Goal: Feedback & Contribution: Submit feedback/report problem

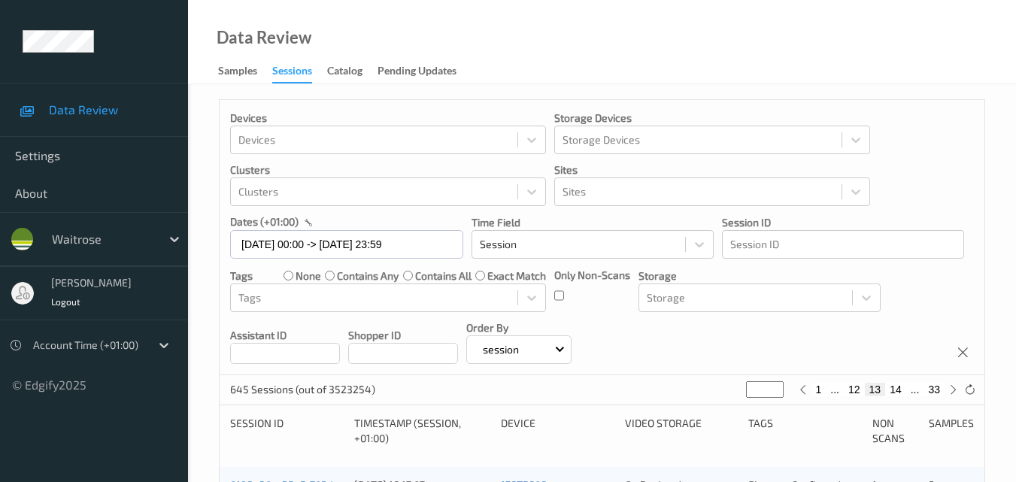
scroll to position [769, 0]
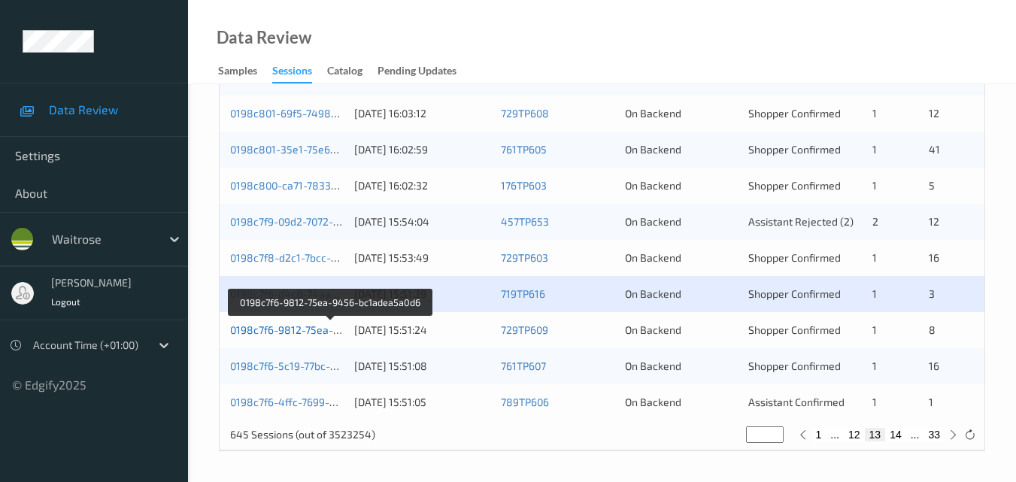
click at [290, 328] on link "0198c7f6-9812-75ea-9456-bc1adea5a0d6" at bounding box center [331, 330] width 202 height 13
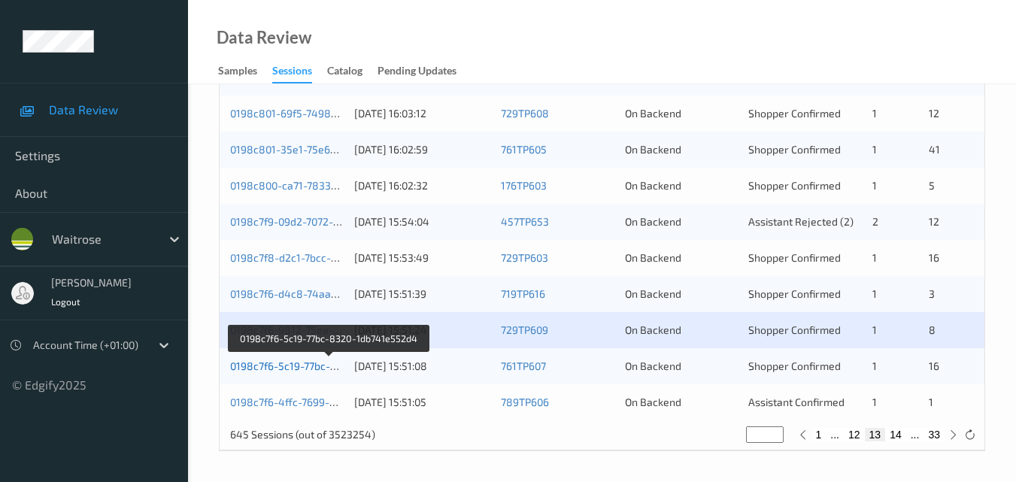
click at [295, 369] on link "0198c7f6-5c19-77bc-8320-1db741e552d4" at bounding box center [329, 366] width 199 height 13
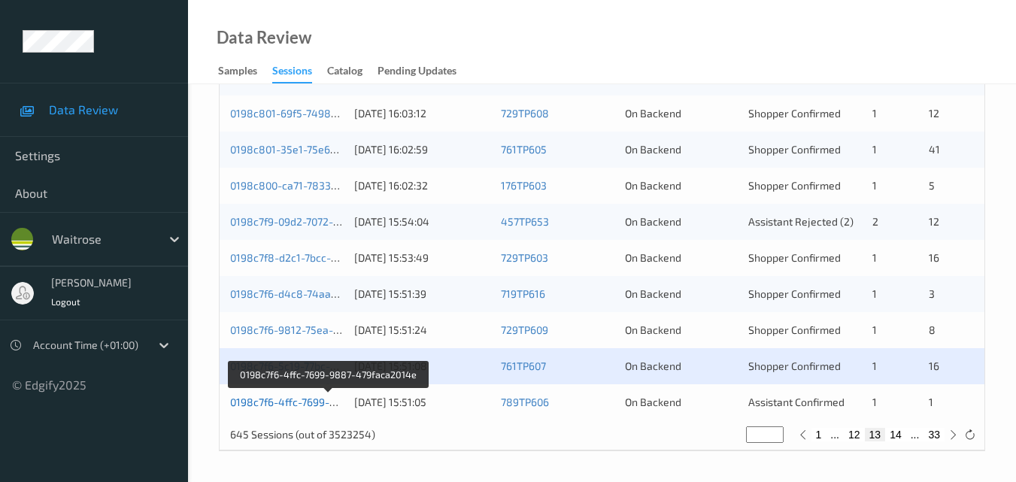
click at [299, 403] on link "0198c7f6-4ffc-7699-9887-479faca2014e" at bounding box center [328, 402] width 197 height 13
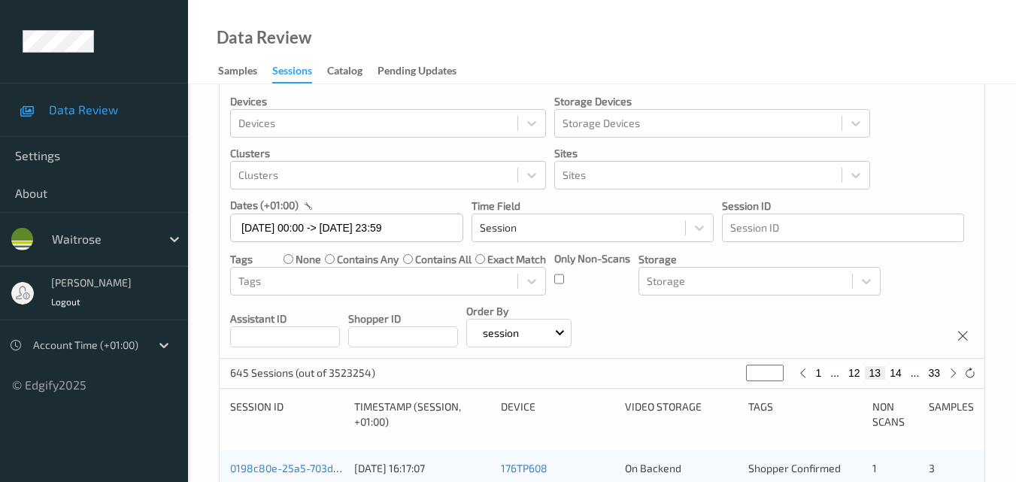
scroll to position [92, 0]
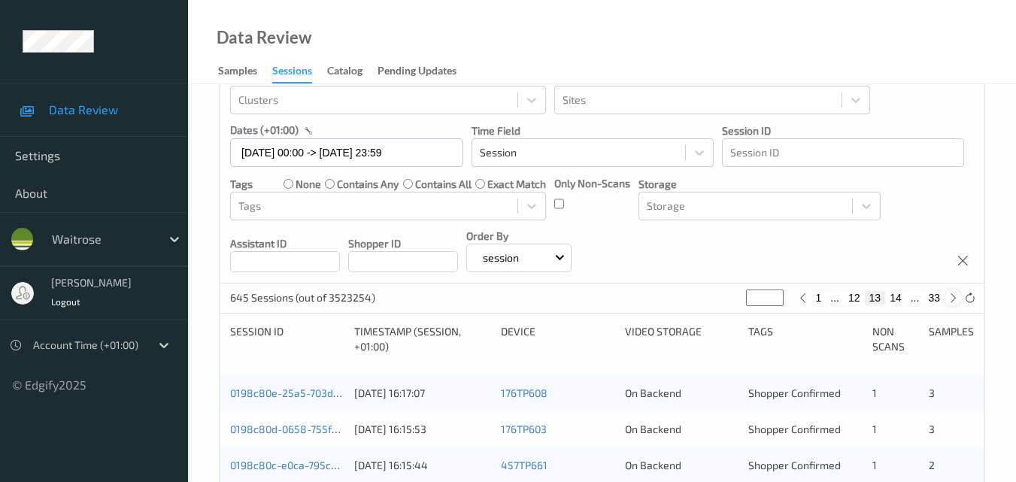
click at [950, 299] on icon at bounding box center [953, 298] width 11 height 11
type input "**"
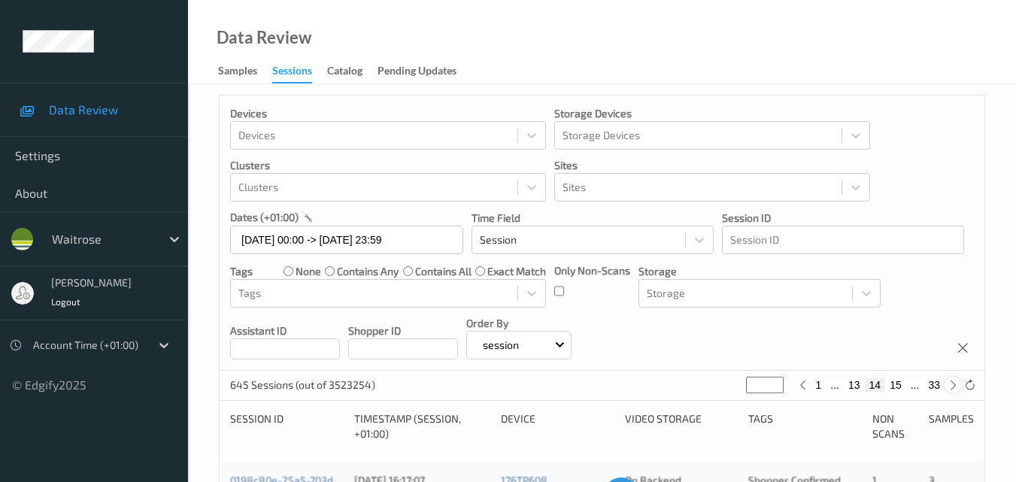
scroll to position [0, 0]
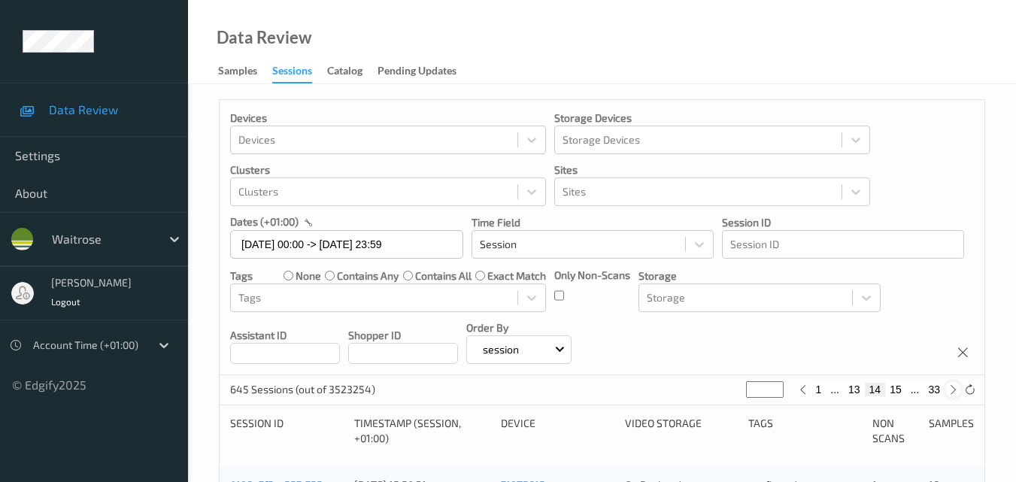
click at [950, 391] on icon at bounding box center [953, 389] width 11 height 11
type input "**"
click at [950, 391] on icon at bounding box center [953, 389] width 11 height 11
type input "**"
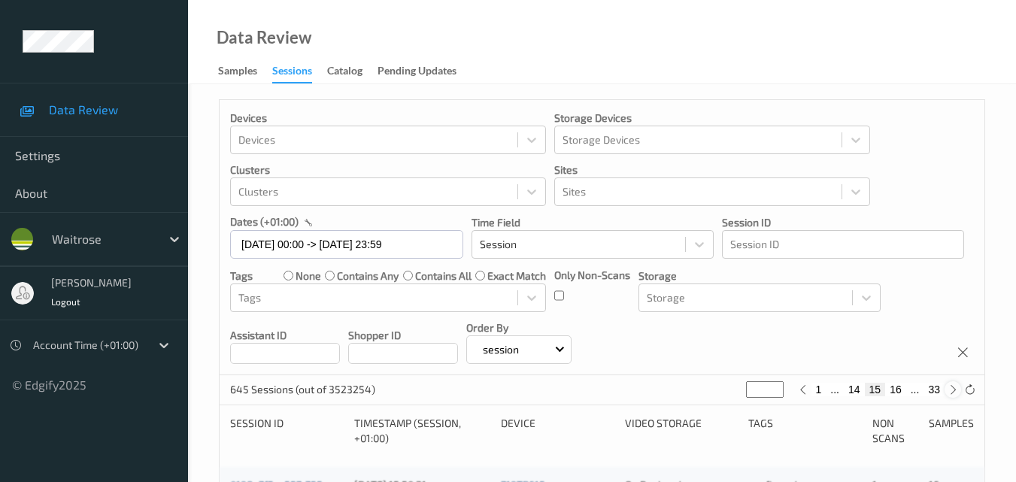
type input "**"
click at [950, 391] on icon at bounding box center [953, 389] width 11 height 11
type input "**"
click at [950, 391] on icon at bounding box center [953, 389] width 11 height 11
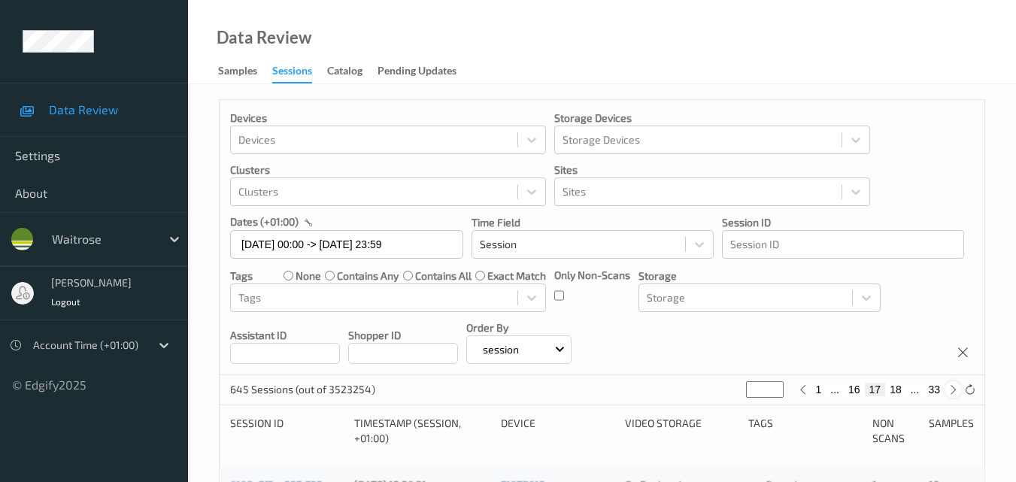
type input "**"
click at [950, 391] on icon at bounding box center [953, 389] width 11 height 11
type input "**"
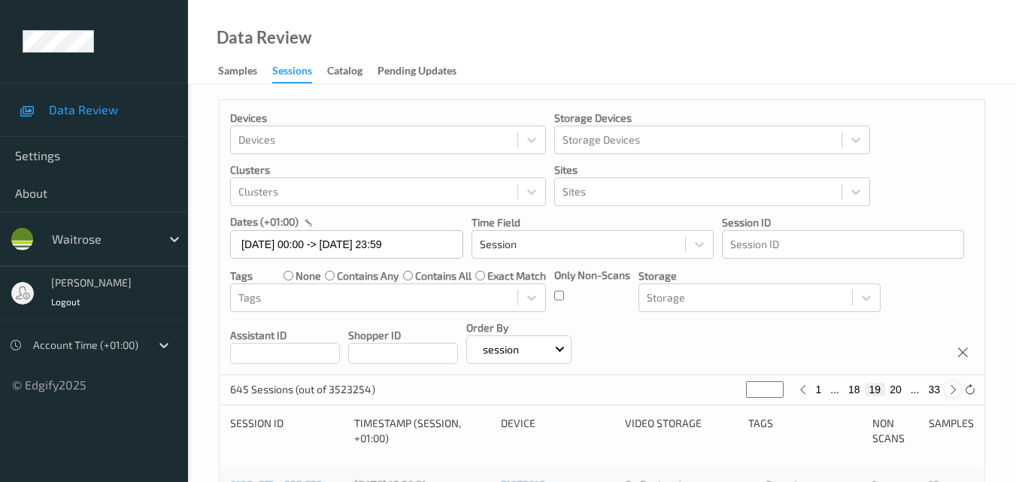
click at [950, 391] on icon at bounding box center [953, 389] width 11 height 11
type input "**"
click at [950, 391] on icon at bounding box center [953, 389] width 11 height 11
type input "**"
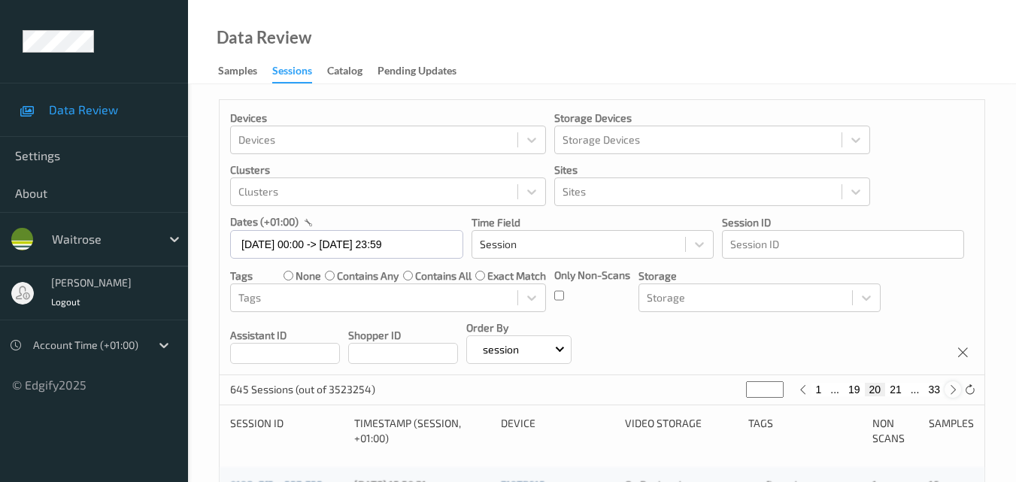
type input "**"
click at [950, 391] on icon at bounding box center [953, 389] width 11 height 11
type input "**"
click at [950, 391] on icon at bounding box center [953, 389] width 11 height 11
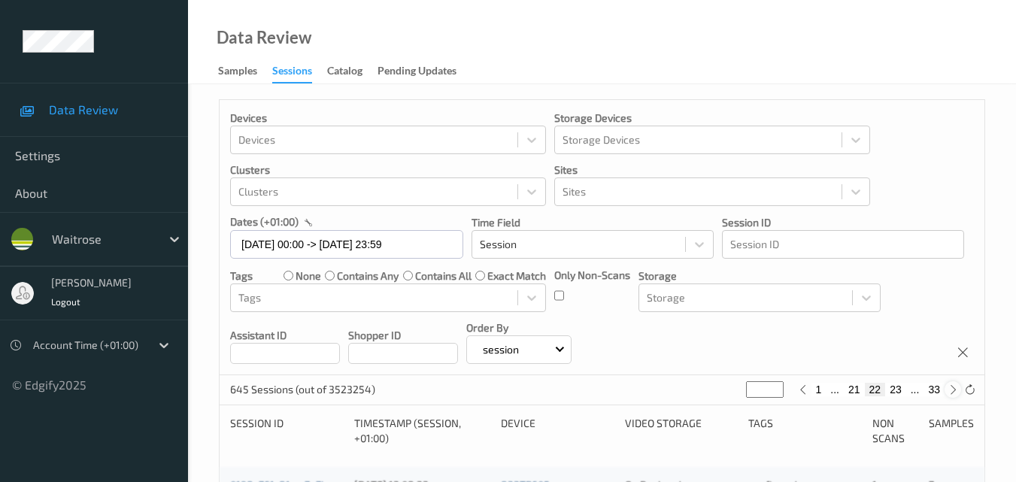
type input "**"
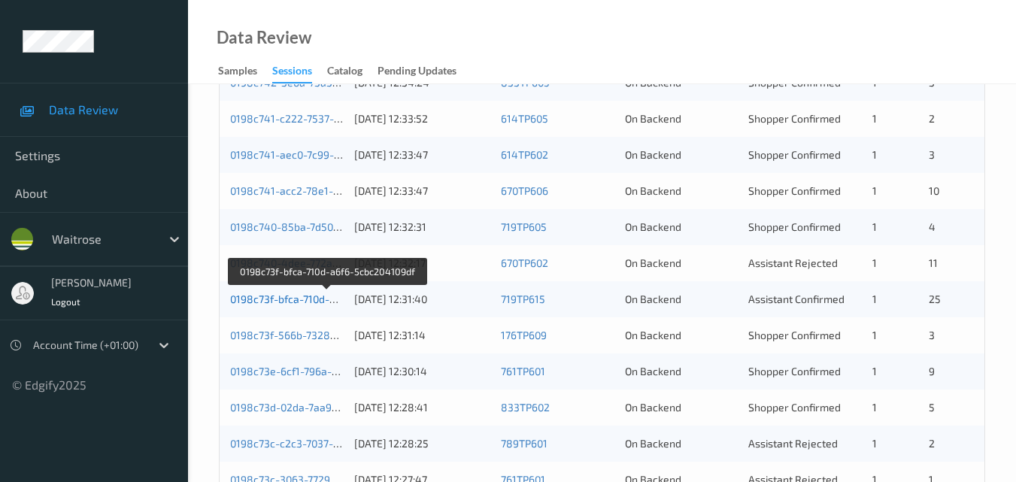
scroll to position [618, 0]
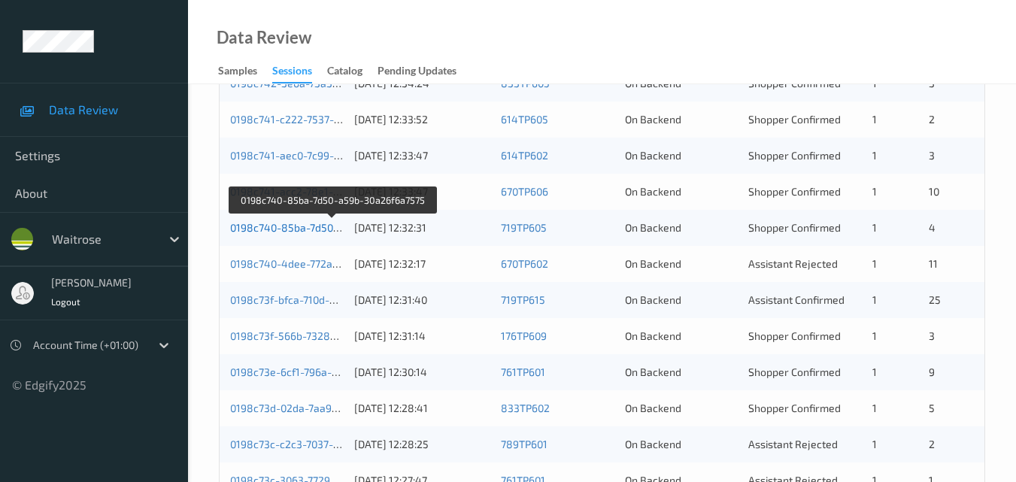
click at [299, 229] on link "0198c740-85ba-7d50-a59b-30a26f6a7575" at bounding box center [332, 227] width 205 height 13
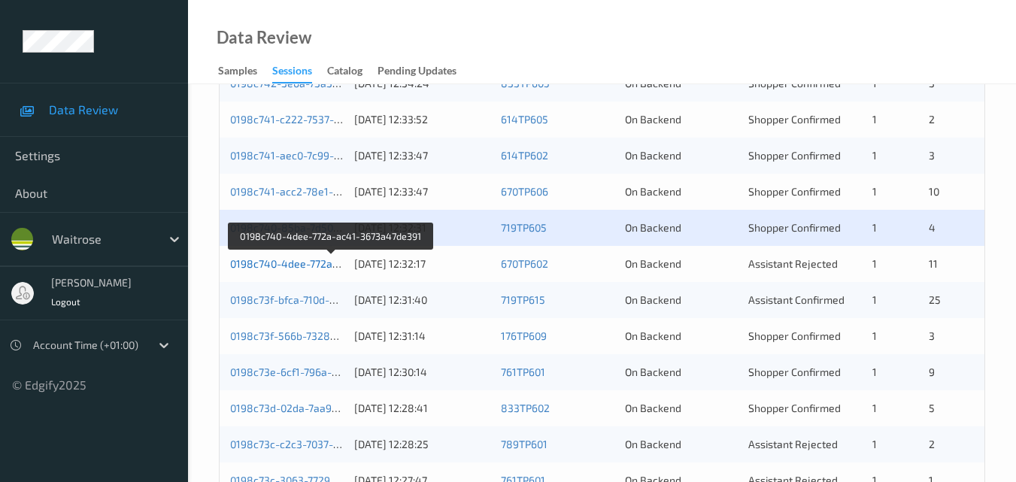
click at [269, 260] on link "0198c740-4dee-772a-ac41-3673a47de391" at bounding box center [332, 263] width 204 height 13
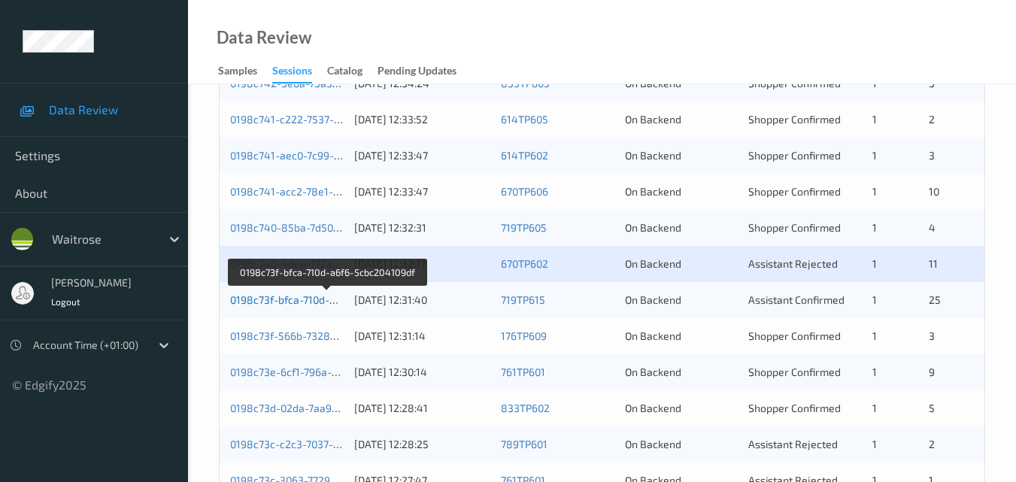
click at [292, 303] on link "0198c73f-bfca-710d-a6f6-5cbc204109df" at bounding box center [326, 299] width 193 height 13
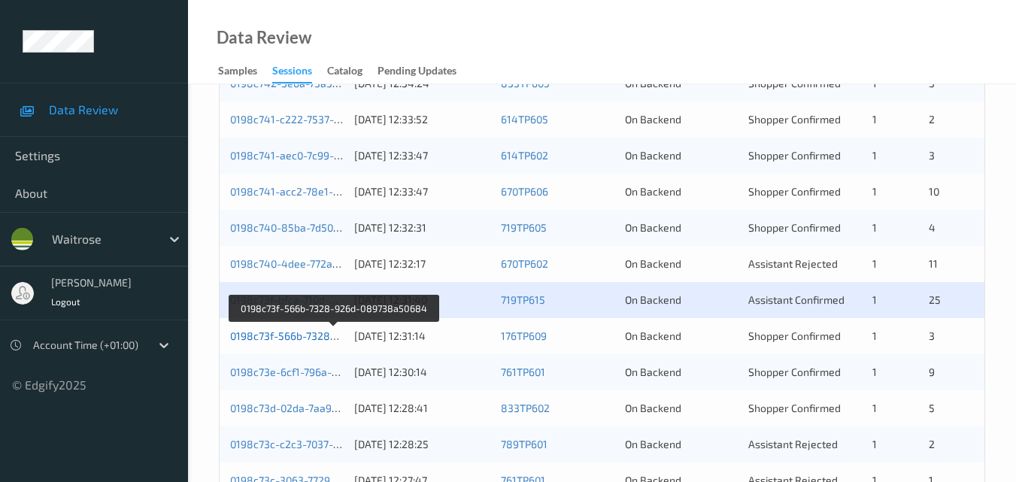
click at [272, 336] on link "0198c73f-566b-7328-926d-089738a50684" at bounding box center [334, 336] width 208 height 13
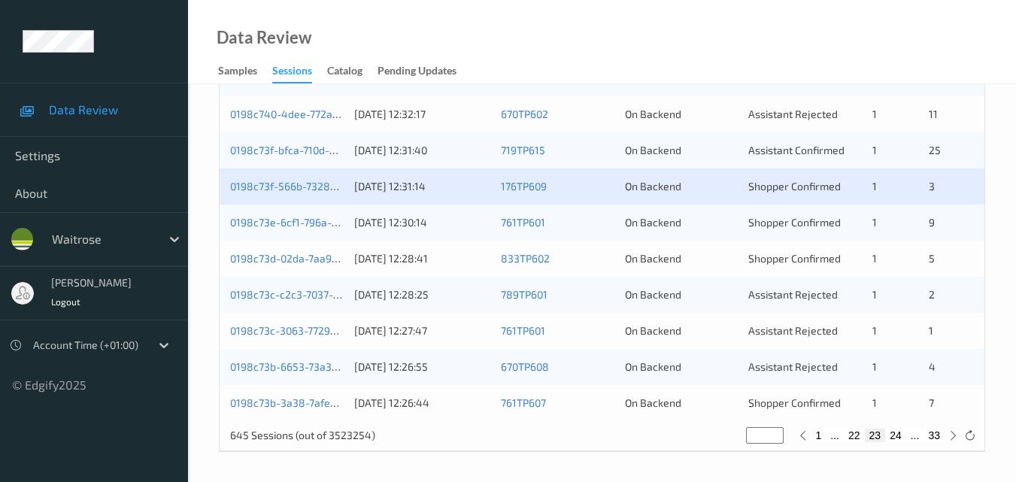
scroll to position [769, 0]
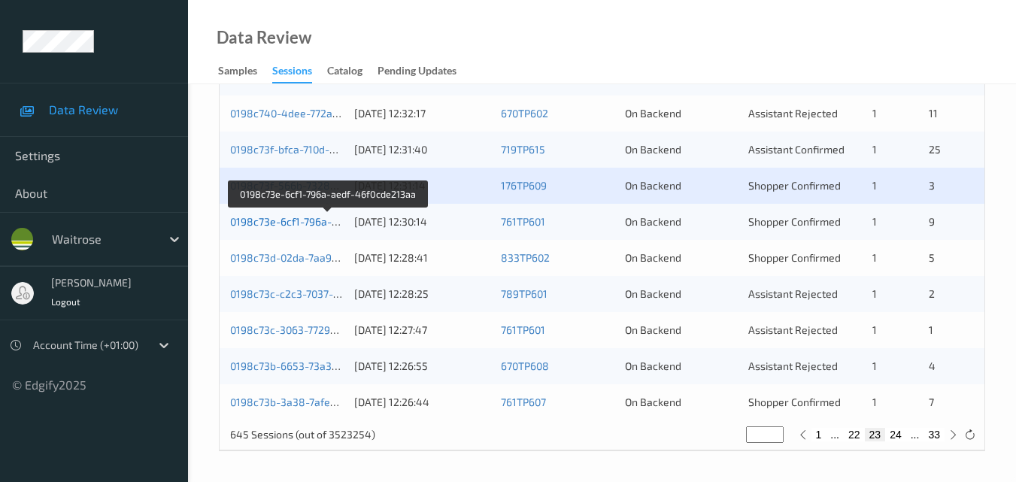
click at [278, 225] on link "0198c73e-6cf1-796a-aedf-46f0cde213aa" at bounding box center [328, 221] width 196 height 13
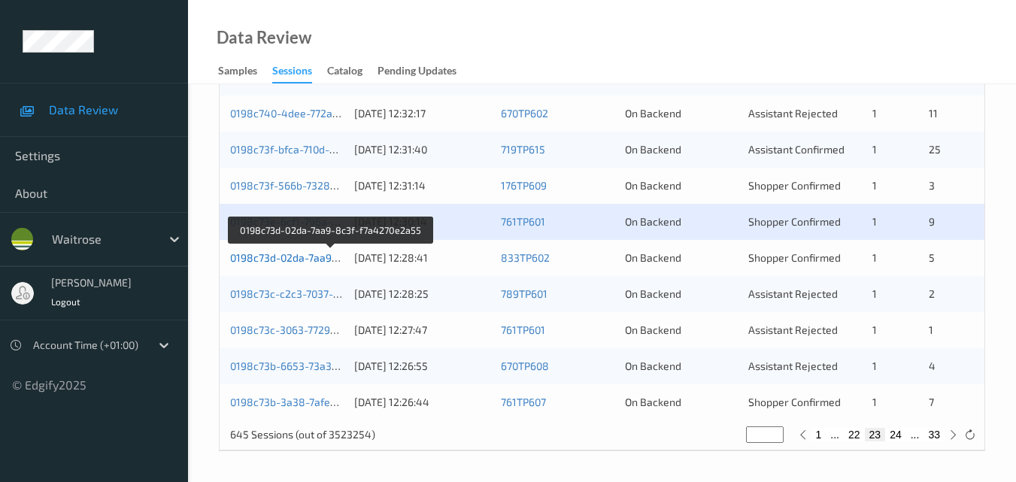
click at [302, 258] on link "0198c73d-02da-7aa9-8c3f-f7a4270e2a55" at bounding box center [331, 257] width 202 height 13
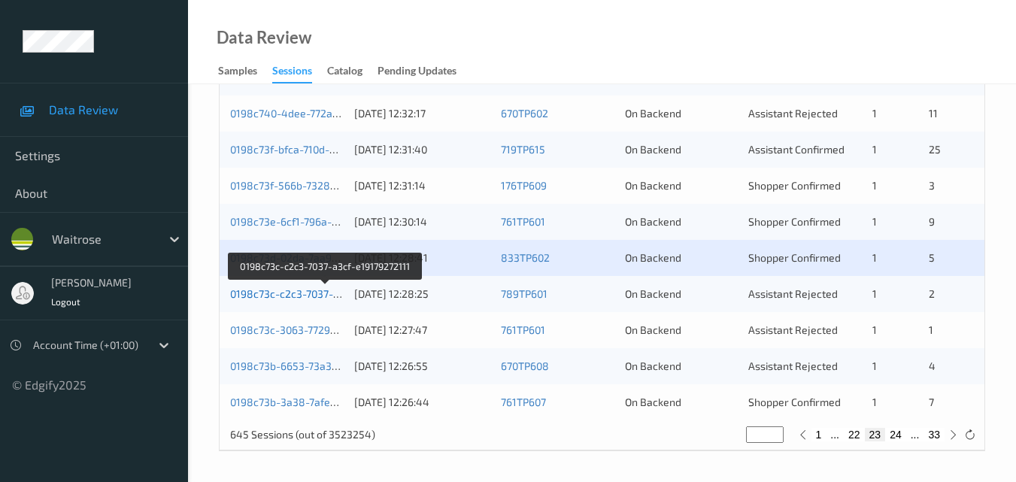
click at [300, 293] on link "0198c73c-c2c3-7037-a3cf-e19179272111" at bounding box center [326, 293] width 192 height 13
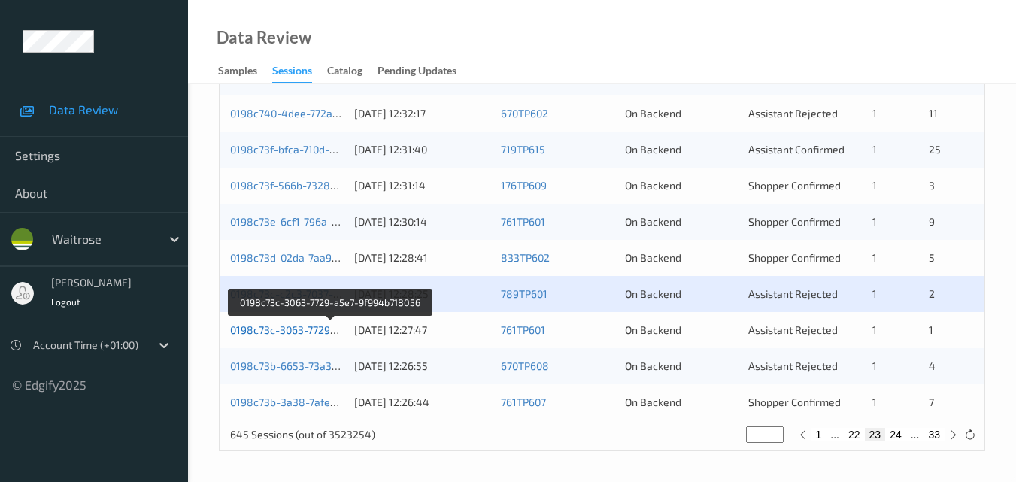
click at [285, 330] on link "0198c73c-3063-7729-a5e7-9f994b718056" at bounding box center [331, 330] width 202 height 13
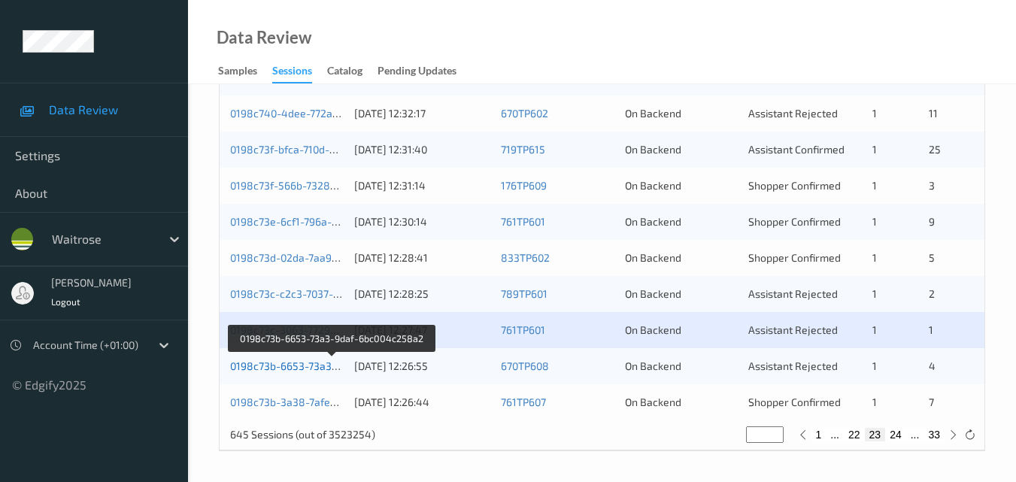
click at [287, 364] on link "0198c73b-6653-73a3-9daf-6bc004c258a2" at bounding box center [332, 366] width 205 height 13
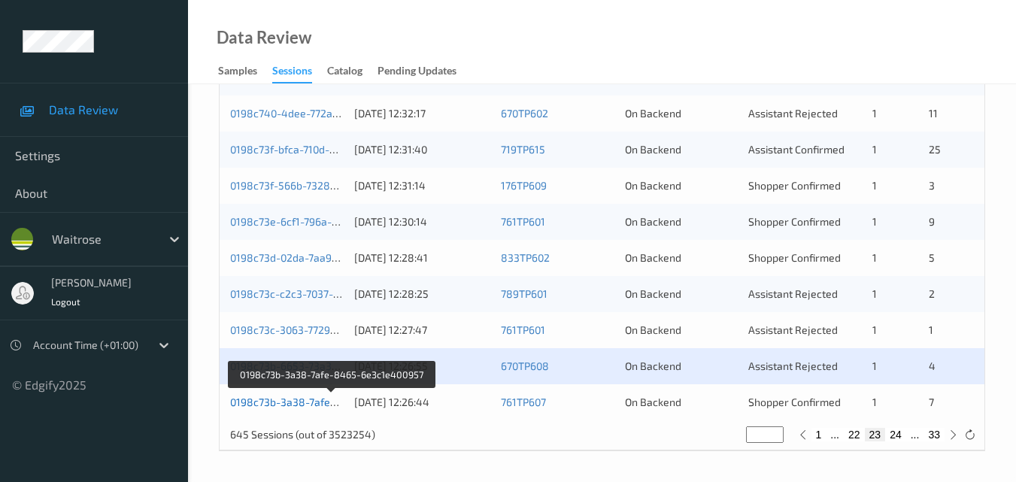
click at [280, 404] on link "0198c73b-3a38-7afe-8465-6e3c1e400957" at bounding box center [332, 402] width 205 height 13
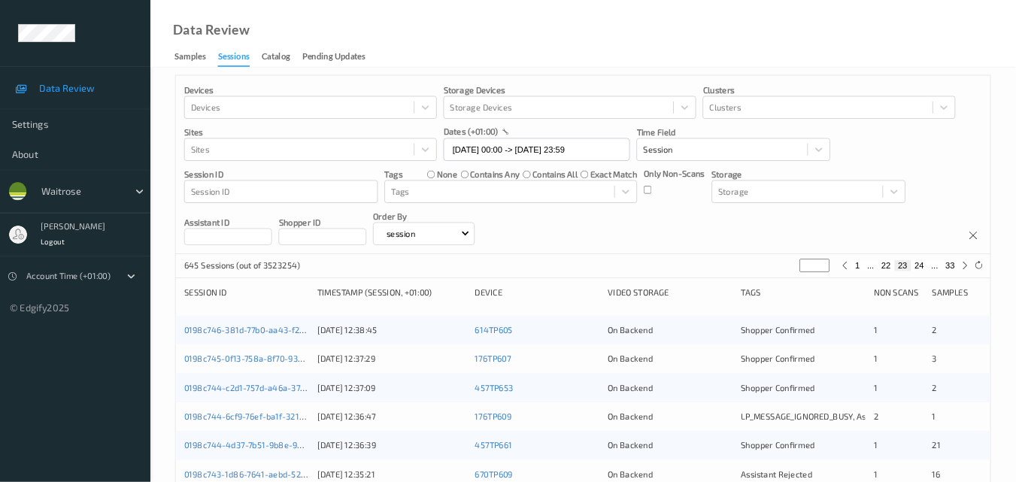
scroll to position [0, 0]
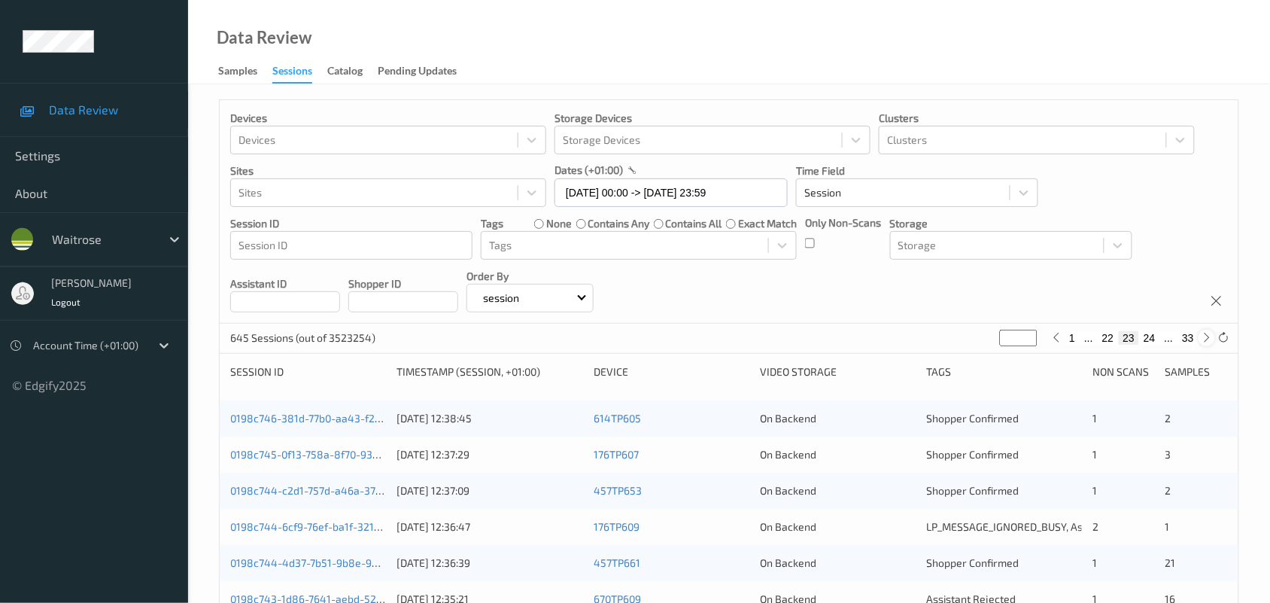
click at [1016, 340] on icon at bounding box center [1207, 337] width 11 height 11
type input "**"
click at [1016, 340] on icon at bounding box center [1207, 337] width 11 height 11
type input "**"
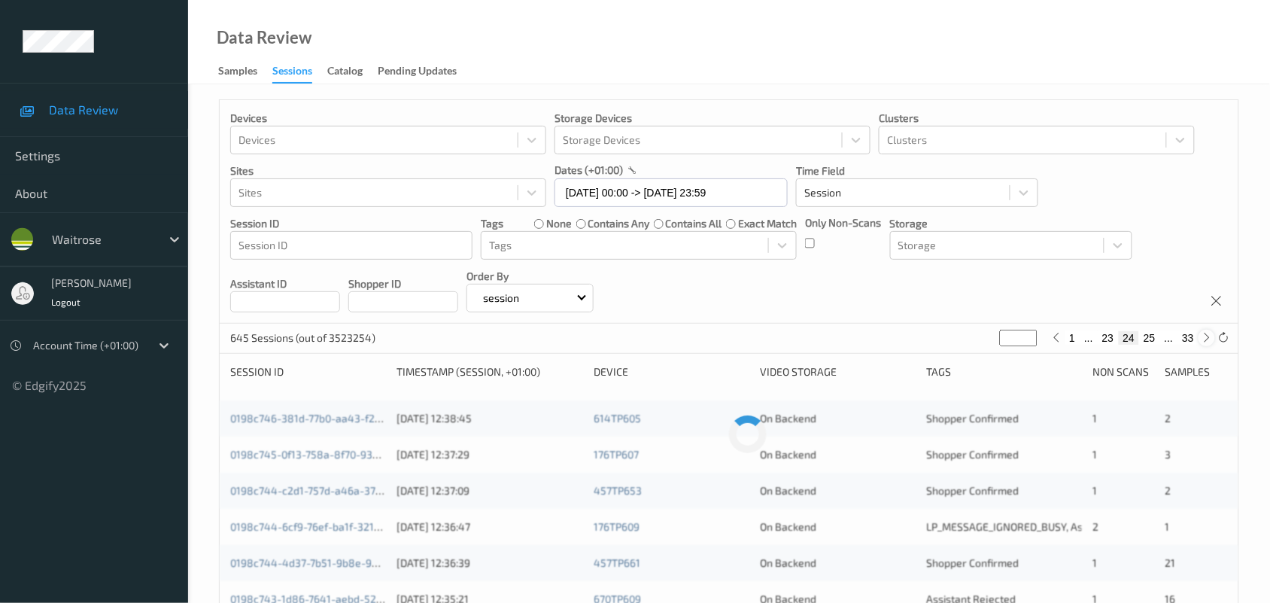
type input "**"
click at [1016, 340] on icon at bounding box center [1207, 337] width 11 height 11
type input "**"
click at [1016, 340] on icon at bounding box center [1207, 337] width 11 height 11
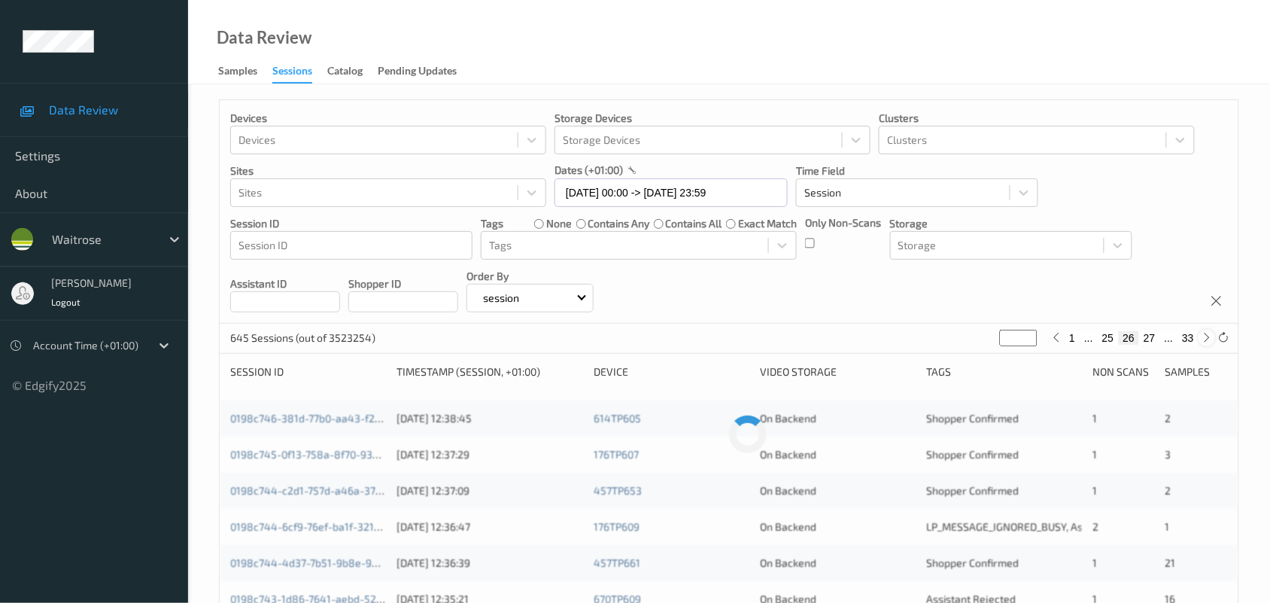
type input "**"
click at [1016, 340] on icon at bounding box center [1207, 337] width 11 height 11
type input "**"
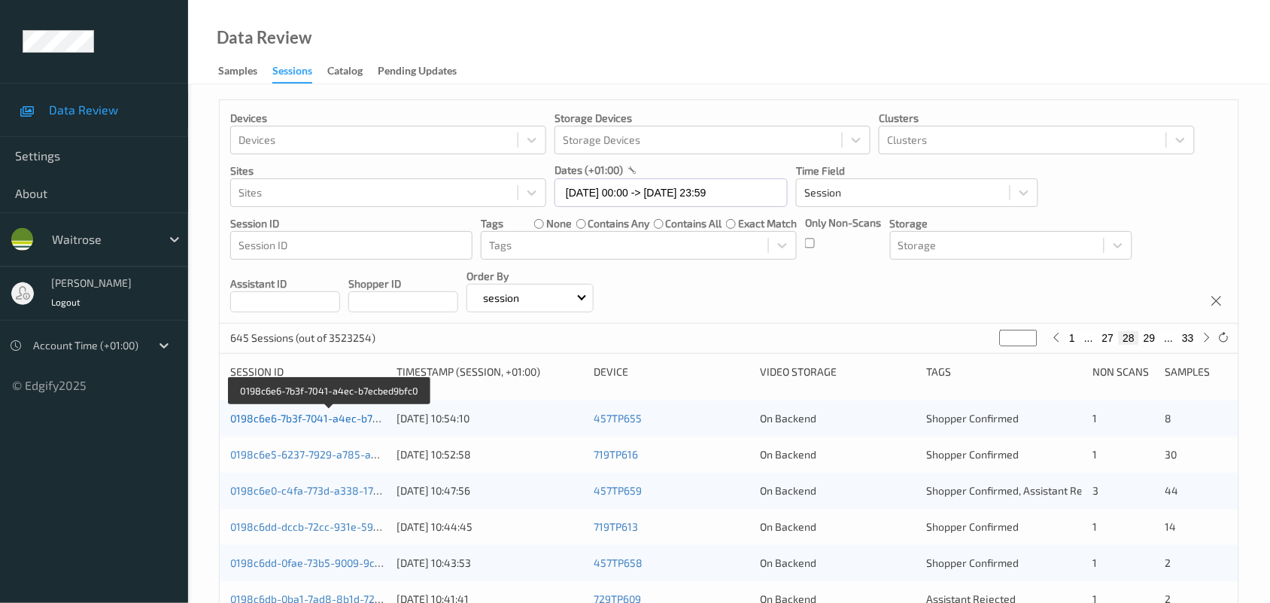
click at [324, 415] on link "0198c6e6-7b3f-7041-a4ec-b7ecbed9bfc0" at bounding box center [329, 418] width 199 height 13
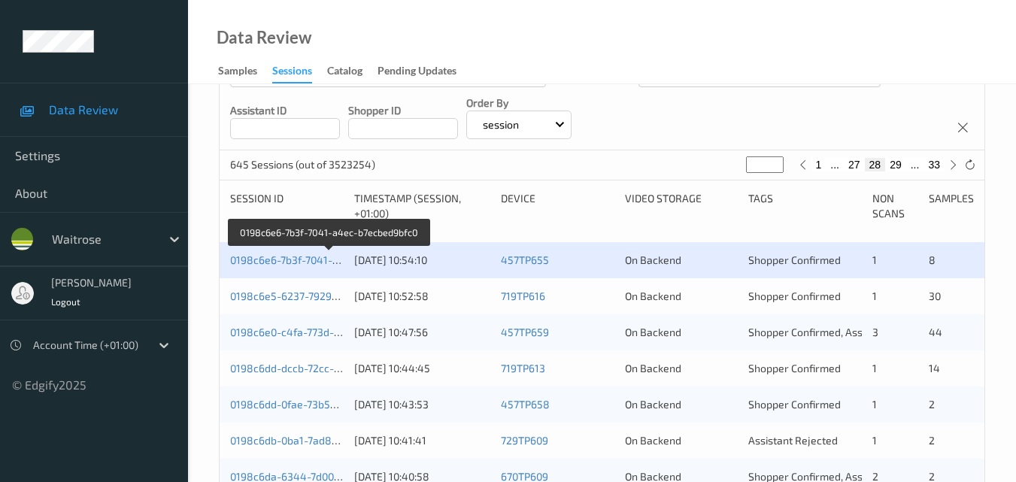
scroll to position [226, 0]
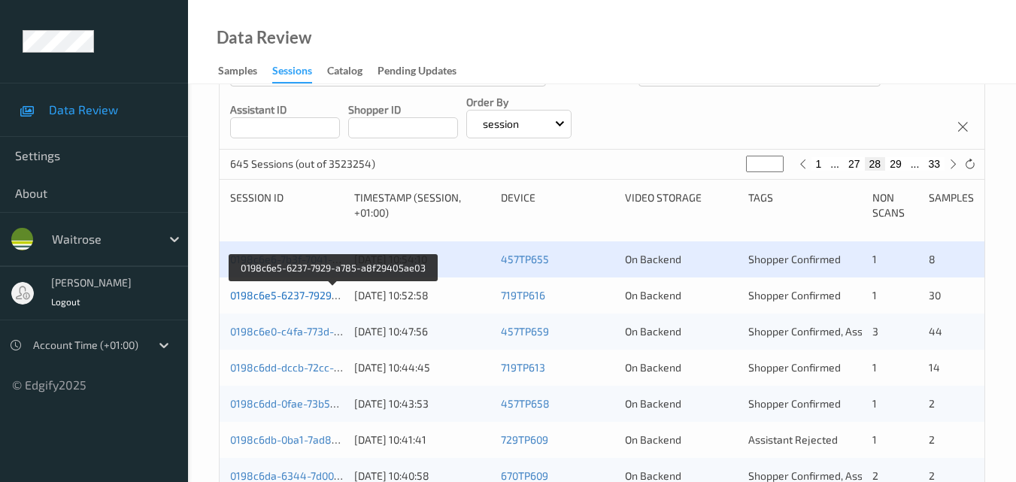
click at [283, 296] on link "0198c6e5-6237-7929-a785-a8f29405ae03" at bounding box center [333, 295] width 206 height 13
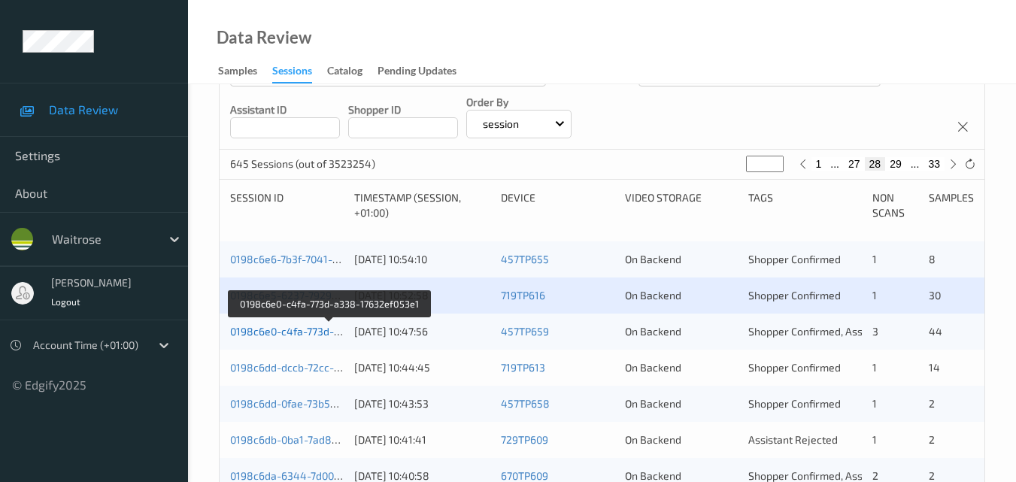
click at [288, 335] on link "0198c6e0-c4fa-773d-a338-17632ef053e1" at bounding box center [329, 331] width 199 height 13
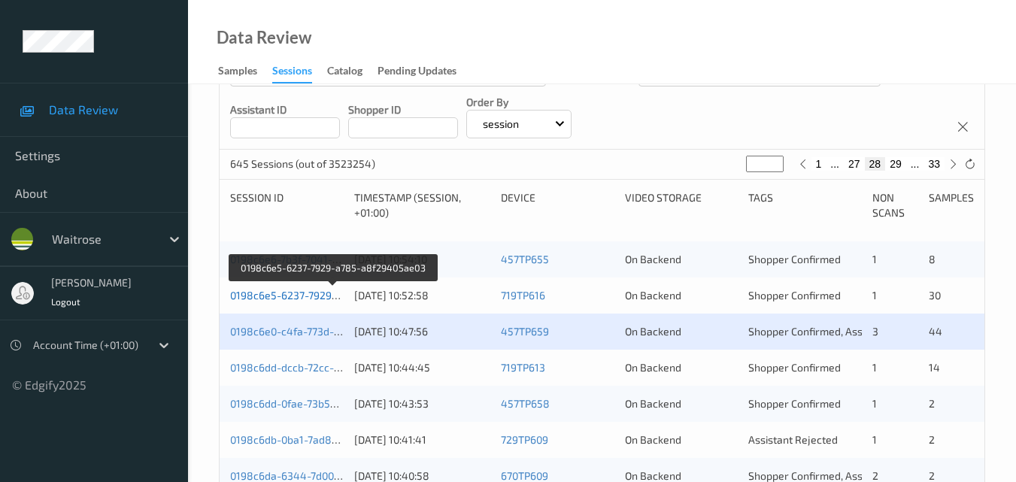
click at [294, 299] on link "0198c6e5-6237-7929-a785-a8f29405ae03" at bounding box center [333, 295] width 206 height 13
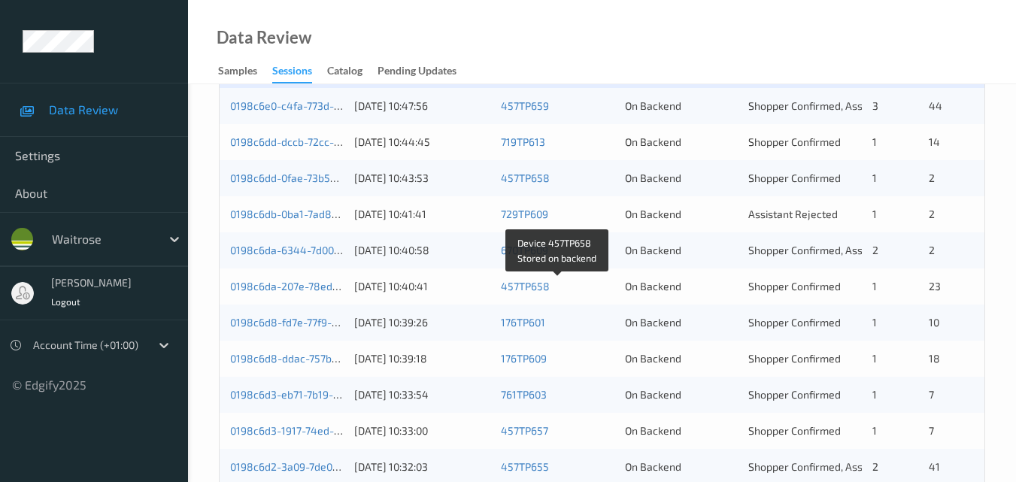
scroll to position [150, 0]
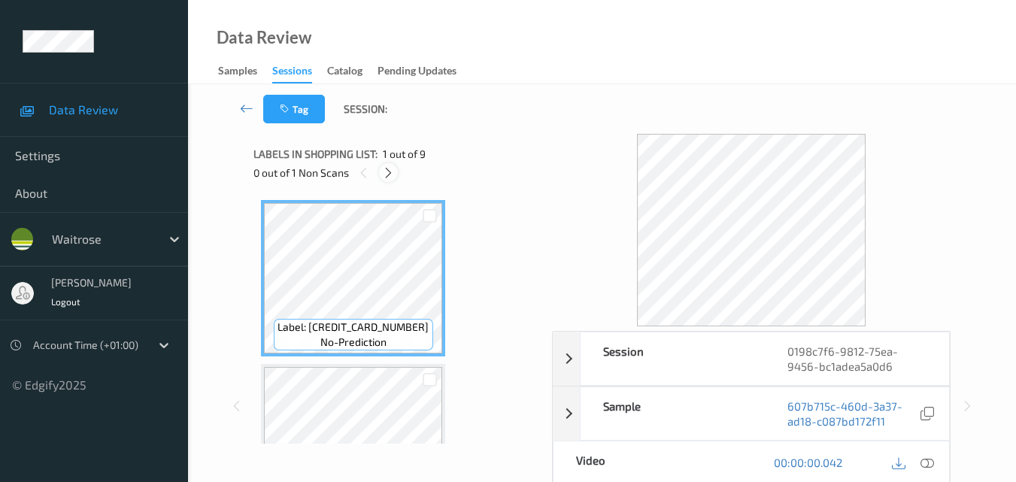
click at [389, 177] on icon at bounding box center [388, 173] width 13 height 14
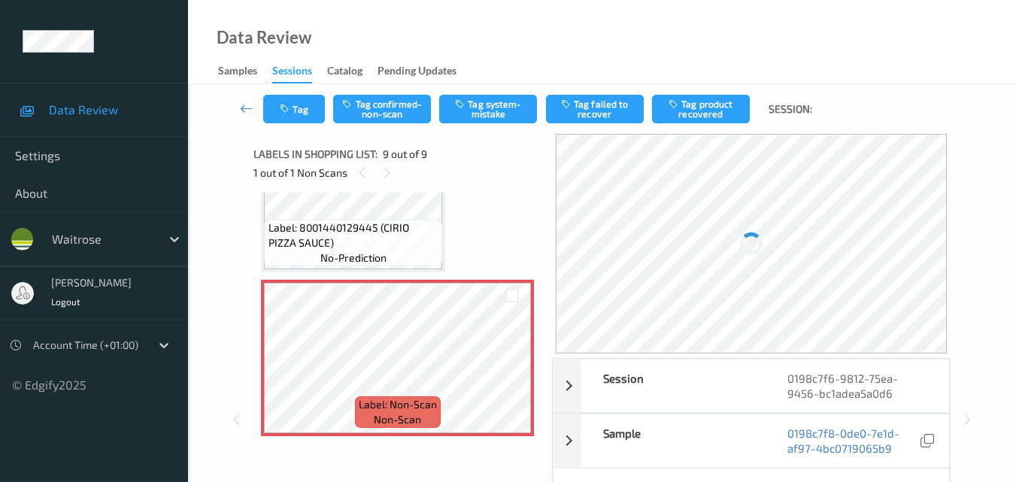
scroll to position [1217, 0]
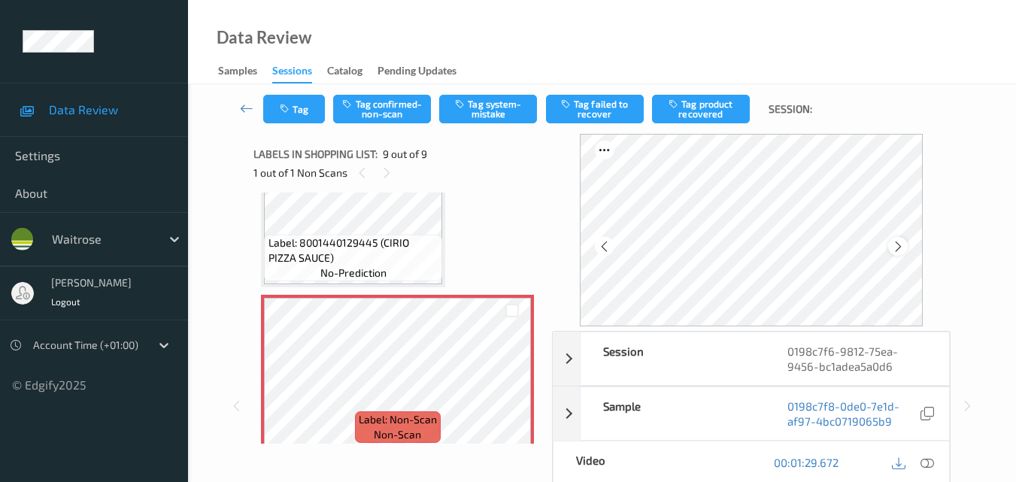
click at [898, 242] on icon at bounding box center [898, 247] width 13 height 14
click at [898, 248] on icon at bounding box center [898, 247] width 13 height 14
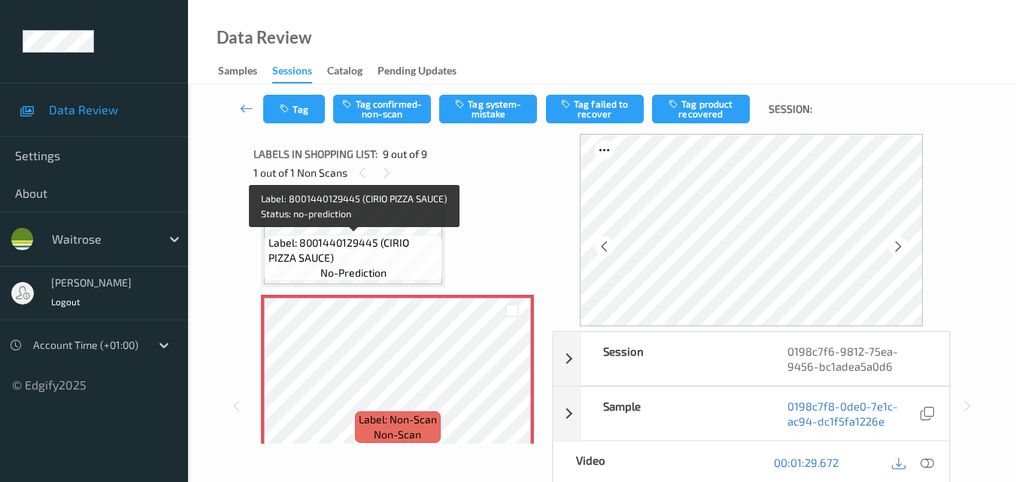
click at [408, 254] on span "Label: 8001440129445 (CIRIO PIZZA SAUCE)" at bounding box center [354, 250] width 171 height 30
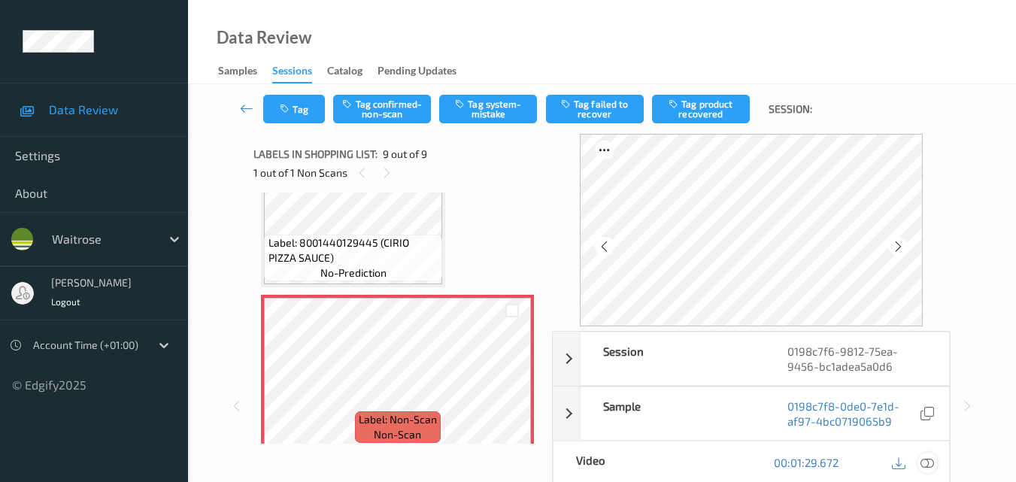
click at [928, 461] on icon at bounding box center [928, 463] width 14 height 14
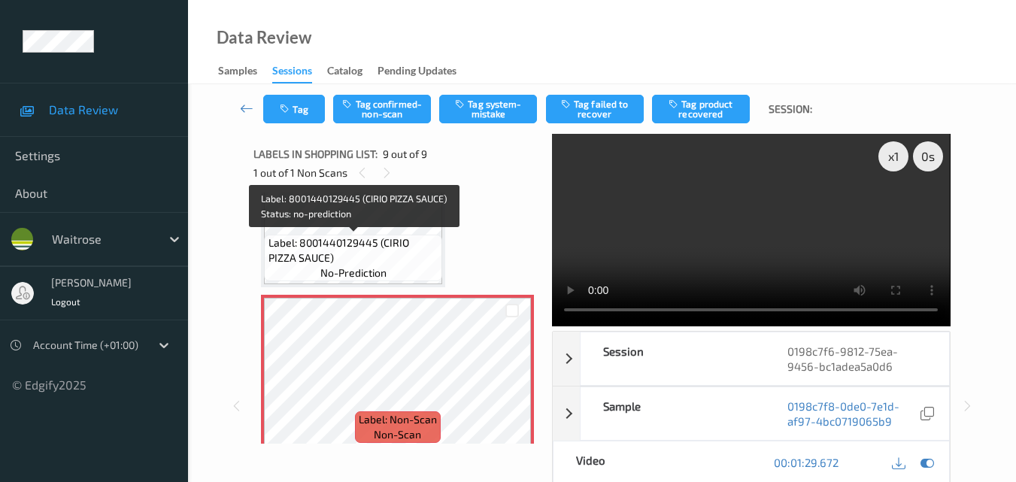
click at [400, 235] on span "Label: 8001440129445 (CIRIO PIZZA SAUCE)" at bounding box center [354, 250] width 171 height 30
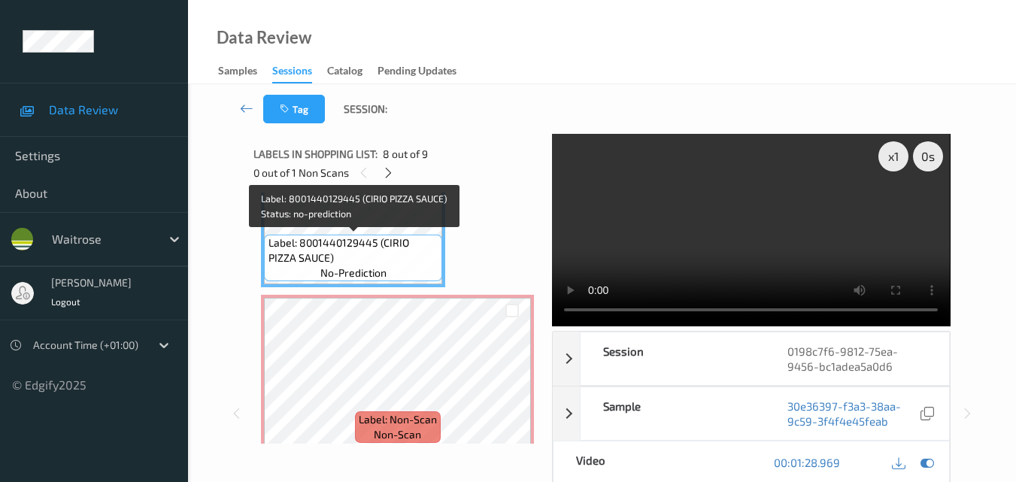
click at [390, 245] on span "Label: 8001440129445 (CIRIO PIZZA SAUCE)" at bounding box center [354, 250] width 171 height 30
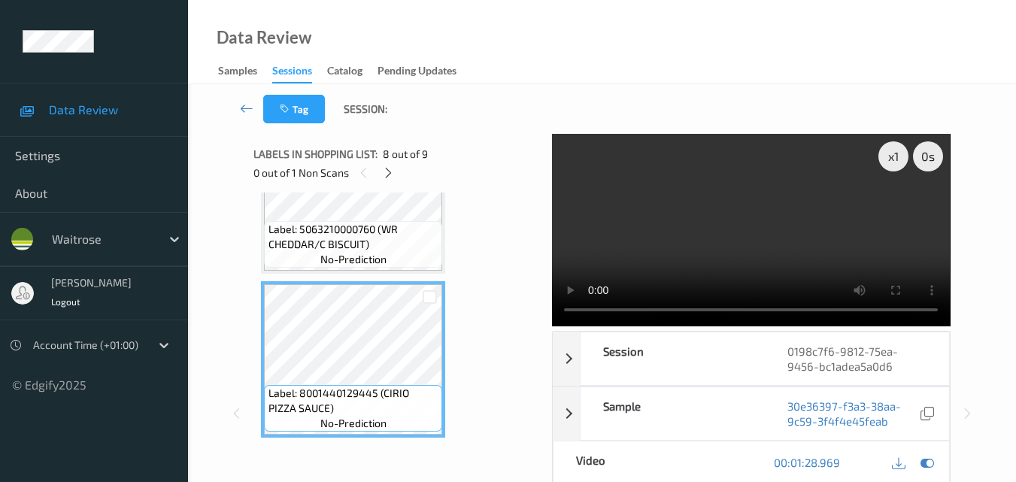
scroll to position [992, 0]
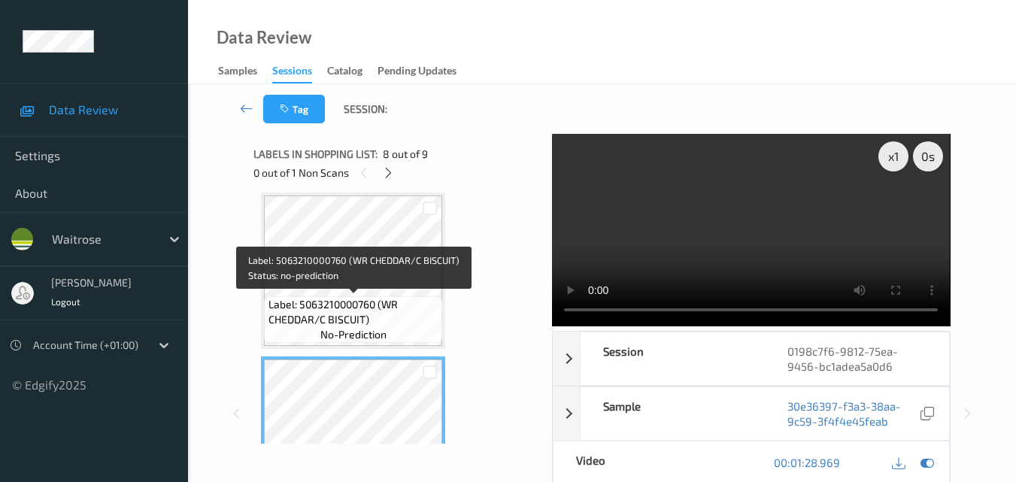
click at [391, 306] on span "Label: 5063210000760 (WR CHEDDAR/C BISCUIT)" at bounding box center [354, 312] width 171 height 30
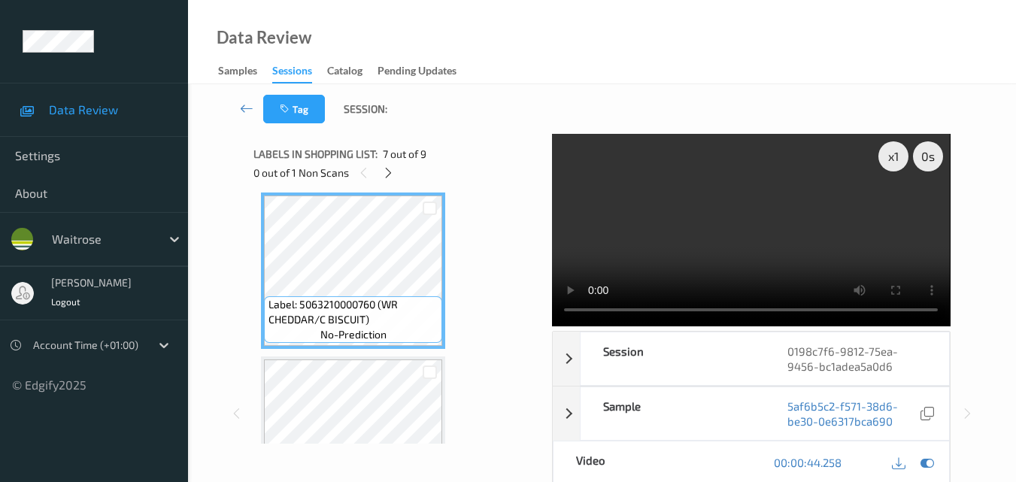
click at [831, 182] on video at bounding box center [751, 230] width 398 height 193
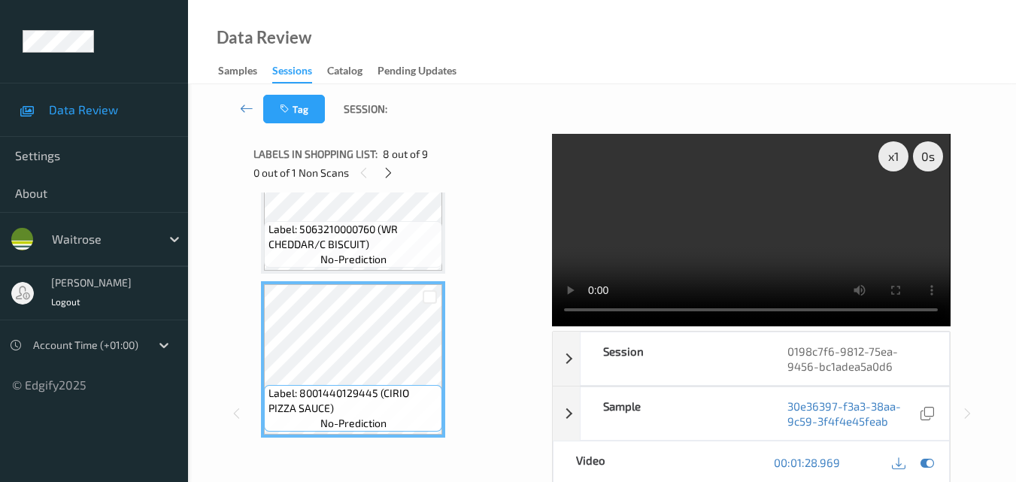
click at [775, 223] on video at bounding box center [751, 230] width 398 height 193
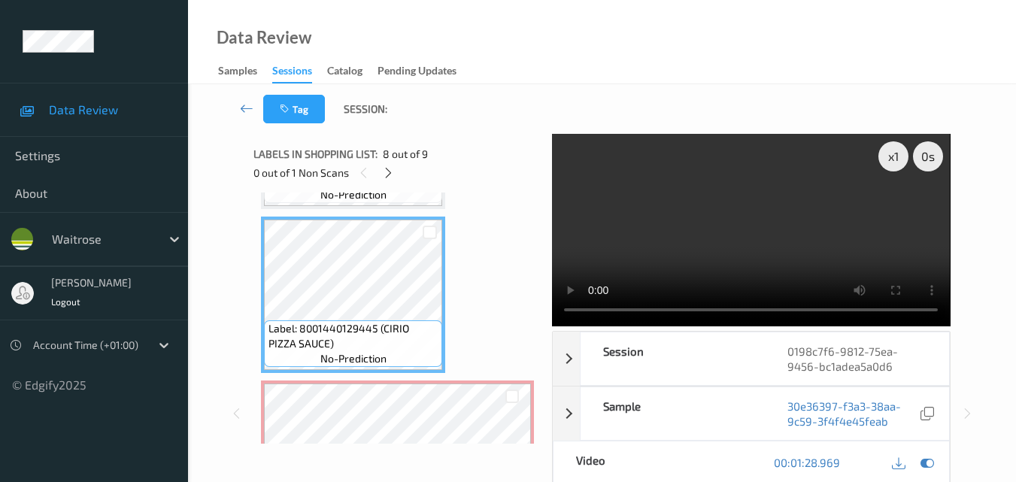
scroll to position [1217, 0]
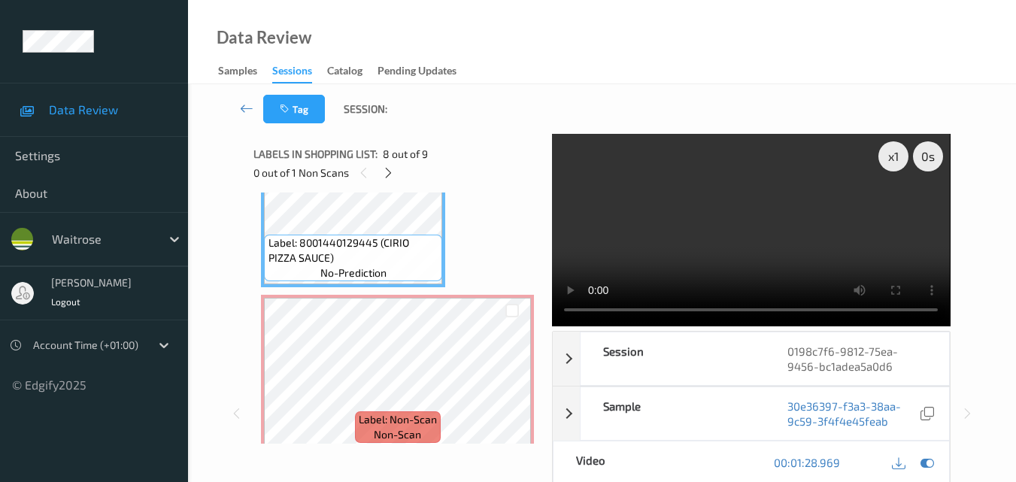
click at [748, 221] on video at bounding box center [751, 230] width 398 height 193
click at [737, 251] on video at bounding box center [751, 230] width 398 height 193
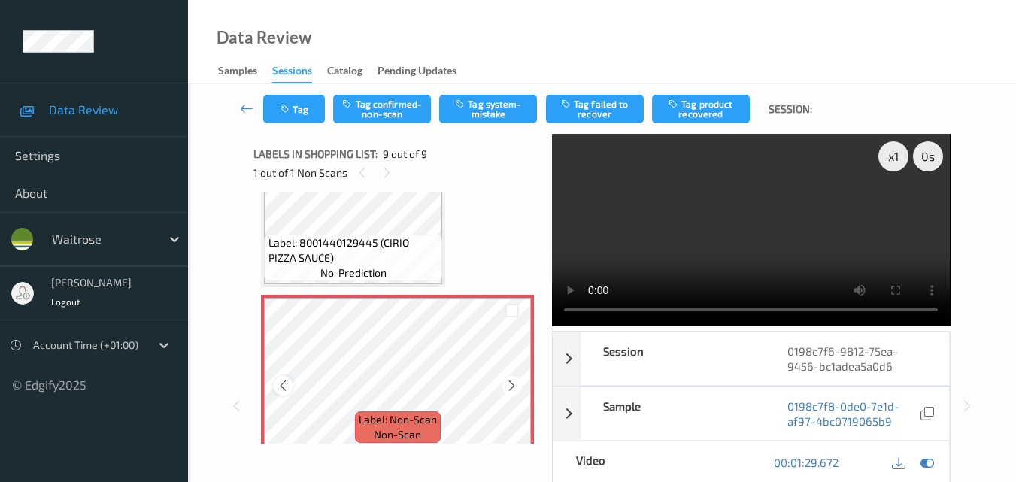
click at [281, 385] on icon at bounding box center [283, 386] width 13 height 14
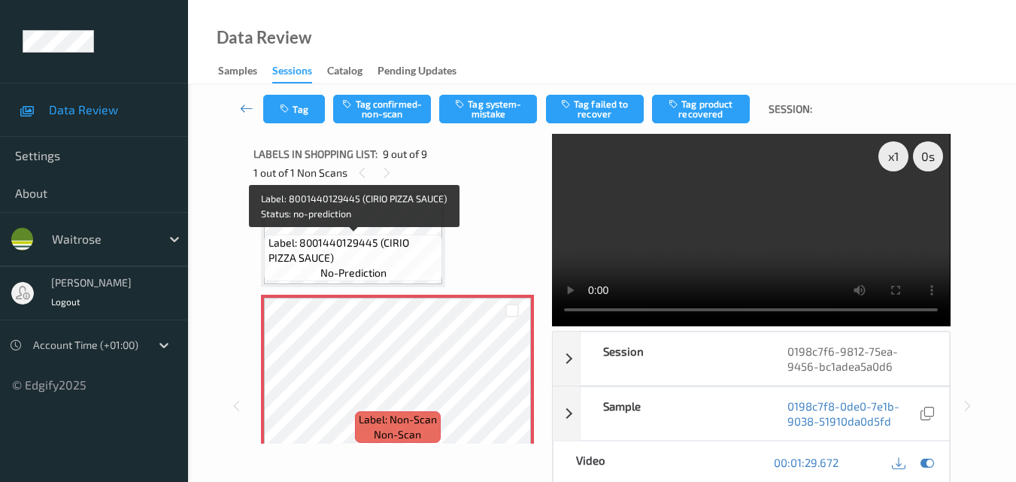
click at [355, 244] on span "Label: 8001440129445 (CIRIO PIZZA SAUCE)" at bounding box center [354, 250] width 171 height 30
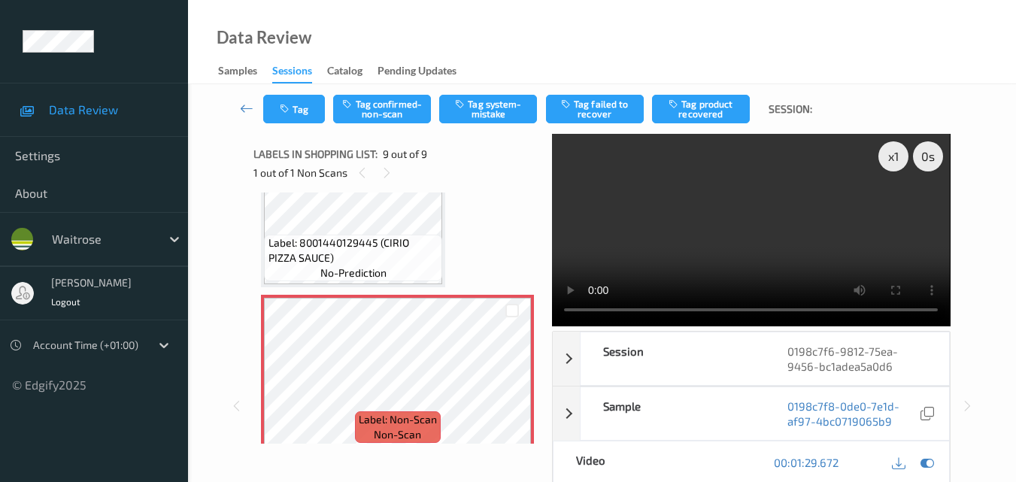
click at [771, 234] on video at bounding box center [751, 230] width 398 height 193
click at [928, 462] on icon at bounding box center [928, 463] width 14 height 14
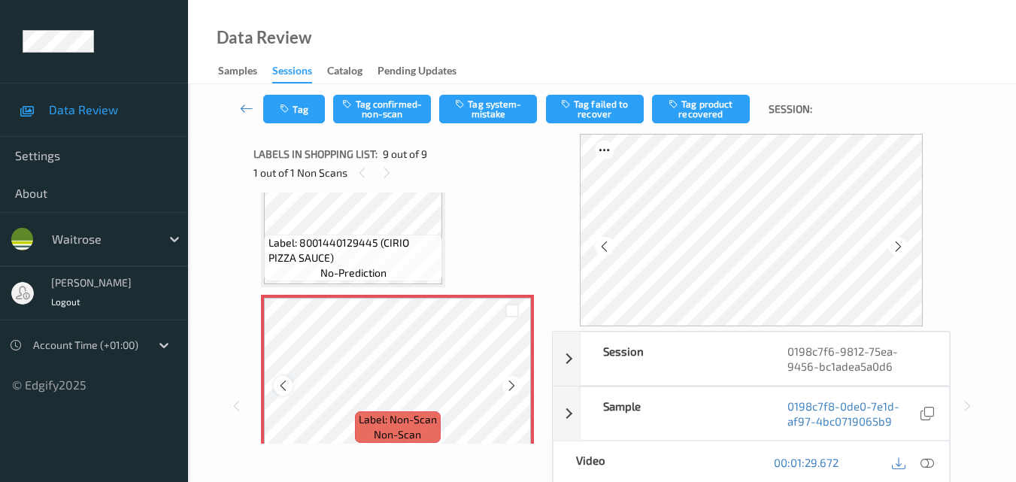
click at [284, 387] on icon at bounding box center [283, 386] width 13 height 14
click at [491, 118] on button "Tag system-mistake" at bounding box center [488, 109] width 98 height 29
click at [928, 460] on icon at bounding box center [928, 463] width 14 height 14
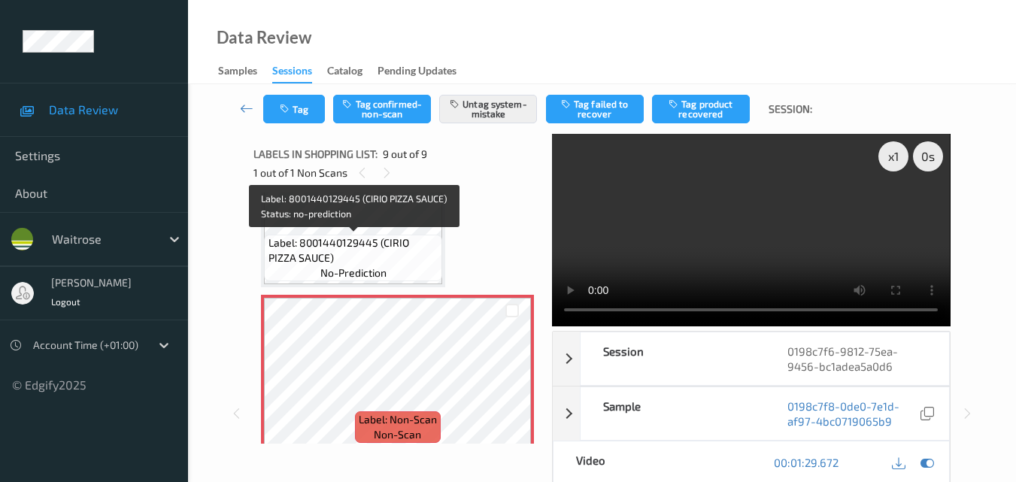
click at [363, 237] on span "Label: 8001440129445 (CIRIO PIZZA SAUCE)" at bounding box center [354, 250] width 171 height 30
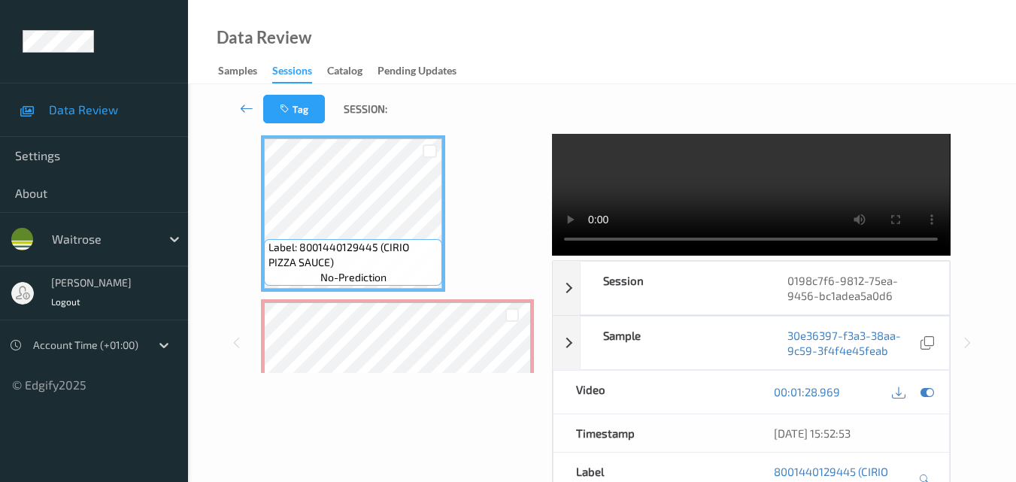
scroll to position [0, 0]
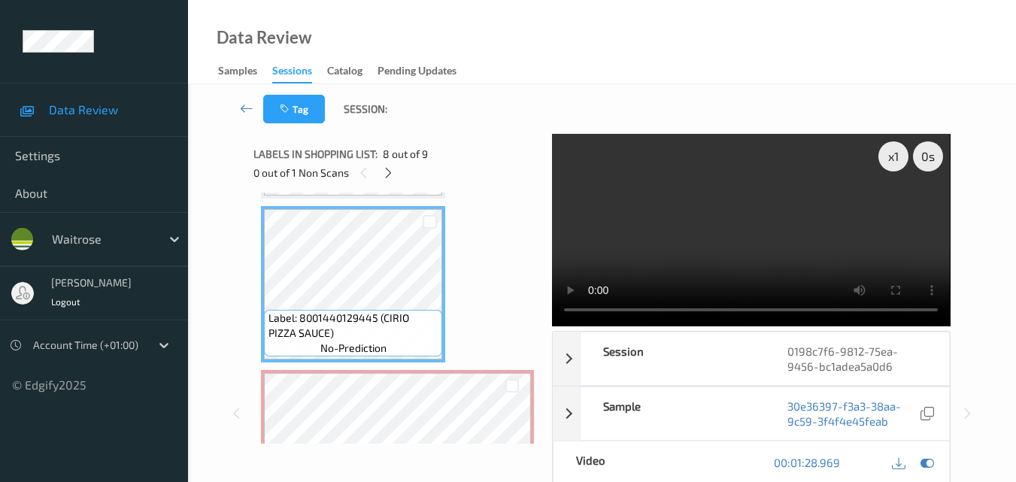
click at [752, 220] on video at bounding box center [751, 230] width 398 height 193
click at [390, 175] on icon at bounding box center [388, 173] width 13 height 14
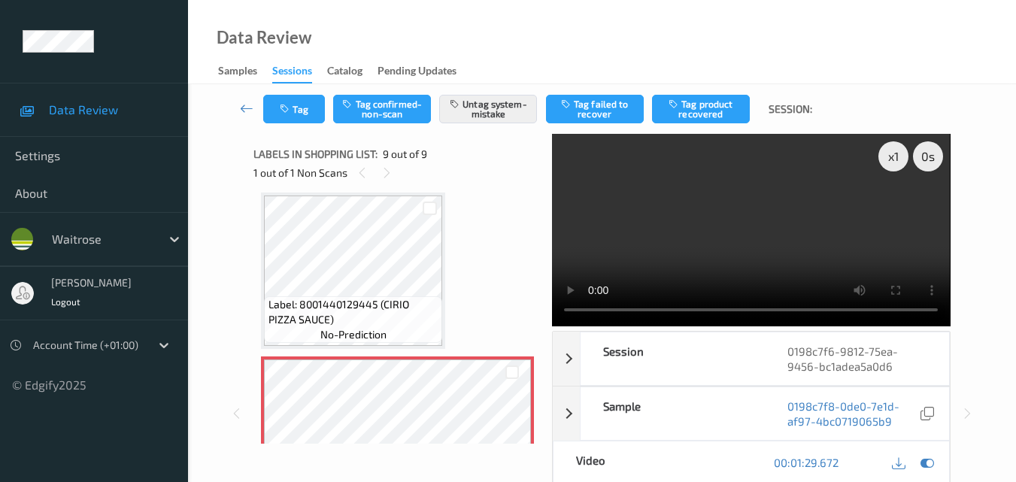
click at [796, 225] on video at bounding box center [751, 230] width 398 height 193
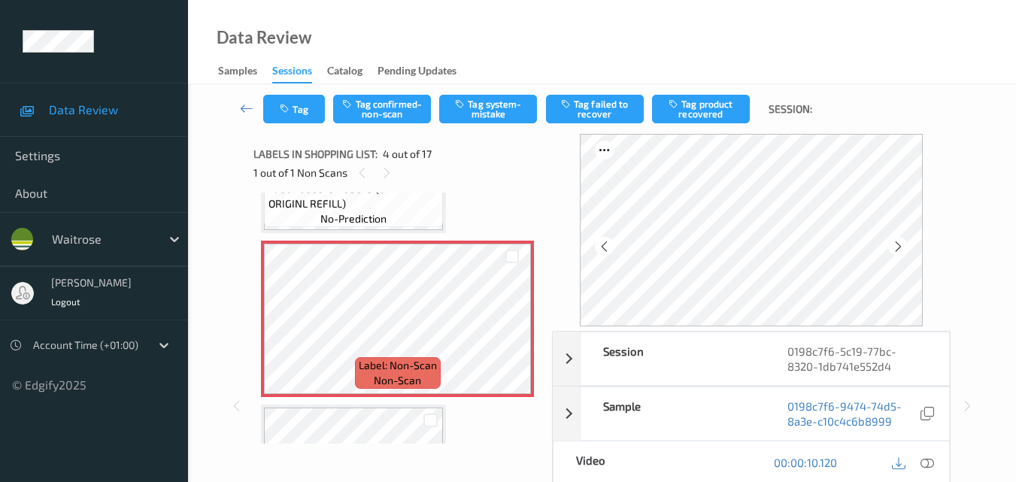
scroll to position [436, 0]
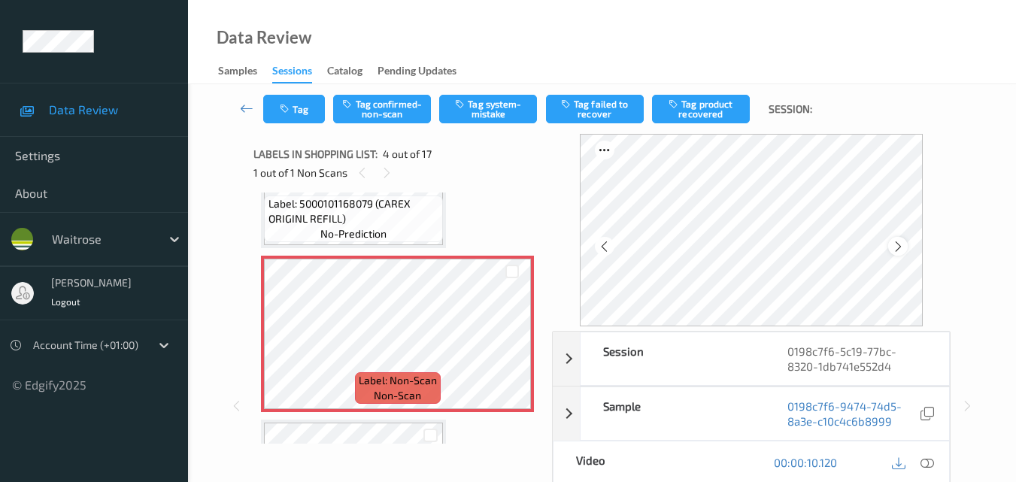
click at [900, 245] on icon at bounding box center [898, 247] width 13 height 14
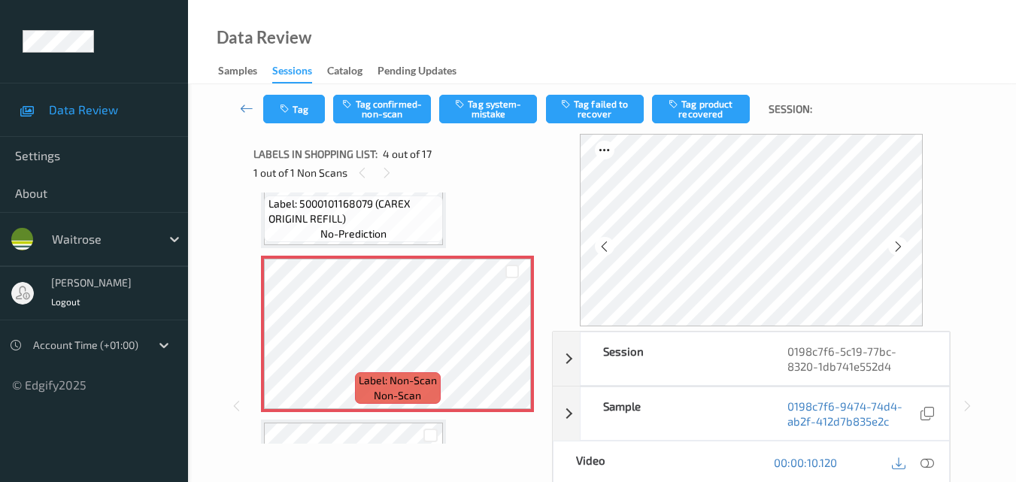
click at [900, 245] on icon at bounding box center [898, 247] width 13 height 14
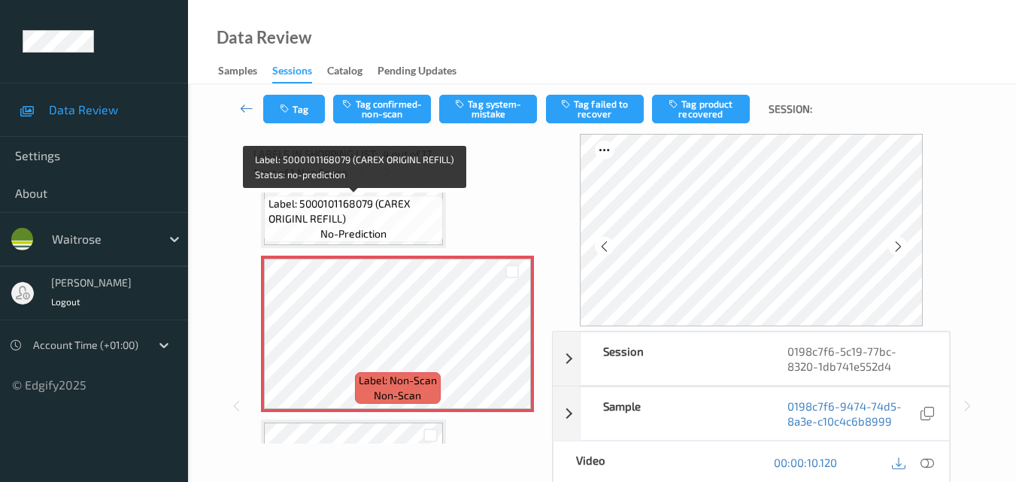
click at [390, 230] on div "Label: 5000101168079 (CAREX ORIGINL REFILL) no-prediction" at bounding box center [353, 219] width 179 height 47
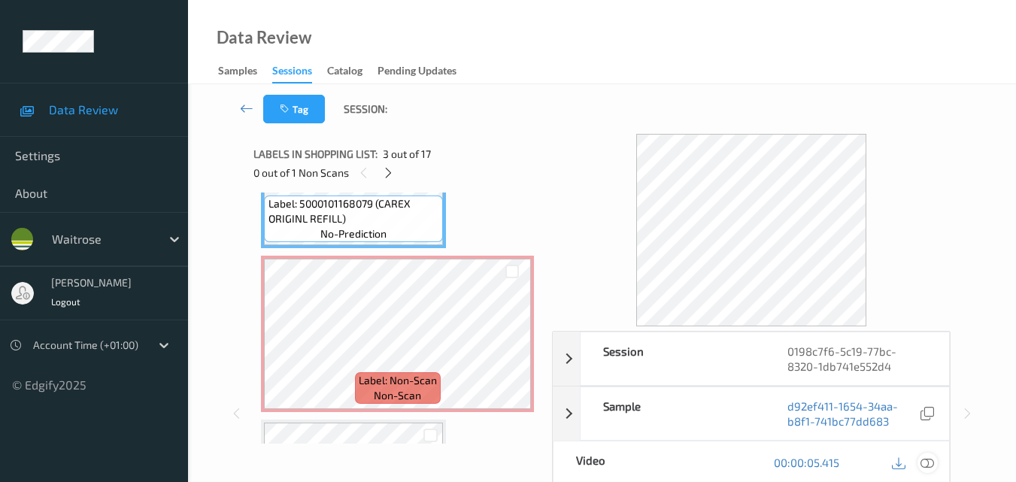
click at [931, 464] on icon at bounding box center [928, 463] width 14 height 14
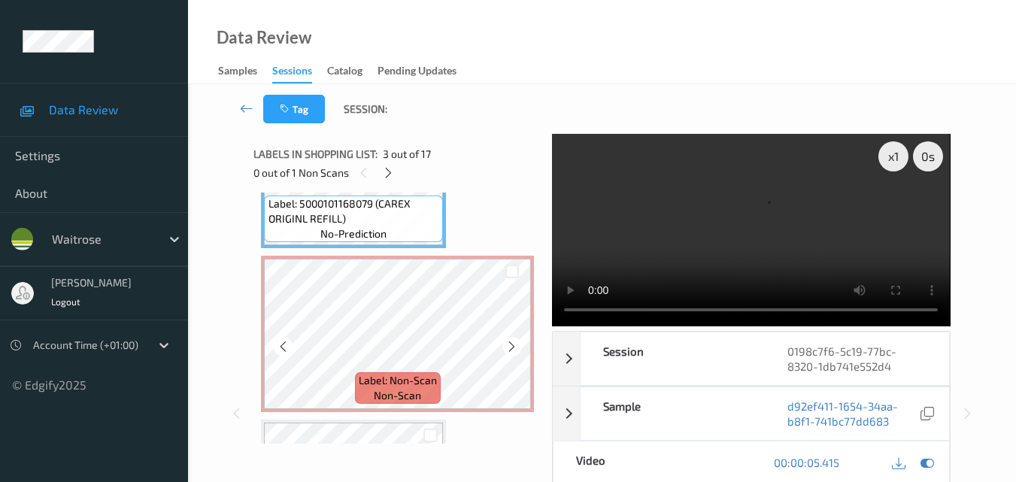
scroll to position [361, 0]
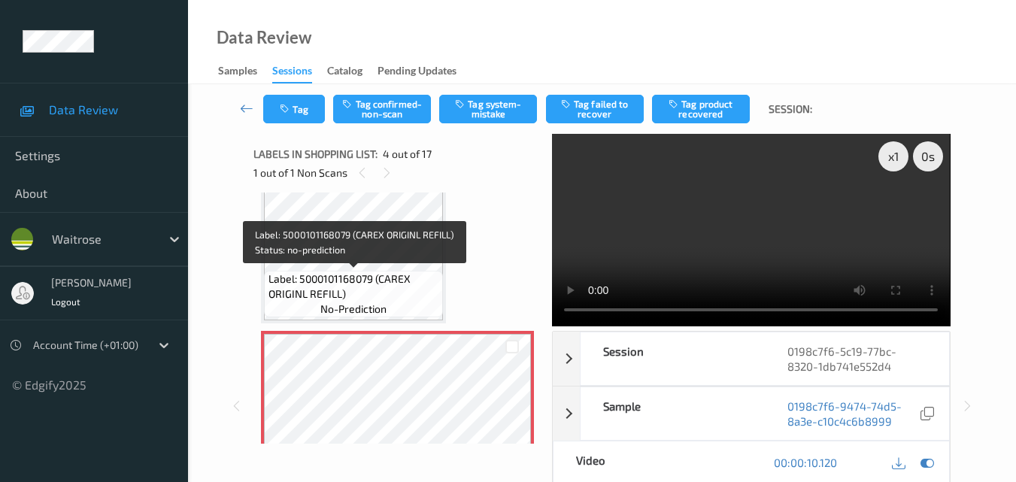
click at [412, 277] on span "Label: 5000101168079 (CAREX ORIGINL REFILL)" at bounding box center [355, 287] width 172 height 30
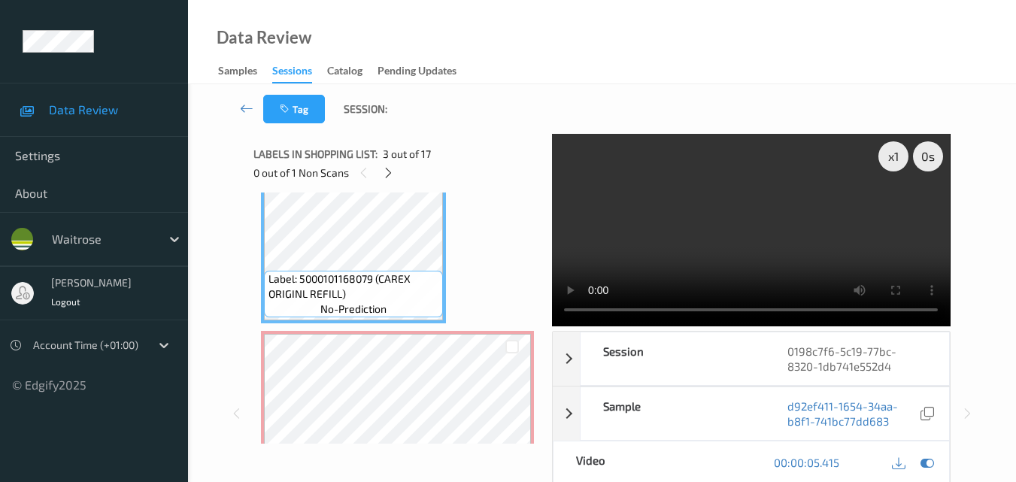
click at [643, 250] on video at bounding box center [751, 230] width 398 height 193
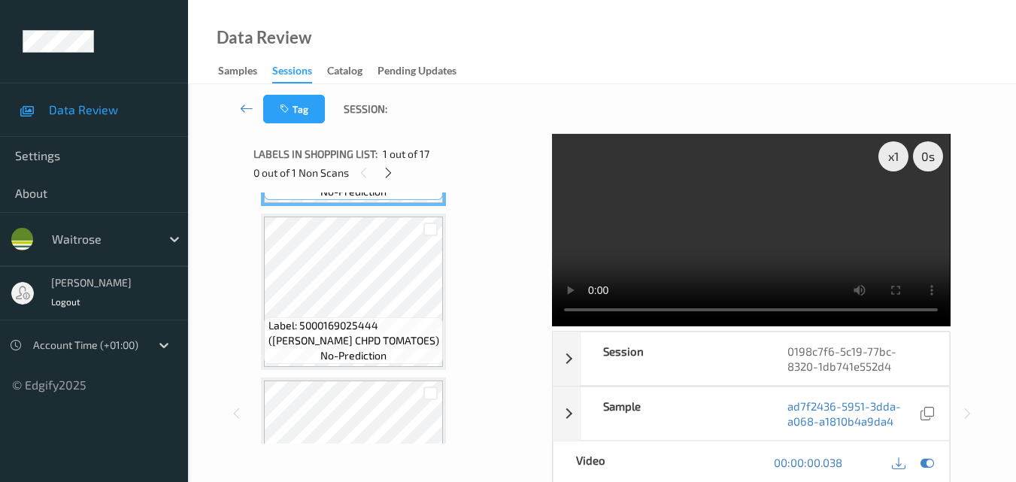
scroll to position [226, 0]
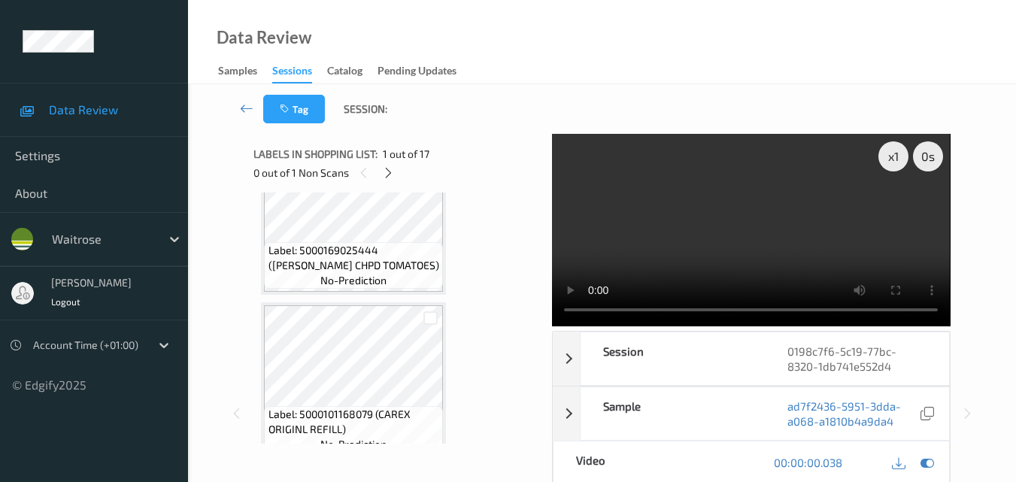
click at [841, 191] on video at bounding box center [751, 230] width 398 height 193
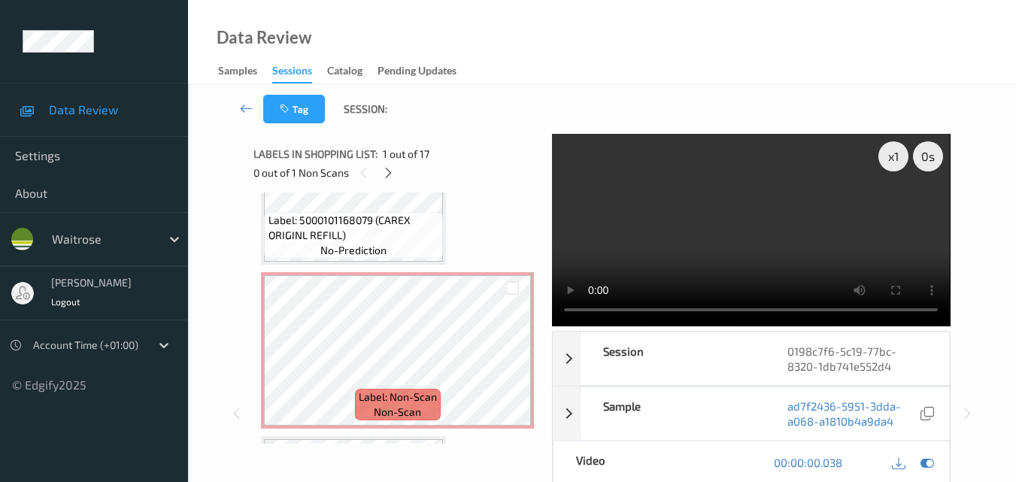
scroll to position [451, 0]
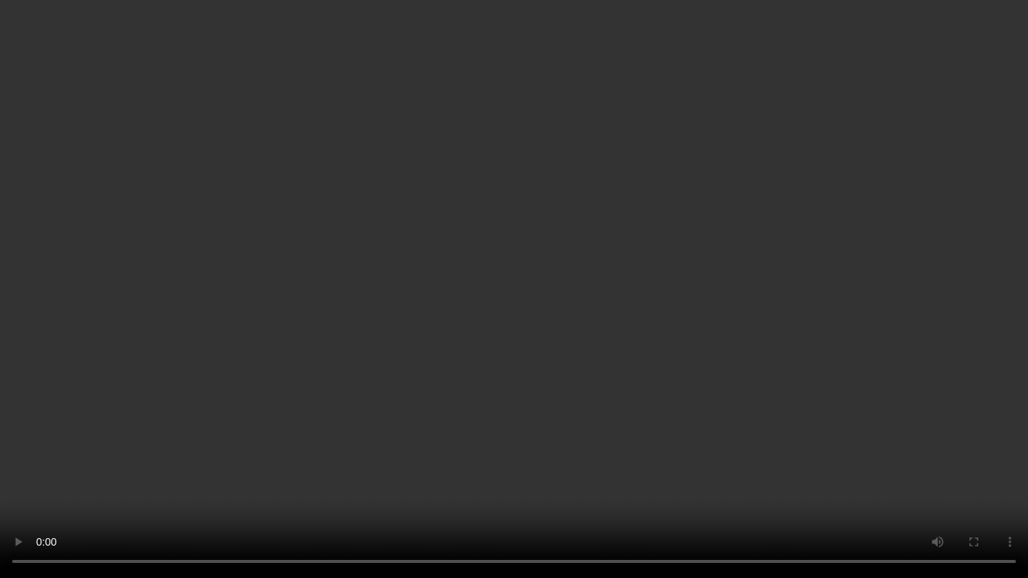
click at [601, 322] on video at bounding box center [514, 289] width 1028 height 578
click at [604, 318] on video at bounding box center [514, 289] width 1028 height 578
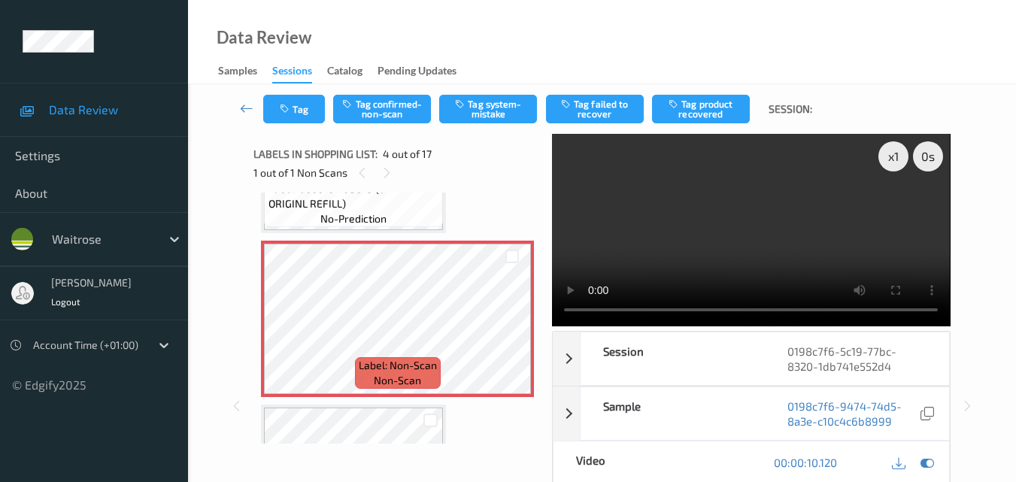
click at [755, 233] on video at bounding box center [751, 230] width 398 height 193
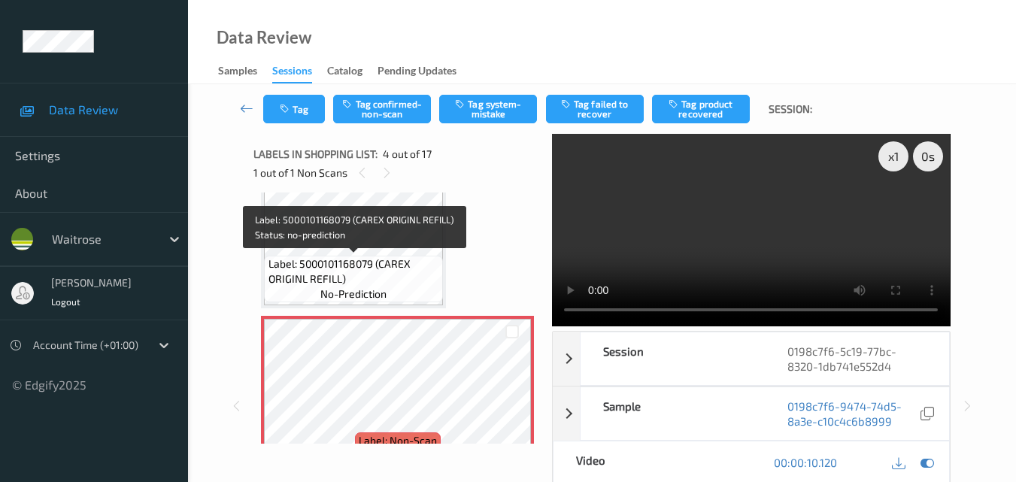
click at [397, 278] on span "Label: 5000101168079 (CAREX ORIGINL REFILL)" at bounding box center [355, 272] width 172 height 30
click at [369, 265] on span "Label: 5000101168079 (CAREX ORIGINL REFILL)" at bounding box center [355, 272] width 172 height 30
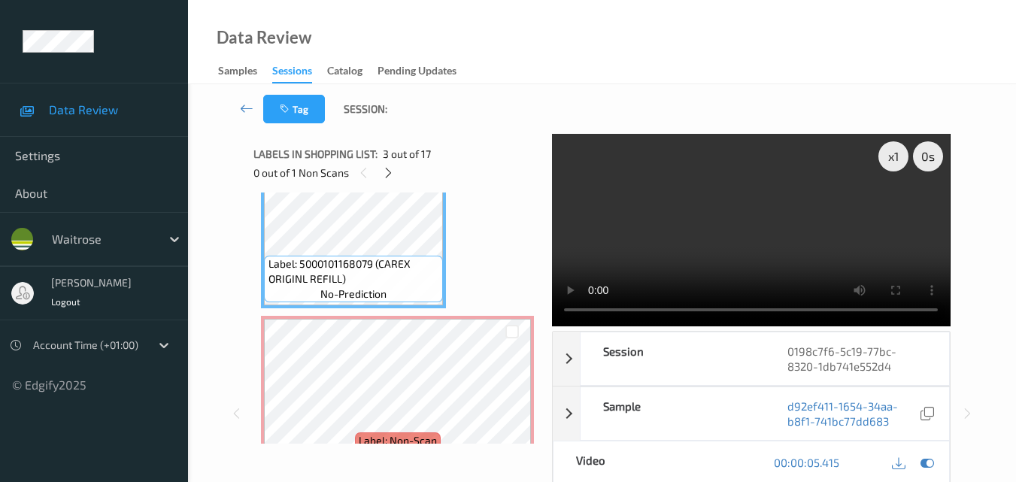
click at [731, 254] on video at bounding box center [751, 230] width 398 height 193
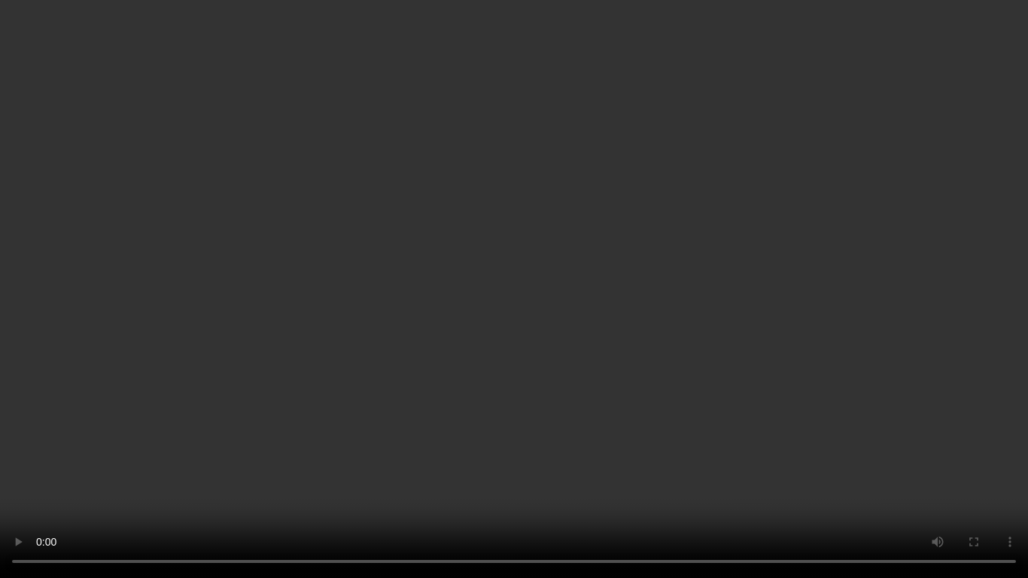
click at [302, 395] on video at bounding box center [514, 289] width 1028 height 578
click at [527, 416] on video at bounding box center [514, 289] width 1028 height 578
click at [427, 281] on video at bounding box center [514, 289] width 1028 height 578
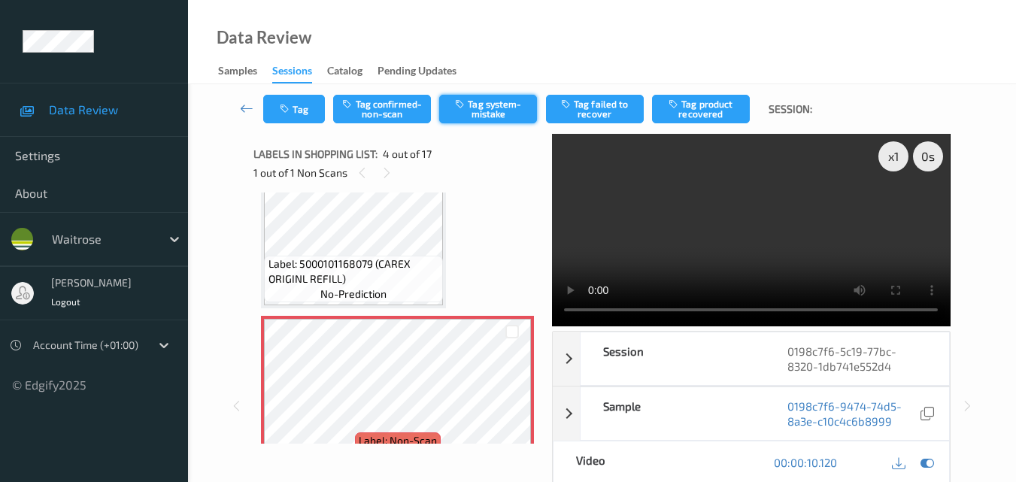
click at [508, 105] on button "Tag system-mistake" at bounding box center [488, 109] width 98 height 29
click at [496, 108] on button "Tag system-mistake" at bounding box center [488, 109] width 98 height 29
click at [486, 107] on button "Tag system-mistake" at bounding box center [488, 109] width 98 height 29
click at [550, 29] on div "Data Review Samples Sessions Catalog Pending Updates" at bounding box center [602, 42] width 828 height 84
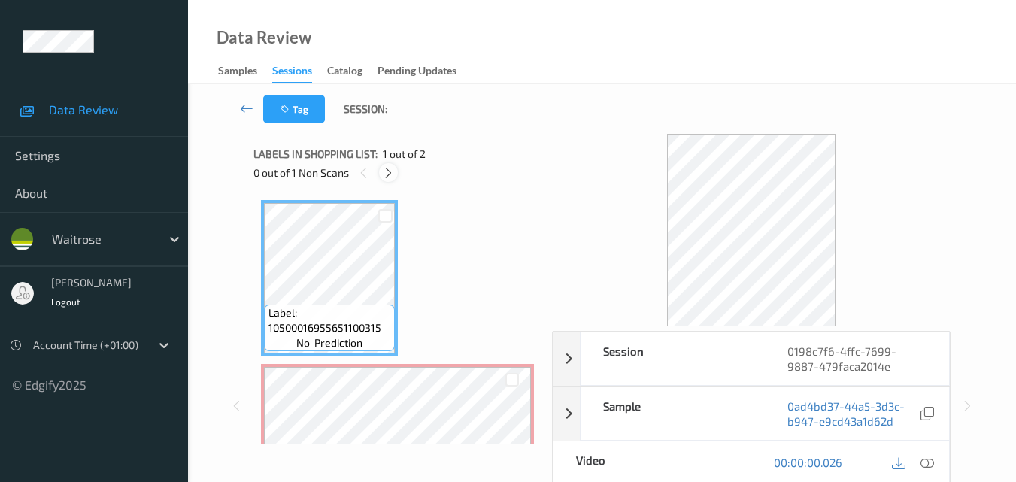
click at [389, 170] on icon at bounding box center [388, 173] width 13 height 14
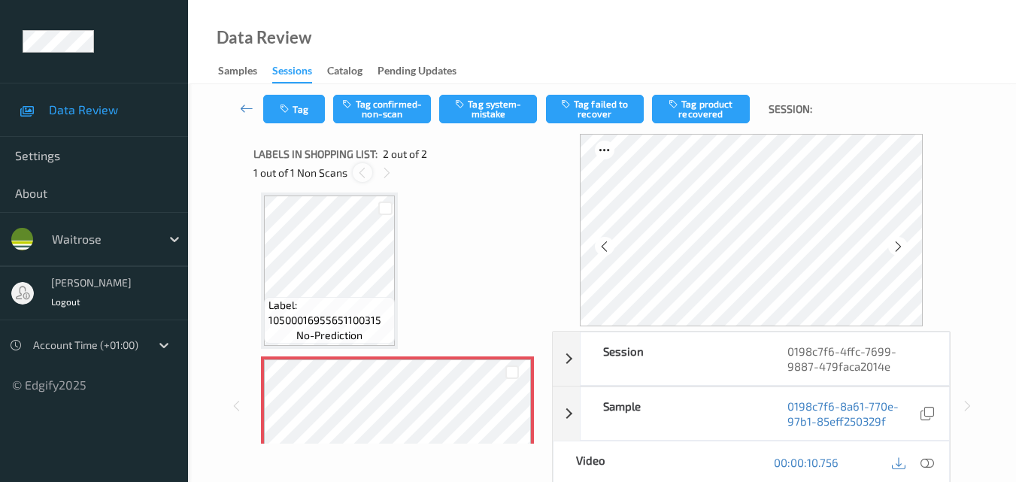
click at [365, 175] on icon at bounding box center [362, 173] width 13 height 14
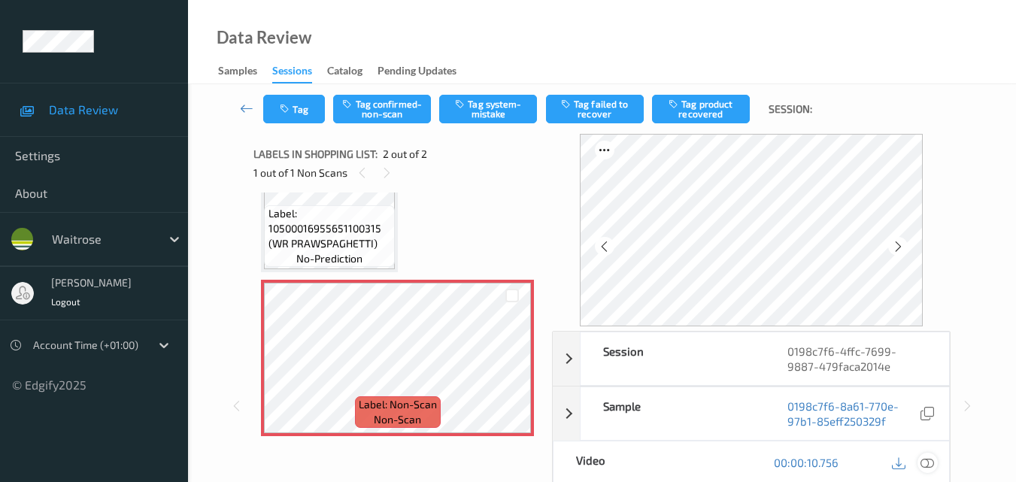
click at [932, 465] on icon at bounding box center [928, 463] width 14 height 14
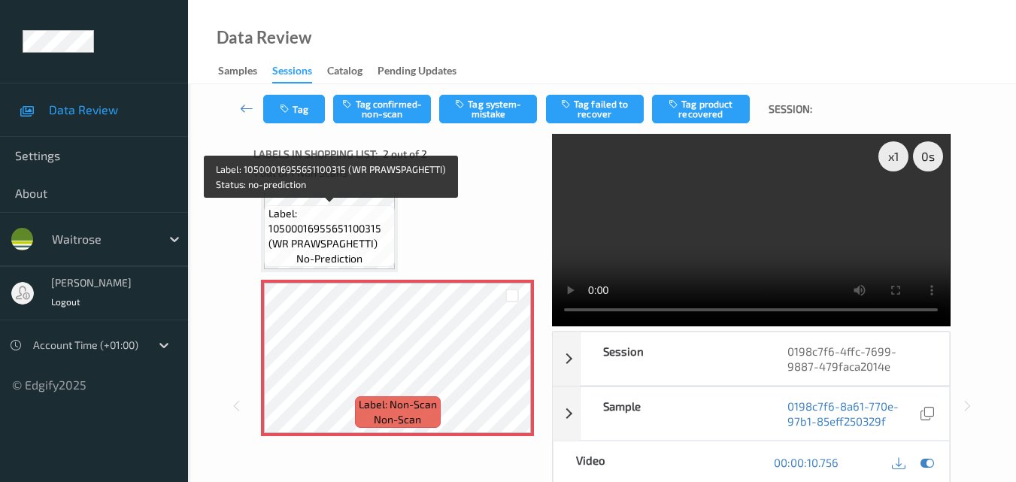
click at [351, 235] on span "Label: 10500016955651100315 (WR PRAWSPAGHETTI)" at bounding box center [330, 228] width 123 height 45
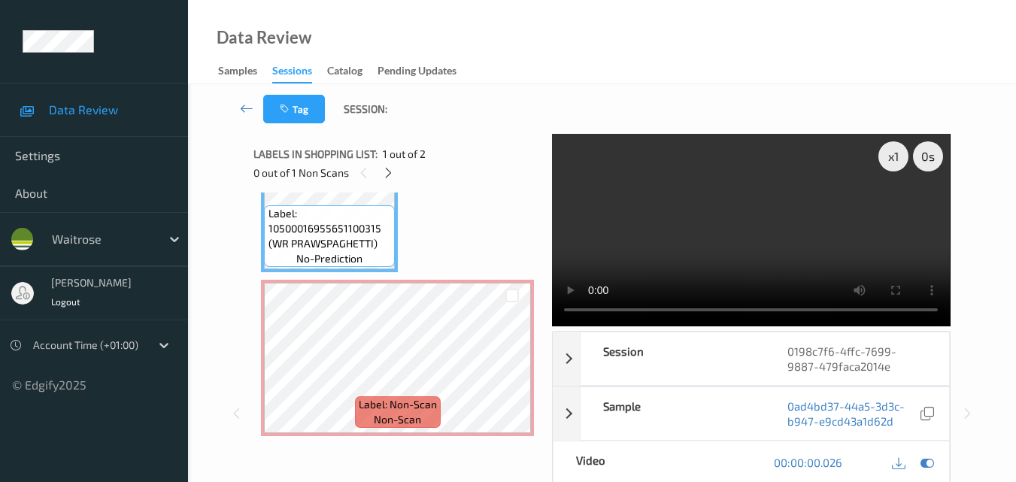
click at [686, 213] on video at bounding box center [751, 230] width 398 height 193
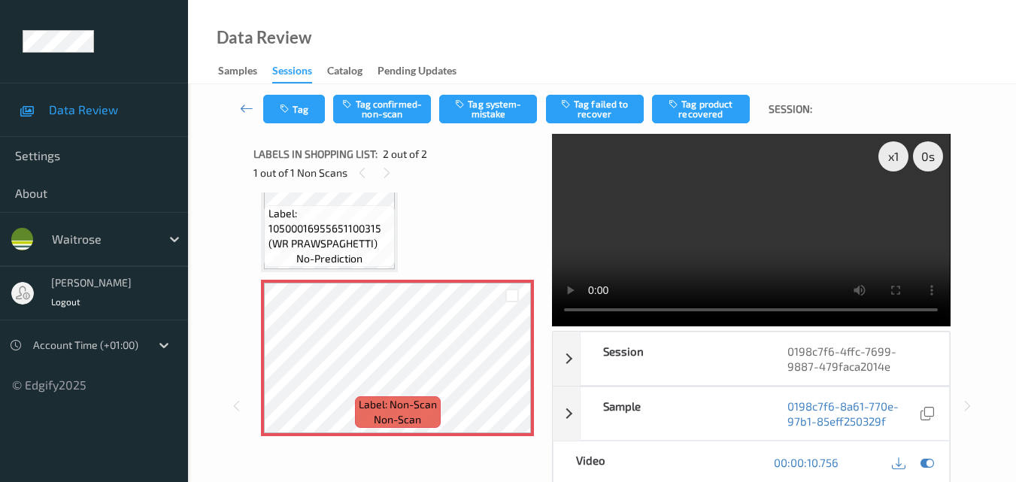
click at [708, 241] on video at bounding box center [751, 230] width 398 height 193
click at [514, 367] on icon at bounding box center [512, 371] width 13 height 14
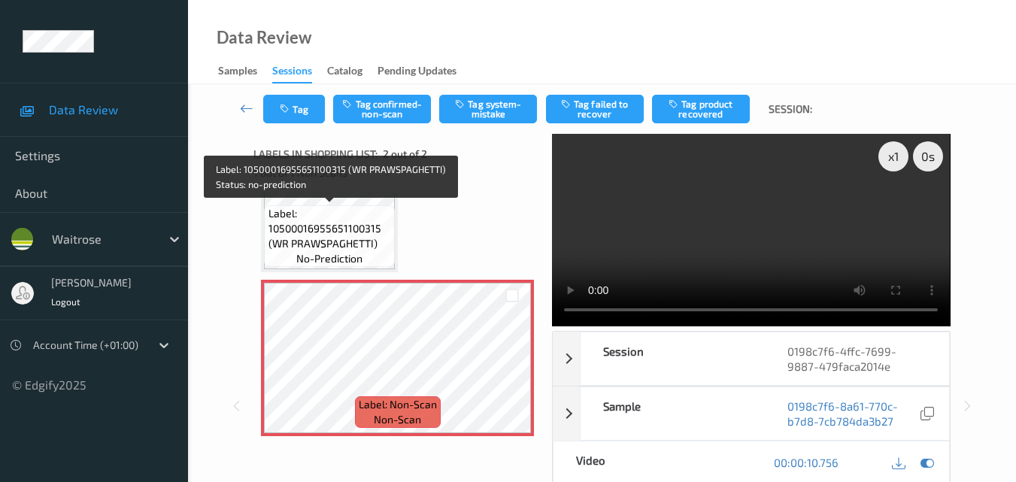
click at [315, 230] on span "Label: 10500016955651100315 (WR PRAWSPAGHETTI)" at bounding box center [330, 228] width 123 height 45
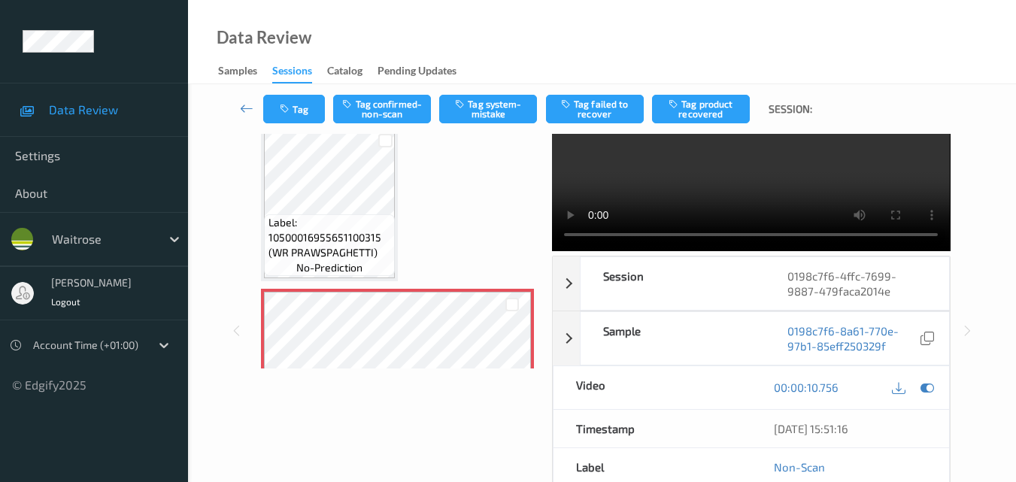
scroll to position [0, 0]
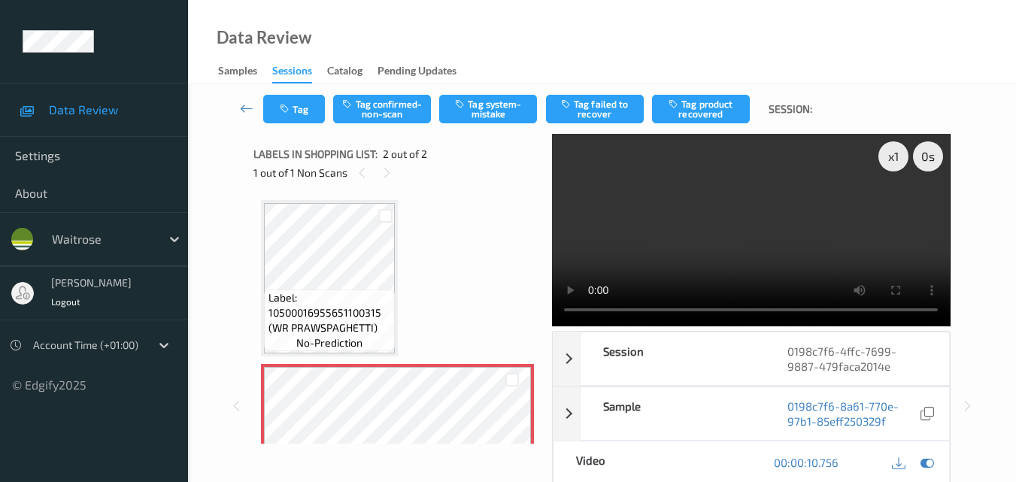
click at [740, 253] on video at bounding box center [751, 230] width 398 height 193
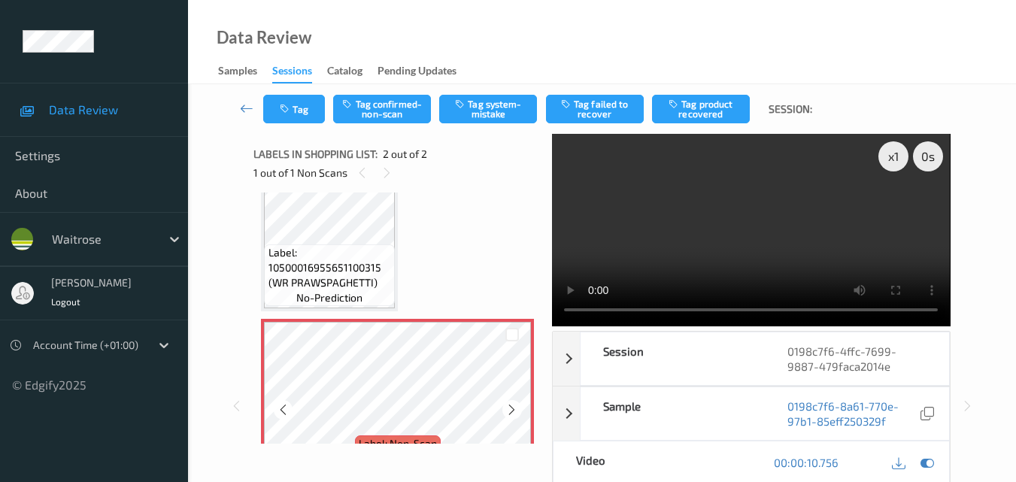
scroll to position [75, 0]
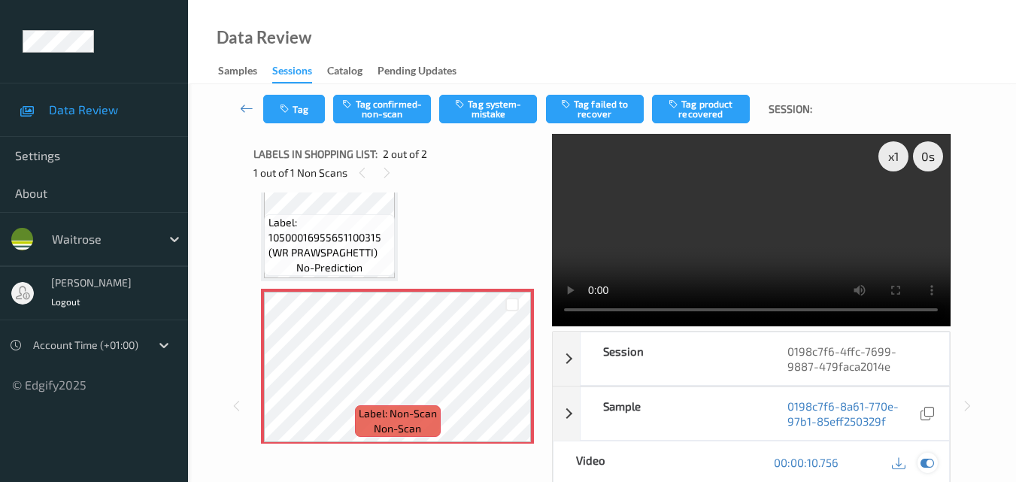
click at [922, 461] on icon at bounding box center [928, 463] width 14 height 14
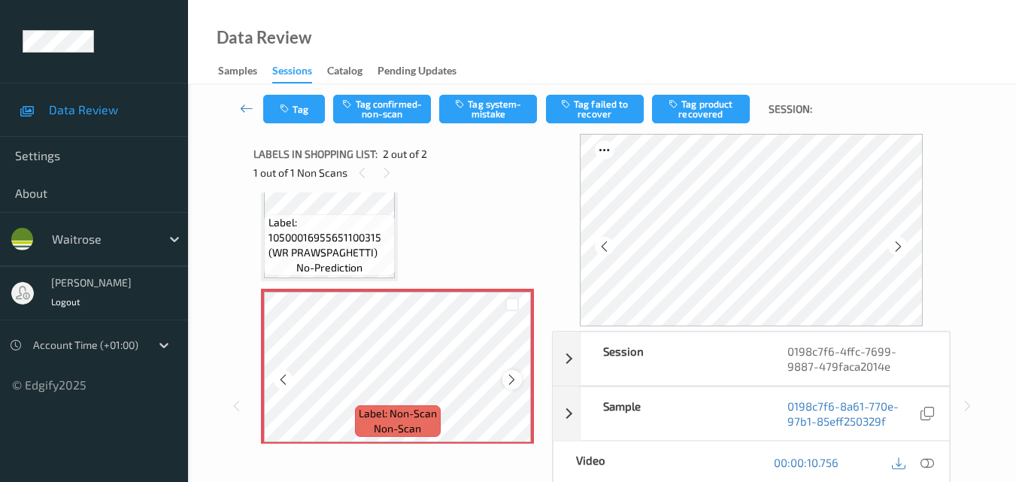
click at [519, 381] on div at bounding box center [512, 379] width 19 height 19
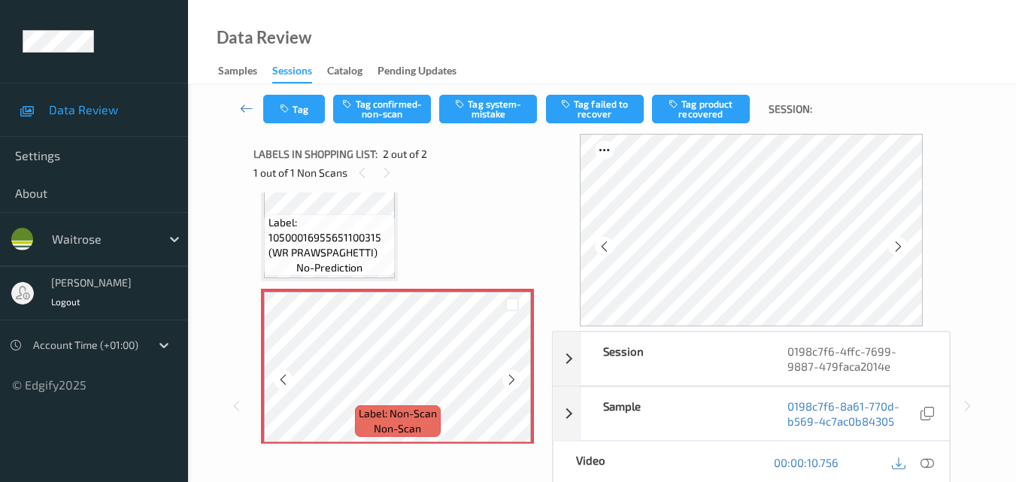
click at [519, 381] on div at bounding box center [512, 379] width 19 height 19
click at [931, 466] on icon at bounding box center [928, 463] width 14 height 14
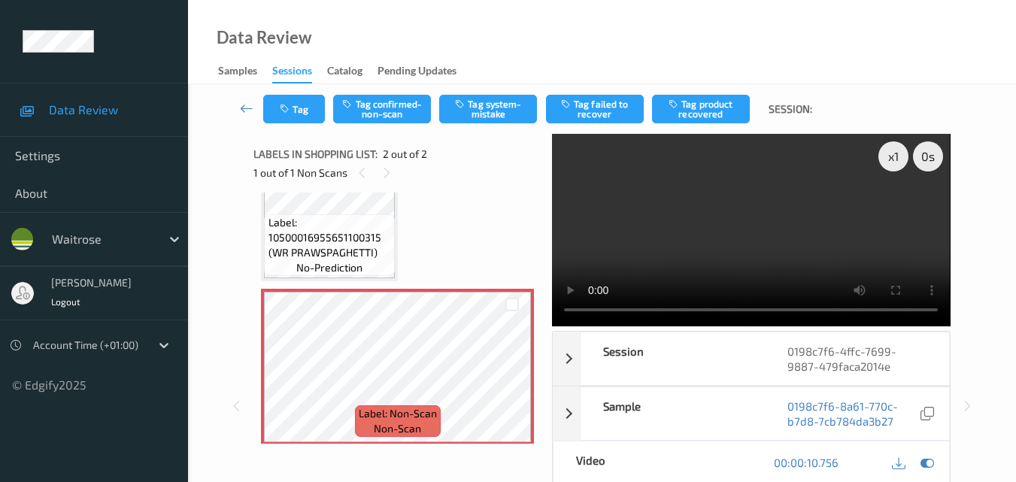
click at [795, 217] on video at bounding box center [751, 230] width 398 height 193
click at [491, 104] on button "Tag system-mistake" at bounding box center [488, 109] width 98 height 29
click at [300, 119] on button "Tag" at bounding box center [294, 109] width 62 height 29
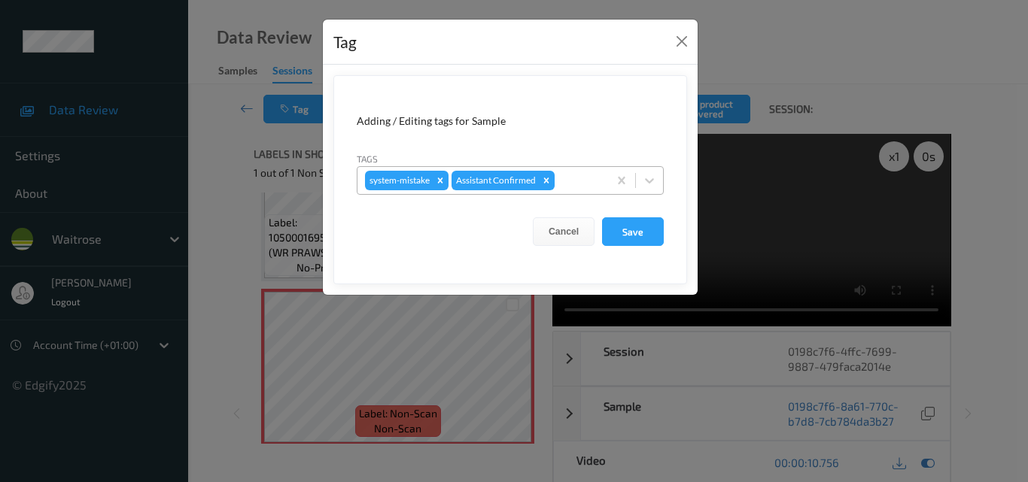
click at [578, 178] on div at bounding box center [579, 181] width 43 height 18
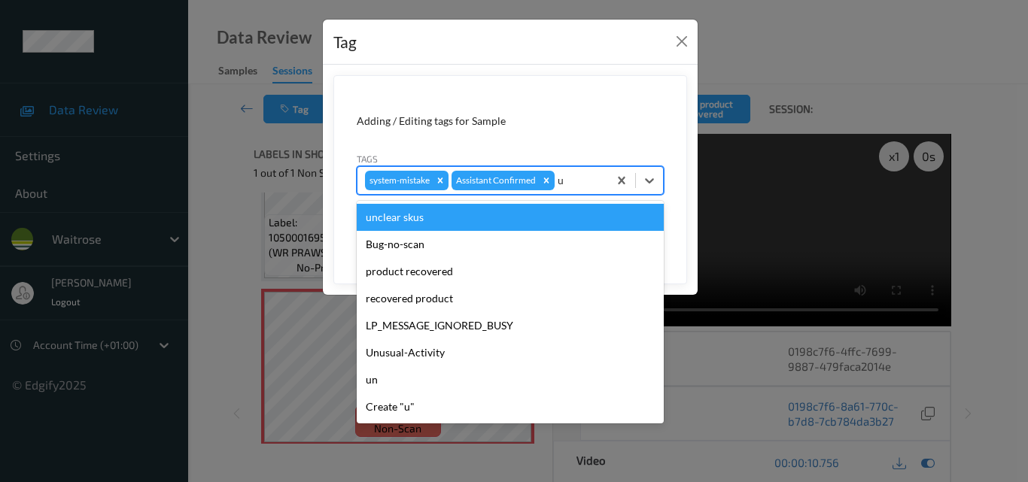
type input "un"
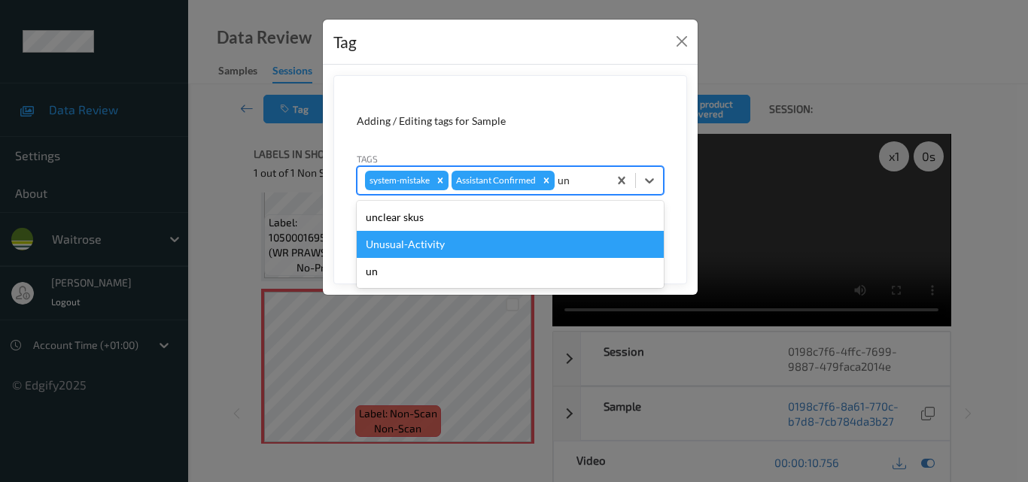
click at [444, 242] on div "Unusual-Activity" at bounding box center [510, 244] width 307 height 27
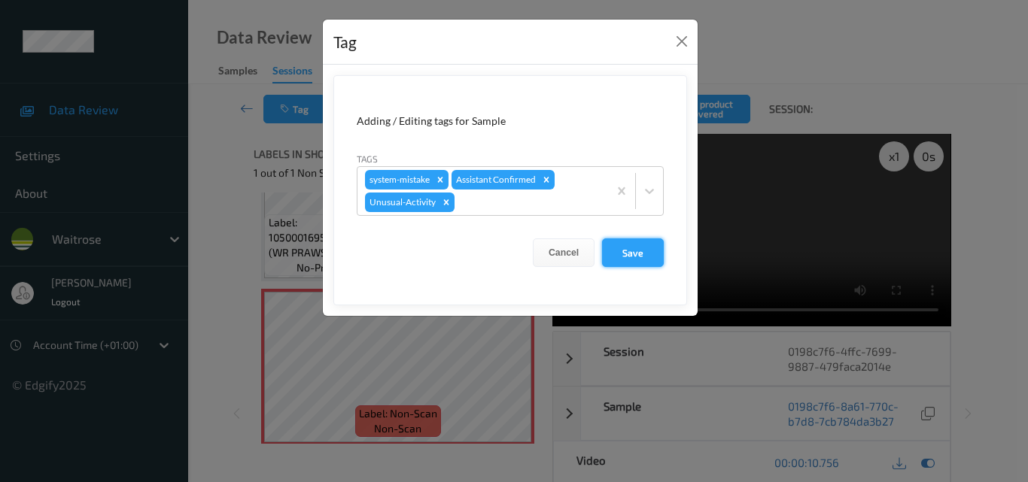
click at [633, 251] on button "Save" at bounding box center [633, 253] width 62 height 29
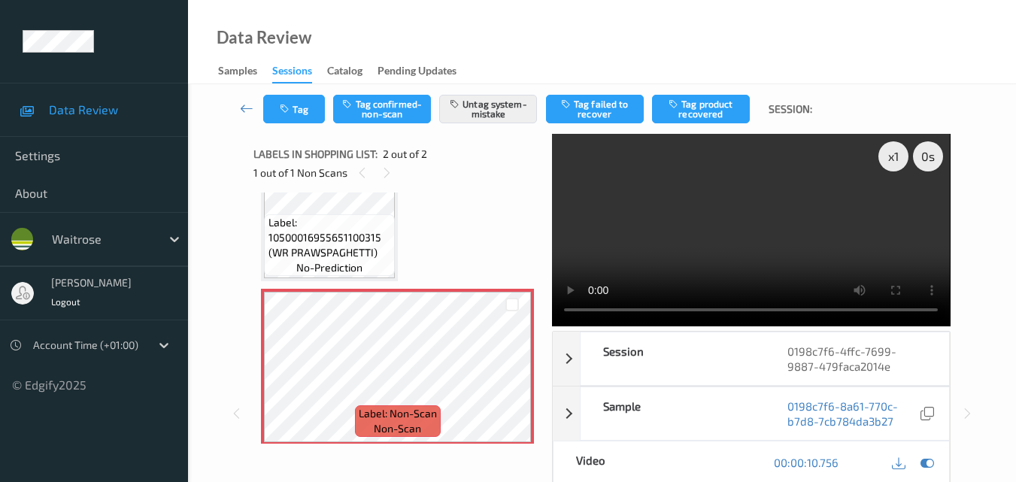
scroll to position [0, 0]
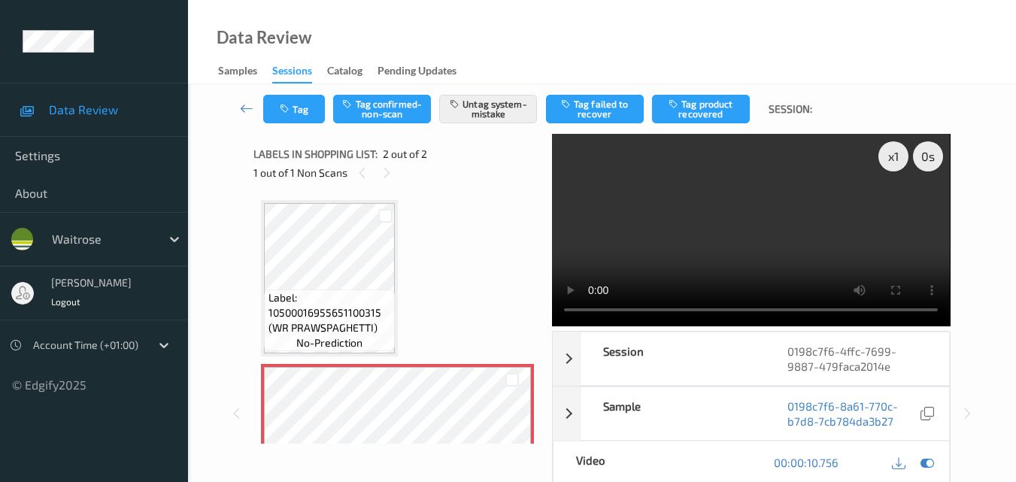
click at [803, 220] on video at bounding box center [751, 230] width 398 height 193
click at [515, 23] on div "Data Review Samples Sessions Catalog Pending Updates" at bounding box center [602, 42] width 828 height 84
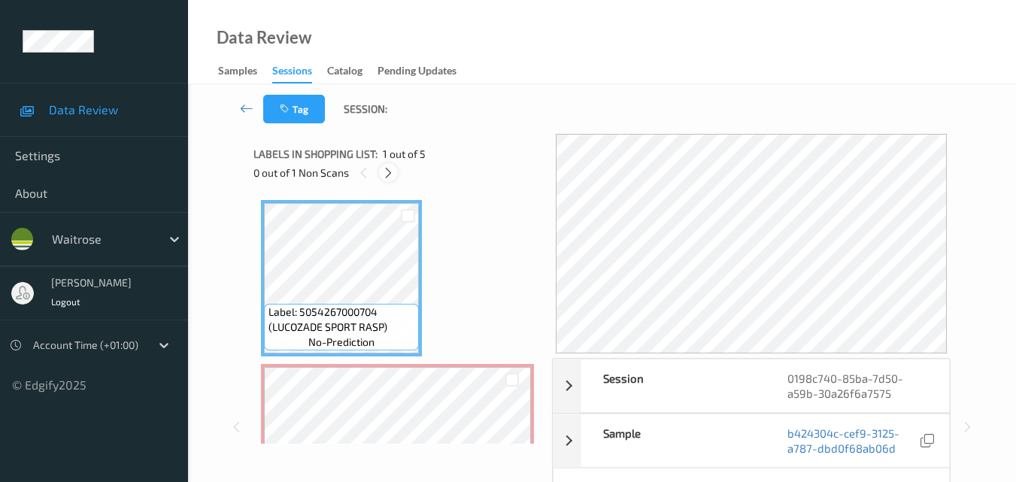
click at [394, 169] on icon at bounding box center [388, 173] width 13 height 14
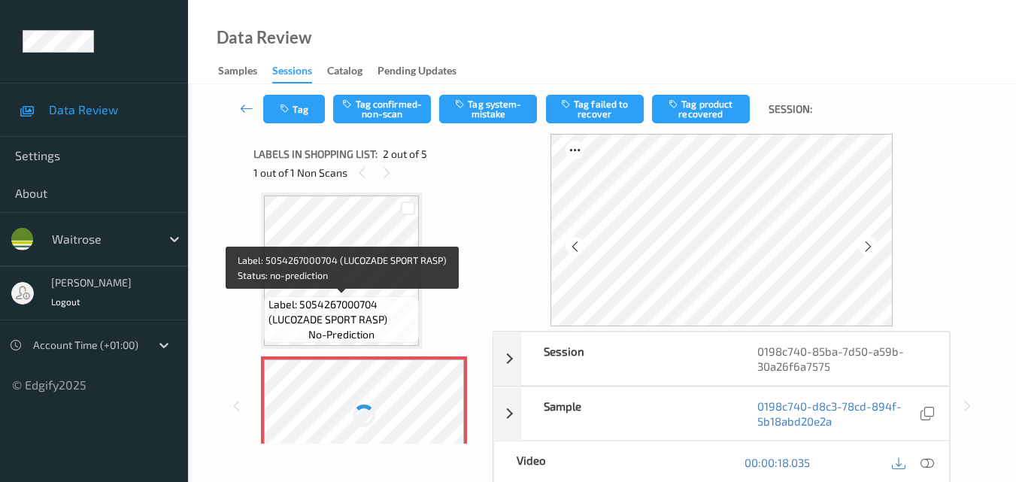
click at [369, 313] on span "Label: 5054267000704 (LUCOZADE SPORT RASP)" at bounding box center [342, 312] width 147 height 30
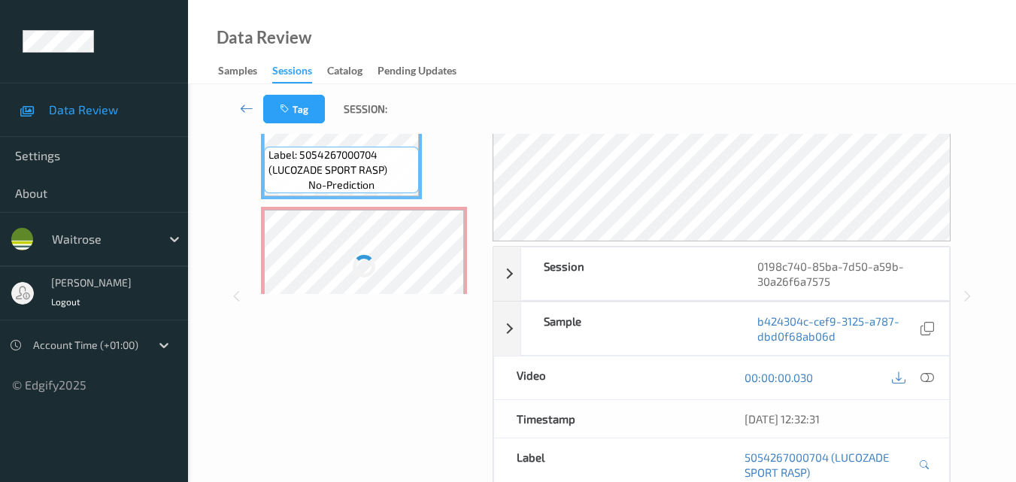
scroll to position [150, 0]
click at [934, 378] on icon at bounding box center [928, 377] width 14 height 14
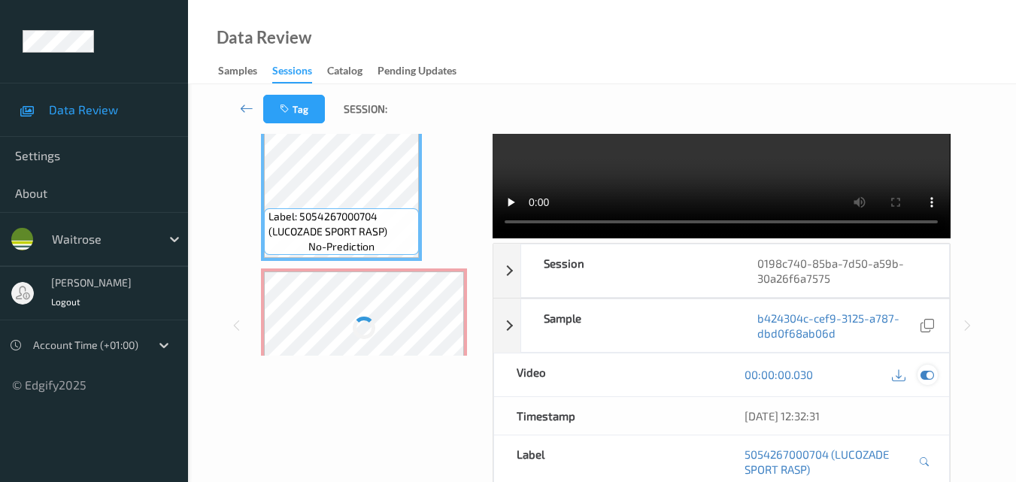
scroll to position [0, 0]
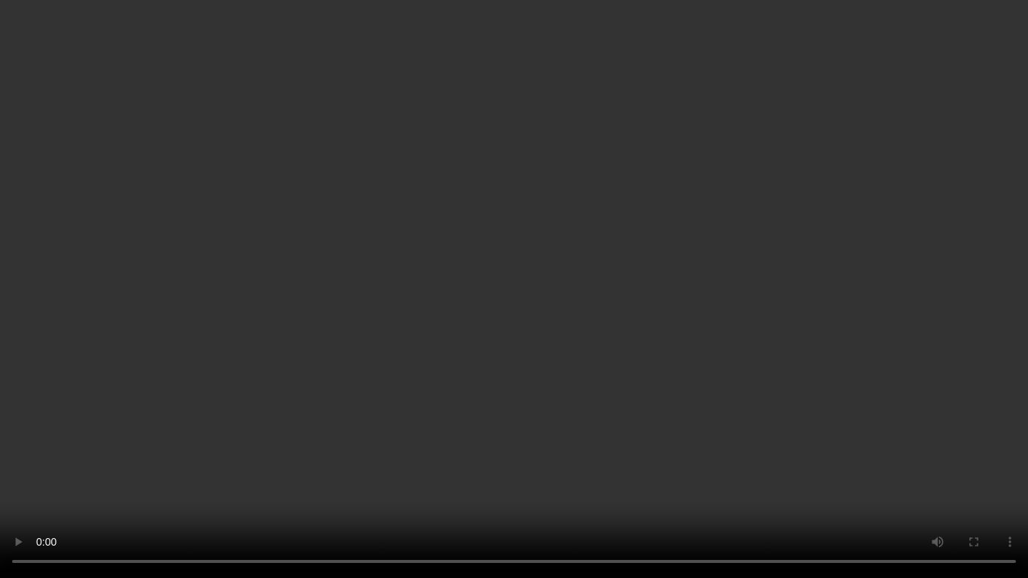
click at [597, 394] on video at bounding box center [514, 289] width 1028 height 578
click at [388, 370] on video at bounding box center [514, 289] width 1028 height 578
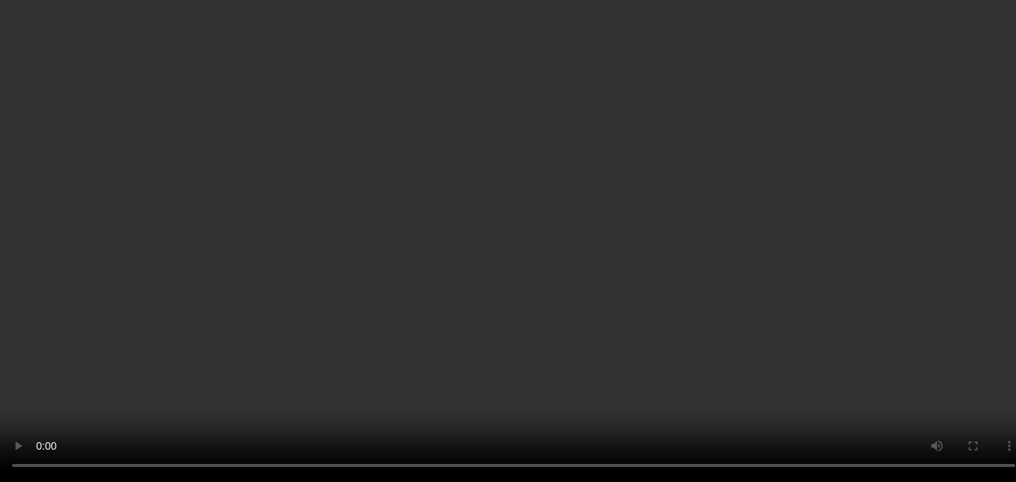
scroll to position [158, 0]
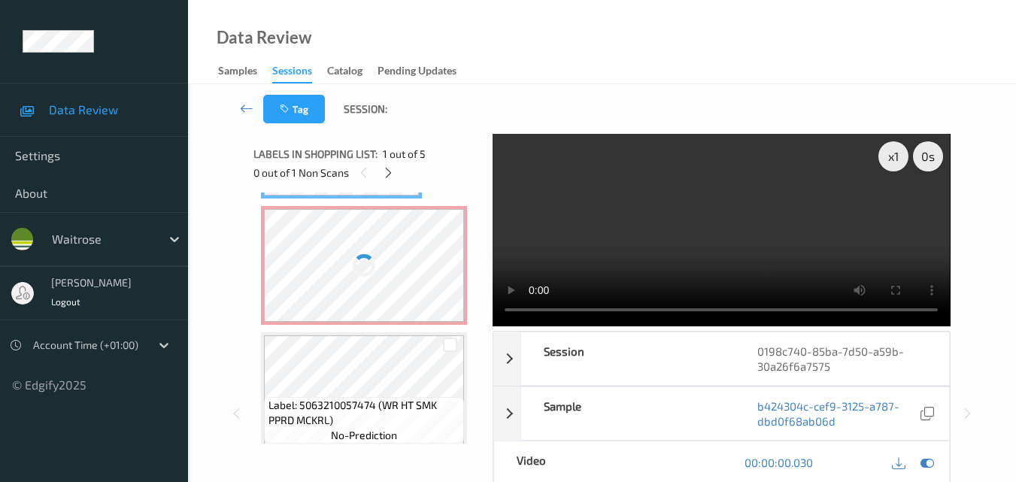
click at [384, 281] on div at bounding box center [364, 265] width 200 height 113
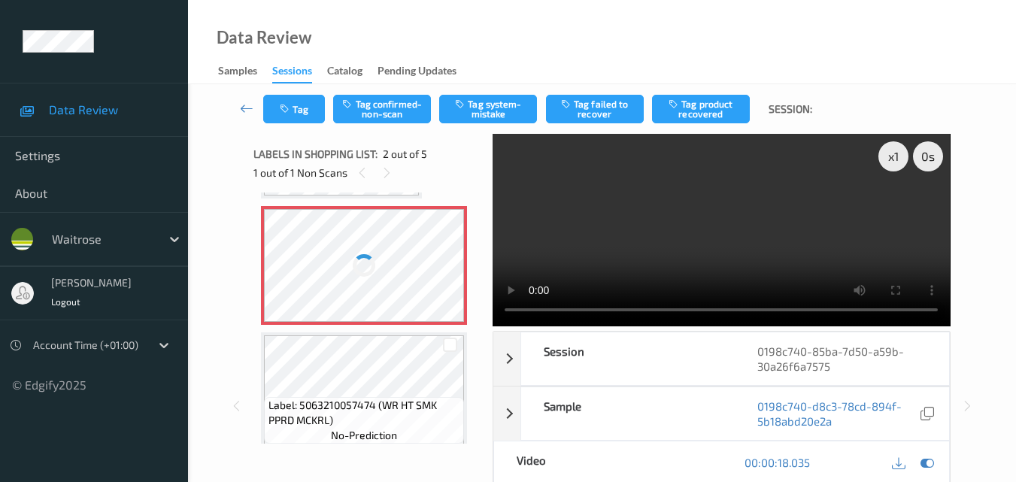
click at [710, 215] on video at bounding box center [721, 230] width 457 height 193
click at [393, 243] on div at bounding box center [364, 265] width 200 height 113
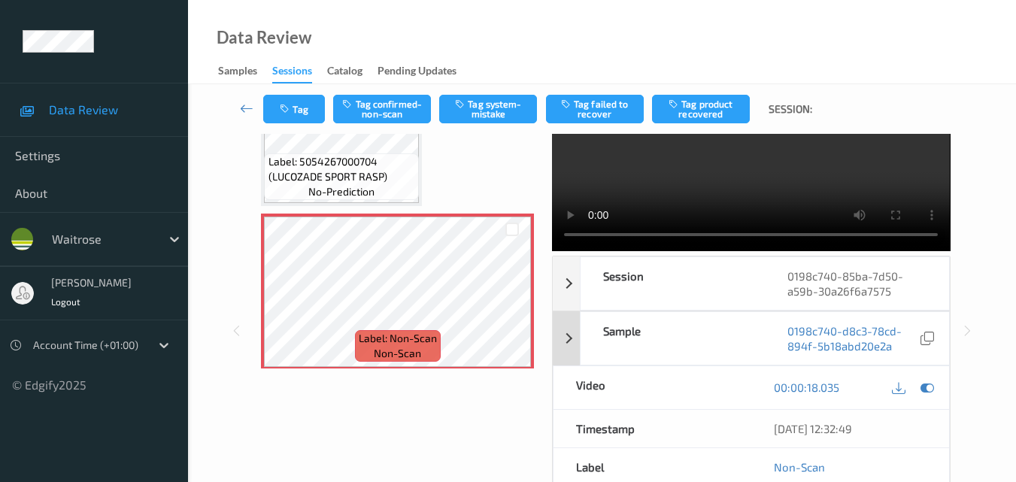
scroll to position [0, 0]
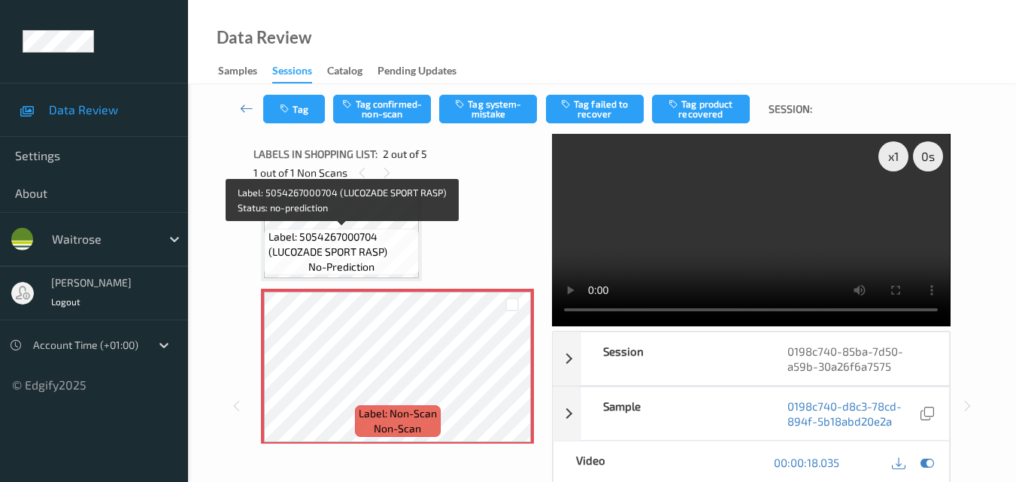
click at [375, 258] on span "Label: 5054267000704 (LUCOZADE SPORT RASP)" at bounding box center [342, 244] width 147 height 30
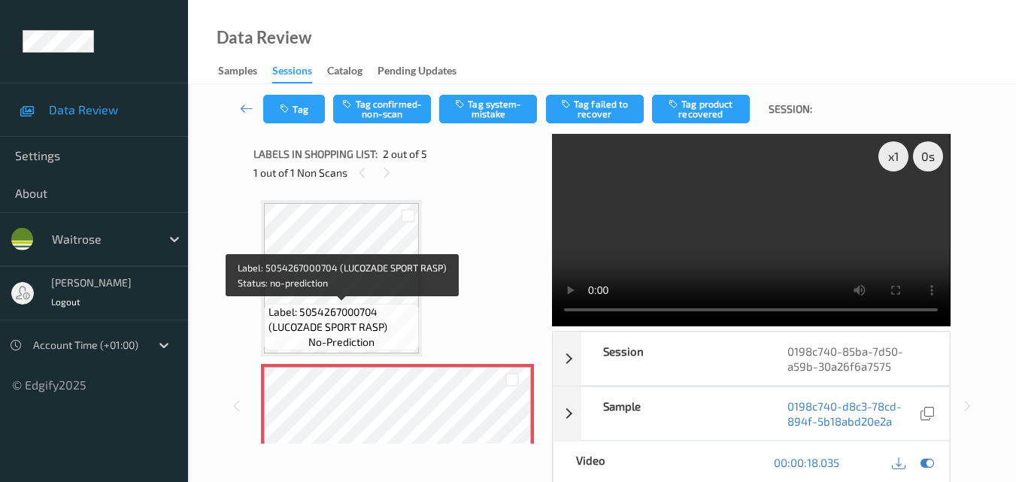
click at [384, 312] on span "Label: 5054267000704 (LUCOZADE SPORT RASP)" at bounding box center [342, 320] width 147 height 30
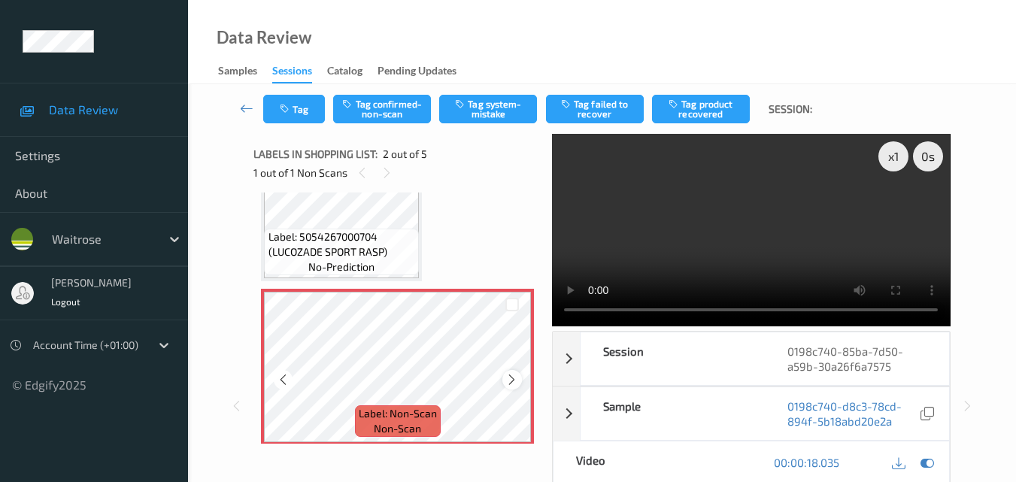
click at [504, 383] on div at bounding box center [512, 379] width 19 height 19
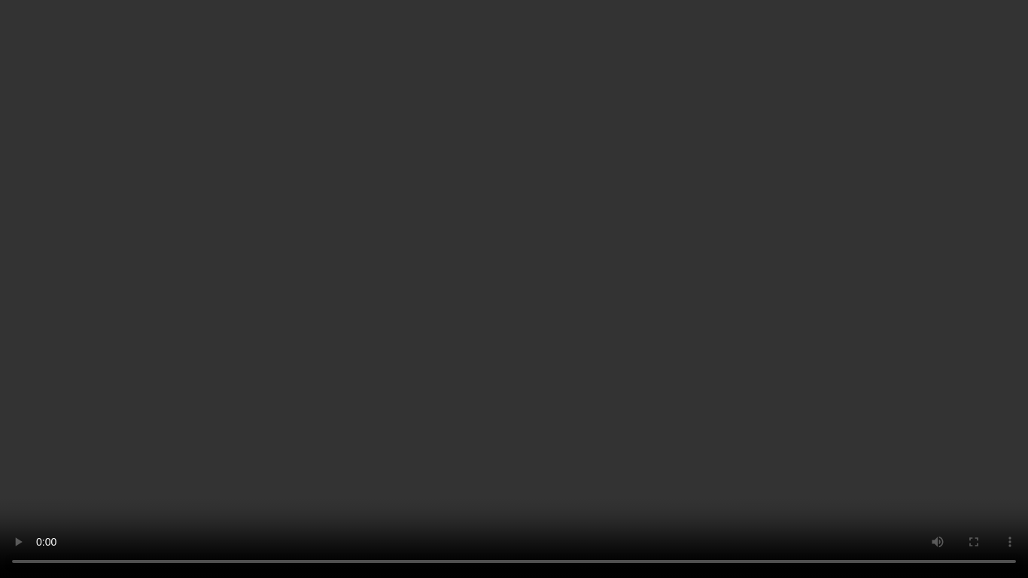
click at [476, 311] on video at bounding box center [514, 289] width 1028 height 578
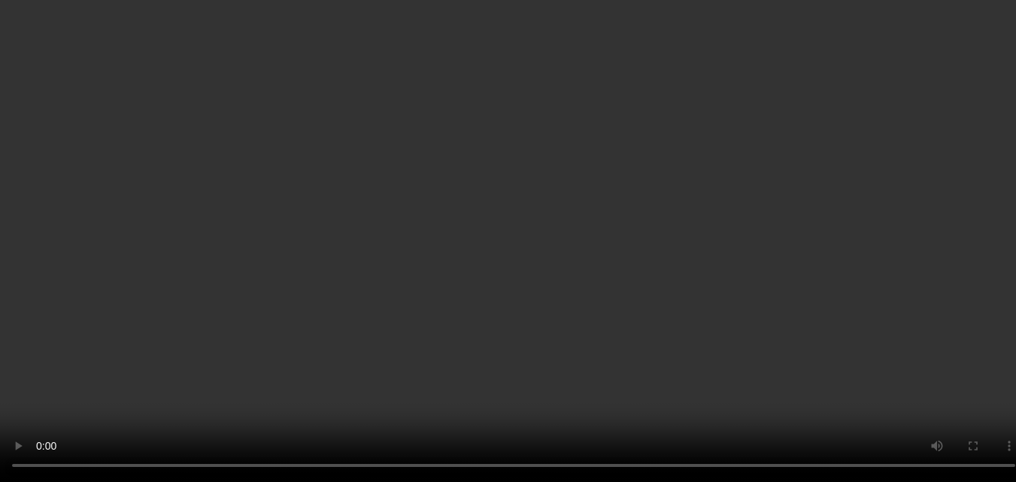
scroll to position [150, 0]
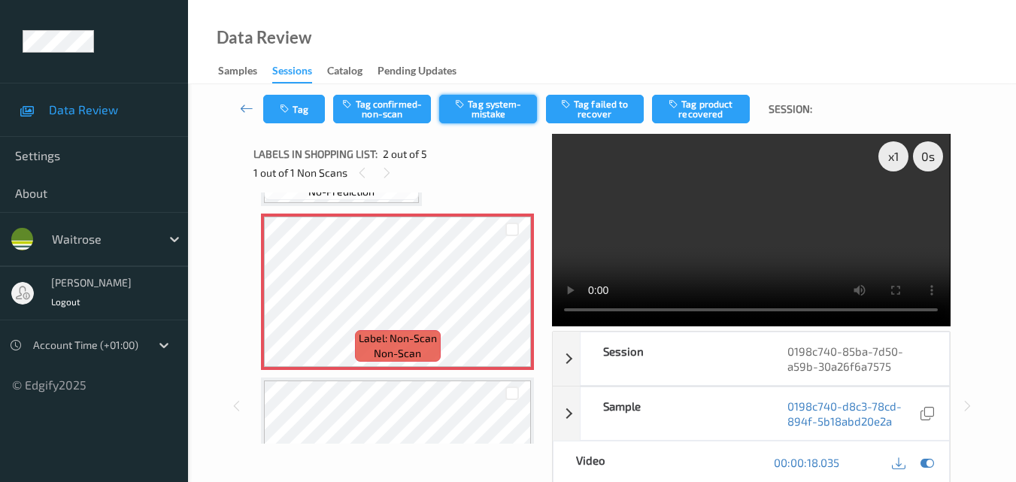
click at [480, 117] on button "Tag system-mistake" at bounding box center [488, 109] width 98 height 29
click at [295, 108] on button "Tag" at bounding box center [294, 109] width 62 height 29
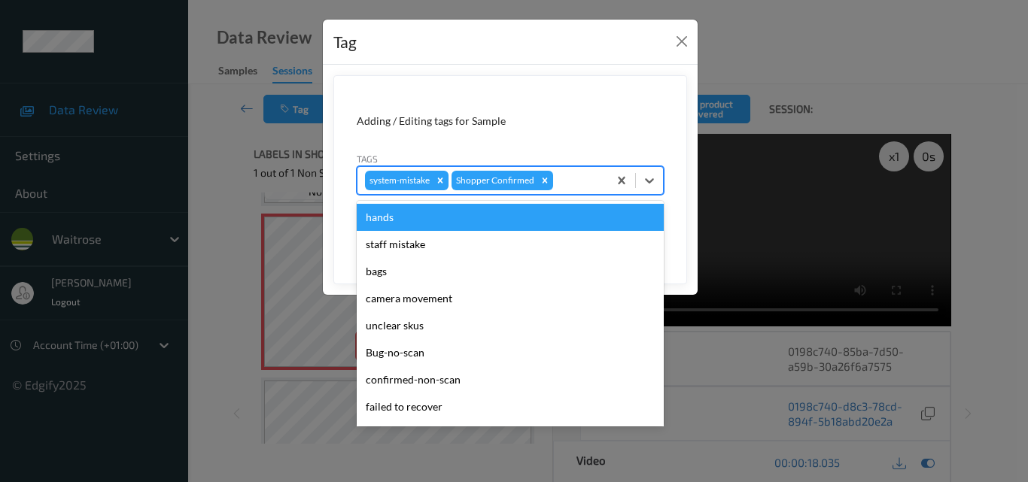
click at [568, 184] on div at bounding box center [578, 181] width 44 height 18
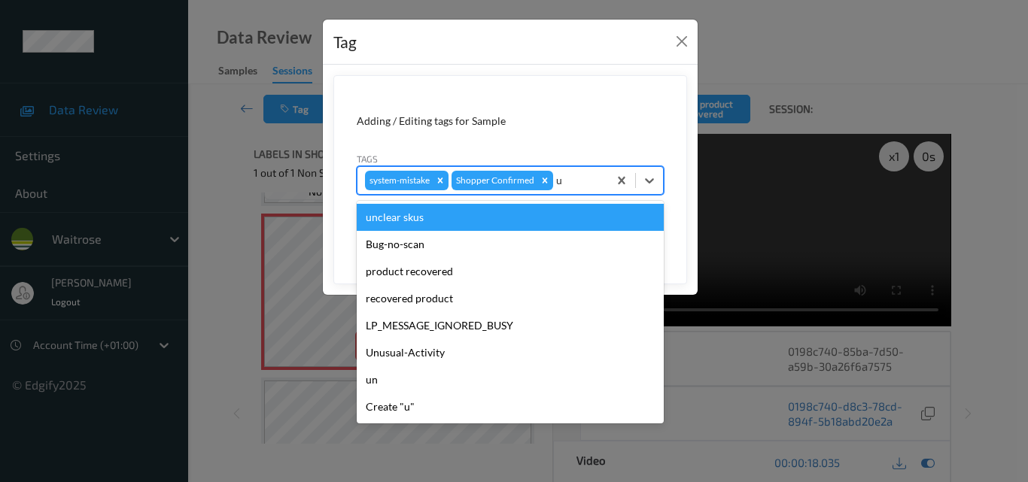
type input "un"
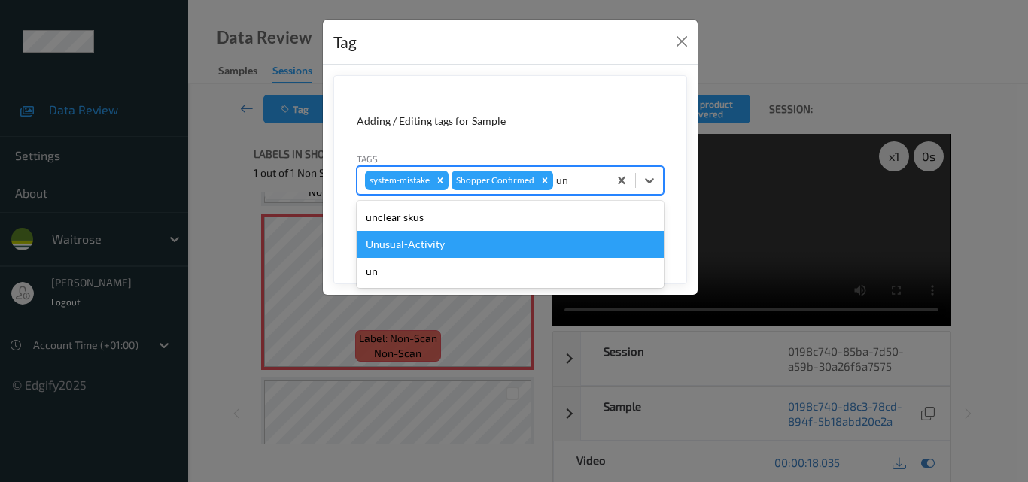
click at [467, 247] on div "Unusual-Activity" at bounding box center [510, 244] width 307 height 27
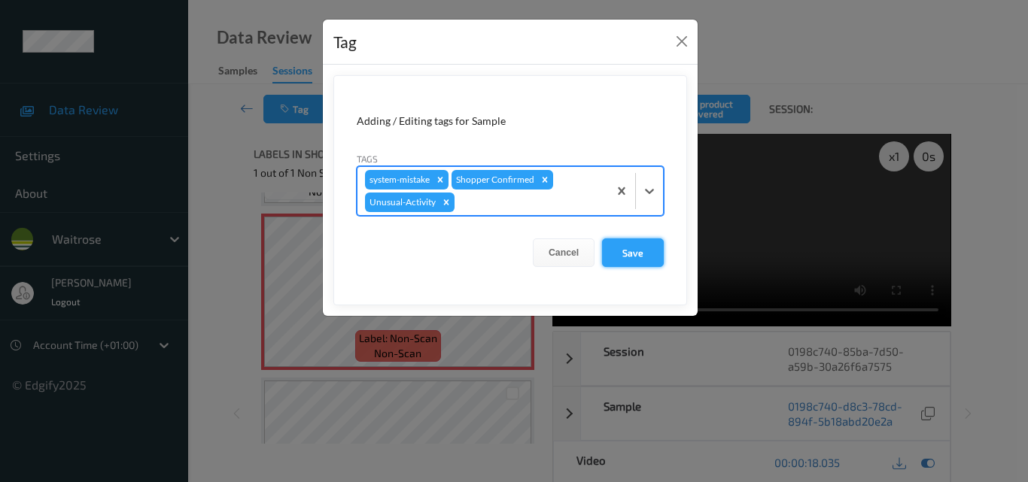
click at [651, 251] on button "Save" at bounding box center [633, 253] width 62 height 29
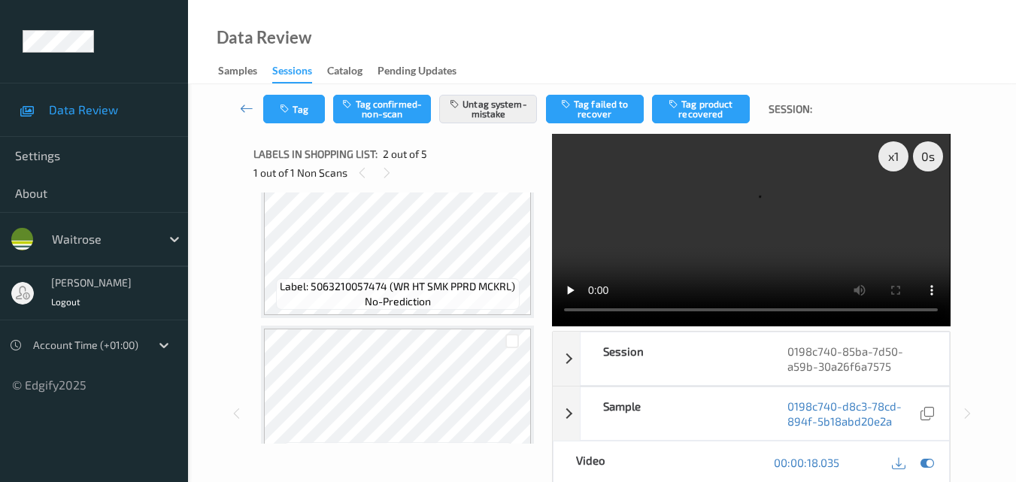
scroll to position [275, 0]
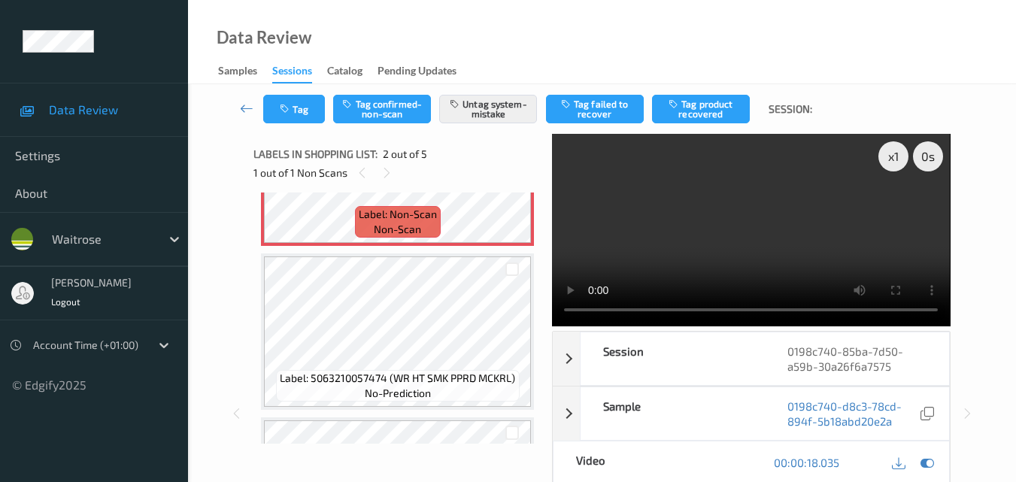
click at [804, 250] on video at bounding box center [751, 230] width 398 height 193
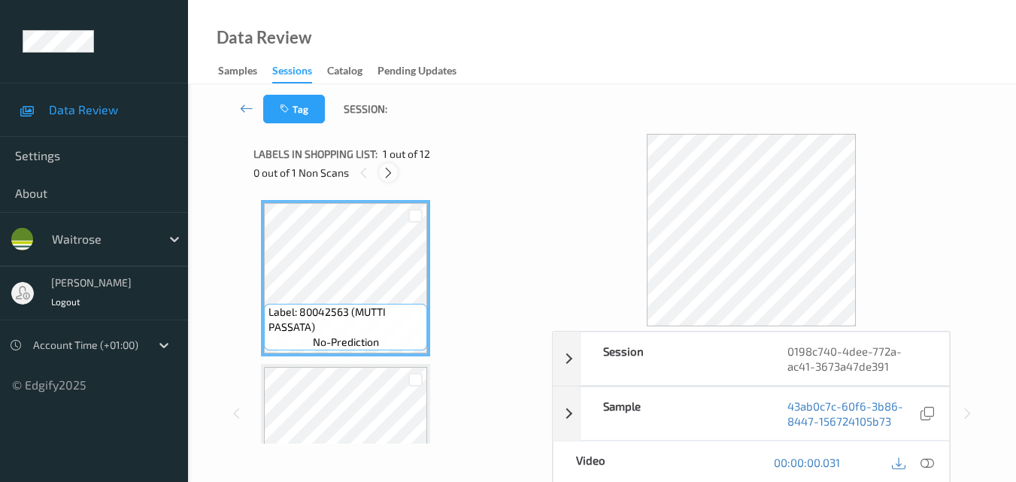
click at [392, 175] on icon at bounding box center [388, 173] width 13 height 14
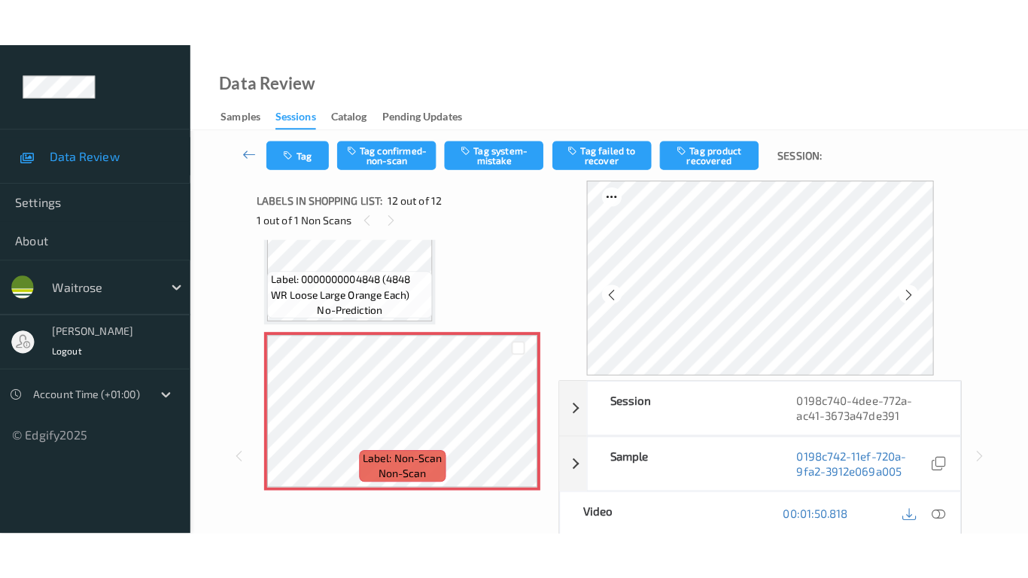
scroll to position [1724, 0]
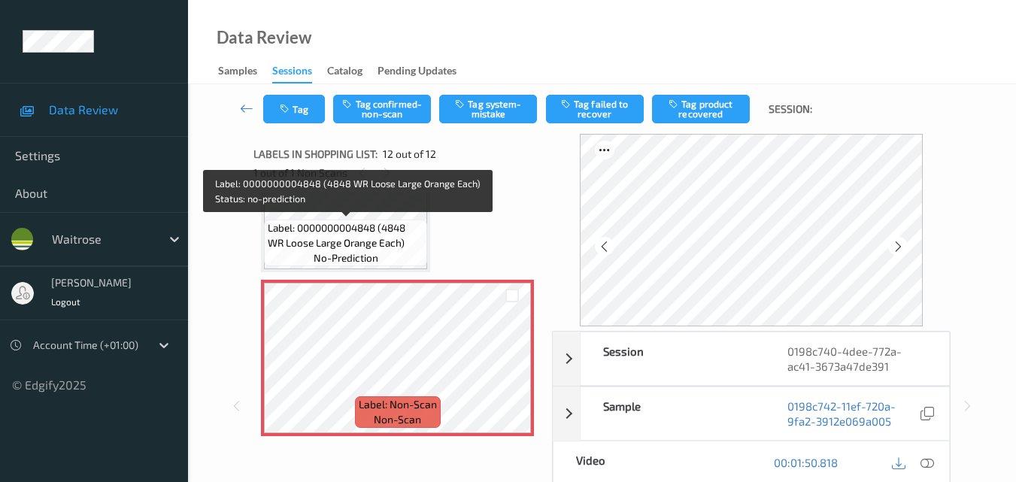
click at [367, 245] on span "Label: 0000000004848 (4848 WR Loose Large Orange Each)" at bounding box center [346, 235] width 156 height 30
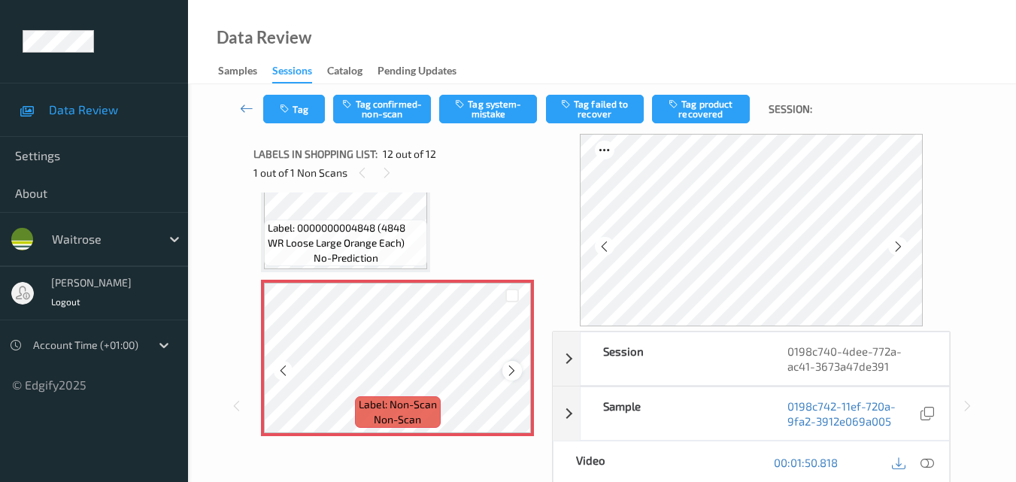
click at [517, 368] on icon at bounding box center [512, 371] width 13 height 14
click at [899, 249] on icon at bounding box center [898, 247] width 13 height 14
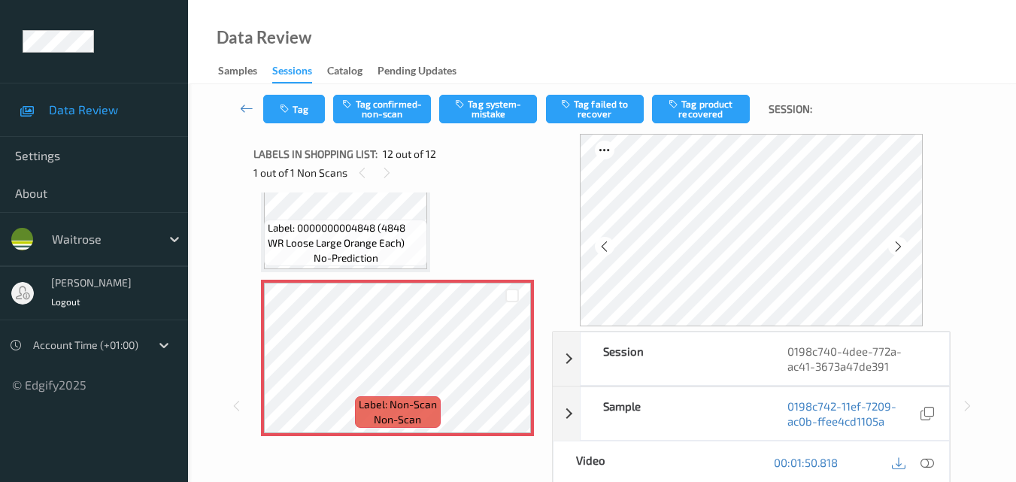
click at [899, 249] on icon at bounding box center [898, 247] width 13 height 14
click at [932, 461] on icon at bounding box center [928, 463] width 14 height 14
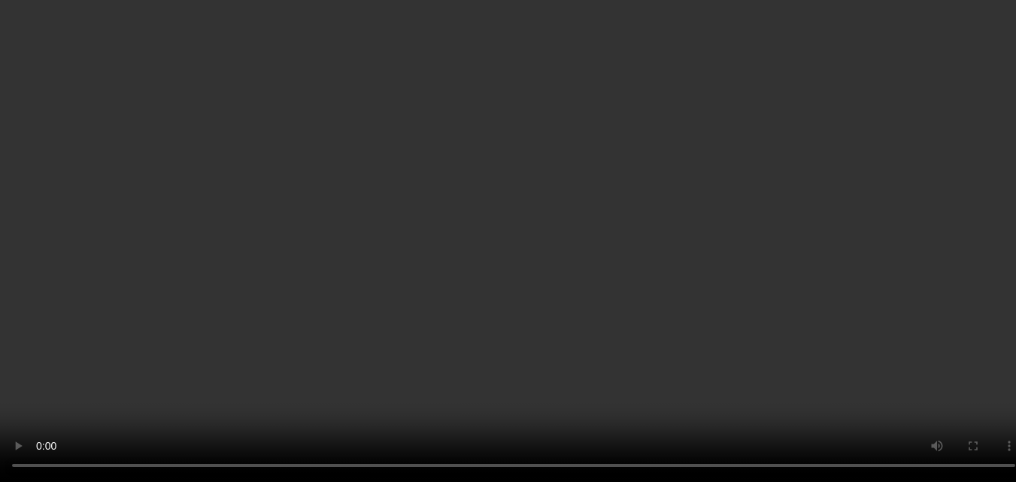
scroll to position [1478, 0]
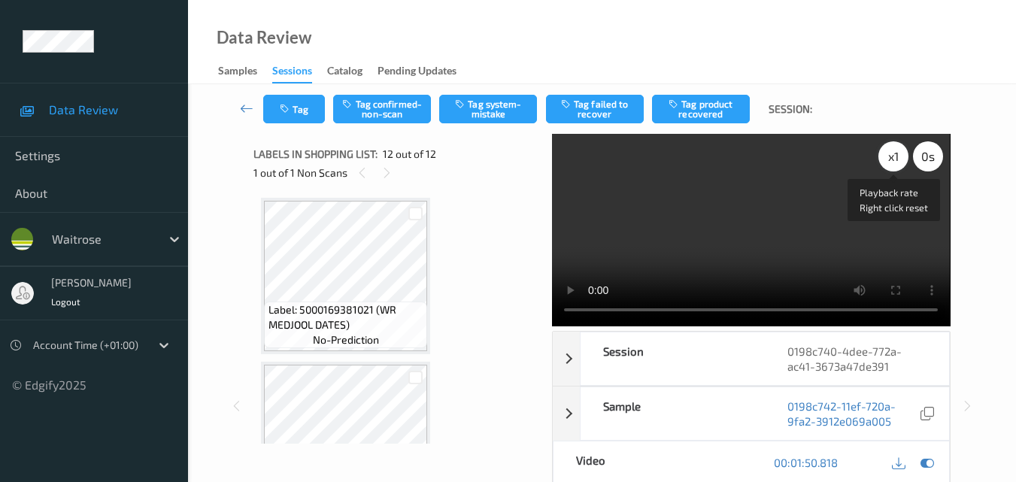
click at [899, 157] on div "x 1" at bounding box center [894, 156] width 30 height 30
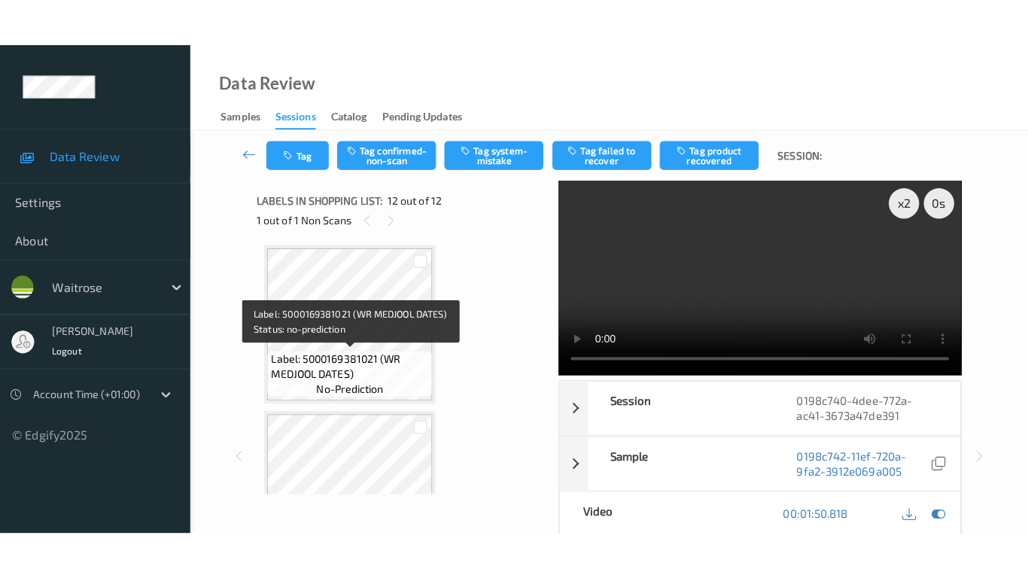
scroll to position [1704, 0]
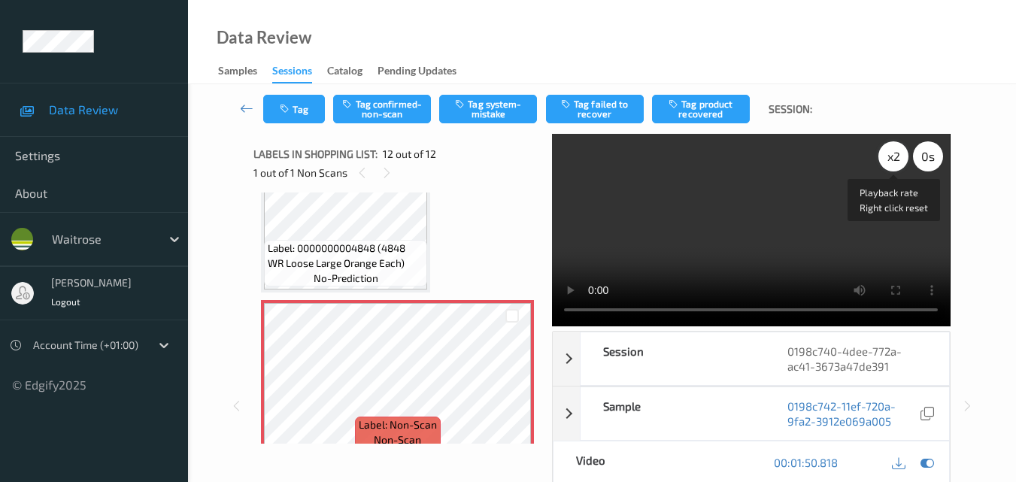
click at [894, 152] on div "x 2" at bounding box center [894, 156] width 30 height 30
click at [894, 152] on div "x 4" at bounding box center [894, 156] width 30 height 30
click at [894, 152] on div "x 8" at bounding box center [894, 156] width 30 height 30
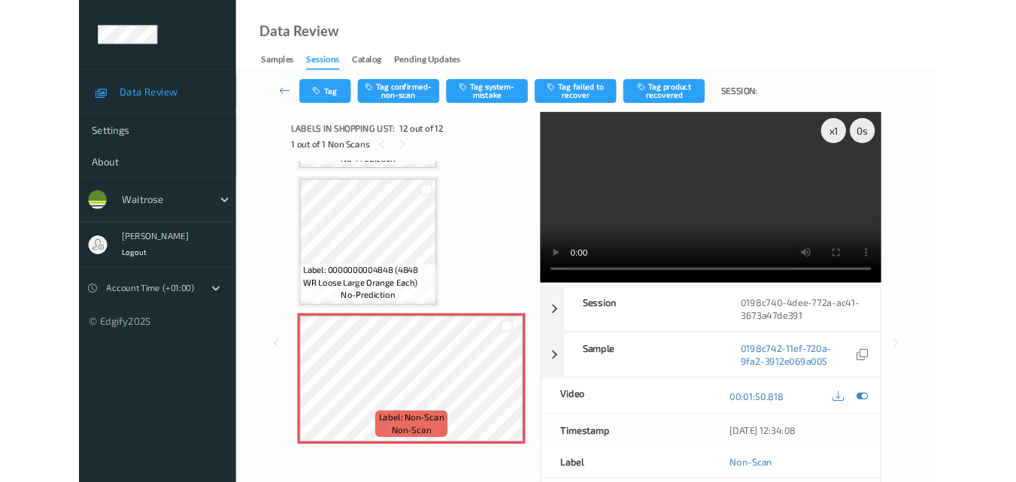
scroll to position [1629, 0]
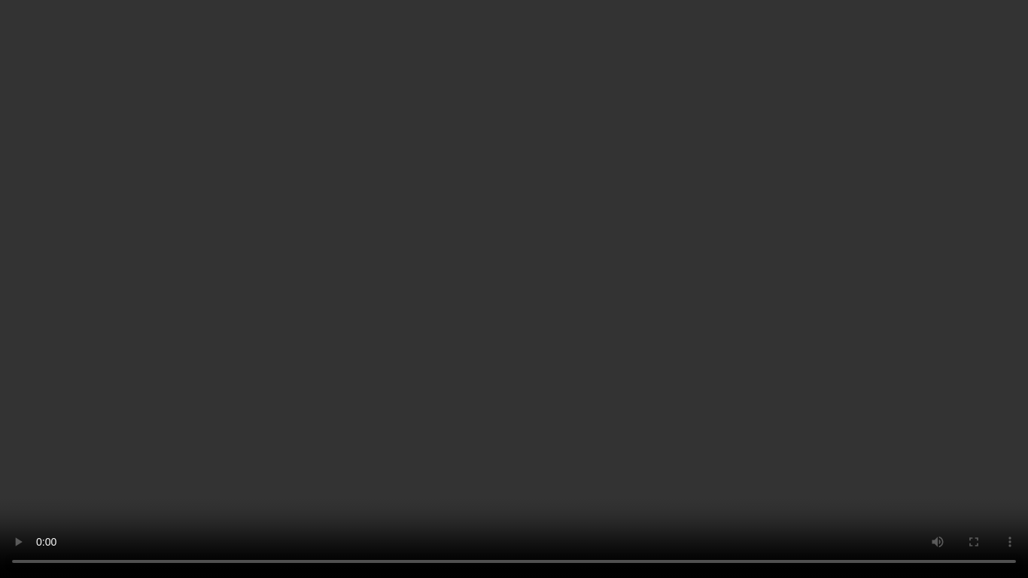
click at [593, 401] on video at bounding box center [514, 289] width 1028 height 578
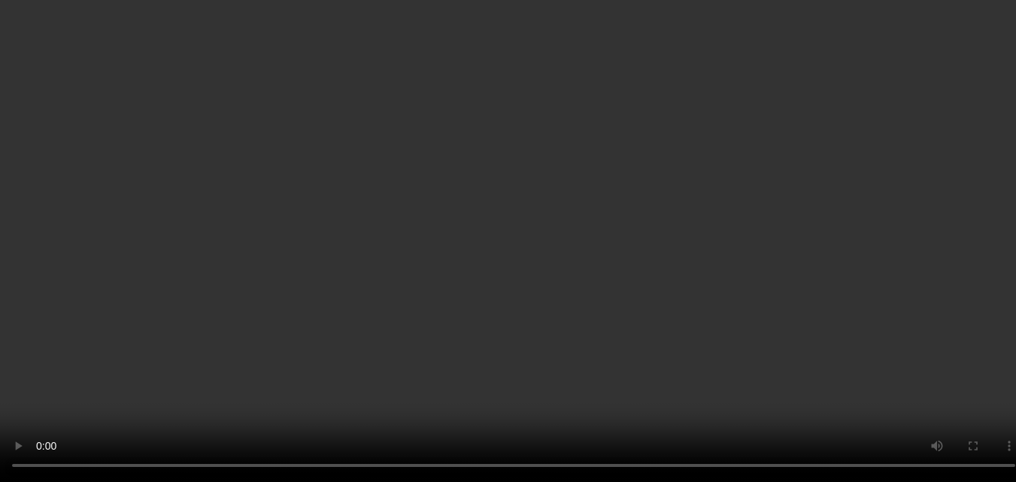
scroll to position [1403, 0]
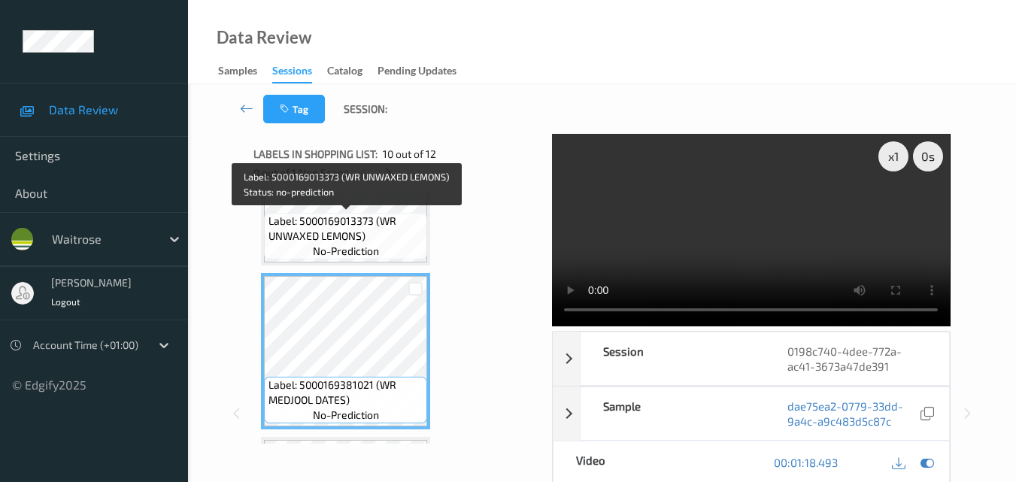
click at [366, 232] on span "Label: 5000169013373 (WR UNWAXED LEMONS)" at bounding box center [347, 229] width 156 height 30
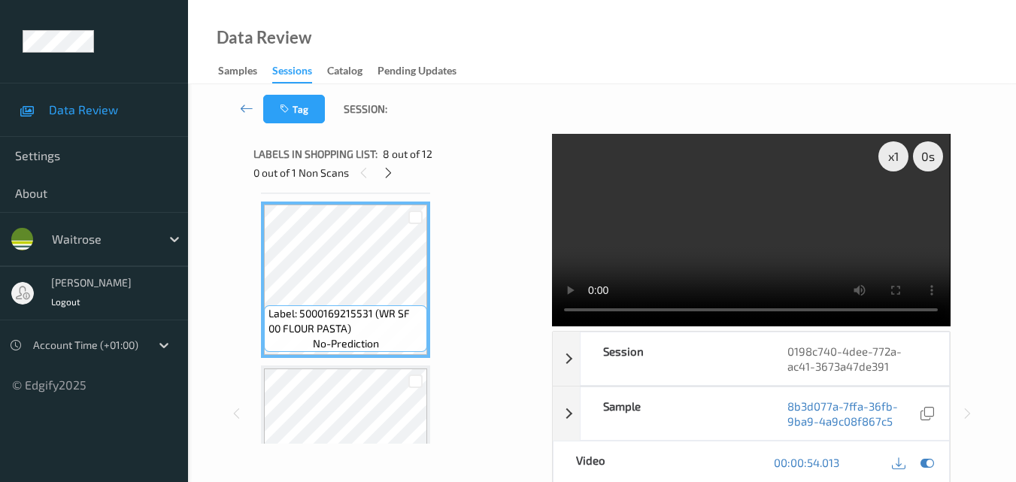
scroll to position [1177, 0]
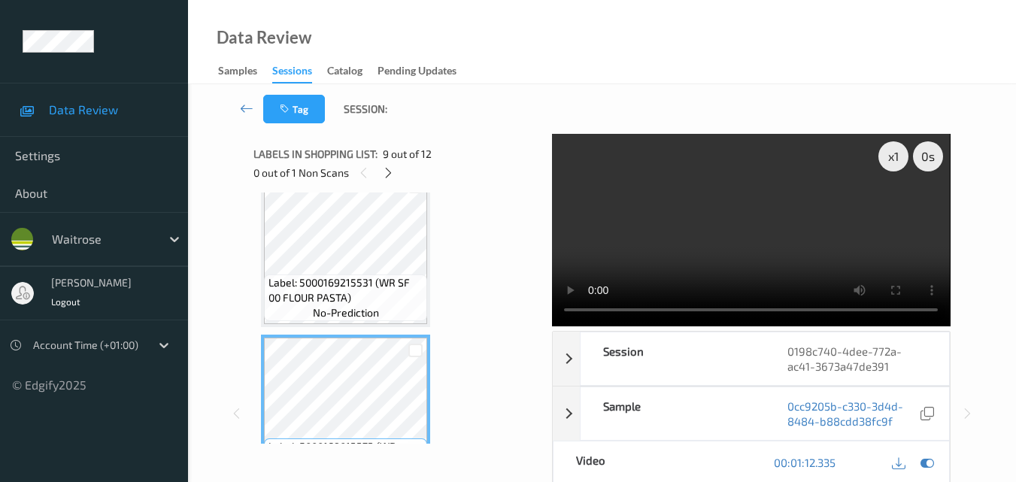
click at [749, 217] on video at bounding box center [751, 230] width 398 height 193
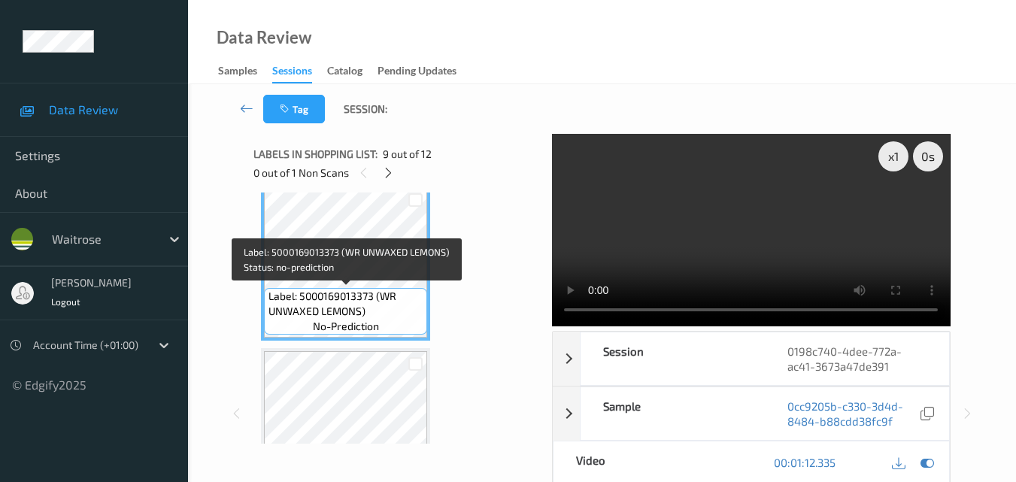
scroll to position [1253, 0]
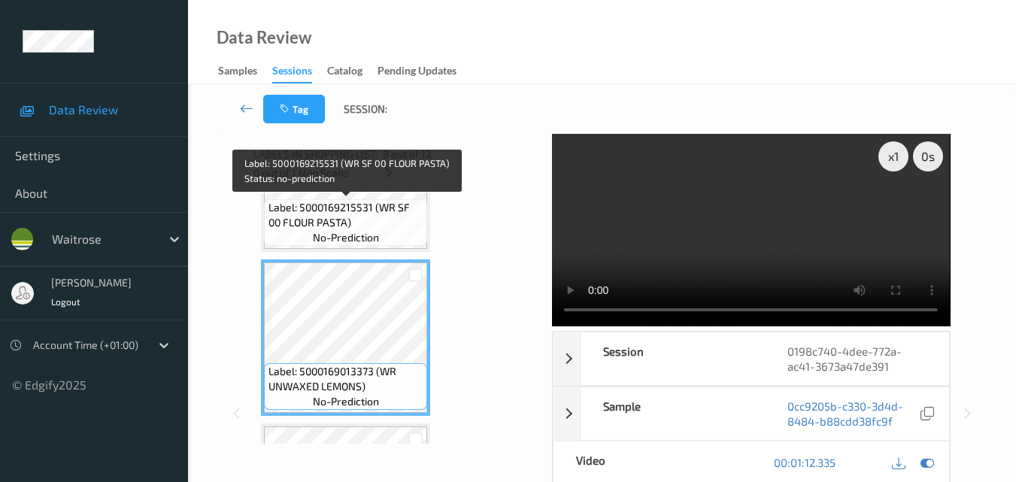
click at [365, 224] on span "Label: 5000169215531 (WR SF 00 FLOUR PASTA)" at bounding box center [347, 215] width 156 height 30
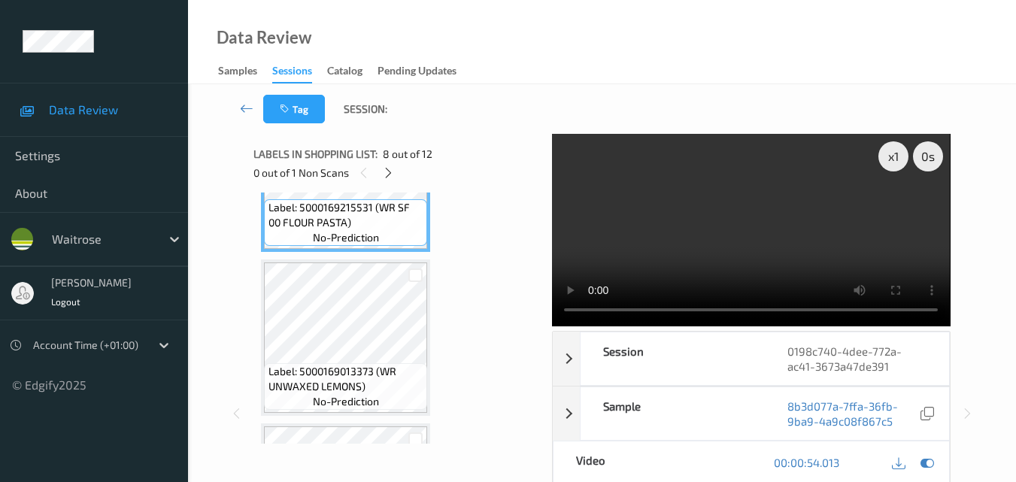
click at [789, 237] on video at bounding box center [751, 230] width 398 height 193
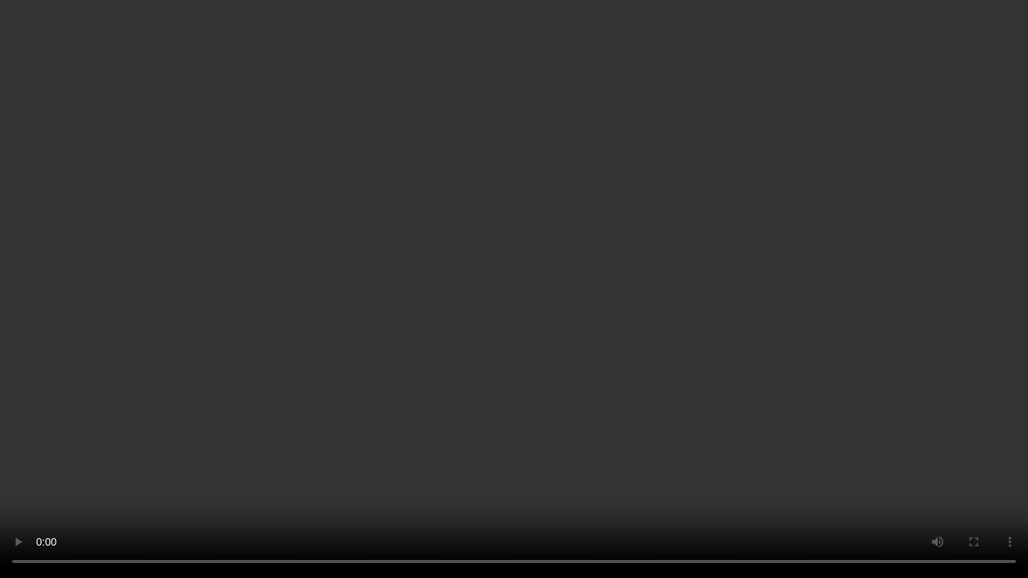
click at [687, 374] on video at bounding box center [514, 289] width 1028 height 578
click at [799, 348] on video at bounding box center [514, 289] width 1028 height 578
click at [837, 367] on video at bounding box center [514, 289] width 1028 height 578
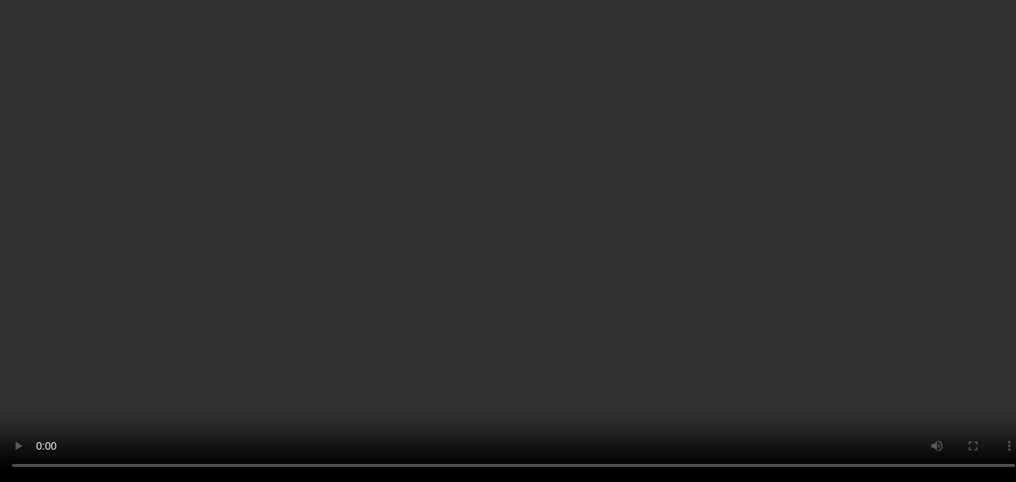
scroll to position [1478, 0]
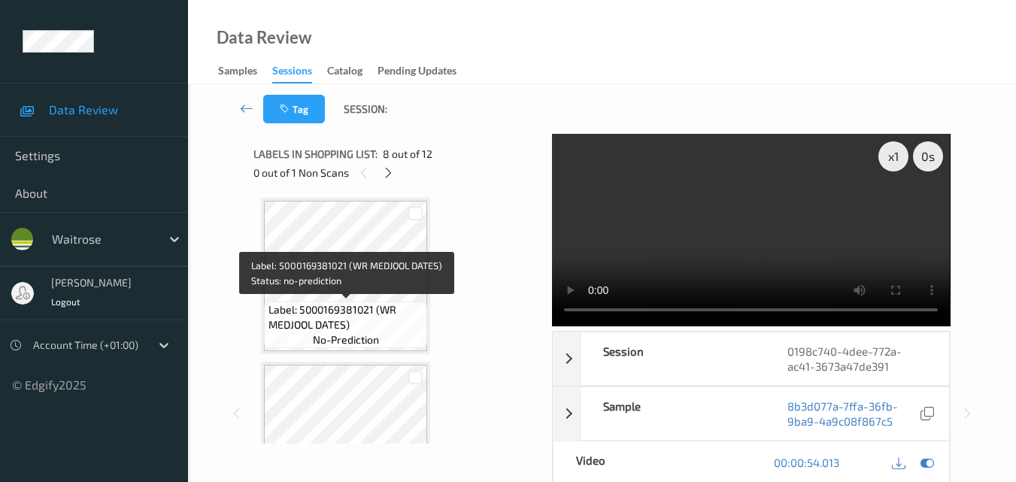
click at [395, 319] on span "Label: 5000169381021 (WR MEDJOOL DATES)" at bounding box center [347, 317] width 156 height 30
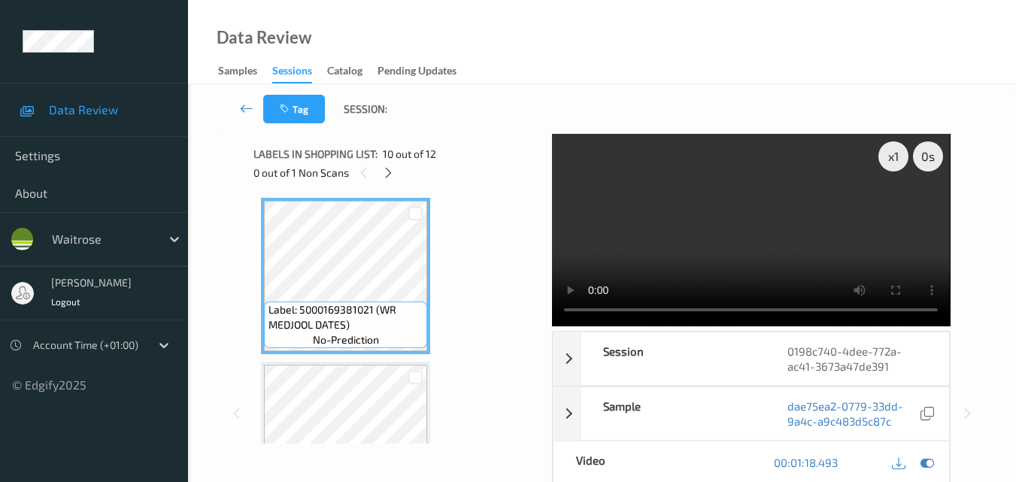
click at [795, 236] on video at bounding box center [751, 230] width 398 height 193
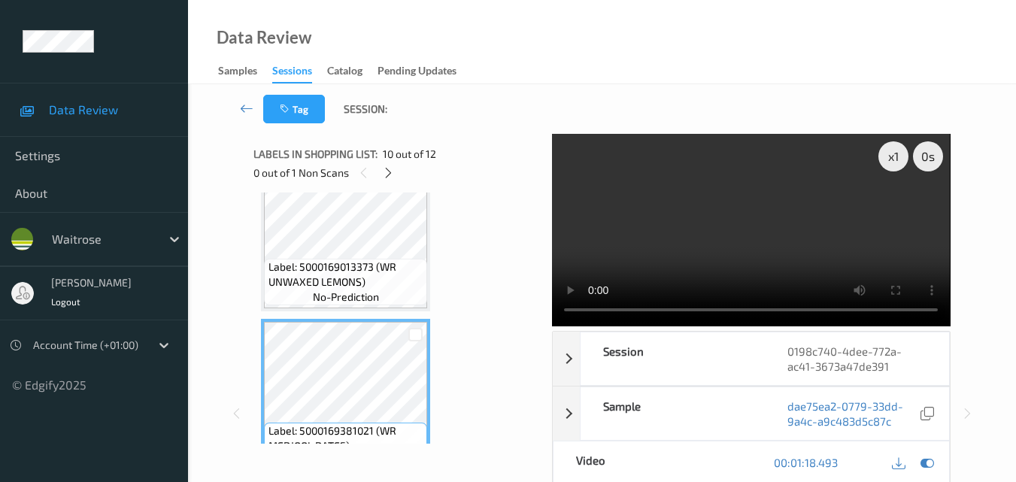
scroll to position [1328, 0]
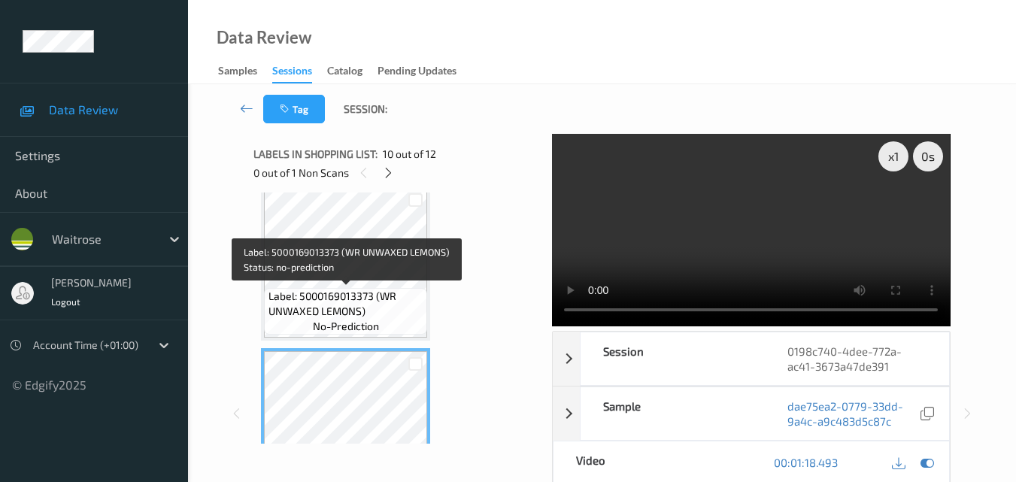
click at [351, 299] on span "Label: 5000169013373 (WR UNWAXED LEMONS)" at bounding box center [347, 304] width 156 height 30
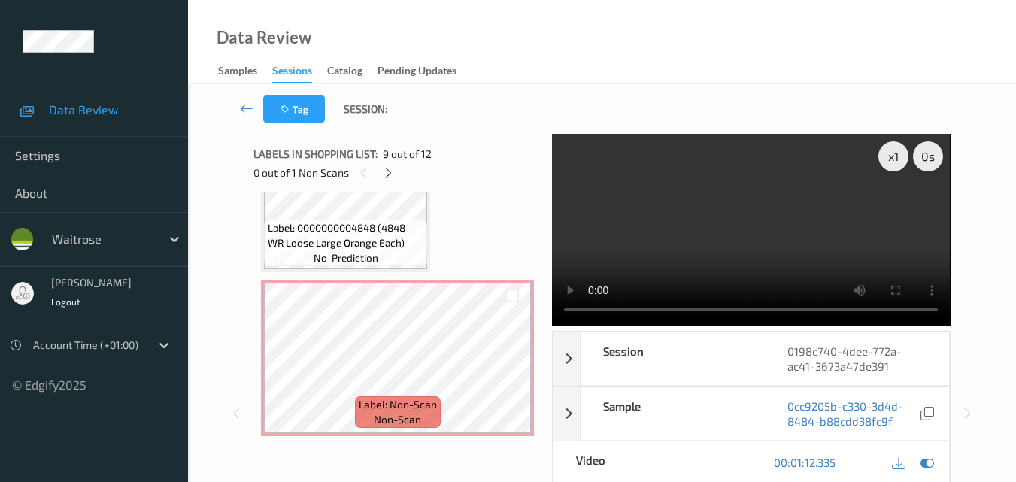
scroll to position [1629, 0]
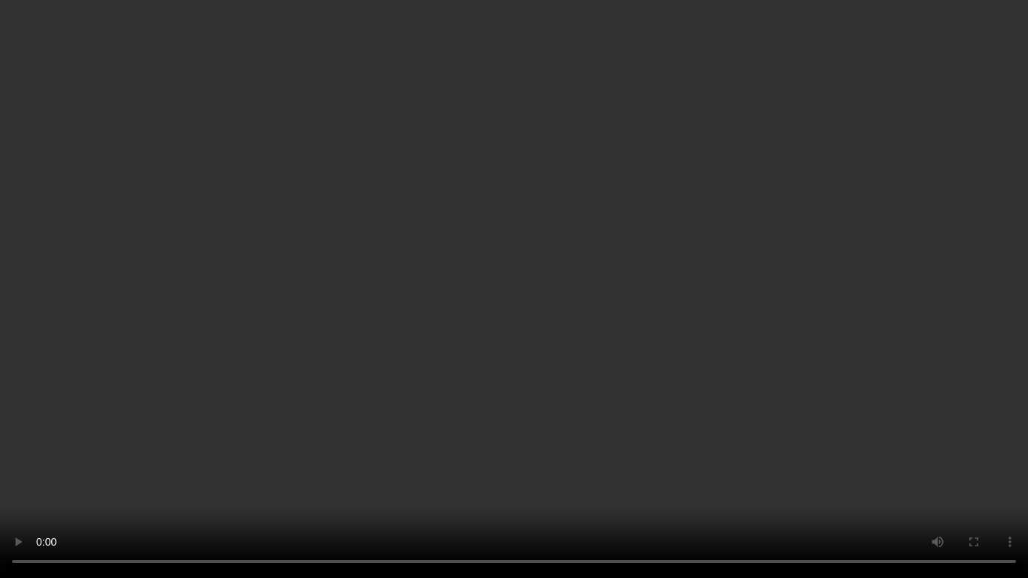
click at [613, 387] on video at bounding box center [514, 289] width 1028 height 578
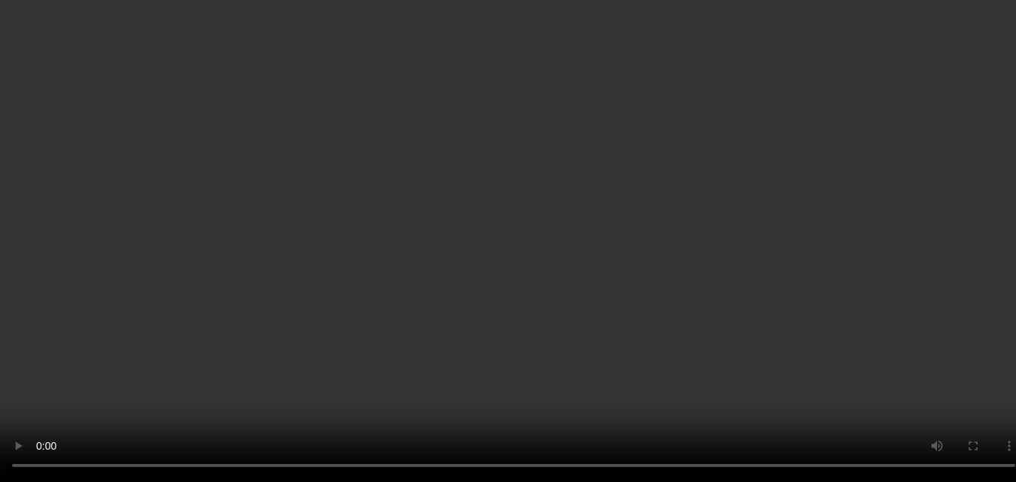
scroll to position [1724, 0]
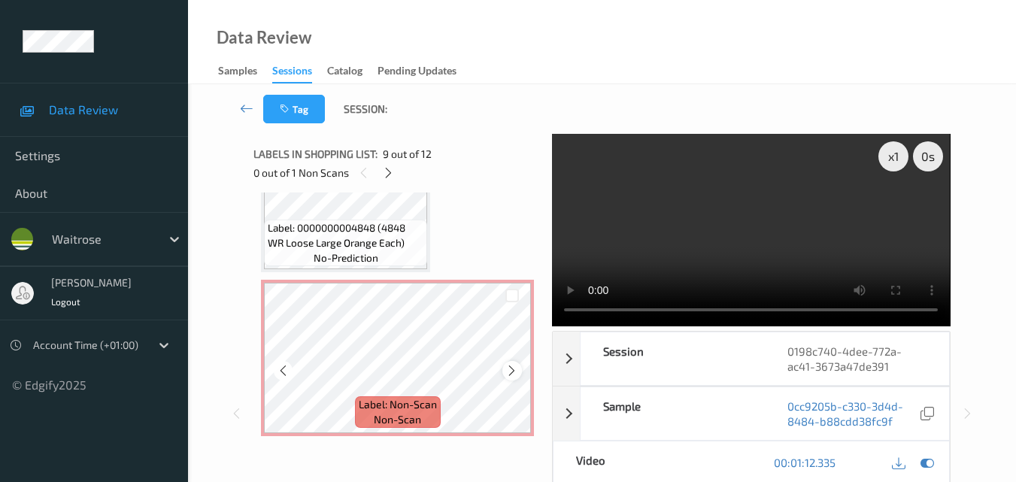
click at [512, 366] on icon at bounding box center [512, 371] width 13 height 14
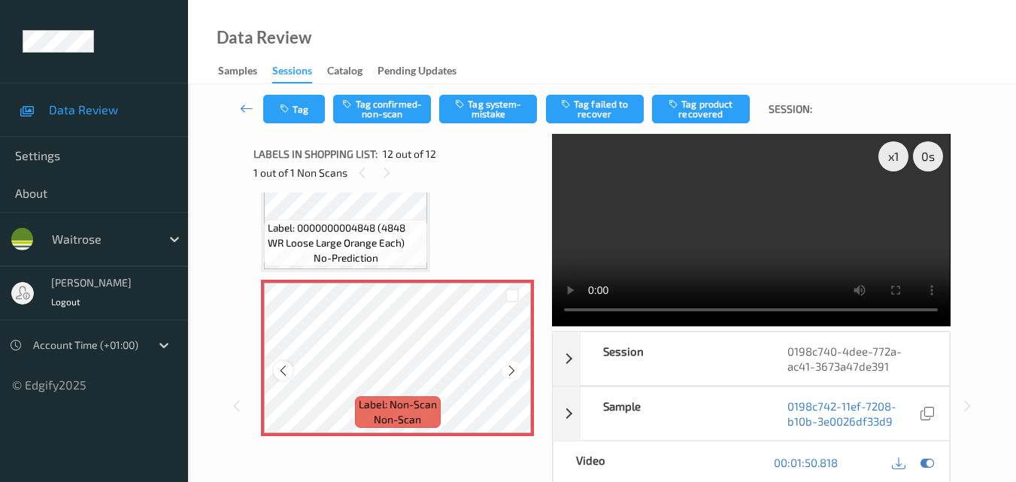
click at [282, 373] on icon at bounding box center [283, 371] width 13 height 14
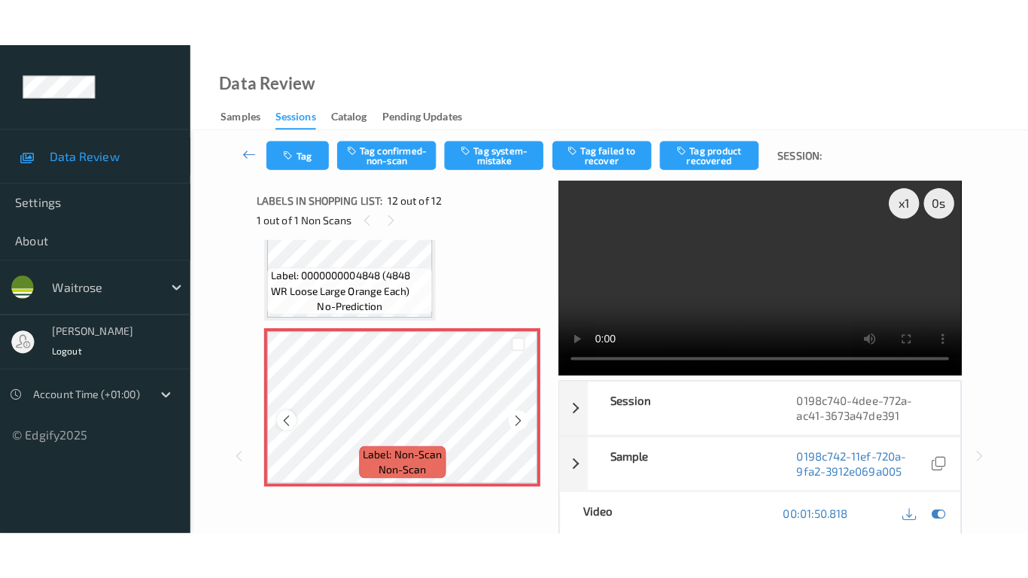
scroll to position [1649, 0]
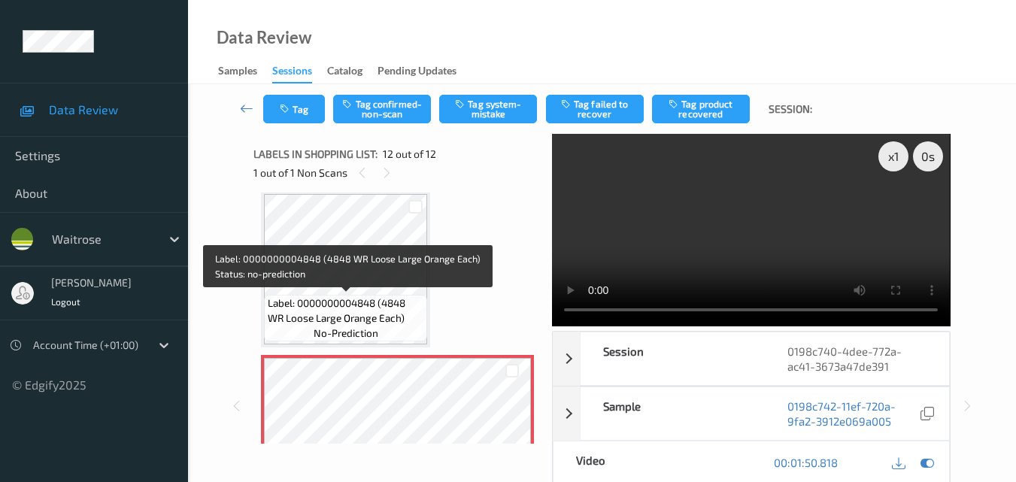
click at [376, 309] on span "Label: 0000000004848 (4848 WR Loose Large Orange Each)" at bounding box center [346, 311] width 156 height 30
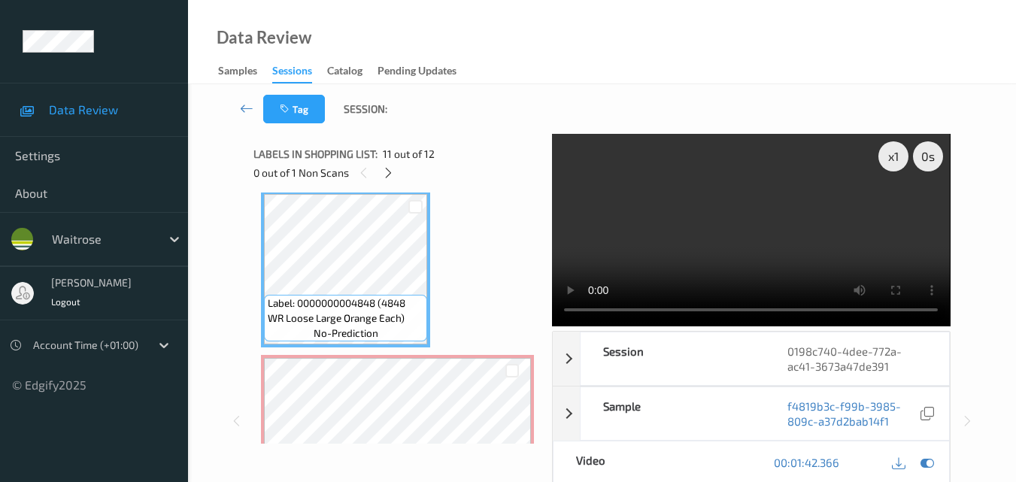
click at [735, 243] on video at bounding box center [751, 230] width 398 height 193
click at [729, 251] on video at bounding box center [751, 230] width 398 height 193
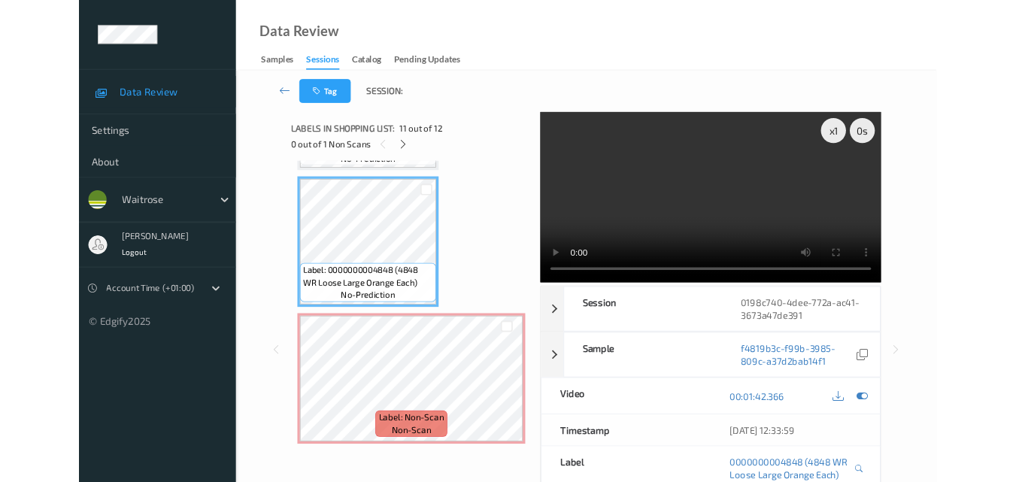
scroll to position [1629, 0]
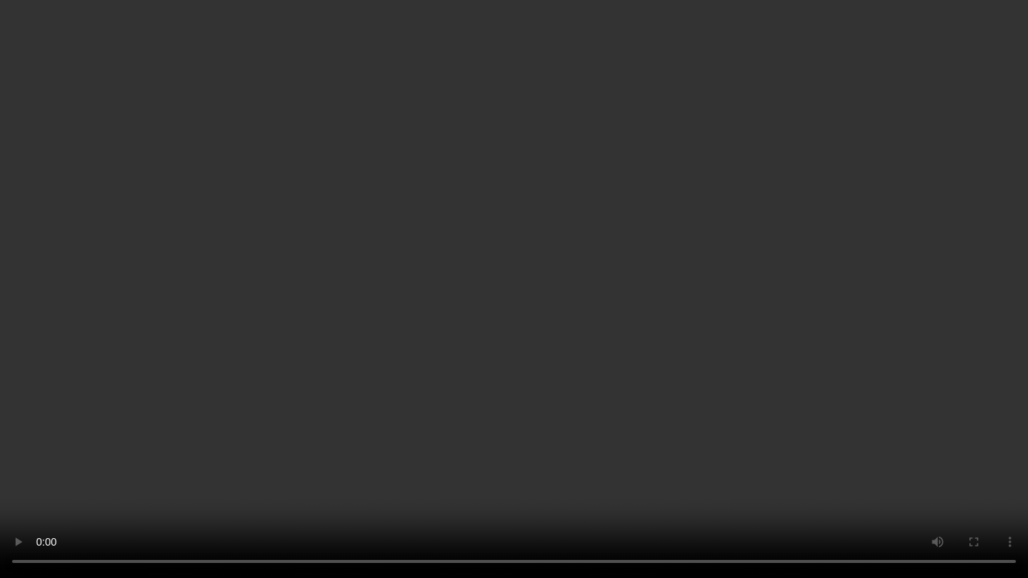
click at [867, 360] on video at bounding box center [514, 289] width 1028 height 578
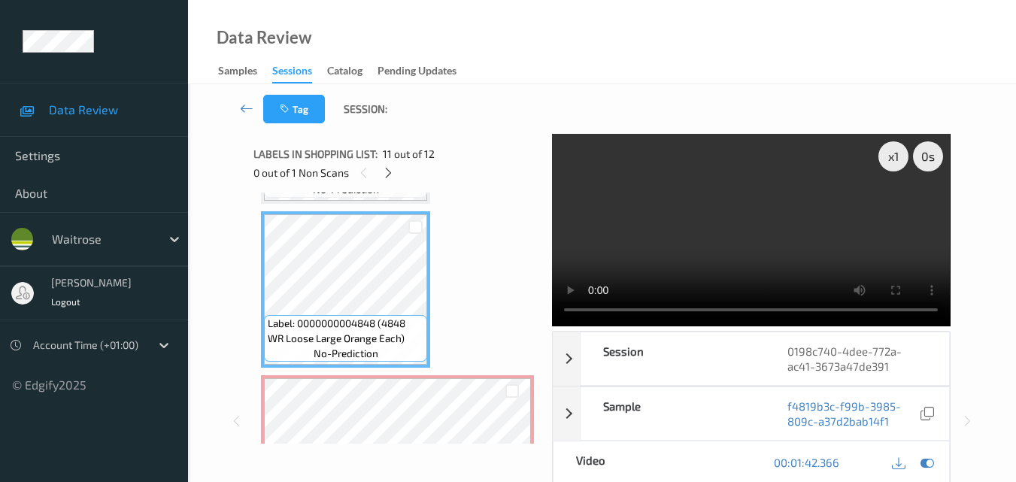
click at [769, 237] on video at bounding box center [751, 230] width 398 height 193
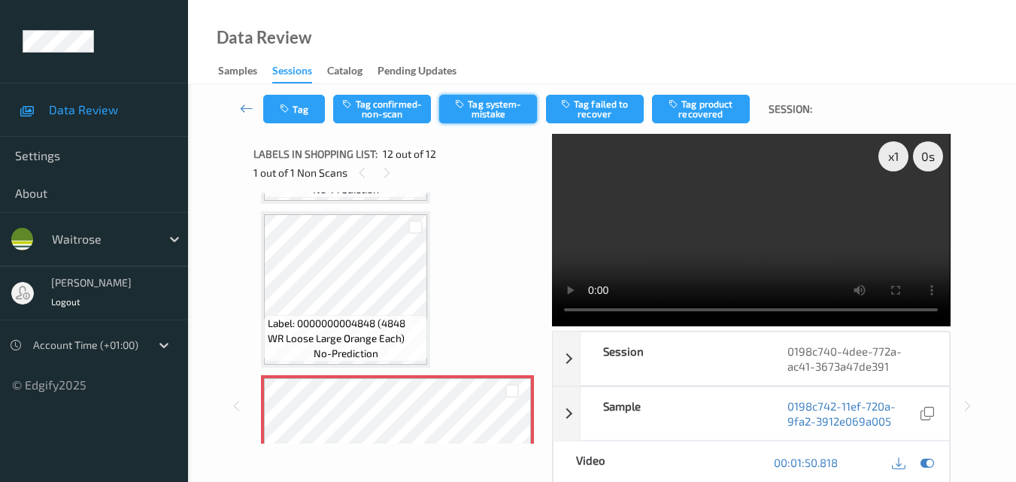
click at [496, 115] on button "Tag system-mistake" at bounding box center [488, 109] width 98 height 29
click at [302, 105] on button "Tag" at bounding box center [294, 109] width 62 height 29
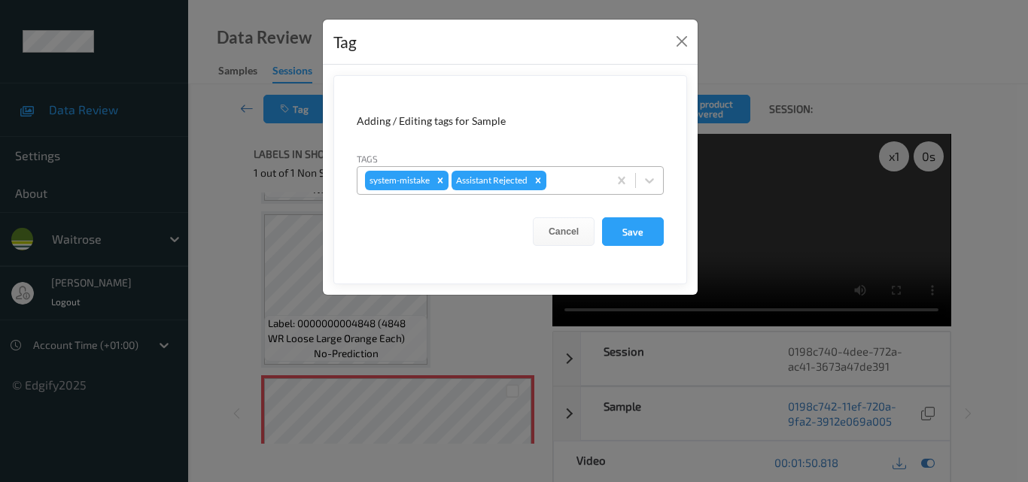
click at [571, 187] on div at bounding box center [574, 181] width 51 height 18
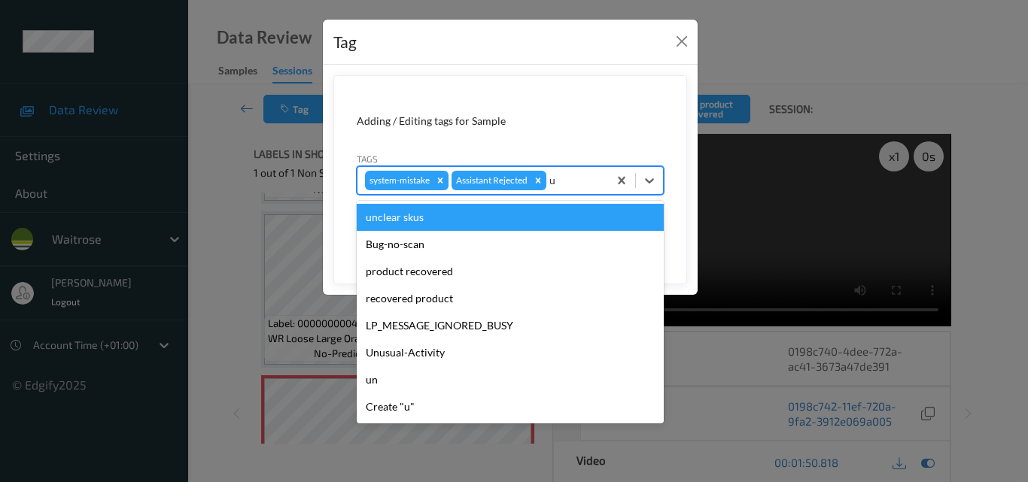
type input "un"
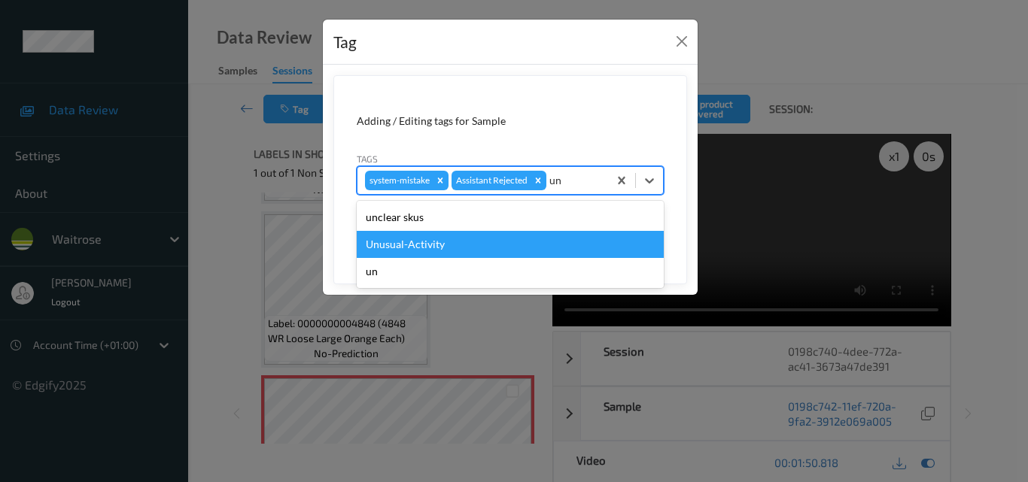
click at [488, 245] on div "Unusual-Activity" at bounding box center [510, 244] width 307 height 27
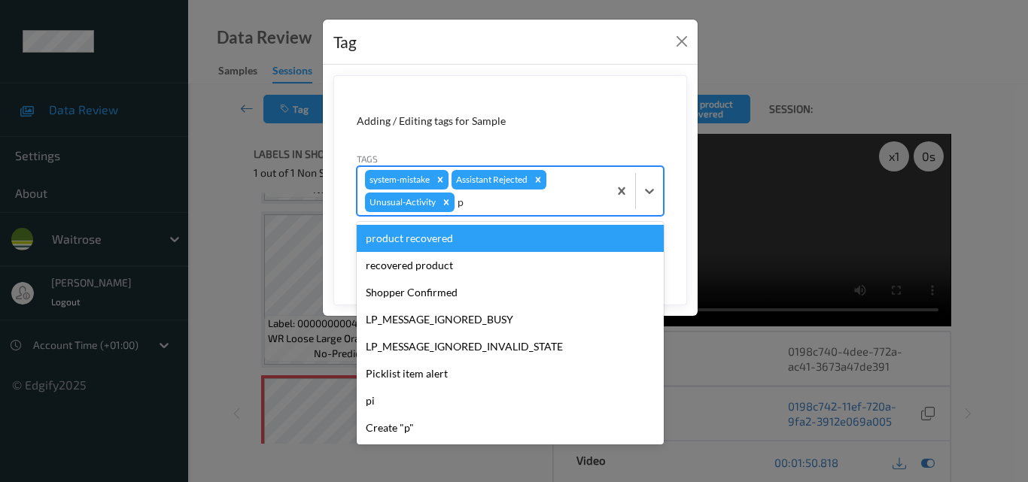
type input "pi"
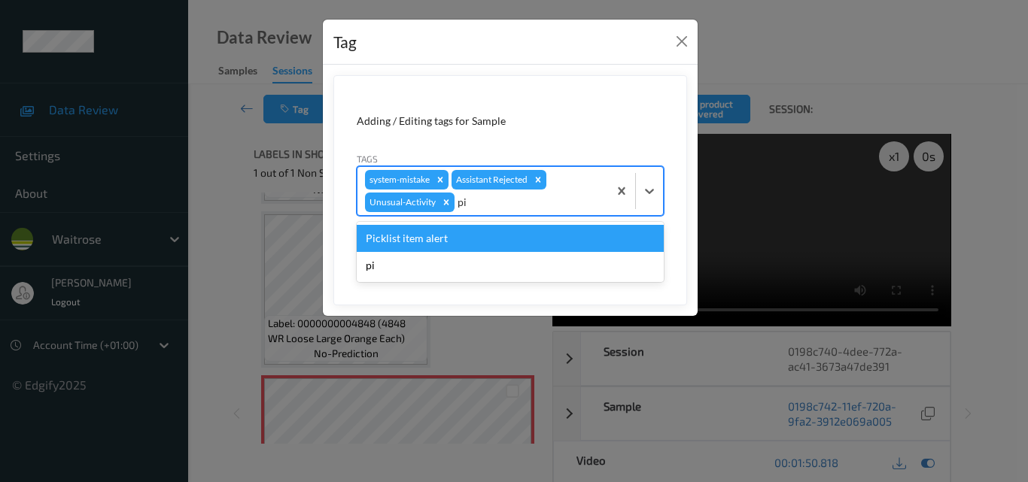
click at [482, 236] on div "Picklist item alert" at bounding box center [510, 238] width 307 height 27
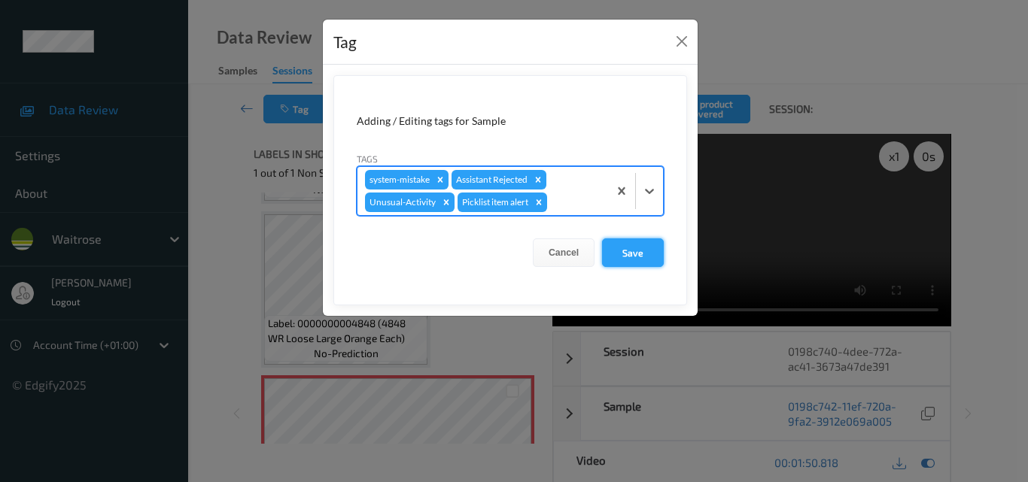
click at [640, 256] on button "Save" at bounding box center [633, 253] width 62 height 29
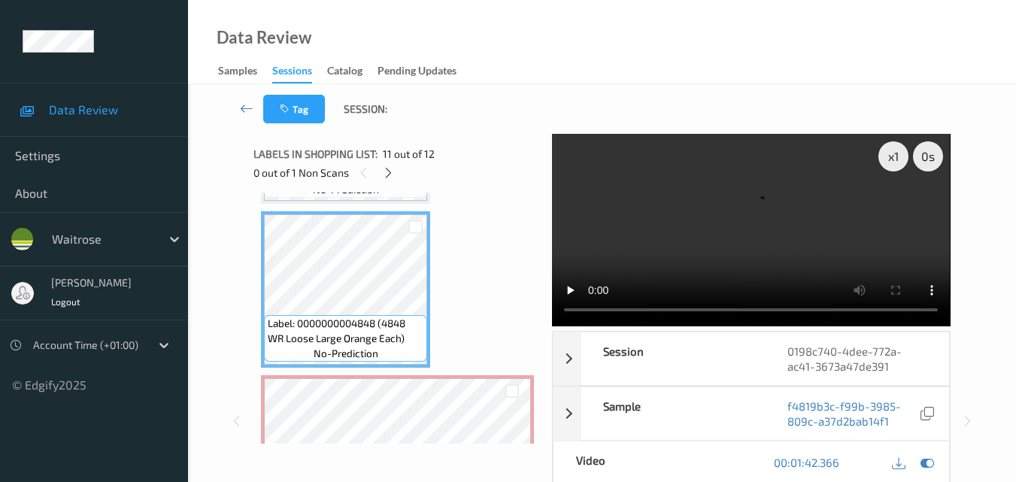
scroll to position [1724, 0]
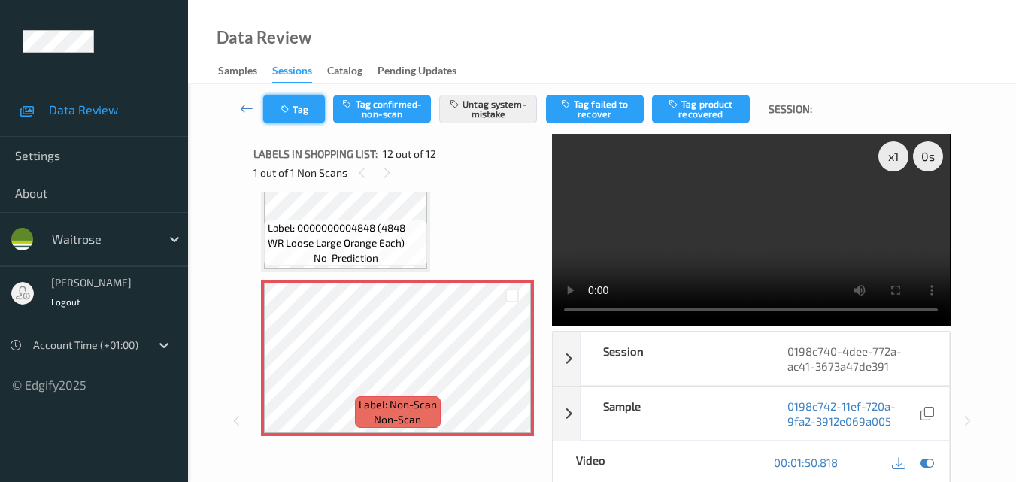
click at [305, 101] on button "Tag" at bounding box center [294, 109] width 62 height 29
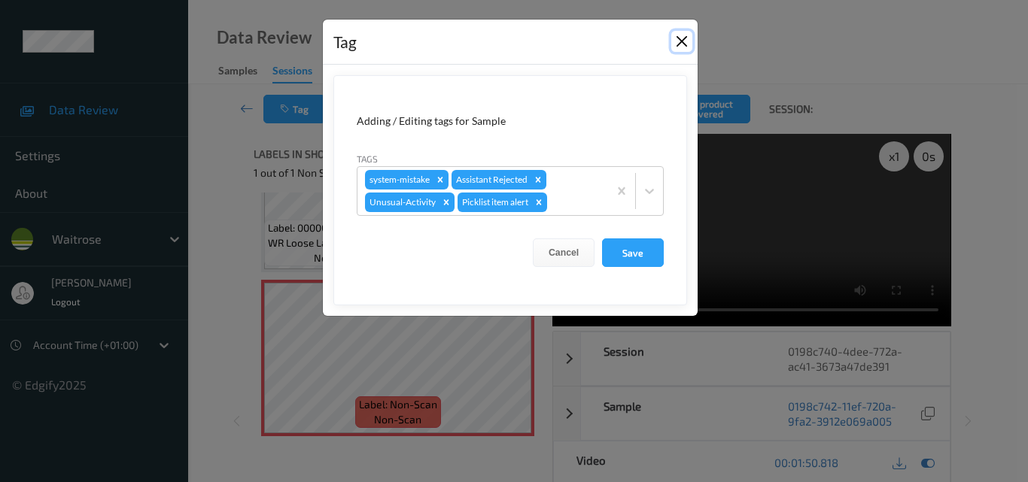
click at [682, 43] on button "Close" at bounding box center [681, 41] width 21 height 21
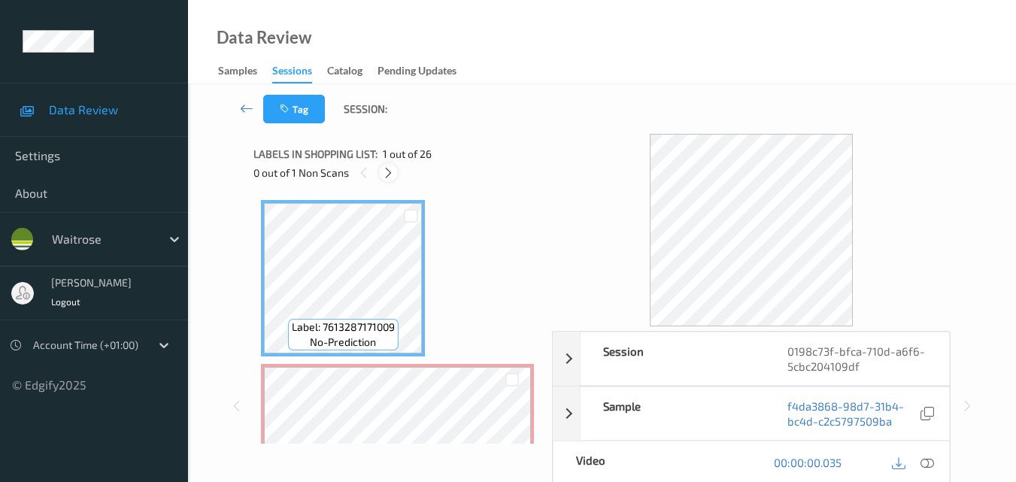
click at [385, 175] on icon at bounding box center [388, 173] width 13 height 14
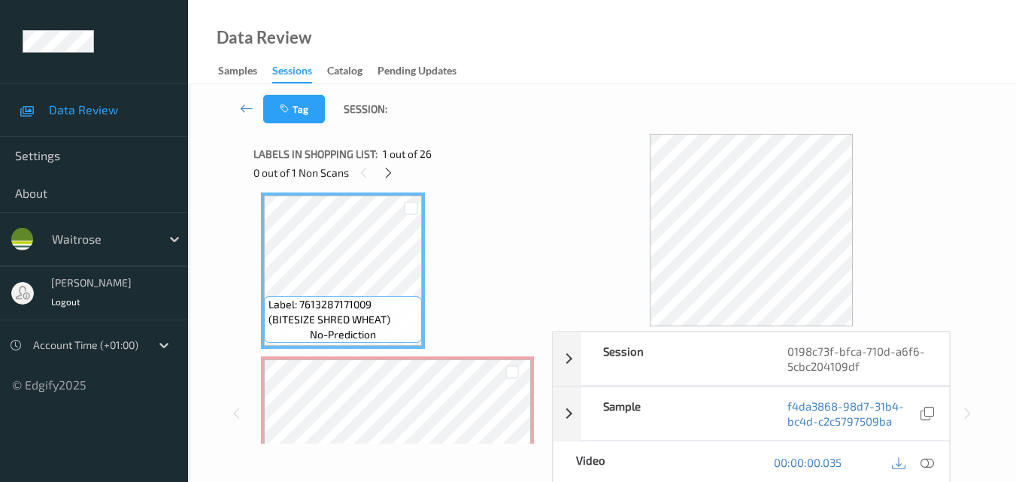
scroll to position [75, 0]
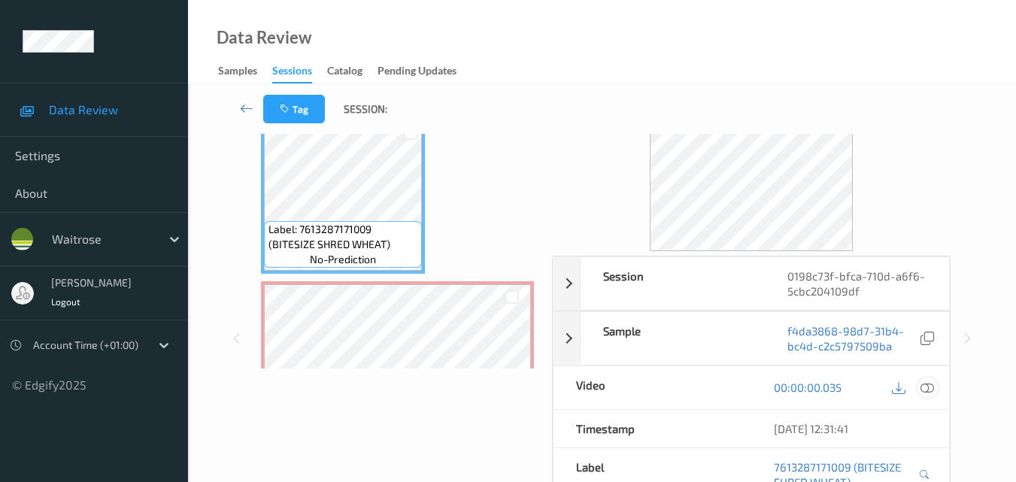
click at [926, 386] on icon at bounding box center [928, 388] width 14 height 14
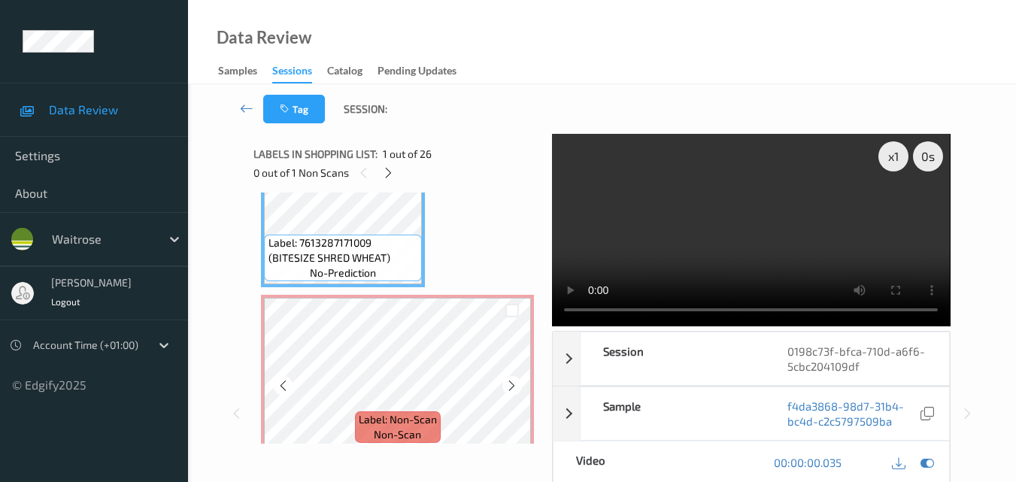
scroll to position [158, 0]
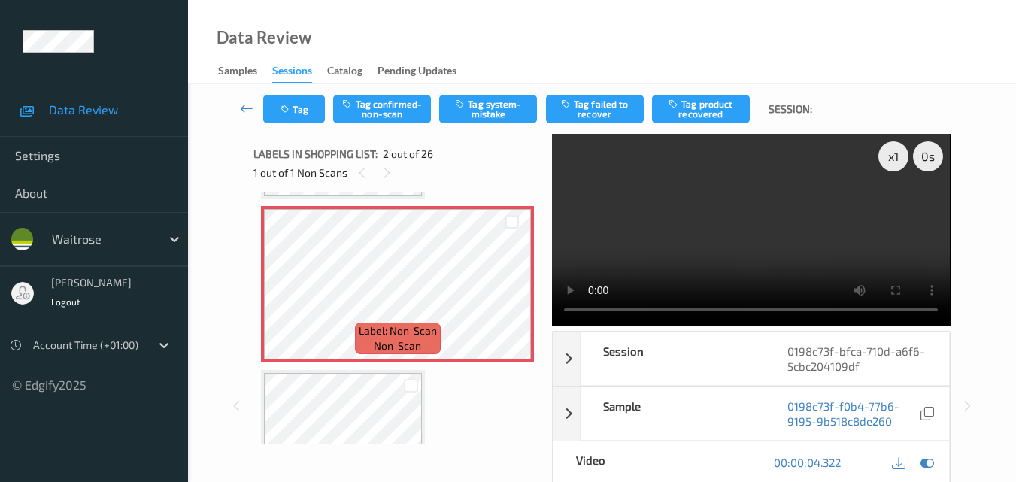
click at [658, 235] on video at bounding box center [751, 230] width 398 height 193
click at [928, 461] on icon at bounding box center [928, 463] width 14 height 14
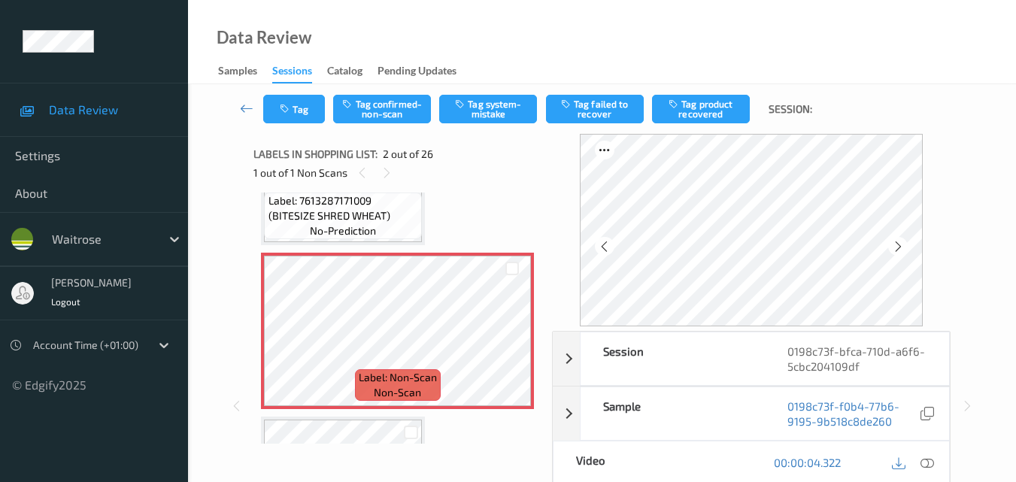
scroll to position [83, 0]
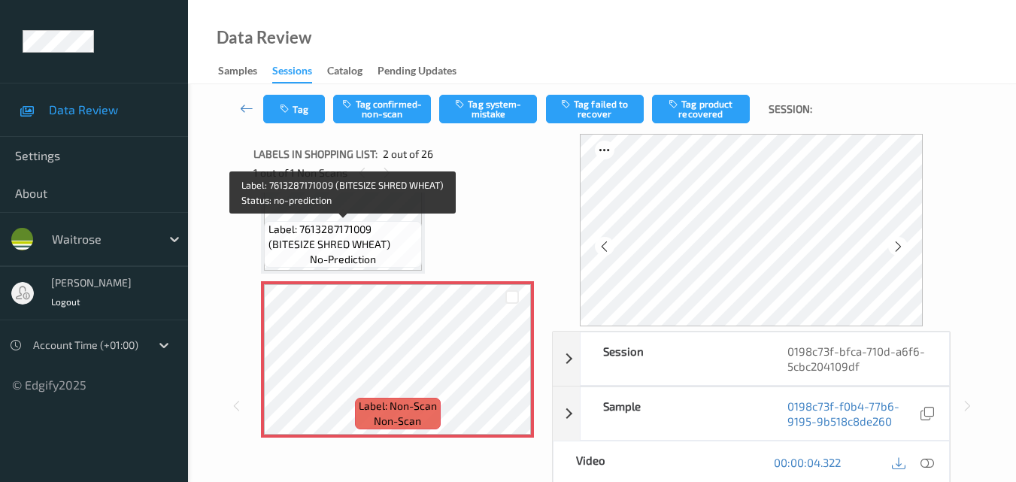
click at [346, 239] on span "Label: 7613287171009 (BITESIZE SHRED WHEAT)" at bounding box center [344, 237] width 150 height 30
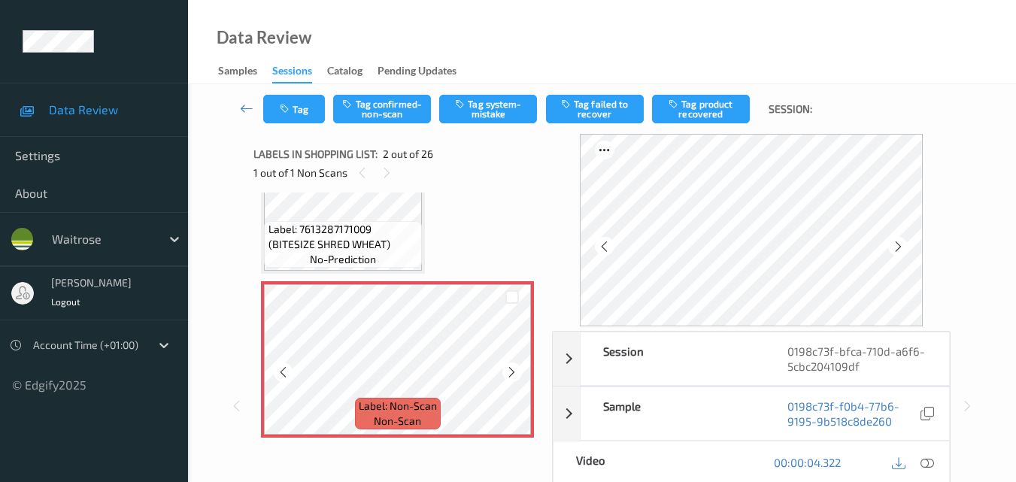
scroll to position [158, 0]
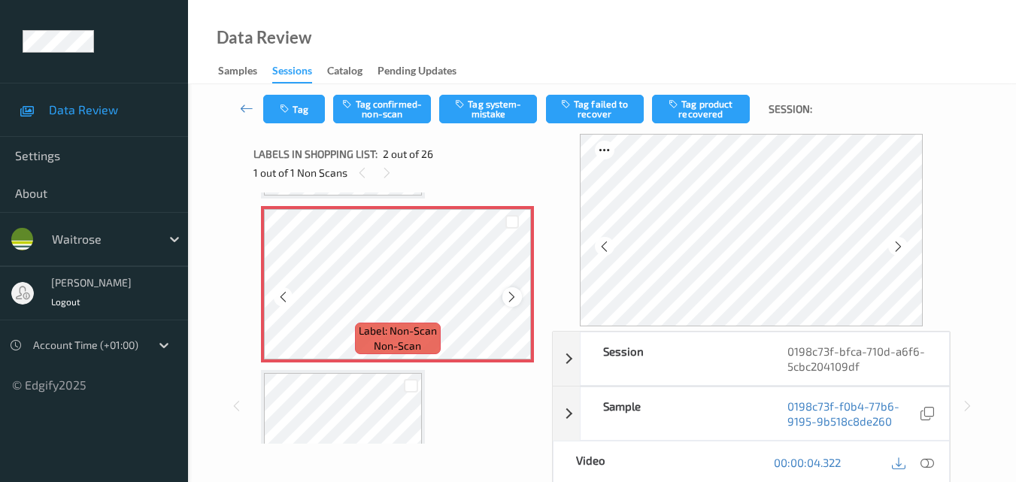
click at [517, 297] on icon at bounding box center [512, 297] width 13 height 14
click at [482, 107] on button "Tag system-mistake" at bounding box center [488, 109] width 98 height 29
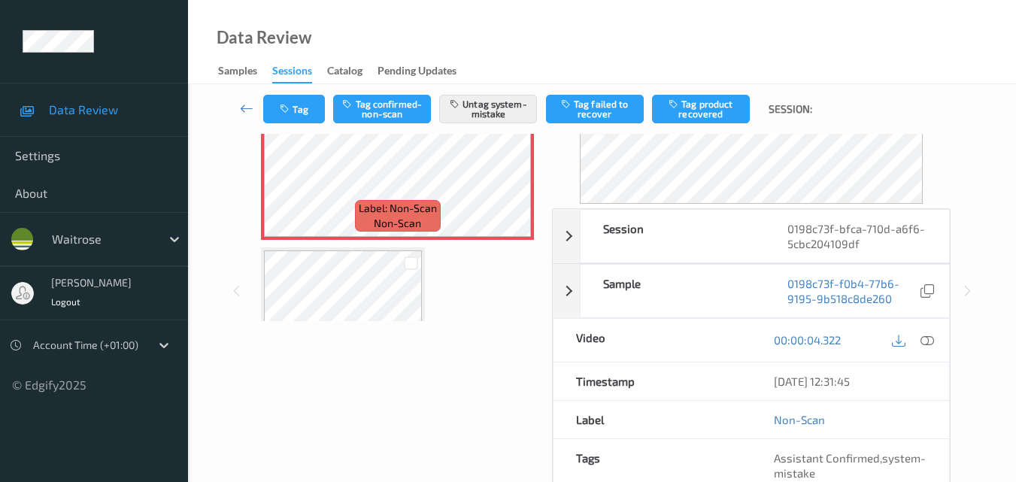
scroll to position [91, 0]
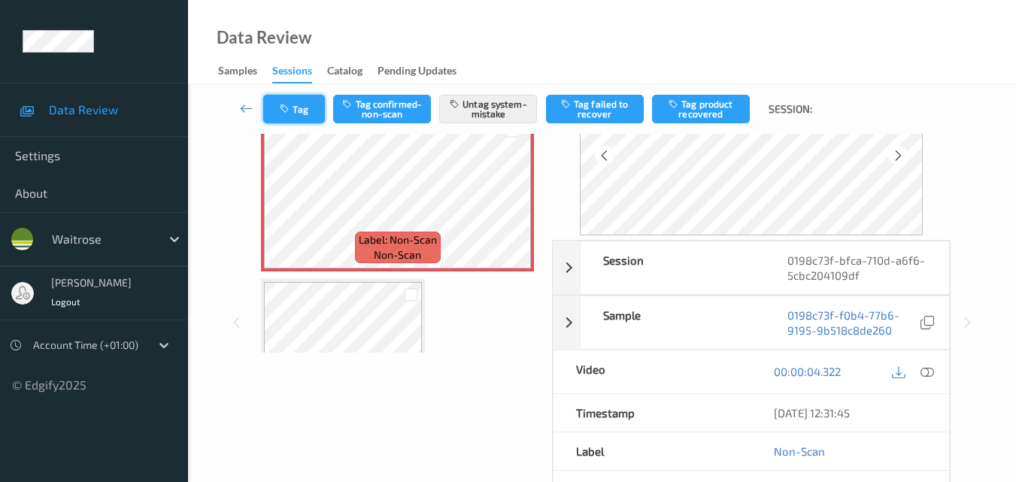
click at [297, 120] on button "Tag" at bounding box center [294, 109] width 62 height 29
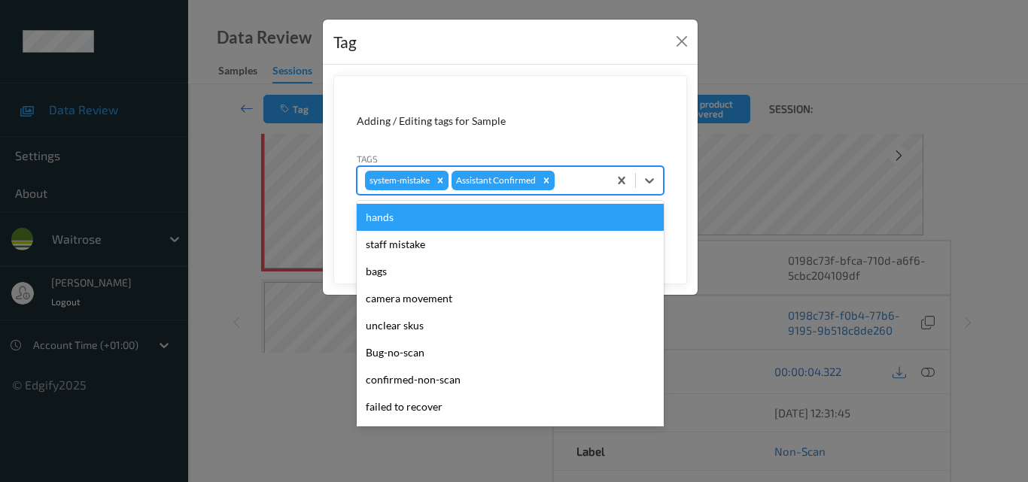
click at [570, 182] on div at bounding box center [579, 181] width 43 height 18
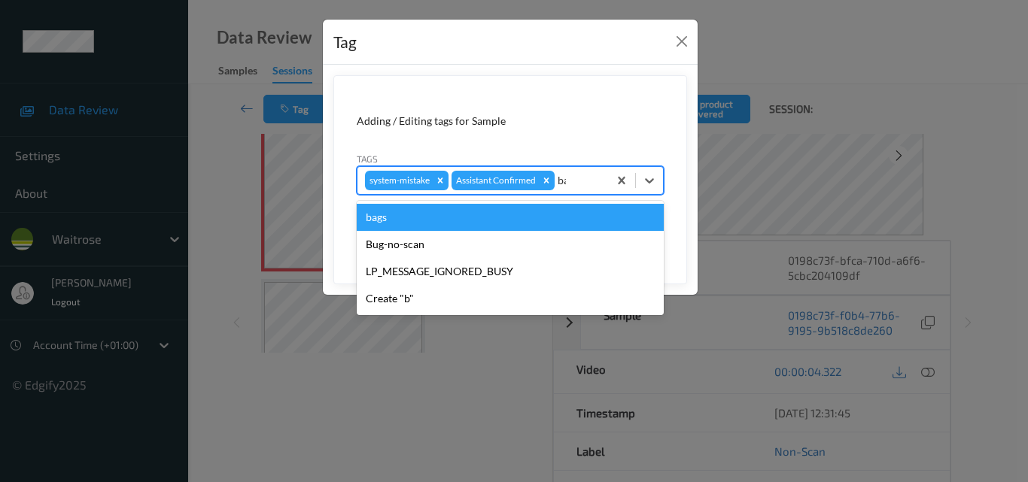
type input "bag"
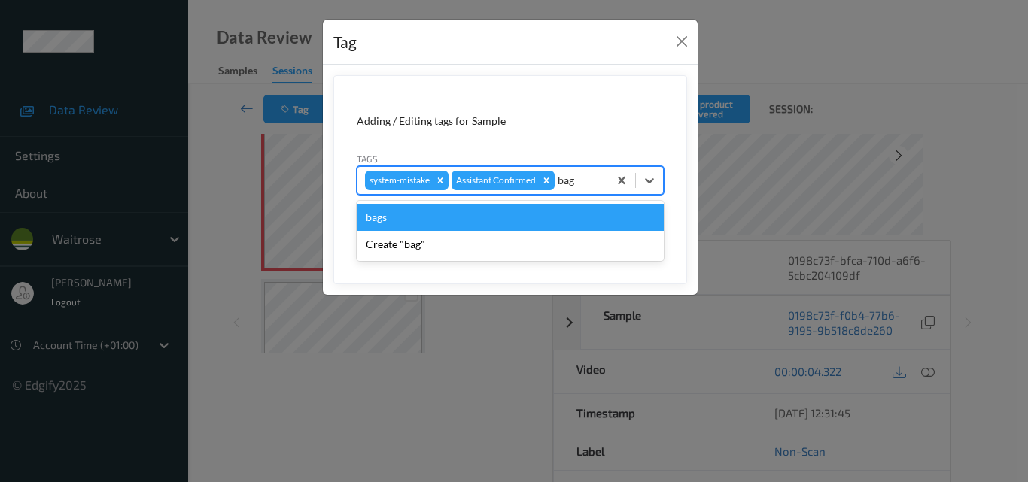
click at [539, 211] on div "bags" at bounding box center [510, 217] width 307 height 27
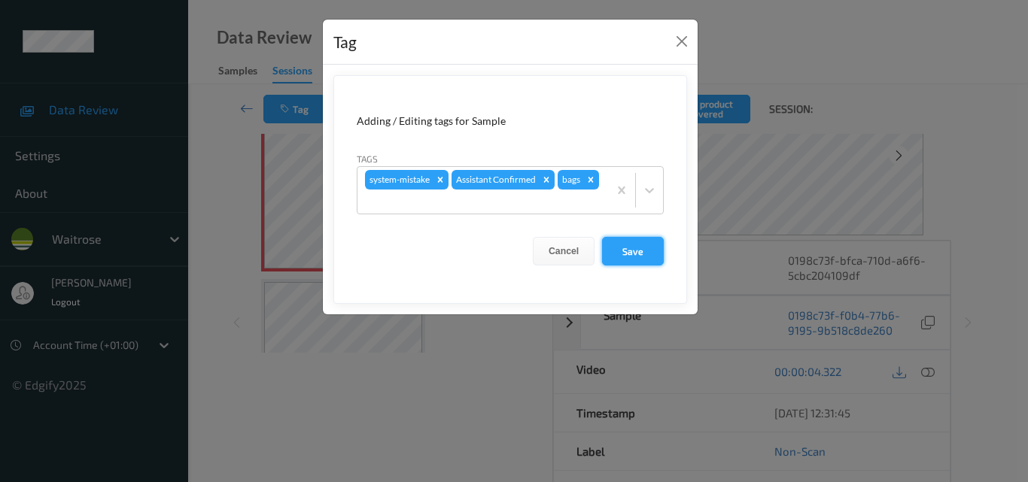
click at [632, 254] on button "Save" at bounding box center [633, 251] width 62 height 29
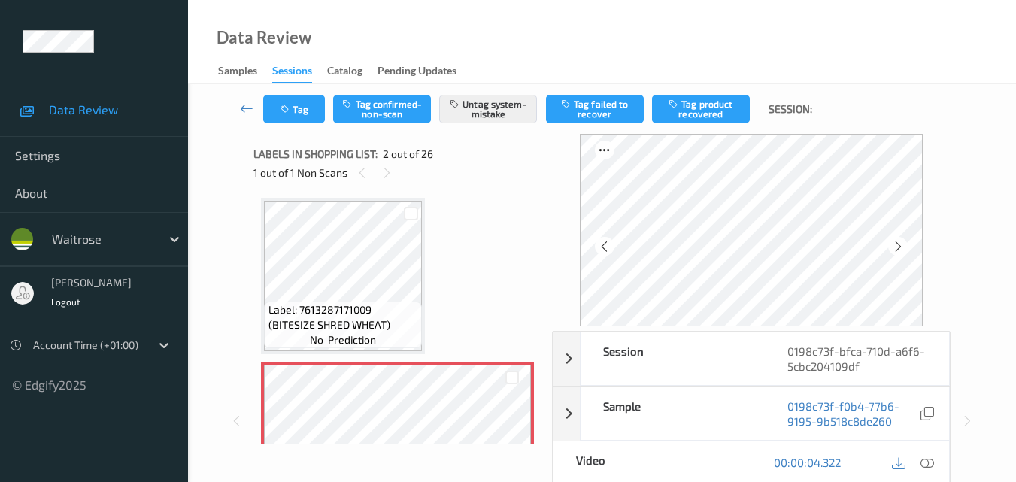
scroll to position [0, 0]
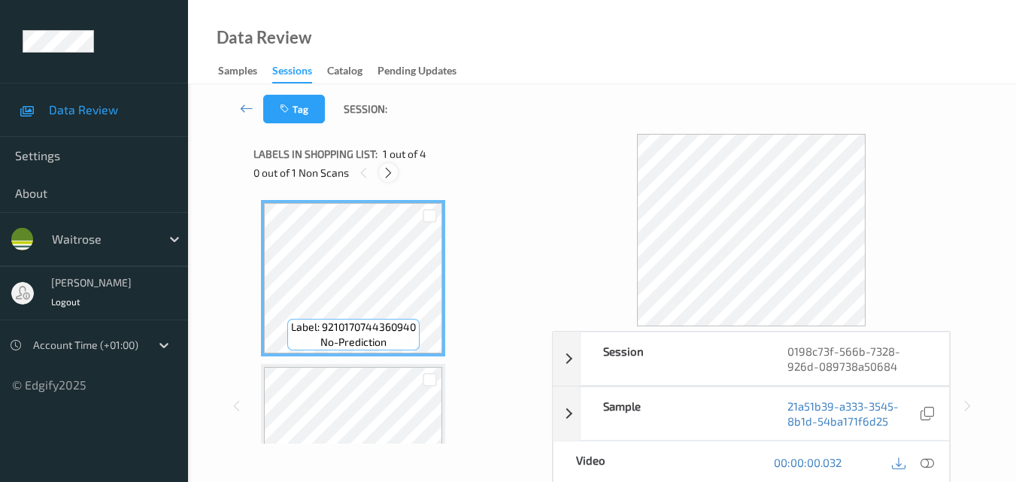
click at [387, 172] on icon at bounding box center [388, 173] width 13 height 14
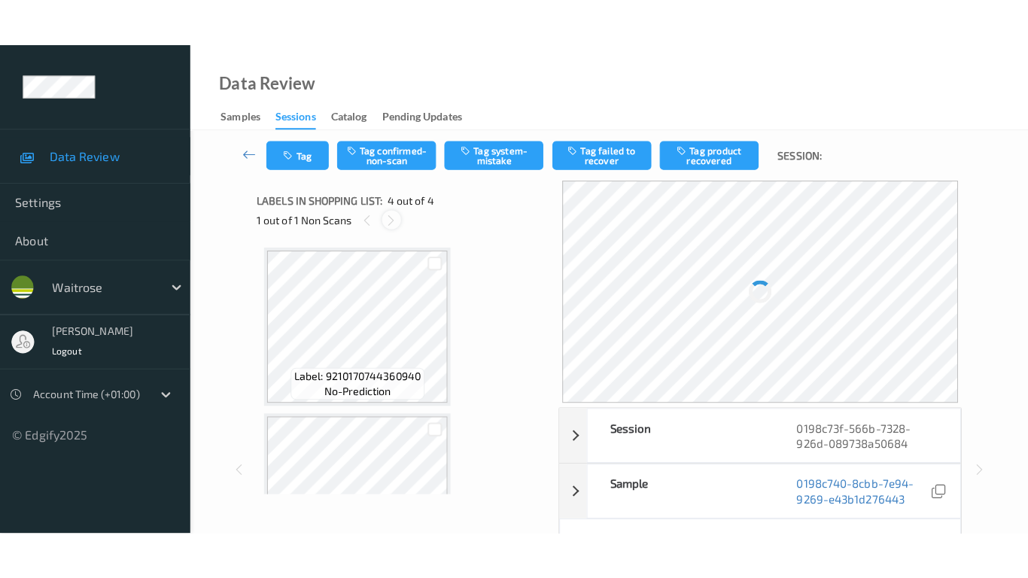
scroll to position [336, 0]
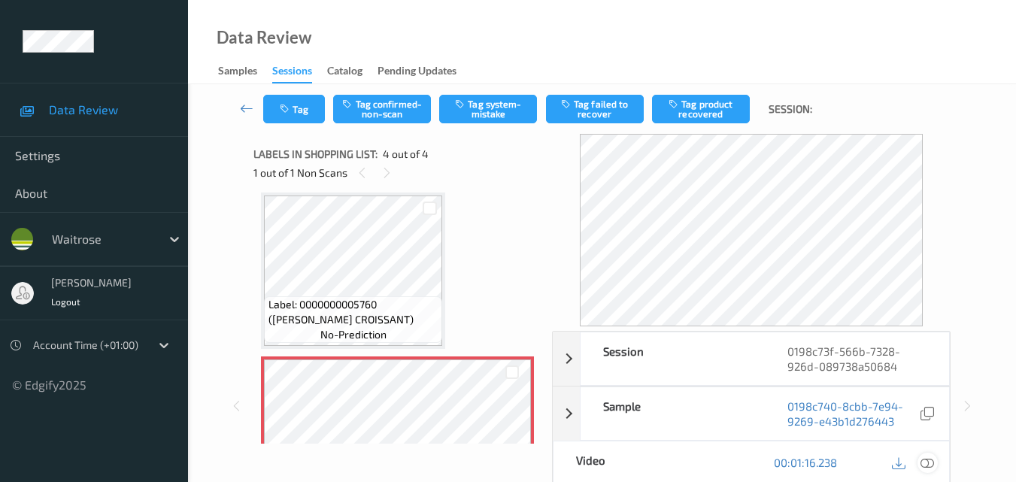
click at [929, 458] on icon at bounding box center [928, 463] width 14 height 14
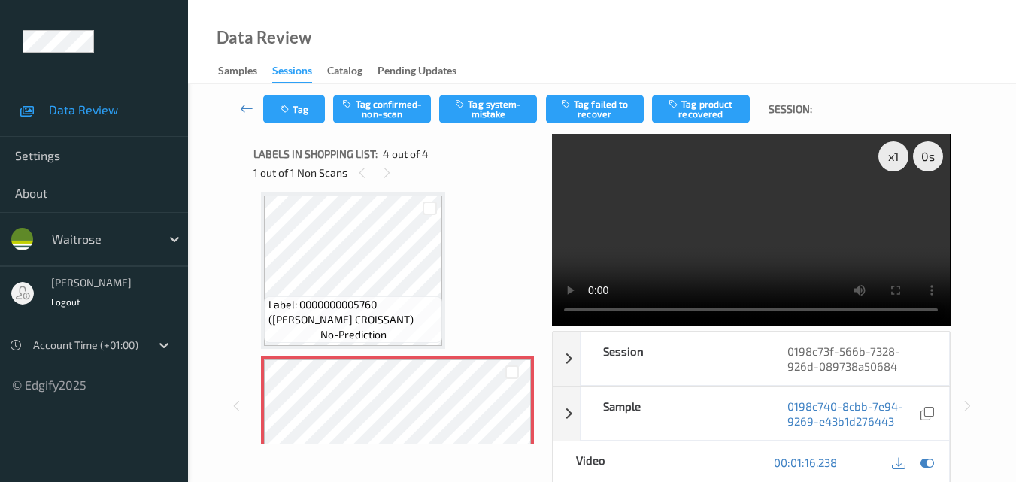
click at [741, 229] on video at bounding box center [751, 230] width 398 height 193
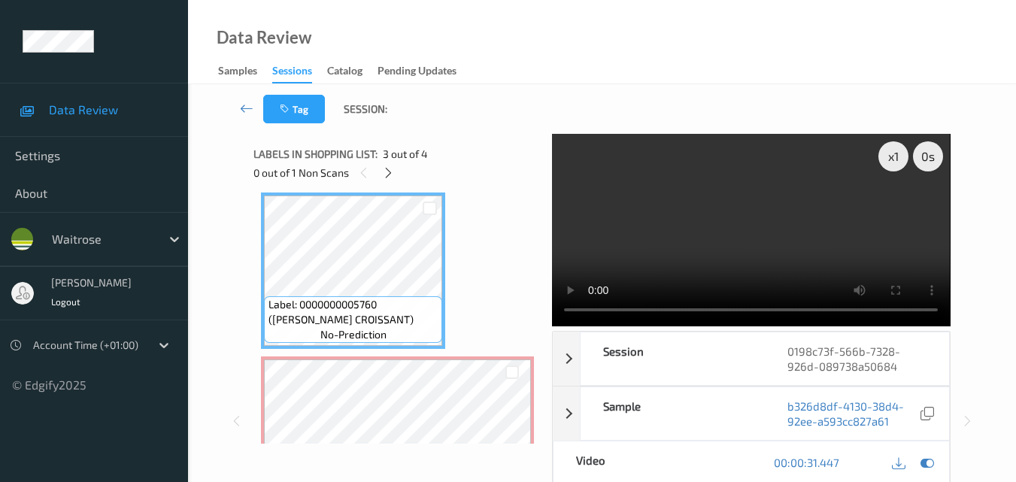
click at [646, 250] on video at bounding box center [751, 230] width 398 height 193
click at [664, 226] on video at bounding box center [751, 230] width 398 height 193
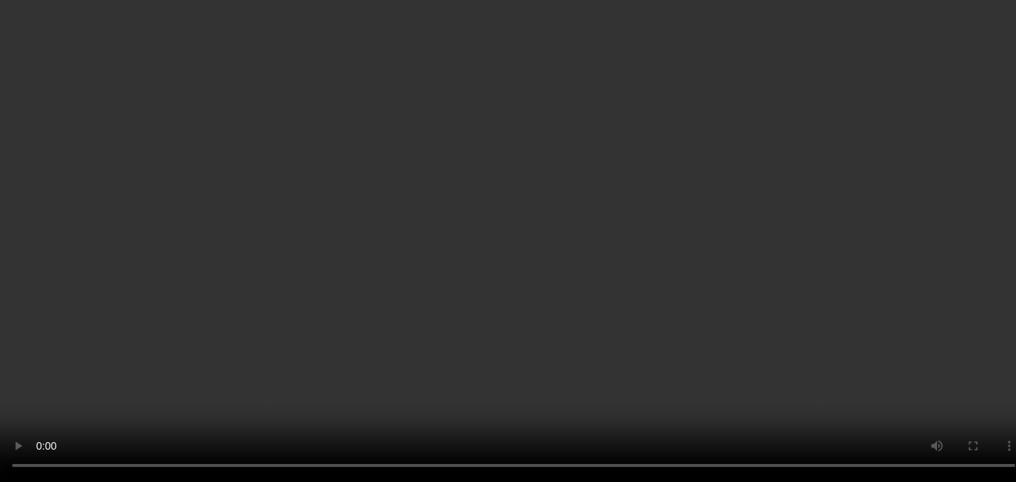
scroll to position [0, 0]
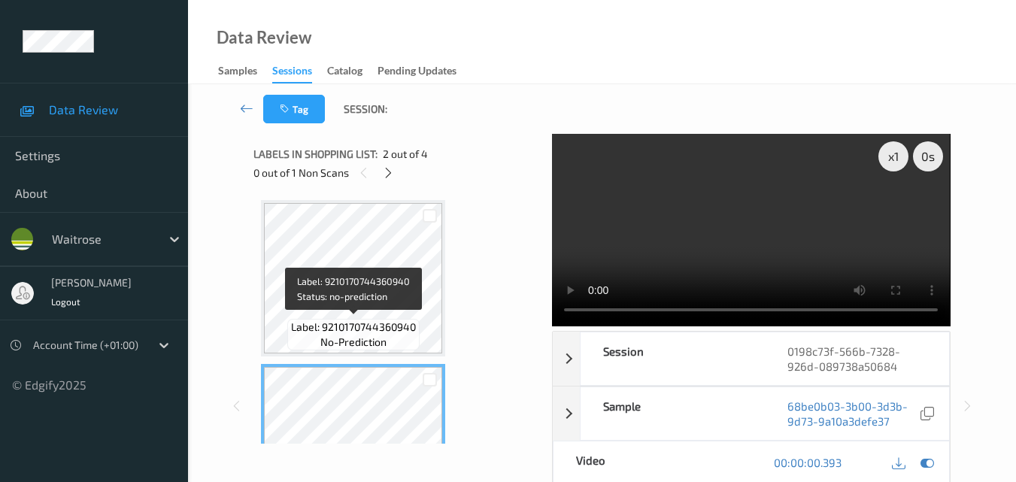
click at [377, 332] on span "Label: 9210170744360940" at bounding box center [353, 327] width 125 height 15
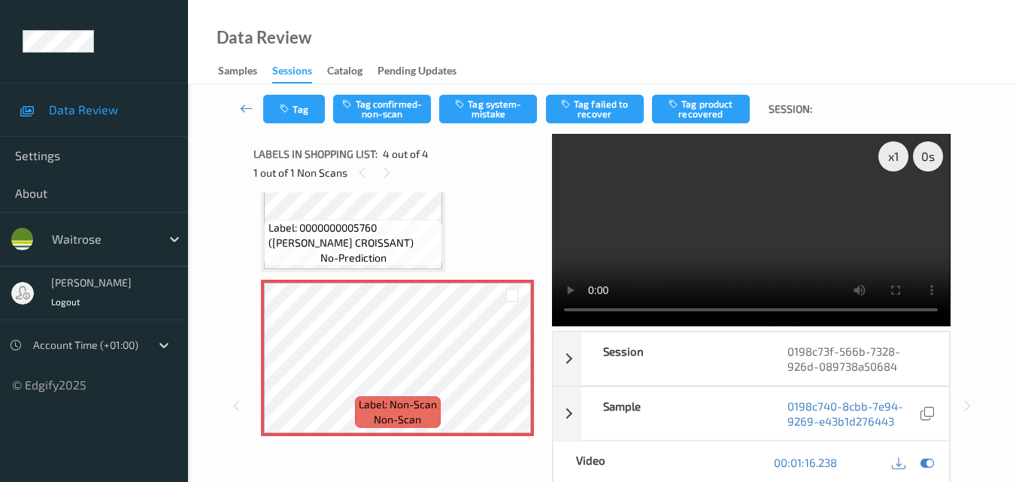
click at [751, 215] on video at bounding box center [751, 230] width 398 height 193
click at [785, 207] on video at bounding box center [751, 230] width 398 height 193
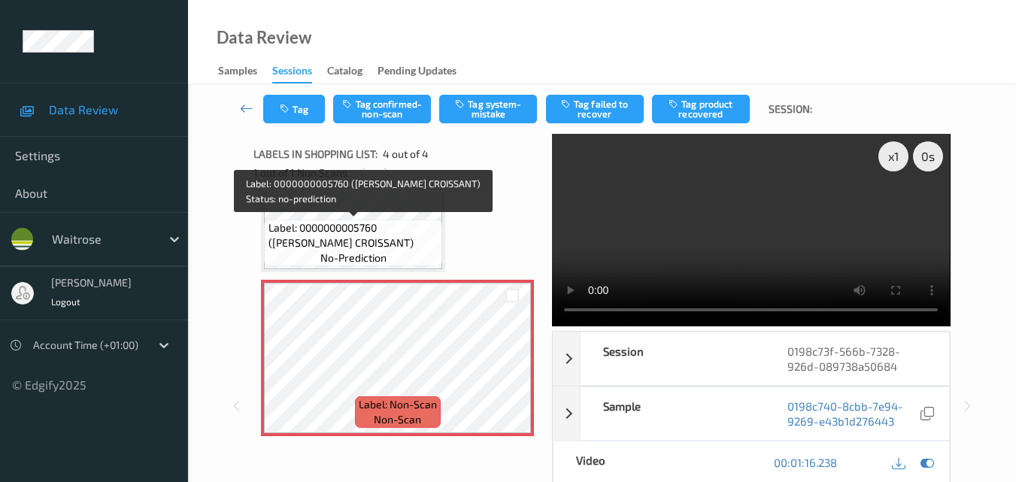
click at [396, 238] on span "Label: 0000000005760 ([PERSON_NAME] CROISSANT)" at bounding box center [354, 235] width 171 height 30
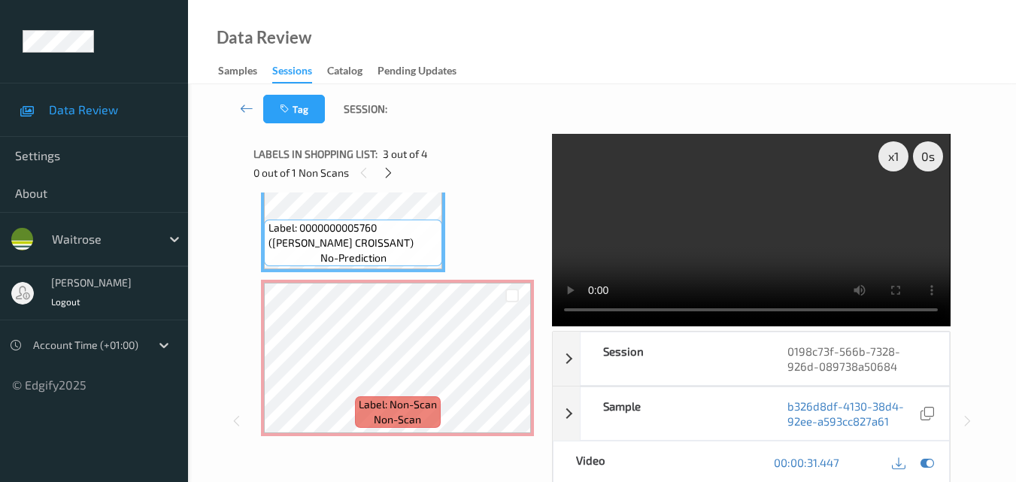
scroll to position [317, 0]
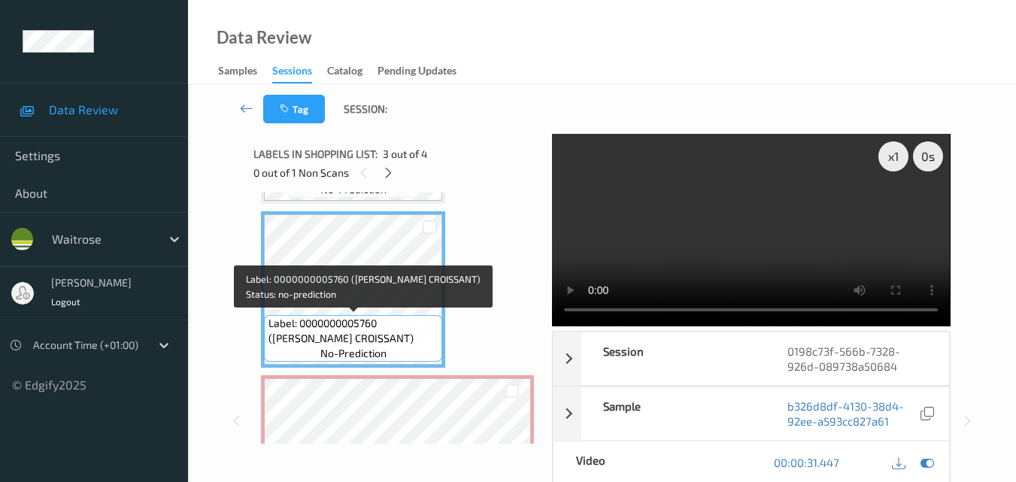
click at [359, 324] on span "Label: 0000000005760 ([PERSON_NAME] CROISSANT)" at bounding box center [354, 331] width 171 height 30
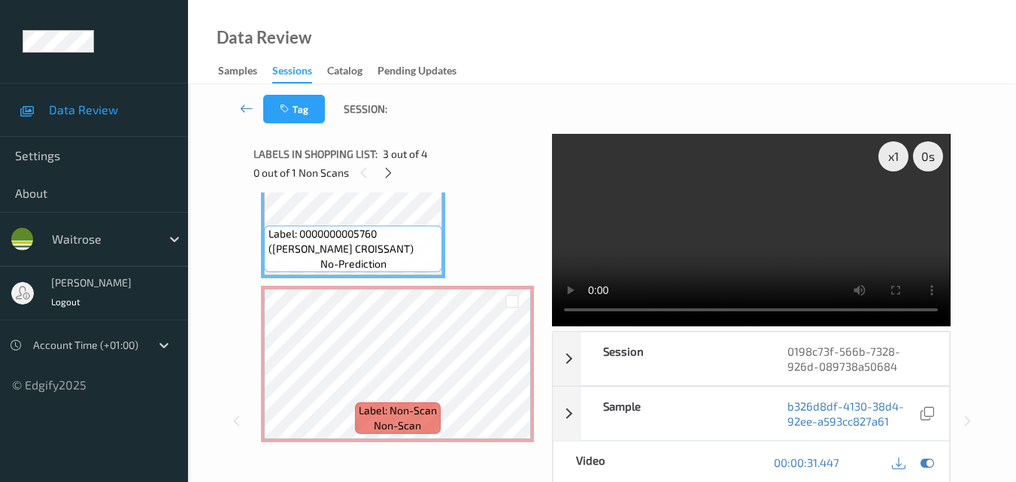
scroll to position [412, 0]
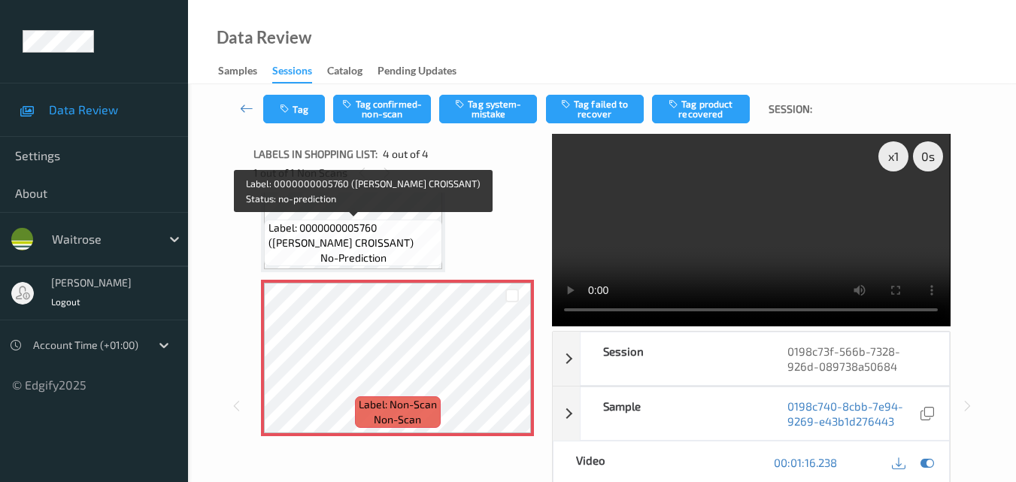
click at [375, 223] on span "Label: 0000000005760 ([PERSON_NAME] CROISSANT)" at bounding box center [354, 235] width 171 height 30
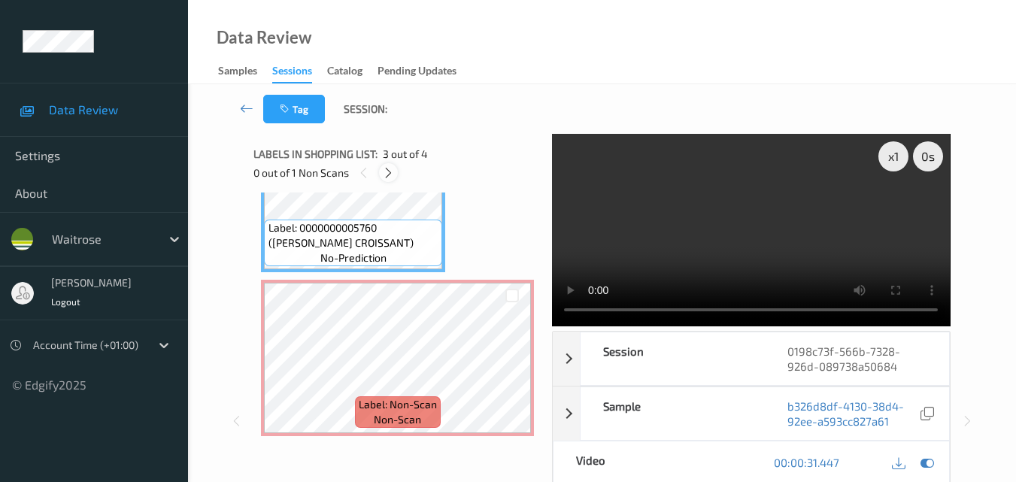
click at [384, 169] on icon at bounding box center [388, 173] width 13 height 14
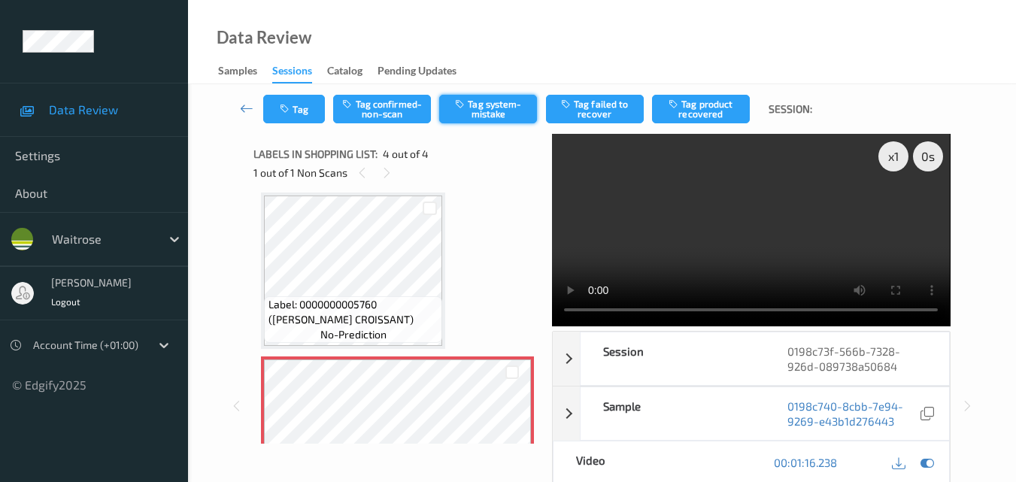
click at [497, 117] on button "Tag system-mistake" at bounding box center [488, 109] width 98 height 29
click at [296, 105] on button "Tag" at bounding box center [294, 109] width 62 height 29
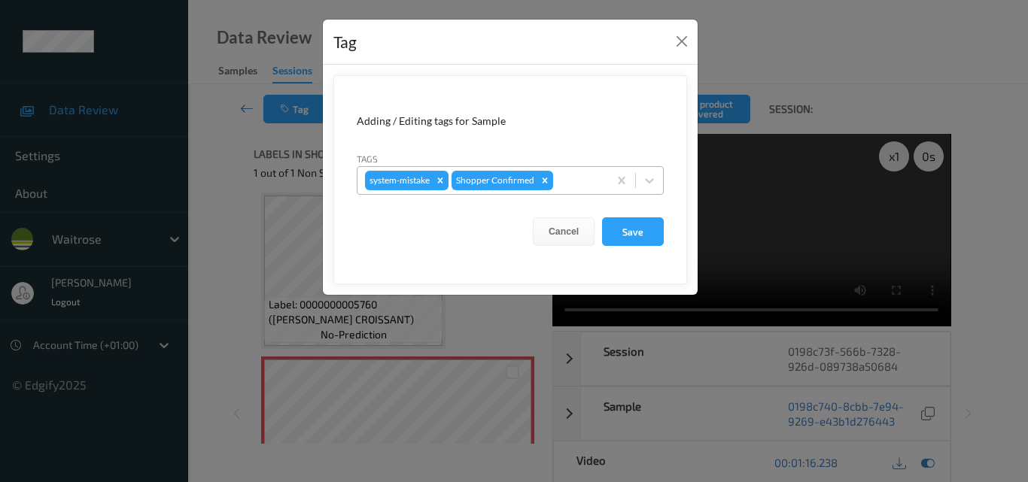
click at [573, 181] on div at bounding box center [578, 181] width 44 height 18
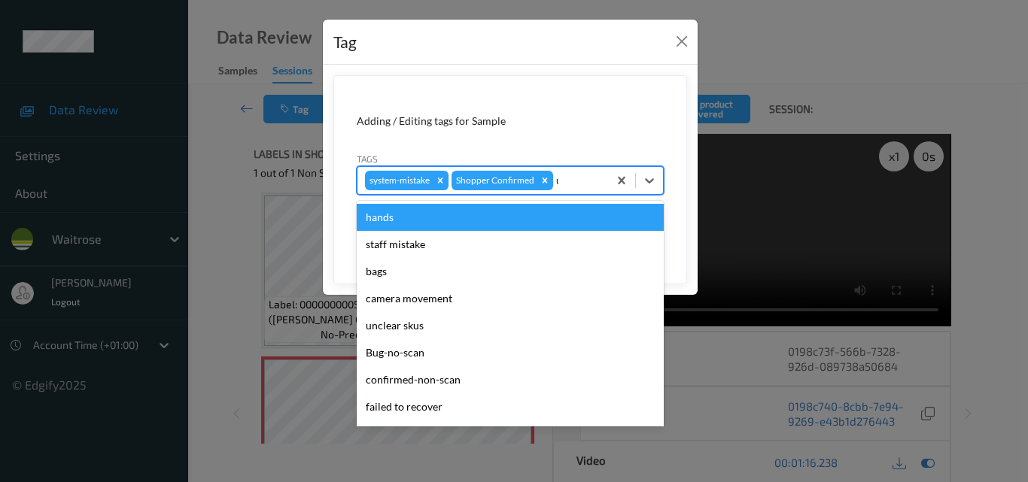
type input "un"
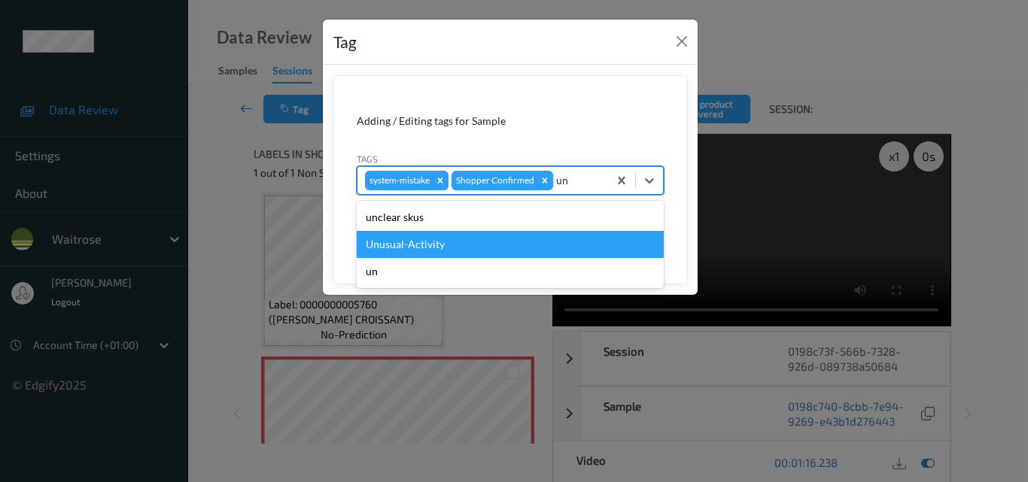
click at [527, 239] on div "Unusual-Activity" at bounding box center [510, 244] width 307 height 27
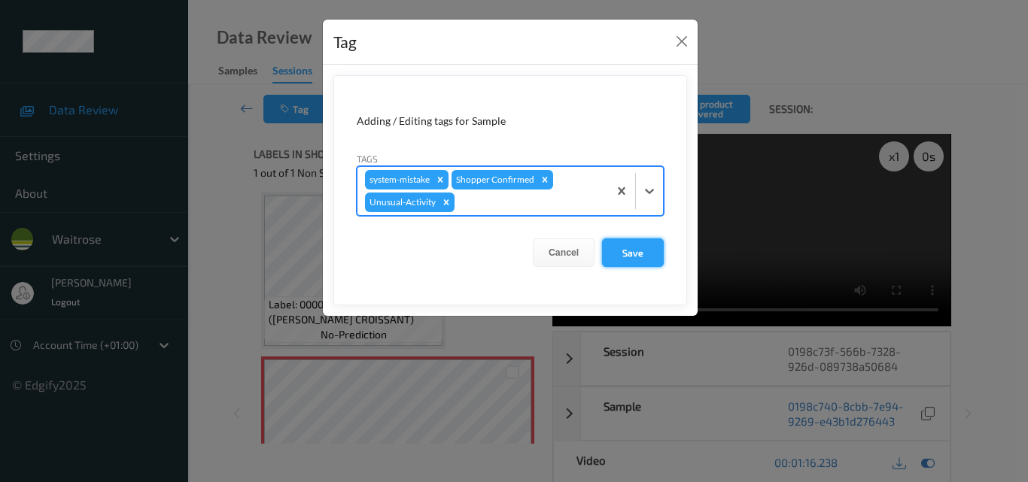
click at [636, 260] on button "Save" at bounding box center [633, 253] width 62 height 29
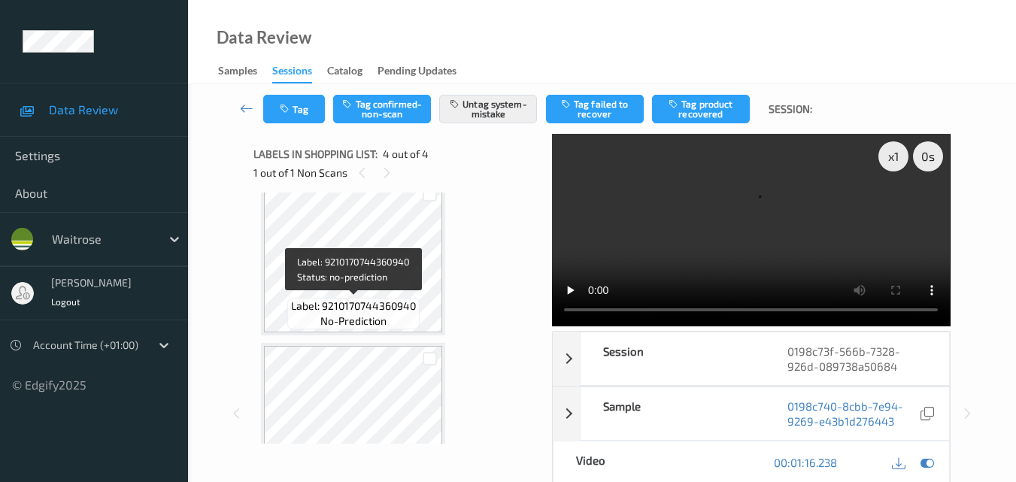
scroll to position [260, 0]
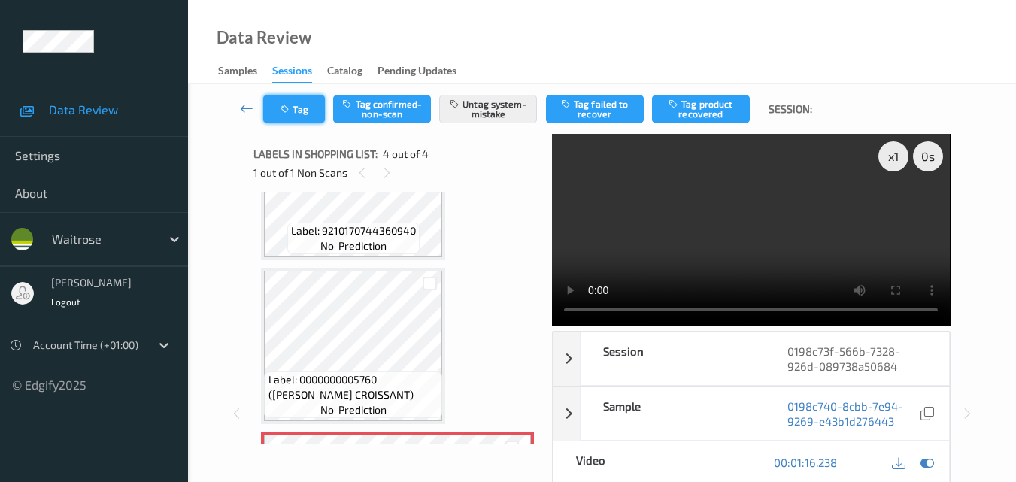
click at [292, 120] on button "Tag" at bounding box center [294, 109] width 62 height 29
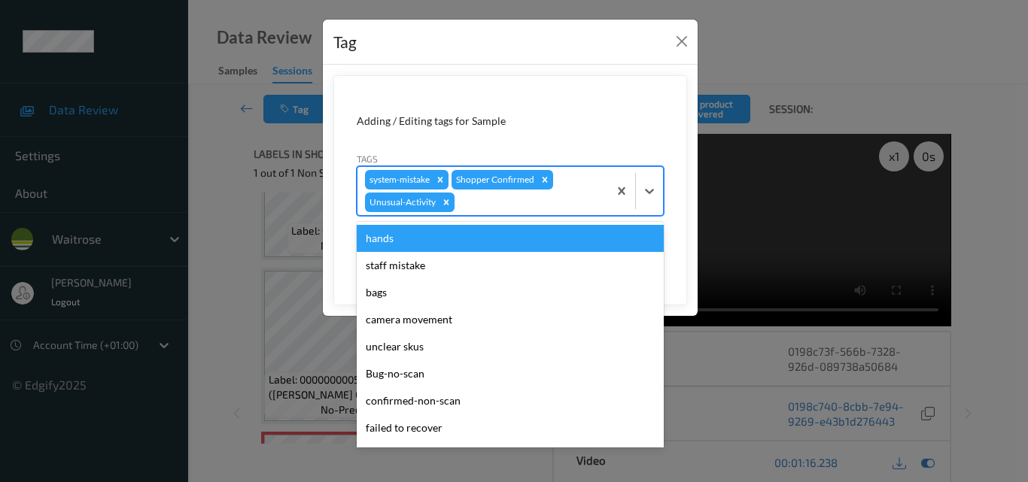
click at [496, 202] on div at bounding box center [528, 202] width 143 height 18
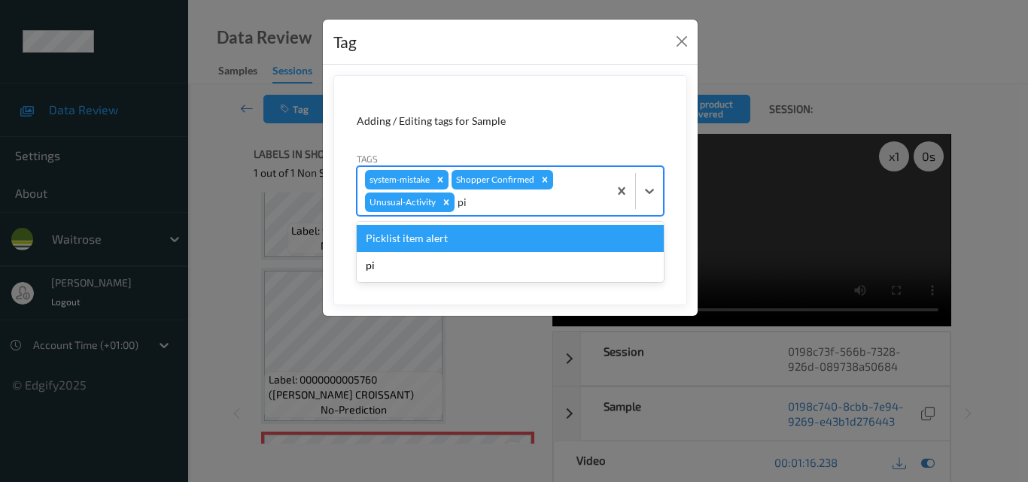
type input "pic"
click at [469, 242] on div "Picklist item alert" at bounding box center [510, 238] width 307 height 27
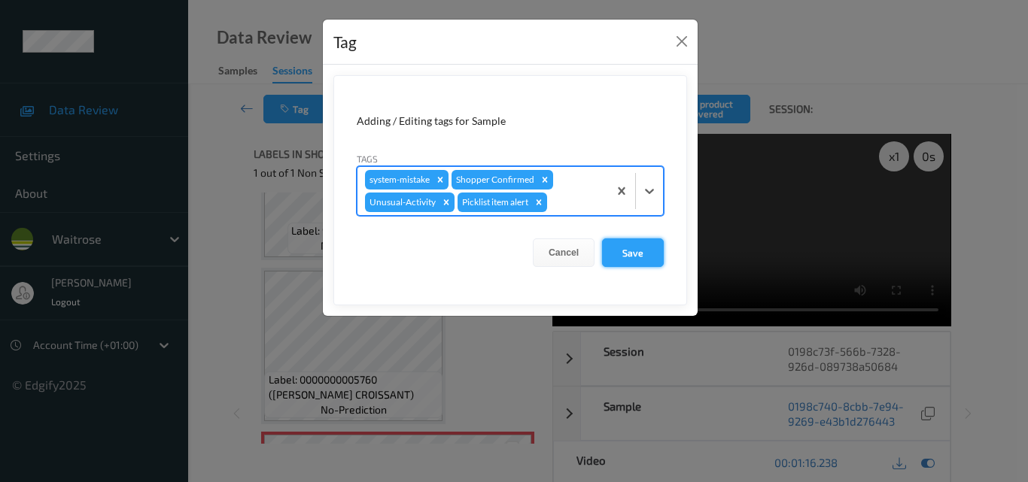
click at [634, 261] on button "Save" at bounding box center [633, 253] width 62 height 29
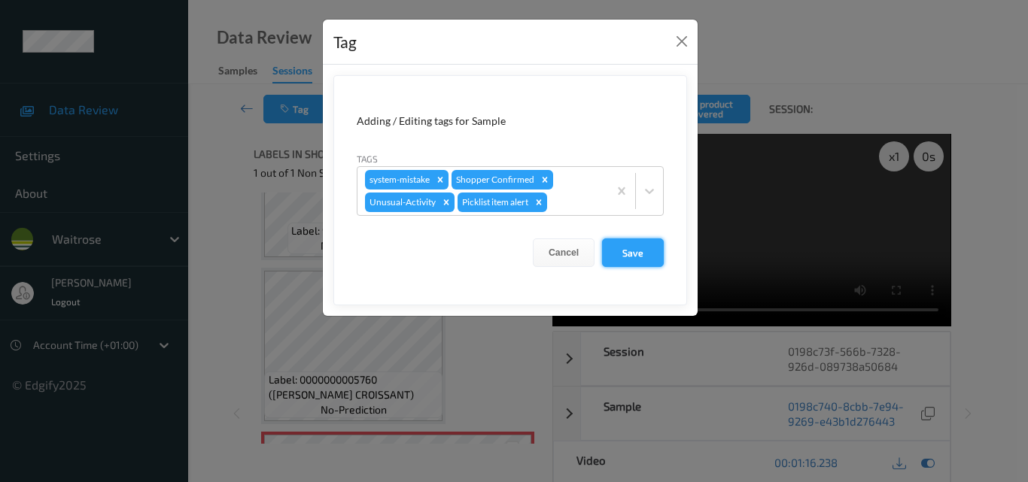
click at [640, 255] on button "Save" at bounding box center [633, 253] width 62 height 29
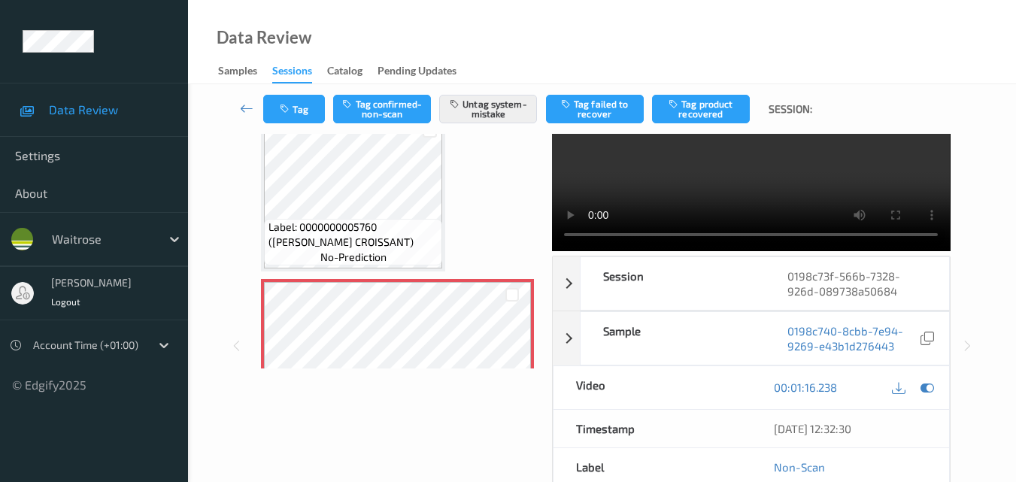
scroll to position [337, 0]
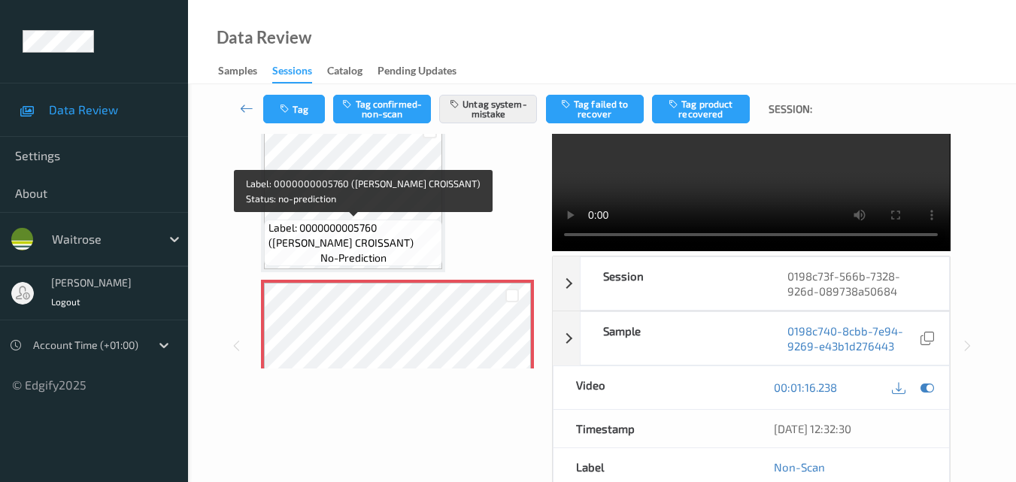
click at [411, 220] on span "Label: 0000000005760 (WR ALMOND CROISSANT)" at bounding box center [354, 235] width 171 height 30
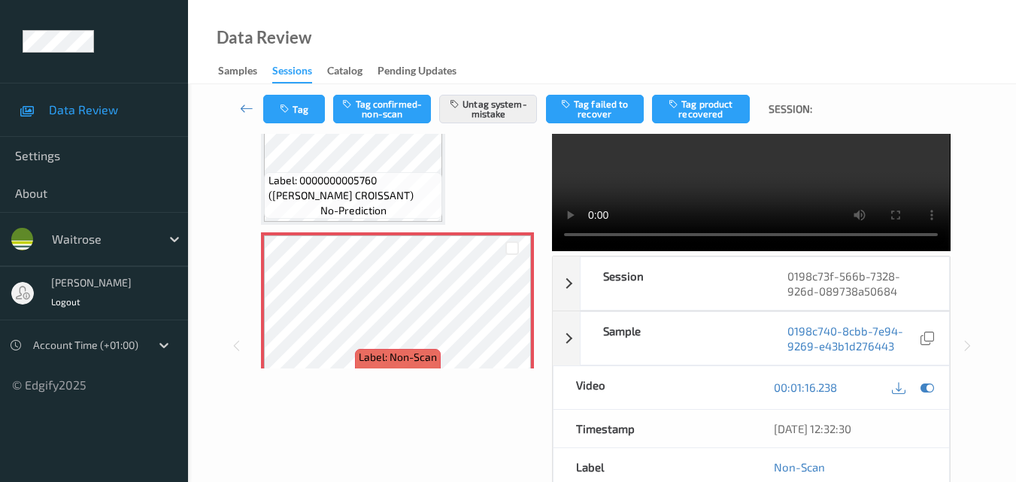
scroll to position [412, 0]
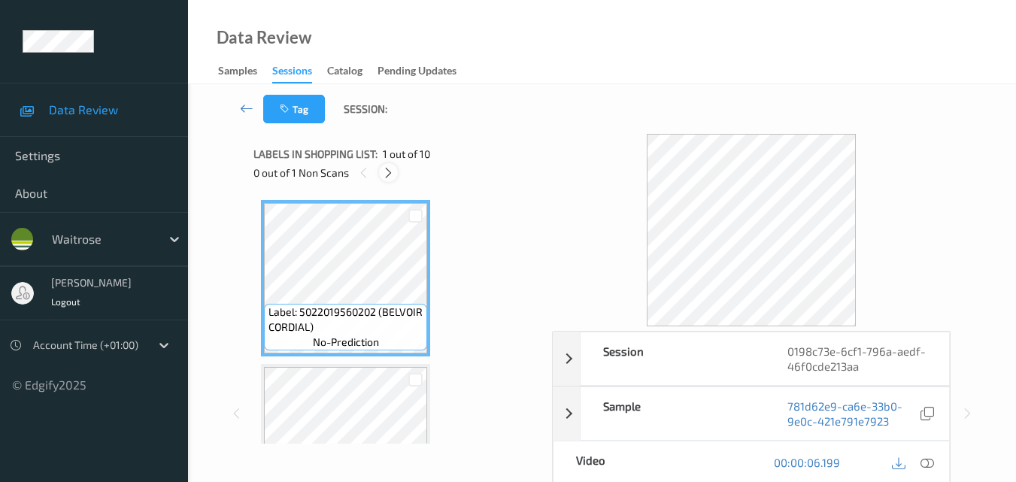
click at [394, 167] on icon at bounding box center [388, 173] width 13 height 14
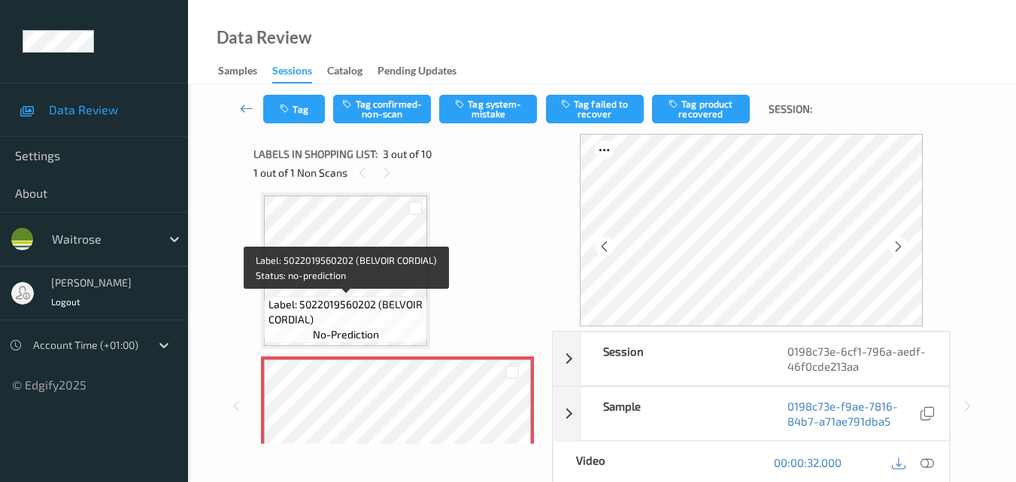
click at [336, 316] on span "Label: 5022019560202 (BELVOIR CORDIAL)" at bounding box center [347, 312] width 156 height 30
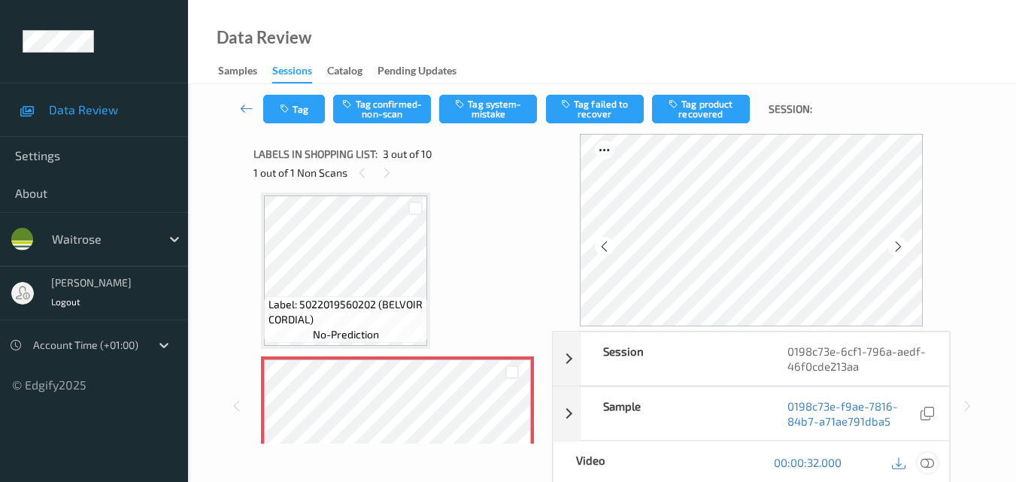
click at [928, 463] on icon at bounding box center [928, 463] width 14 height 14
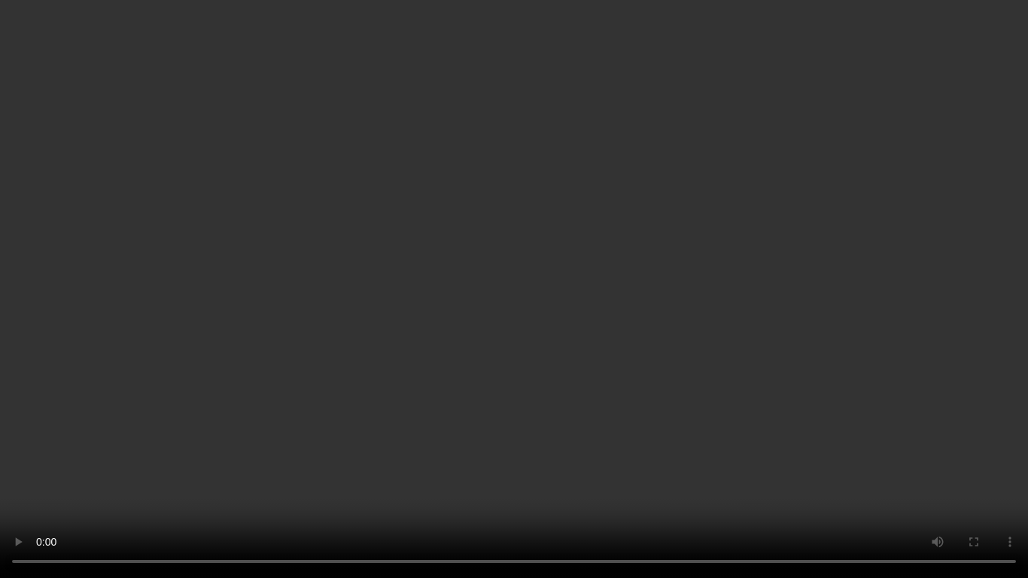
click at [615, 280] on video at bounding box center [514, 289] width 1028 height 578
click at [535, 164] on video at bounding box center [514, 289] width 1028 height 578
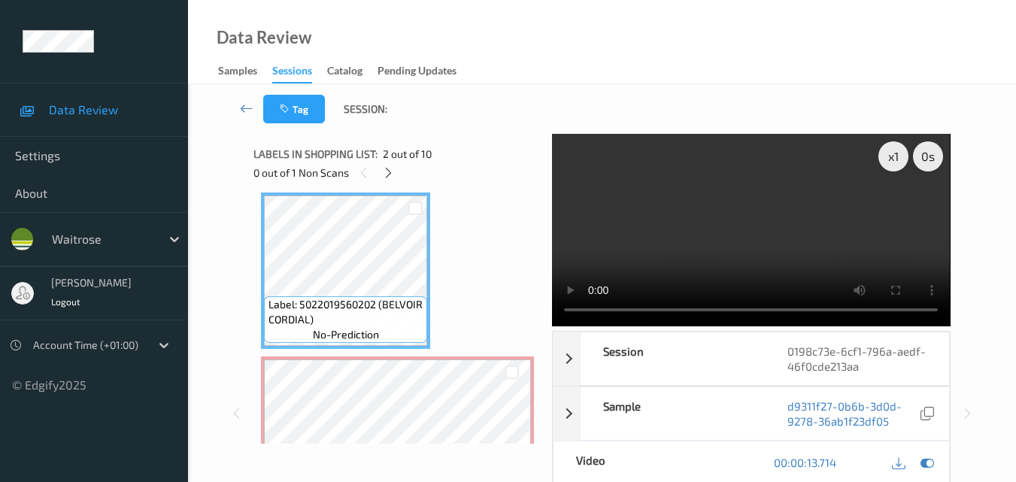
click at [688, 224] on video at bounding box center [751, 230] width 398 height 193
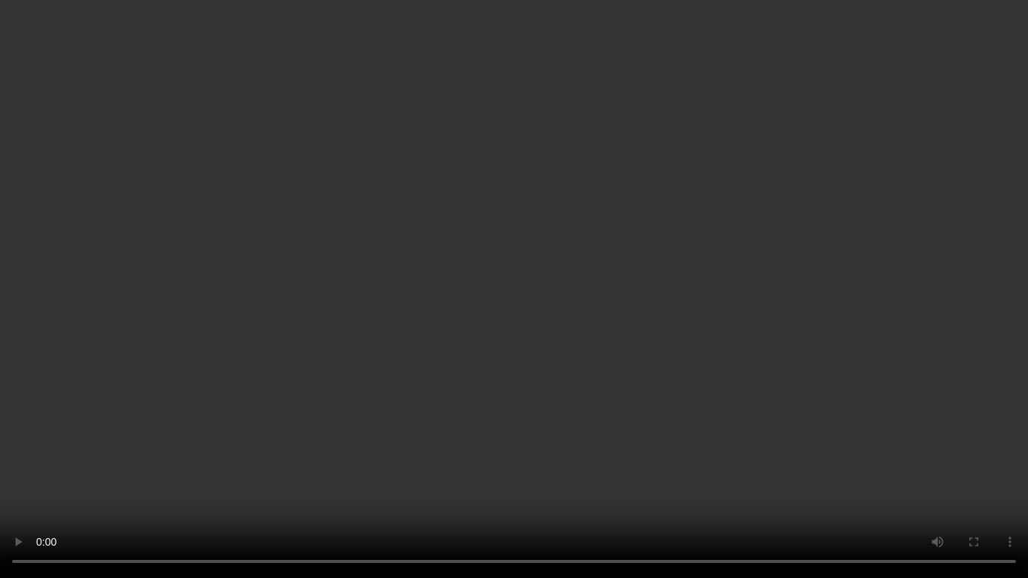
click at [548, 315] on video at bounding box center [514, 289] width 1028 height 578
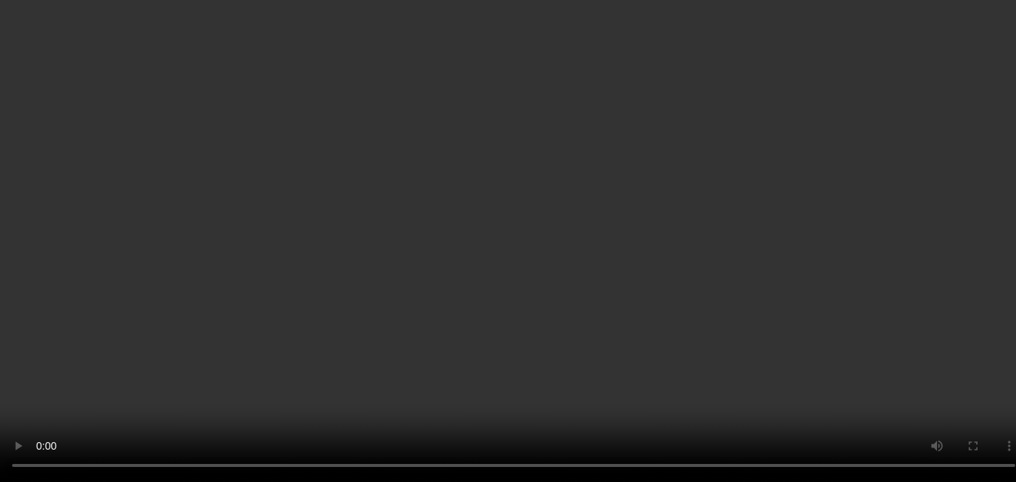
scroll to position [473, 0]
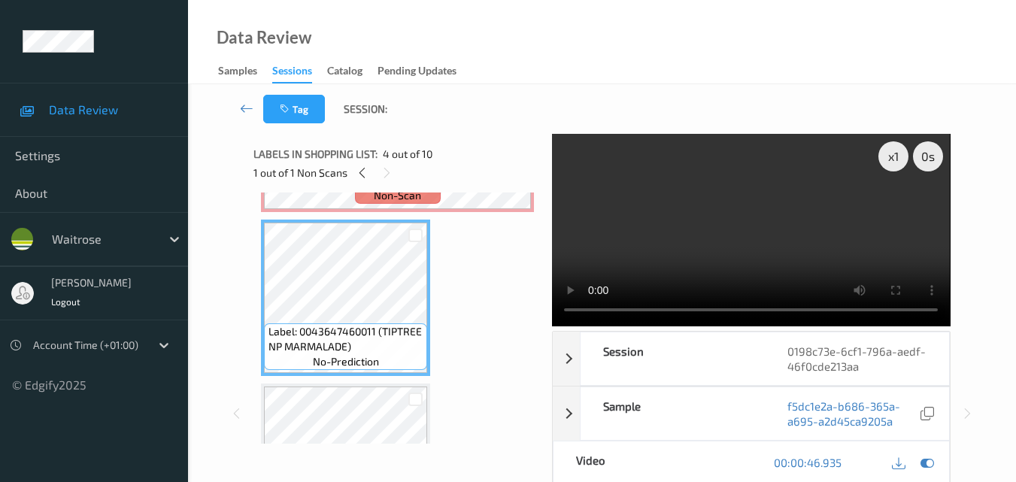
click at [646, 50] on div "Data Review Samples Sessions Catalog Pending Updates" at bounding box center [602, 42] width 828 height 84
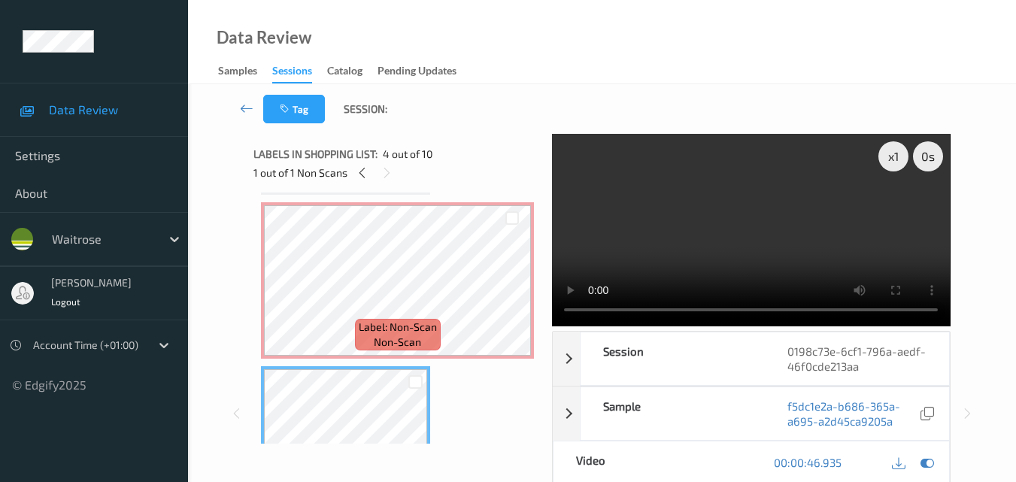
scroll to position [322, 0]
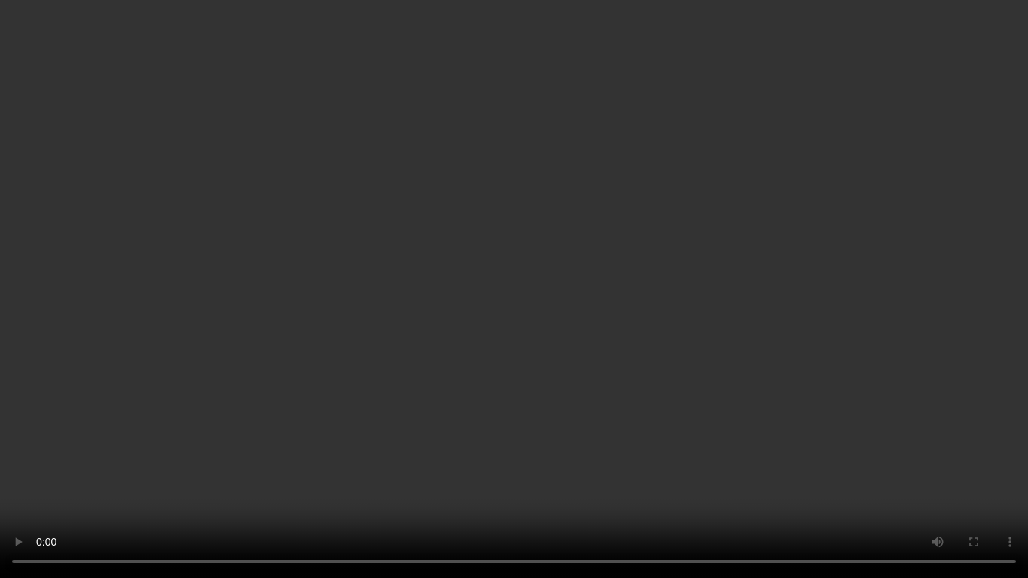
click at [554, 320] on video at bounding box center [514, 289] width 1028 height 578
click at [543, 309] on video at bounding box center [514, 289] width 1028 height 578
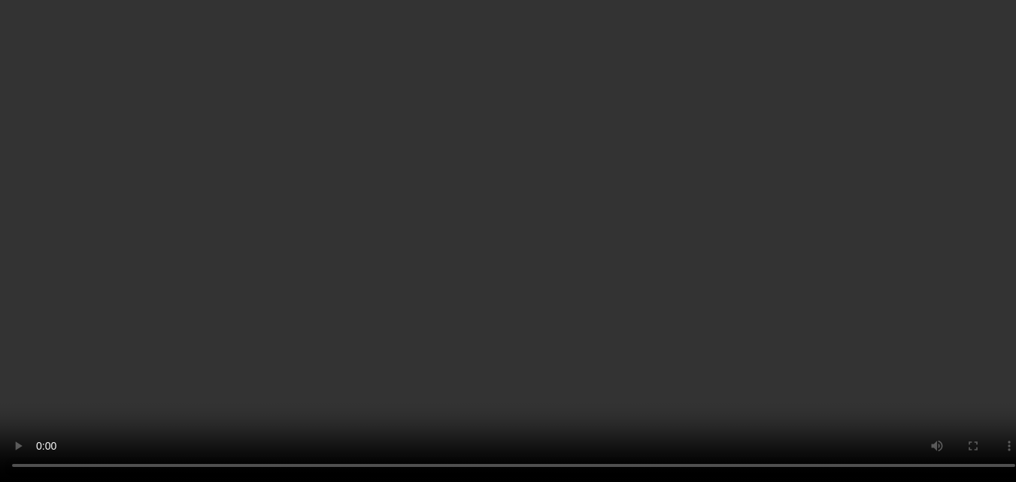
scroll to position [397, 0]
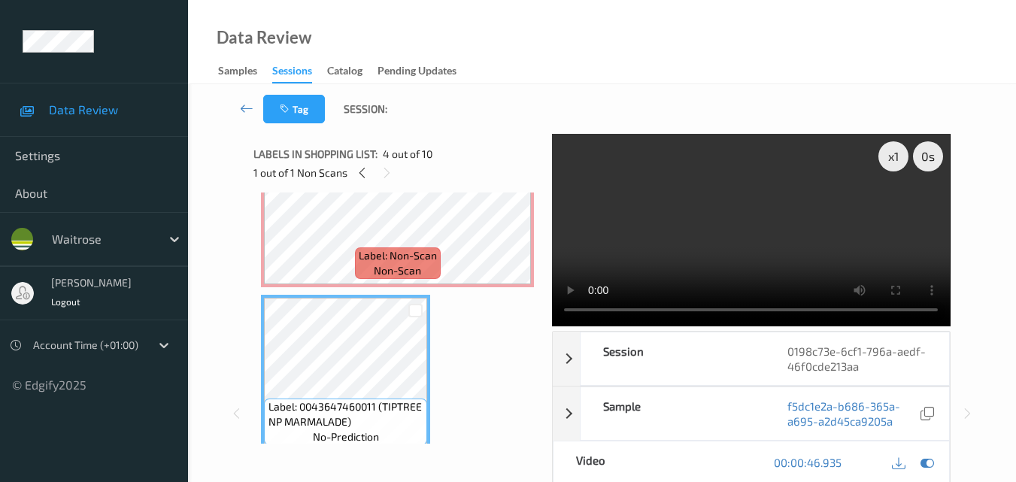
click at [752, 234] on video at bounding box center [751, 230] width 398 height 193
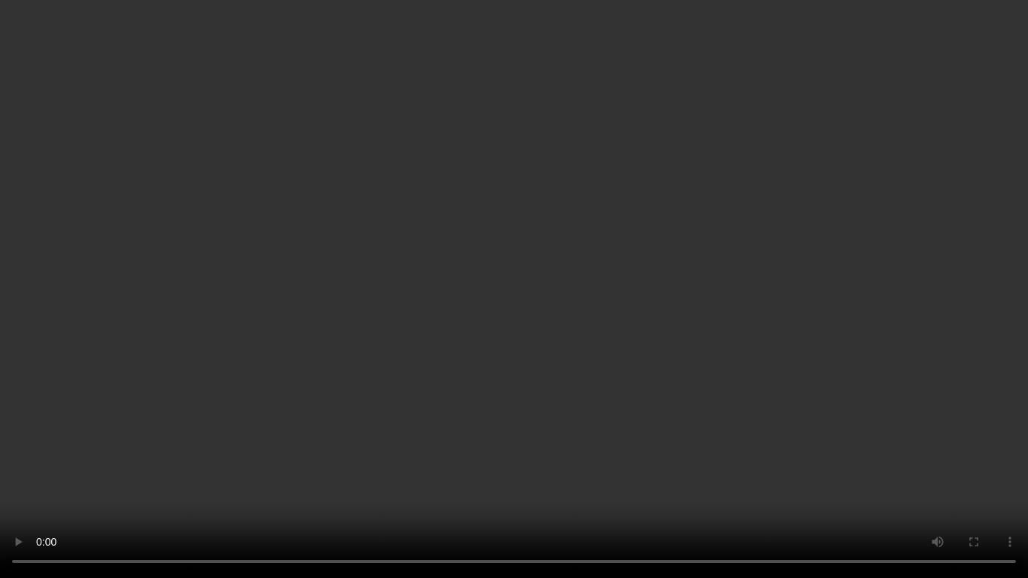
click at [613, 338] on video at bounding box center [514, 289] width 1028 height 578
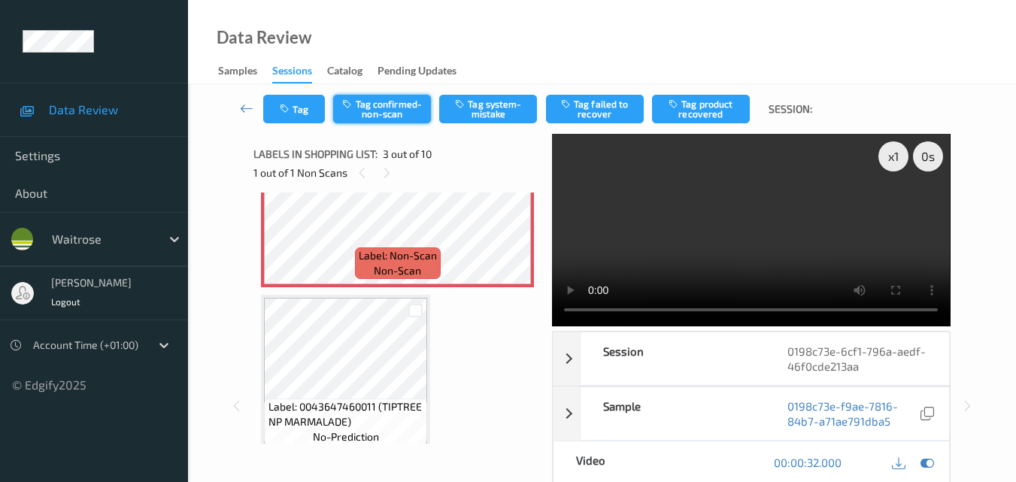
click at [399, 113] on button "Tag confirmed-non-scan" at bounding box center [382, 109] width 98 height 29
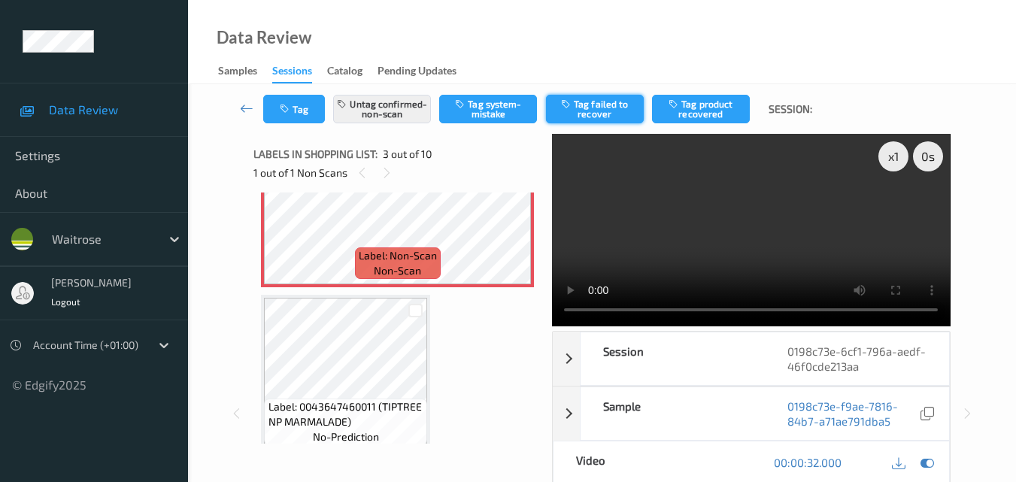
click at [604, 122] on button "Tag failed to recover" at bounding box center [595, 109] width 98 height 29
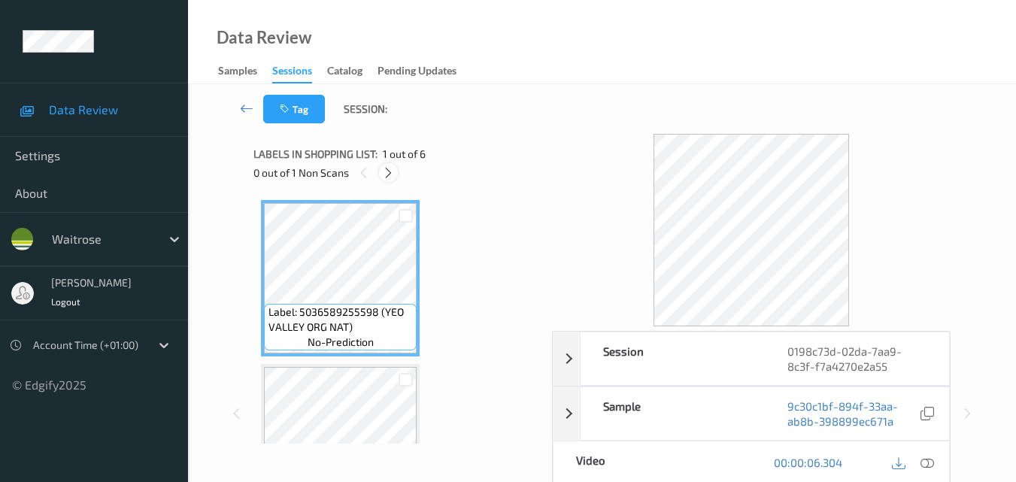
click at [383, 171] on icon at bounding box center [388, 173] width 13 height 14
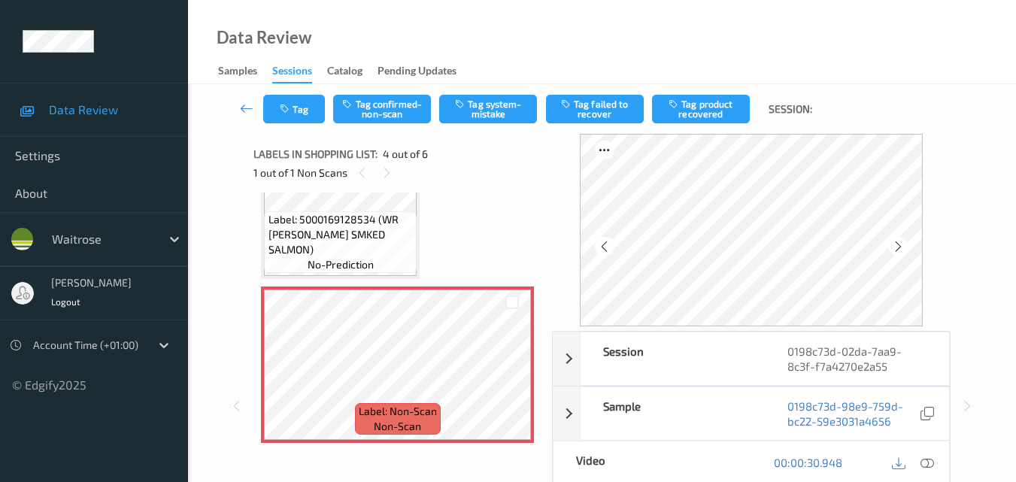
scroll to position [486, 0]
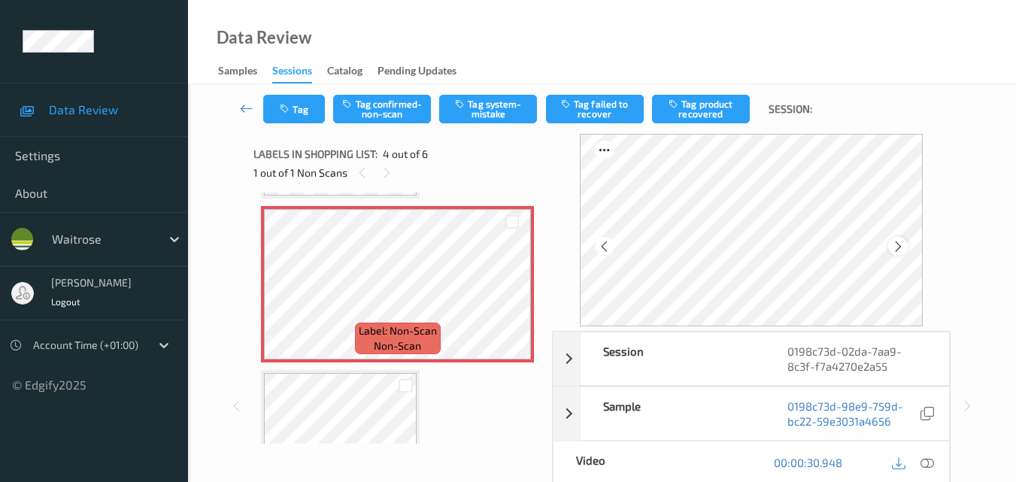
click at [902, 249] on icon at bounding box center [898, 247] width 13 height 14
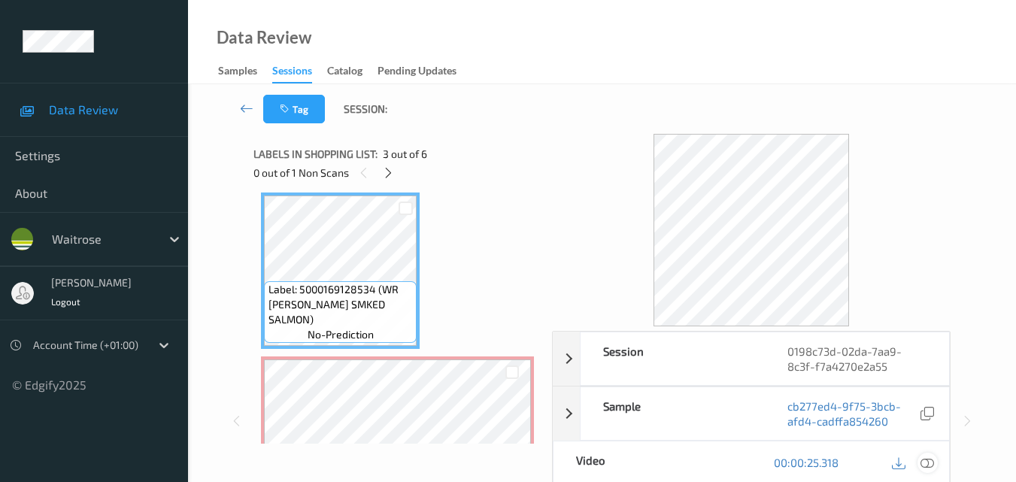
click at [928, 460] on icon at bounding box center [928, 463] width 14 height 14
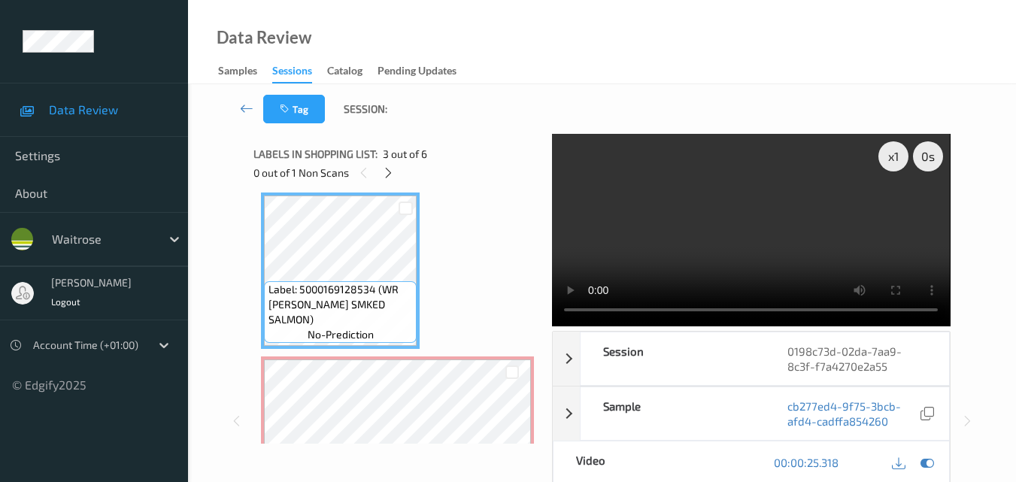
click div "x 1 0 s Session 0198c73d-02da-7aa9-8c3f-f7a4270e2a55 Session ID 0198c73d-02da-7…"
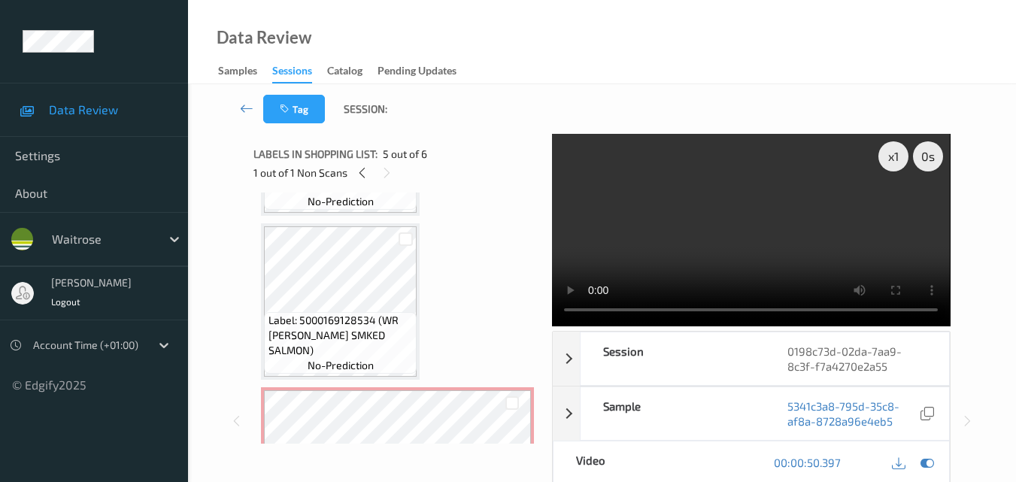
scroll to position [301, 0]
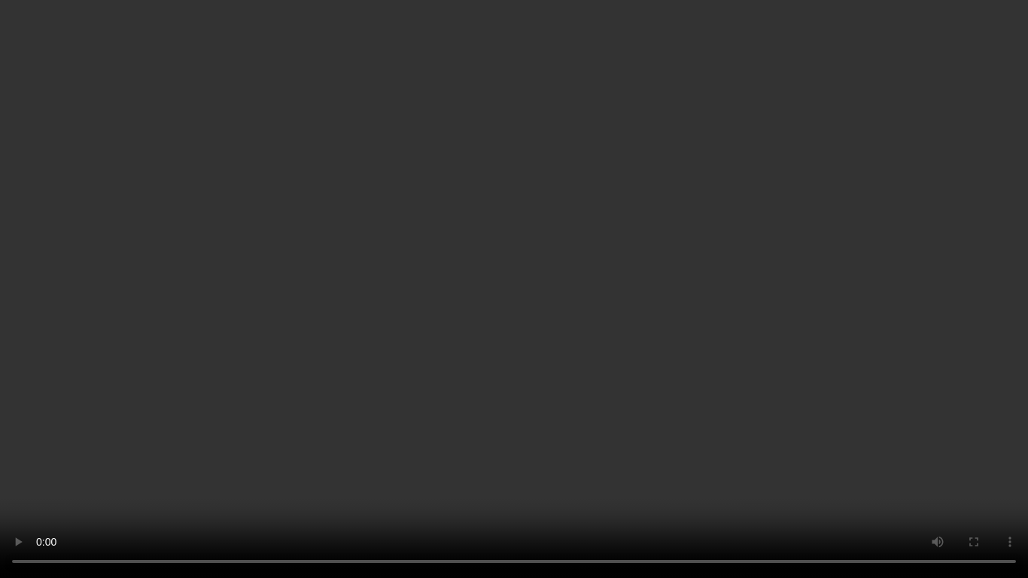
click video
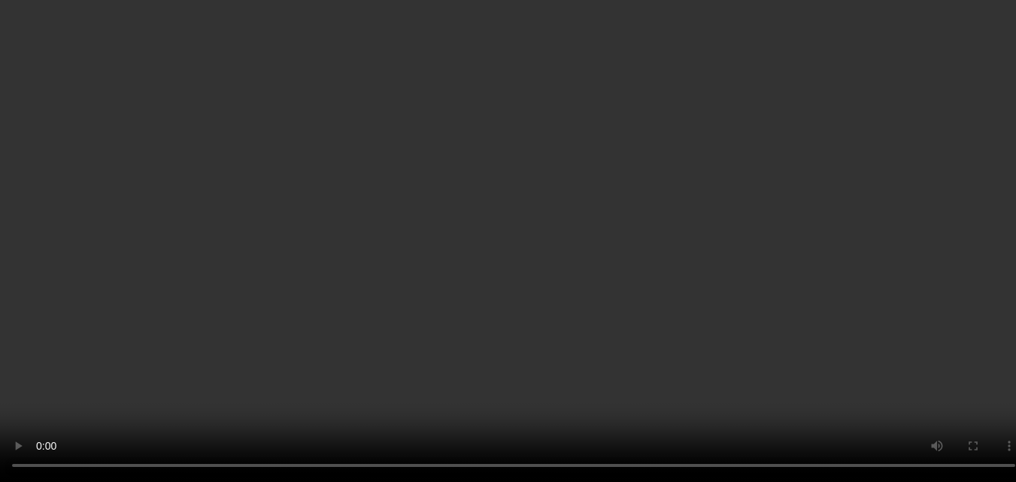
scroll to position [602, 0]
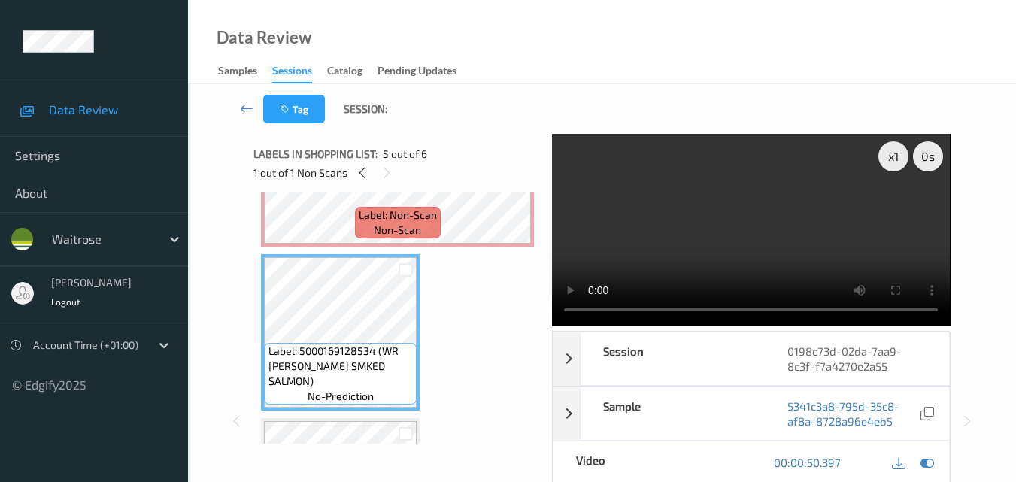
click video
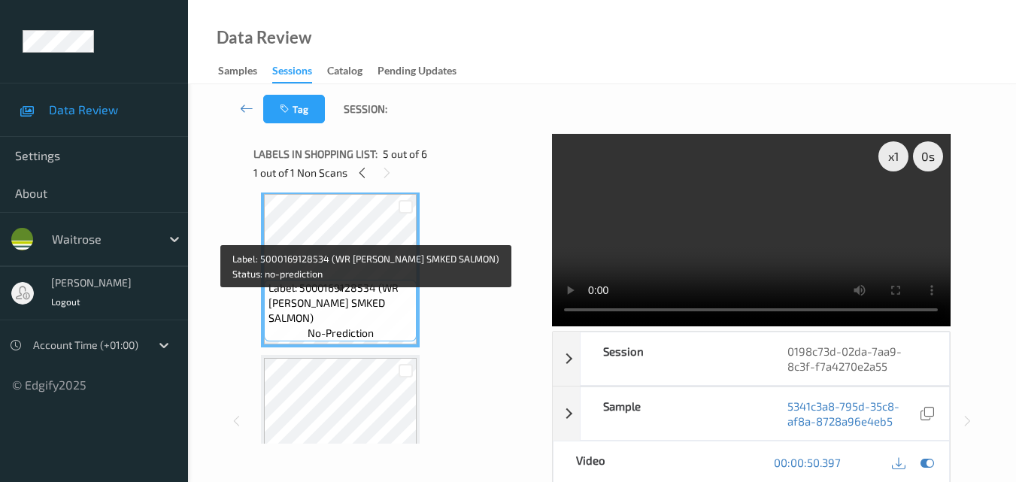
scroll to position [590, 0]
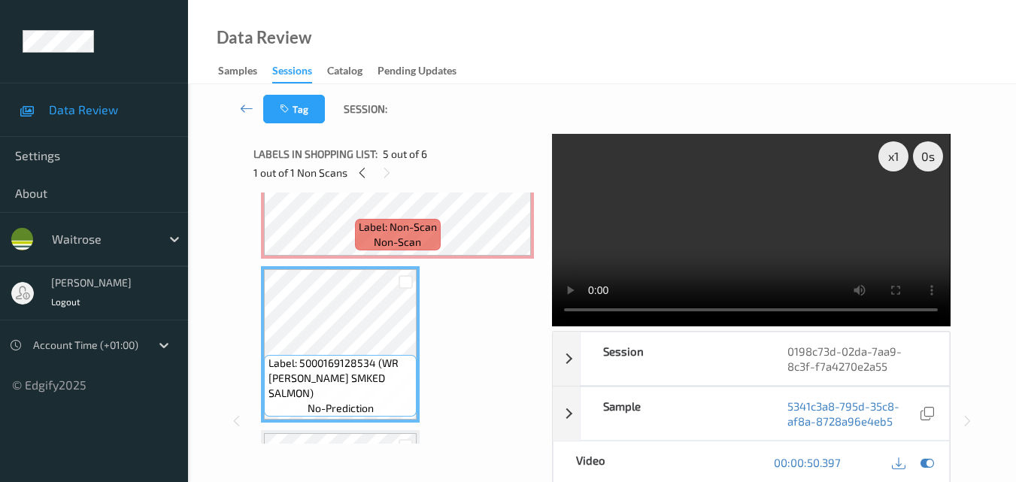
click video
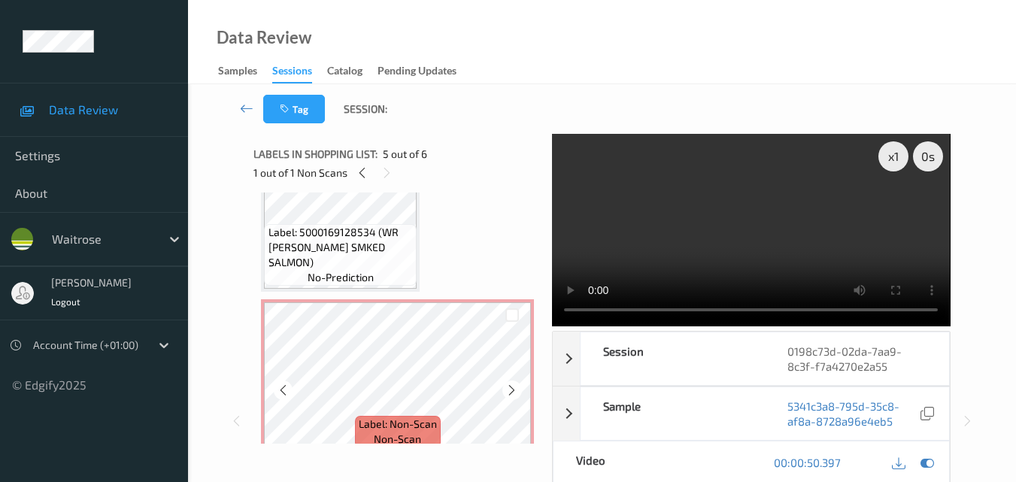
scroll to position [364, 0]
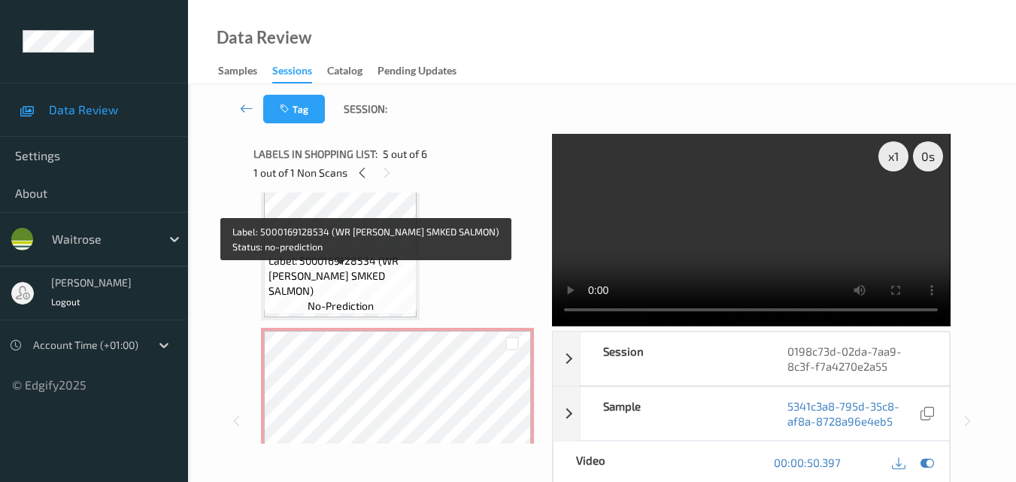
click span "no-prediction"
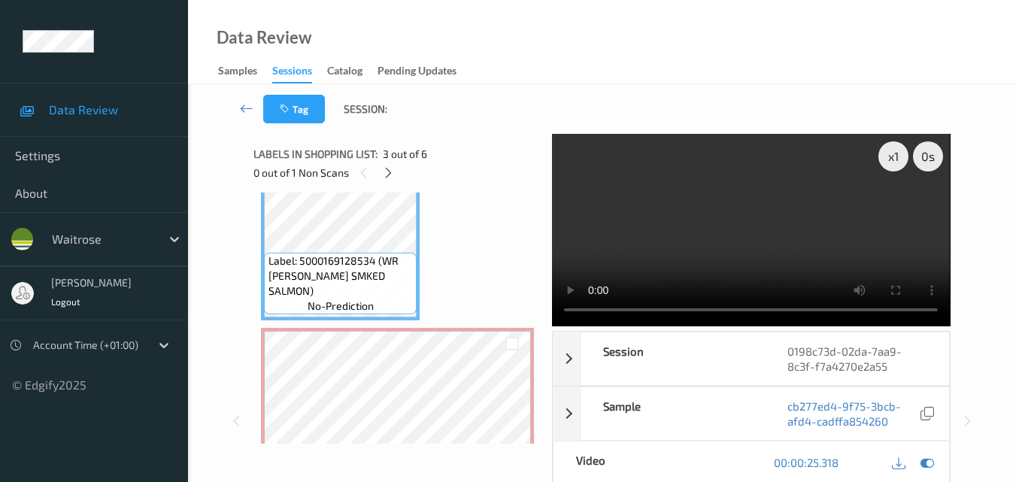
click video
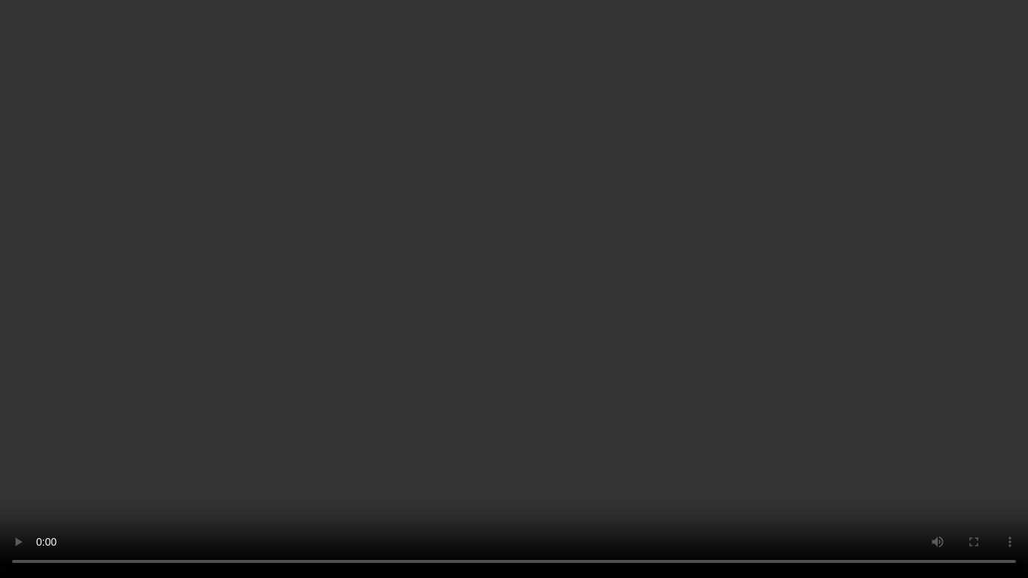
click video
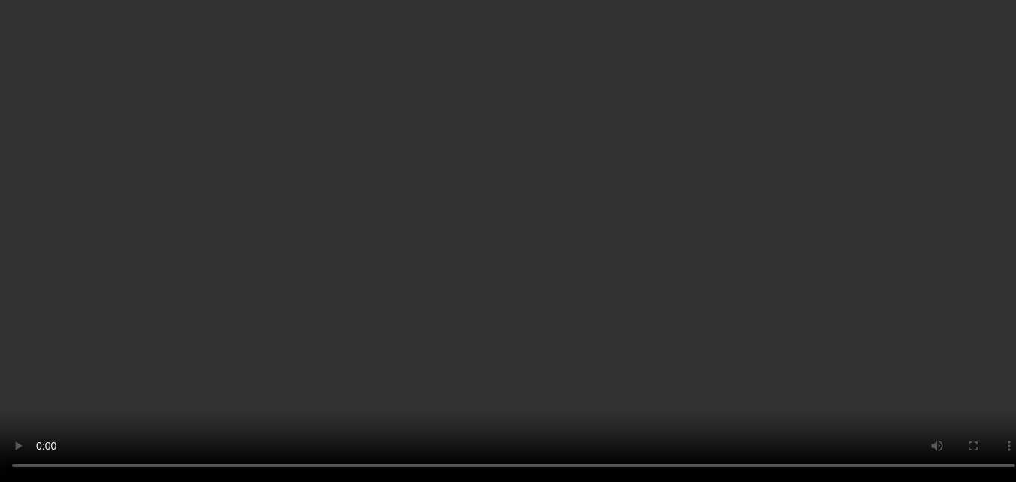
scroll to position [439, 0]
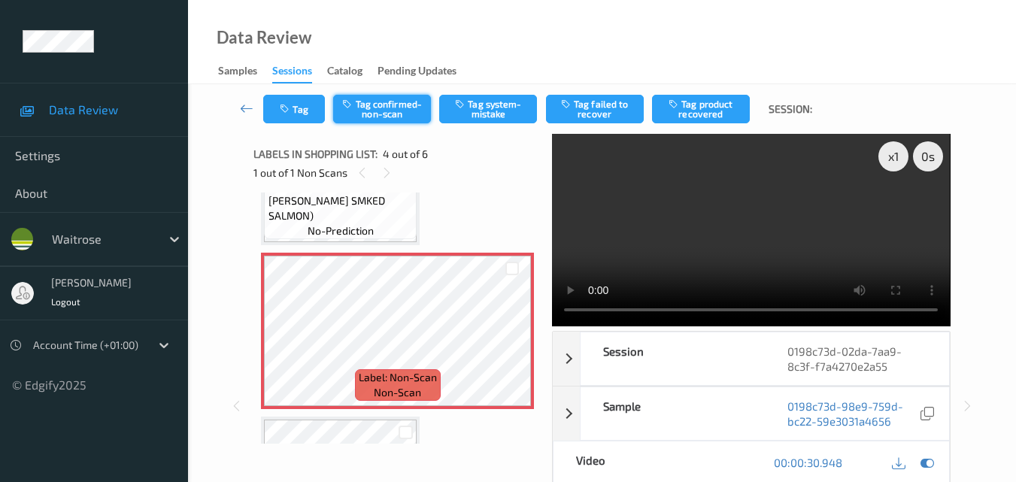
click button "Tag confirmed-non-scan"
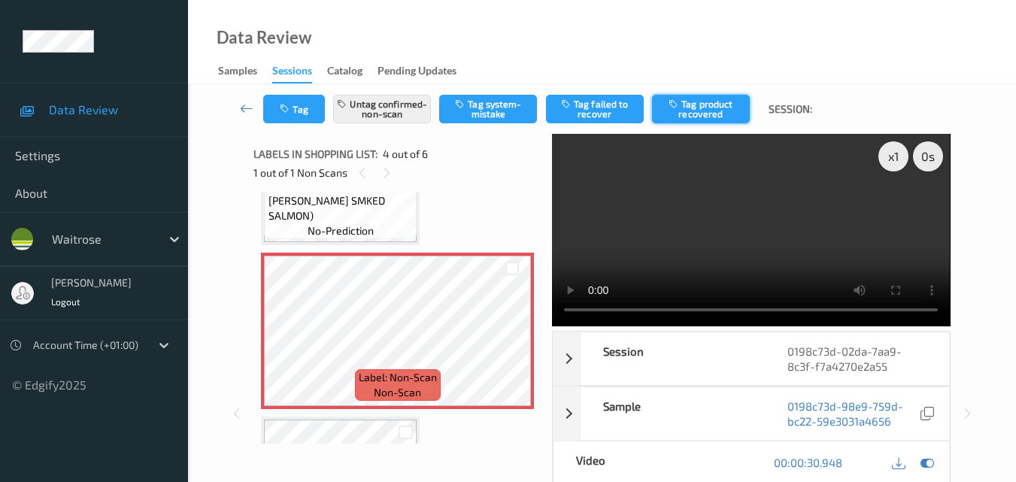
click button "Tag product recovered"
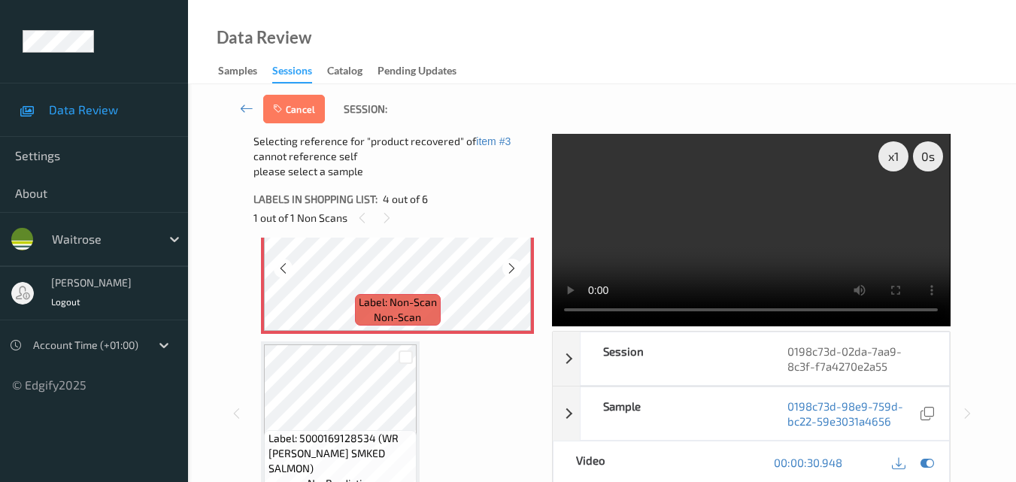
scroll to position [590, 0]
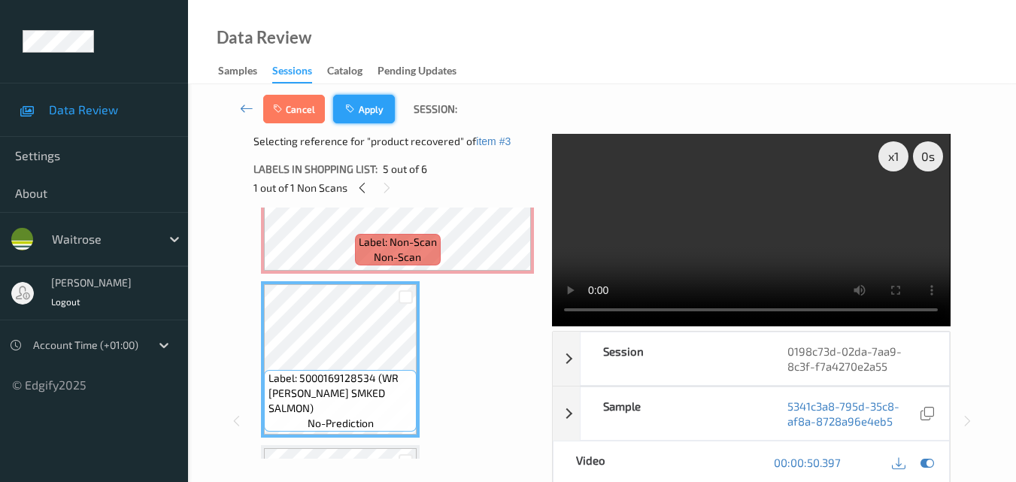
click button "Apply"
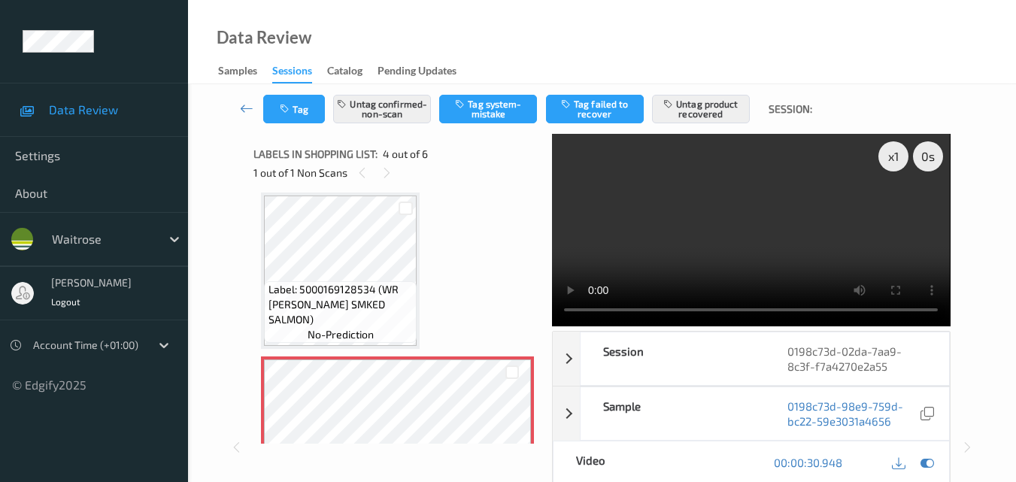
click video
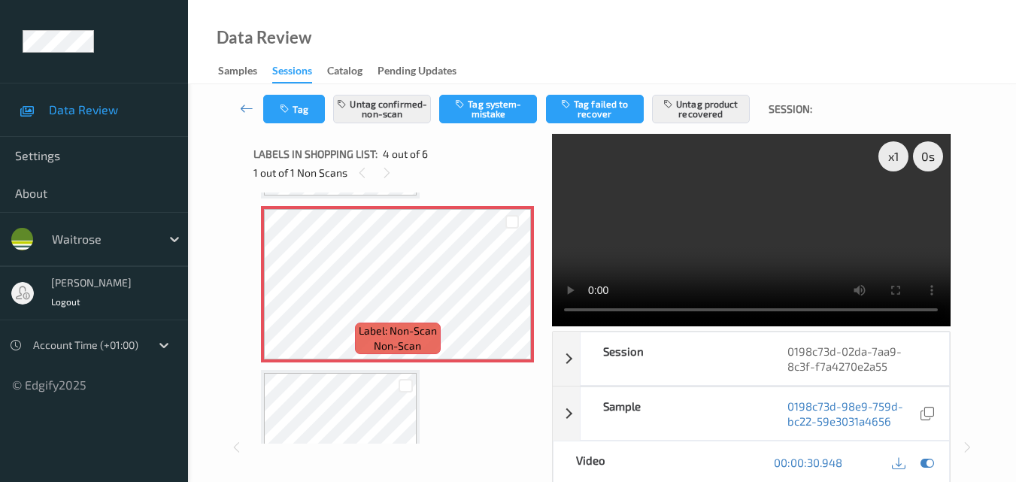
scroll to position [561, 0]
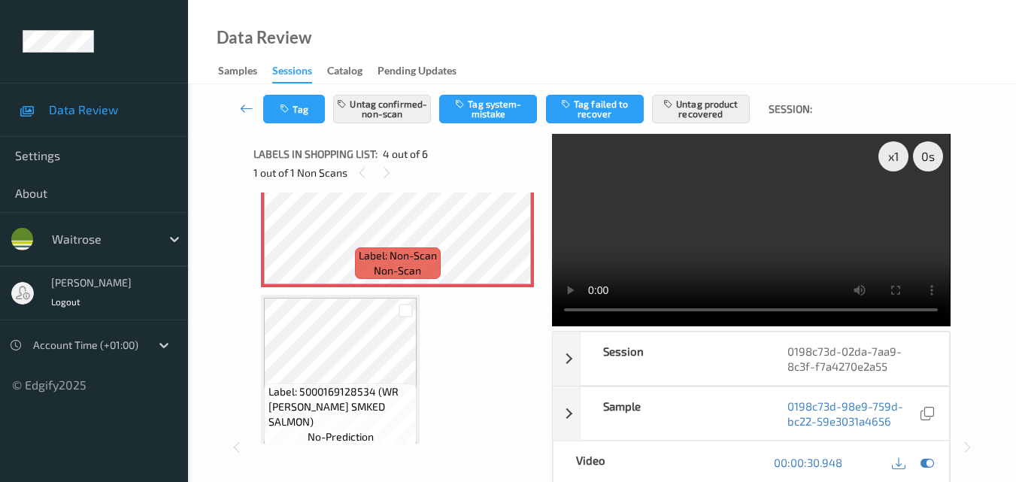
click video
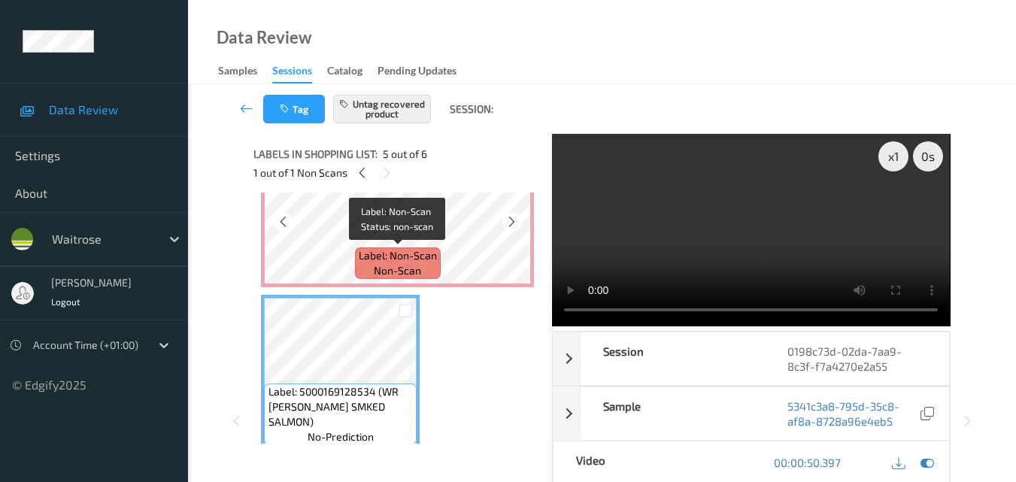
click div "Label: Non-Scan non-scan"
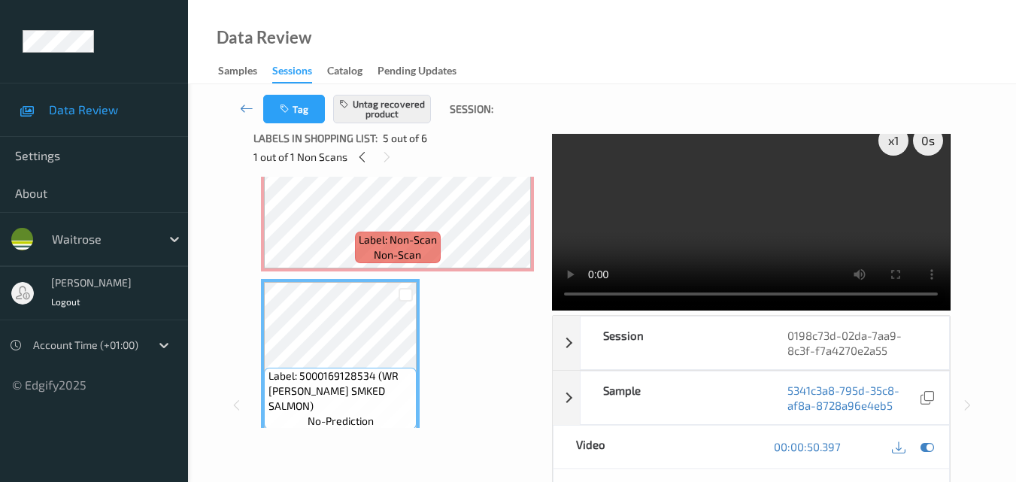
scroll to position [0, 0]
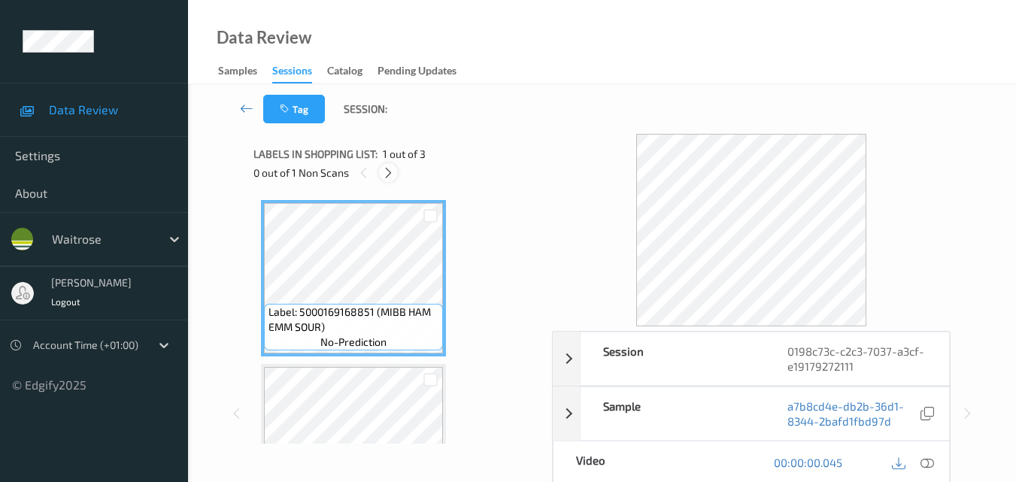
click at [387, 171] on icon at bounding box center [388, 173] width 13 height 14
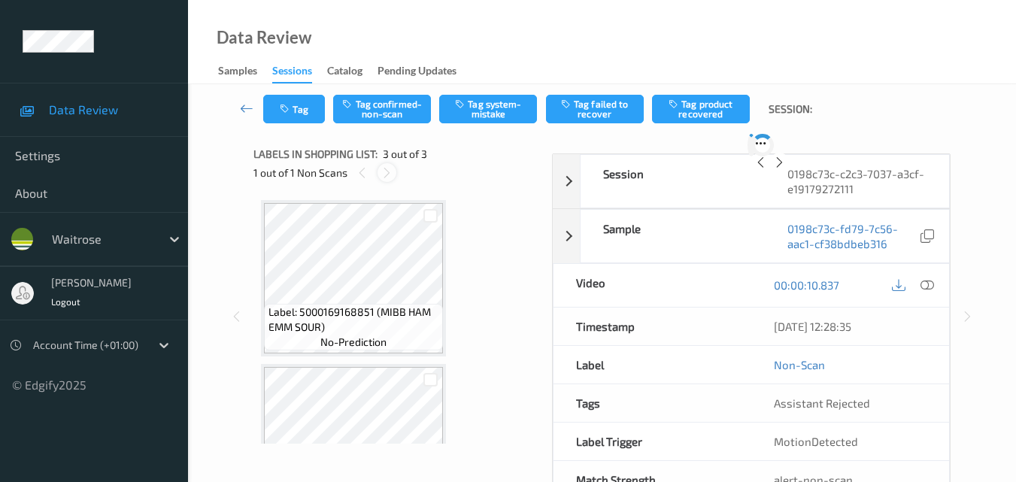
scroll to position [172, 0]
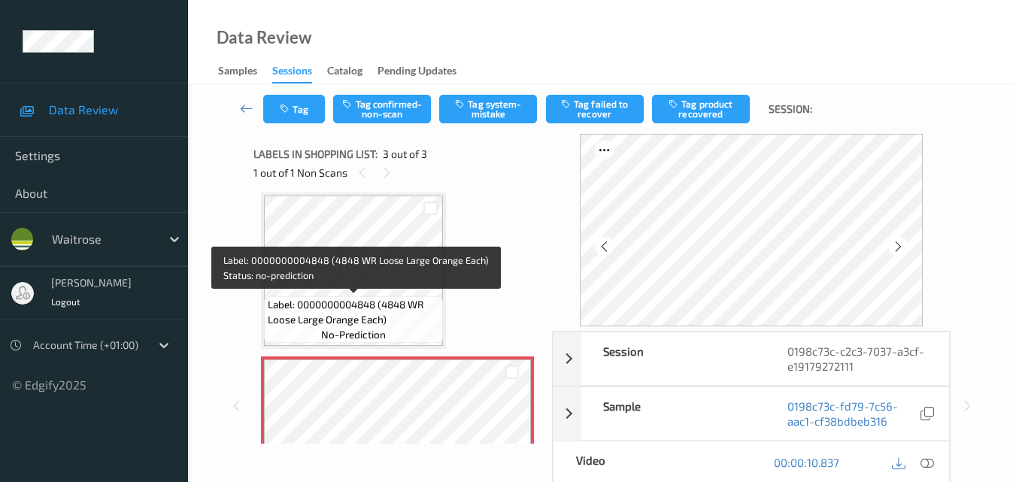
click at [362, 306] on span "Label: 0000000004848 (4848 WR Loose Large Orange Each)" at bounding box center [354, 312] width 172 height 30
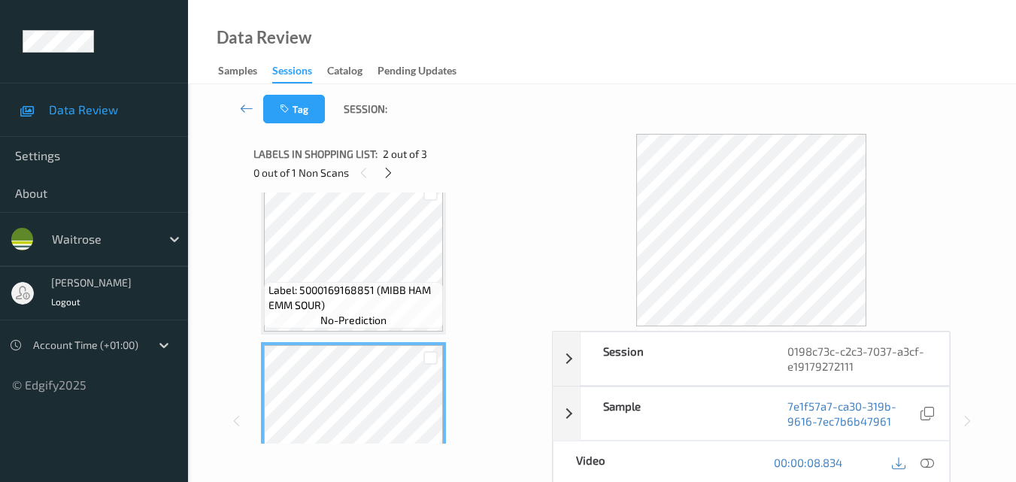
scroll to position [0, 0]
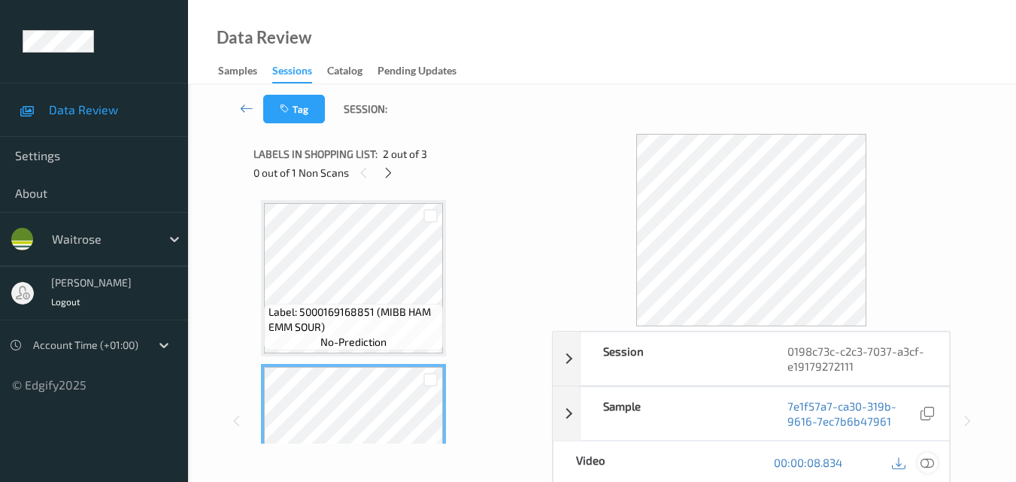
click at [928, 464] on icon at bounding box center [928, 463] width 14 height 14
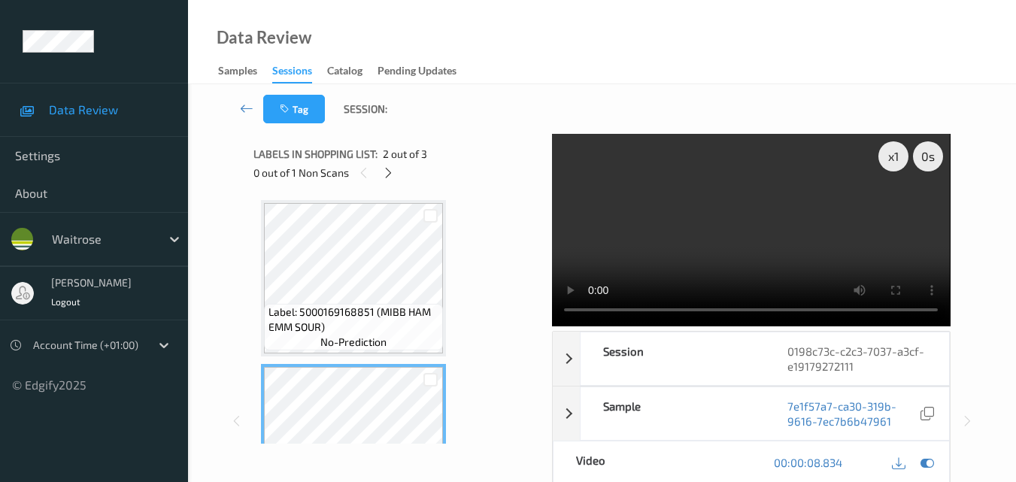
click at [796, 211] on video at bounding box center [751, 230] width 398 height 193
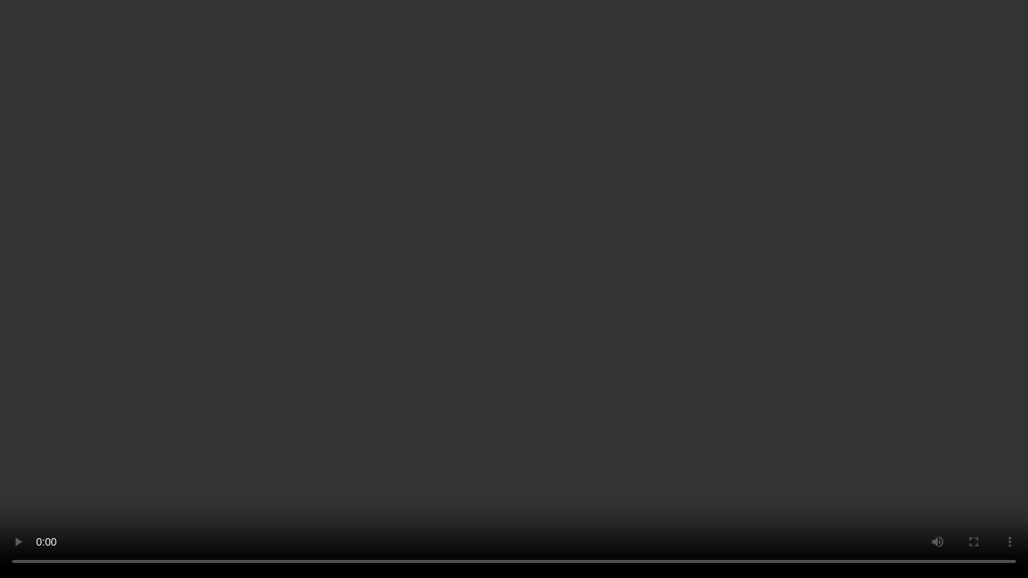
click at [627, 308] on video at bounding box center [514, 289] width 1028 height 578
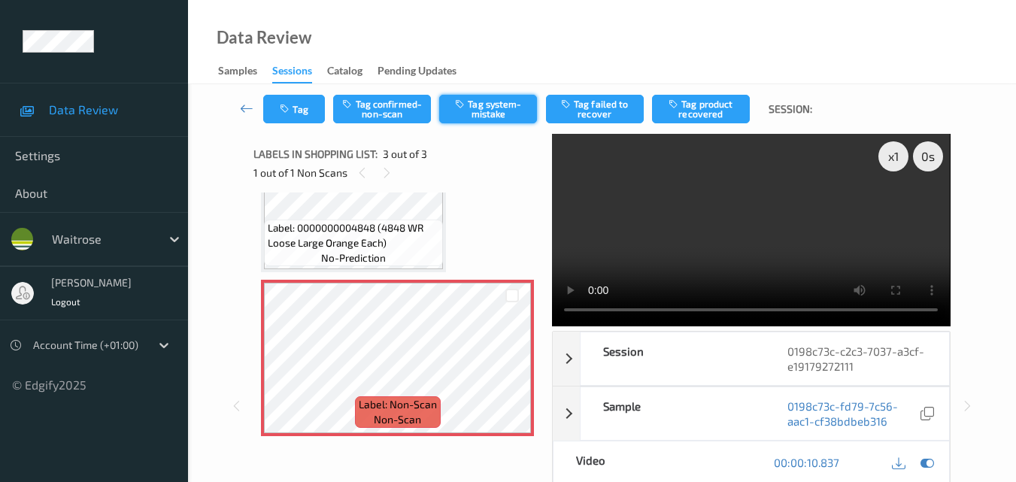
click at [491, 115] on button "Tag system-mistake" at bounding box center [488, 109] width 98 height 29
click at [296, 114] on button "Tag" at bounding box center [294, 109] width 62 height 29
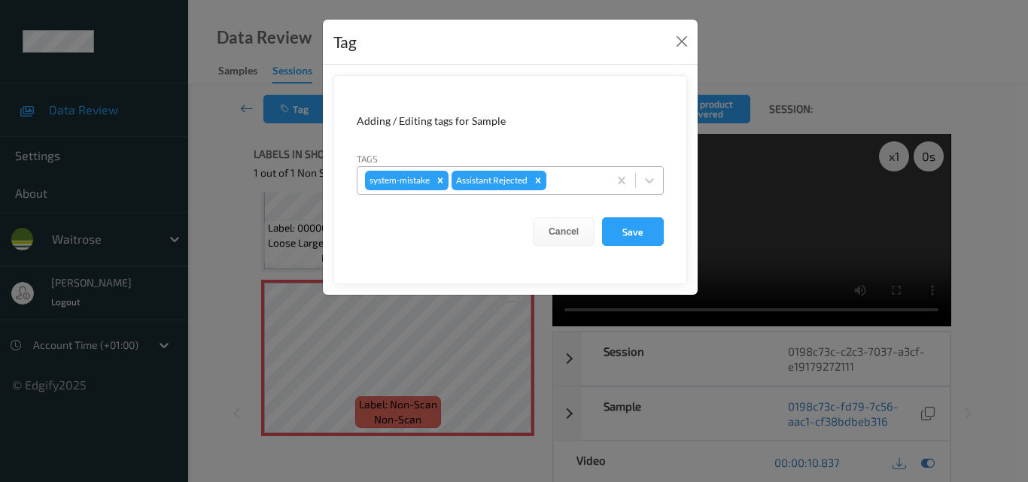
click at [576, 187] on div at bounding box center [574, 181] width 51 height 18
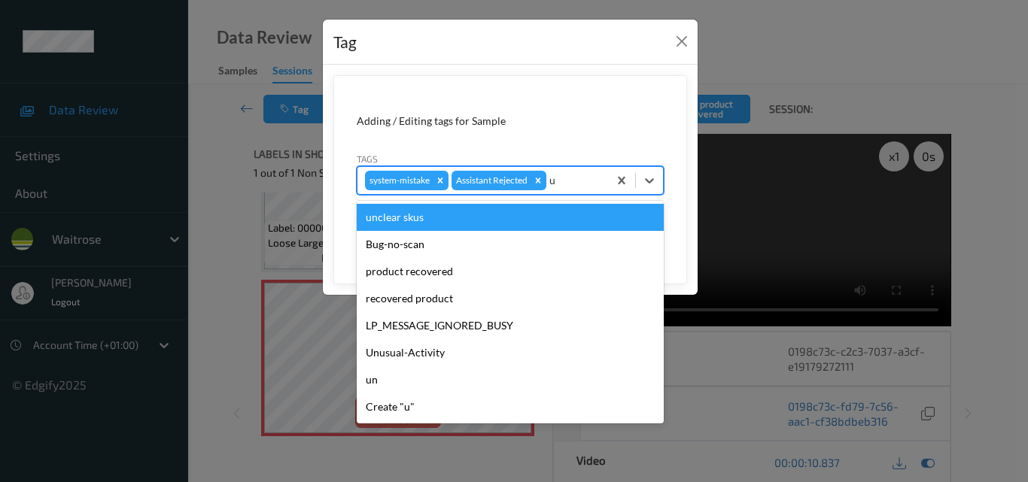
type input "un"
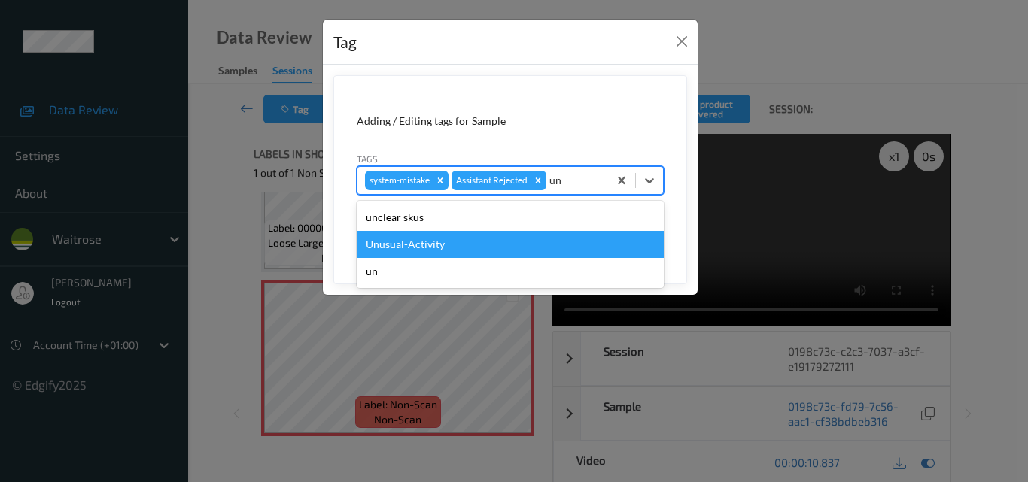
click at [479, 242] on div "Unusual-Activity" at bounding box center [510, 244] width 307 height 27
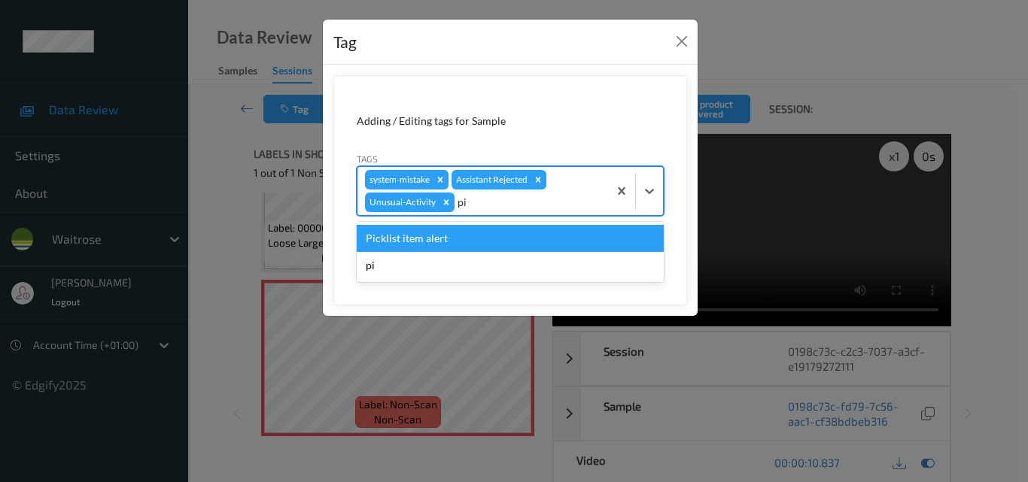
type input "pic"
click at [497, 232] on div "Picklist item alert" at bounding box center [510, 238] width 307 height 27
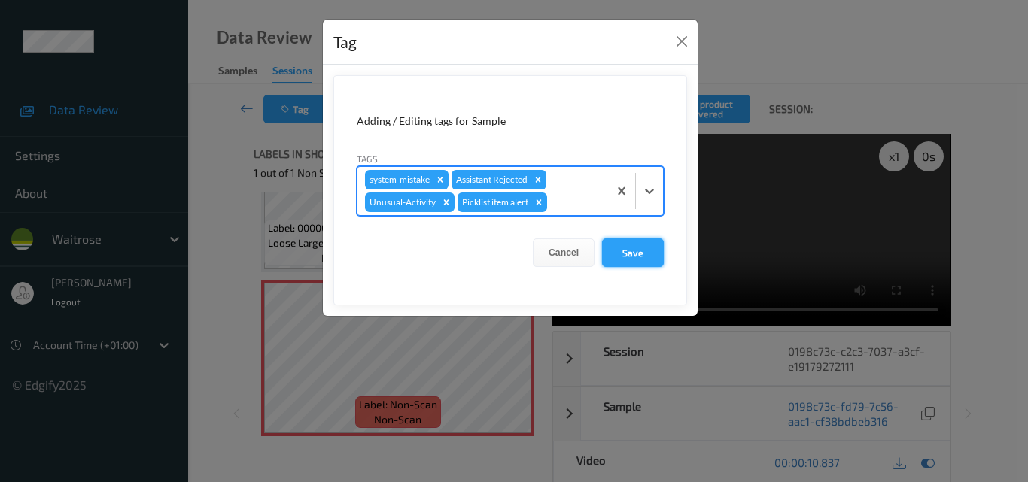
click at [640, 251] on button "Save" at bounding box center [633, 253] width 62 height 29
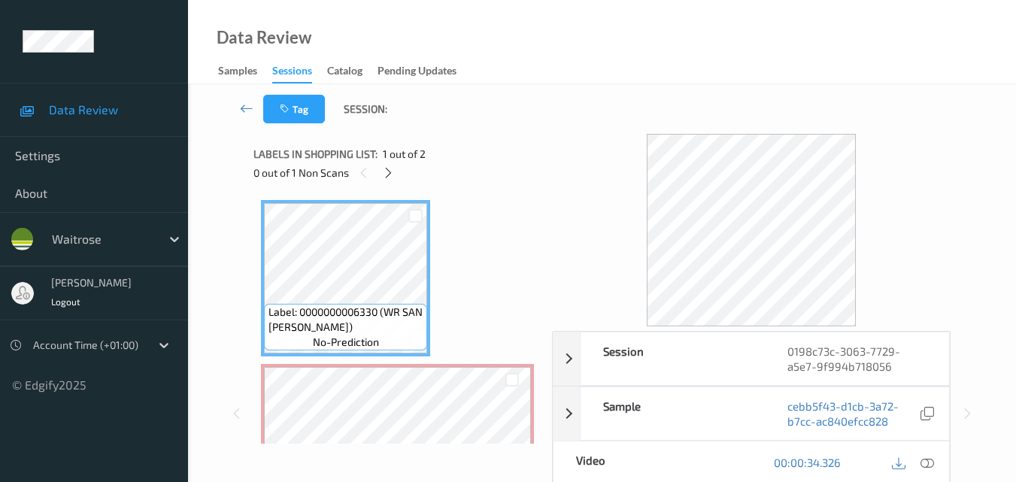
scroll to position [75, 0]
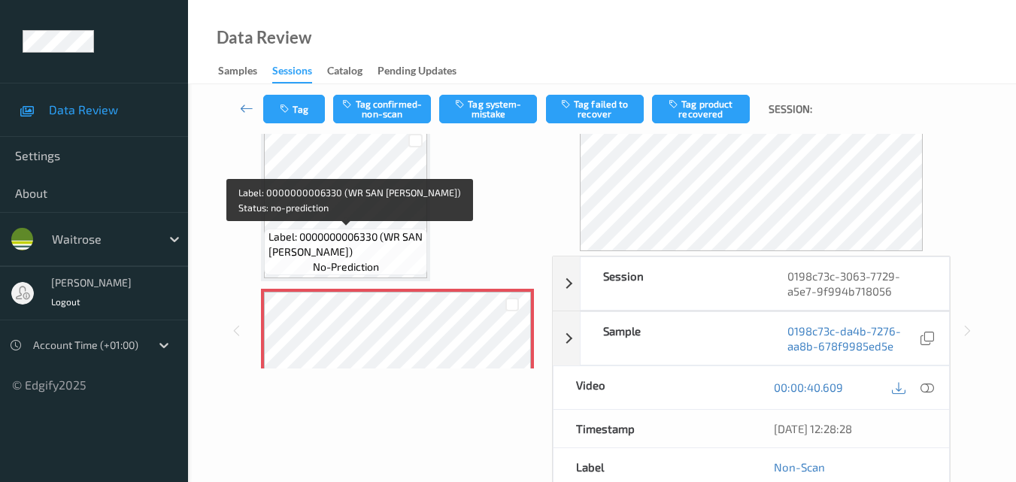
click at [389, 238] on span "Label: 0000000006330 (WR SAN [PERSON_NAME])" at bounding box center [347, 244] width 156 height 30
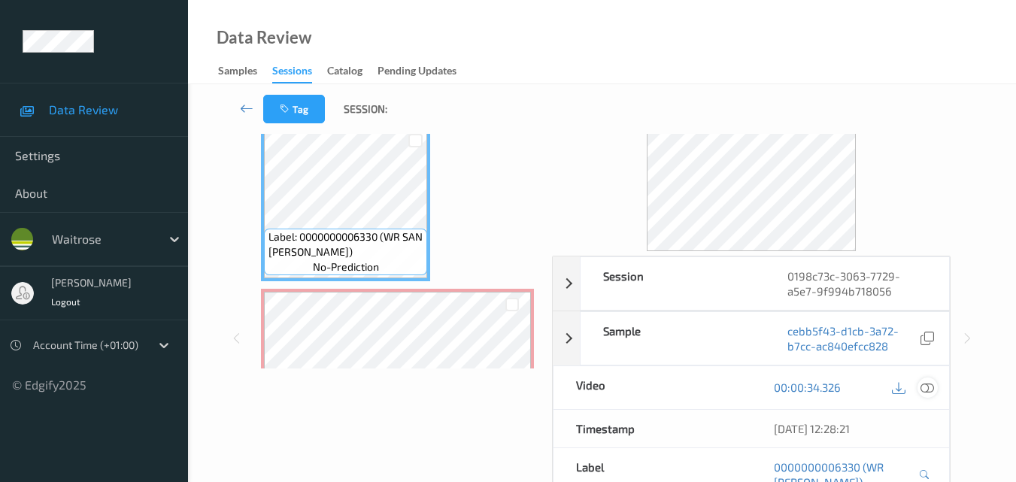
click at [931, 386] on icon at bounding box center [928, 388] width 14 height 14
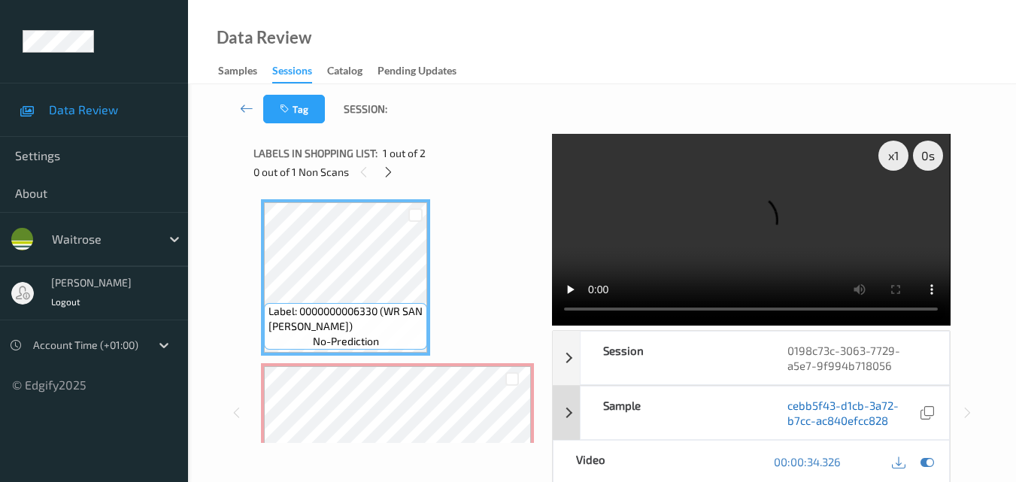
scroll to position [0, 0]
click at [819, 232] on video at bounding box center [751, 230] width 398 height 193
click at [700, 229] on video at bounding box center [751, 230] width 398 height 193
click at [667, 242] on video at bounding box center [751, 230] width 398 height 193
click at [385, 172] on icon at bounding box center [388, 173] width 13 height 14
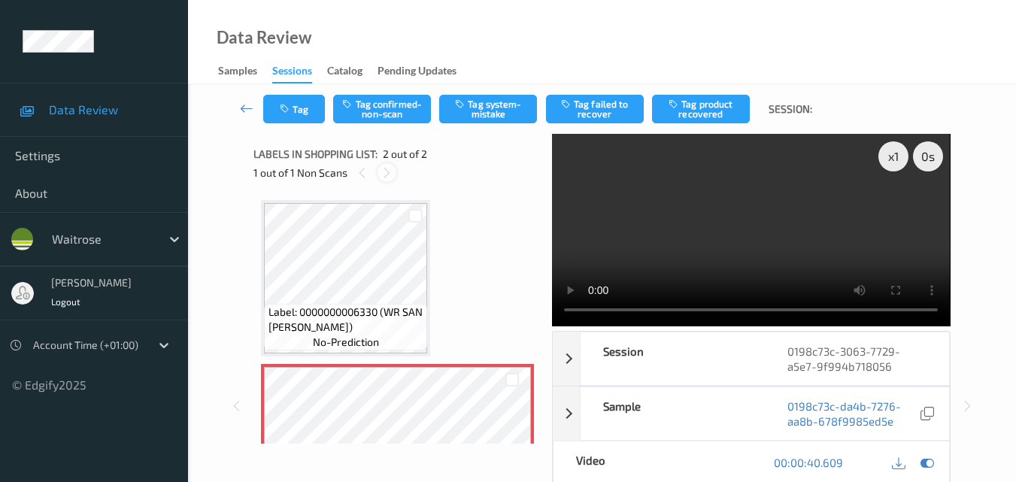
scroll to position [8, 0]
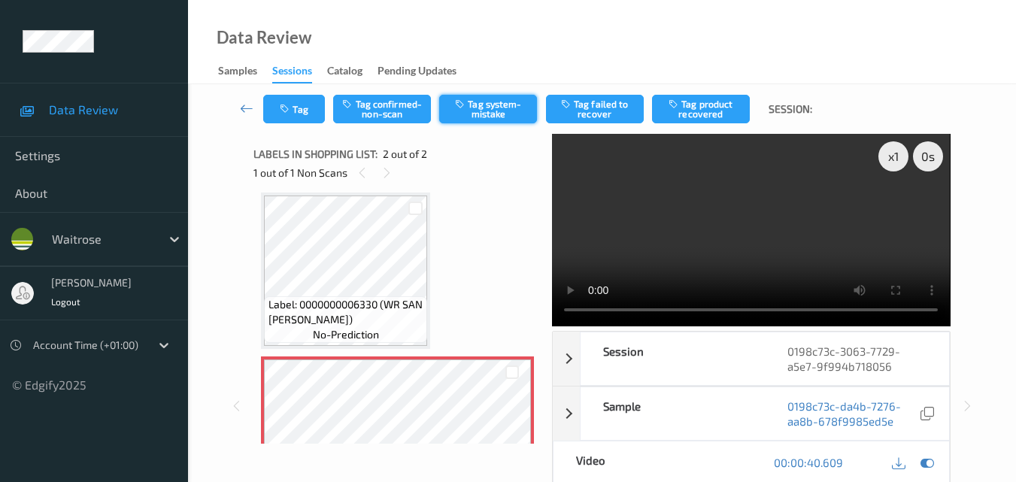
click at [488, 110] on button "Tag system-mistake" at bounding box center [488, 109] width 98 height 29
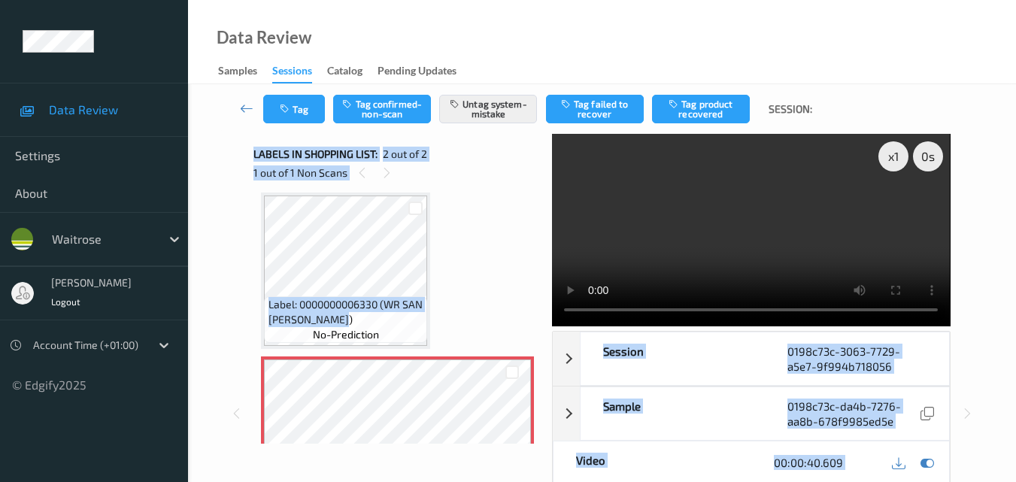
drag, startPoint x: 371, startPoint y: 324, endPoint x: 239, endPoint y: 300, distance: 134.5
click at [239, 300] on div "x 1 0 s Session 0198c73c-3063-7729-a5e7-9f994b718056 Session ID 0198c73c-3063-7…" at bounding box center [602, 413] width 767 height 559
copy div "x 1 0 s Session 0198c73c-3063-7729-a5e7-9f994b718056 Session ID 0198c73c-3063-7…"
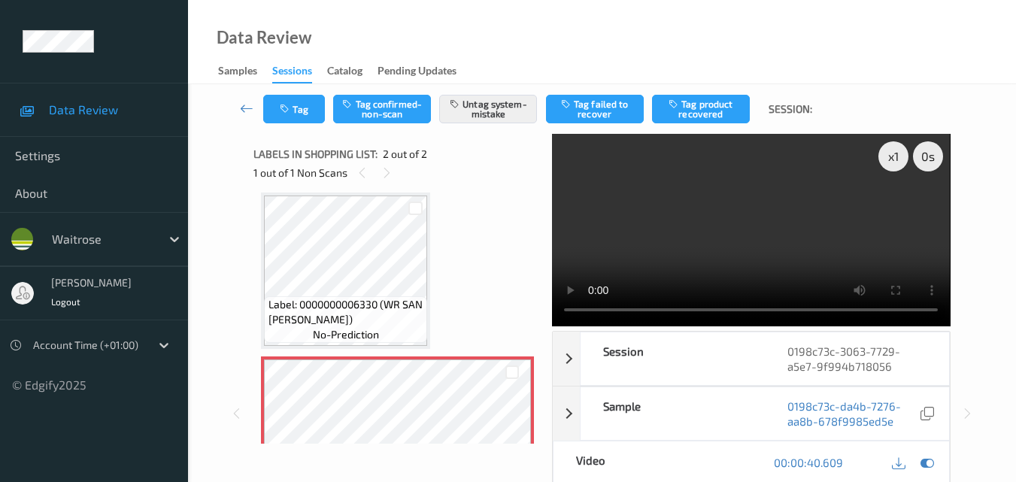
click at [450, 194] on div "Label: 0000000006330 (WR SAN FRAN BLOOMER) no-prediction Label: Non-Scan non-sc…" at bounding box center [397, 353] width 273 height 321
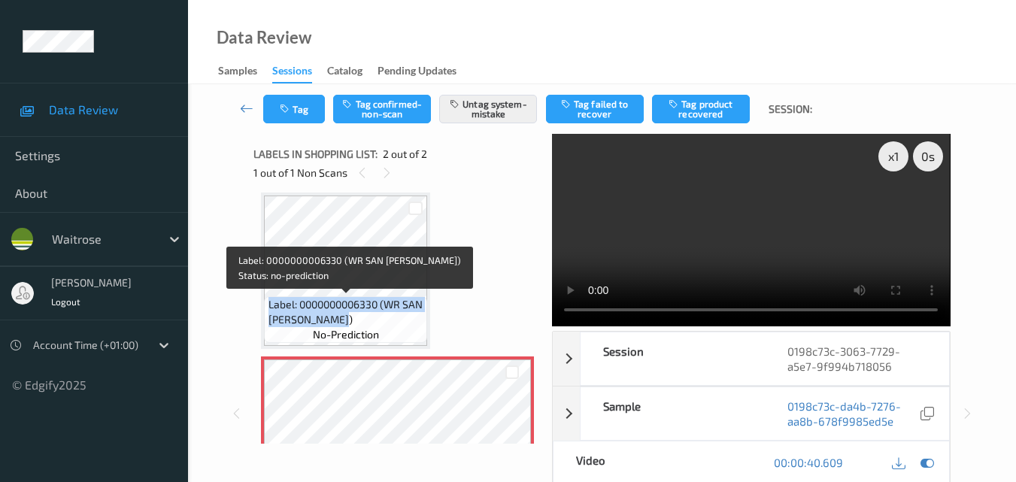
drag, startPoint x: 371, startPoint y: 316, endPoint x: 268, endPoint y: 296, distance: 104.9
click at [268, 296] on div "Label: 0000000006330 (WR SAN FRAN BLOOMER) no-prediction" at bounding box center [345, 319] width 163 height 47
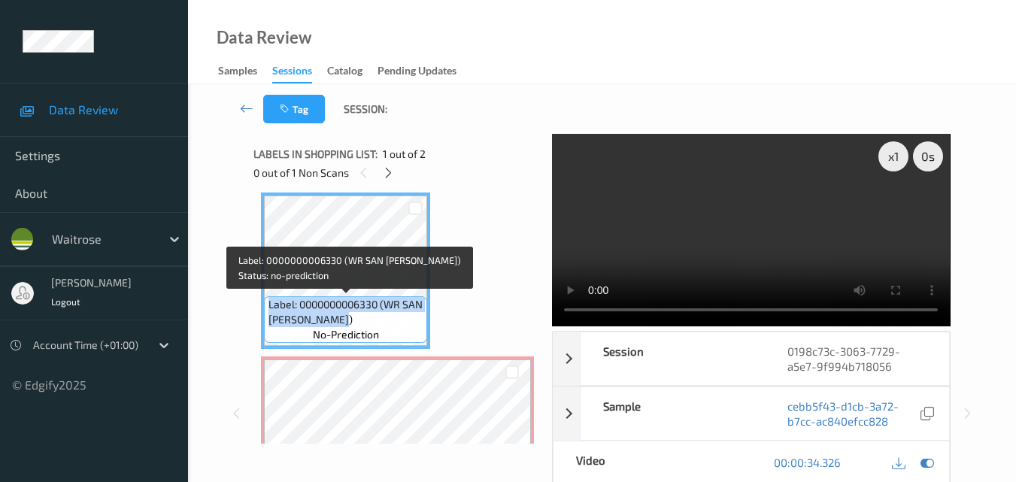
copy span "Label: 0000000006330 (WR SAN FRAN BLOOMER)"
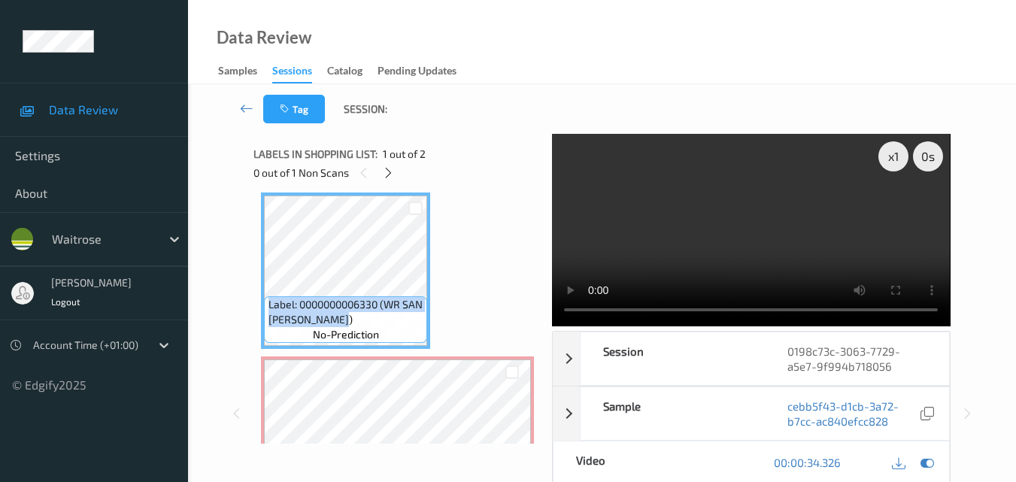
click at [816, 239] on video at bounding box center [751, 230] width 398 height 193
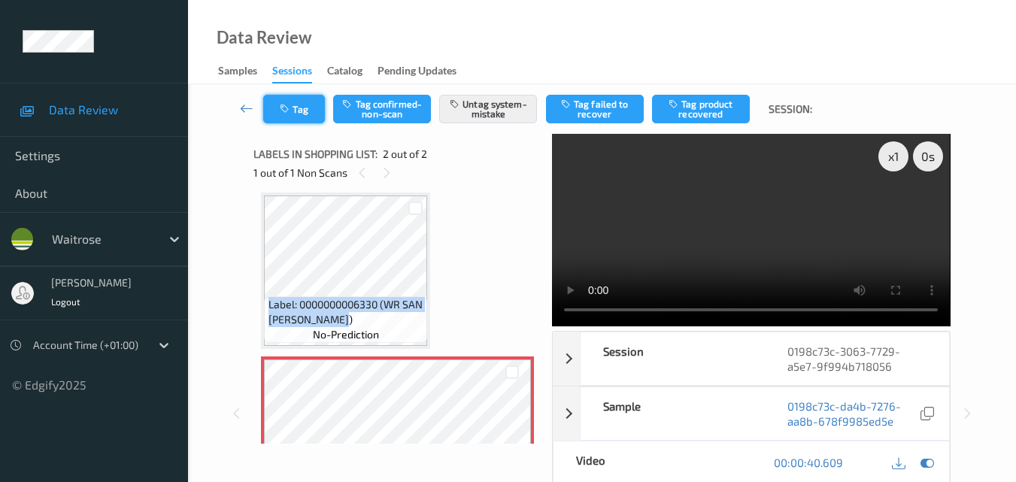
click at [300, 115] on button "Tag" at bounding box center [294, 109] width 62 height 29
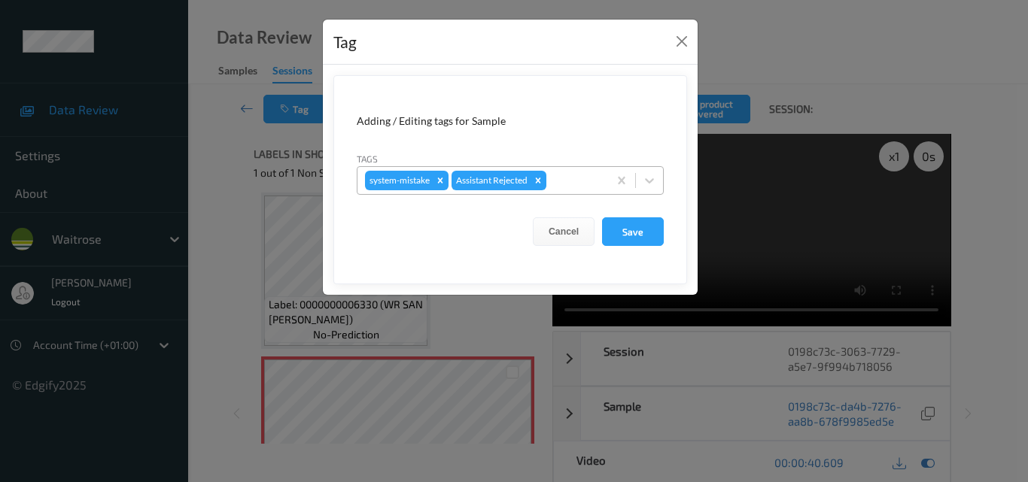
click at [567, 184] on div at bounding box center [574, 181] width 51 height 18
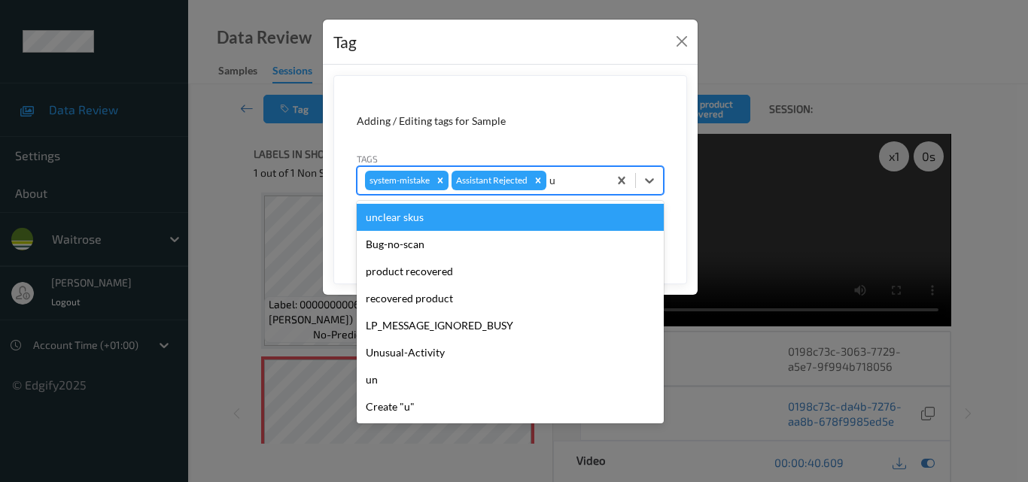
type input "un"
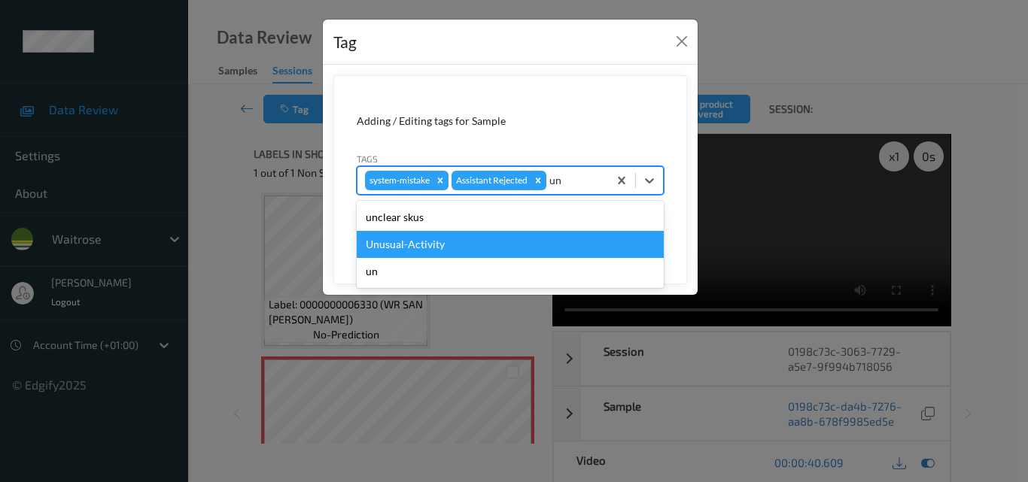
click at [469, 252] on div "Unusual-Activity" at bounding box center [510, 244] width 307 height 27
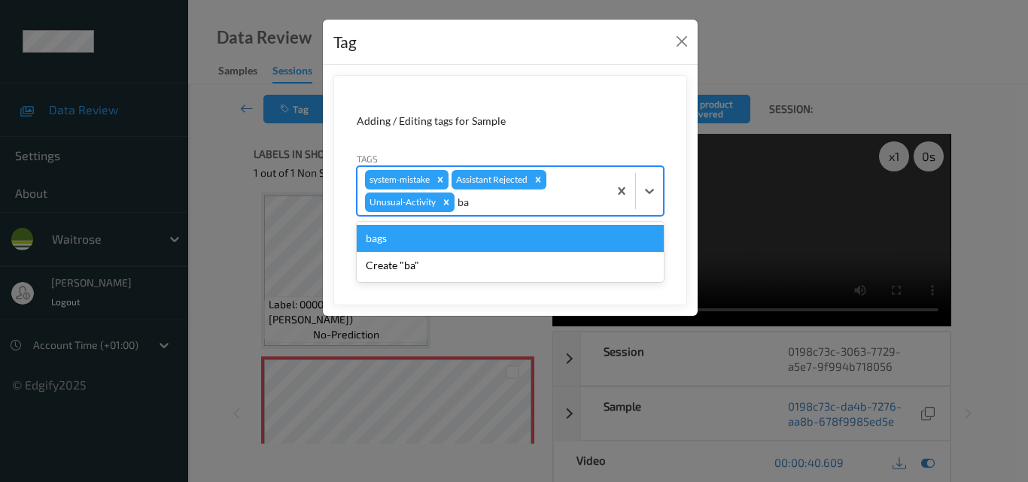
type input "bag"
click at [471, 243] on div "bags" at bounding box center [510, 238] width 307 height 27
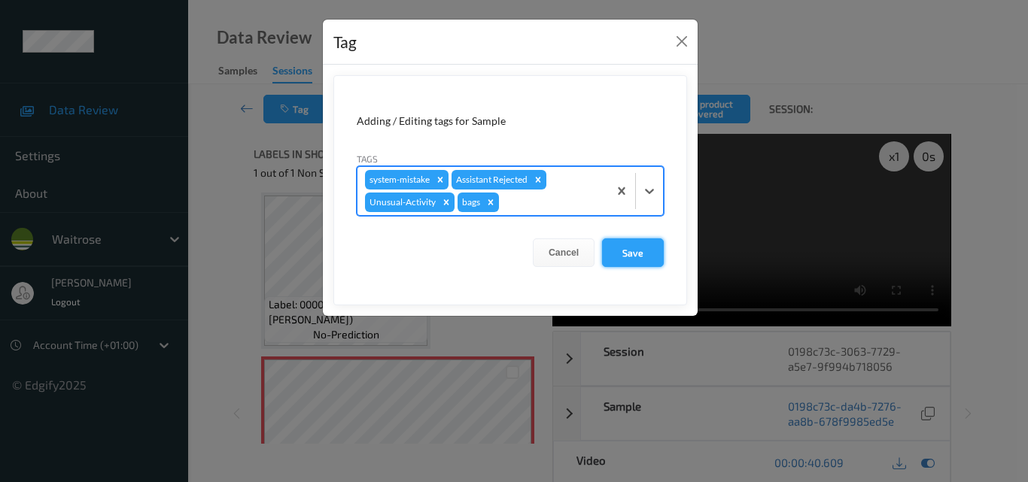
click at [632, 250] on button "Save" at bounding box center [633, 253] width 62 height 29
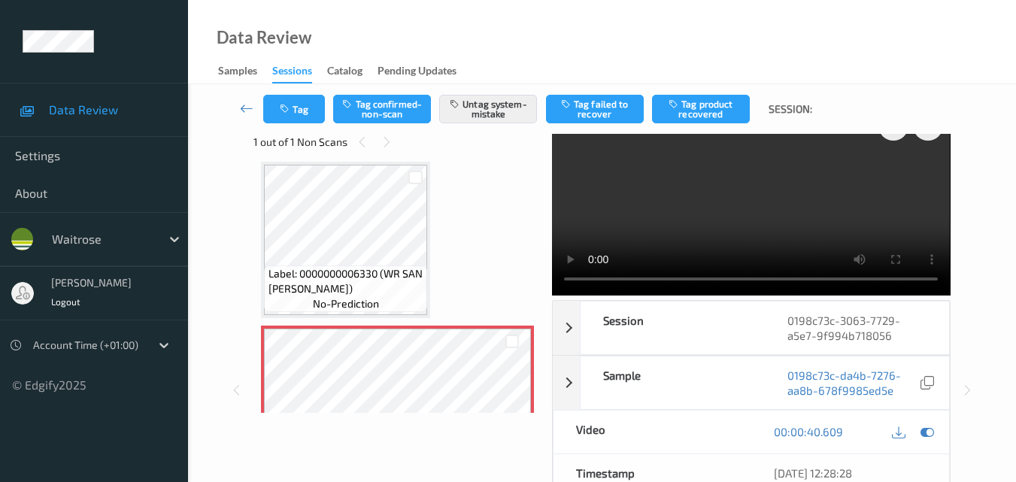
scroll to position [0, 0]
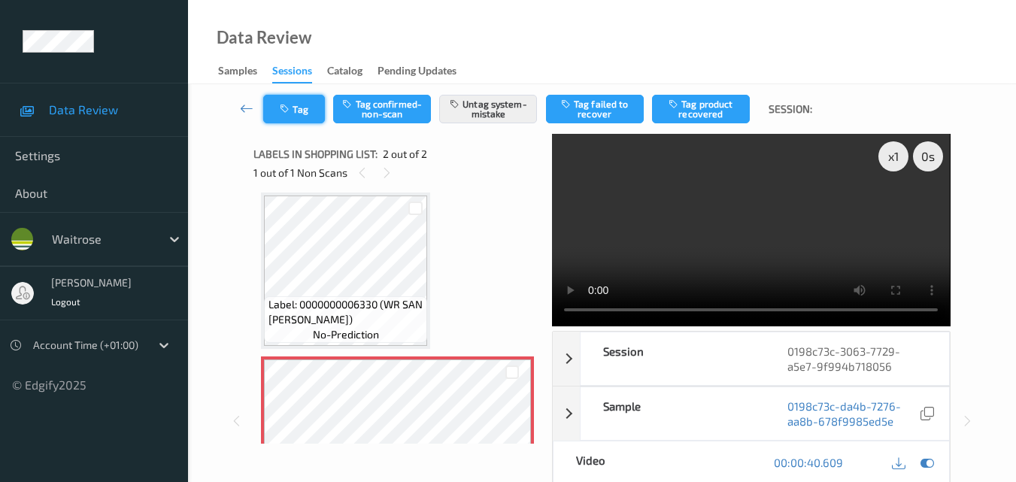
click at [287, 108] on icon "button" at bounding box center [286, 109] width 13 height 11
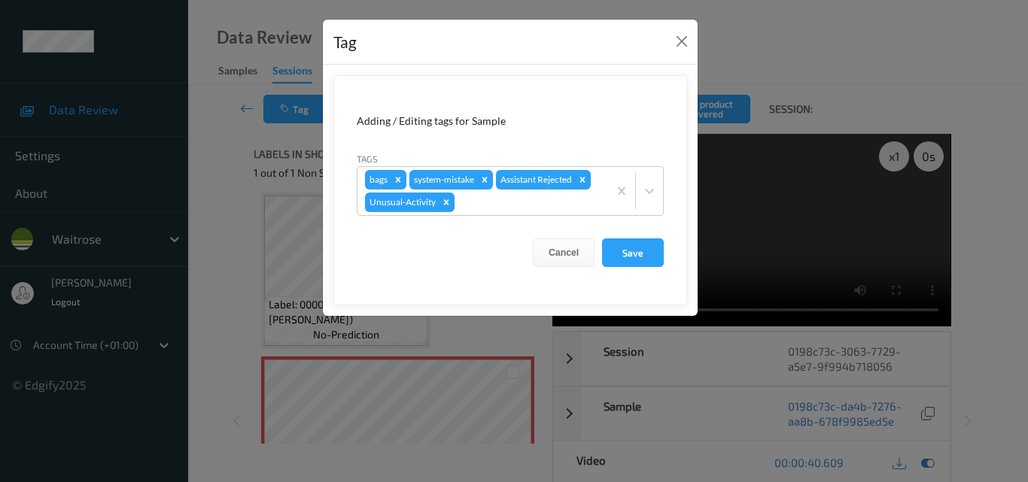
click at [575, 114] on div "Adding / Editing tags for Sample" at bounding box center [510, 121] width 307 height 15
click at [675, 38] on button "Close" at bounding box center [681, 41] width 21 height 21
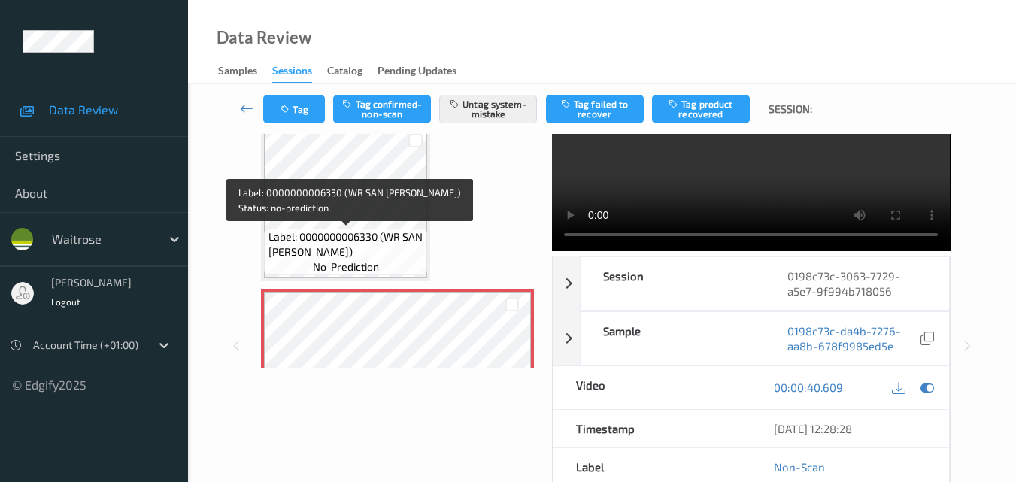
click at [348, 247] on span "Label: 0000000006330 (WR SAN FRAN BLOOMER)" at bounding box center [347, 244] width 156 height 30
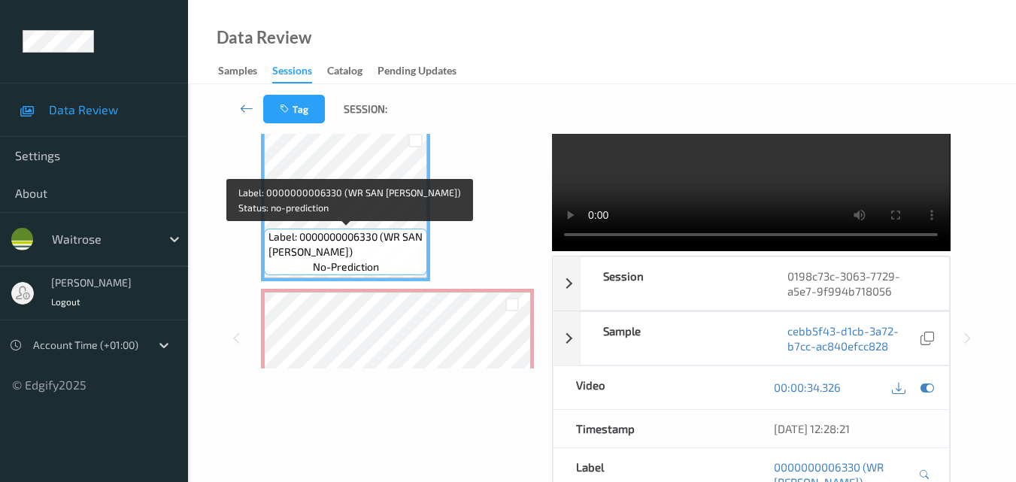
click at [360, 274] on span "no-prediction" at bounding box center [346, 267] width 66 height 15
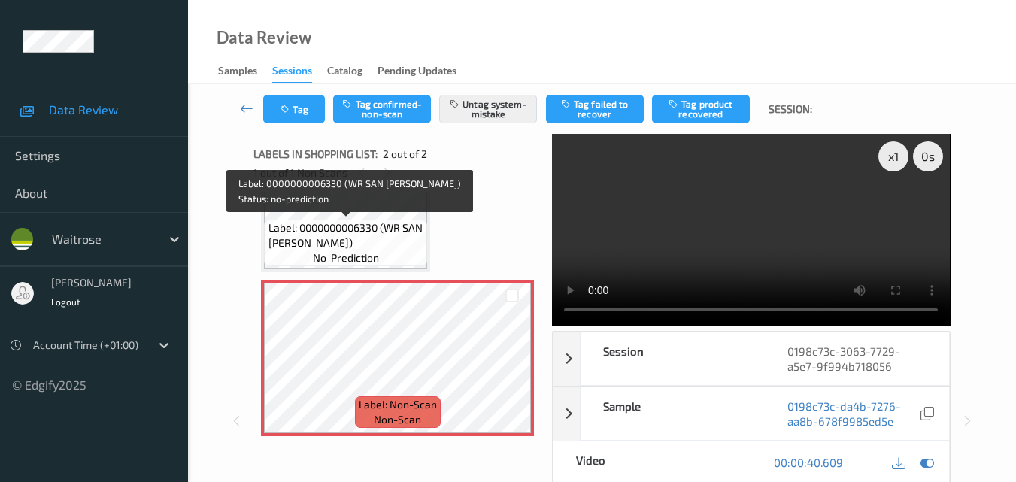
click at [356, 243] on span "Label: 0000000006330 (WR SAN FRAN BLOOMER)" at bounding box center [347, 235] width 156 height 30
click at [354, 232] on span "Label: 0000000006330 (WR SAN FRAN BLOOMER)" at bounding box center [347, 235] width 156 height 30
click at [390, 249] on span "Label: 0000000006330 (WR SAN FRAN BLOOMER)" at bounding box center [347, 235] width 156 height 30
click at [400, 235] on span "Label: 0000000006330 (WR SAN FRAN BLOOMER)" at bounding box center [347, 235] width 156 height 30
click at [381, 240] on span "Label: 0000000006330 (WR SAN FRAN BLOOMER)" at bounding box center [347, 235] width 156 height 30
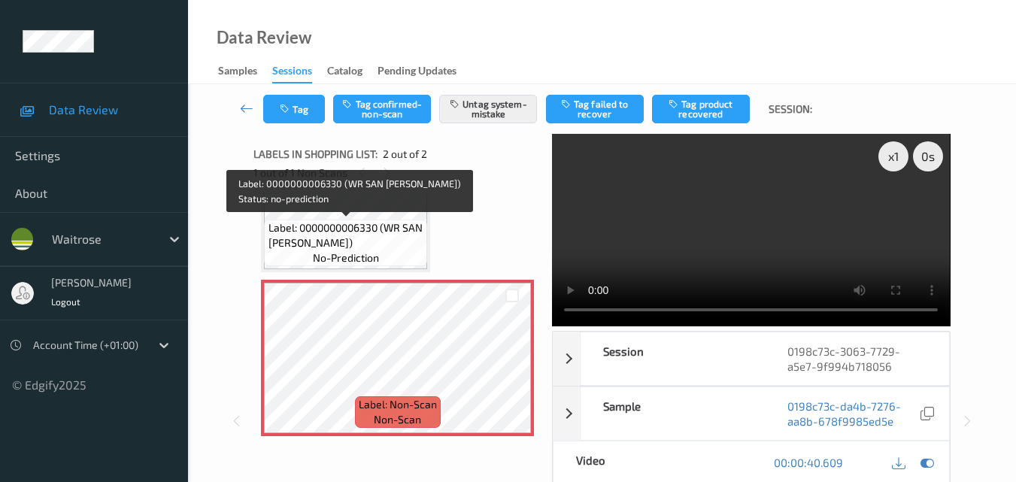
click at [395, 230] on span "Label: 0000000006330 (WR SAN FRAN BLOOMER)" at bounding box center [347, 235] width 156 height 30
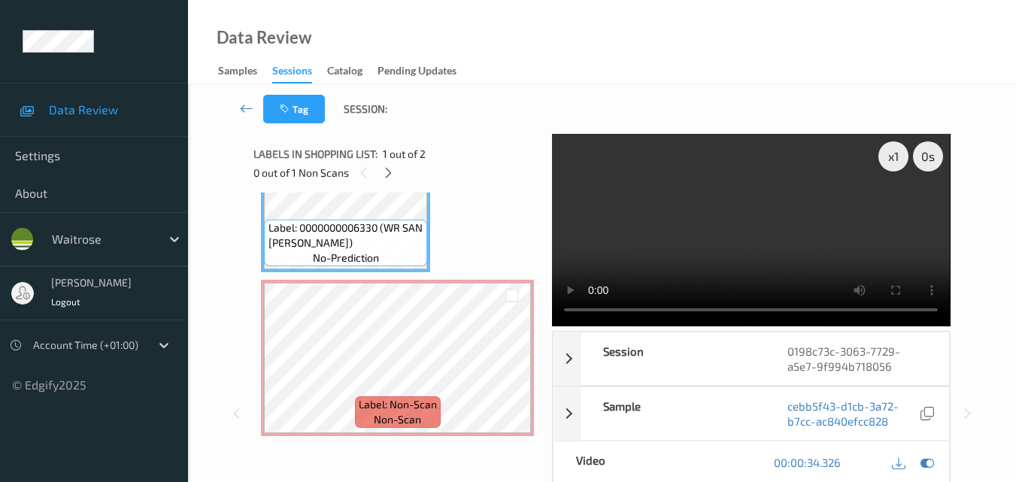
scroll to position [9, 0]
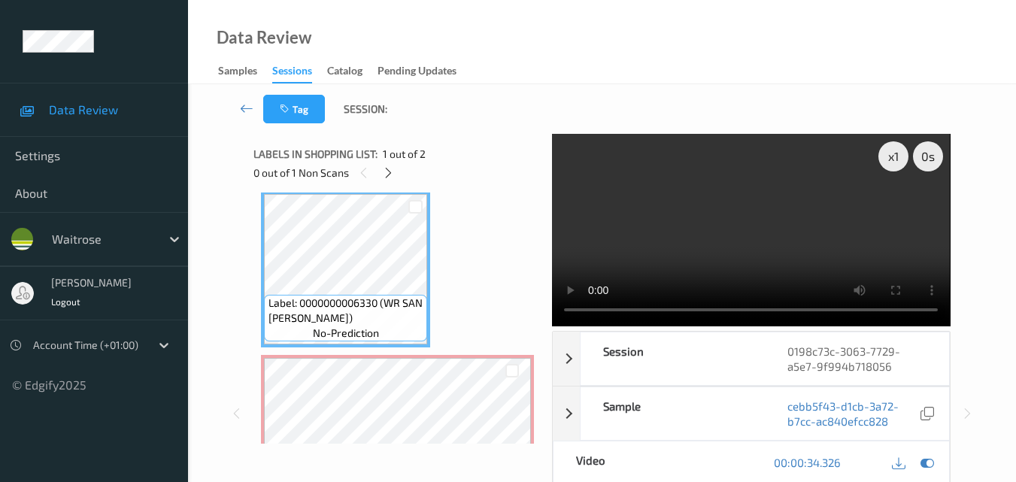
click at [737, 257] on video at bounding box center [751, 230] width 398 height 193
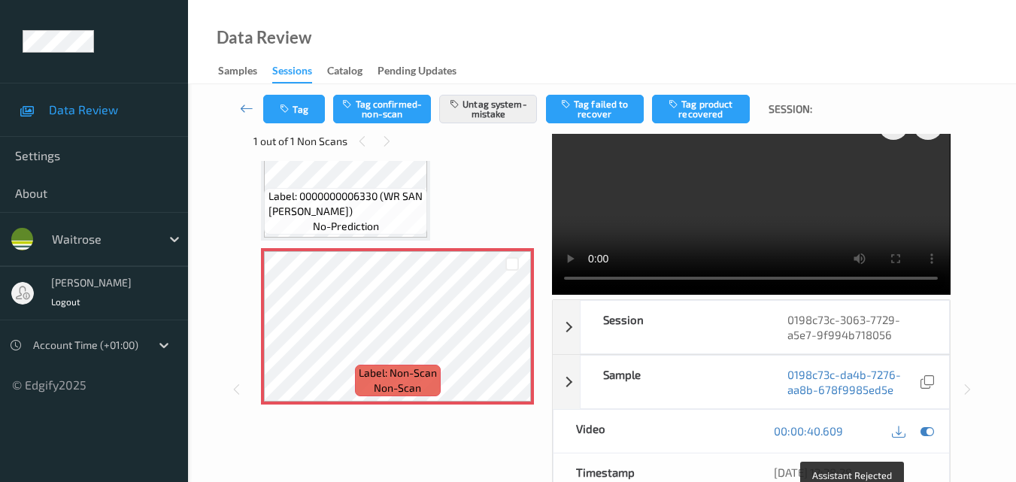
scroll to position [0, 0]
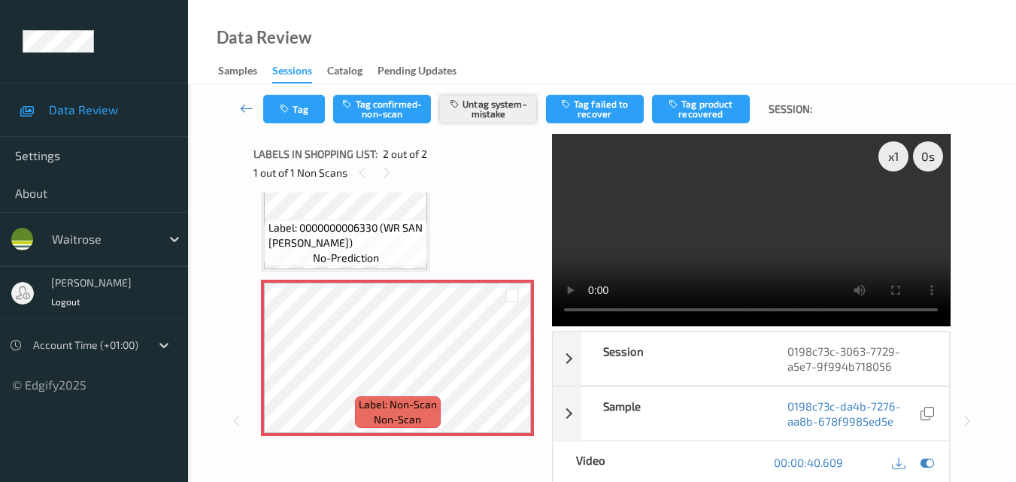
click at [479, 107] on button "Untag system-mistake" at bounding box center [488, 109] width 98 height 29
click at [481, 114] on button "Tag system-mistake" at bounding box center [488, 109] width 98 height 29
click at [282, 105] on icon "button" at bounding box center [286, 109] width 13 height 11
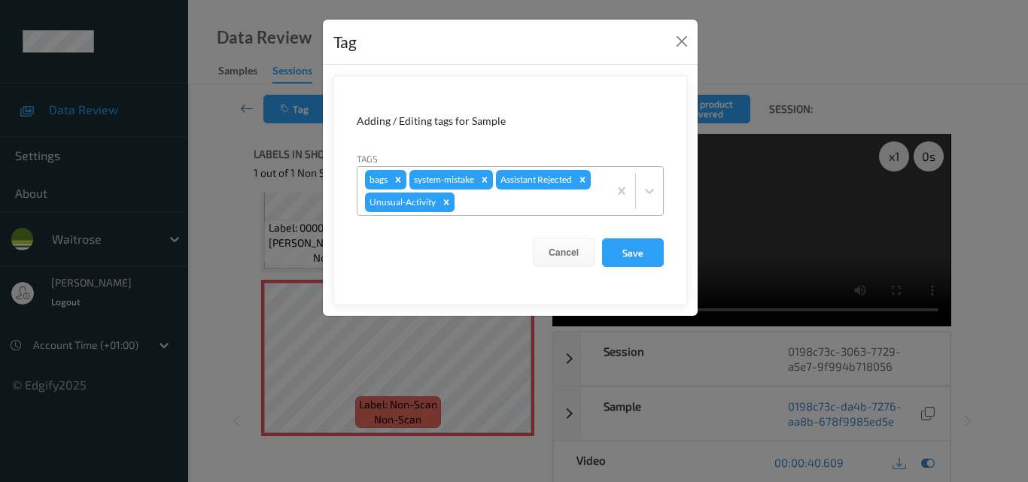
click at [448, 202] on icon "Remove Unusual-Activity" at bounding box center [446, 202] width 11 height 11
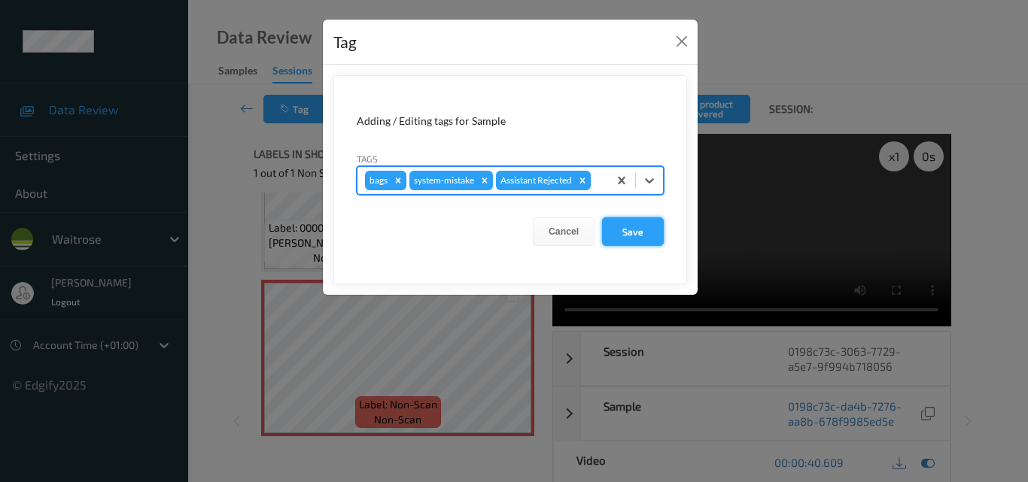
click at [634, 234] on button "Save" at bounding box center [633, 231] width 62 height 29
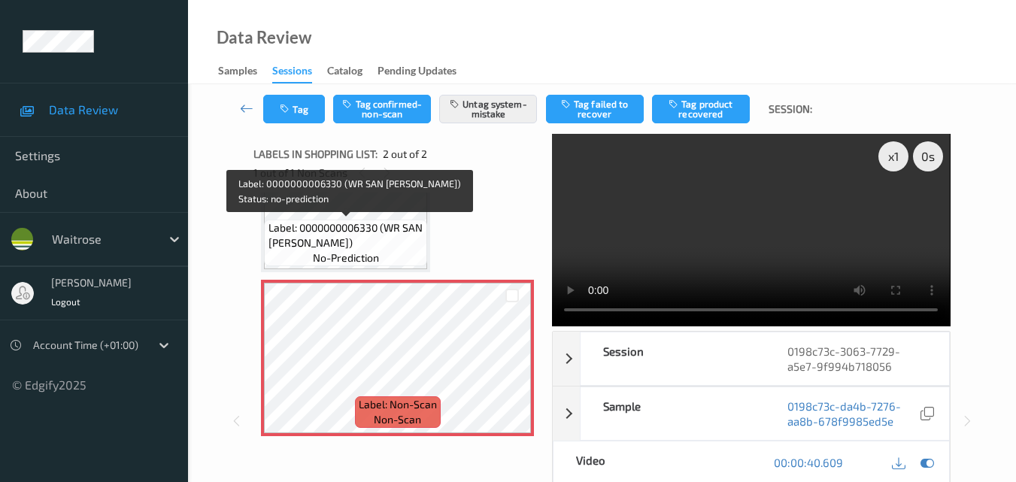
click at [370, 240] on span "Label: 0000000006330 (WR SAN FRAN BLOOMER)" at bounding box center [347, 235] width 156 height 30
click at [394, 244] on span "Label: 0000000006330 (WR SAN FRAN BLOOMER)" at bounding box center [347, 235] width 156 height 30
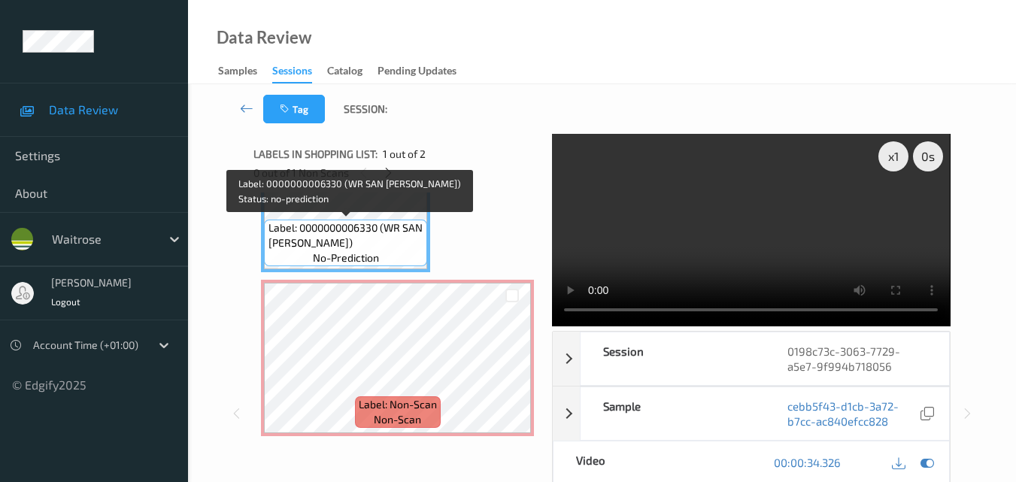
click at [357, 232] on span "Label: 0000000006330 (WR SAN FRAN BLOOMER)" at bounding box center [347, 235] width 156 height 30
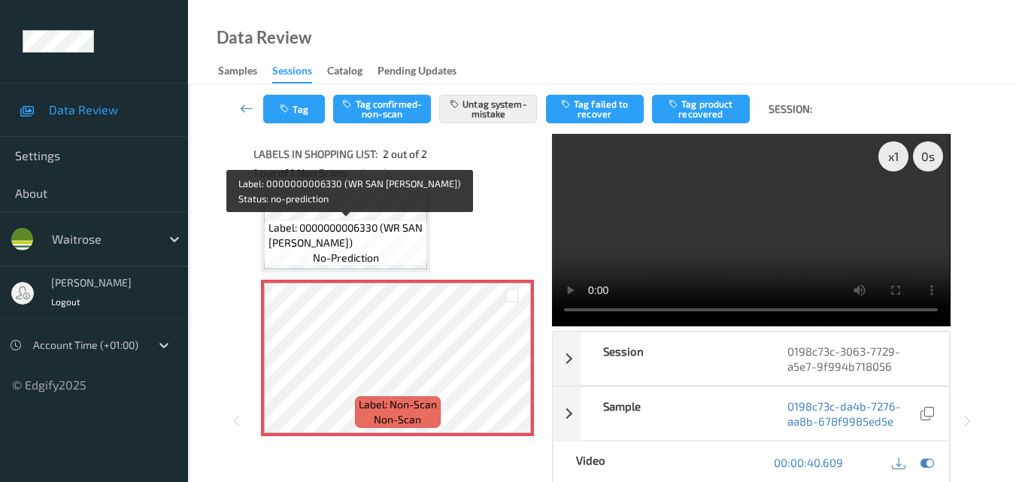
click at [387, 239] on span "Label: 0000000006330 (WR SAN FRAN BLOOMER)" at bounding box center [347, 235] width 156 height 30
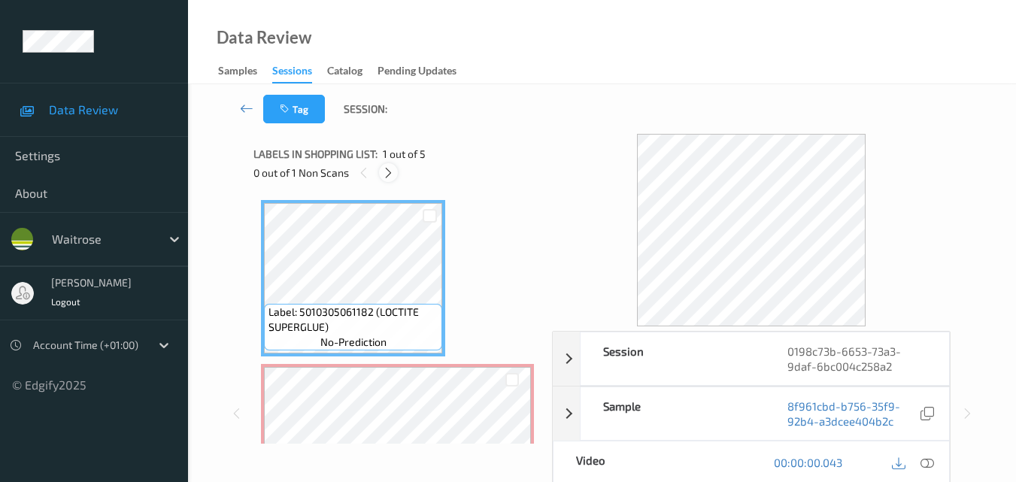
click at [392, 172] on icon at bounding box center [388, 173] width 13 height 14
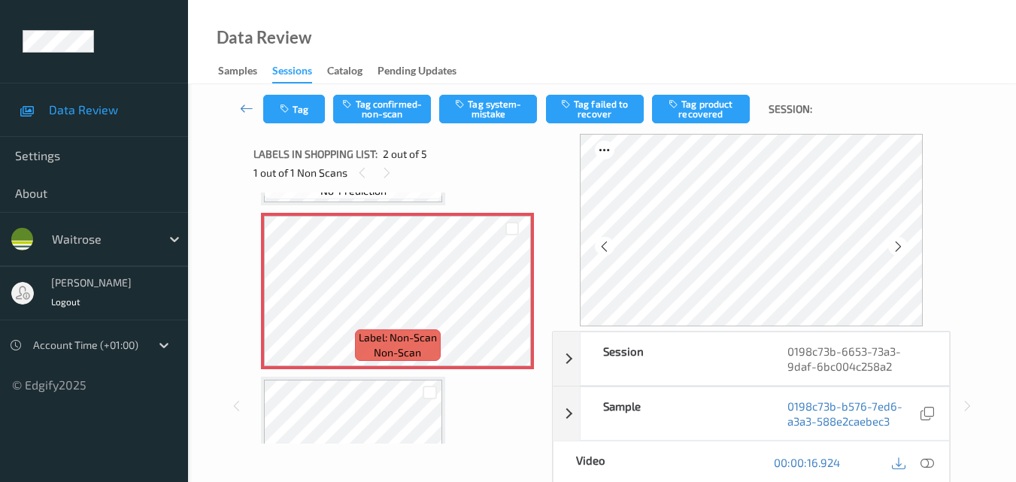
scroll to position [158, 0]
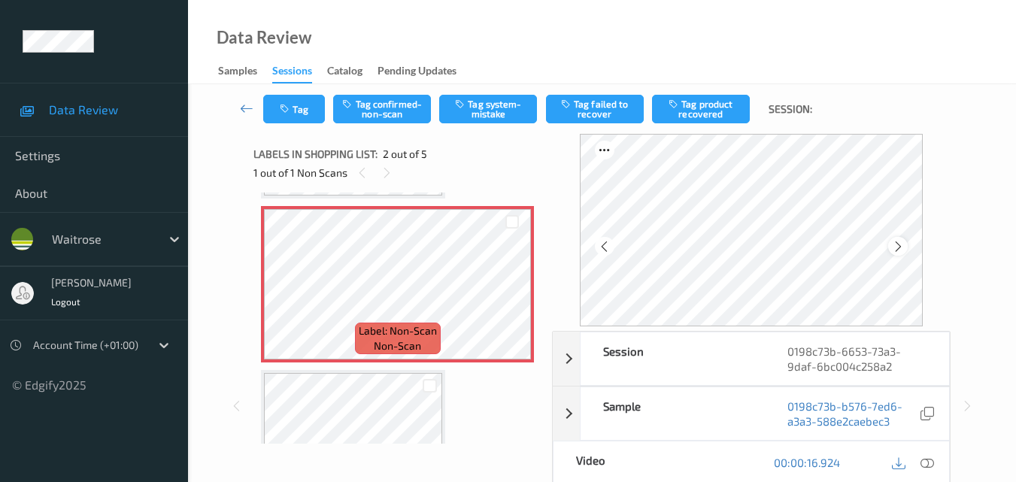
click at [905, 248] on icon at bounding box center [898, 247] width 13 height 14
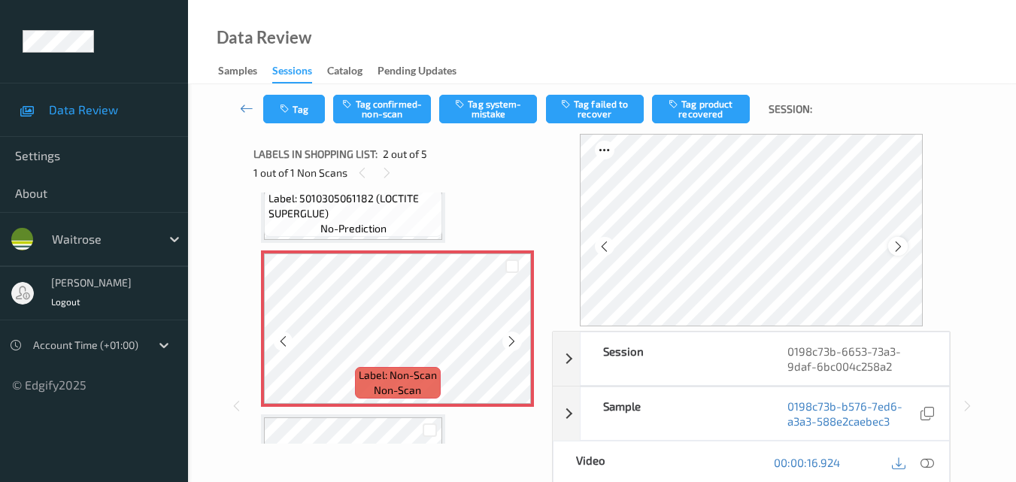
scroll to position [83, 0]
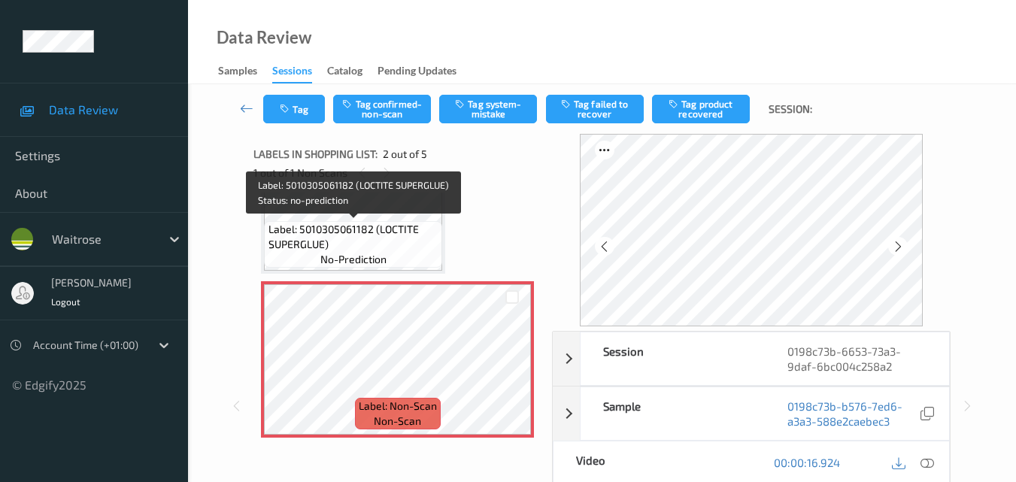
click at [376, 227] on span "Label: 5010305061182 (LOCTITE SUPERGLUE)" at bounding box center [354, 237] width 171 height 30
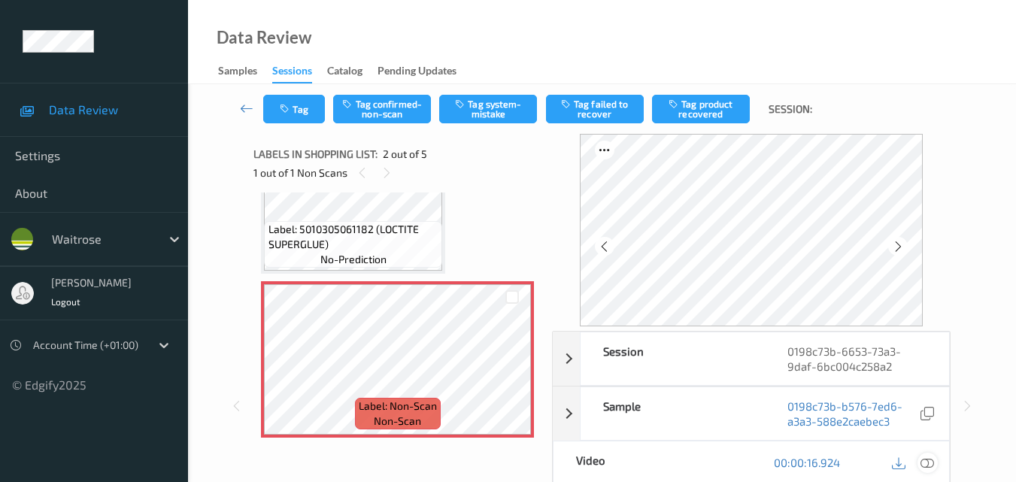
click at [931, 463] on icon at bounding box center [928, 463] width 14 height 14
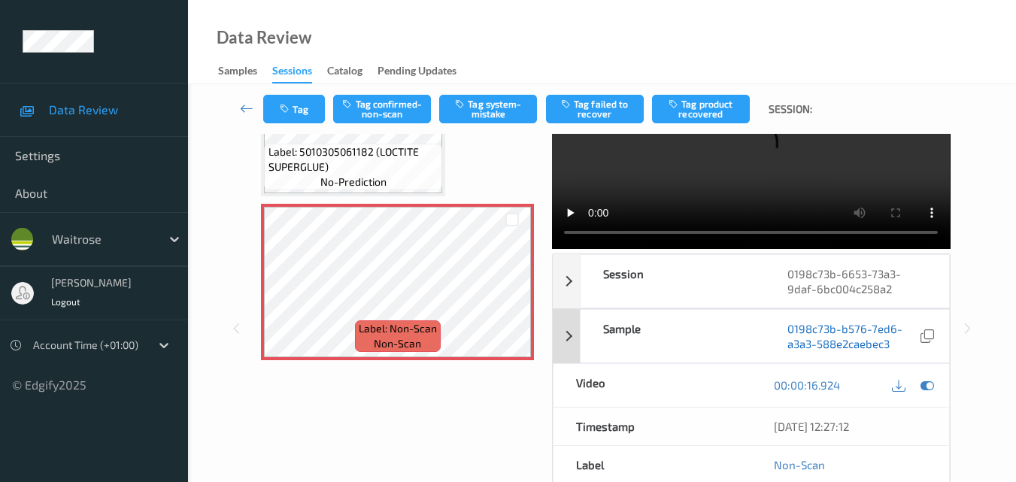
scroll to position [0, 0]
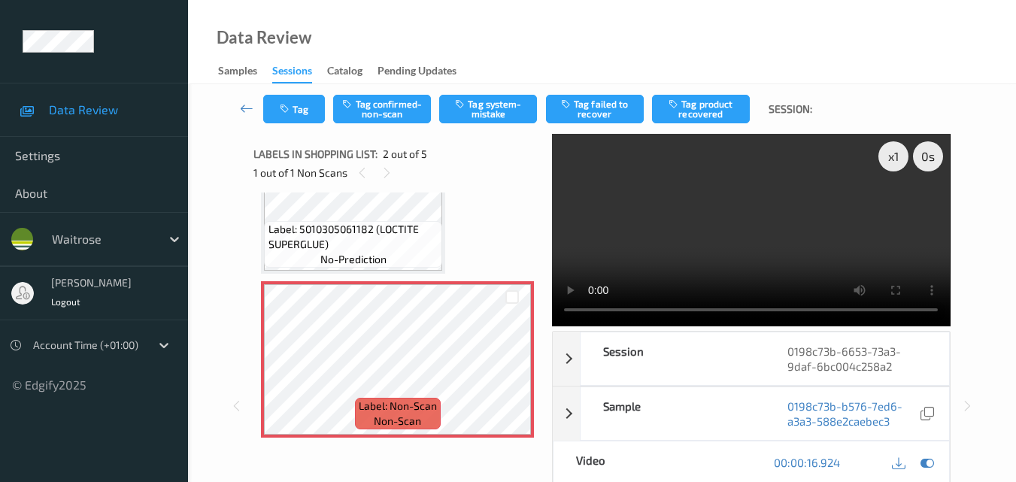
click at [741, 254] on video at bounding box center [751, 230] width 398 height 193
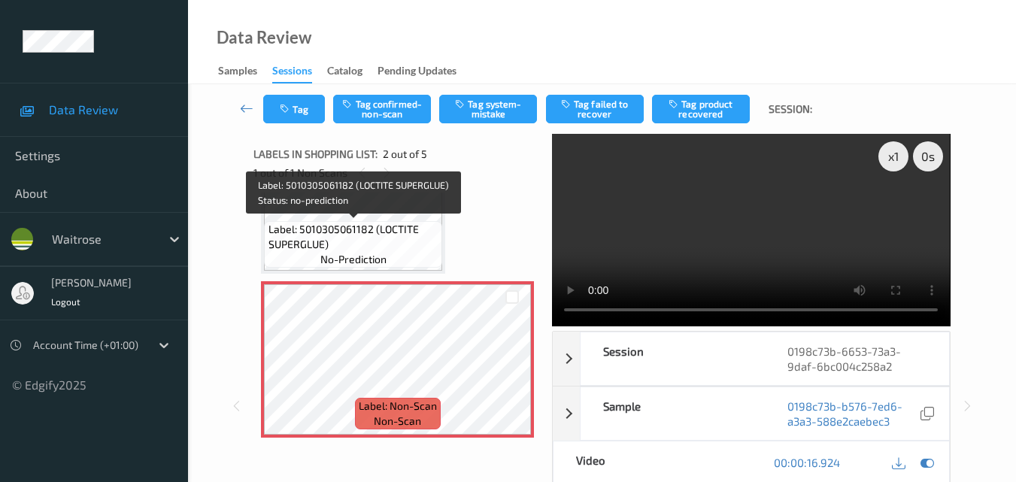
click at [382, 235] on span "Label: 5010305061182 (LOCTITE SUPERGLUE)" at bounding box center [354, 237] width 171 height 30
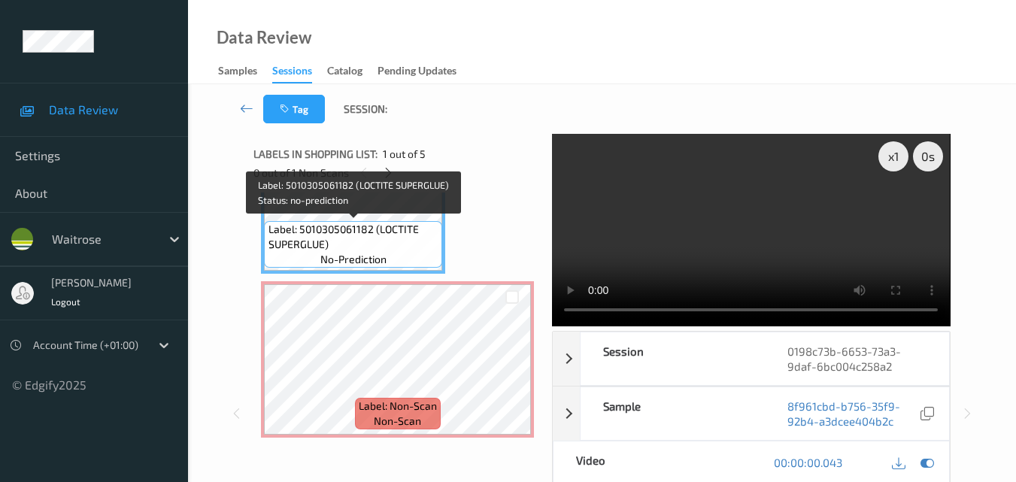
click at [382, 235] on span "Label: 5010305061182 (LOCTITE SUPERGLUE)" at bounding box center [354, 237] width 171 height 30
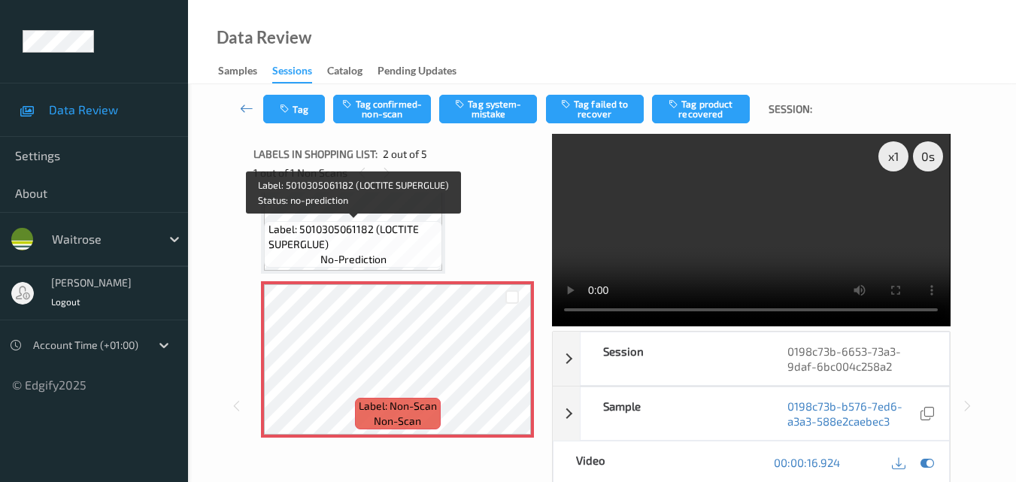
click at [402, 249] on span "Label: 5010305061182 (LOCTITE SUPERGLUE)" at bounding box center [354, 237] width 171 height 30
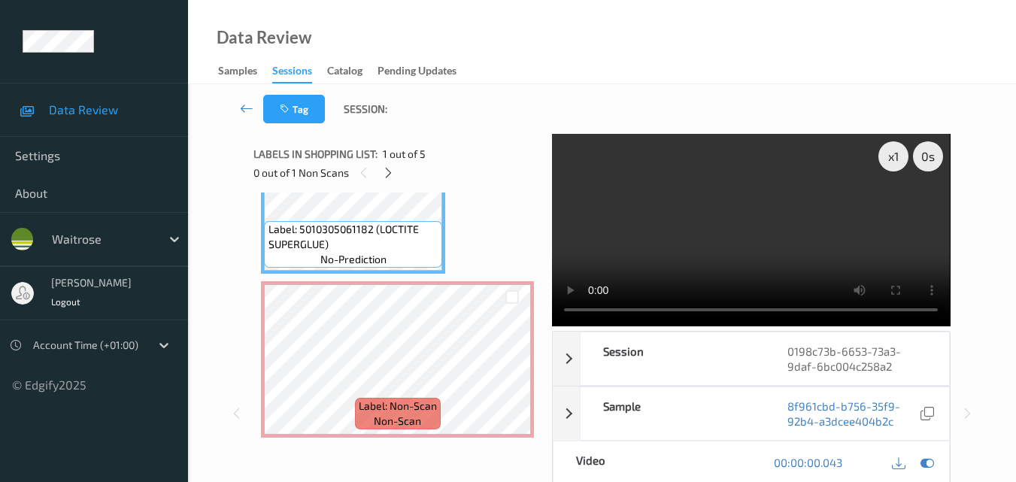
click at [673, 249] on video at bounding box center [751, 230] width 398 height 193
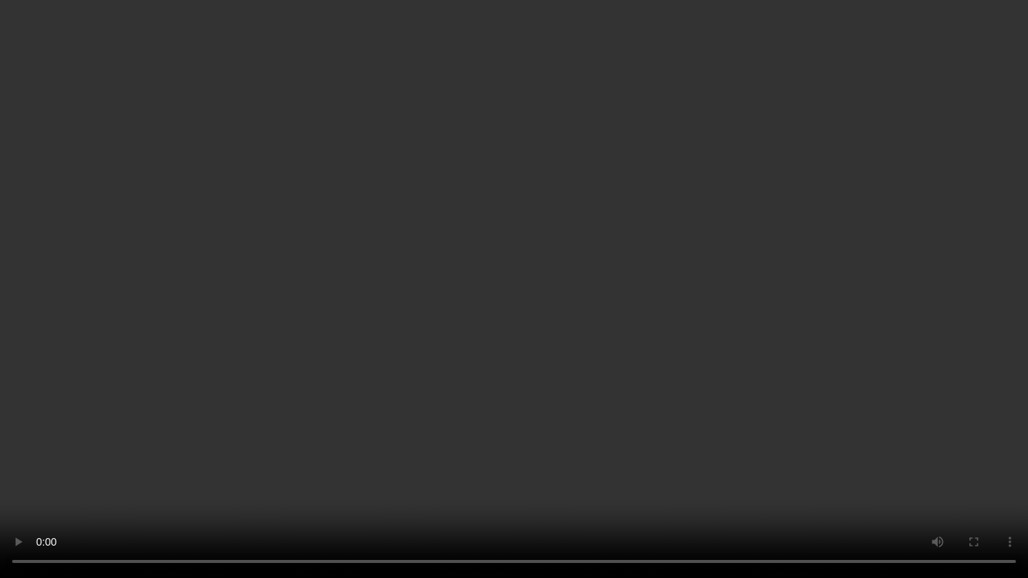
click at [449, 308] on video at bounding box center [514, 289] width 1028 height 578
click at [670, 301] on video at bounding box center [514, 289] width 1028 height 578
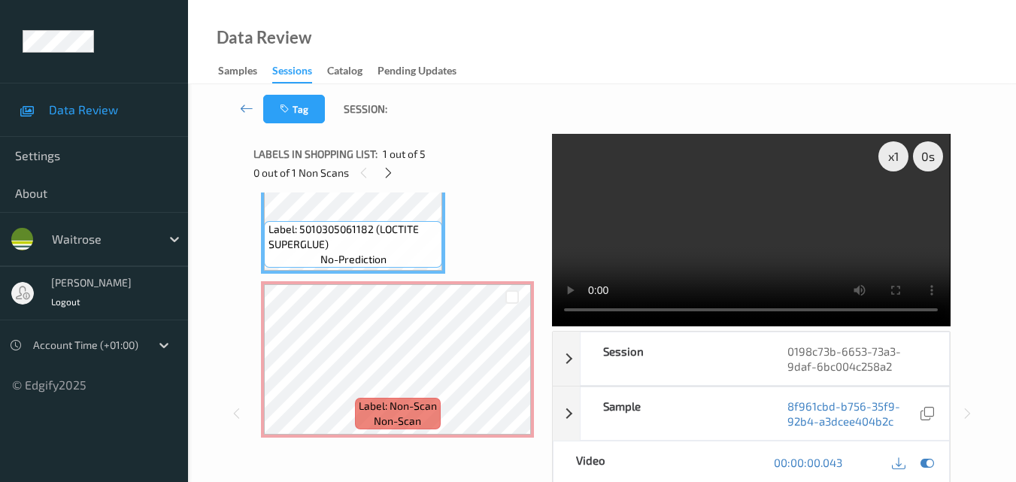
click at [661, 243] on video at bounding box center [751, 230] width 398 height 193
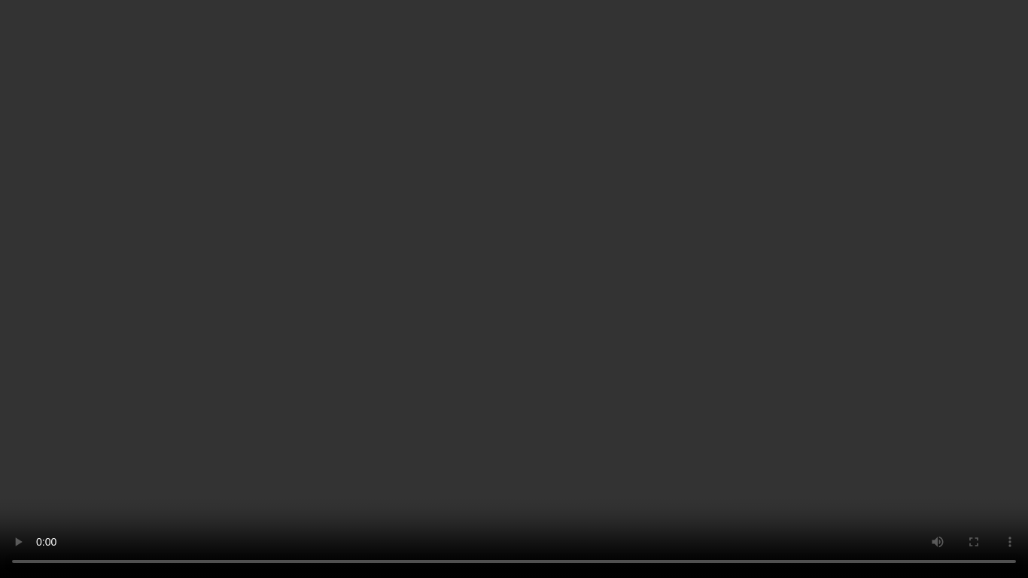
click at [621, 343] on video at bounding box center [514, 289] width 1028 height 578
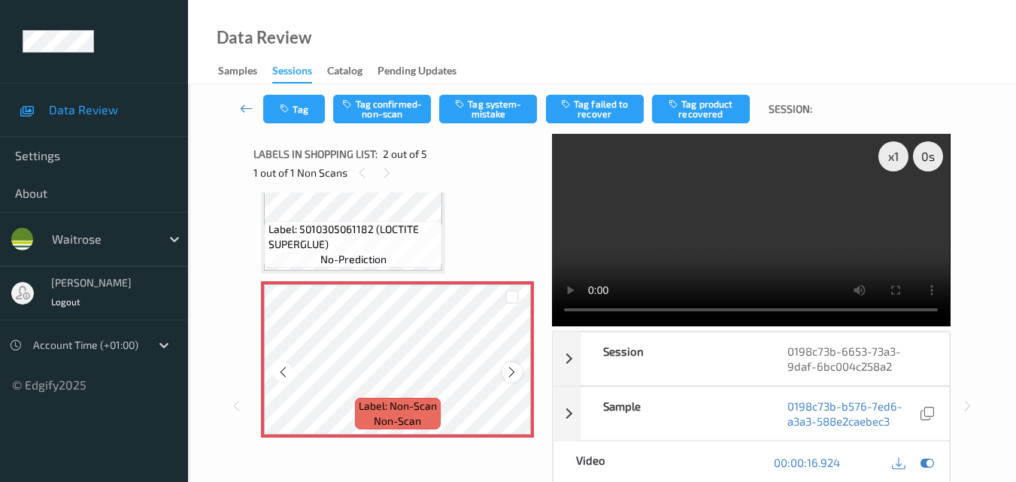
click at [517, 375] on icon at bounding box center [512, 373] width 13 height 14
click at [482, 106] on button "Tag system-mistake" at bounding box center [488, 109] width 98 height 29
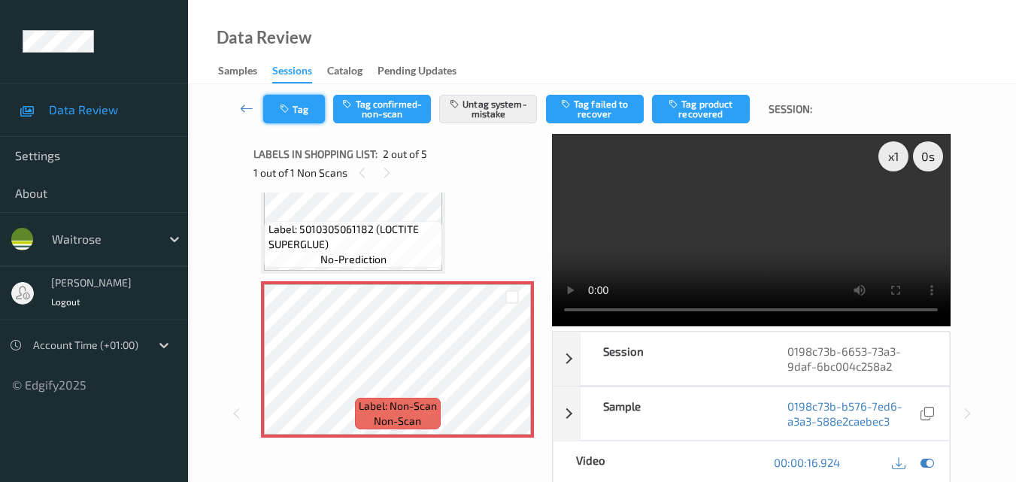
click at [298, 108] on button "Tag" at bounding box center [294, 109] width 62 height 29
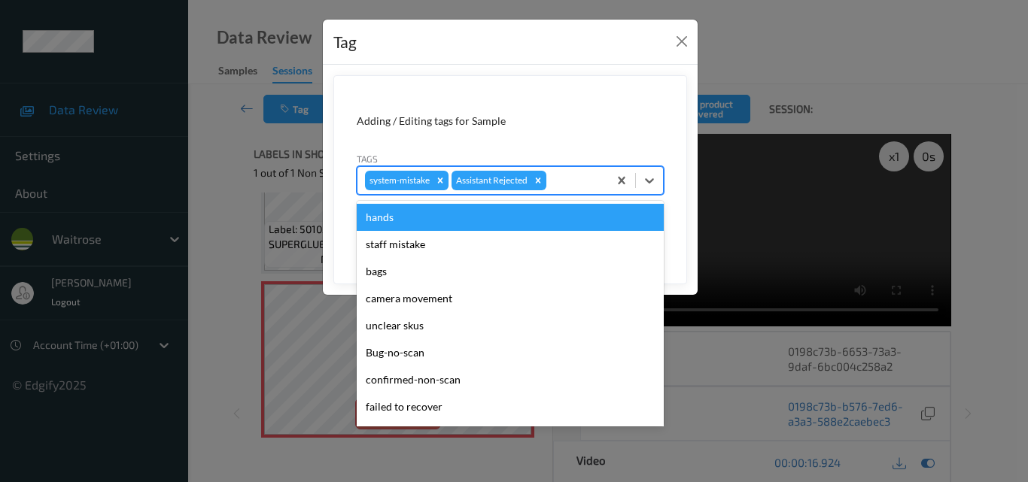
click at [577, 181] on div at bounding box center [574, 181] width 51 height 18
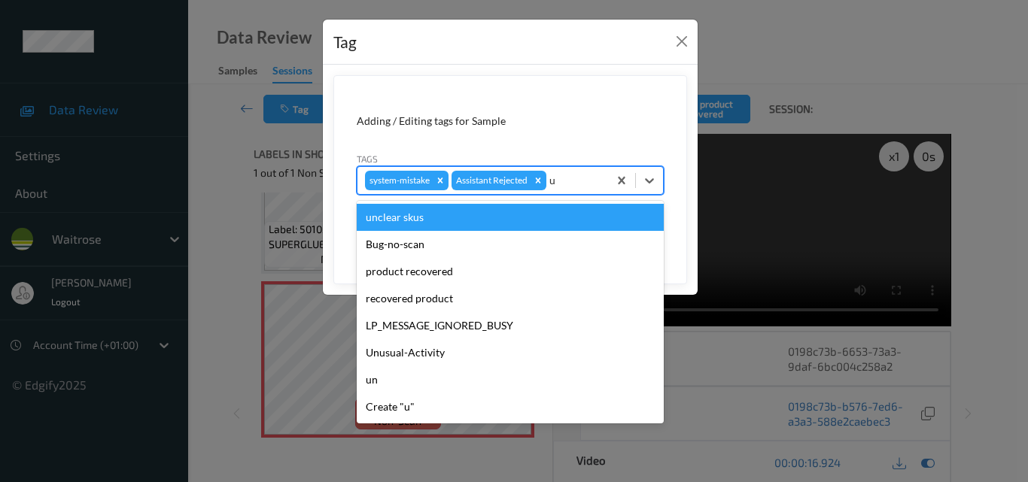
type input "un"
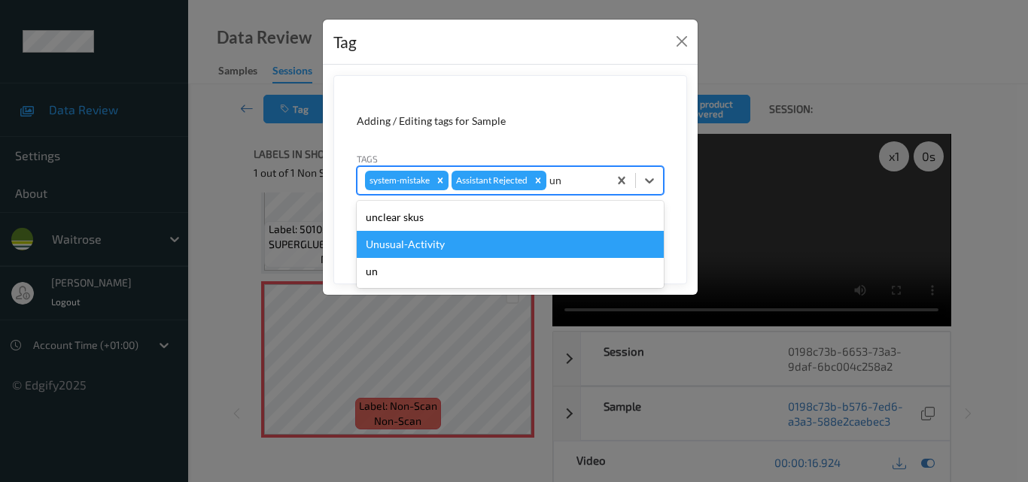
click at [483, 246] on div "Unusual-Activity" at bounding box center [510, 244] width 307 height 27
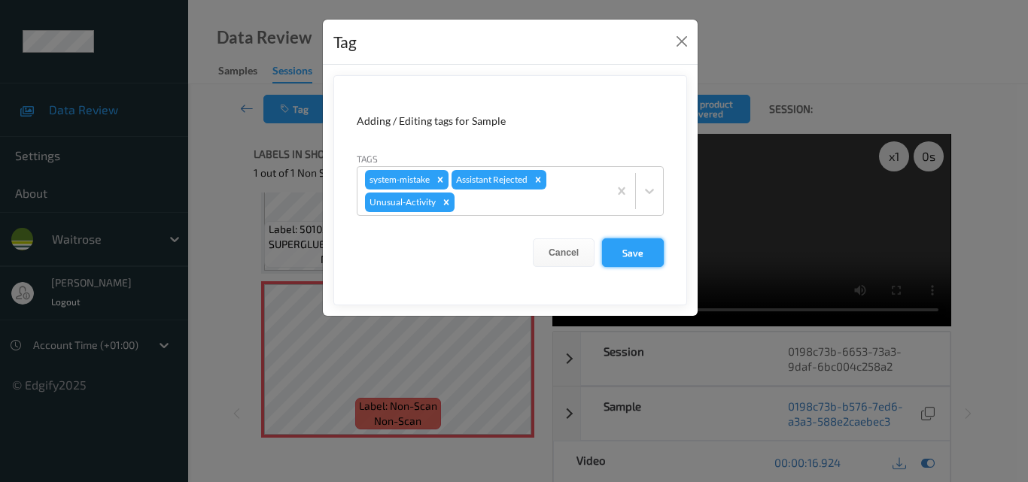
click at [645, 254] on button "Save" at bounding box center [633, 253] width 62 height 29
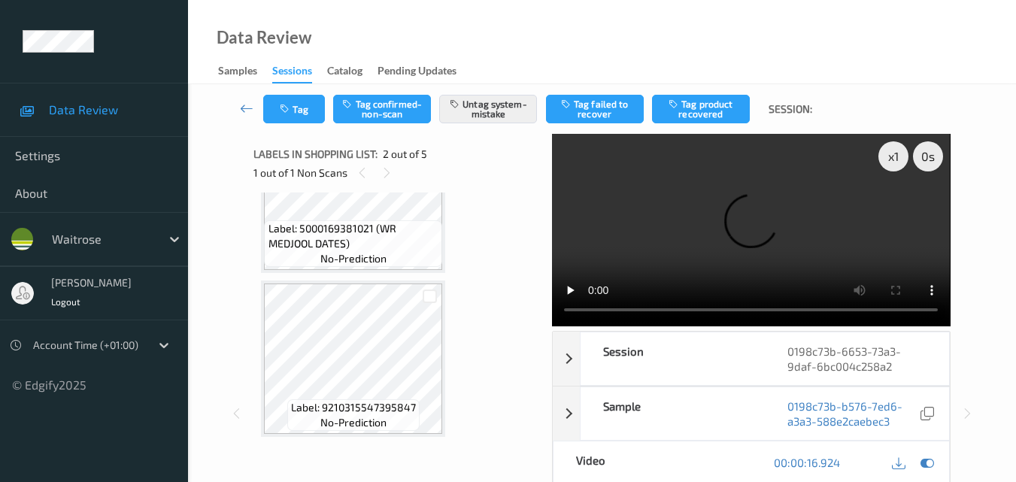
scroll to position [576, 0]
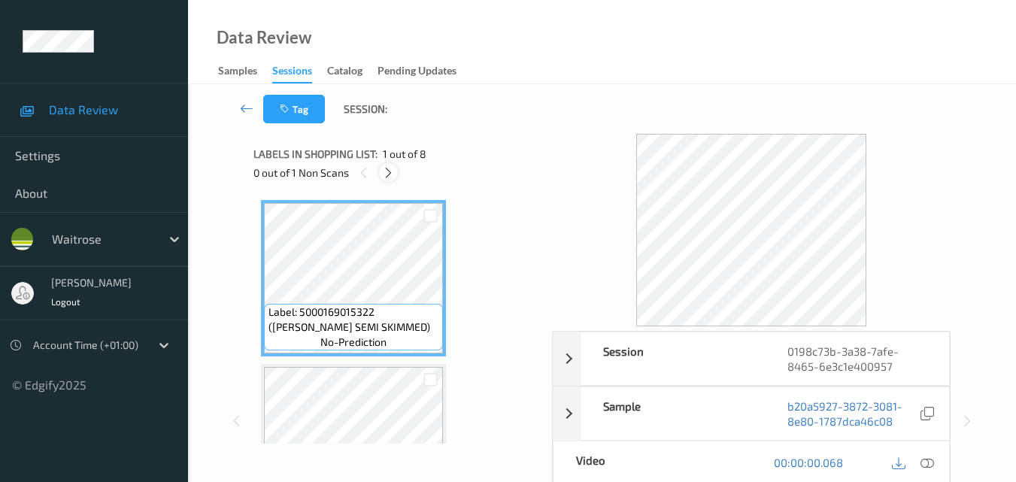
click at [388, 174] on icon at bounding box center [388, 173] width 13 height 14
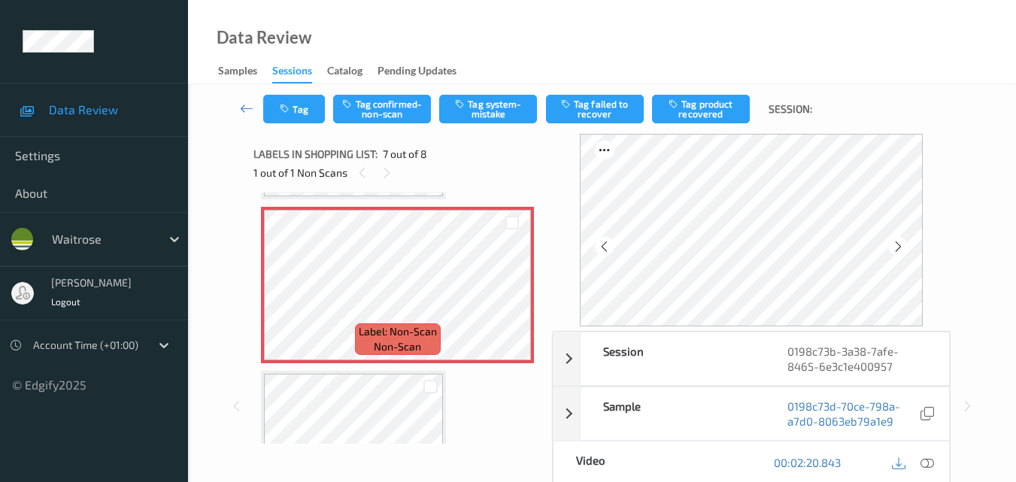
scroll to position [978, 0]
click at [897, 242] on icon at bounding box center [898, 247] width 13 height 14
click at [902, 247] on icon at bounding box center [898, 247] width 13 height 14
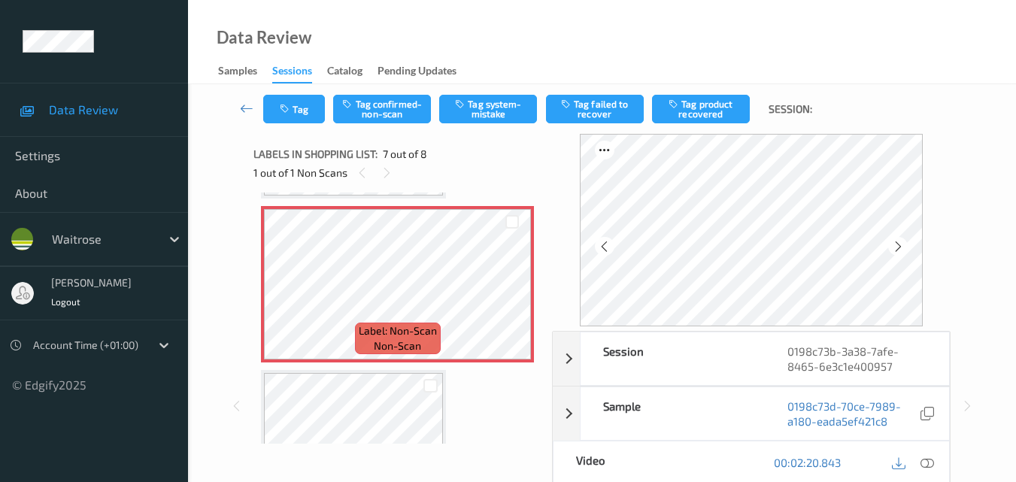
click at [902, 247] on icon at bounding box center [898, 247] width 13 height 14
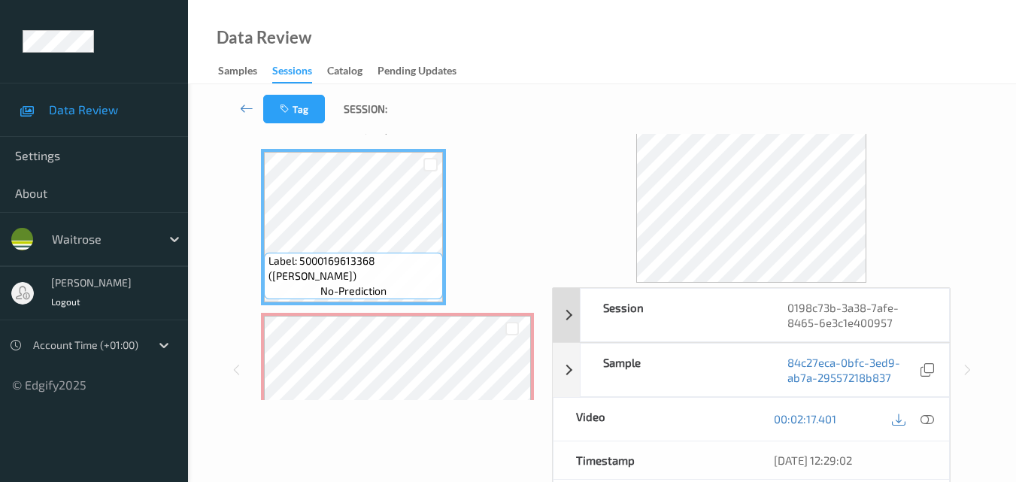
scroll to position [75, 0]
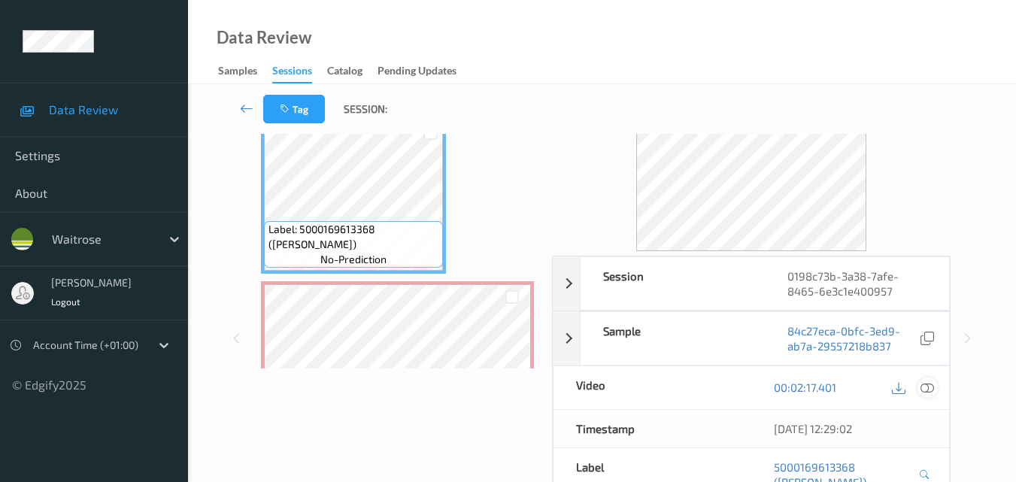
click at [924, 390] on icon at bounding box center [928, 388] width 14 height 14
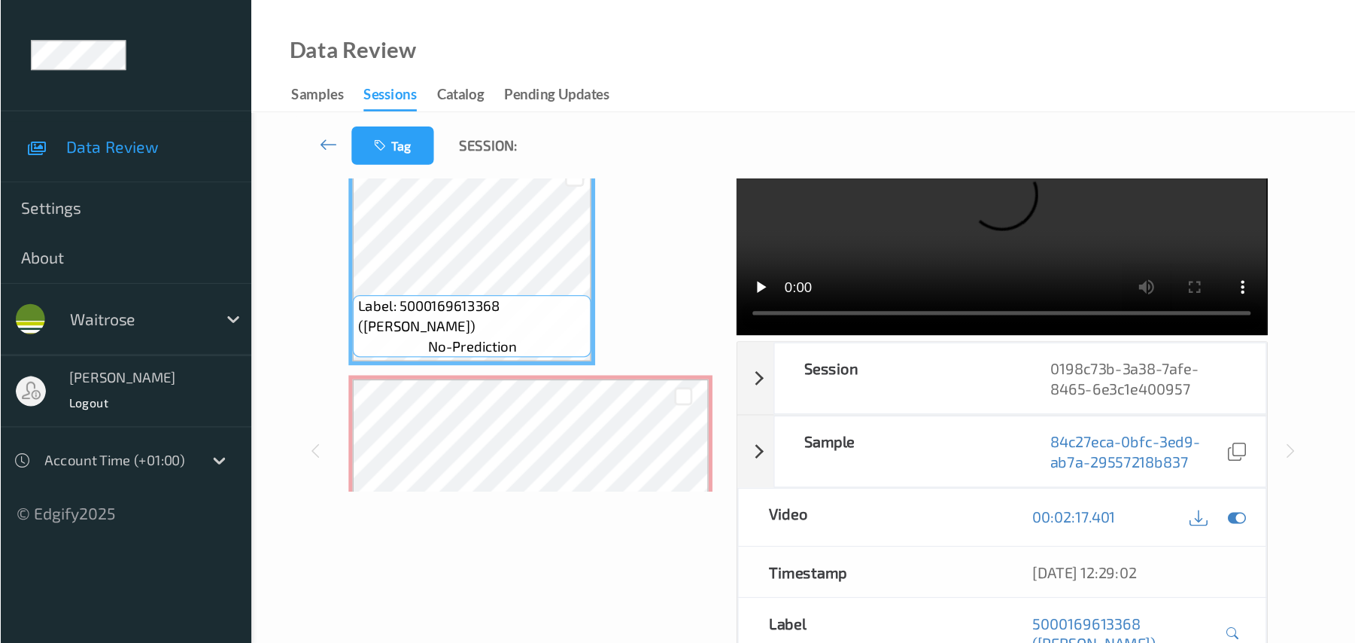
scroll to position [0, 0]
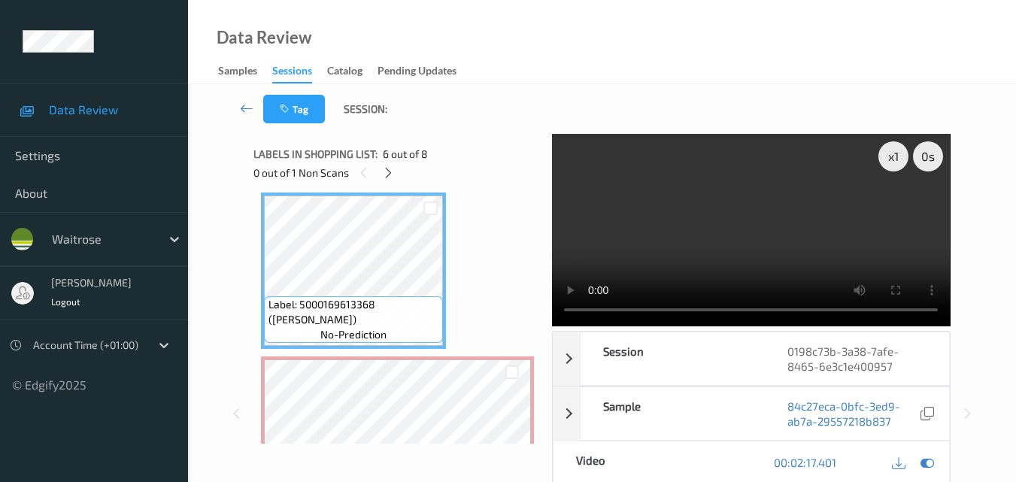
click at [725, 233] on video at bounding box center [751, 230] width 398 height 193
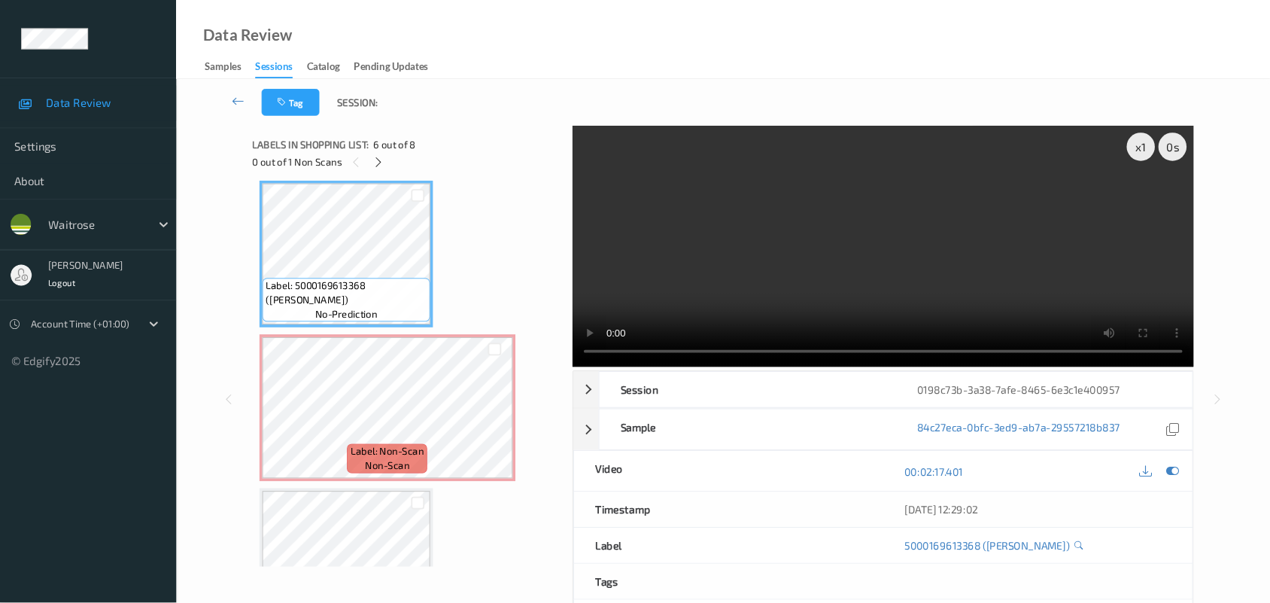
scroll to position [828, 0]
click at [1027, 290] on video at bounding box center [942, 262] width 663 height 257
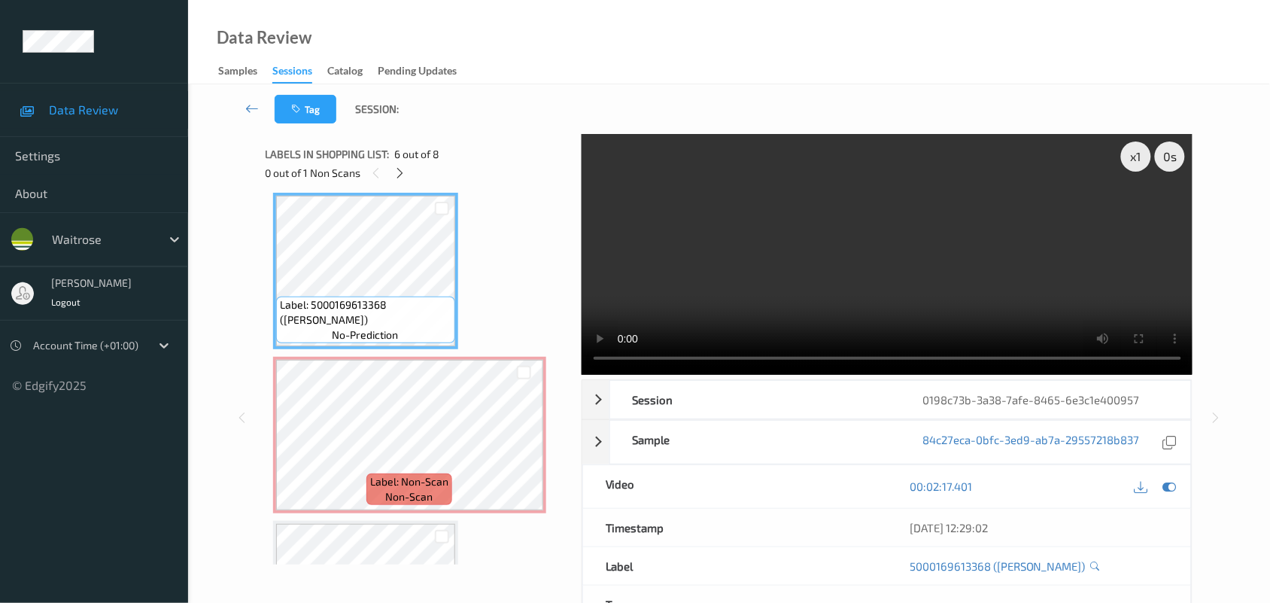
drag, startPoint x: 1267, startPoint y: 4, endPoint x: 822, endPoint y: 68, distance: 450.0
click at [822, 68] on div "Data Review Samples Sessions Catalog Pending Updates" at bounding box center [729, 42] width 1082 height 84
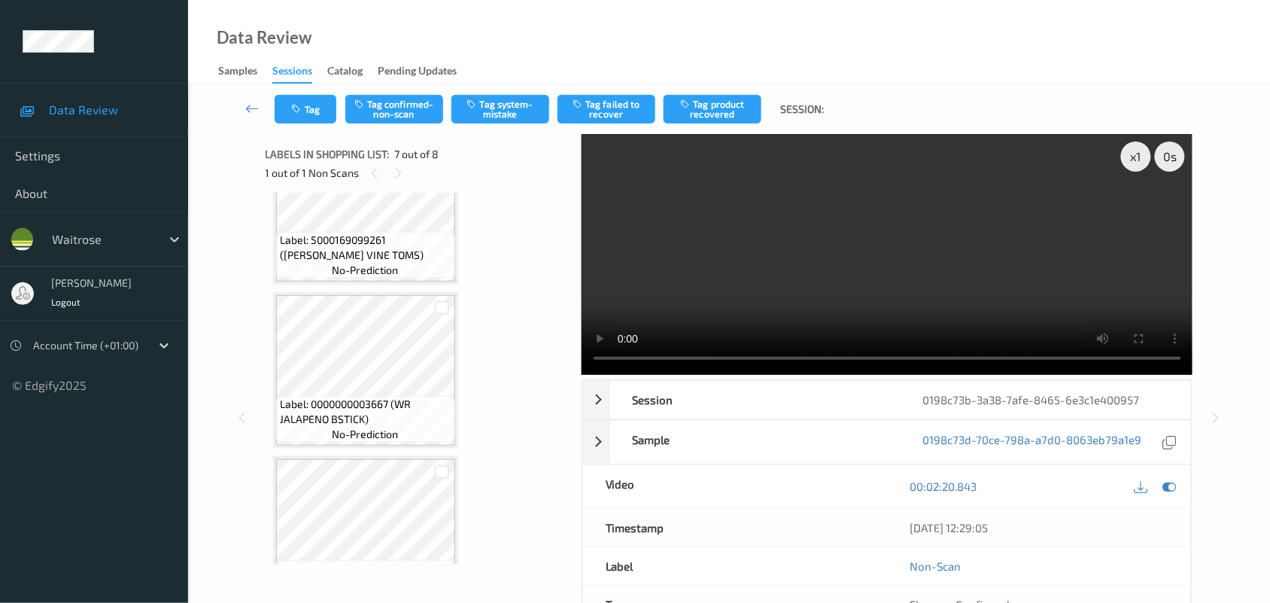
scroll to position [846, 0]
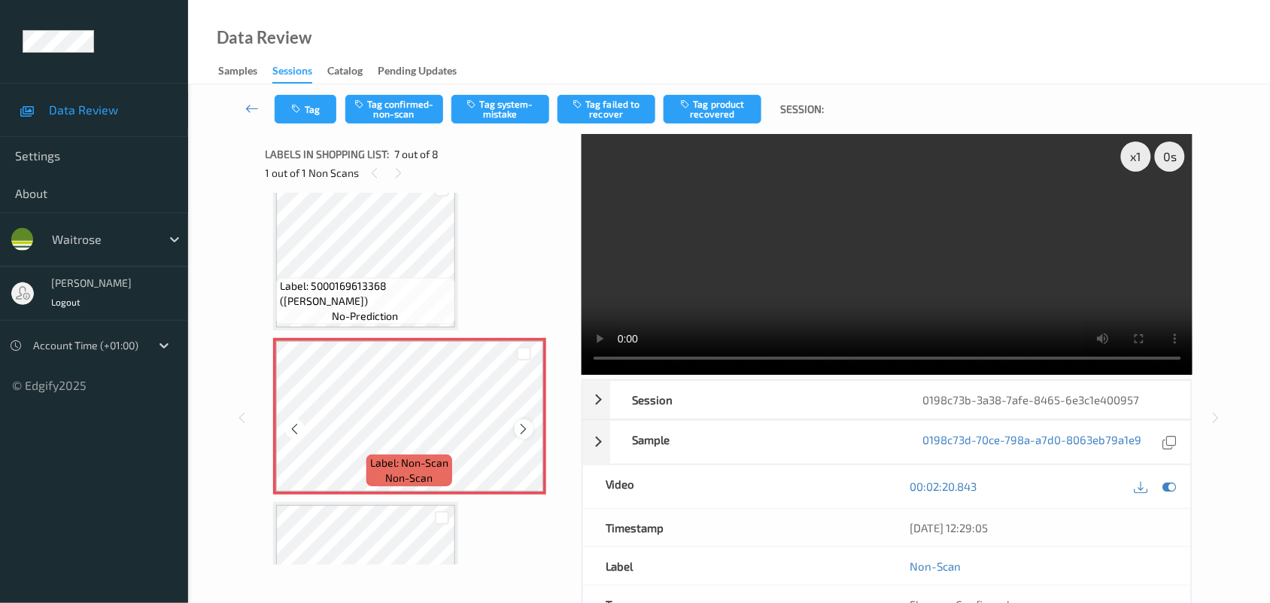
click at [518, 422] on icon at bounding box center [524, 429] width 13 height 14
click at [1027, 482] on icon at bounding box center [1170, 486] width 14 height 14
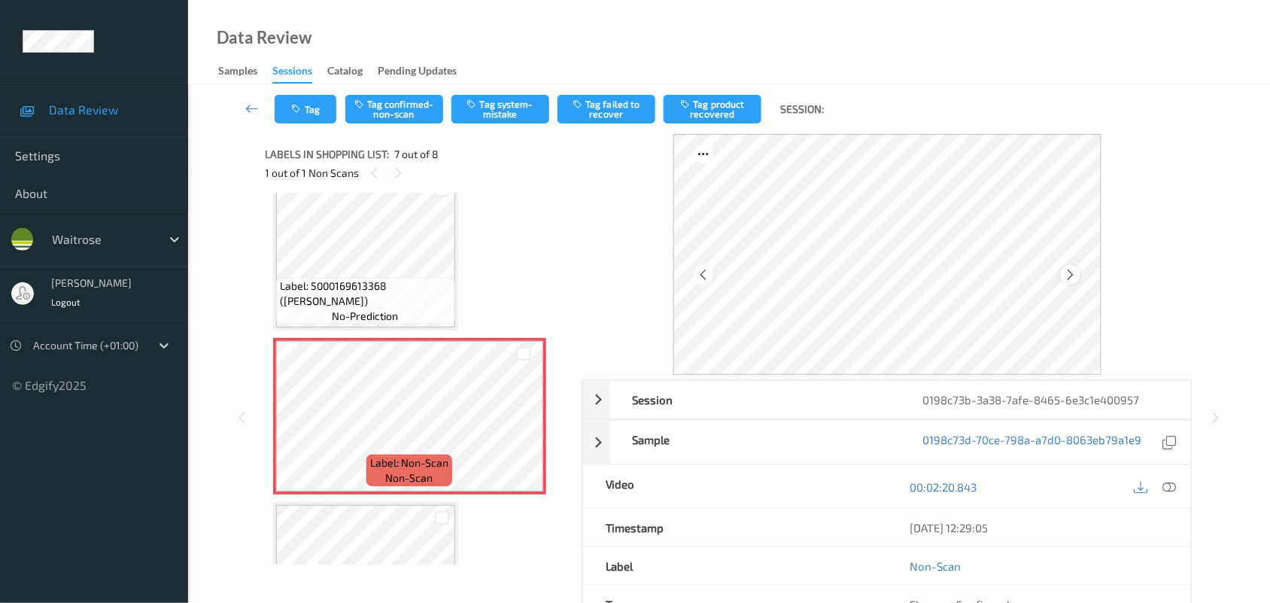
click at [1027, 280] on icon at bounding box center [1070, 275] width 13 height 14
click at [1027, 272] on icon at bounding box center [1070, 275] width 13 height 14
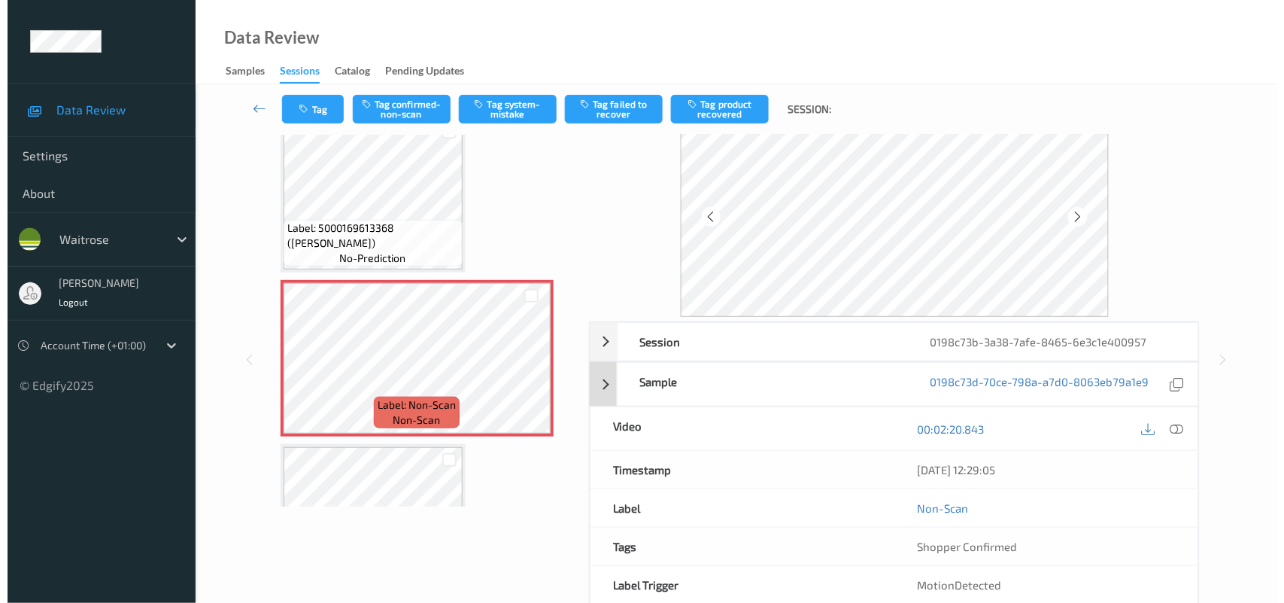
scroll to position [132, 0]
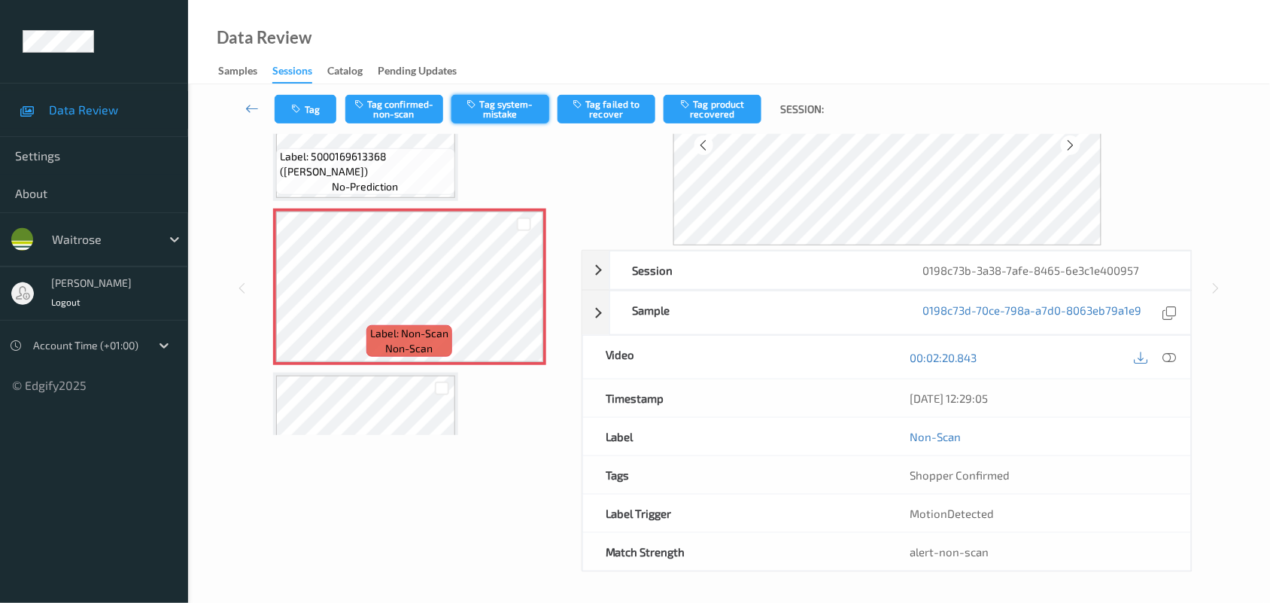
click at [486, 111] on button "Tag system-mistake" at bounding box center [500, 109] width 98 height 29
click at [307, 115] on button "Tag" at bounding box center [306, 109] width 62 height 29
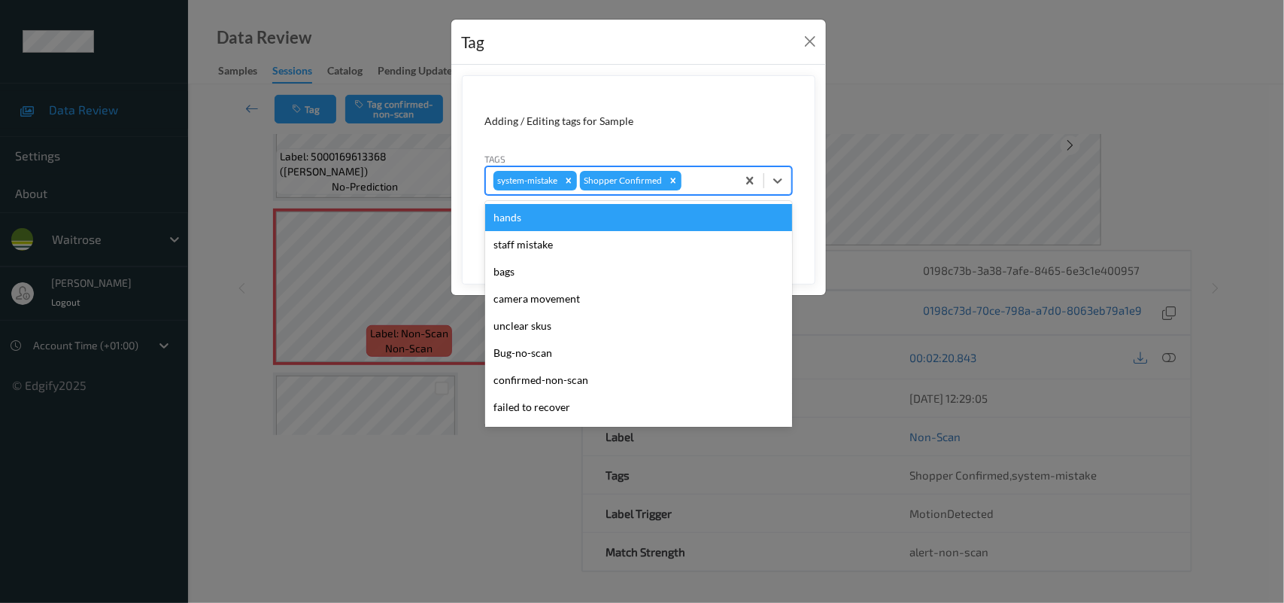
click at [702, 179] on div at bounding box center [707, 181] width 44 height 18
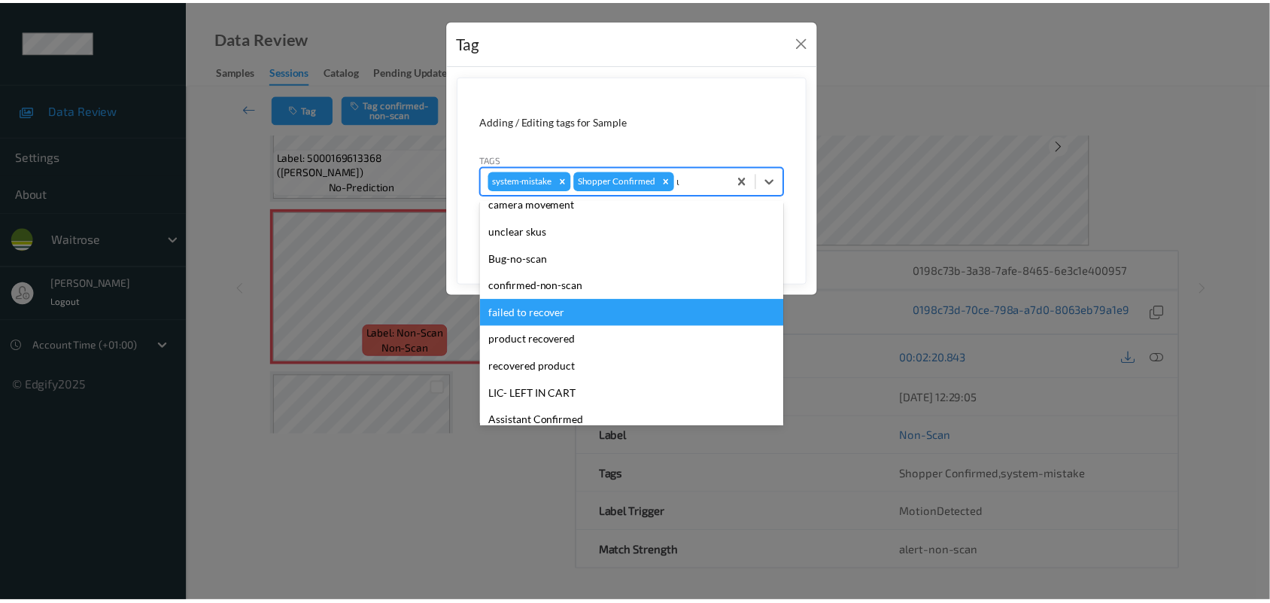
scroll to position [0, 0]
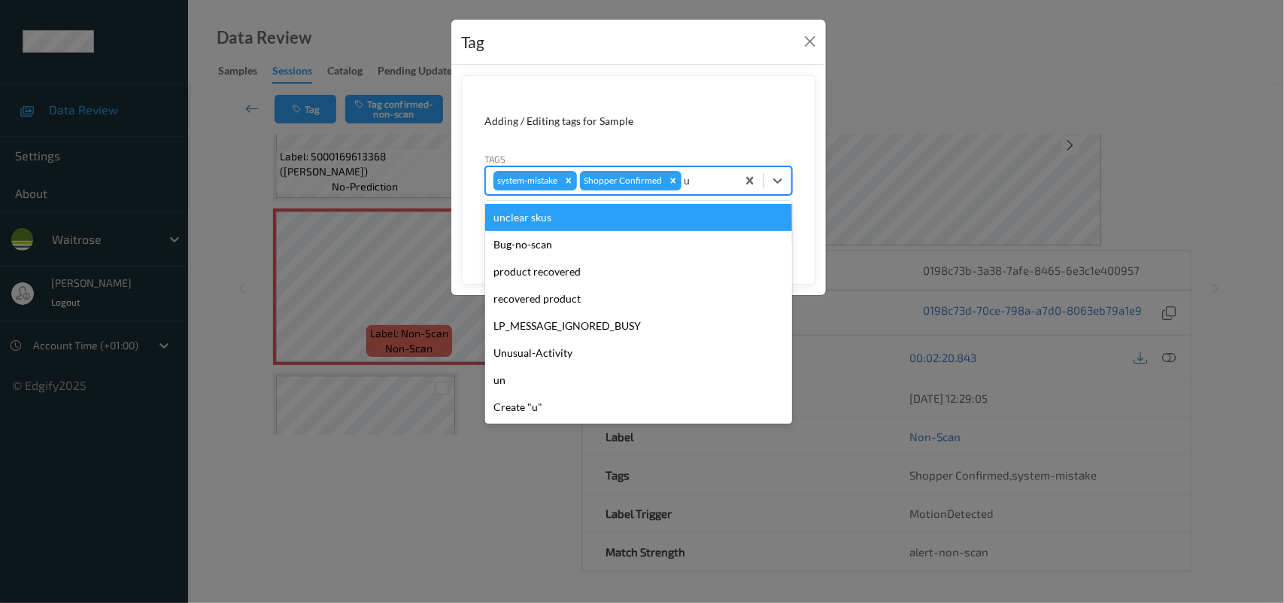
type input "un"
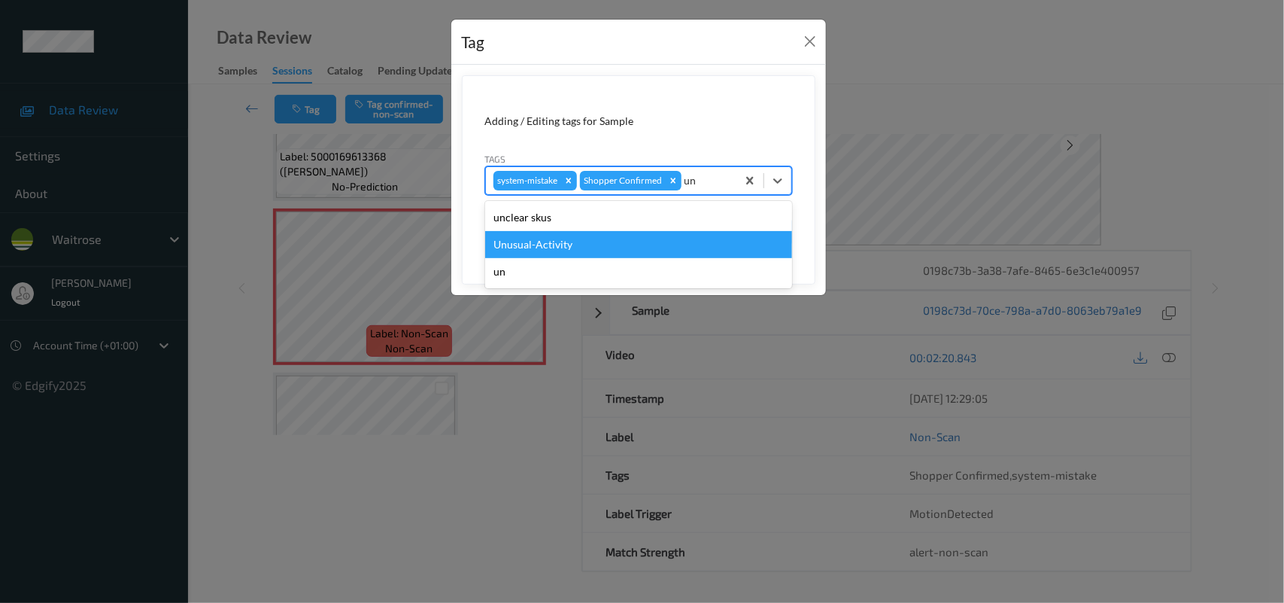
click at [612, 245] on div "Unusual-Activity" at bounding box center [638, 244] width 307 height 27
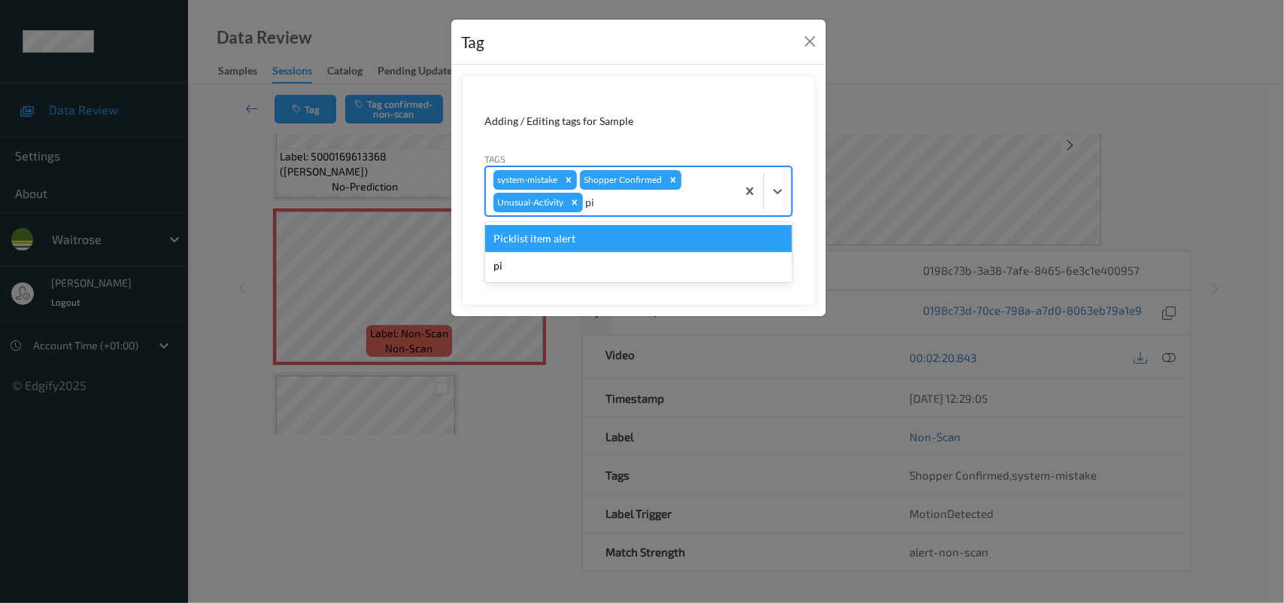
type input "pic"
click at [604, 234] on div "Picklist item alert" at bounding box center [638, 238] width 307 height 27
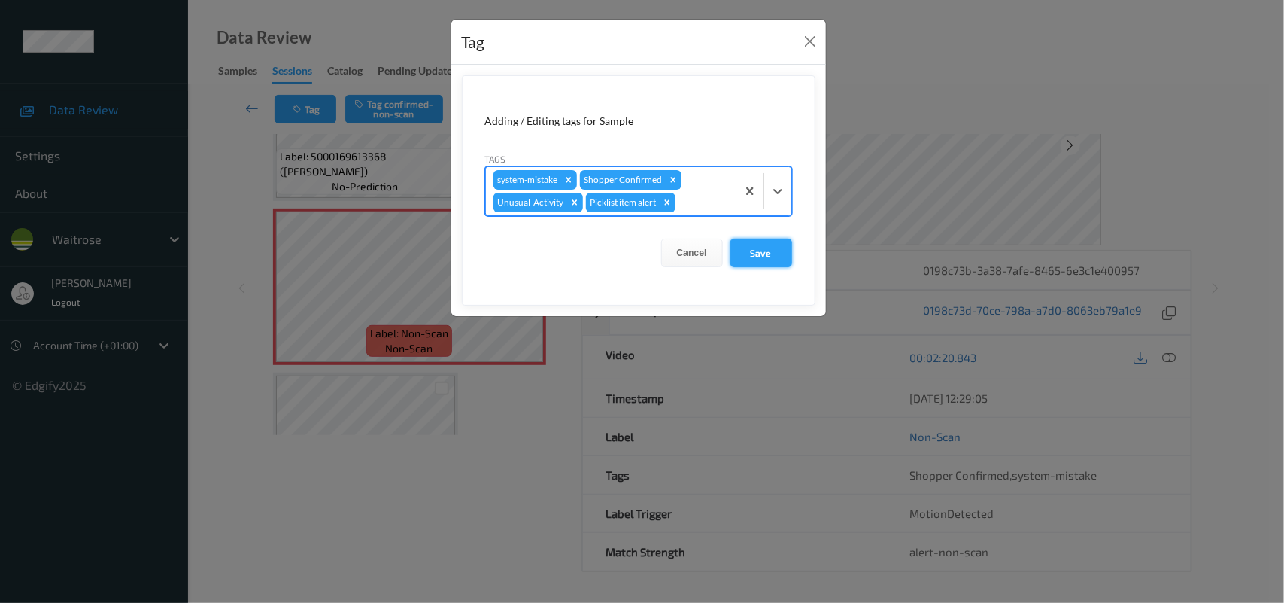
click at [764, 251] on button "Save" at bounding box center [762, 253] width 62 height 29
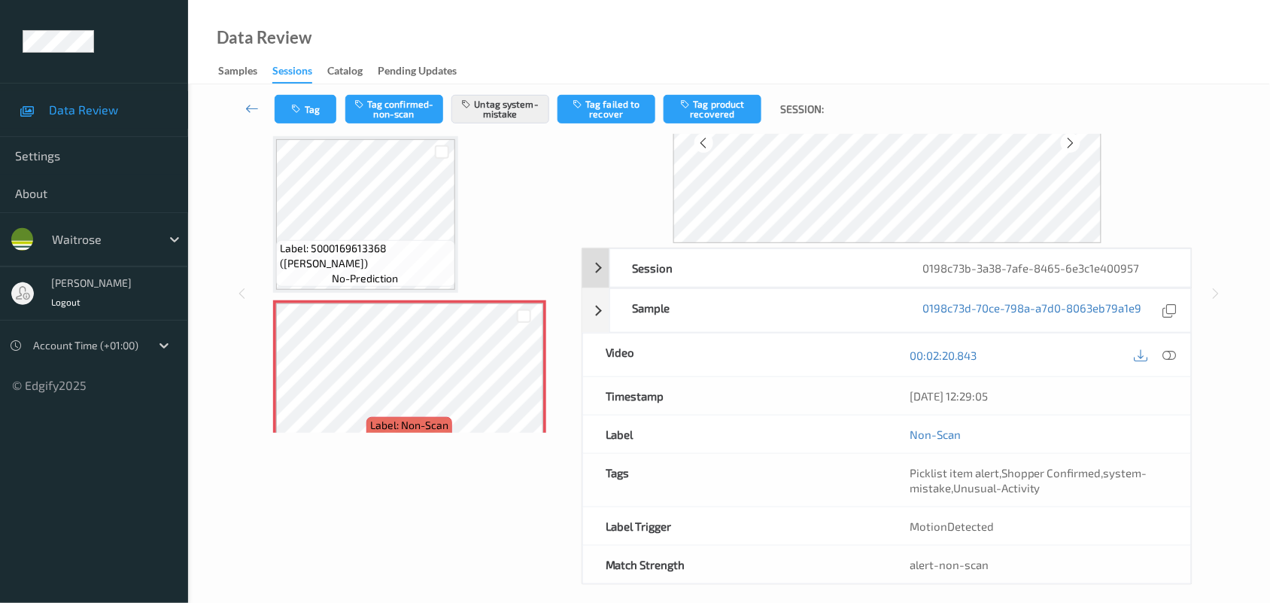
scroll to position [147, 0]
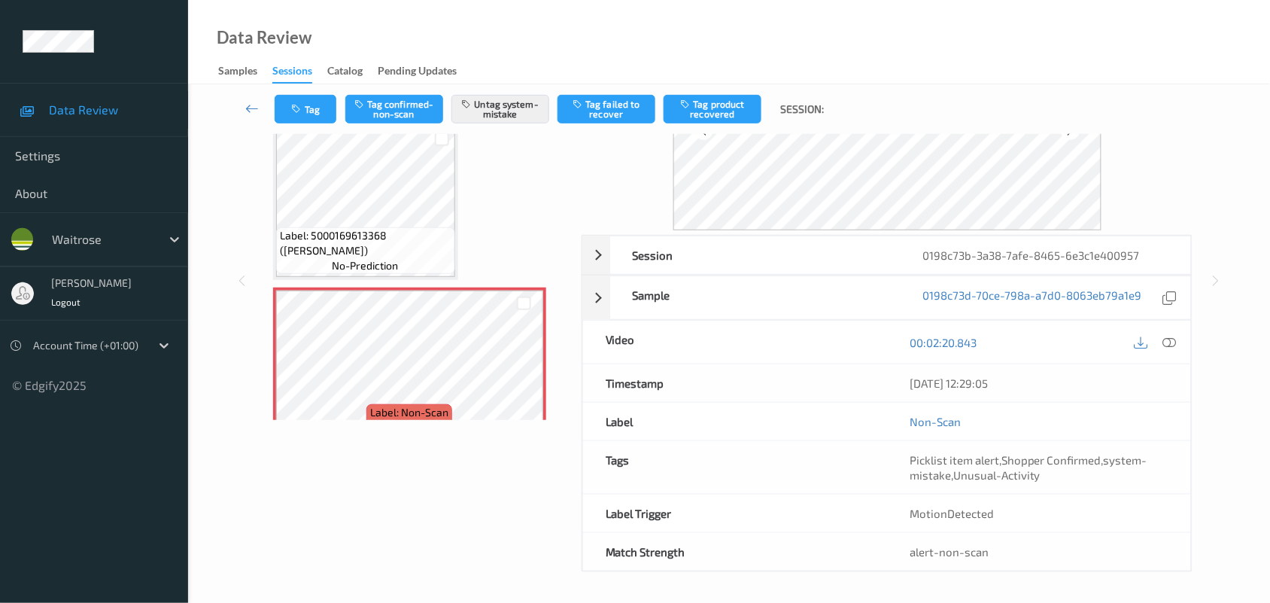
click at [593, 34] on div "Data Review Samples Sessions Catalog Pending Updates" at bounding box center [729, 42] width 1082 height 84
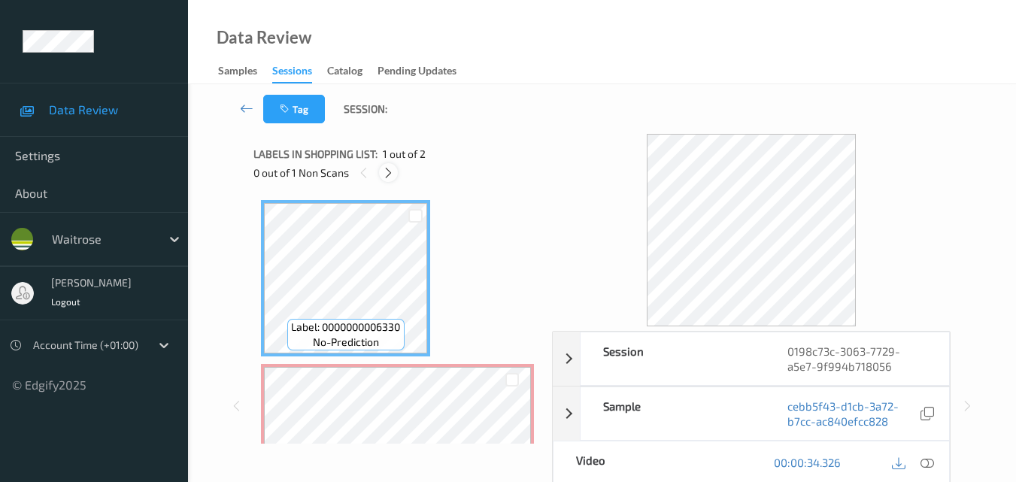
click at [385, 176] on icon at bounding box center [388, 173] width 13 height 14
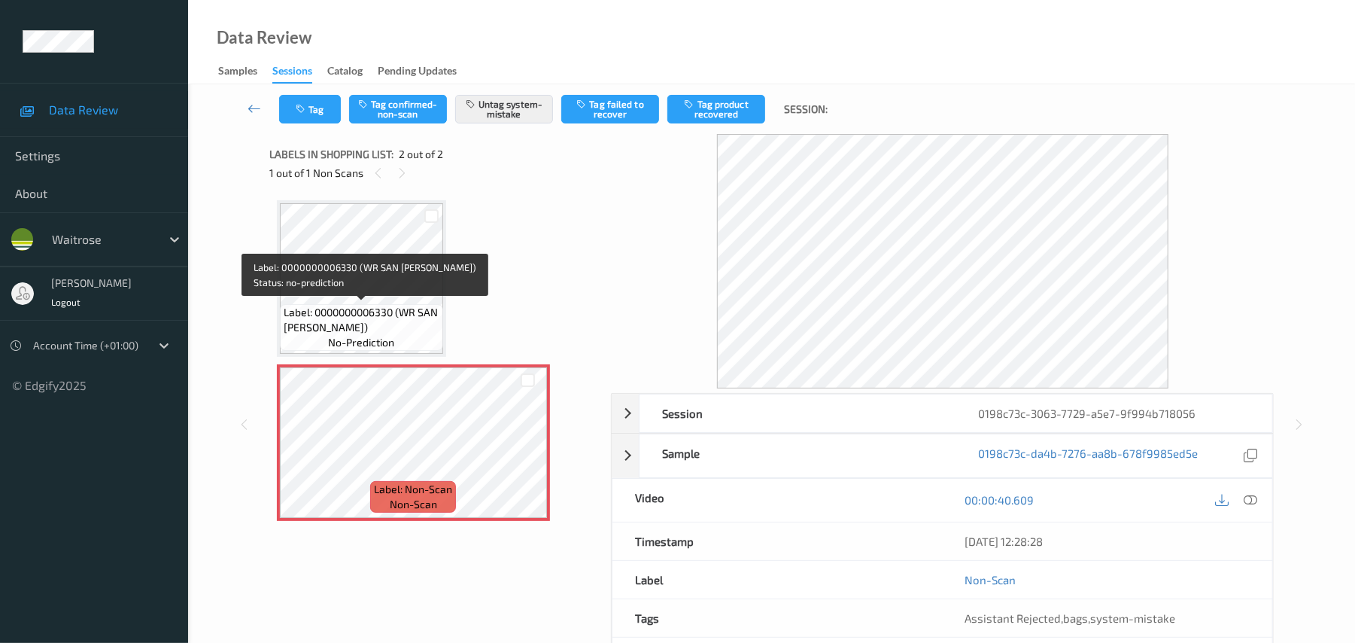
click at [436, 315] on span "Label: 0000000006330 (WR SAN [PERSON_NAME])" at bounding box center [362, 320] width 156 height 30
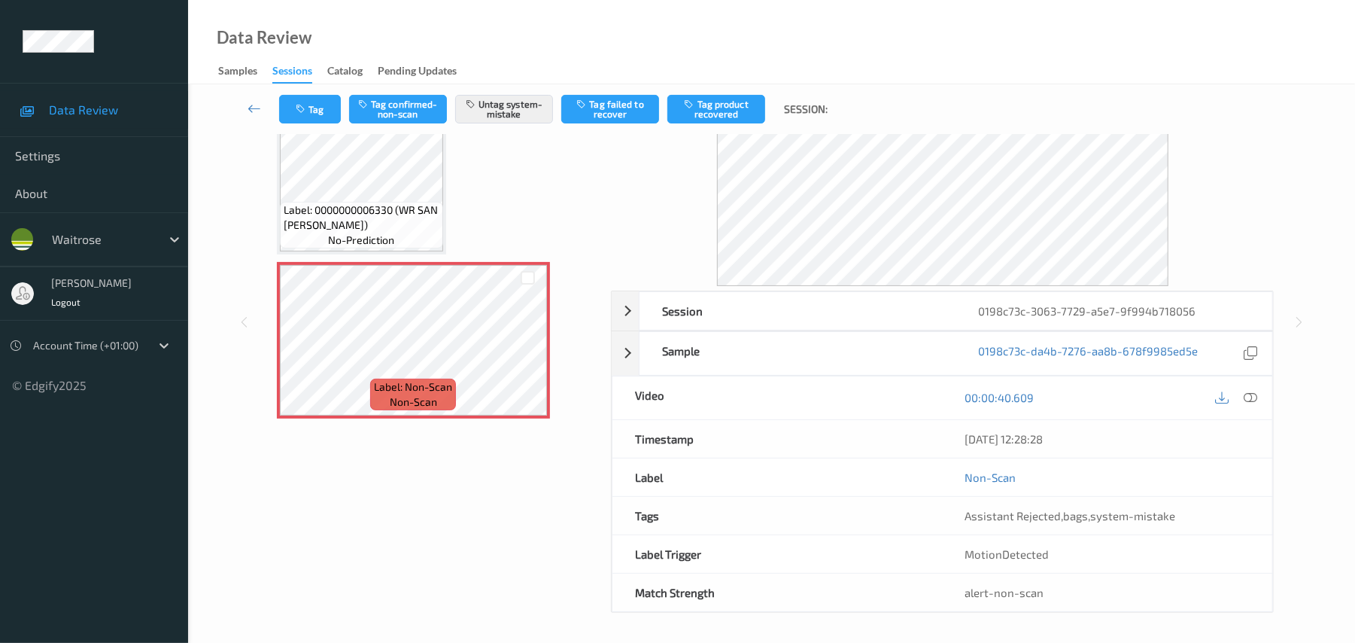
scroll to position [105, 0]
click at [1027, 482] on span "bags" at bounding box center [1076, 515] width 25 height 14
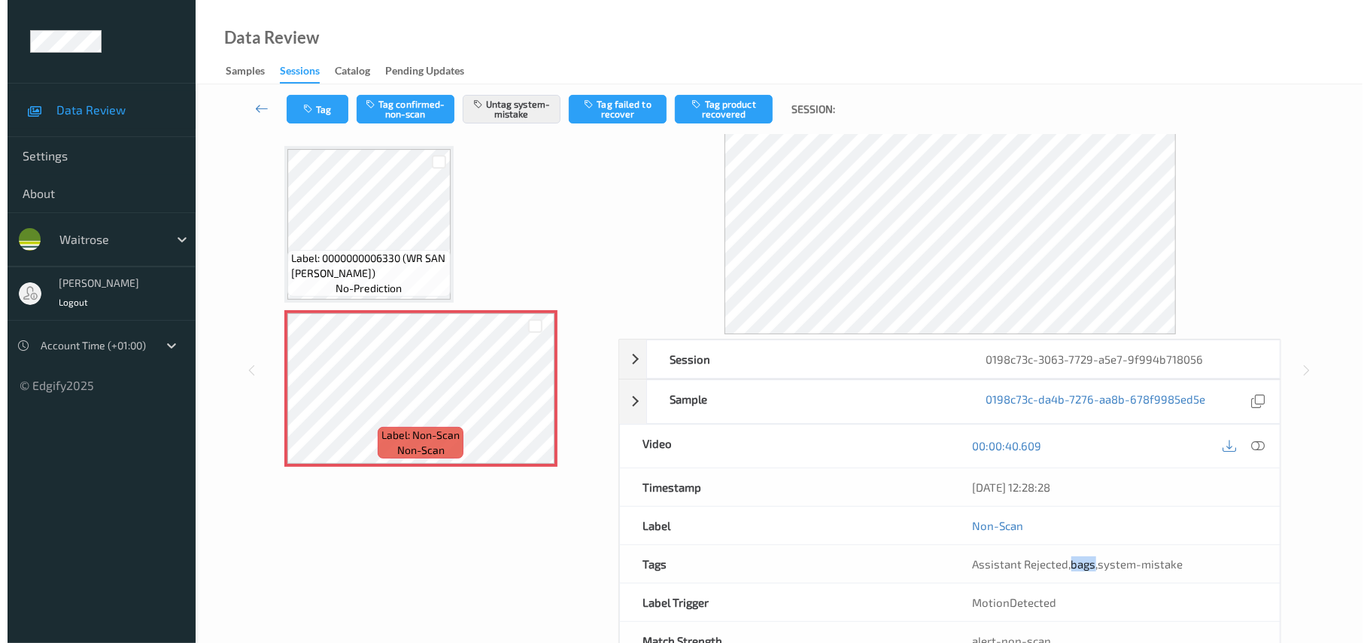
scroll to position [0, 0]
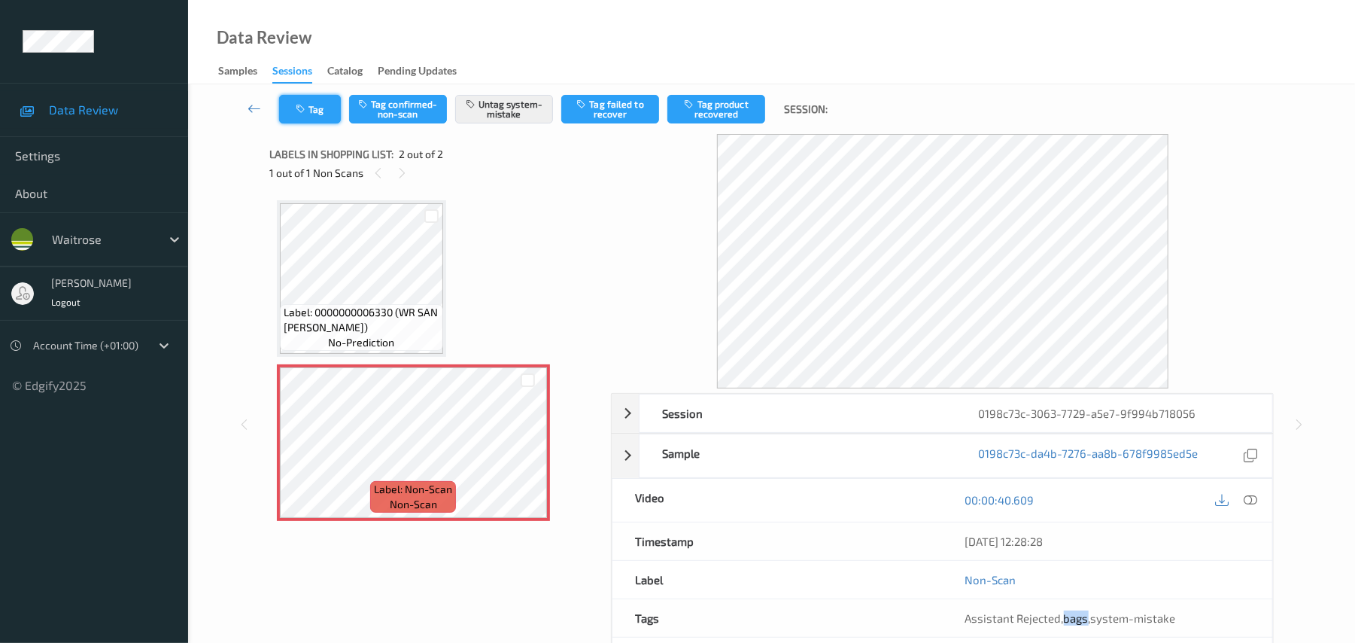
click at [307, 115] on button "Tag" at bounding box center [310, 109] width 62 height 29
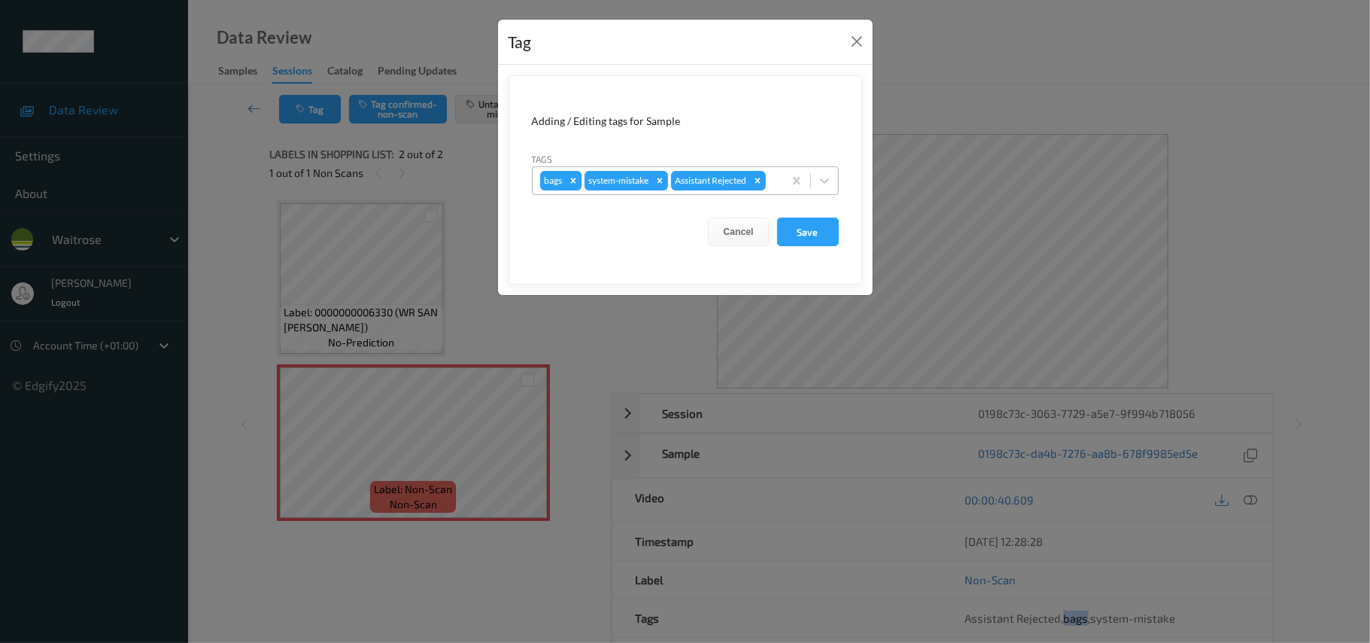
click at [569, 181] on icon "Remove bags" at bounding box center [573, 180] width 11 height 11
click at [733, 187] on div at bounding box center [750, 181] width 51 height 18
click at [763, 176] on div at bounding box center [750, 181] width 51 height 18
click at [760, 179] on div at bounding box center [750, 181] width 51 height 18
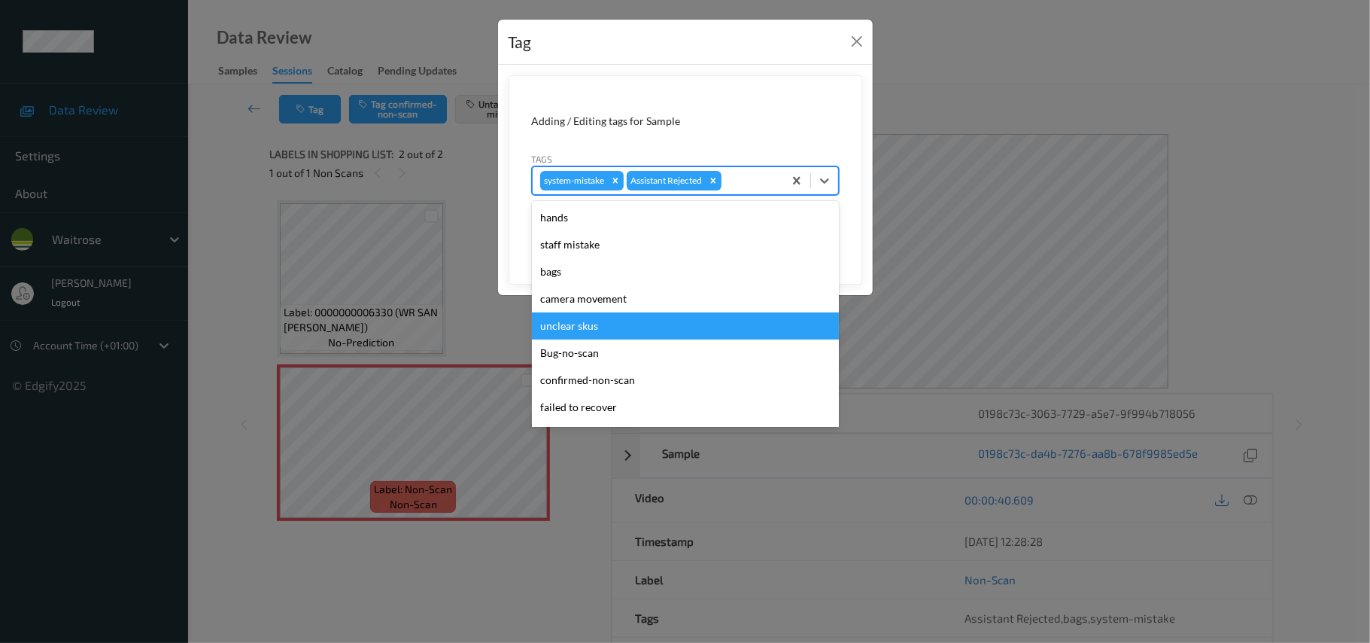
scroll to position [295, 0]
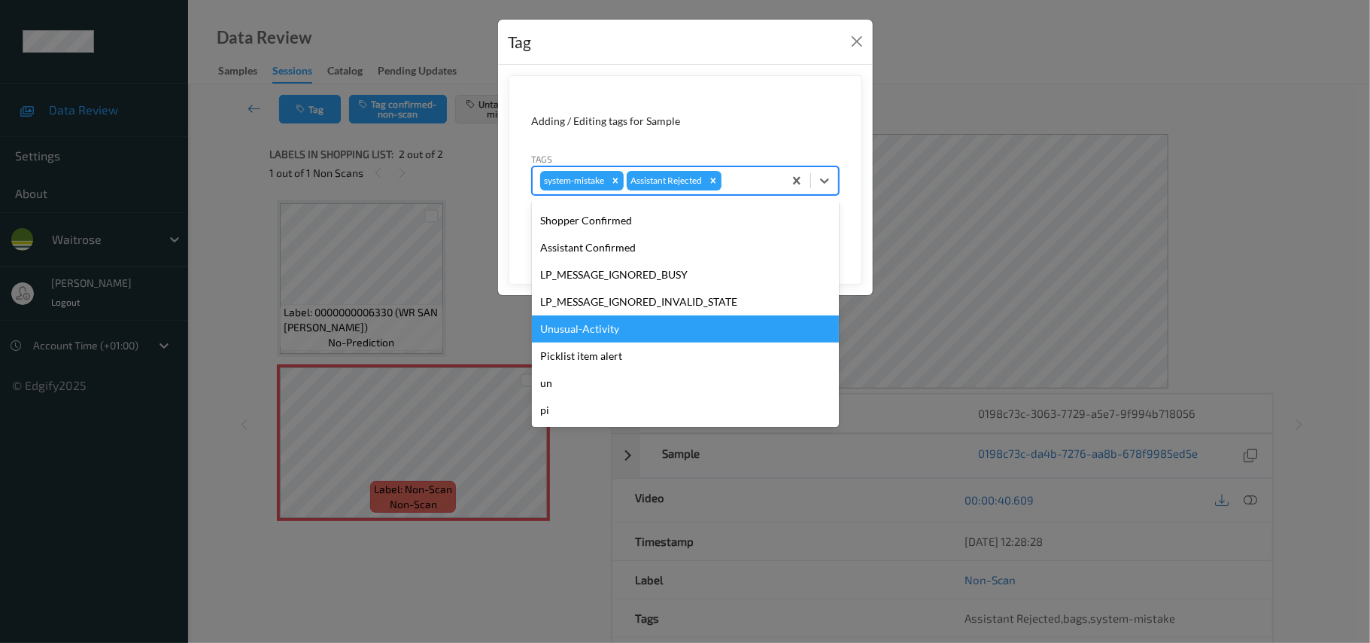
click at [658, 337] on div "Unusual-Activity" at bounding box center [685, 328] width 307 height 27
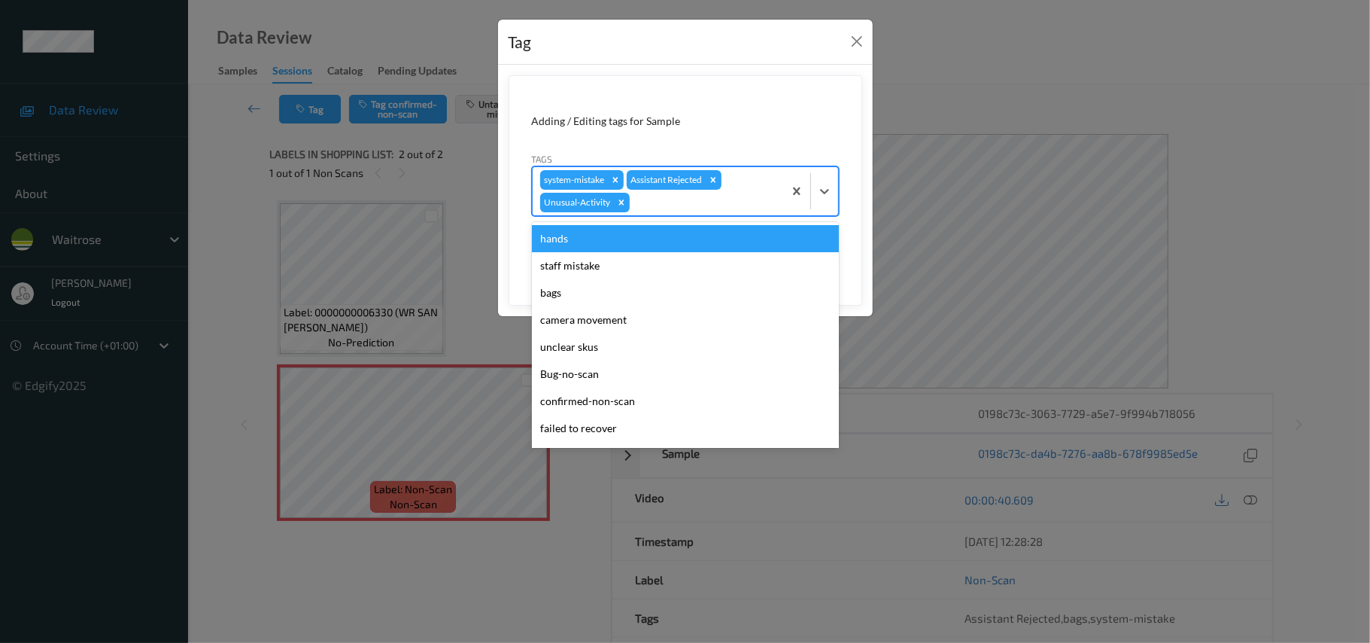
click at [649, 206] on div at bounding box center [704, 202] width 143 height 18
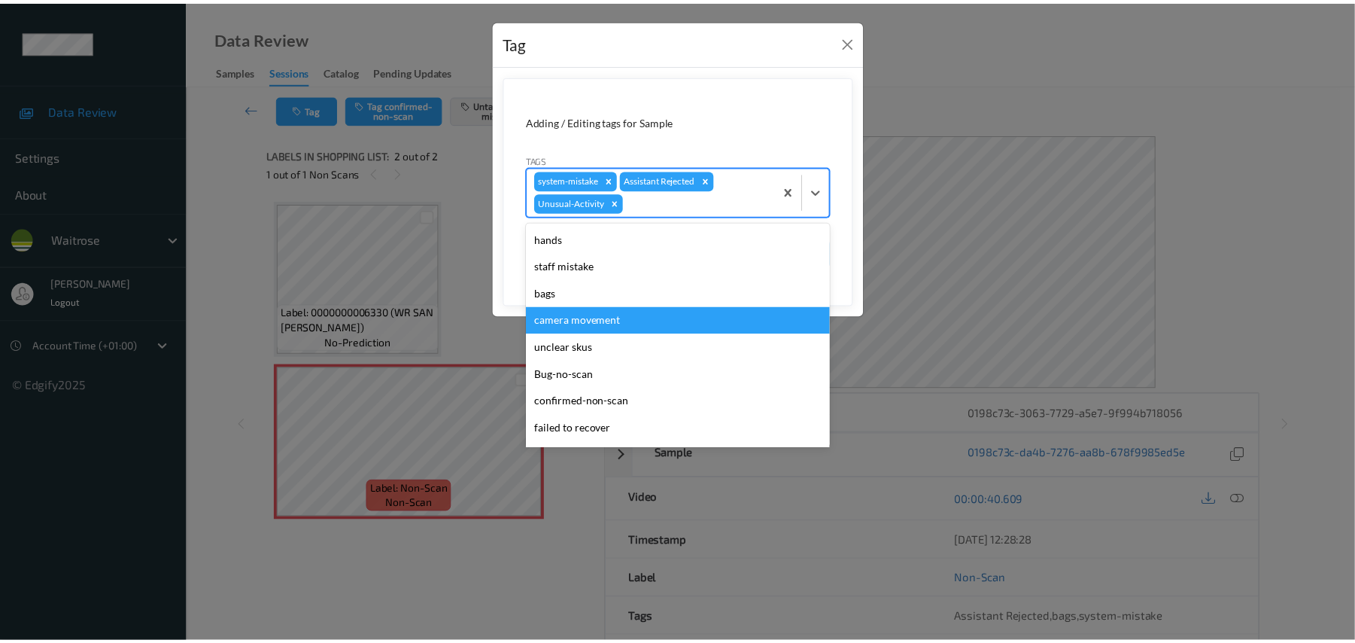
scroll to position [268, 0]
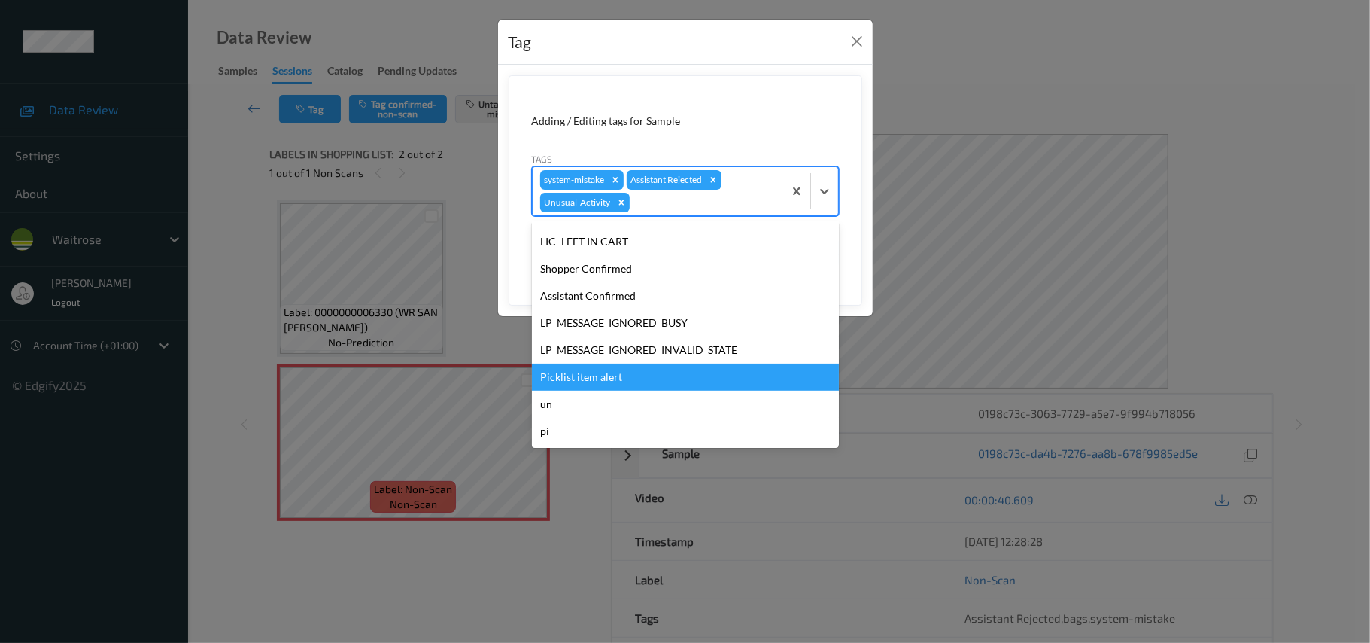
click at [620, 374] on div "Picklist item alert" at bounding box center [685, 376] width 307 height 27
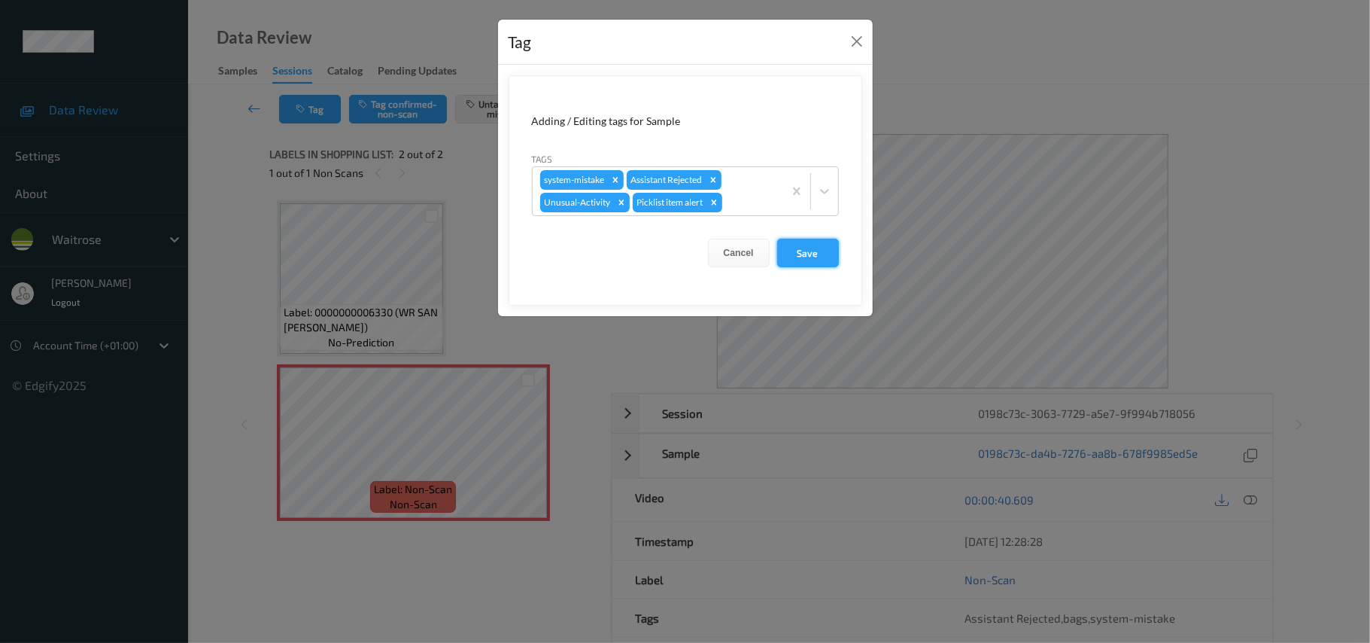
click at [786, 267] on button "Save" at bounding box center [808, 253] width 62 height 29
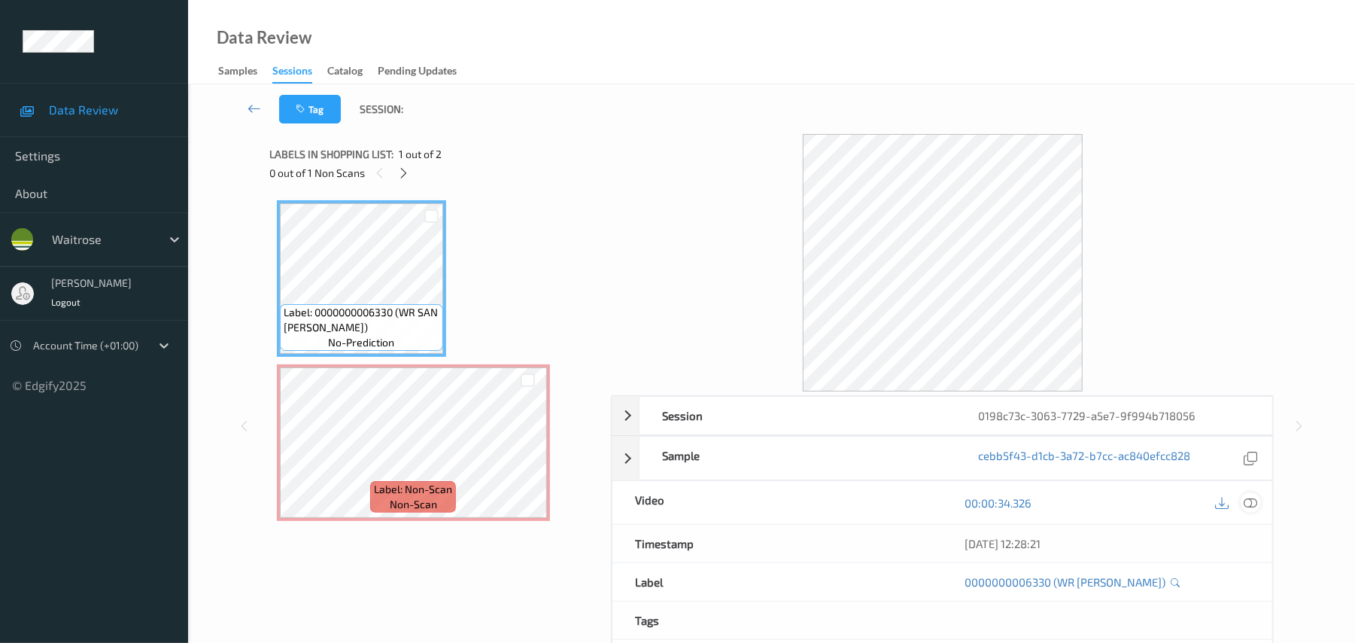
click at [1027, 482] on icon at bounding box center [1251, 503] width 14 height 14
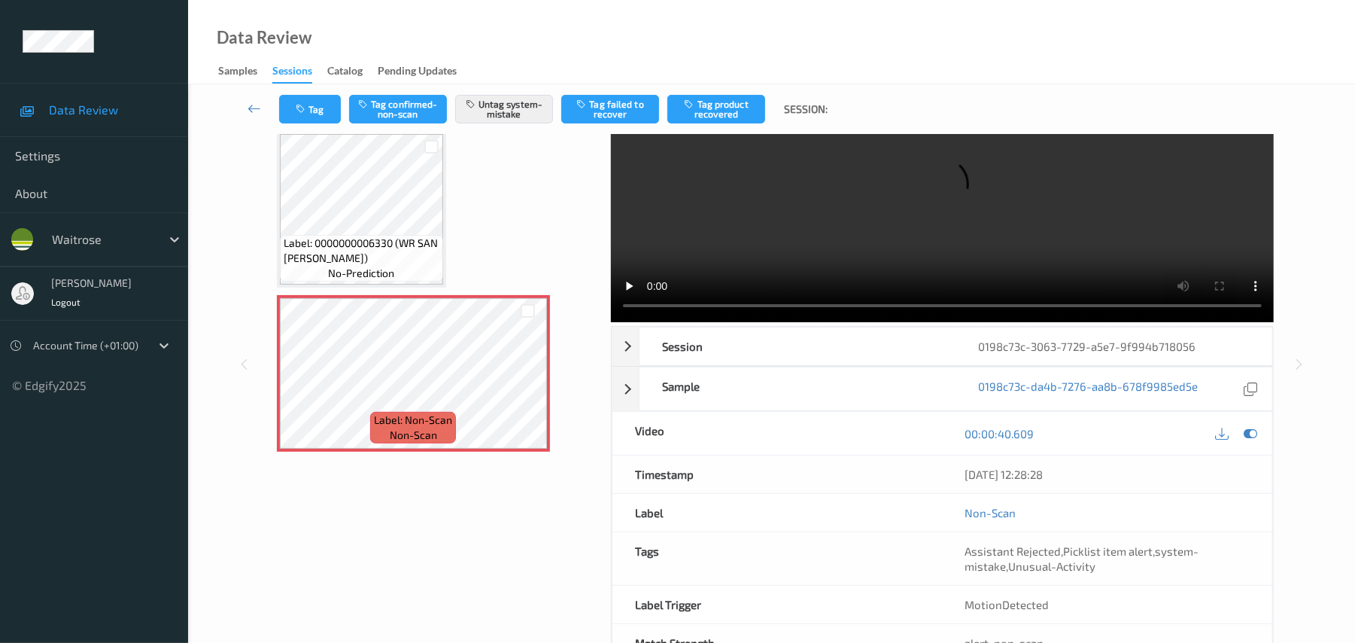
scroll to position [0, 0]
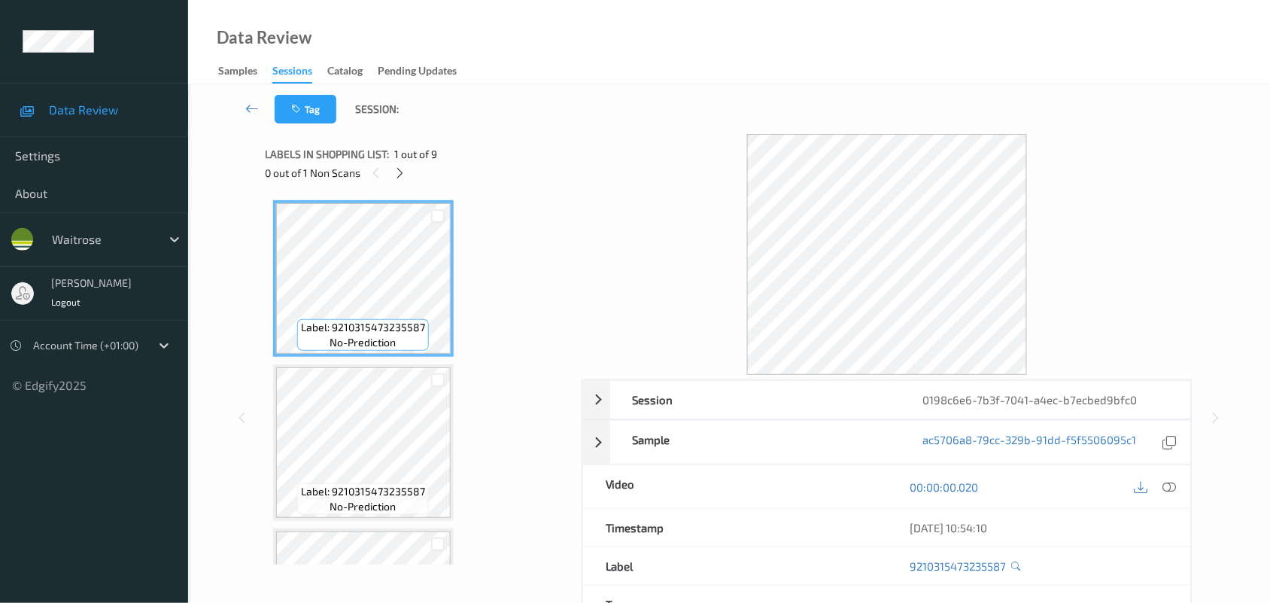
click at [692, 58] on div "Data Review Samples Sessions Catalog Pending Updates" at bounding box center [729, 42] width 1082 height 84
click at [400, 178] on icon at bounding box center [400, 173] width 13 height 14
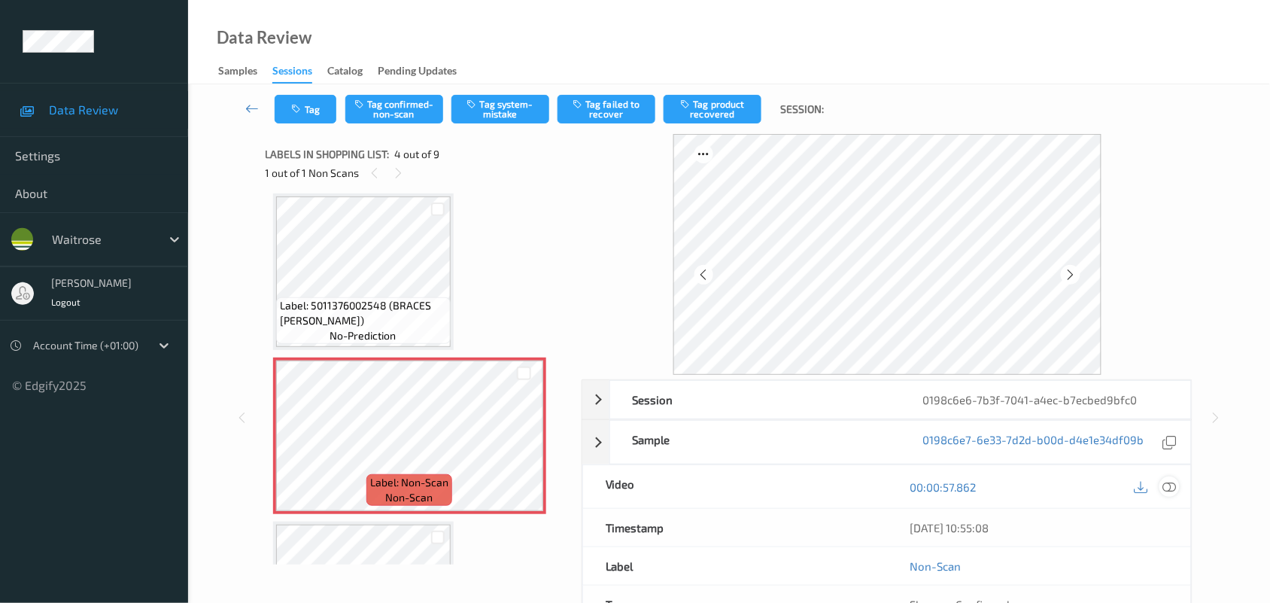
click at [1176, 487] on icon at bounding box center [1170, 486] width 14 height 14
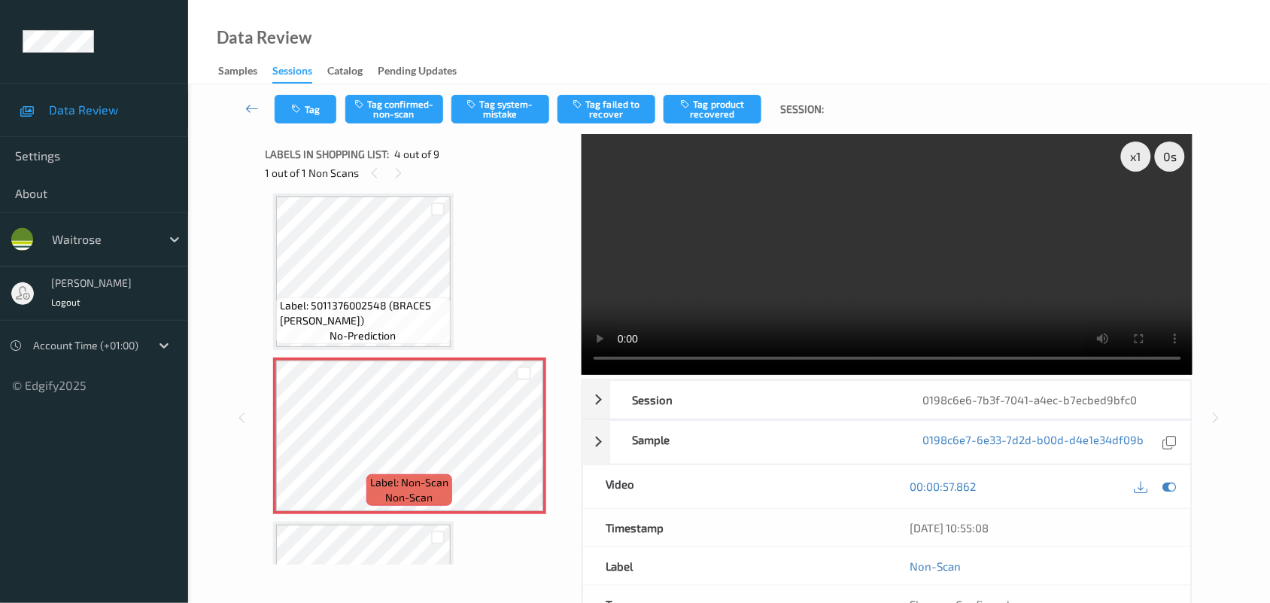
click at [747, 272] on video at bounding box center [888, 254] width 612 height 241
click at [527, 445] on icon at bounding box center [524, 449] width 13 height 14
click at [1168, 487] on icon at bounding box center [1170, 486] width 14 height 14
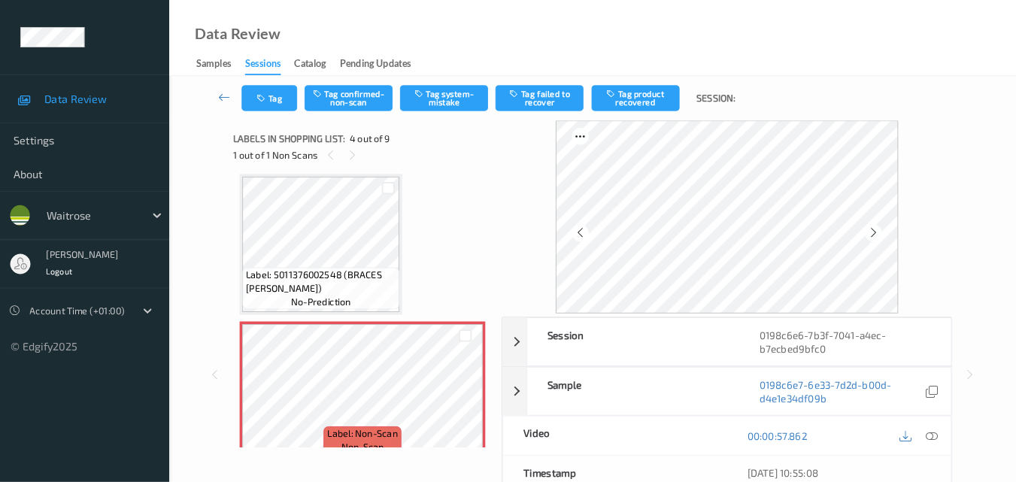
scroll to position [336, 0]
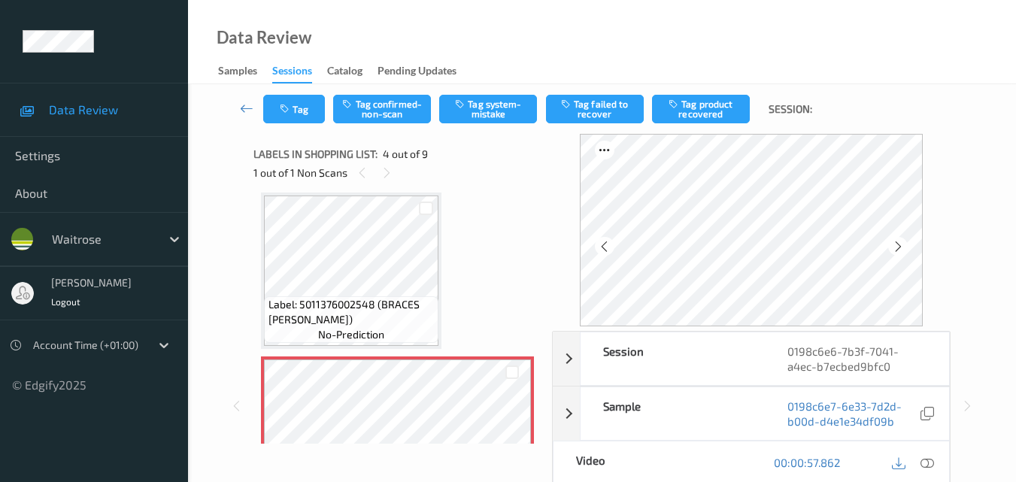
drag, startPoint x: 929, startPoint y: 2, endPoint x: 509, endPoint y: 272, distance: 499.2
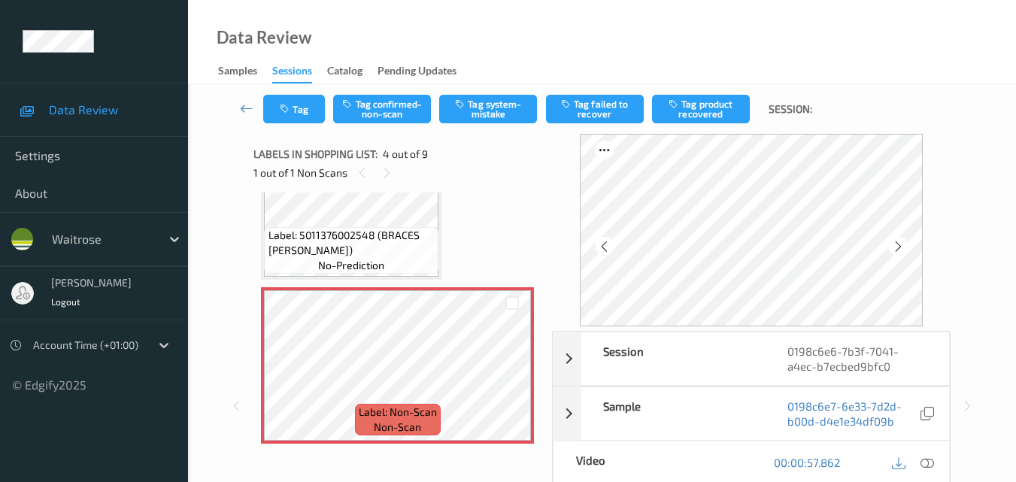
scroll to position [486, 0]
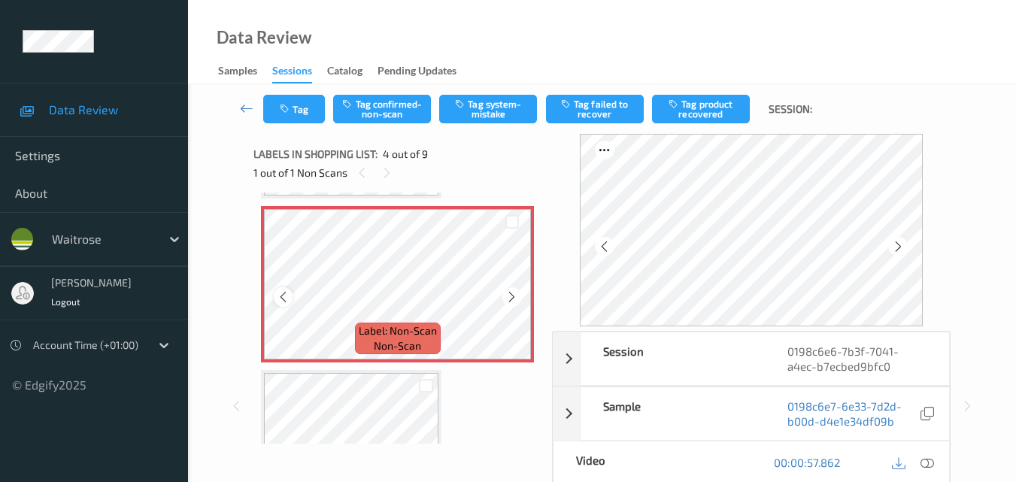
click at [284, 297] on icon at bounding box center [283, 297] width 13 height 14
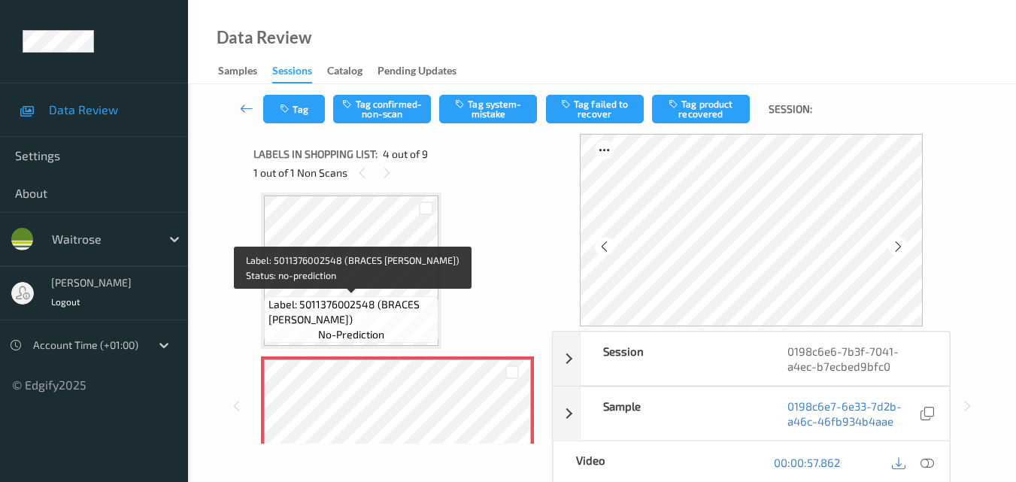
scroll to position [411, 0]
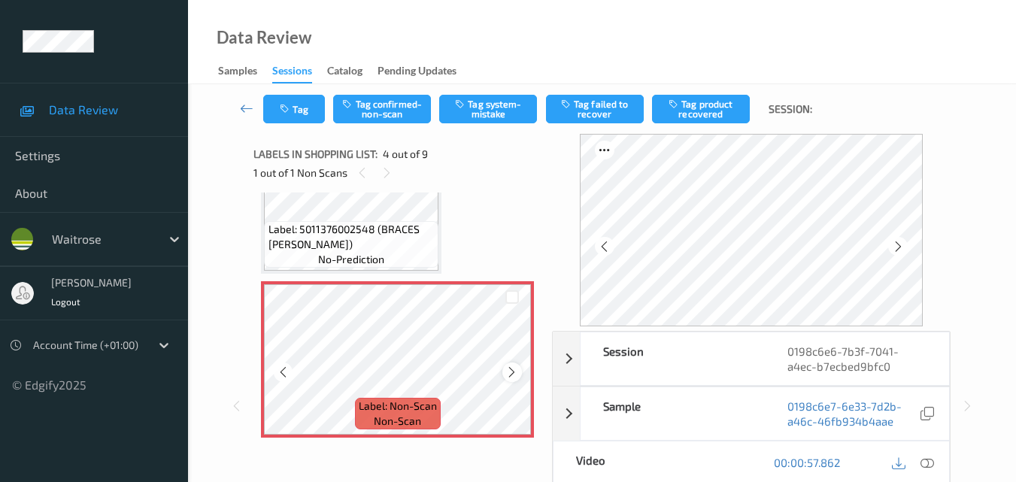
click at [506, 366] on icon at bounding box center [512, 373] width 13 height 14
click at [934, 466] on icon at bounding box center [928, 463] width 14 height 14
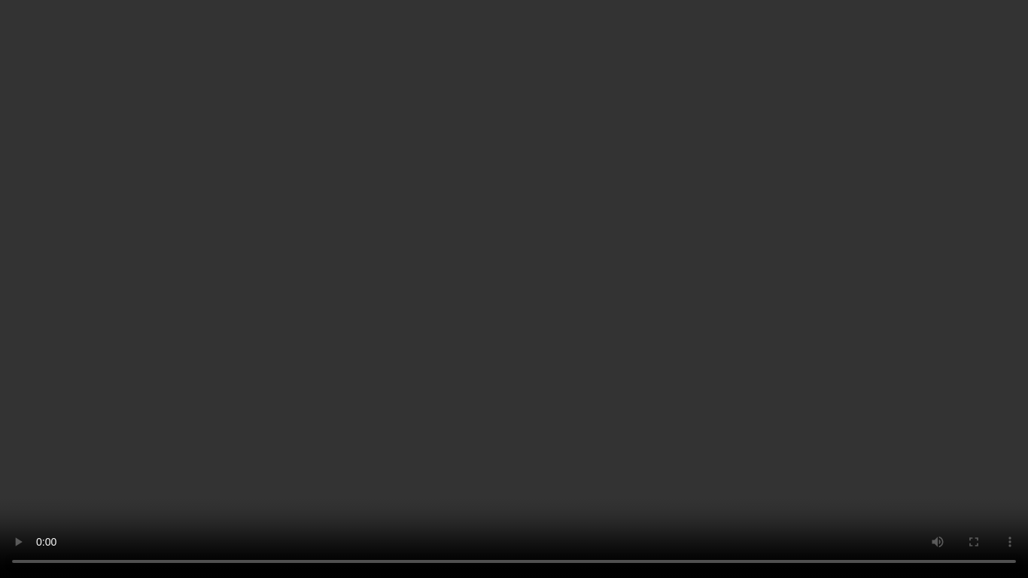
click at [650, 375] on video at bounding box center [514, 289] width 1028 height 578
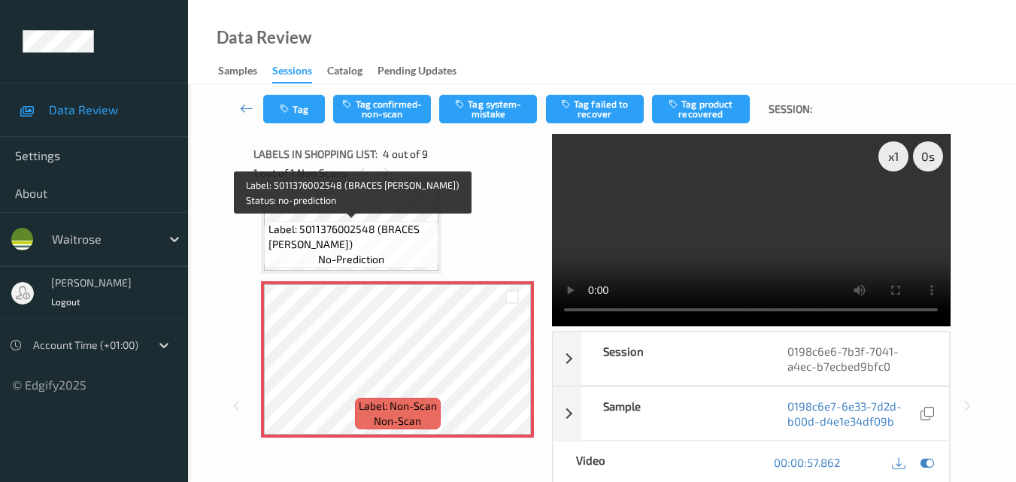
click at [376, 233] on span "Label: 5011376002548 (BRACES [PERSON_NAME])" at bounding box center [352, 237] width 167 height 30
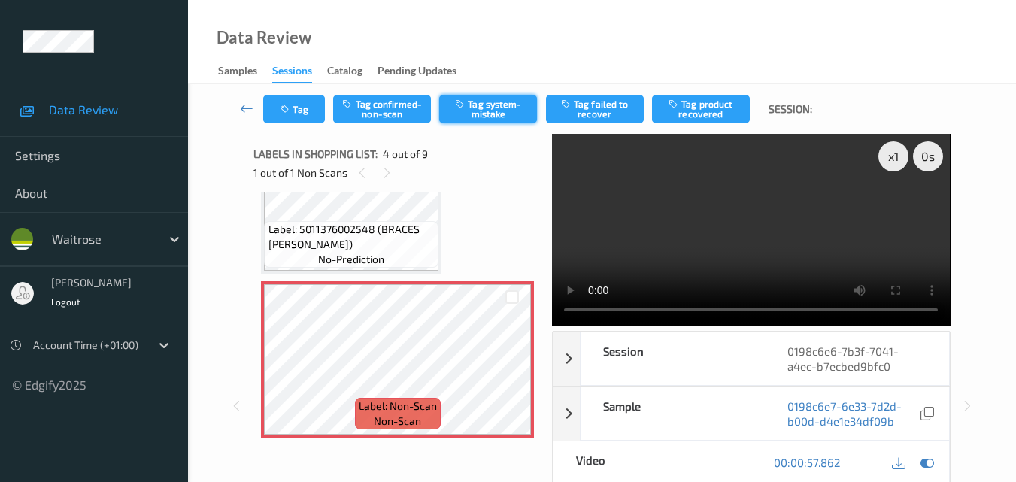
click at [500, 102] on button "Tag system-mistake" at bounding box center [488, 109] width 98 height 29
click at [287, 108] on icon "button" at bounding box center [286, 109] width 13 height 11
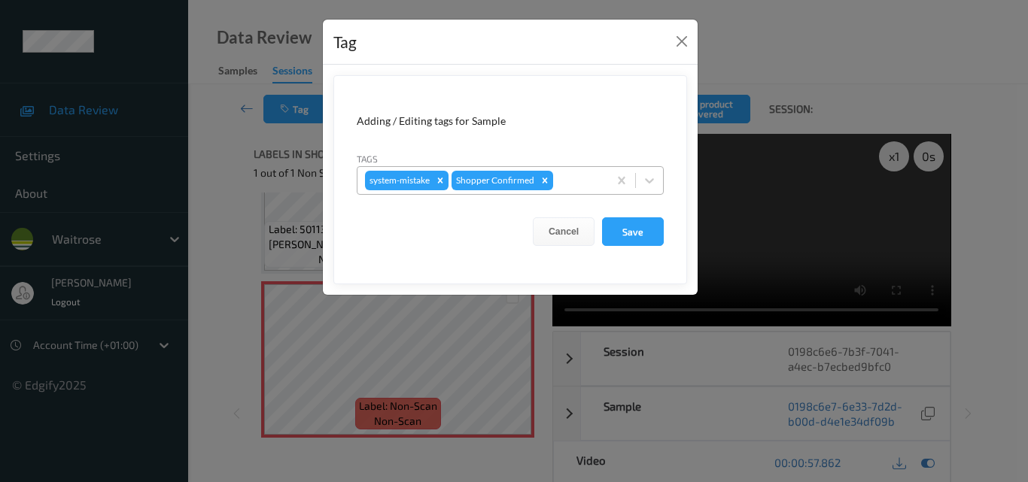
click at [572, 175] on div at bounding box center [578, 181] width 44 height 18
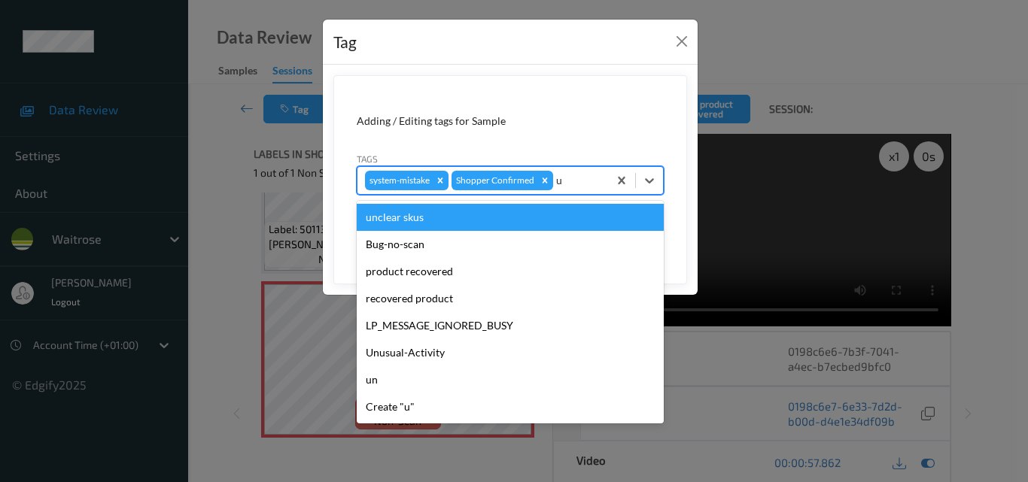
type input "un"
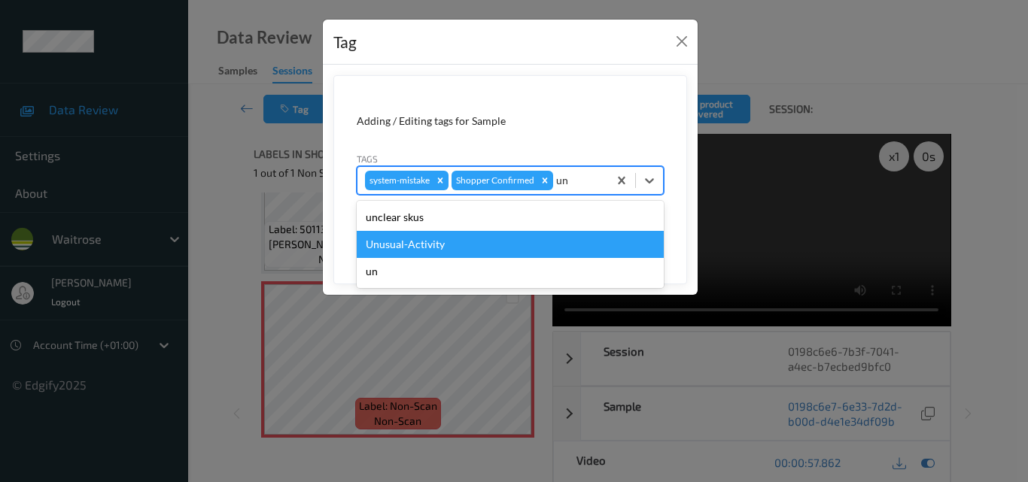
click at [479, 244] on div "Unusual-Activity" at bounding box center [510, 244] width 307 height 27
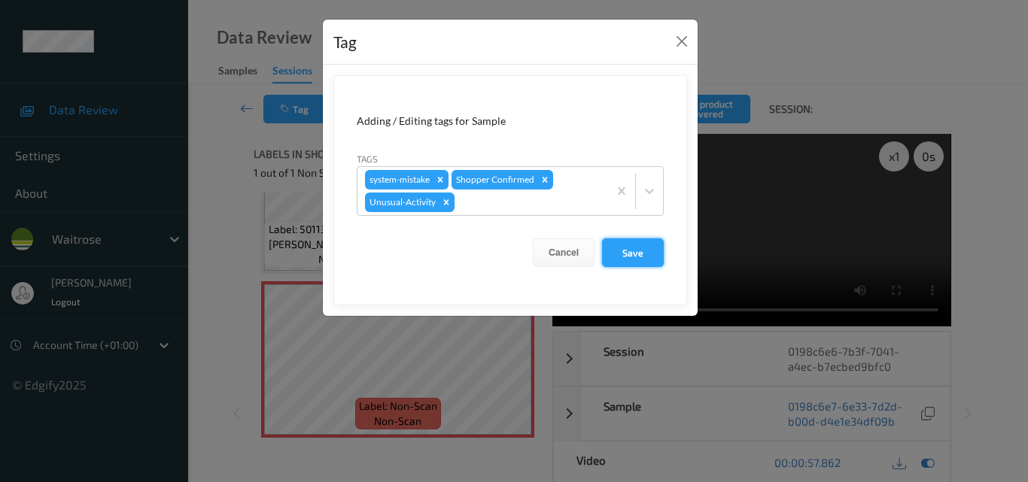
click at [620, 252] on button "Save" at bounding box center [633, 253] width 62 height 29
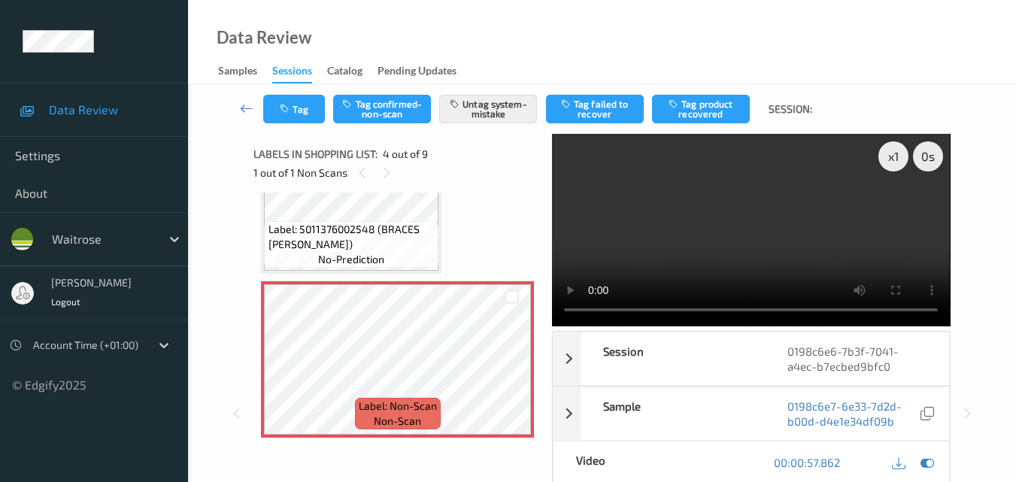
click at [679, 236] on video at bounding box center [751, 230] width 398 height 193
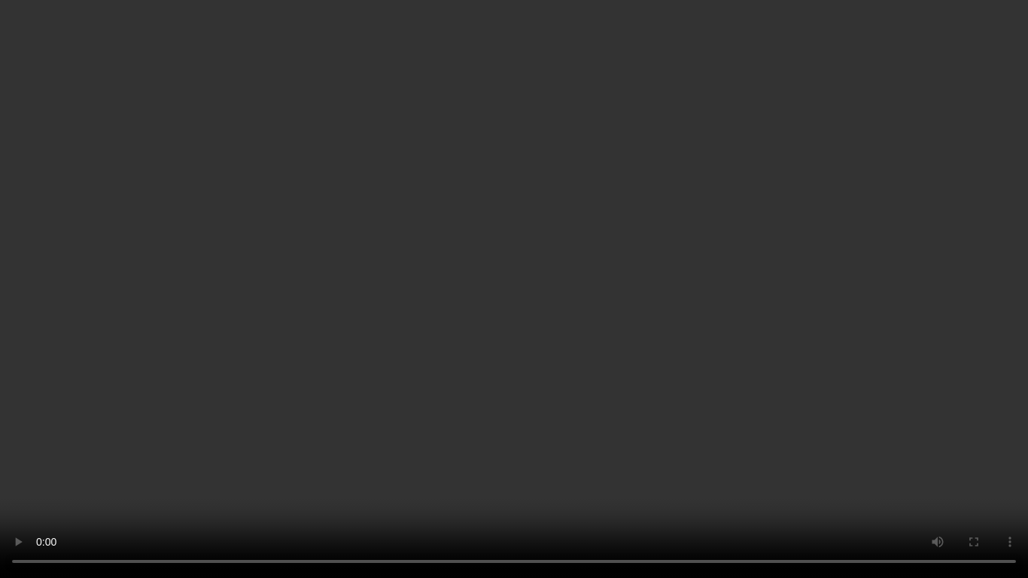
click at [676, 322] on video at bounding box center [514, 289] width 1028 height 578
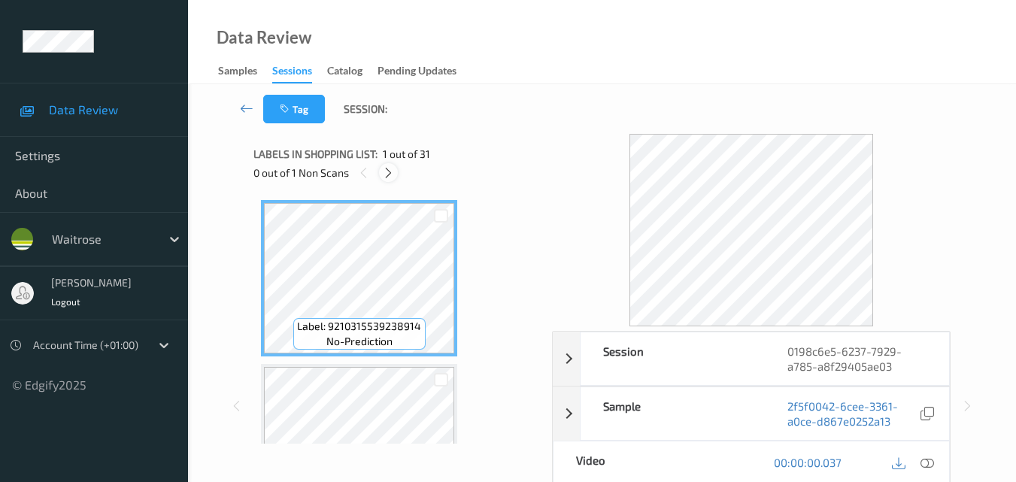
click at [389, 175] on icon at bounding box center [388, 173] width 13 height 14
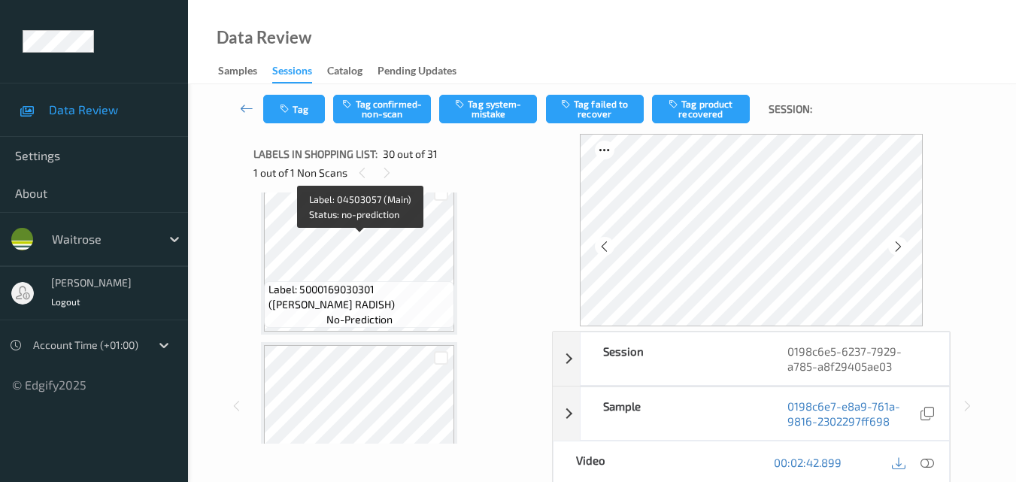
scroll to position [4600, 0]
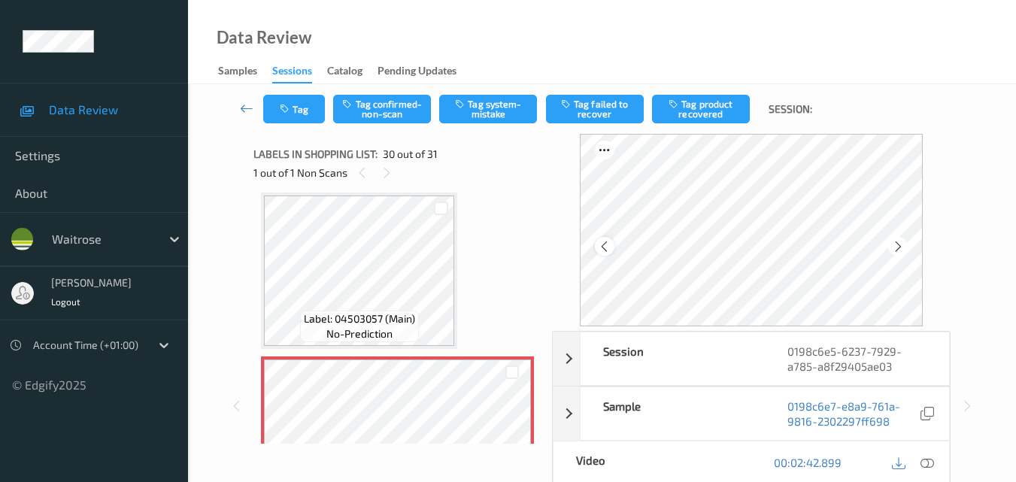
click at [606, 247] on icon at bounding box center [604, 247] width 13 height 14
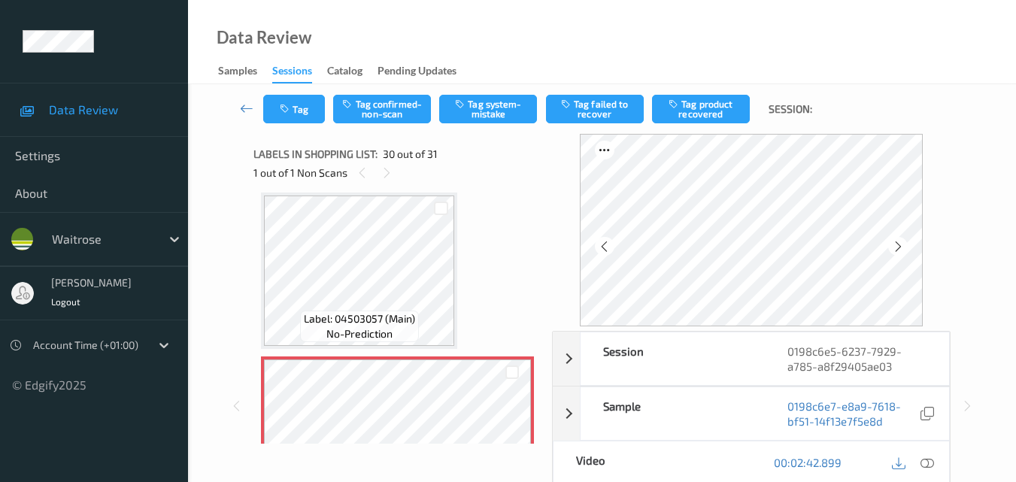
click at [606, 247] on icon at bounding box center [604, 247] width 13 height 14
click at [902, 244] on icon at bounding box center [898, 247] width 13 height 14
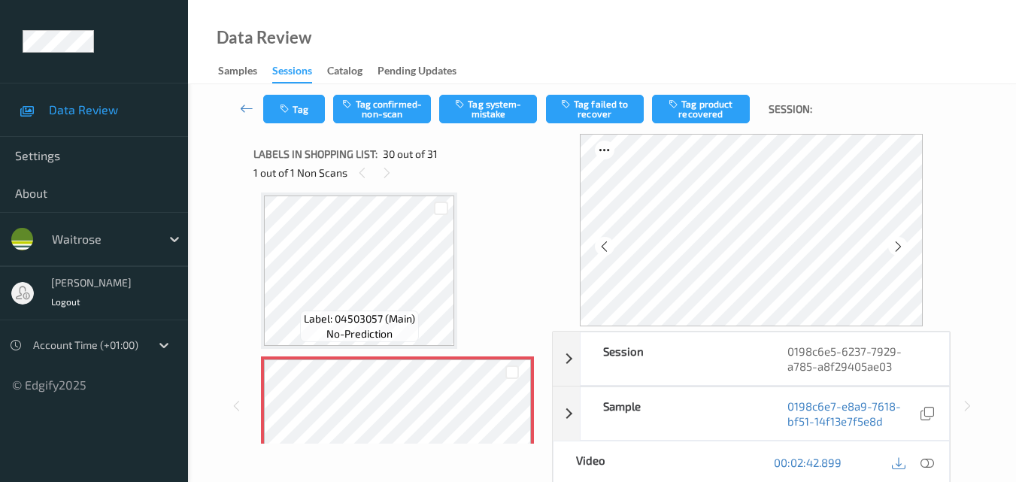
click at [902, 244] on icon at bounding box center [898, 247] width 13 height 14
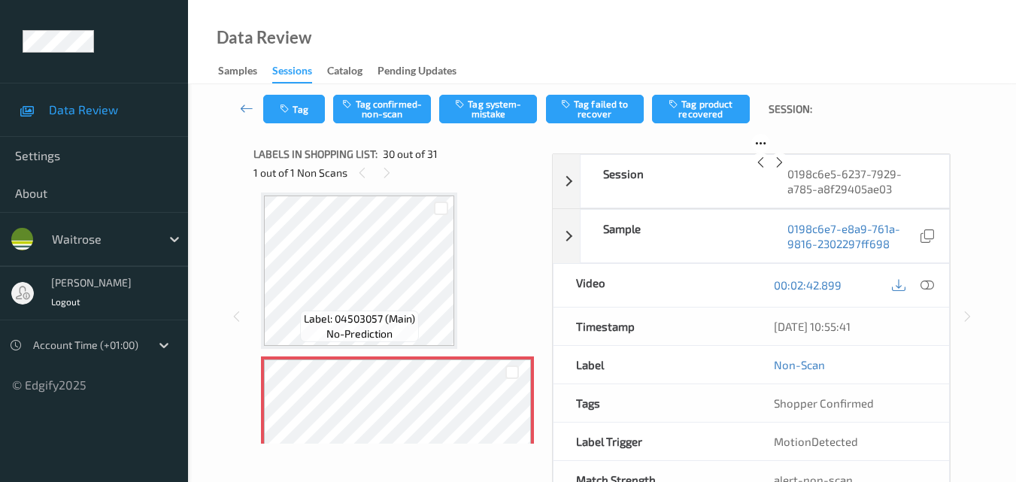
click at [786, 169] on icon at bounding box center [779, 163] width 13 height 14
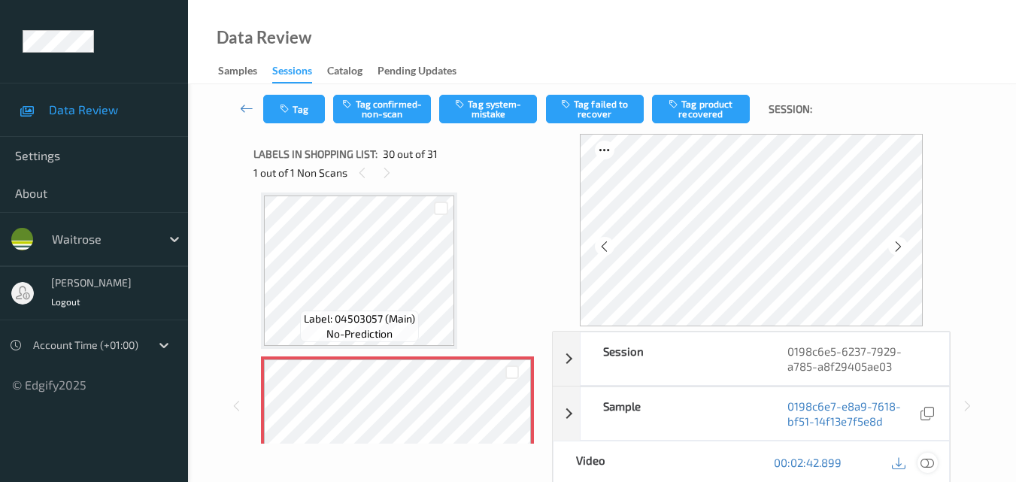
click at [929, 460] on icon at bounding box center [928, 463] width 14 height 14
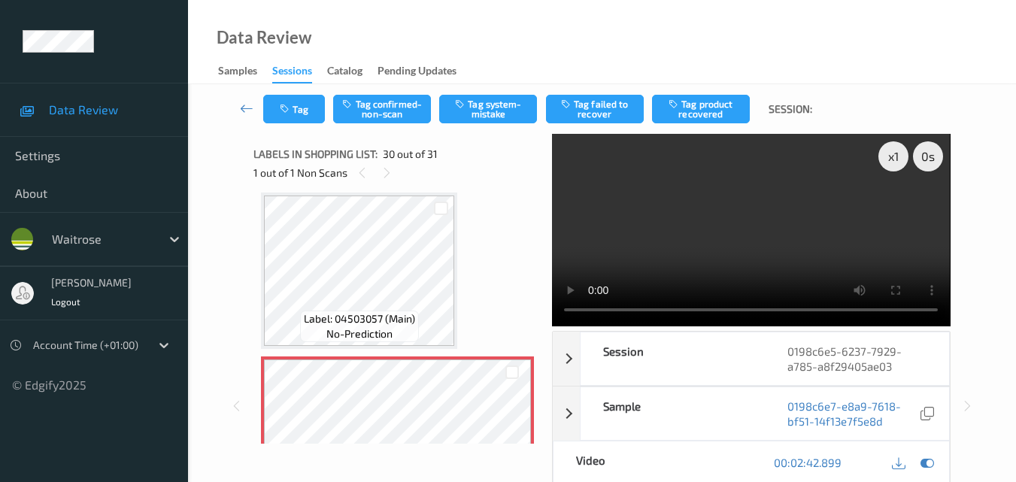
click at [762, 229] on video at bounding box center [751, 230] width 398 height 193
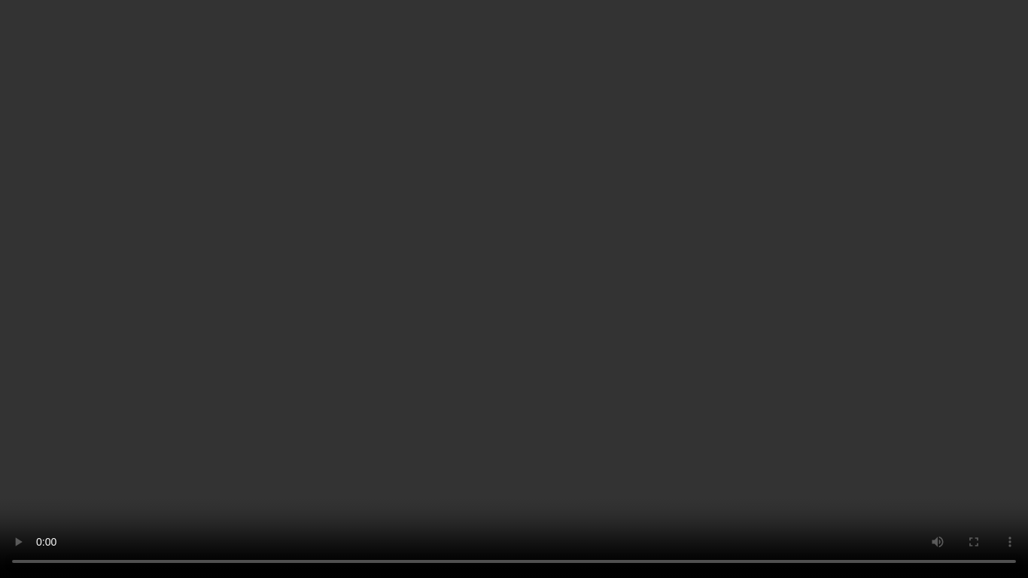
click at [684, 336] on video at bounding box center [514, 289] width 1028 height 578
click at [581, 287] on video at bounding box center [514, 289] width 1028 height 578
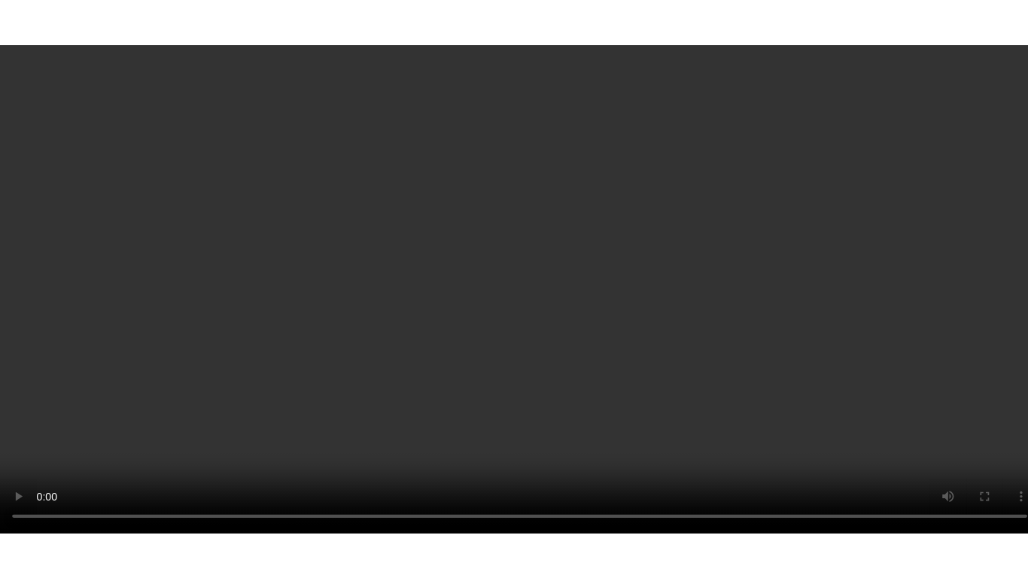
scroll to position [4841, 0]
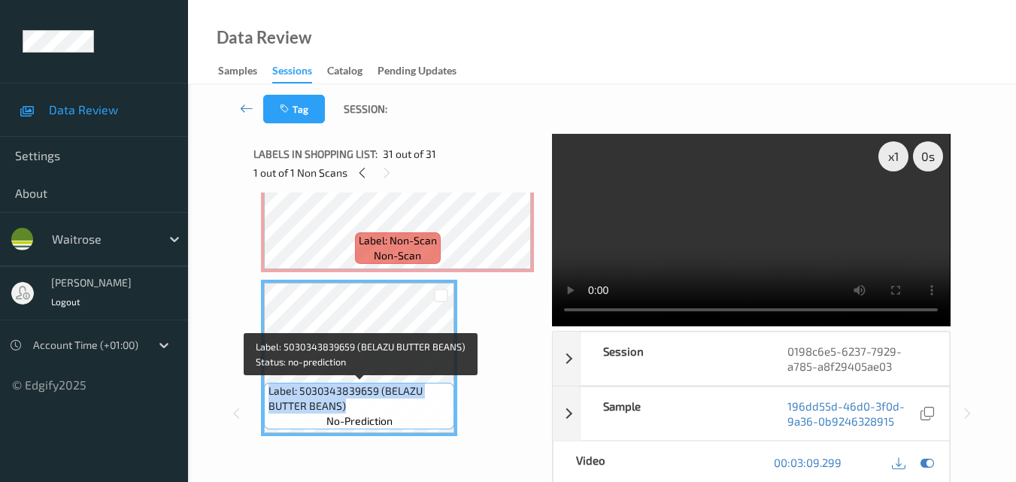
drag, startPoint x: 349, startPoint y: 404, endPoint x: 270, endPoint y: 384, distance: 81.4
click at [270, 384] on span "Label: 5030343839659 (BELAZU BUTTER BEANS)" at bounding box center [360, 399] width 183 height 30
copy span "Label: 5030343839659 (BELAZU BUTTER BEANS)"
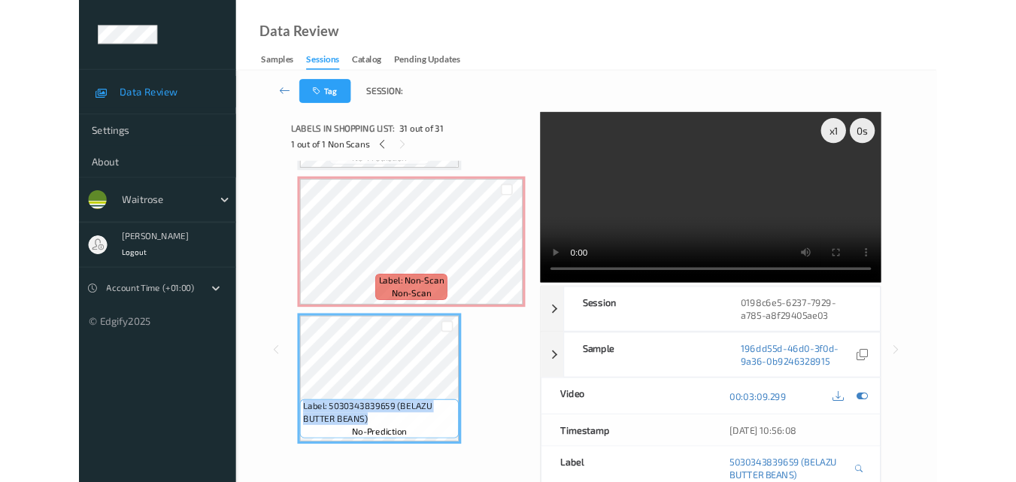
scroll to position [4745, 0]
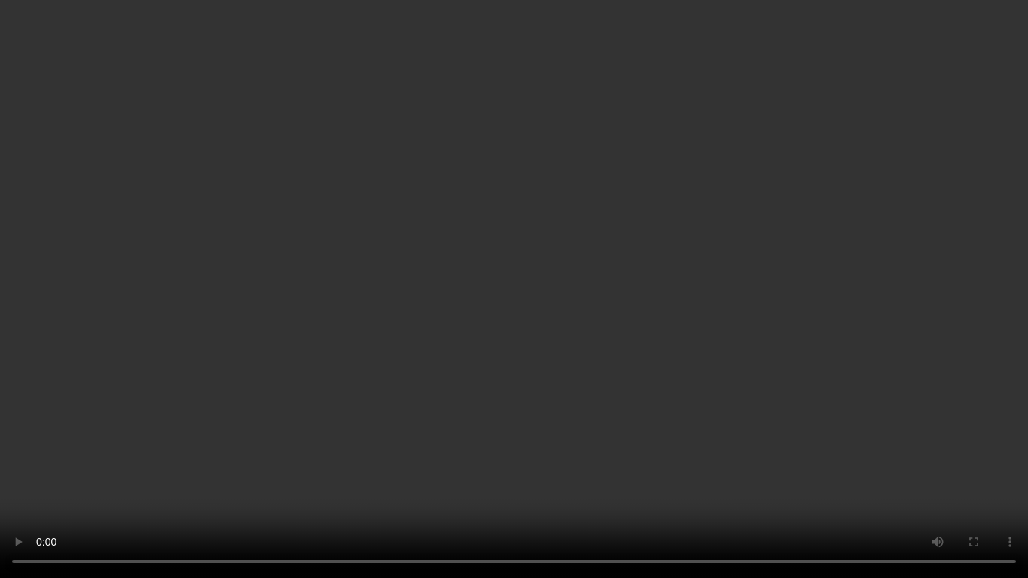
click at [457, 458] on video at bounding box center [514, 289] width 1028 height 578
click at [496, 305] on video at bounding box center [514, 289] width 1028 height 578
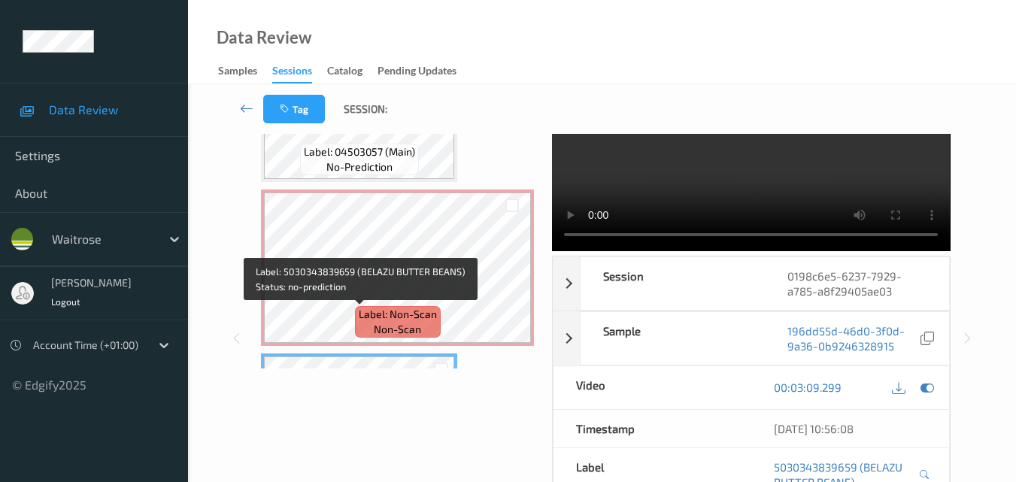
scroll to position [4690, 0]
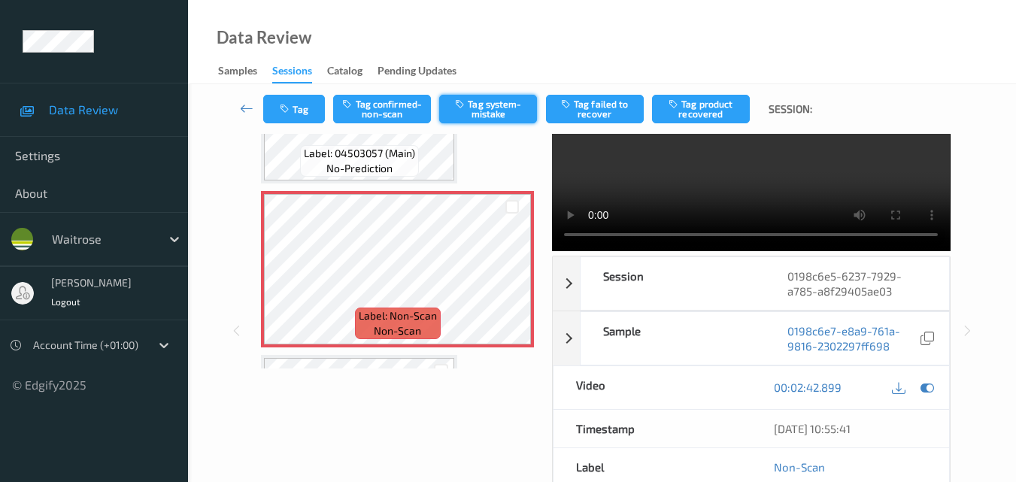
click at [494, 110] on button "Tag system-mistake" at bounding box center [488, 109] width 98 height 29
click at [284, 107] on icon "button" at bounding box center [286, 109] width 13 height 11
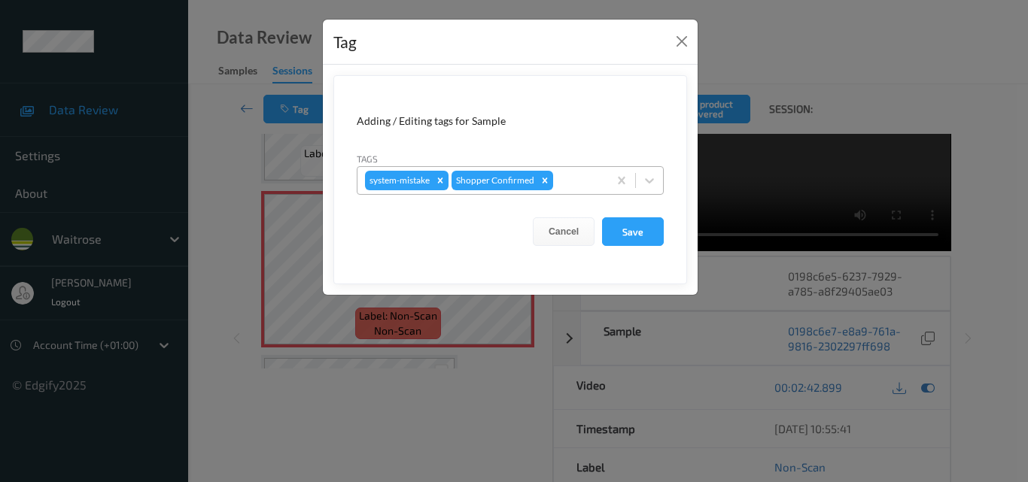
click at [561, 189] on div at bounding box center [578, 181] width 44 height 18
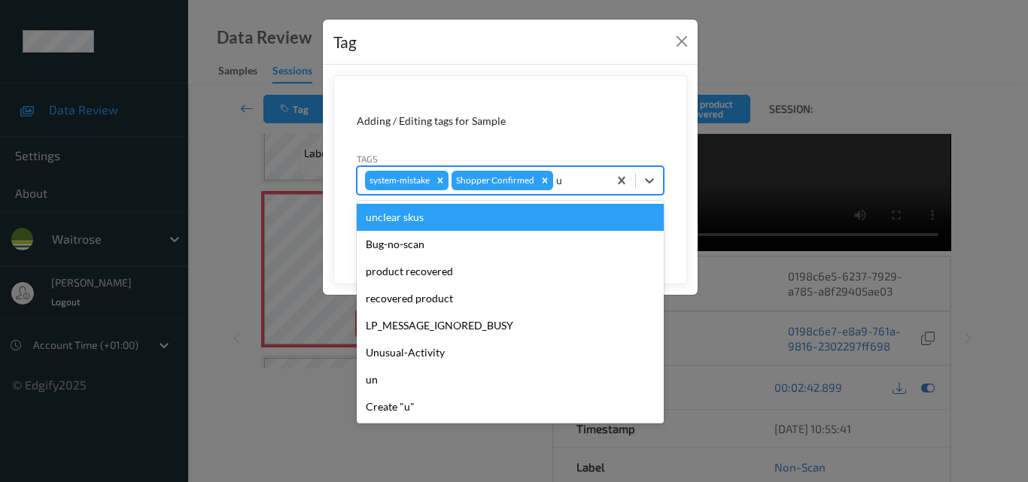
type input "un"
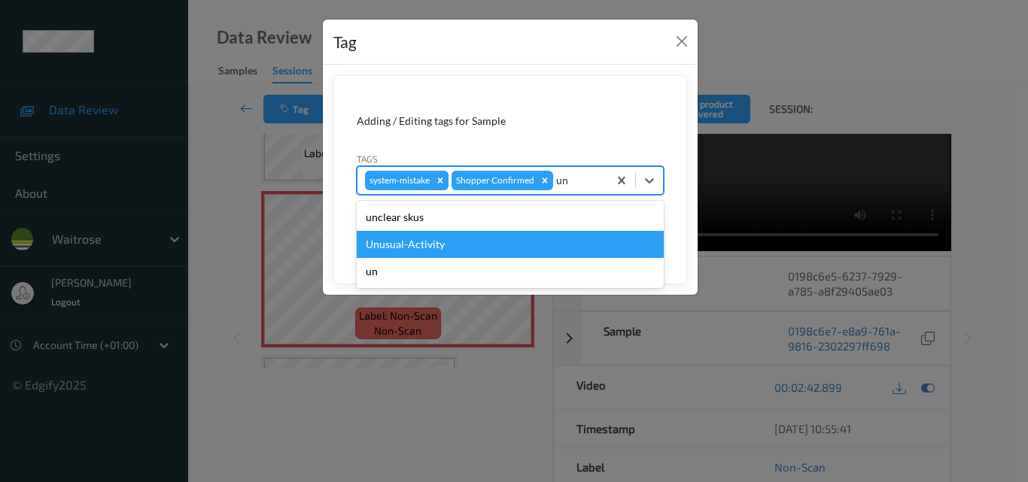
click at [499, 251] on div "Unusual-Activity" at bounding box center [510, 244] width 307 height 27
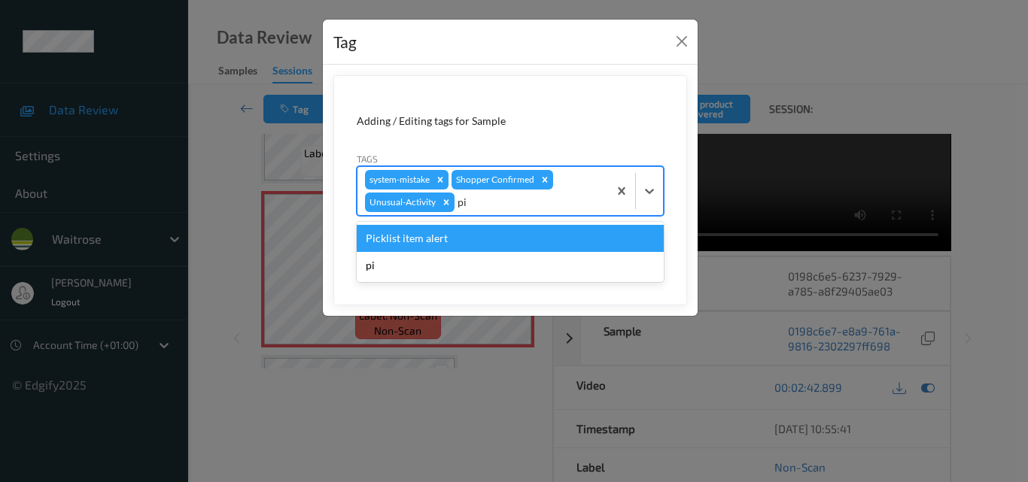
type input "pic"
click at [496, 248] on div "Picklist item alert" at bounding box center [510, 238] width 307 height 27
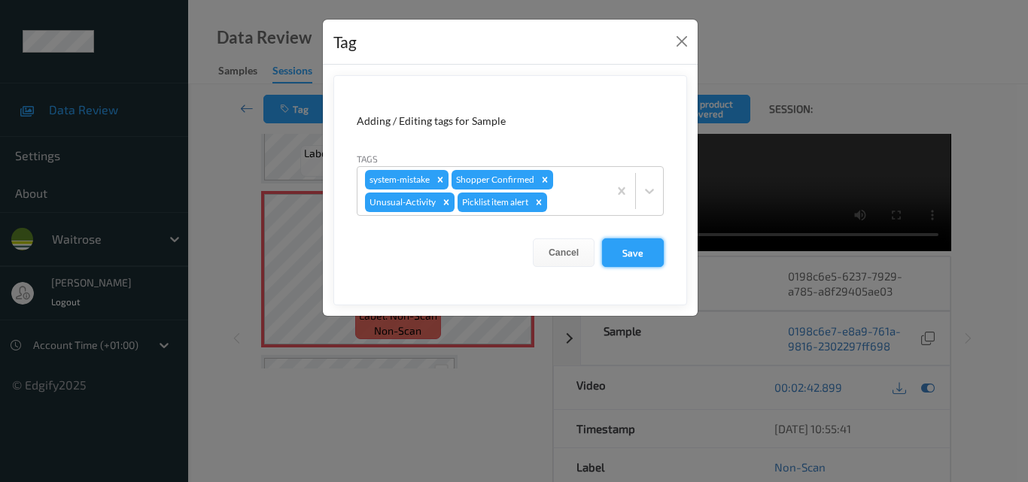
click at [628, 253] on button "Save" at bounding box center [633, 253] width 62 height 29
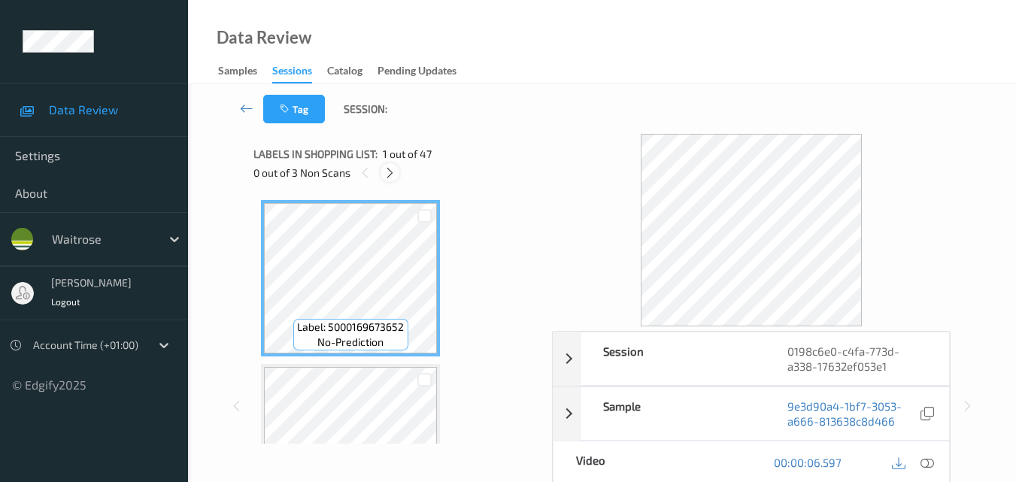
click at [387, 168] on icon at bounding box center [390, 173] width 13 height 14
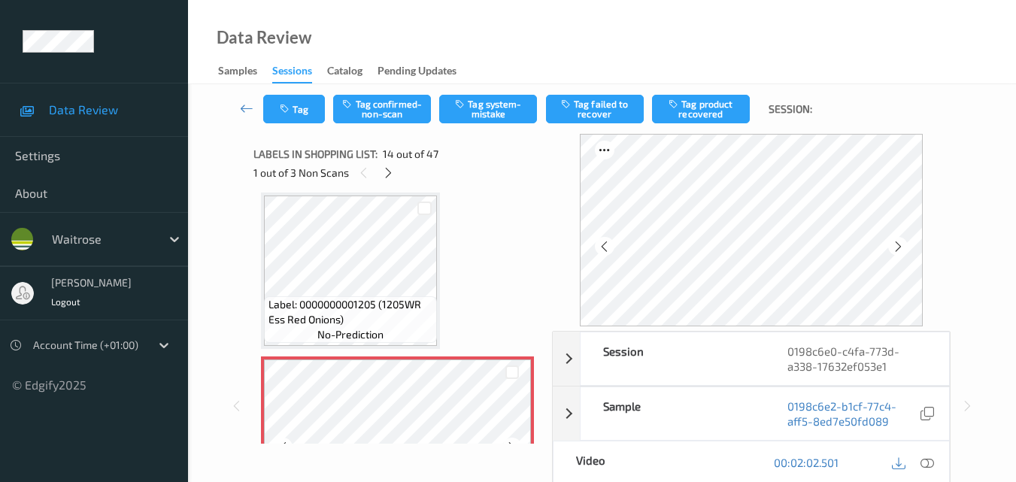
scroll to position [2051, 0]
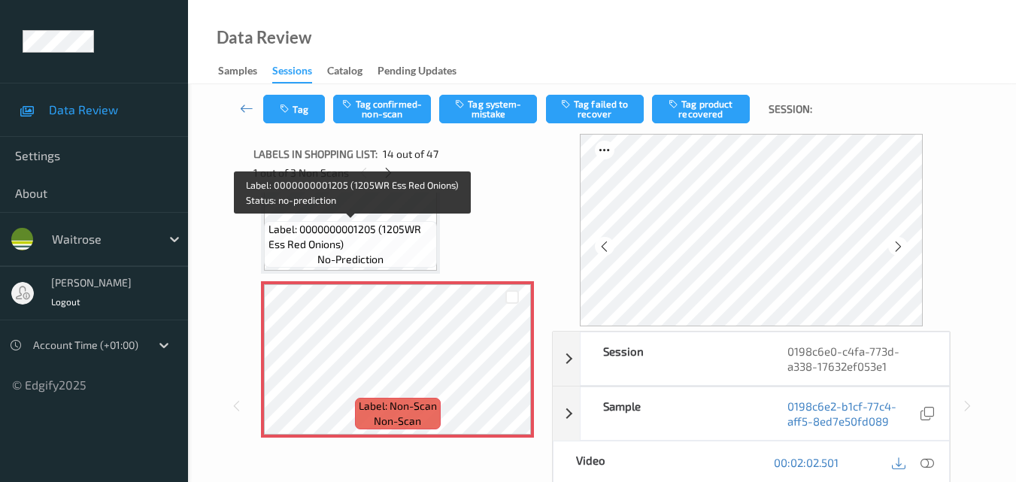
click at [327, 247] on span "Label: 0000000001205 (1205WR Ess Red Onions)" at bounding box center [352, 237] width 166 height 30
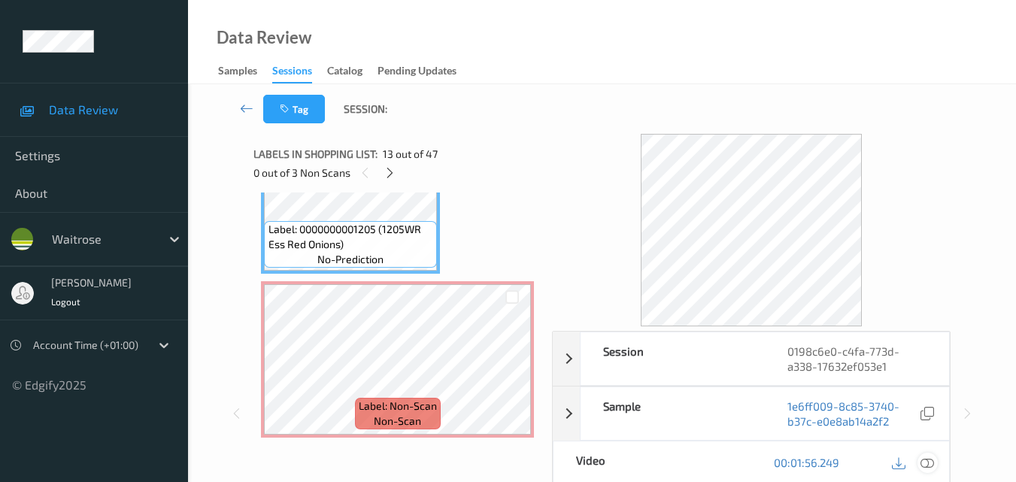
click at [932, 461] on icon at bounding box center [928, 463] width 14 height 14
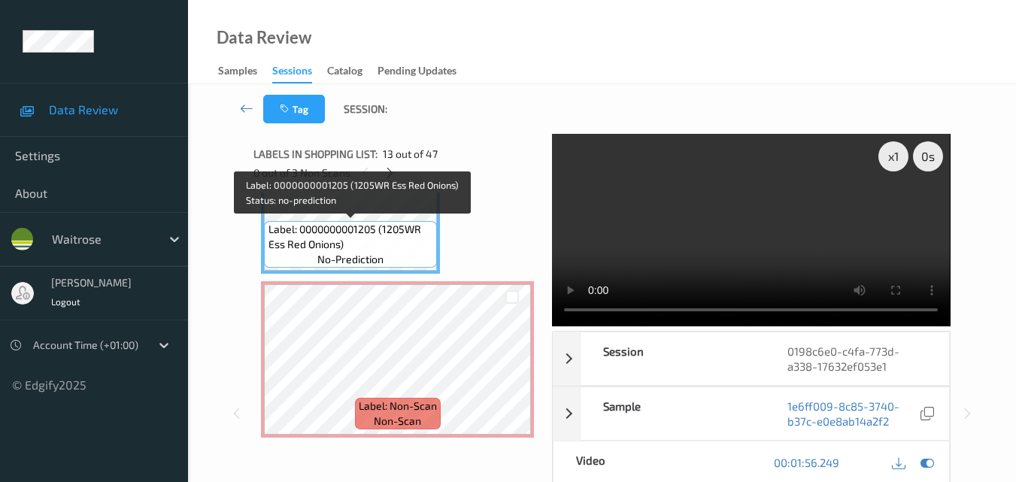
click at [377, 236] on span "Label: 0000000001205 (1205WR Ess Red Onions)" at bounding box center [352, 237] width 166 height 30
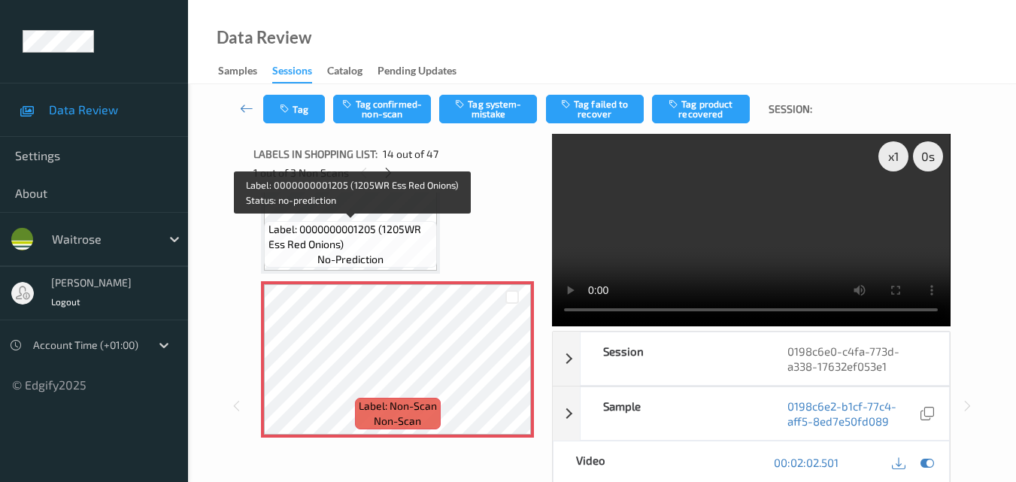
click at [406, 244] on span "Label: 0000000001205 (1205WR Ess Red Onions)" at bounding box center [352, 237] width 166 height 30
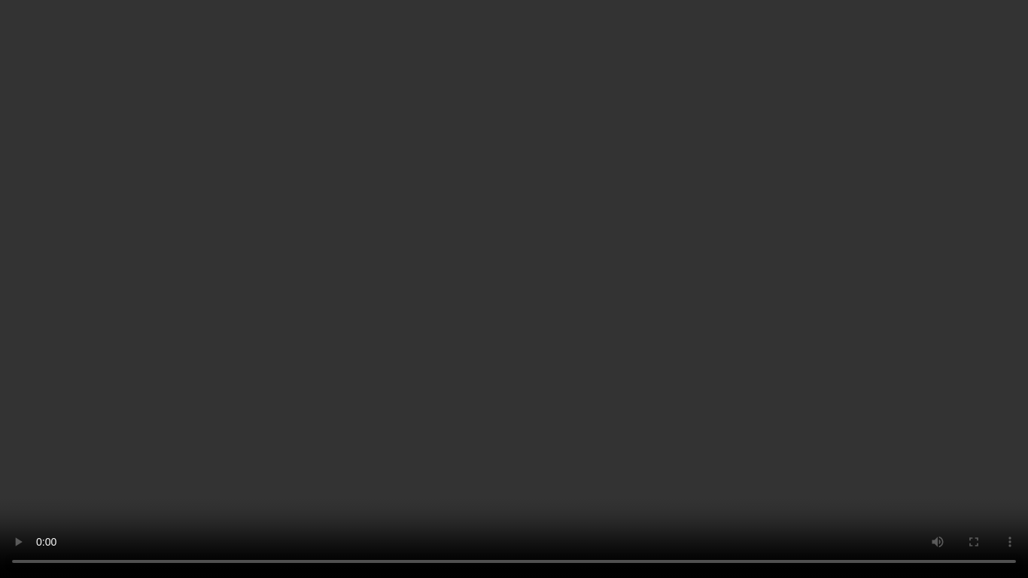
click at [597, 377] on video at bounding box center [514, 289] width 1028 height 578
click at [398, 395] on video at bounding box center [514, 289] width 1028 height 578
click at [562, 296] on video at bounding box center [514, 289] width 1028 height 578
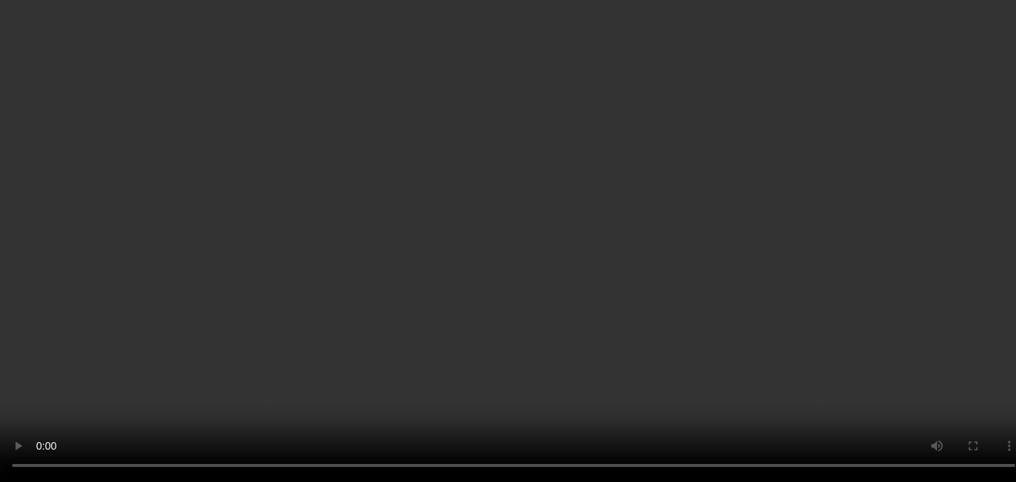
scroll to position [2126, 0]
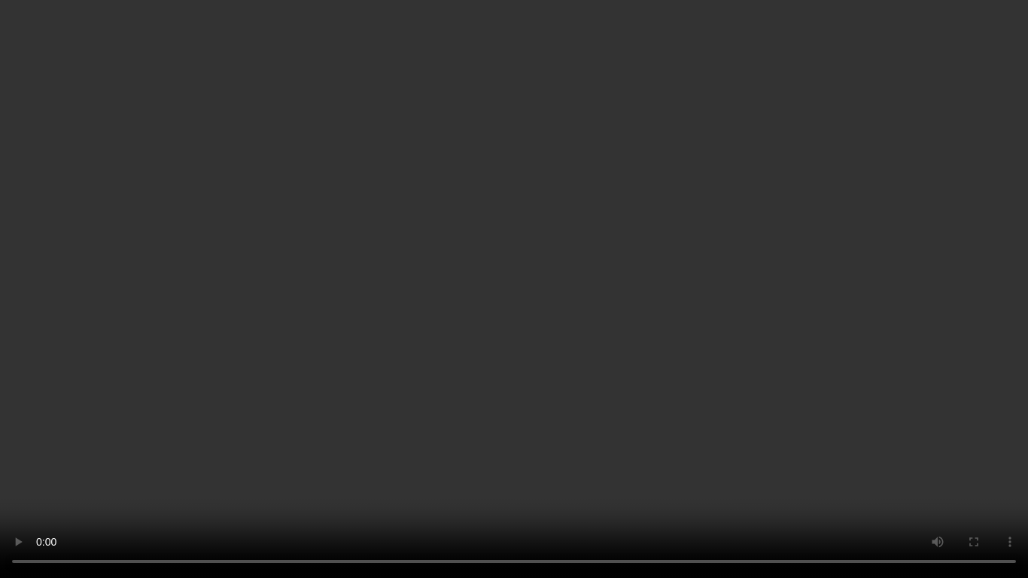
click at [709, 346] on video at bounding box center [514, 289] width 1028 height 578
click at [570, 299] on video at bounding box center [514, 289] width 1028 height 578
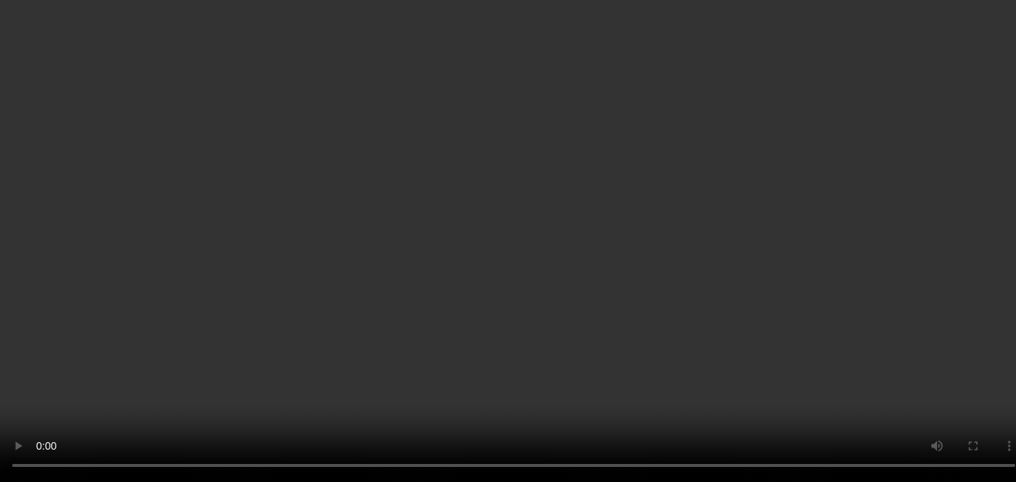
scroll to position [2277, 0]
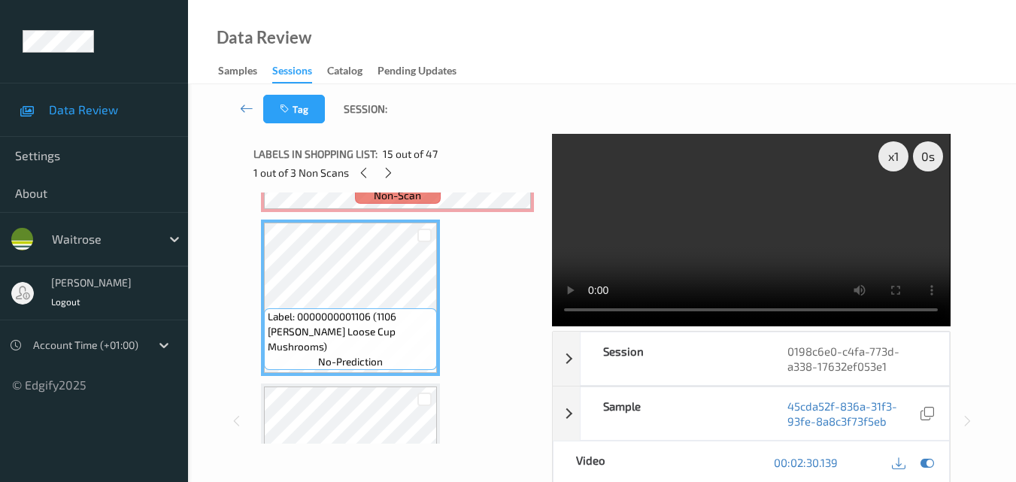
click at [782, 230] on video at bounding box center [751, 230] width 398 height 193
click at [782, 233] on video at bounding box center [751, 230] width 398 height 193
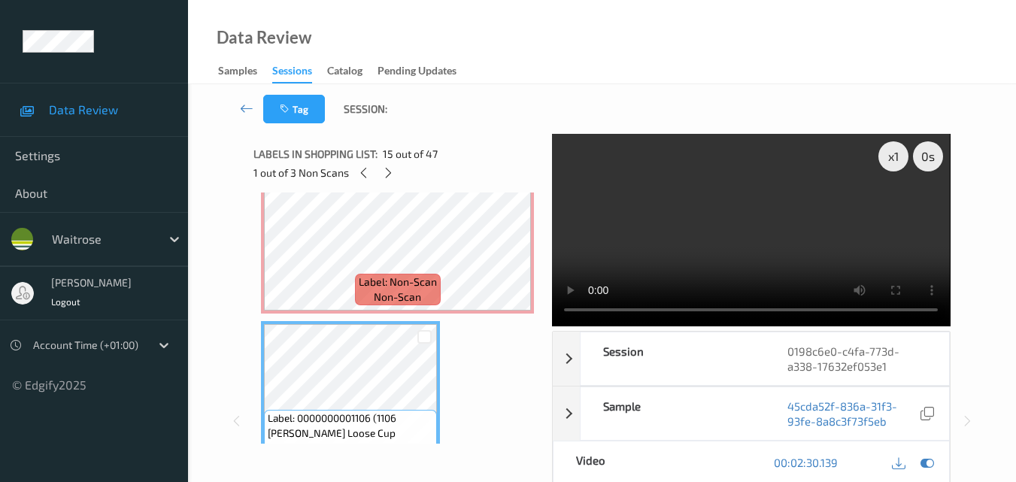
scroll to position [2051, 0]
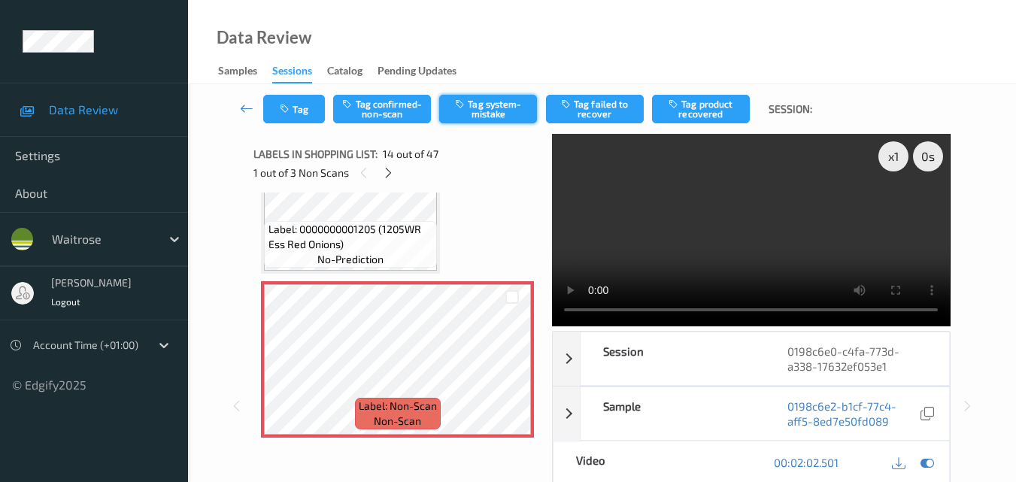
click at [502, 109] on button "Tag system-mistake" at bounding box center [488, 109] width 98 height 29
click at [298, 110] on button "Tag" at bounding box center [294, 109] width 62 height 29
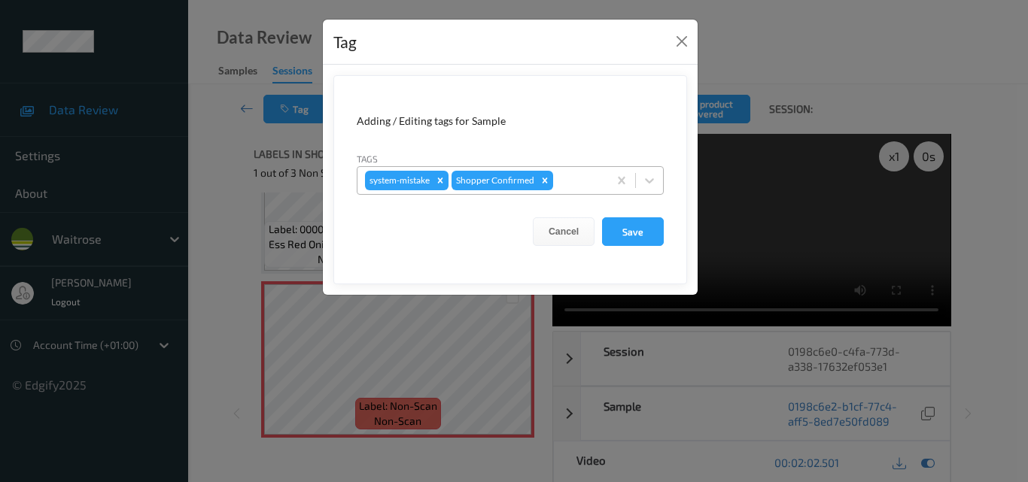
click at [567, 190] on div "system-mistake Shopper Confirmed" at bounding box center [482, 181] width 251 height 26
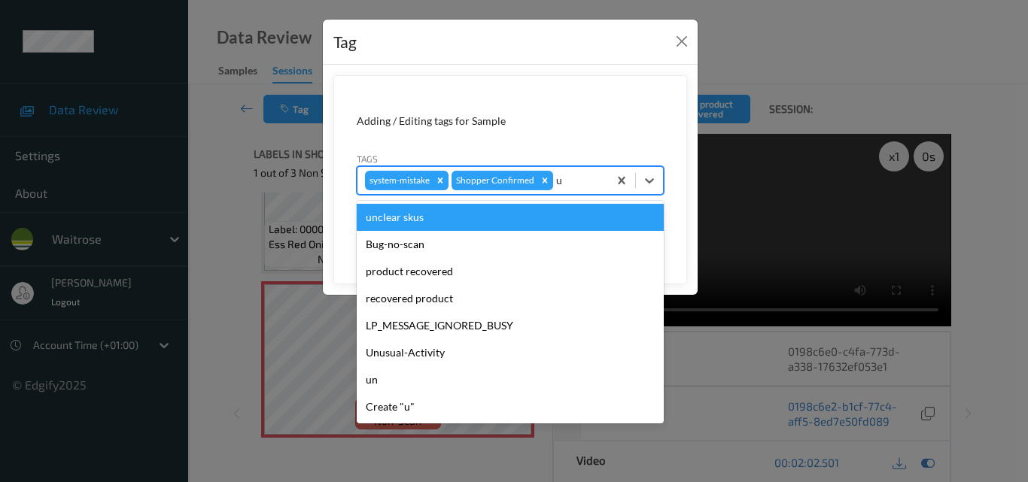
type input "un"
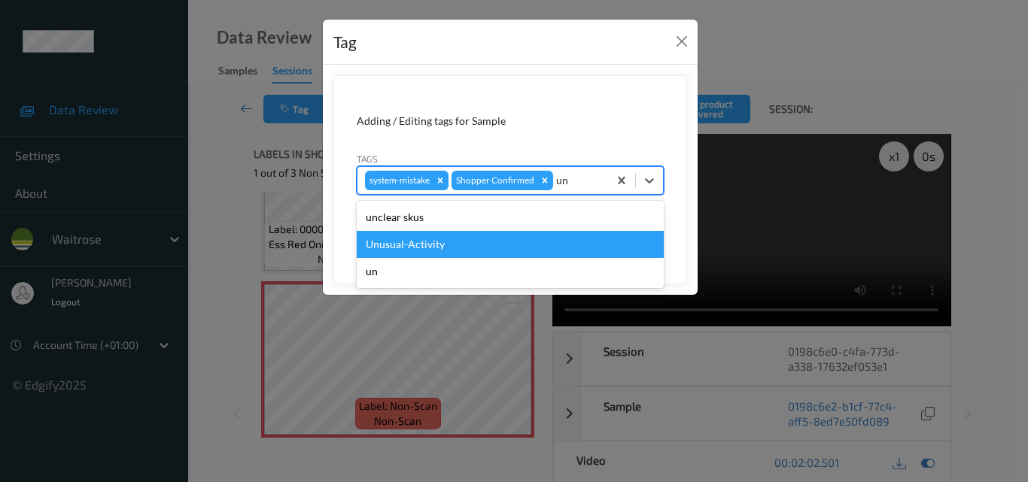
click at [530, 231] on div "Unusual-Activity" at bounding box center [510, 244] width 307 height 27
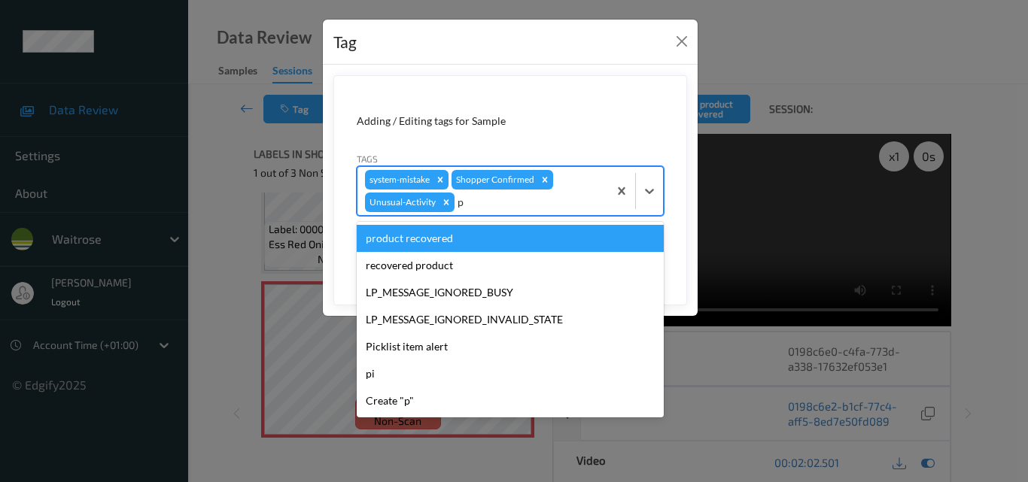
type input "pi"
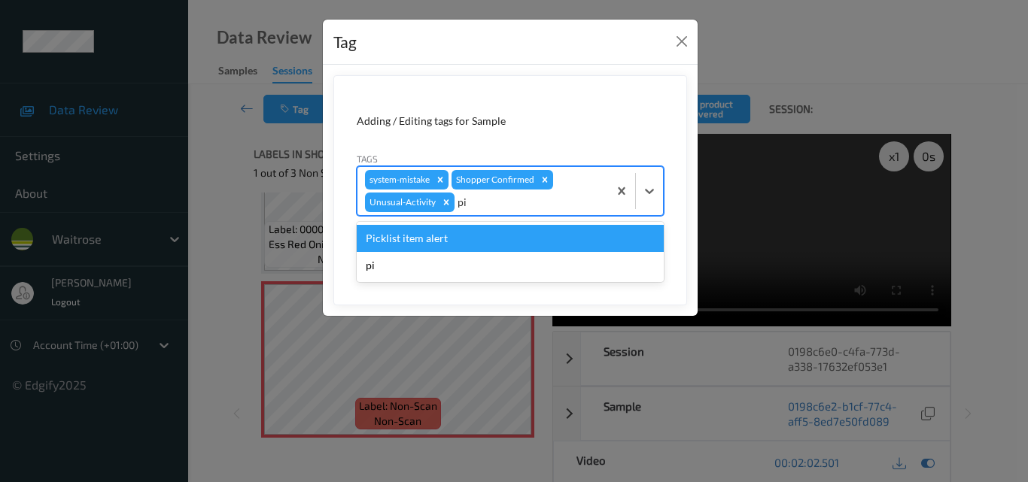
click at [530, 231] on div "Picklist item alert" at bounding box center [510, 238] width 307 height 27
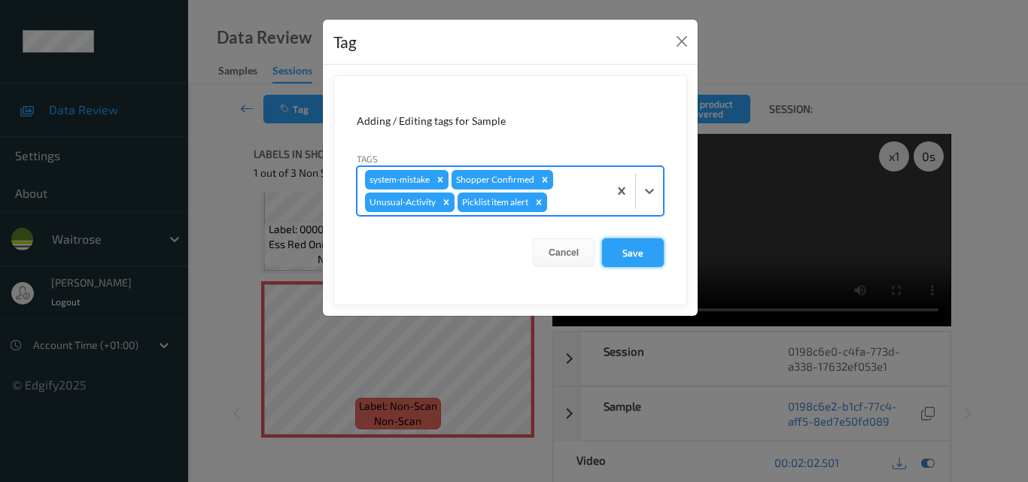
click at [633, 248] on button "Save" at bounding box center [633, 253] width 62 height 29
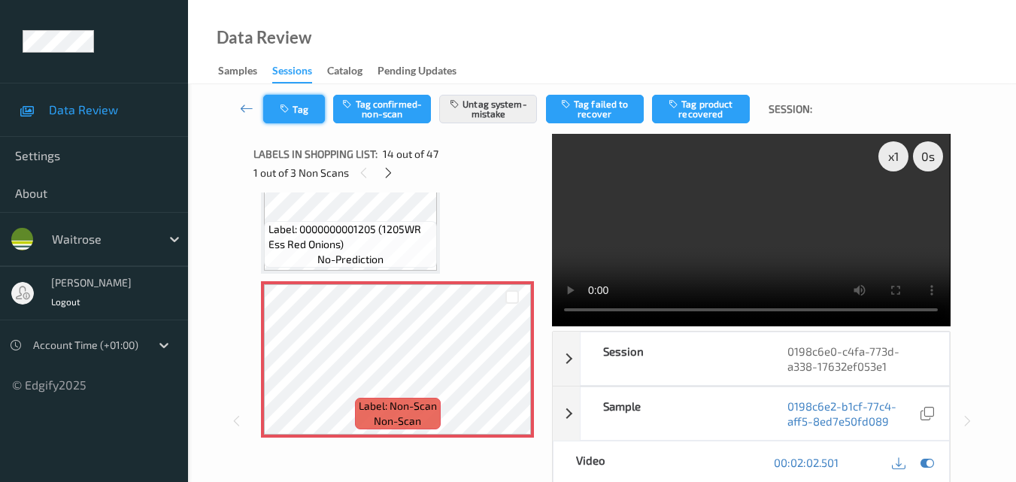
click at [291, 108] on icon "button" at bounding box center [286, 109] width 13 height 11
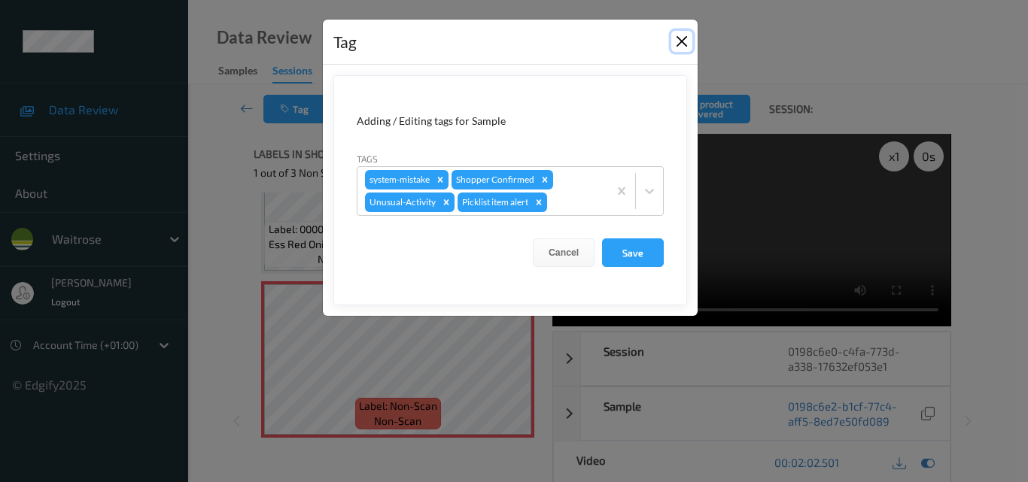
click at [688, 43] on button "Close" at bounding box center [681, 41] width 21 height 21
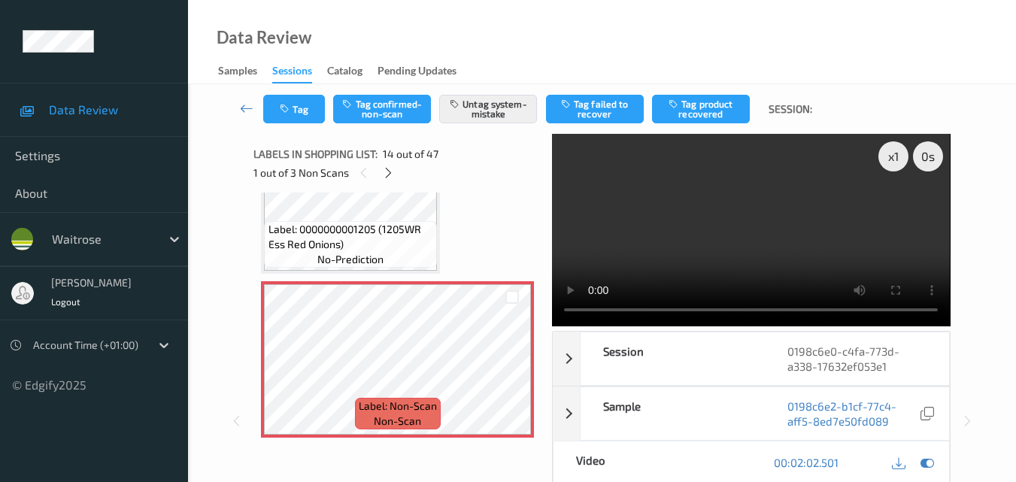
click at [743, 202] on video at bounding box center [751, 230] width 398 height 193
click at [700, 260] on video at bounding box center [751, 230] width 398 height 193
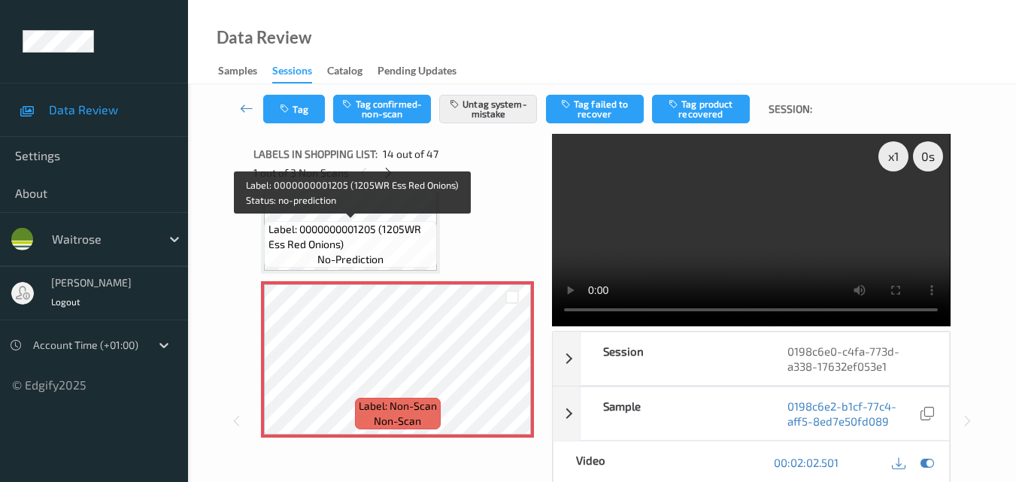
click at [416, 233] on span "Label: 0000000001205 (1205WR Ess Red Onions)" at bounding box center [352, 237] width 166 height 30
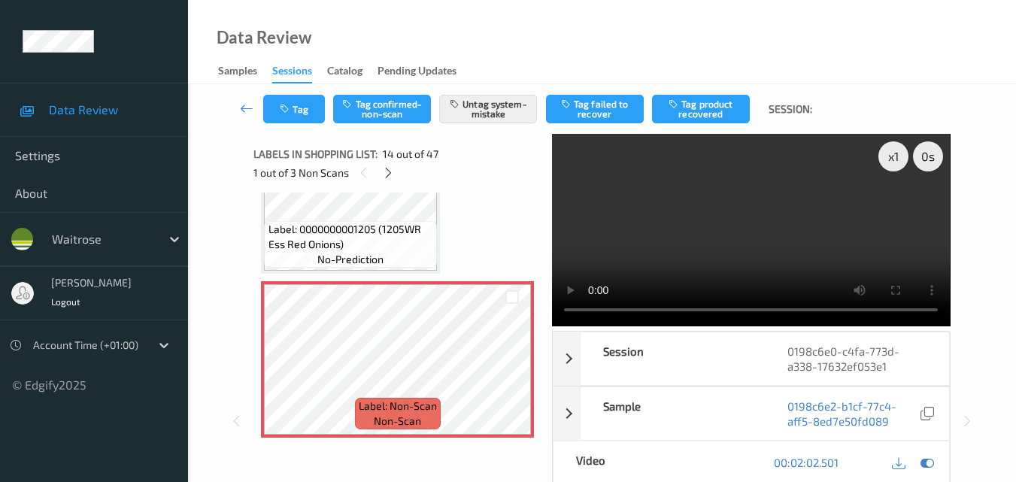
click at [725, 267] on video at bounding box center [751, 230] width 398 height 193
click at [285, 116] on button "Tag" at bounding box center [294, 109] width 62 height 29
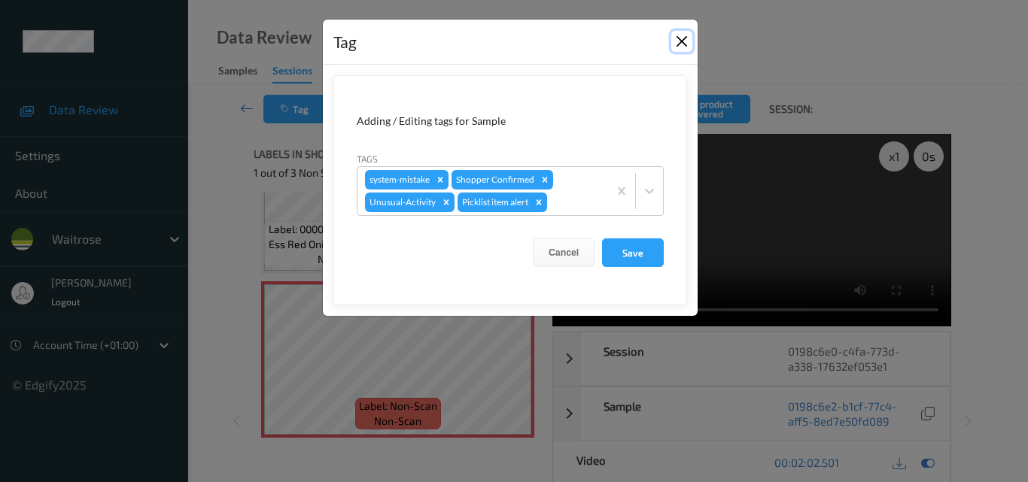
click at [684, 44] on button "Close" at bounding box center [681, 41] width 21 height 21
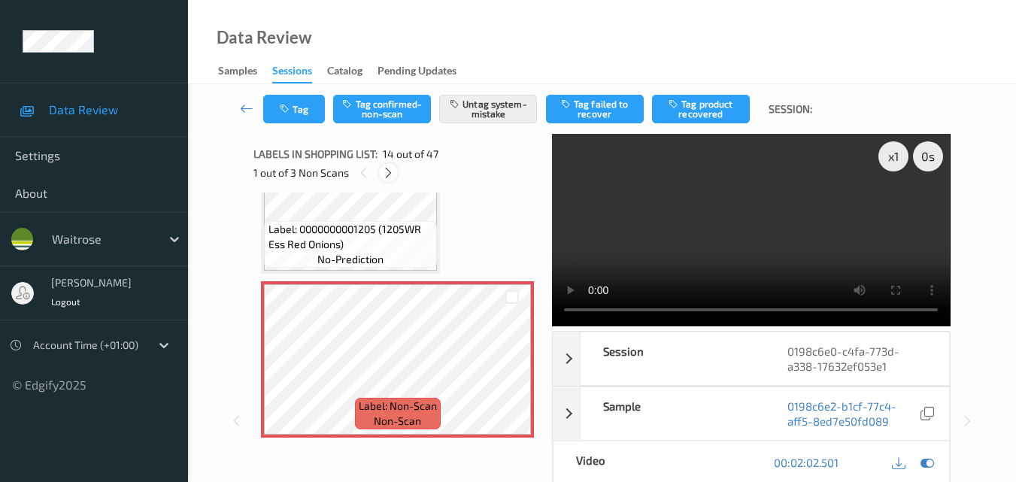
click at [388, 171] on icon at bounding box center [388, 173] width 13 height 14
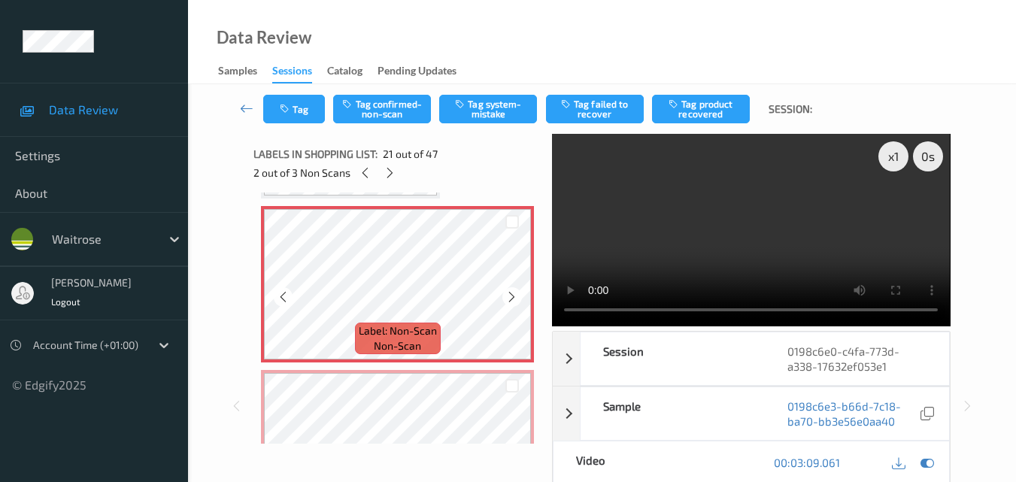
scroll to position [3199, 0]
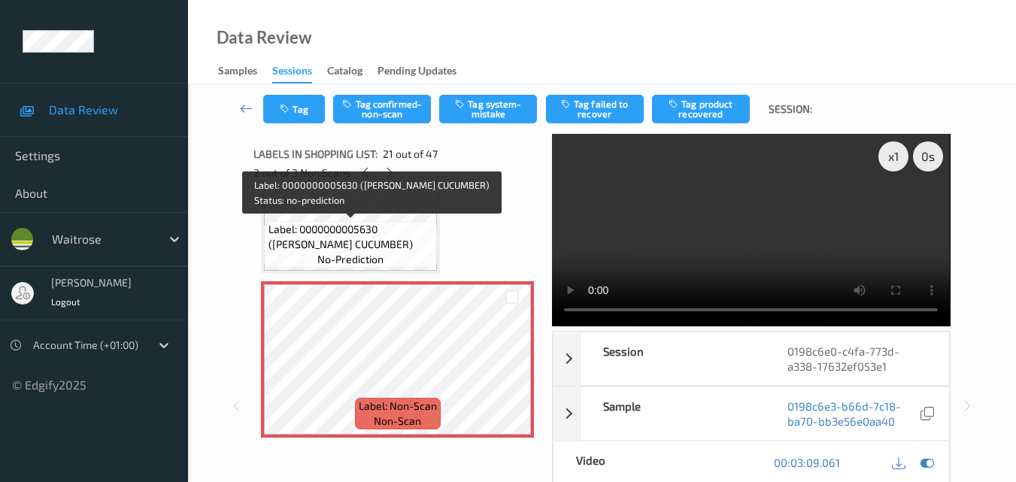
click at [386, 232] on span "Label: 0000000005630 (WR ESS CUCUMBER)" at bounding box center [352, 237] width 166 height 30
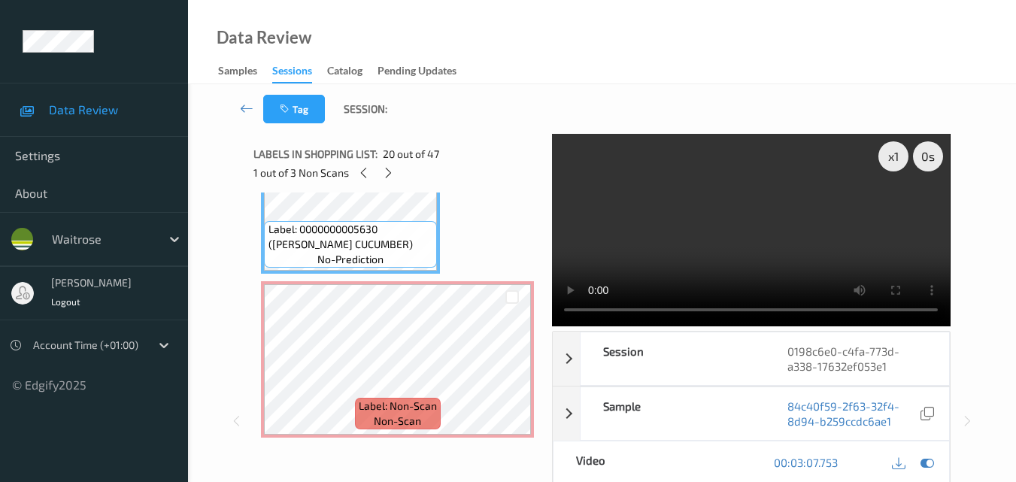
click at [780, 241] on video at bounding box center [751, 230] width 398 height 193
click at [782, 240] on video at bounding box center [751, 230] width 398 height 193
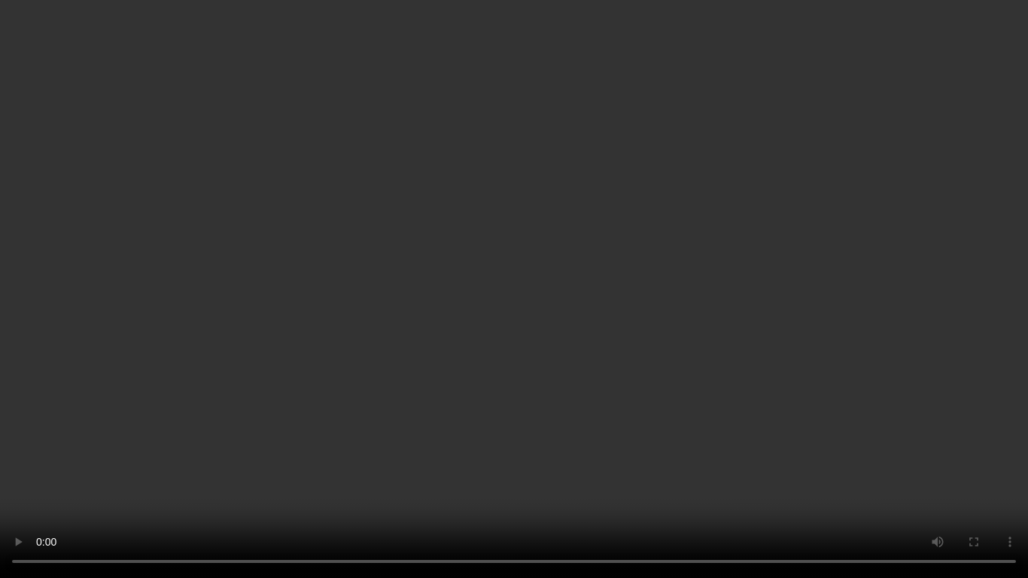
click at [511, 427] on video at bounding box center [514, 289] width 1028 height 578
click at [509, 386] on video at bounding box center [514, 289] width 1028 height 578
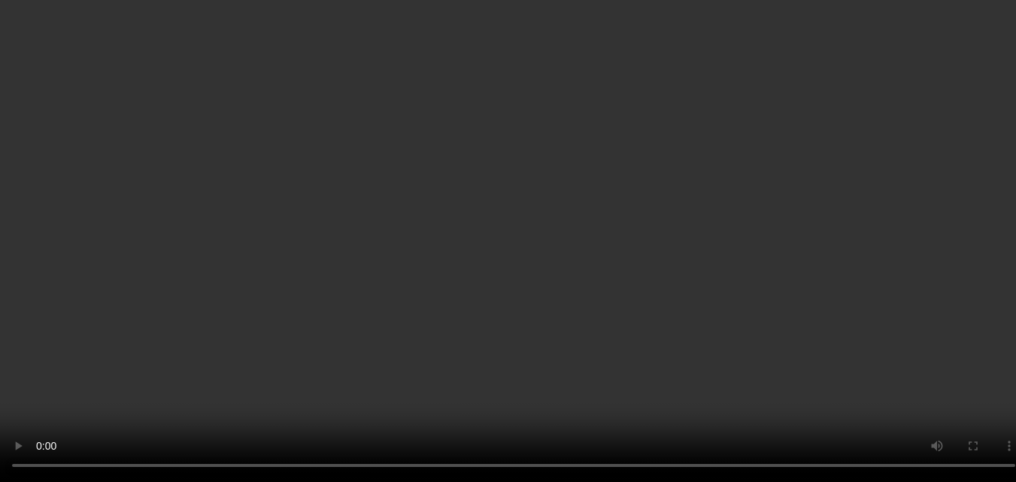
scroll to position [3274, 0]
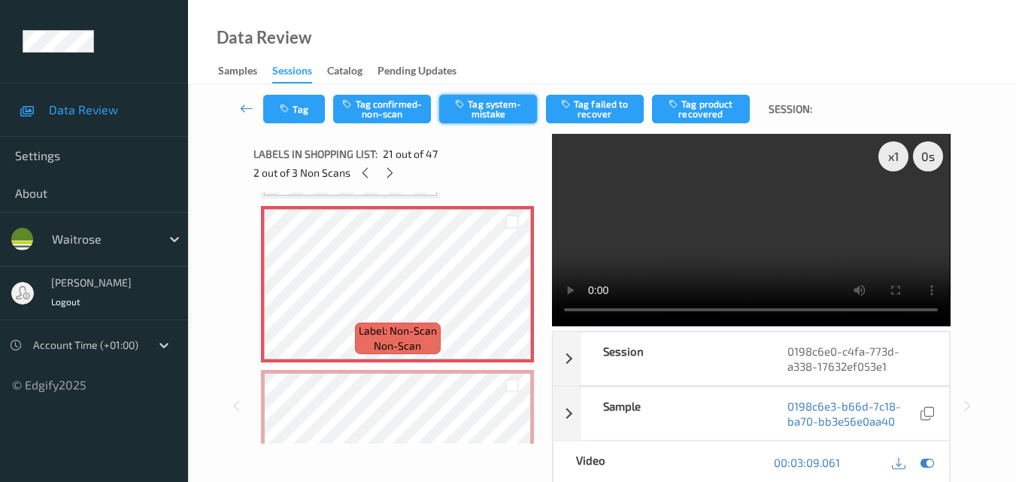
click at [490, 106] on button "Tag system-mistake" at bounding box center [488, 109] width 98 height 29
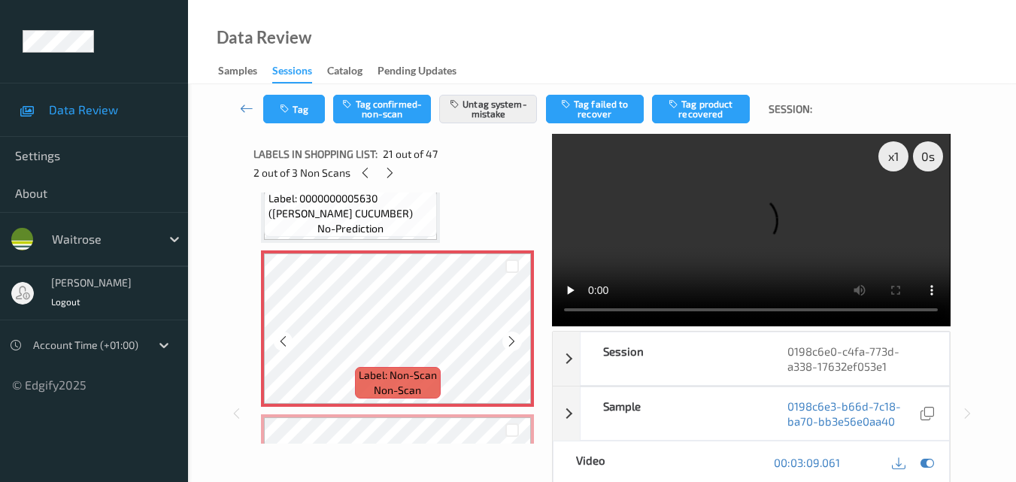
scroll to position [3199, 0]
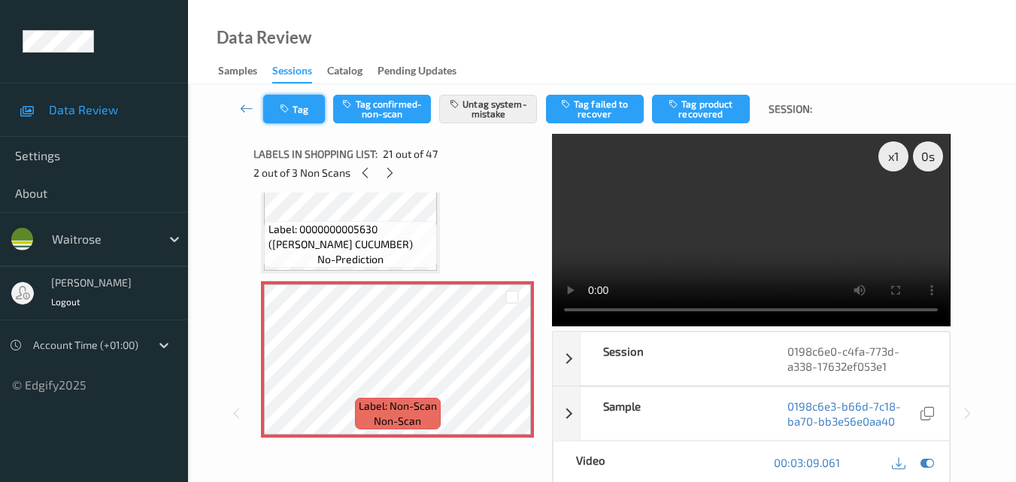
click at [307, 107] on button "Tag" at bounding box center [294, 109] width 62 height 29
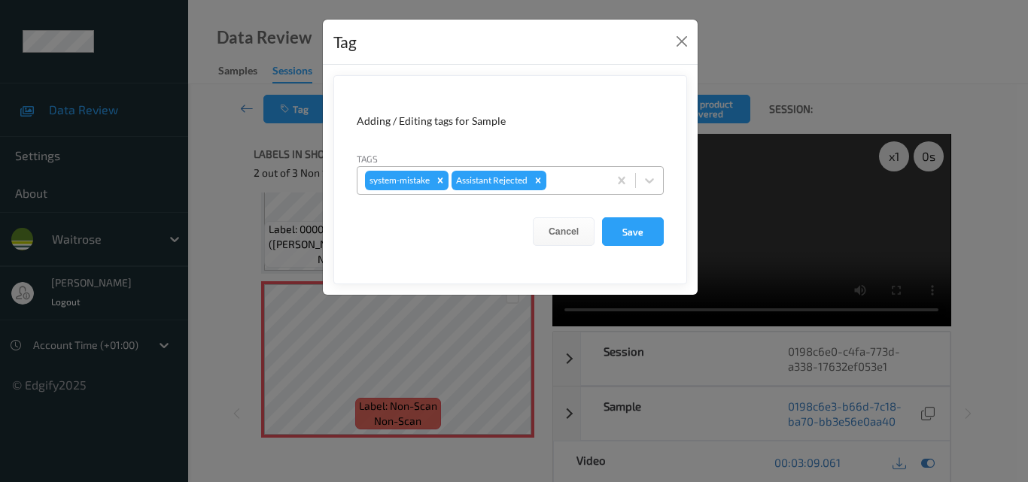
click at [578, 186] on div at bounding box center [574, 181] width 51 height 18
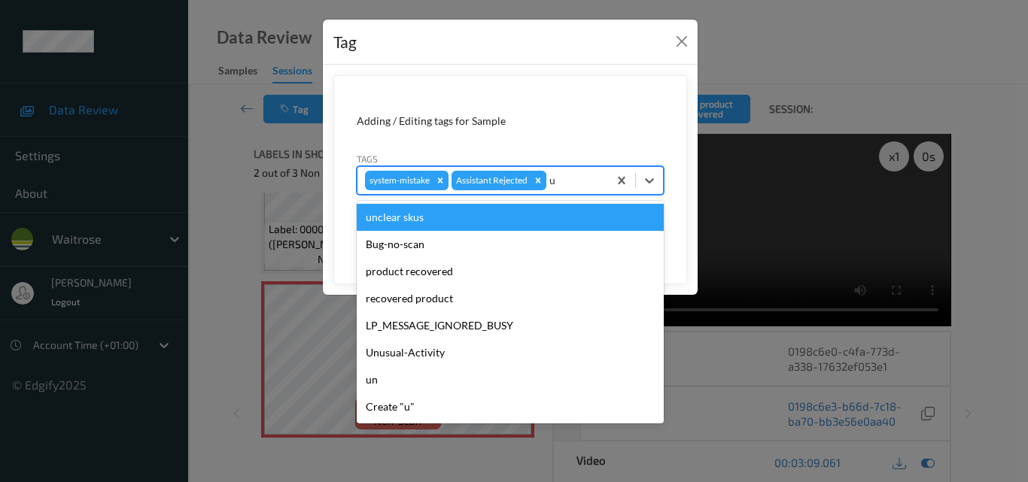
type input "un"
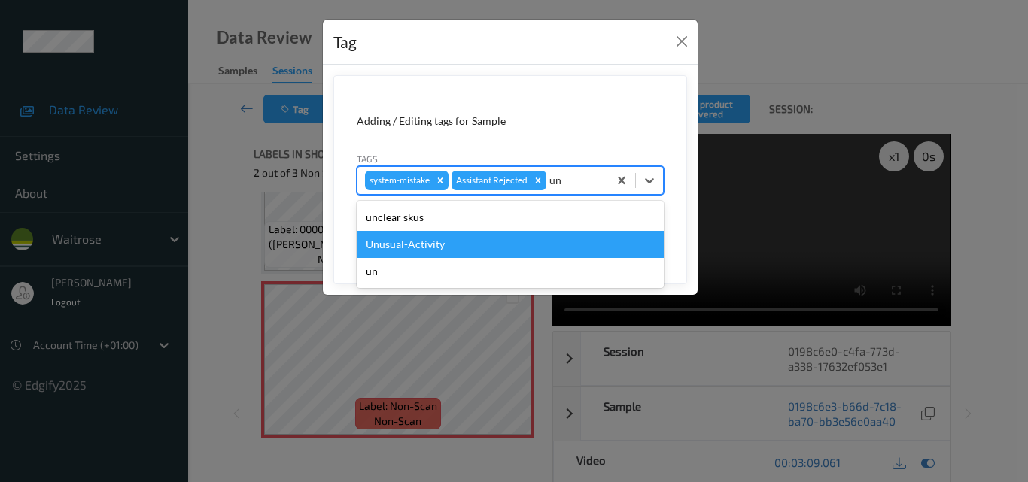
click at [504, 247] on div "Unusual-Activity" at bounding box center [510, 244] width 307 height 27
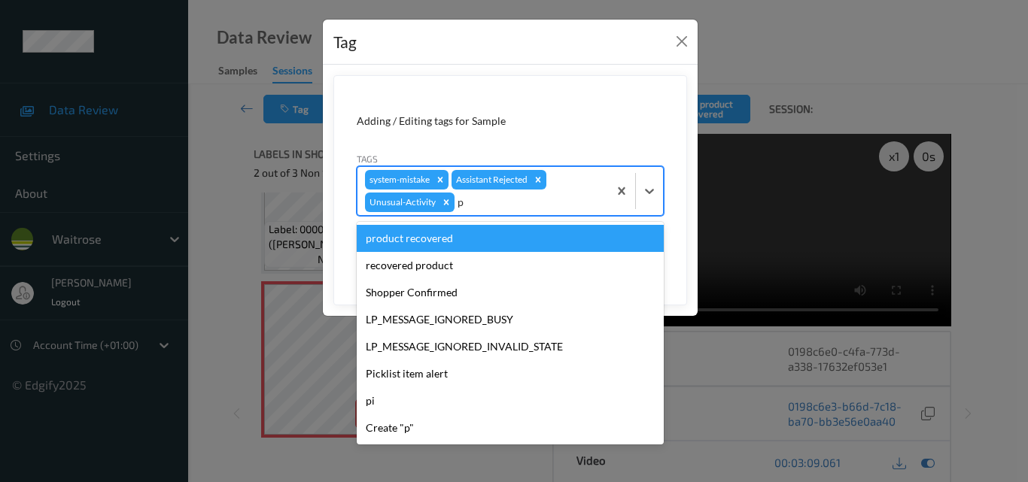
type input "pi"
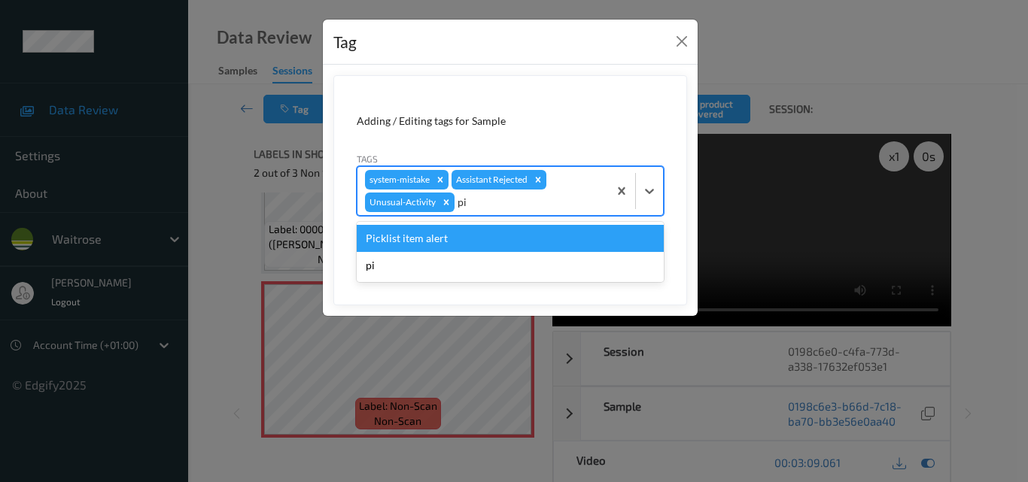
click at [504, 247] on div "Picklist item alert" at bounding box center [510, 238] width 307 height 27
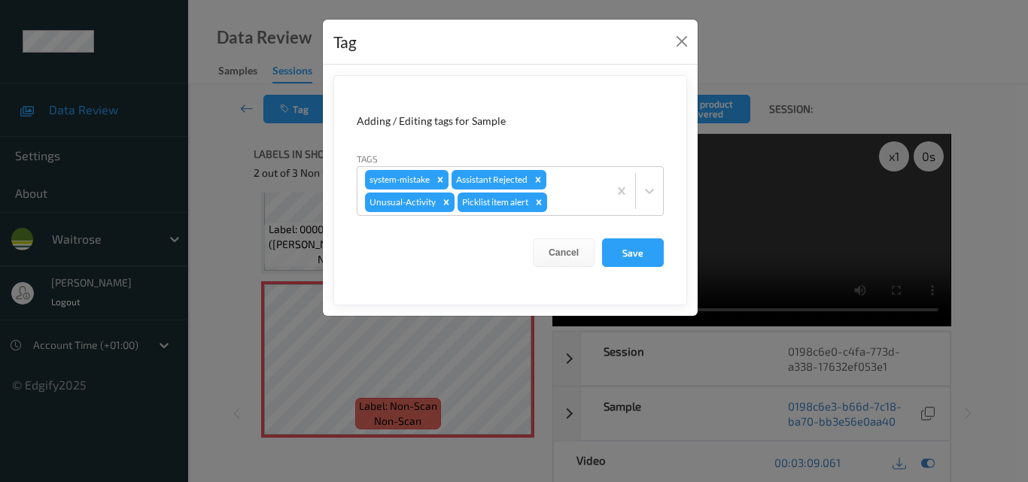
click at [618, 267] on form "Adding / Editing tags for Sample Tags system-mistake Assistant Rejected Unusual…" at bounding box center [510, 190] width 354 height 230
click at [631, 254] on button "Save" at bounding box center [633, 253] width 62 height 29
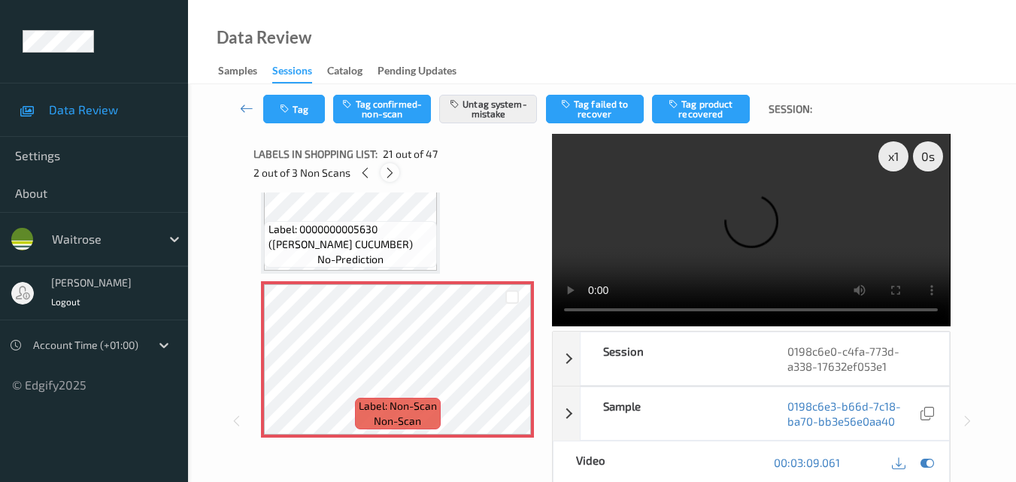
click at [387, 166] on icon at bounding box center [390, 173] width 13 height 14
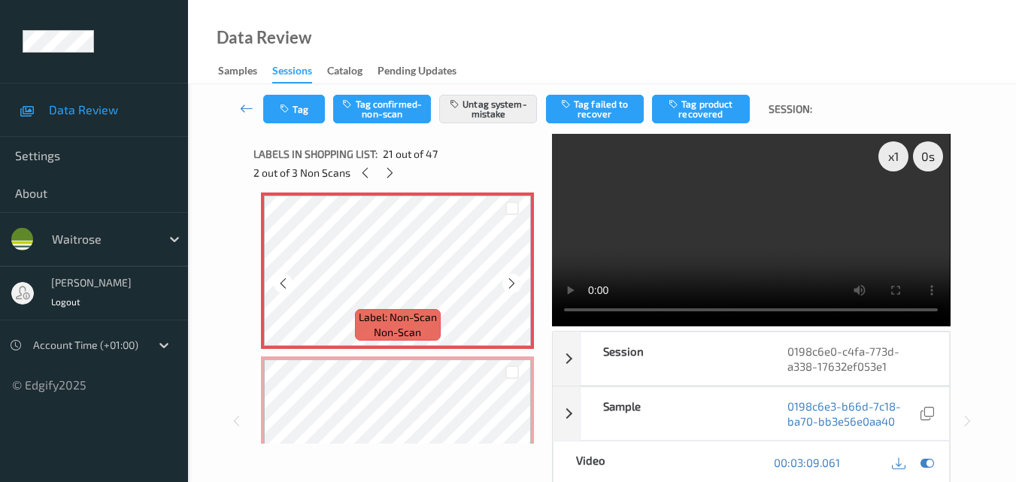
scroll to position [3213, 0]
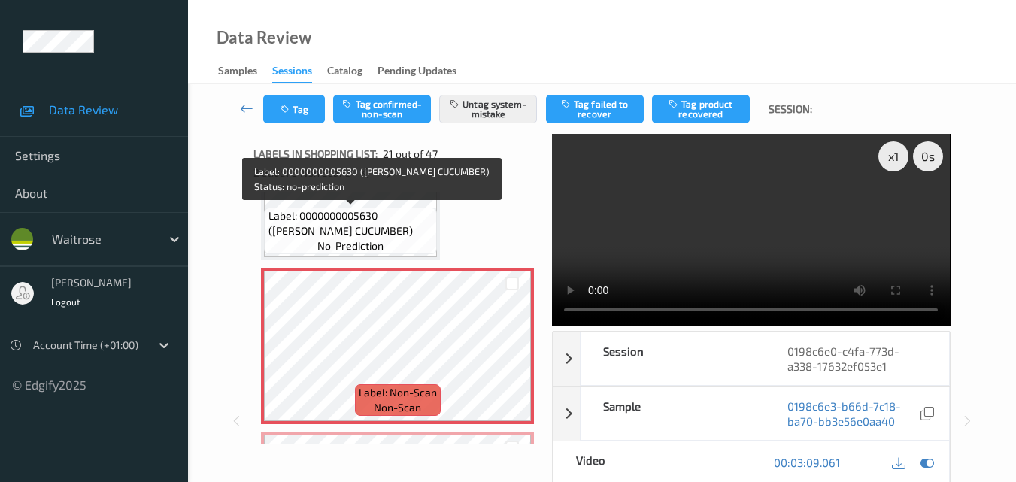
click at [372, 237] on span "Label: 0000000005630 (WR ESS CUCUMBER)" at bounding box center [352, 223] width 166 height 30
click at [390, 224] on span "Label: 0000000005630 (WR ESS CUCUMBER)" at bounding box center [352, 223] width 166 height 30
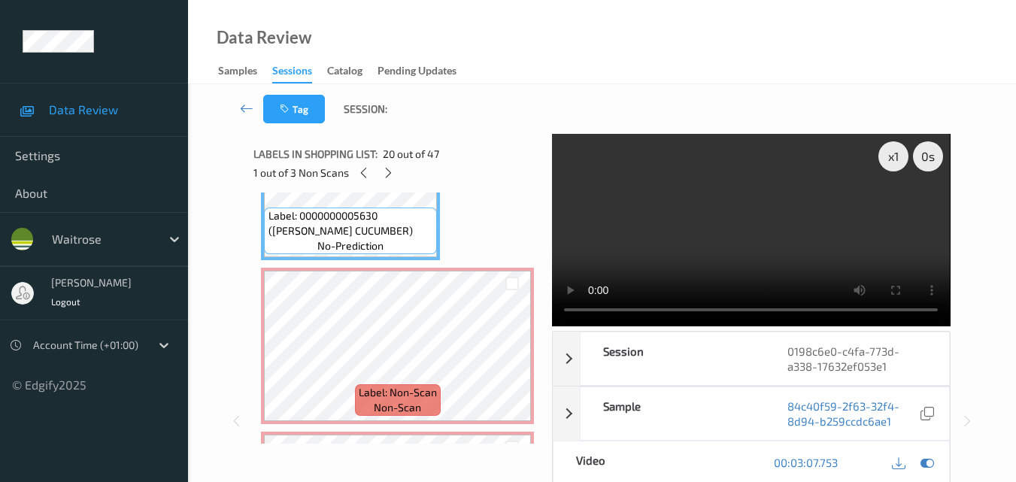
click at [744, 229] on video at bounding box center [751, 230] width 398 height 193
click at [737, 245] on video at bounding box center [751, 230] width 398 height 193
click at [755, 241] on video at bounding box center [751, 230] width 398 height 193
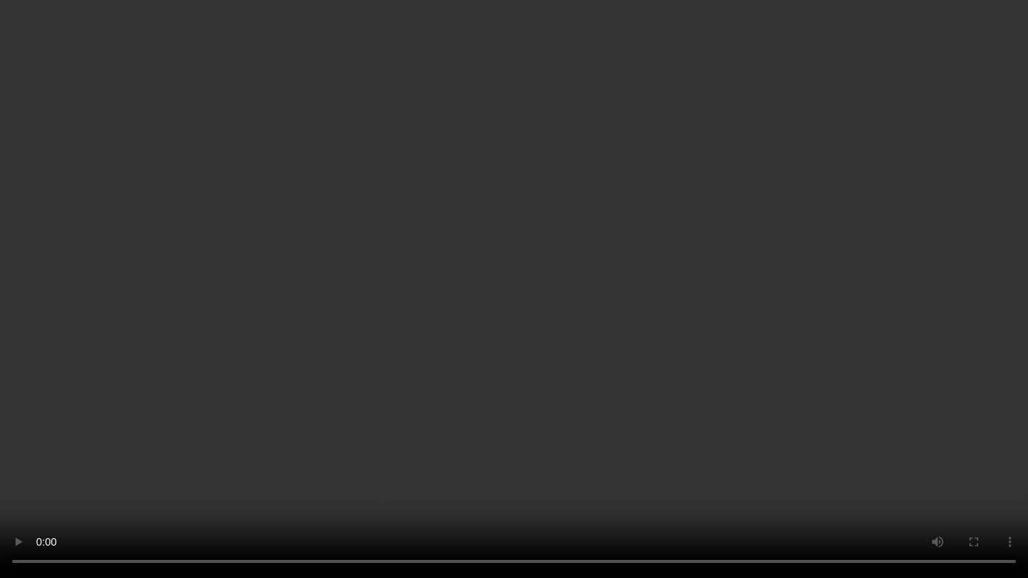
click at [658, 361] on video at bounding box center [514, 289] width 1028 height 578
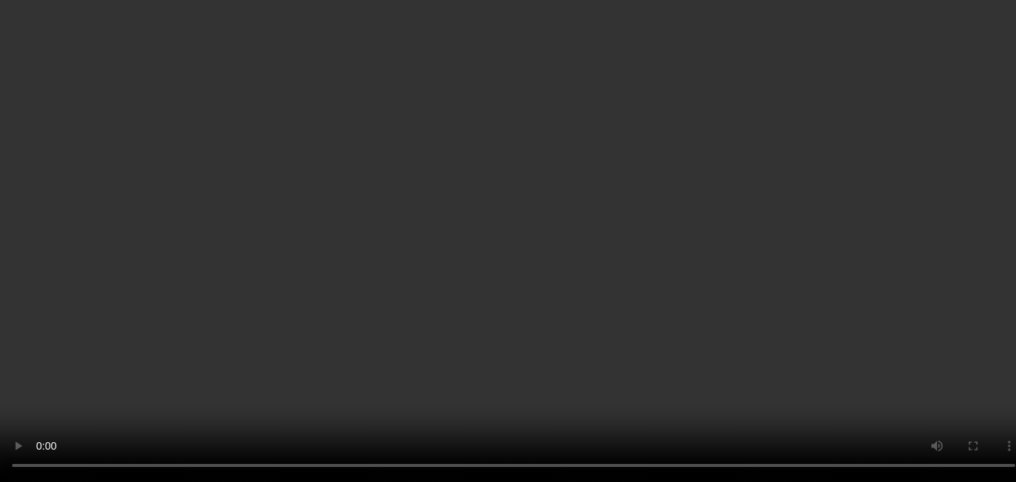
scroll to position [2987, 0]
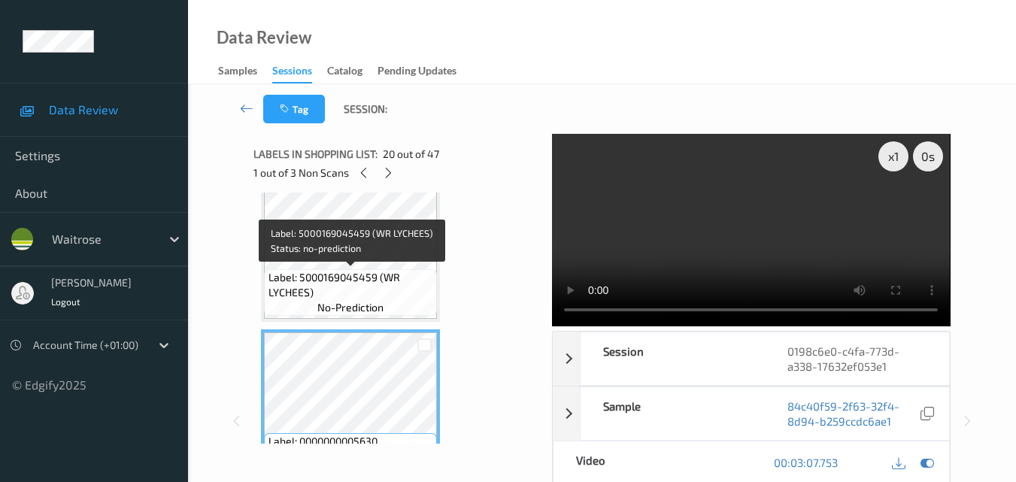
click at [363, 284] on span "Label: 5000169045459 (WR LYCHEES)" at bounding box center [352, 285] width 166 height 30
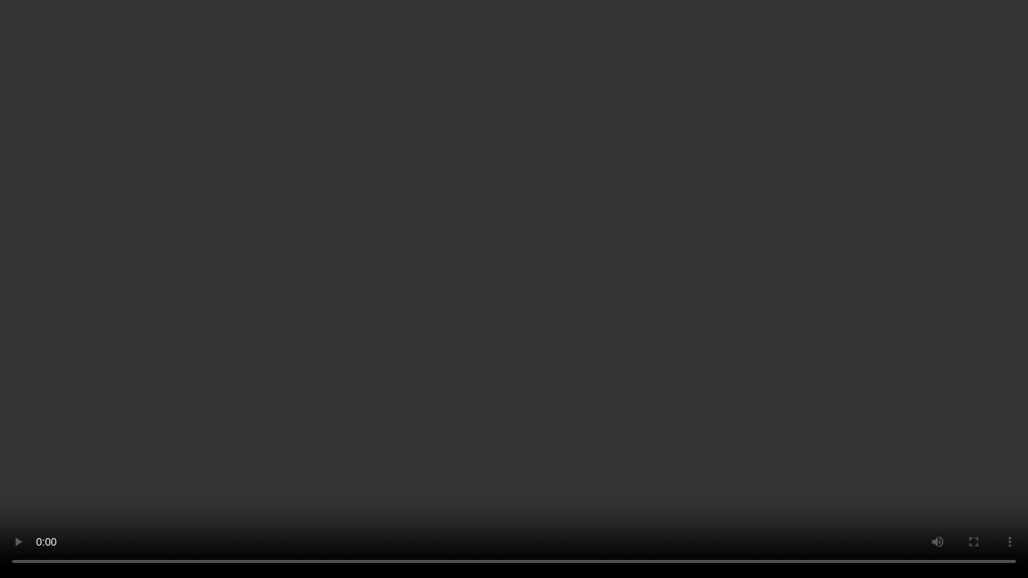
click at [746, 438] on video at bounding box center [514, 289] width 1028 height 578
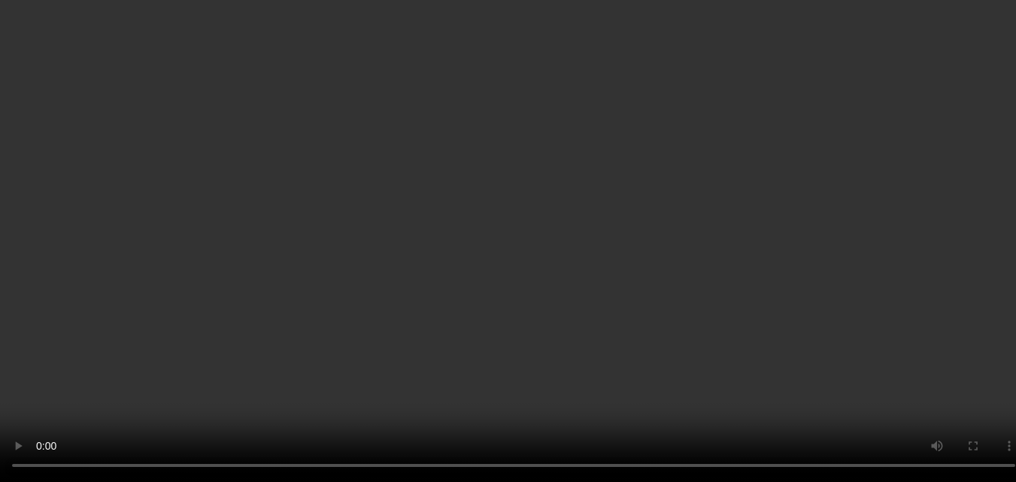
scroll to position [3137, 0]
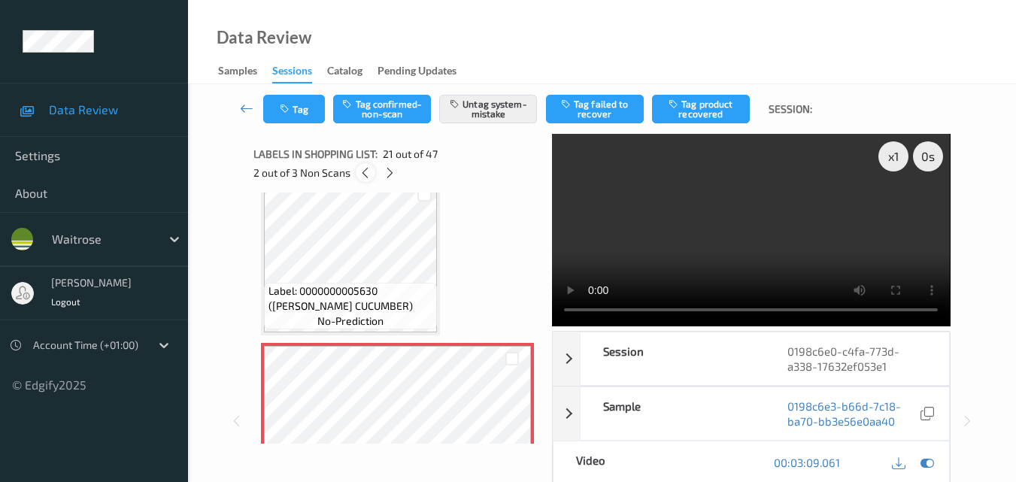
click at [365, 169] on icon at bounding box center [365, 173] width 13 height 14
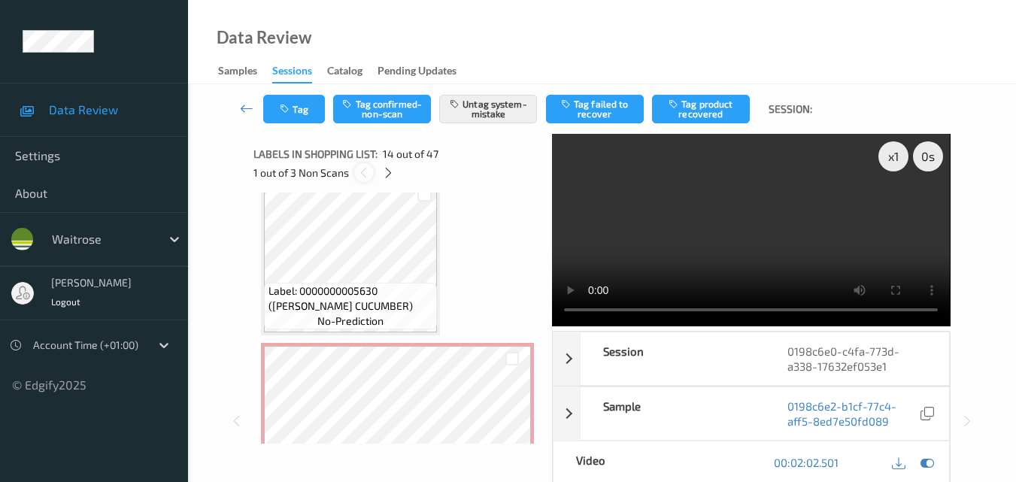
scroll to position [1976, 0]
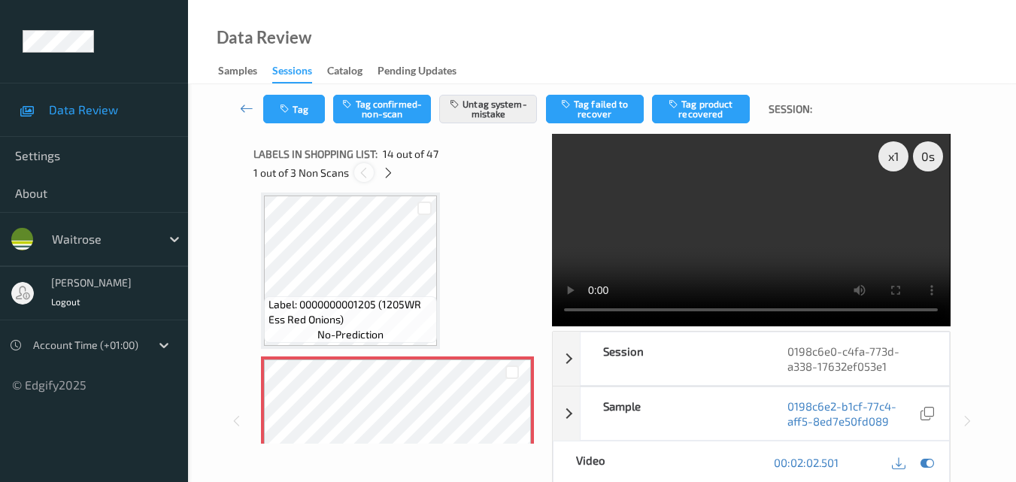
click at [365, 169] on icon at bounding box center [363, 173] width 13 height 14
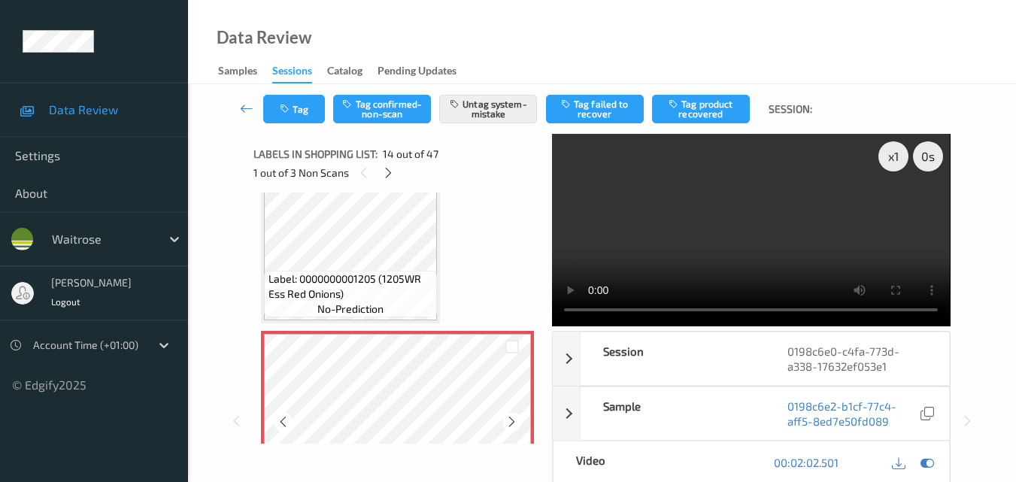
scroll to position [1901, 0]
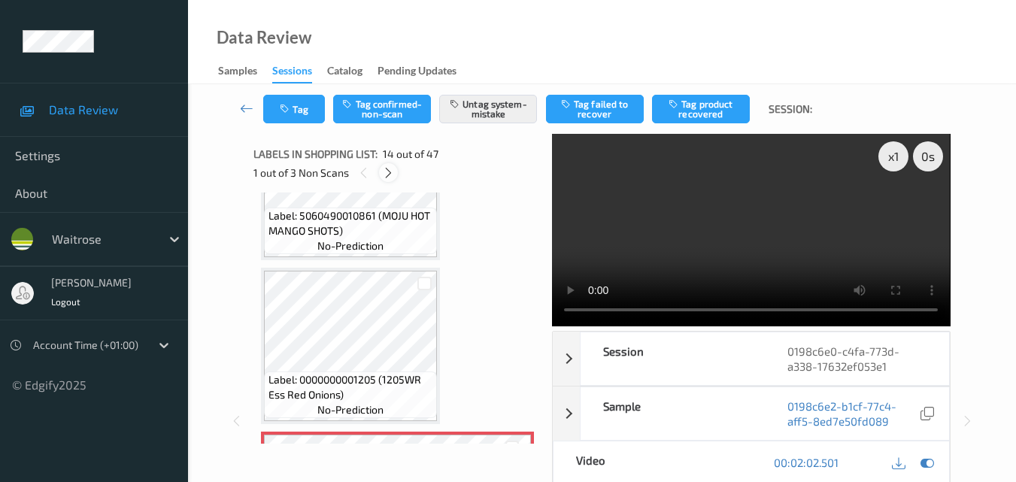
click at [394, 171] on icon at bounding box center [388, 173] width 13 height 14
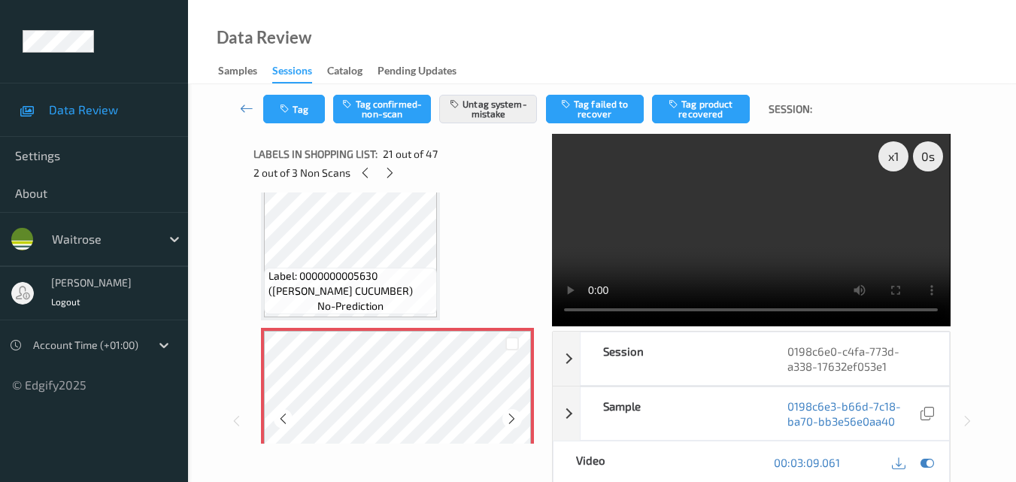
scroll to position [3124, 0]
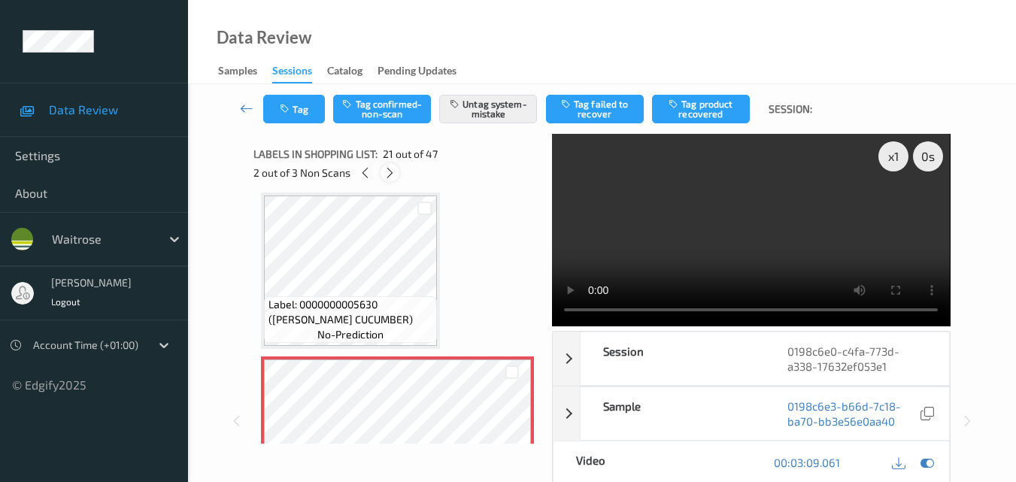
click at [392, 172] on icon at bounding box center [390, 173] width 13 height 14
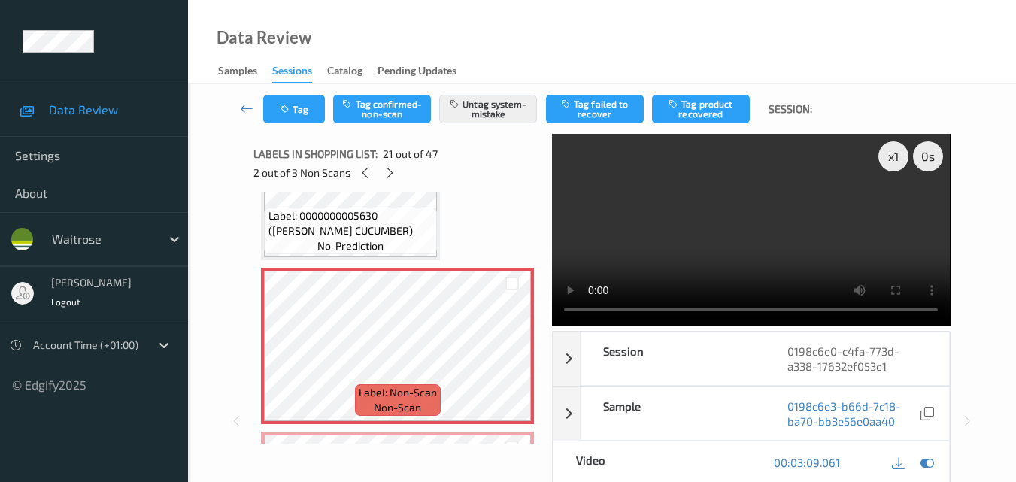
scroll to position [3137, 0]
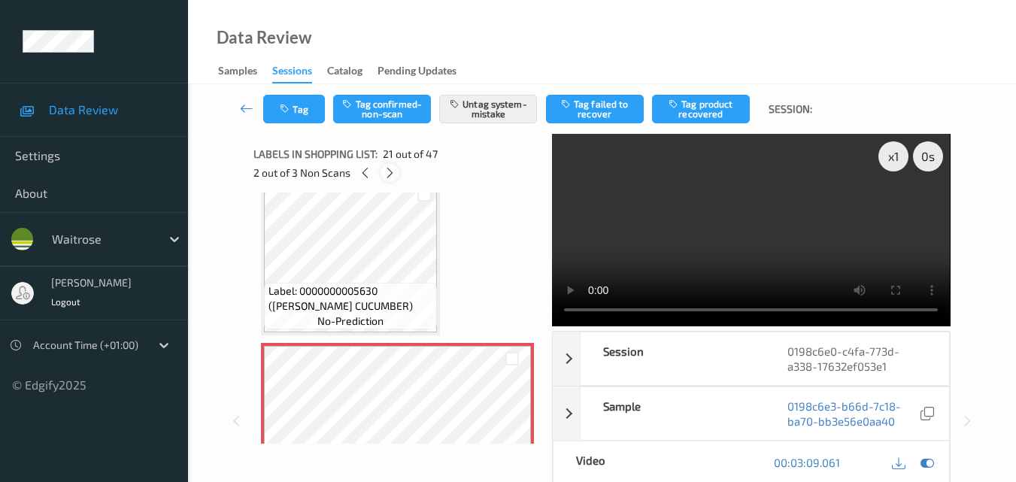
click at [385, 170] on icon at bounding box center [390, 173] width 13 height 14
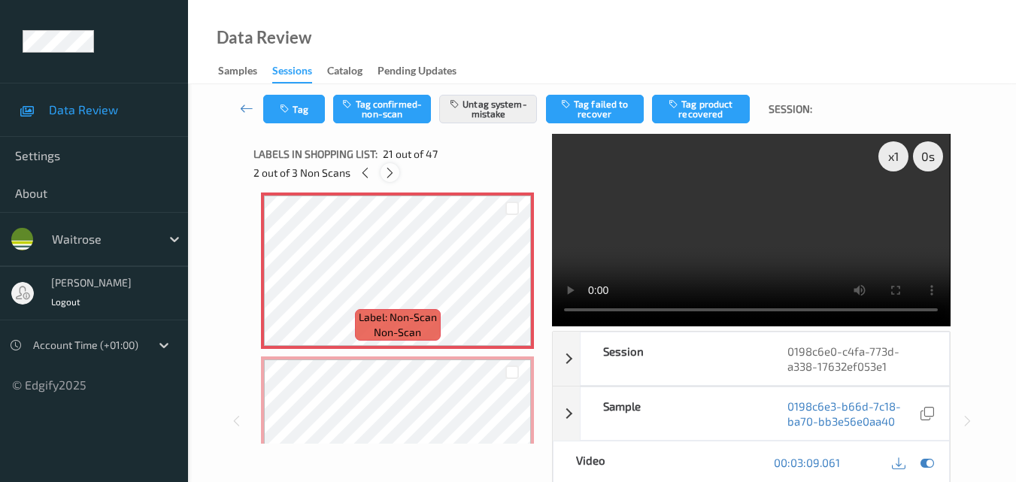
click at [387, 175] on icon at bounding box center [390, 173] width 13 height 14
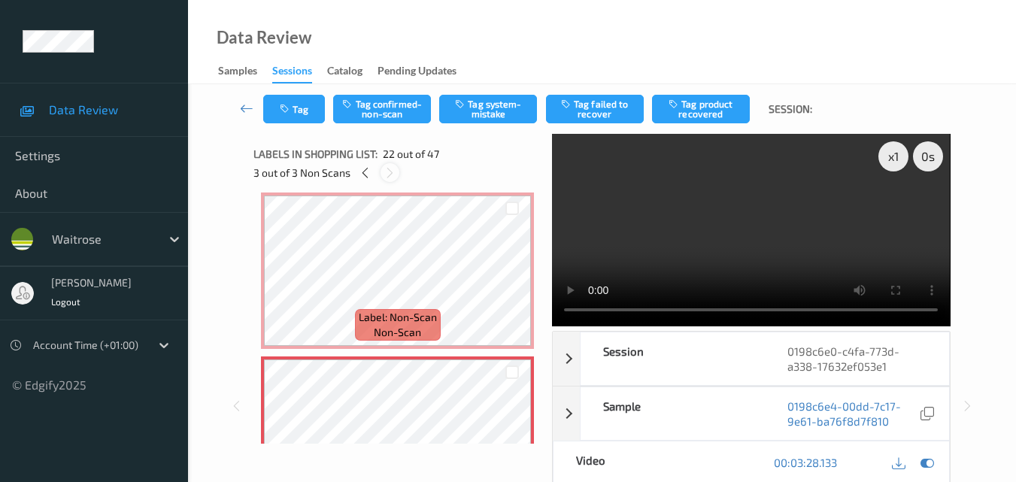
click at [387, 175] on icon at bounding box center [390, 173] width 13 height 14
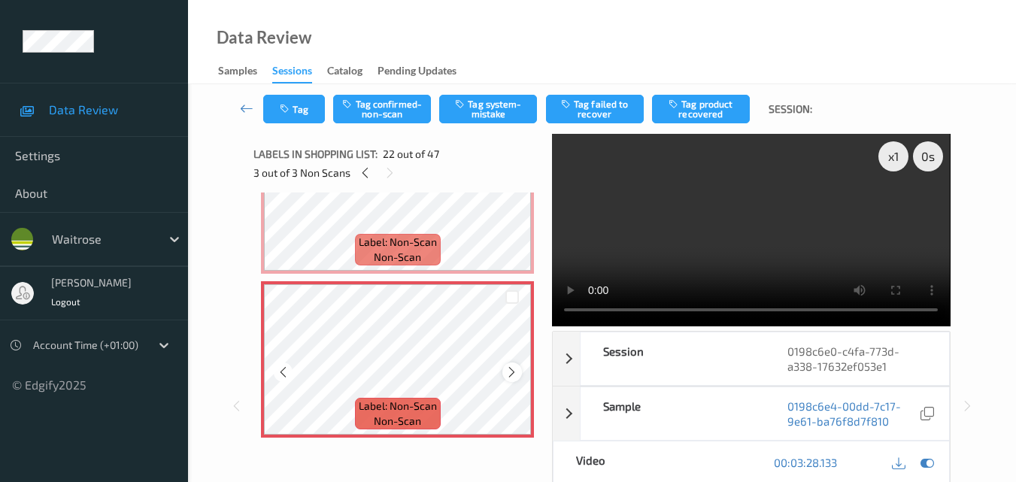
click at [505, 375] on div at bounding box center [512, 372] width 19 height 19
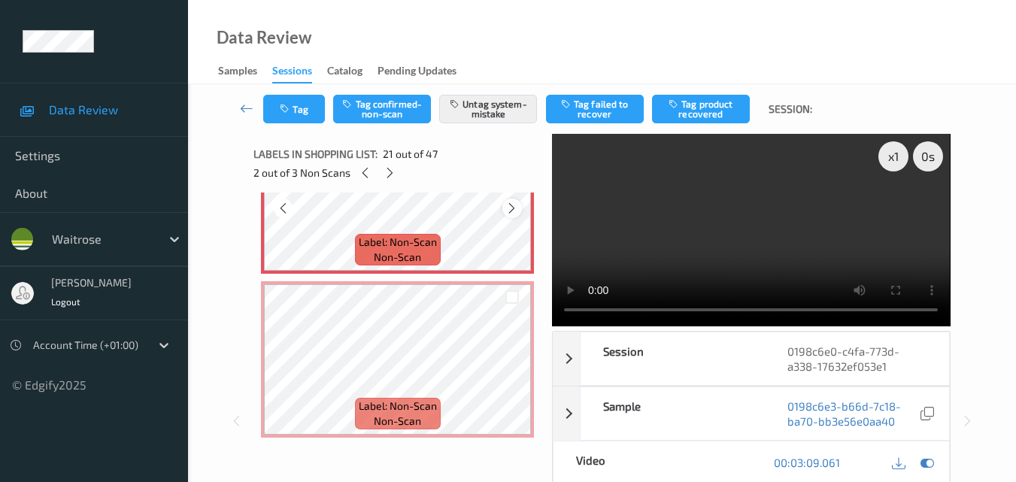
click at [512, 211] on icon at bounding box center [512, 209] width 13 height 14
click at [513, 367] on icon at bounding box center [512, 373] width 13 height 14
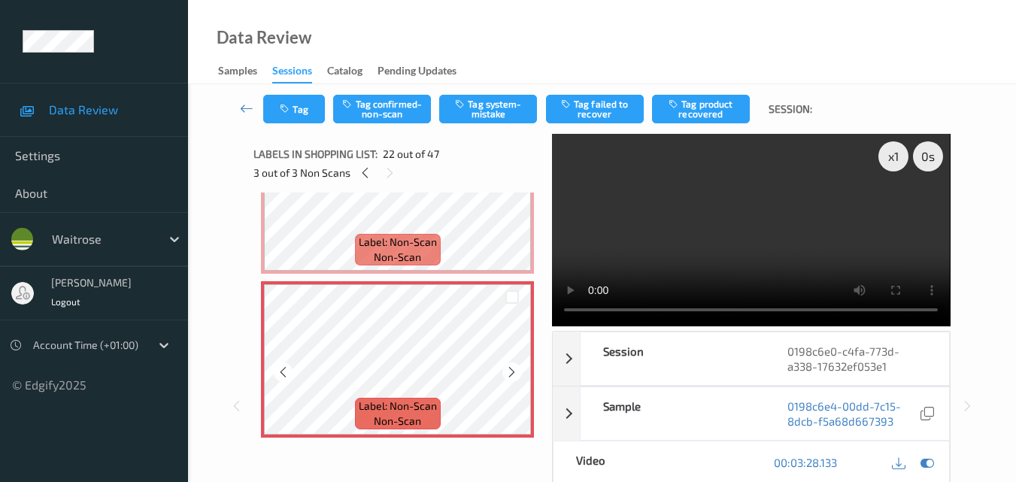
click at [513, 367] on icon at bounding box center [512, 373] width 13 height 14
click at [494, 114] on button "Tag system-mistake" at bounding box center [488, 109] width 98 height 29
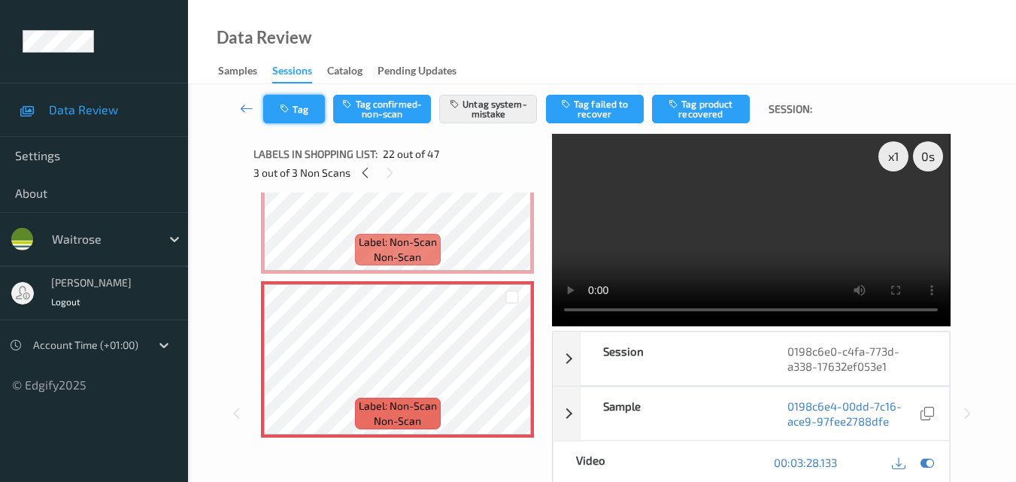
click at [302, 114] on button "Tag" at bounding box center [294, 109] width 62 height 29
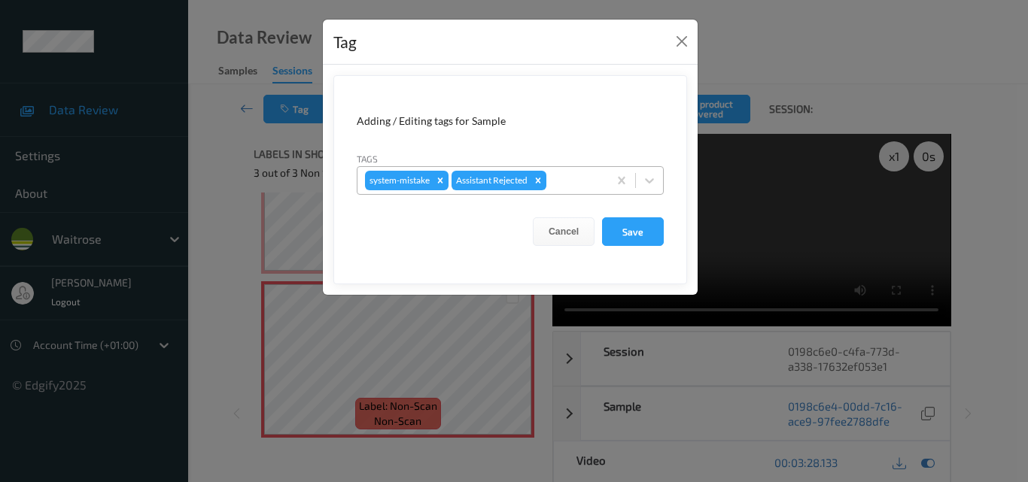
click at [552, 180] on input "text" at bounding box center [550, 180] width 2 height 15
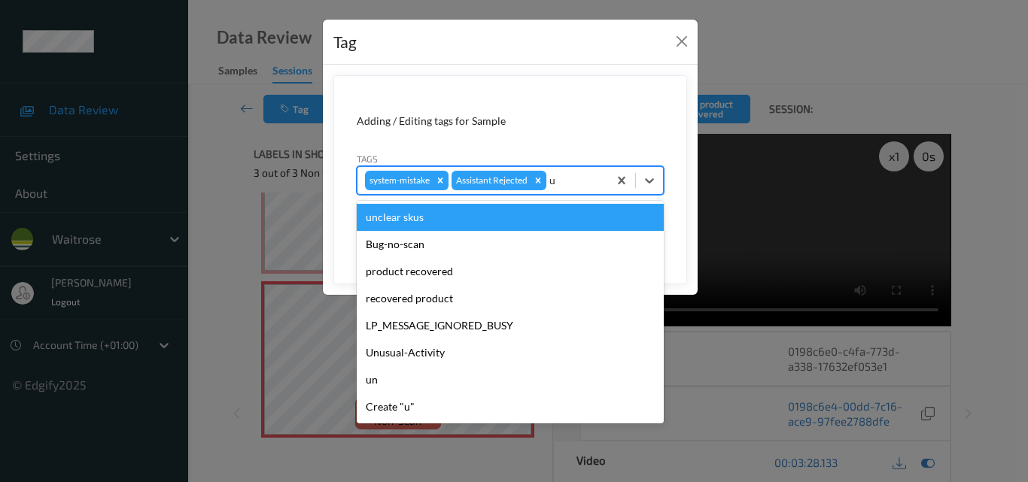
type input "un"
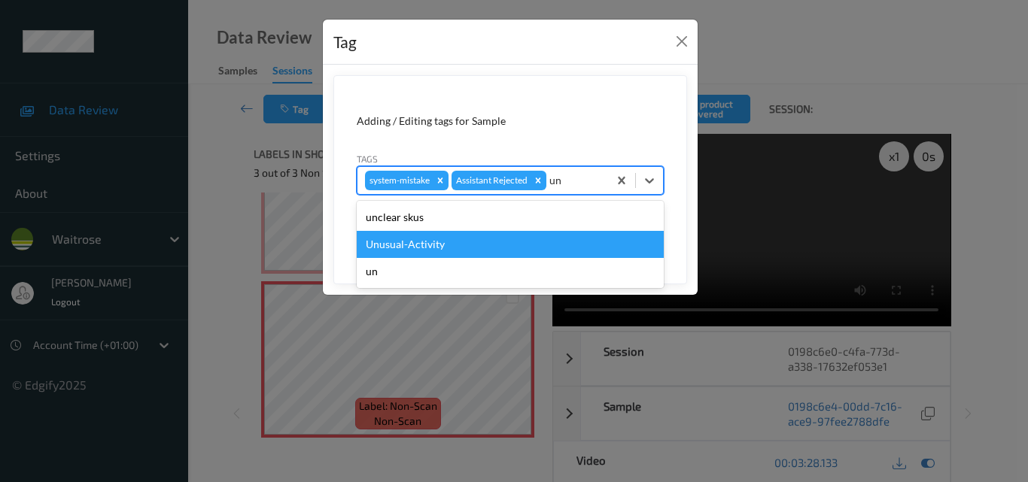
click at [488, 238] on div "Unusual-Activity" at bounding box center [510, 244] width 307 height 27
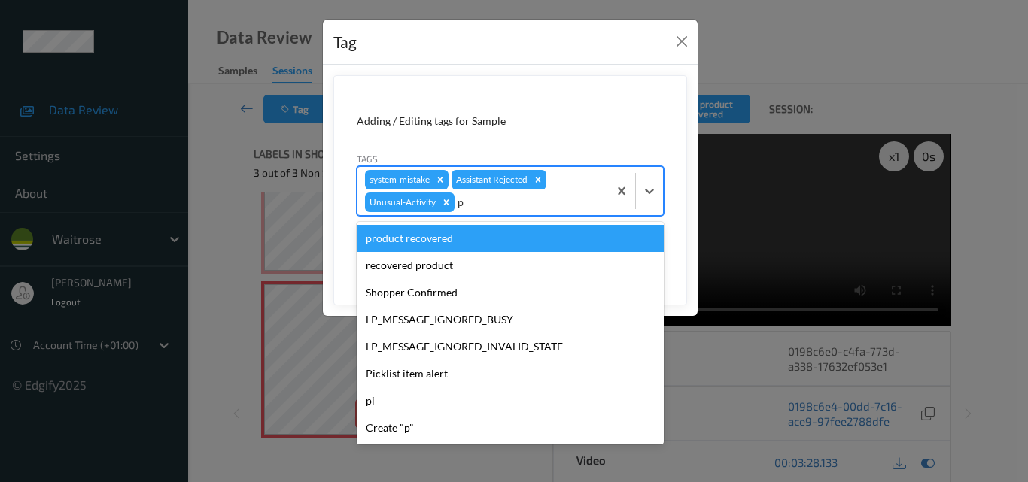
type input "pi"
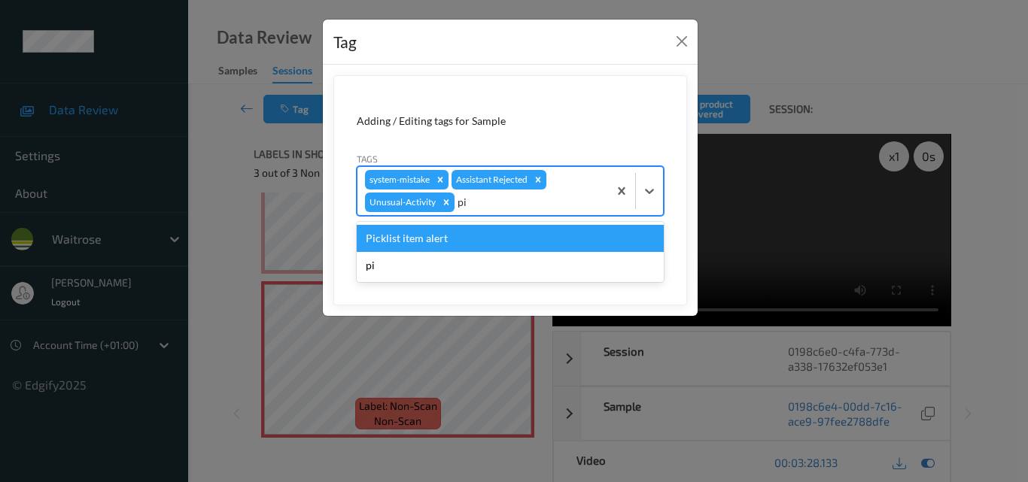
click at [465, 246] on div "Picklist item alert" at bounding box center [510, 238] width 307 height 27
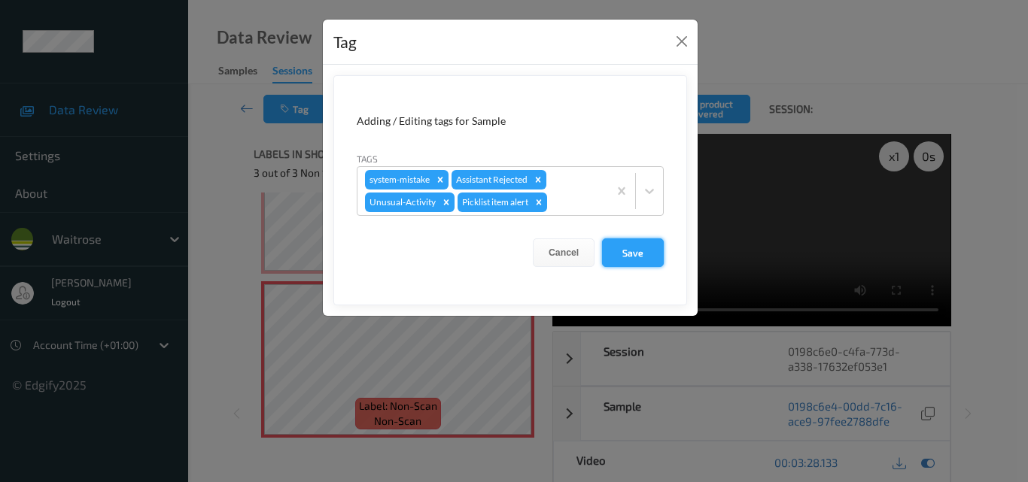
click at [652, 255] on button "Save" at bounding box center [633, 253] width 62 height 29
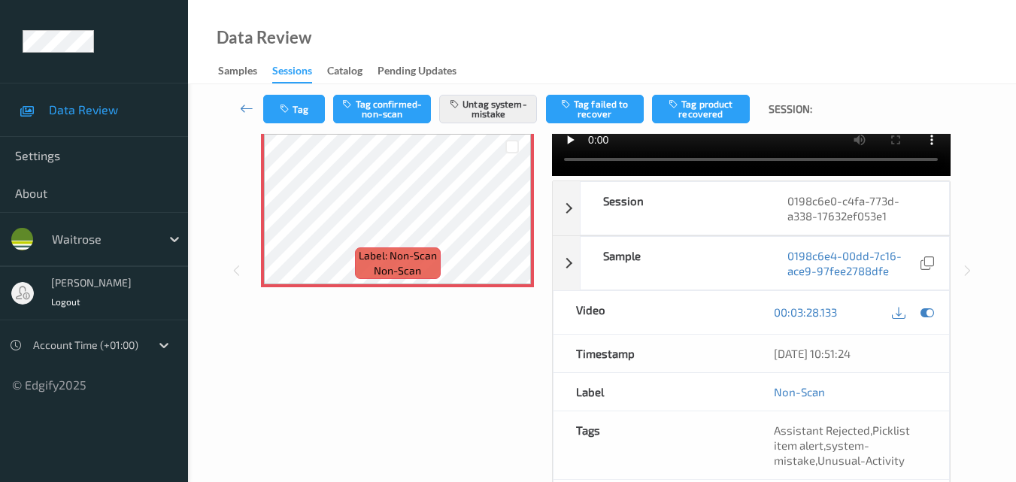
scroll to position [0, 0]
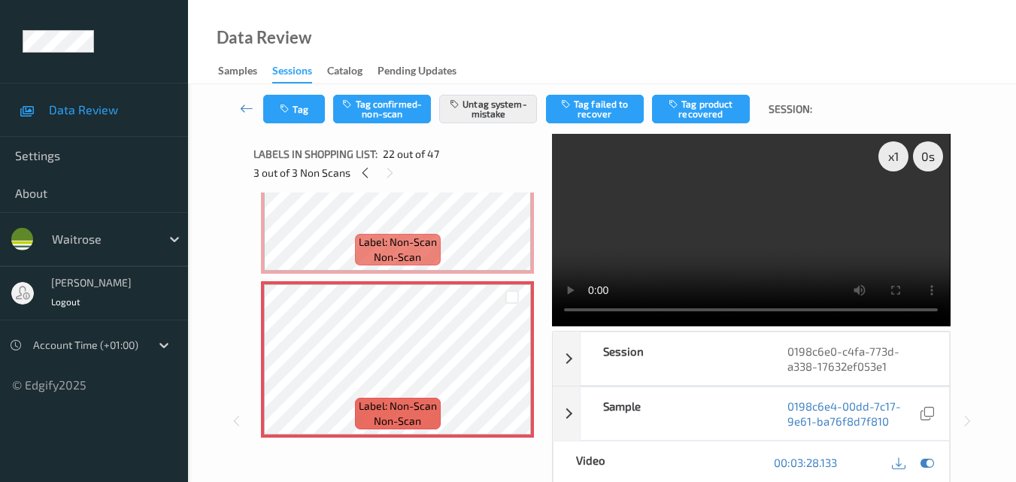
click at [736, 26] on div "Data Review Samples Sessions Catalog Pending Updates" at bounding box center [602, 42] width 828 height 84
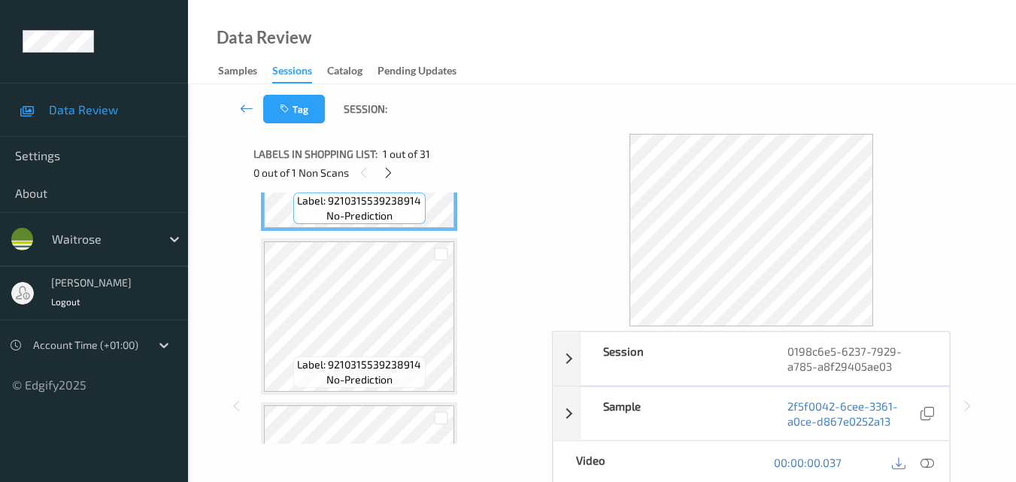
scroll to position [301, 0]
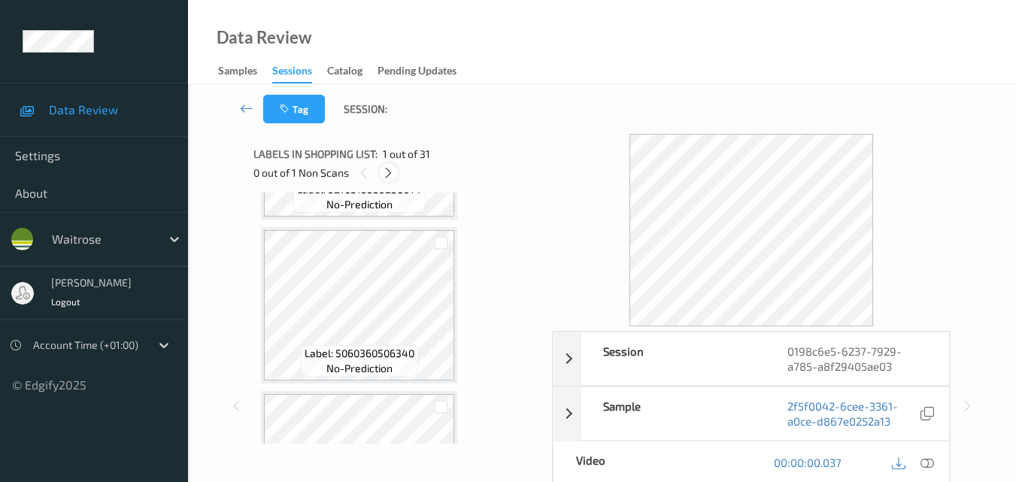
click at [393, 169] on icon at bounding box center [388, 173] width 13 height 14
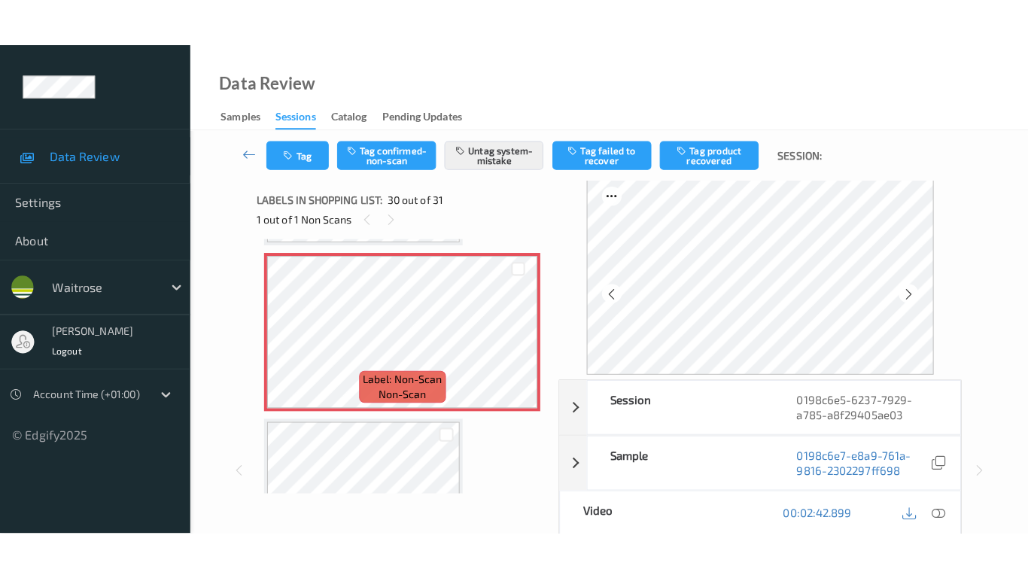
scroll to position [0, 0]
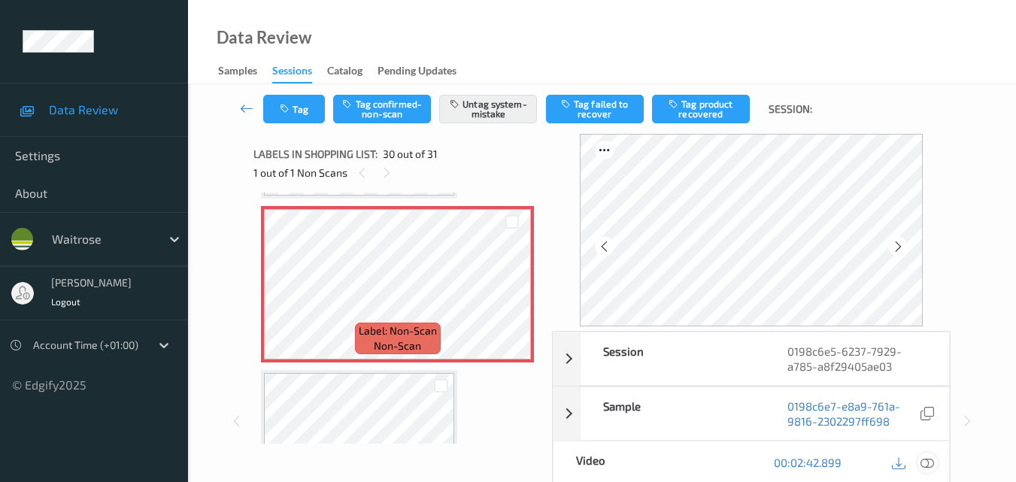
click at [929, 463] on icon at bounding box center [928, 463] width 14 height 14
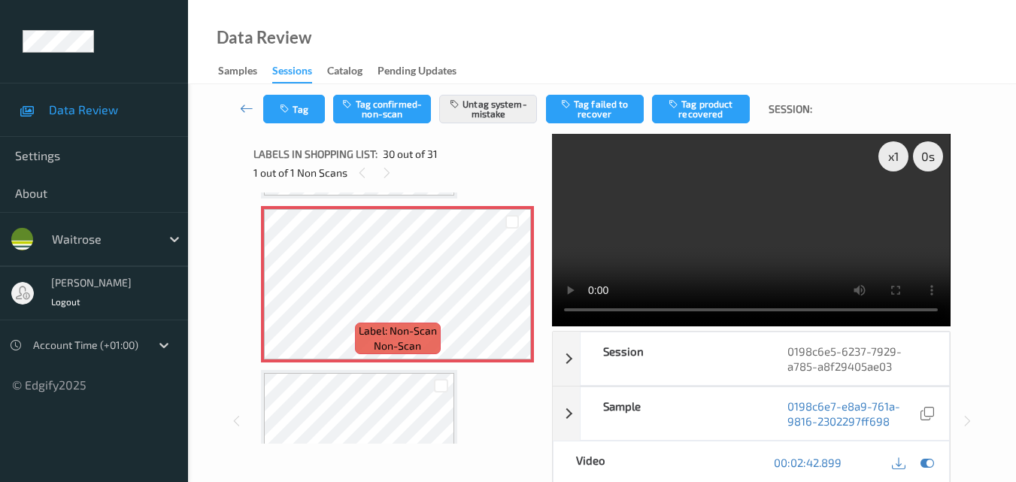
click at [718, 208] on video at bounding box center [751, 230] width 398 height 193
click at [823, 211] on video at bounding box center [751, 230] width 398 height 193
click at [792, 224] on video at bounding box center [751, 230] width 398 height 193
click at [787, 235] on video at bounding box center [751, 230] width 398 height 193
click at [854, 213] on video at bounding box center [751, 230] width 398 height 193
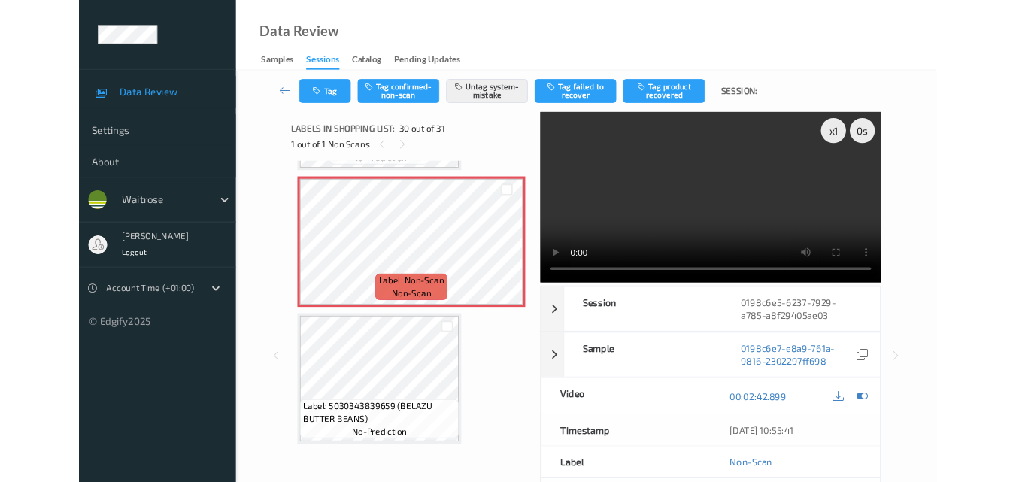
scroll to position [4745, 0]
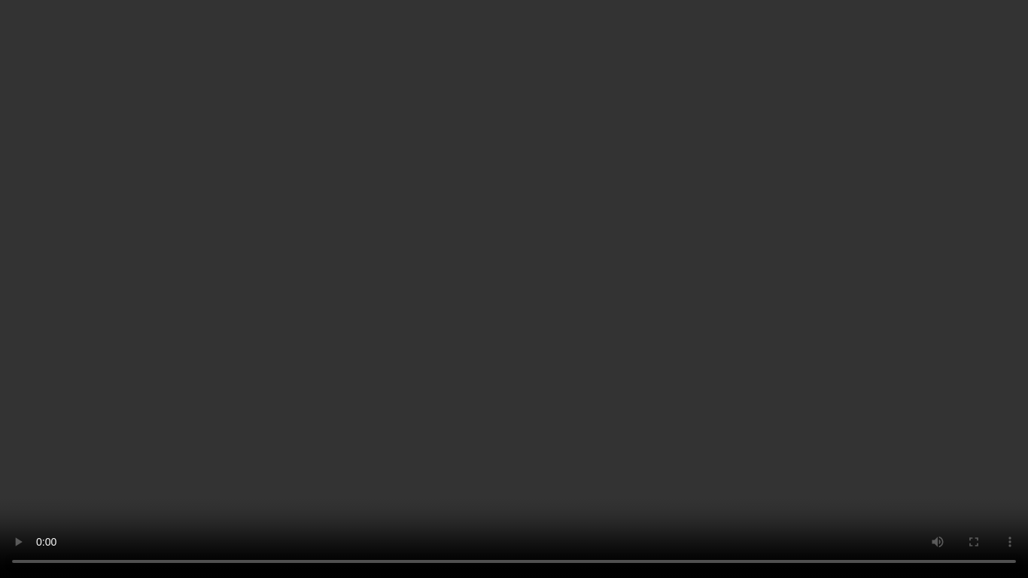
click at [557, 305] on video at bounding box center [514, 289] width 1028 height 578
click at [460, 299] on video at bounding box center [514, 289] width 1028 height 578
click at [563, 352] on video at bounding box center [514, 289] width 1028 height 578
click at [692, 411] on video at bounding box center [514, 289] width 1028 height 578
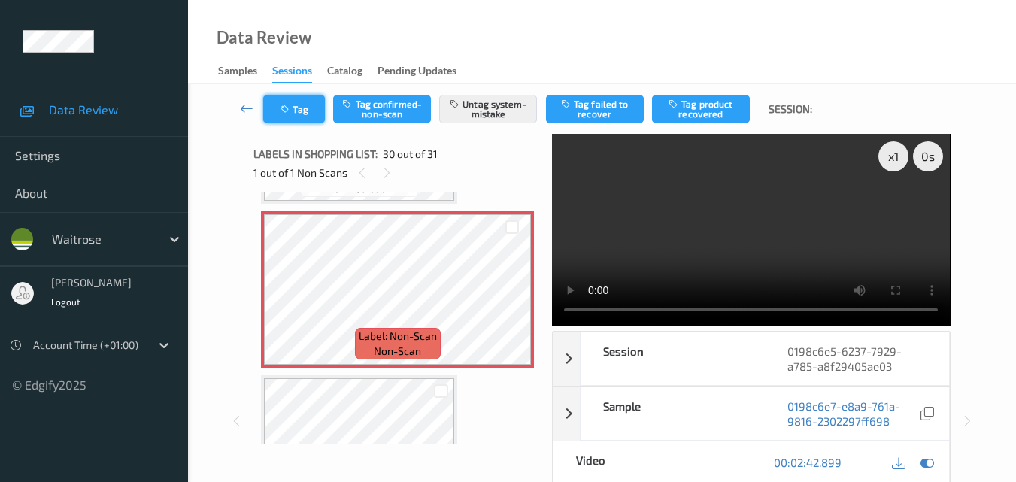
click at [299, 117] on button "Tag" at bounding box center [294, 109] width 62 height 29
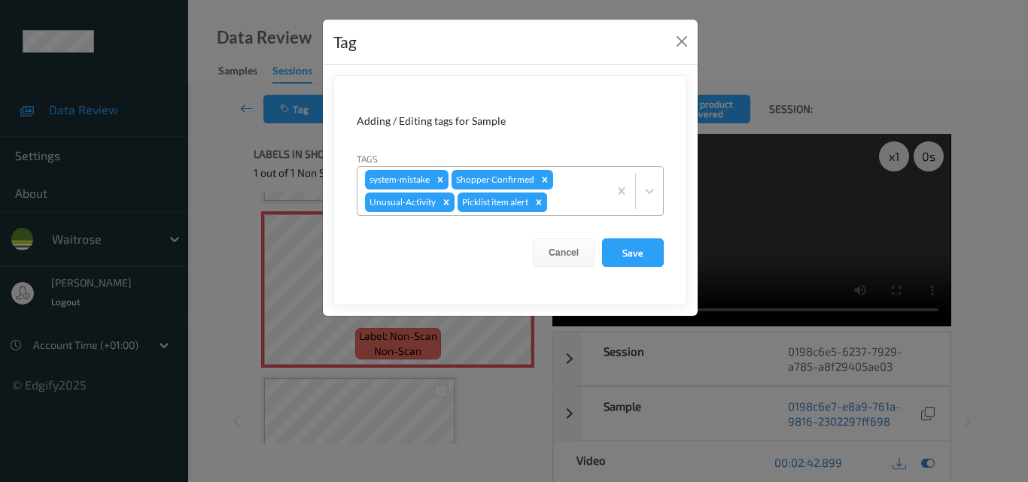
click at [542, 207] on icon "Remove Picklist item alert" at bounding box center [538, 202] width 11 height 11
click at [638, 259] on button "Save" at bounding box center [633, 253] width 62 height 29
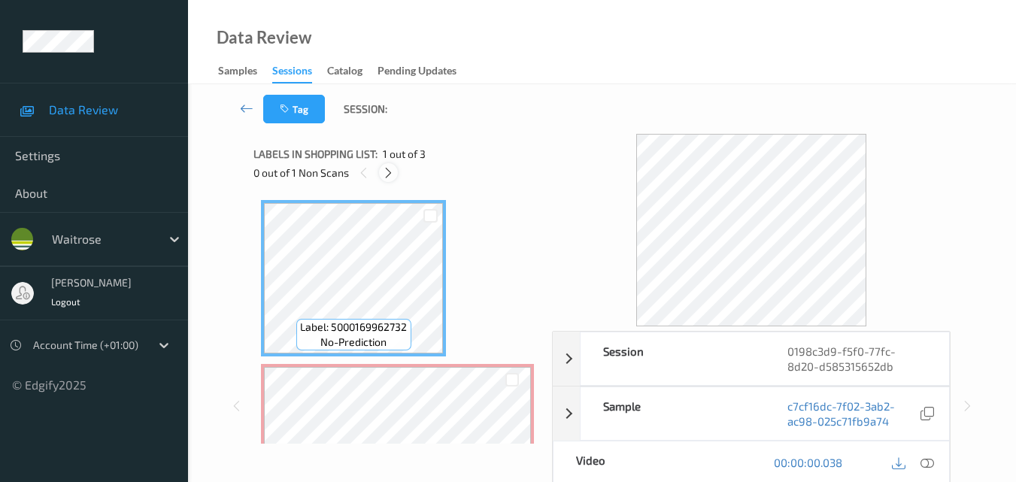
click at [391, 166] on icon at bounding box center [388, 173] width 13 height 14
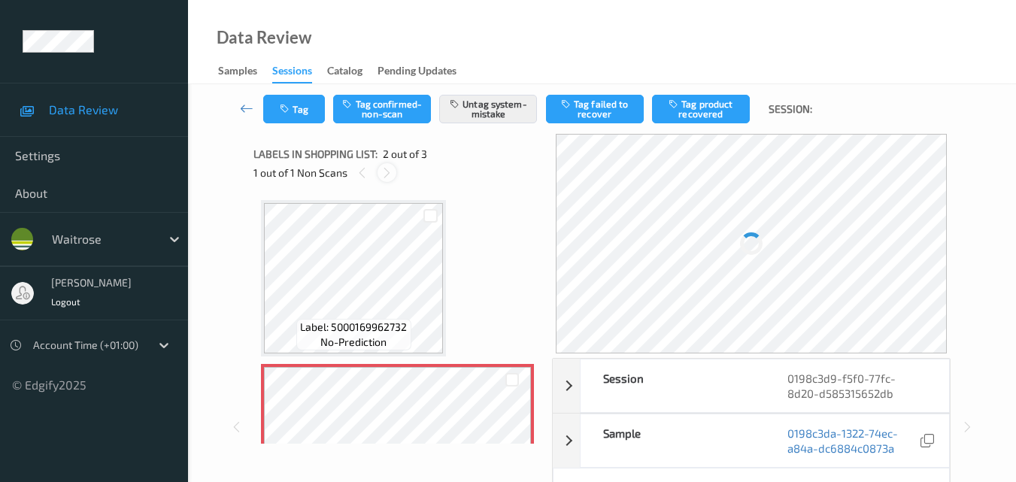
scroll to position [8, 0]
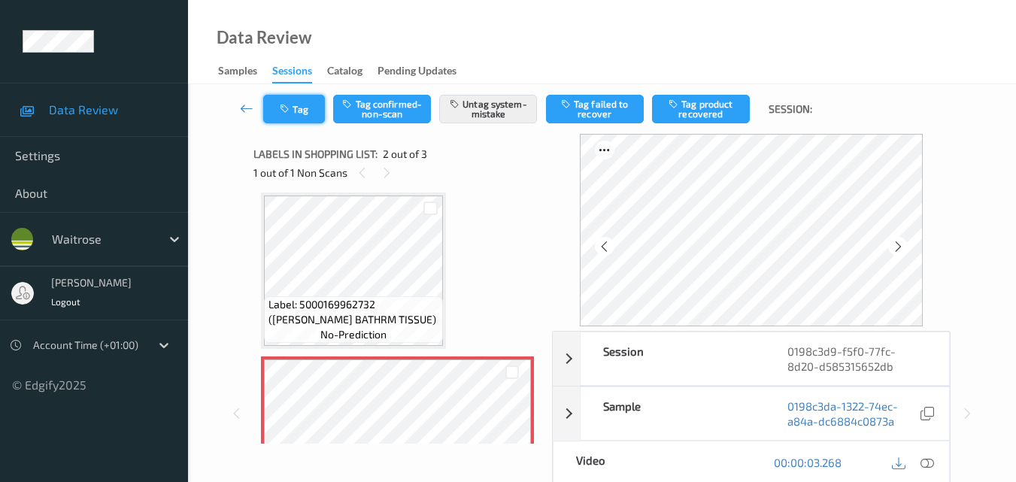
click at [297, 105] on button "Tag" at bounding box center [294, 109] width 62 height 29
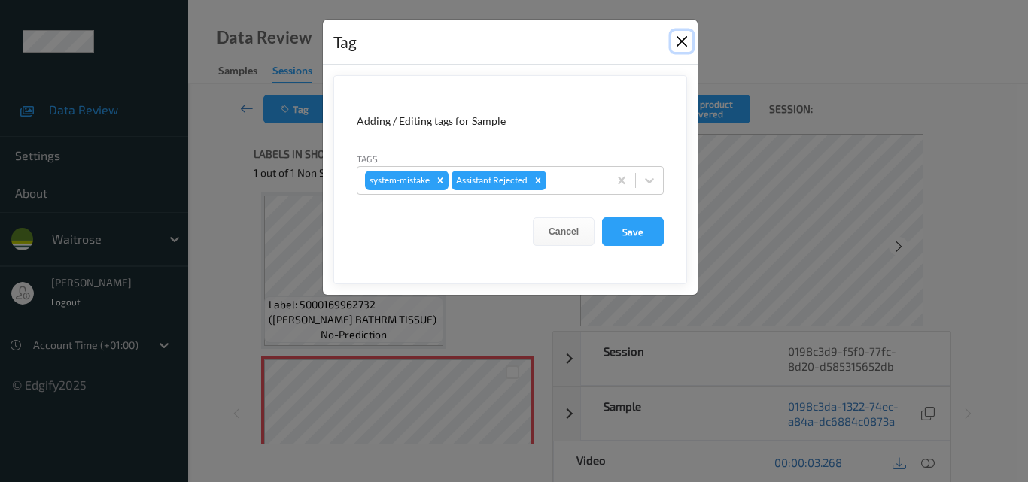
click at [675, 41] on button "Close" at bounding box center [681, 41] width 21 height 21
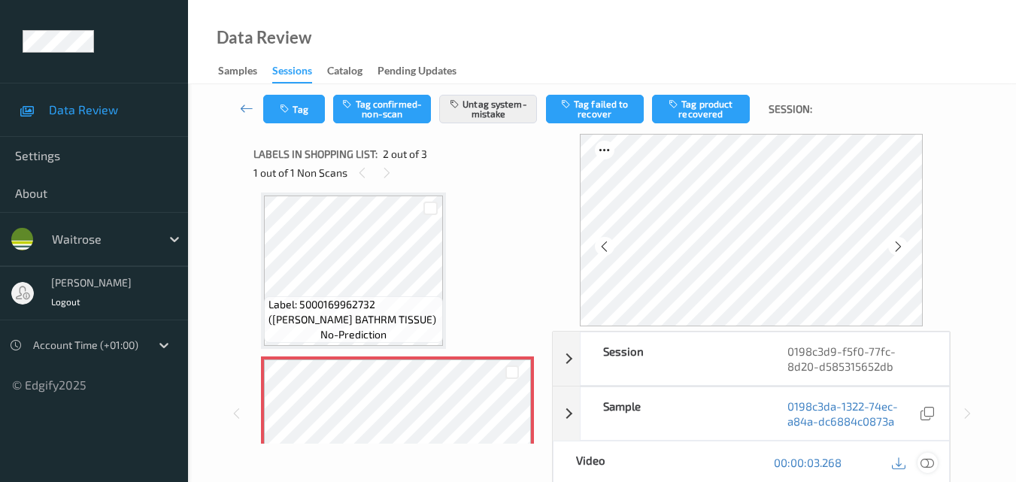
click at [931, 459] on icon at bounding box center [928, 463] width 14 height 14
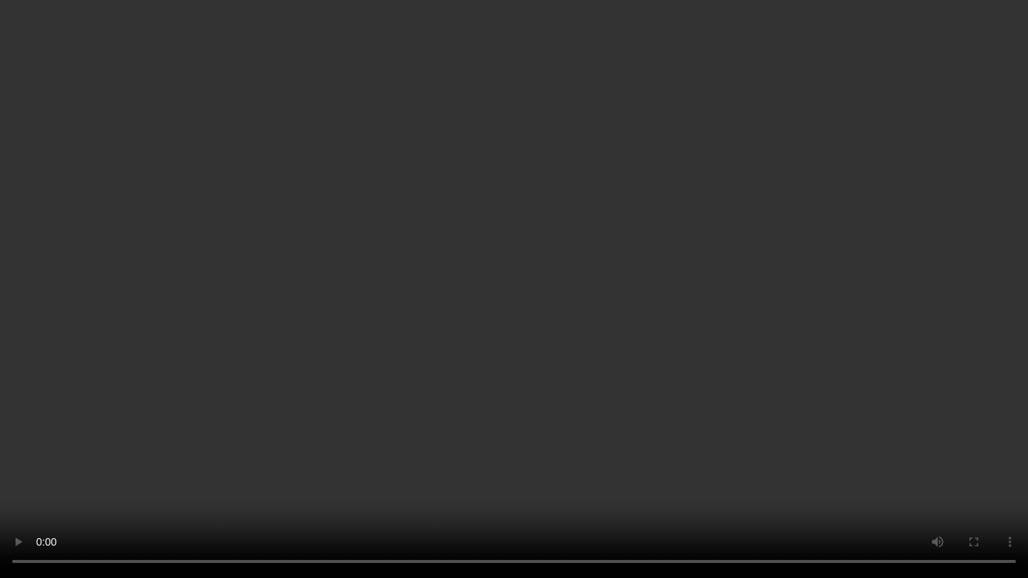
click at [652, 341] on video at bounding box center [514, 289] width 1028 height 578
click at [575, 318] on video at bounding box center [514, 289] width 1028 height 578
click at [793, 354] on video at bounding box center [514, 289] width 1028 height 578
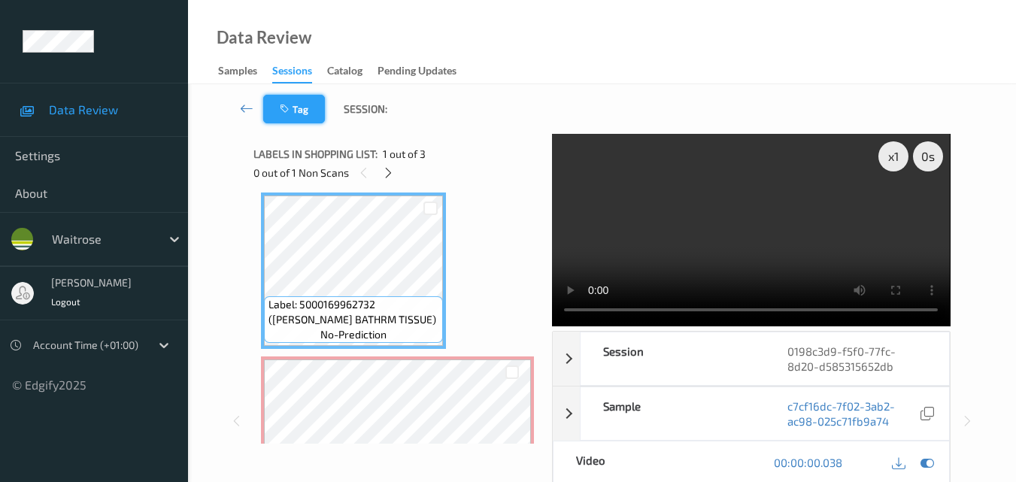
click at [308, 117] on button "Tag" at bounding box center [294, 109] width 62 height 29
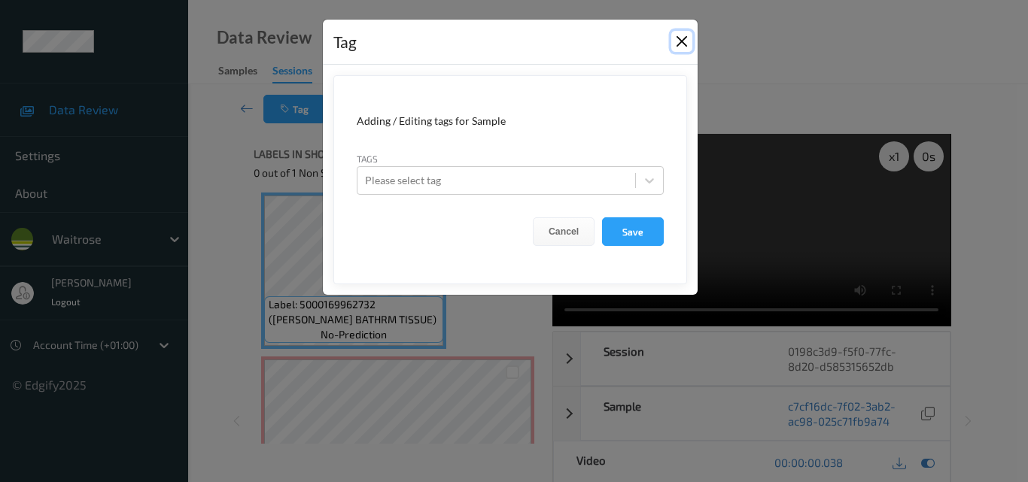
click at [676, 36] on button "Close" at bounding box center [681, 41] width 21 height 21
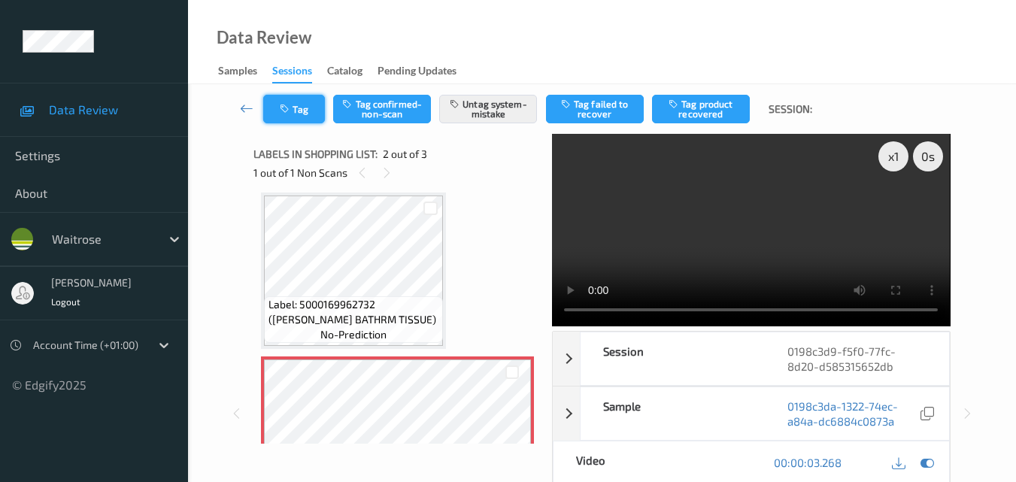
click at [303, 119] on button "Tag" at bounding box center [294, 109] width 62 height 29
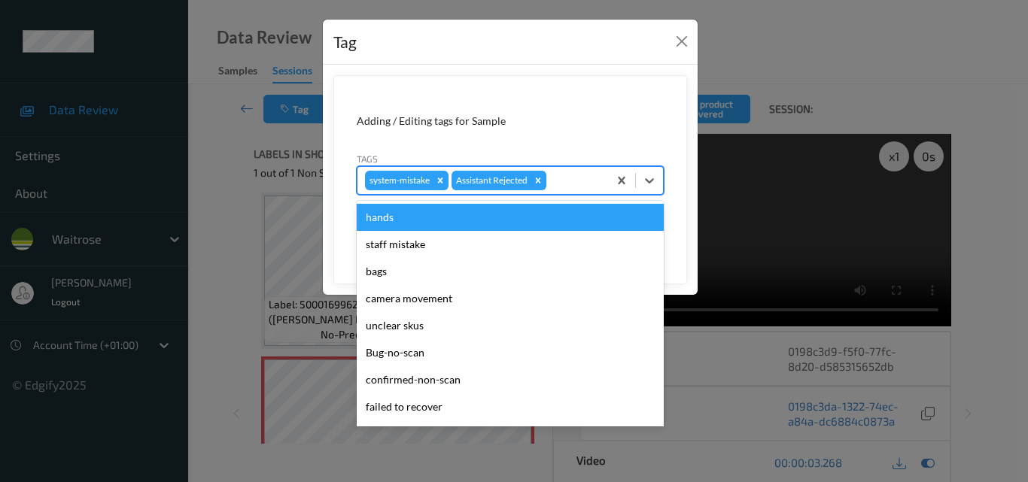
click at [584, 185] on div at bounding box center [574, 181] width 51 height 18
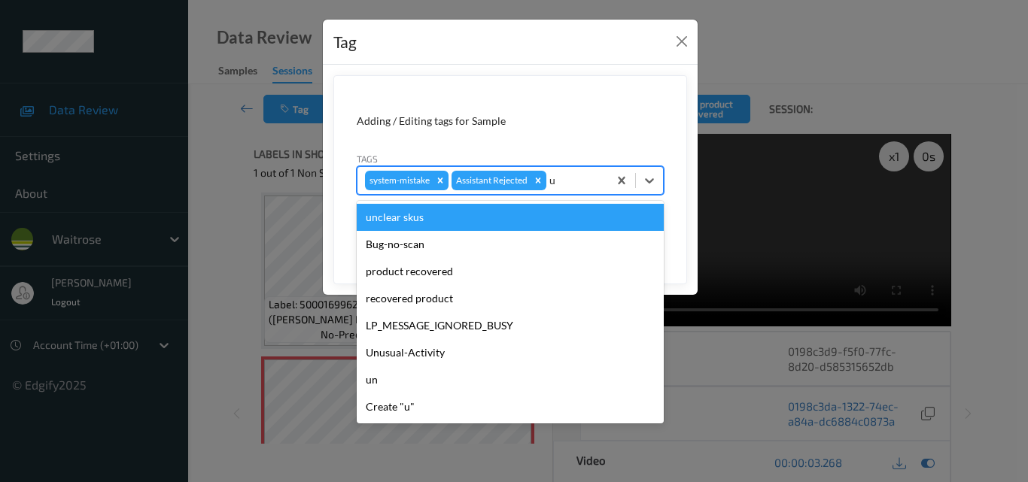
type input "un"
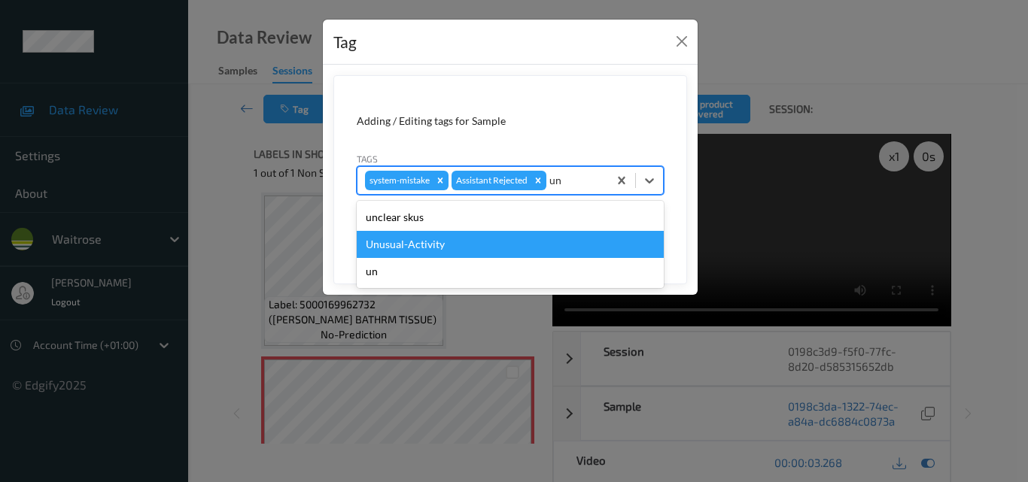
click at [479, 239] on div "Unusual-Activity" at bounding box center [510, 244] width 307 height 27
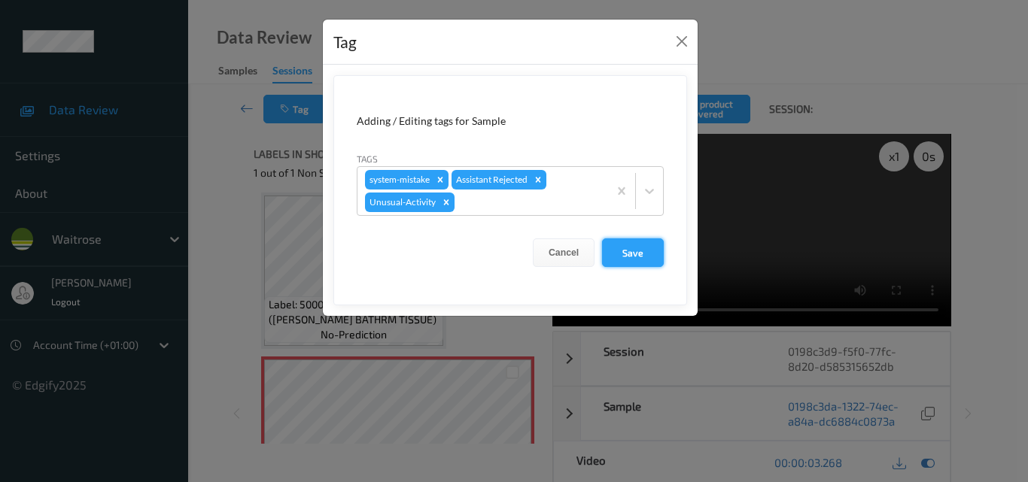
click at [620, 251] on button "Save" at bounding box center [633, 253] width 62 height 29
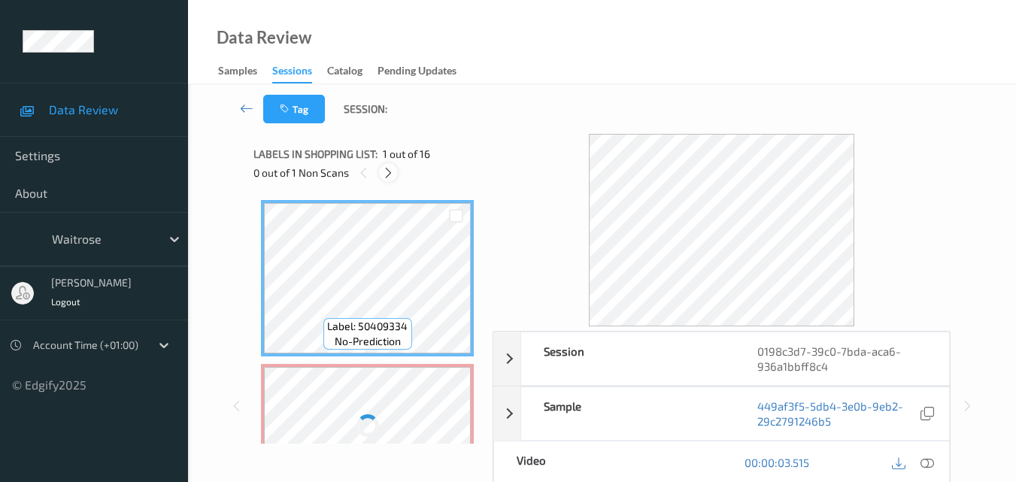
click at [388, 178] on icon at bounding box center [388, 173] width 13 height 14
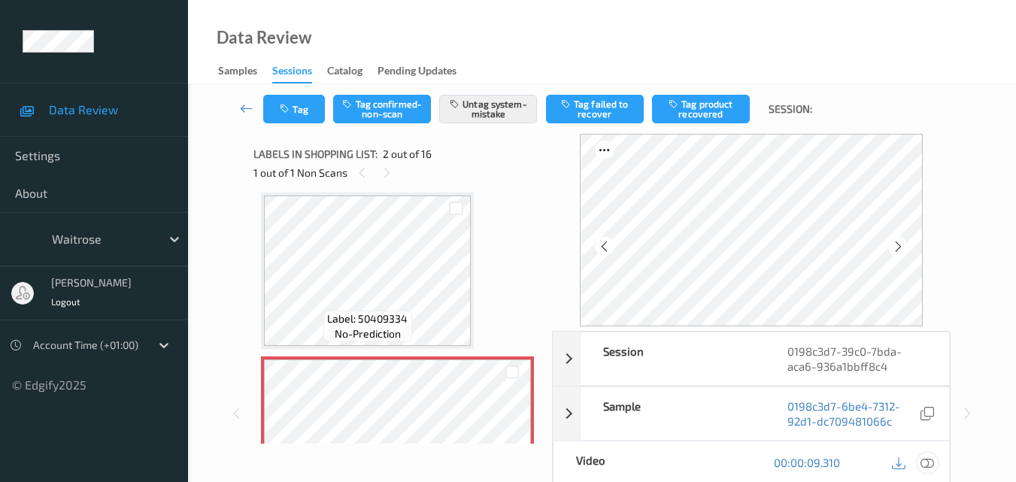
click at [932, 461] on icon at bounding box center [928, 463] width 14 height 14
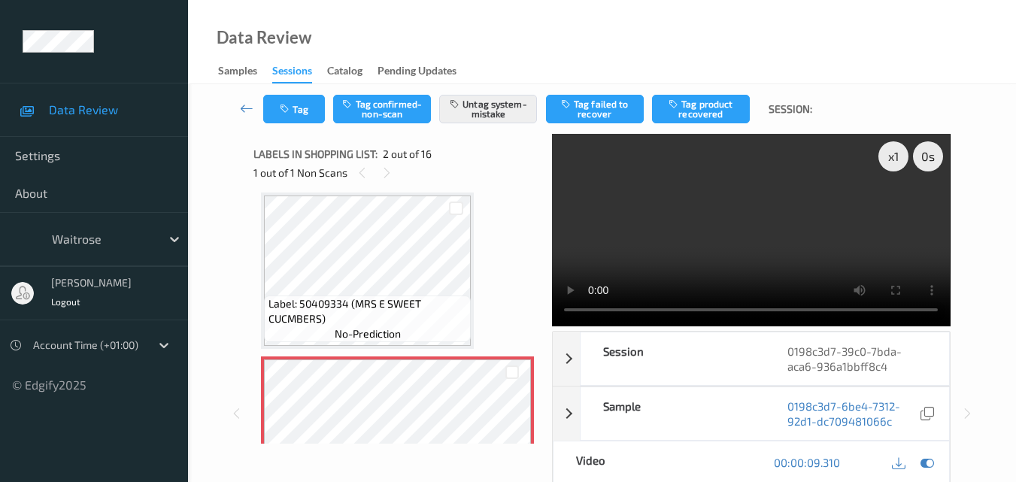
click at [859, 259] on video at bounding box center [751, 230] width 398 height 193
click at [274, 115] on button "Tag" at bounding box center [294, 109] width 62 height 29
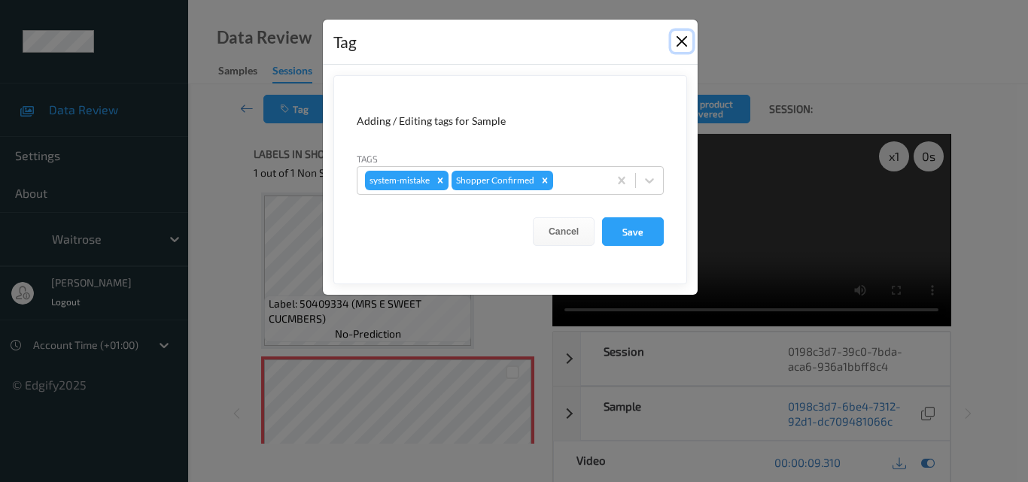
click at [678, 42] on button "Close" at bounding box center [681, 41] width 21 height 21
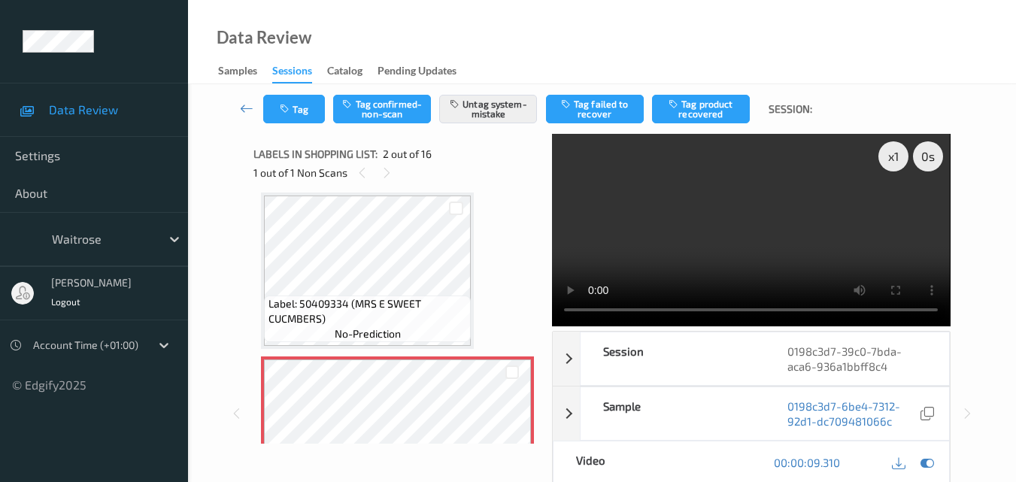
click at [758, 220] on video at bounding box center [751, 230] width 398 height 193
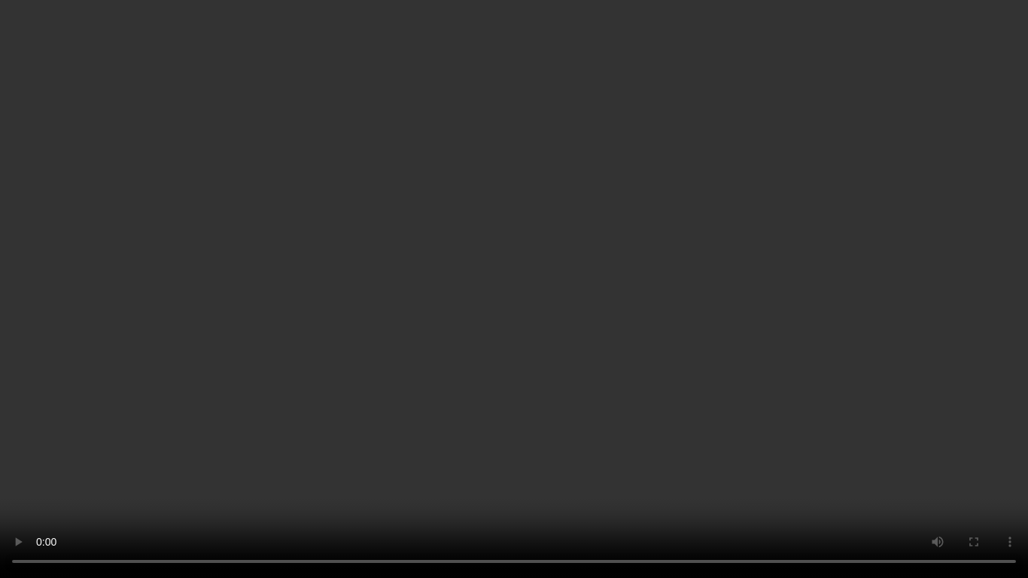
click at [767, 345] on video at bounding box center [514, 289] width 1028 height 578
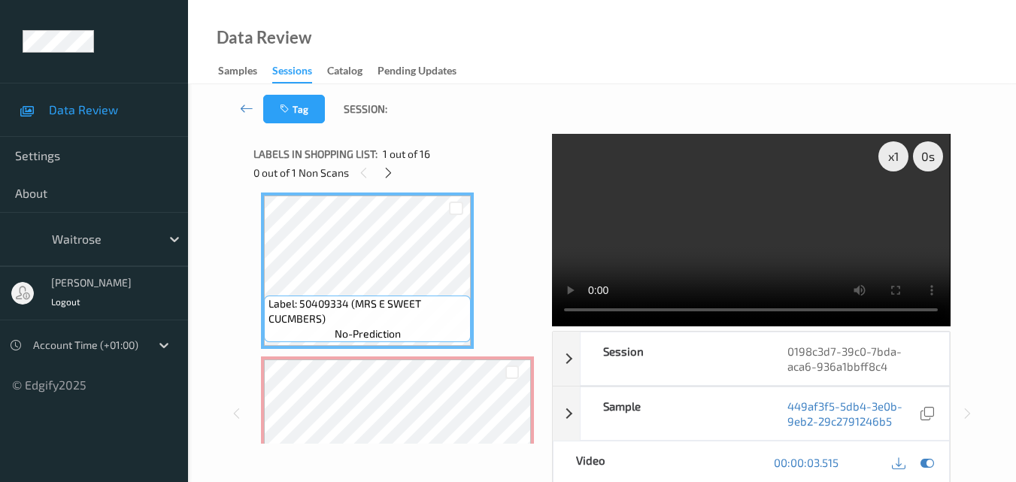
click at [716, 246] on video at bounding box center [751, 230] width 398 height 193
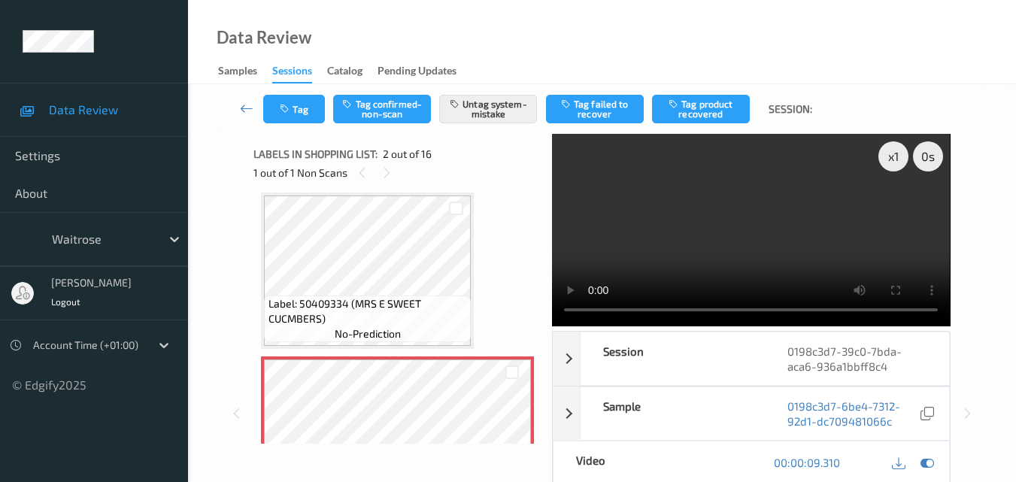
click at [817, 222] on video at bounding box center [751, 230] width 398 height 193
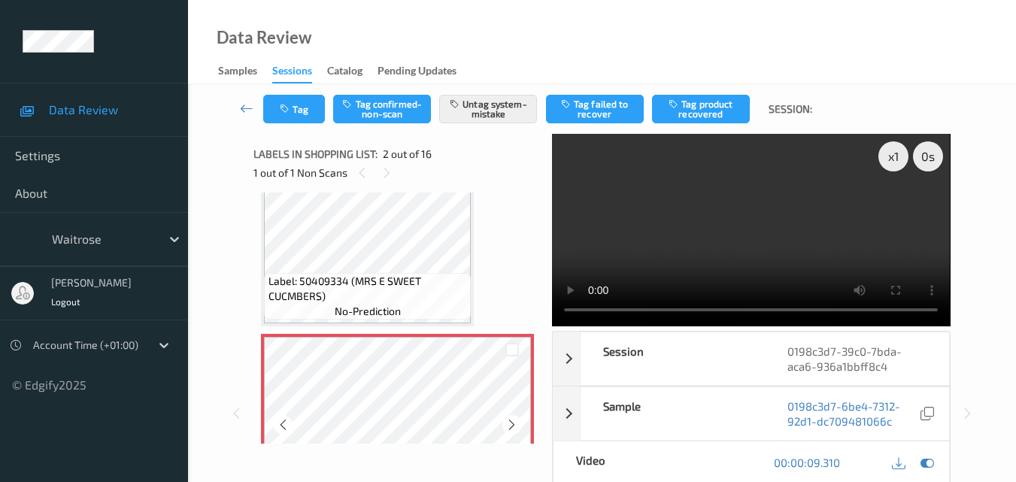
scroll to position [8, 0]
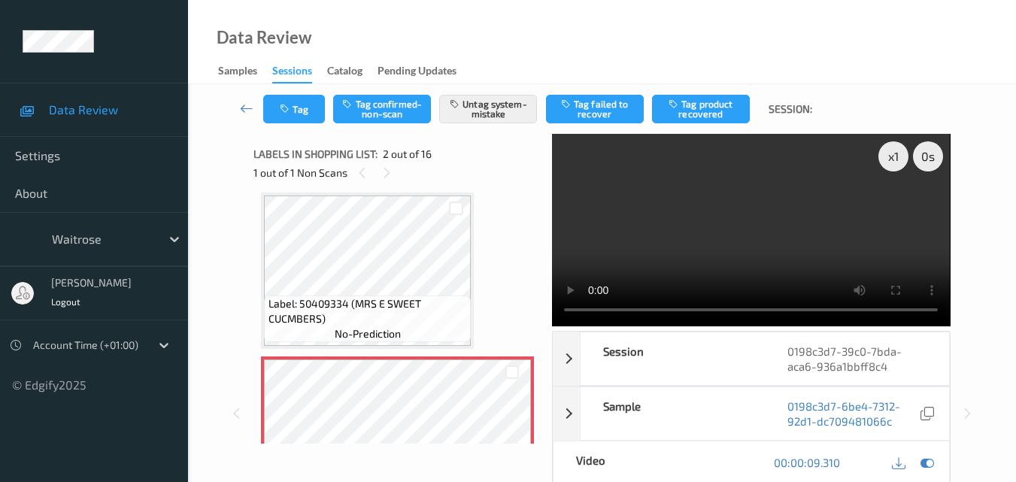
click at [754, 240] on video at bounding box center [751, 230] width 398 height 193
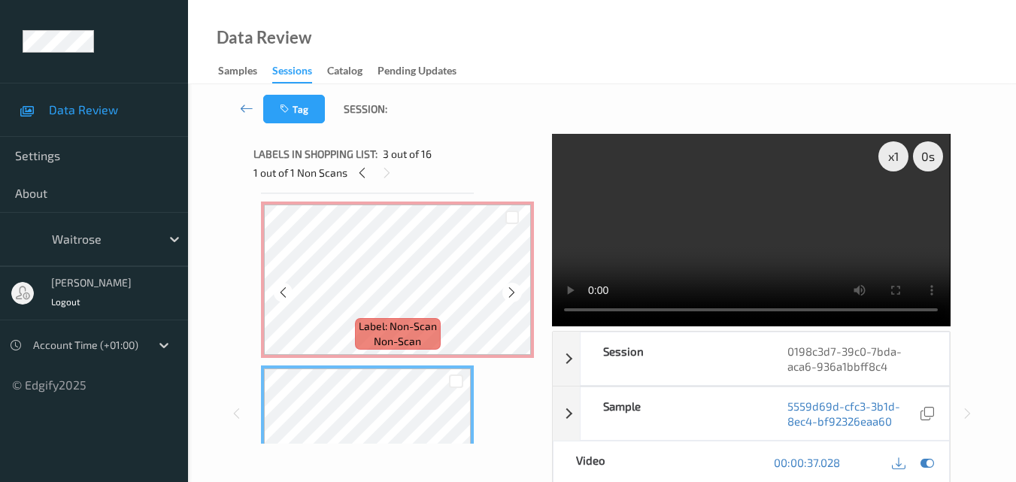
scroll to position [158, 0]
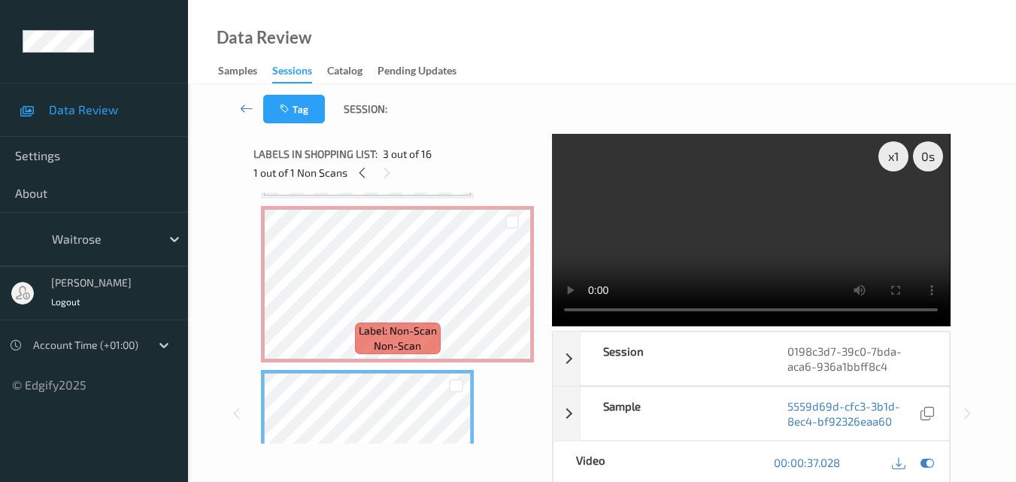
click at [766, 231] on video at bounding box center [751, 230] width 398 height 193
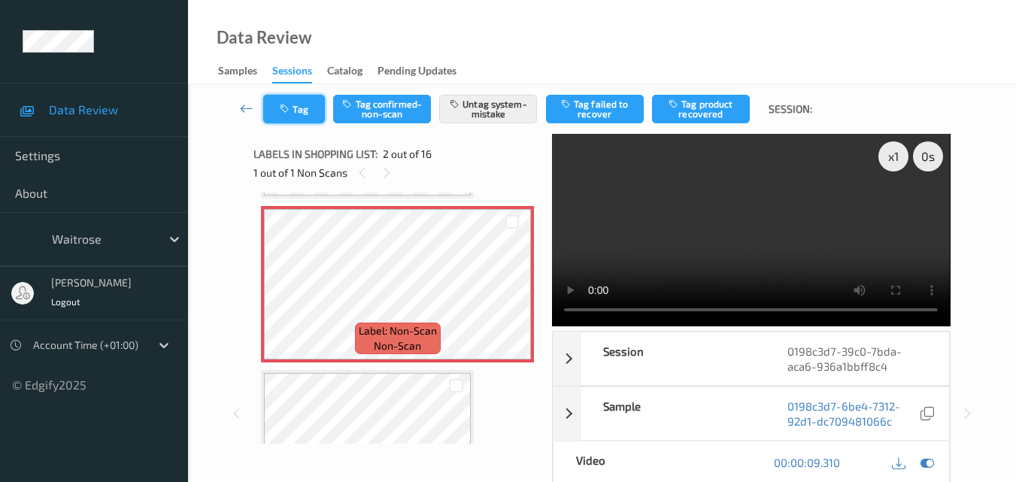
click at [299, 111] on button "Tag" at bounding box center [294, 109] width 62 height 29
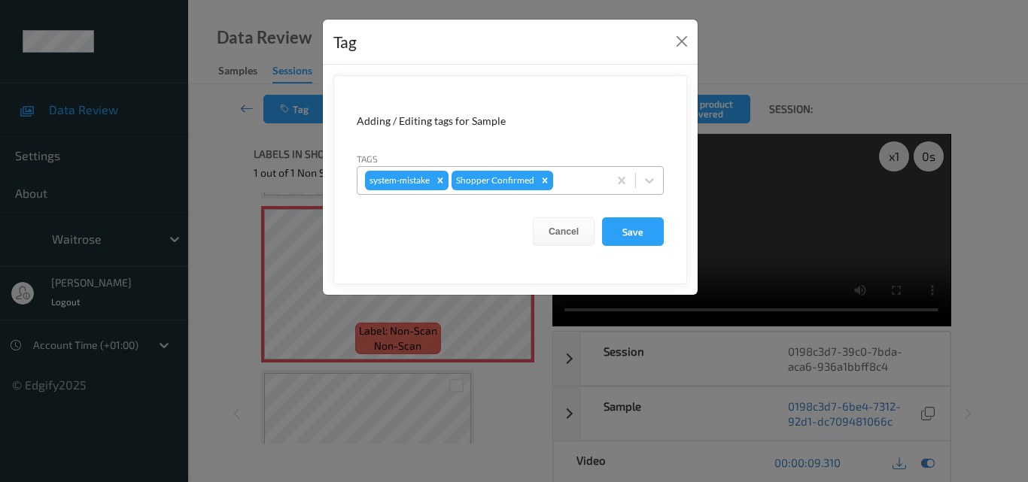
click at [582, 179] on div at bounding box center [578, 181] width 44 height 18
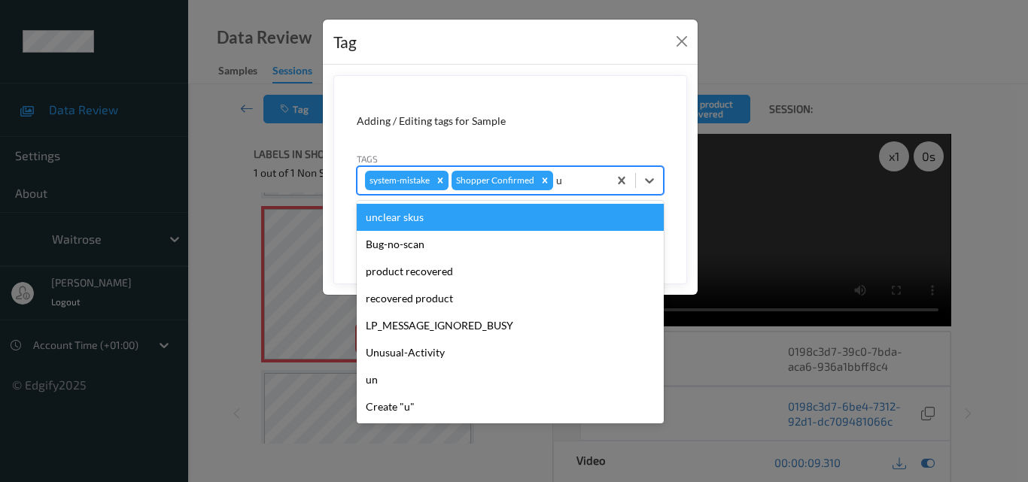
type input "un"
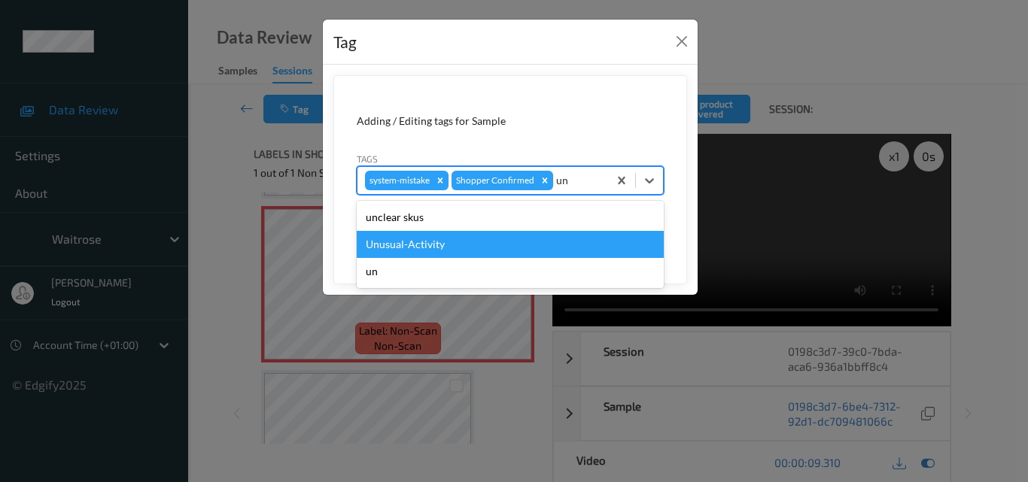
click at [445, 243] on div "Unusual-Activity" at bounding box center [510, 244] width 307 height 27
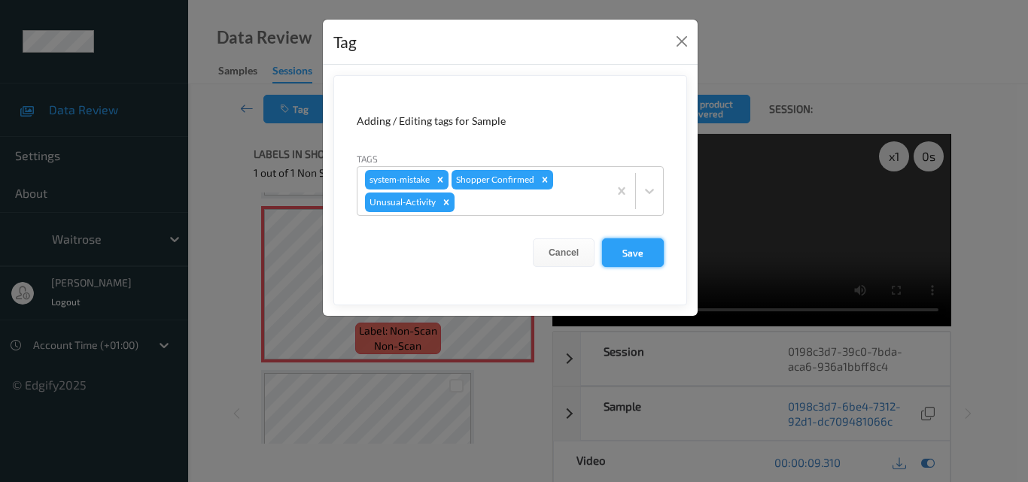
click at [634, 247] on button "Save" at bounding box center [633, 253] width 62 height 29
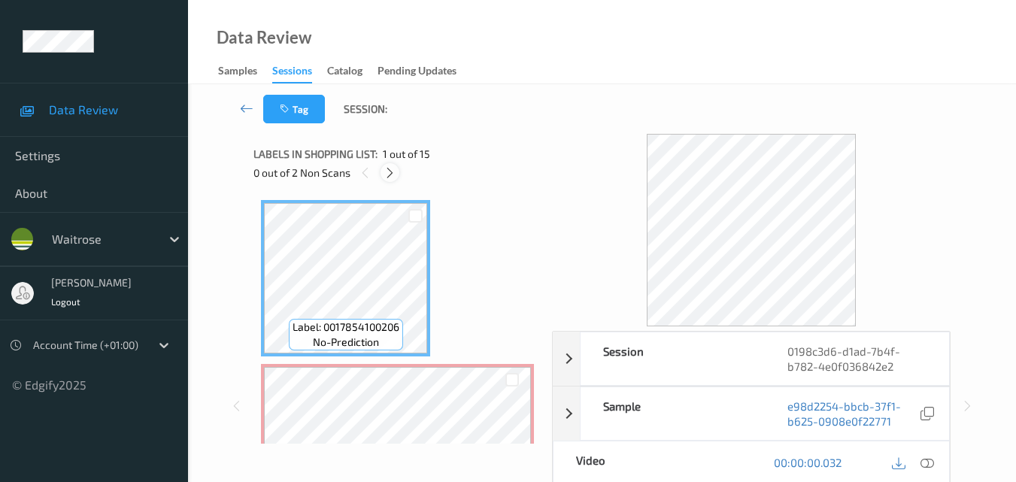
click at [388, 172] on icon at bounding box center [390, 173] width 13 height 14
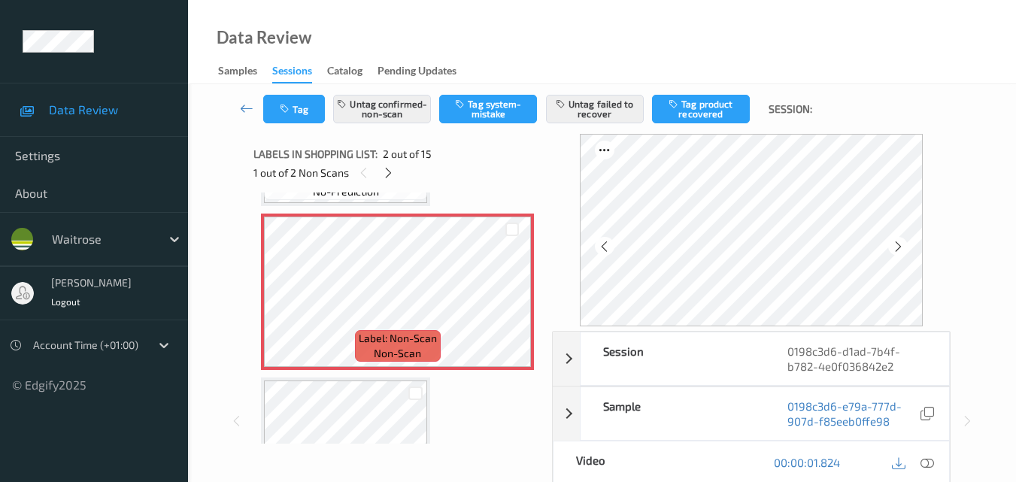
scroll to position [75, 0]
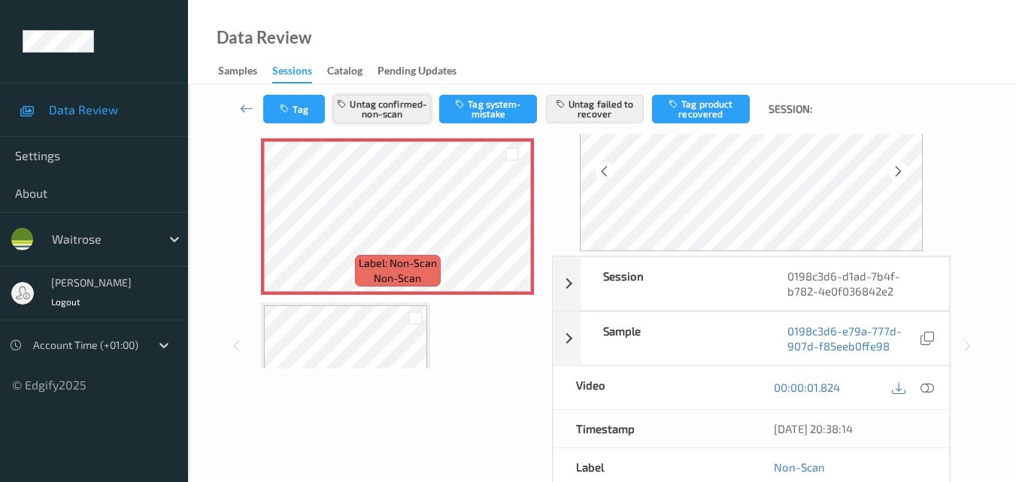
click at [386, 113] on button "Untag confirmed-non-scan" at bounding box center [382, 109] width 98 height 29
click at [590, 120] on button "Untag failed to recover" at bounding box center [595, 109] width 98 height 29
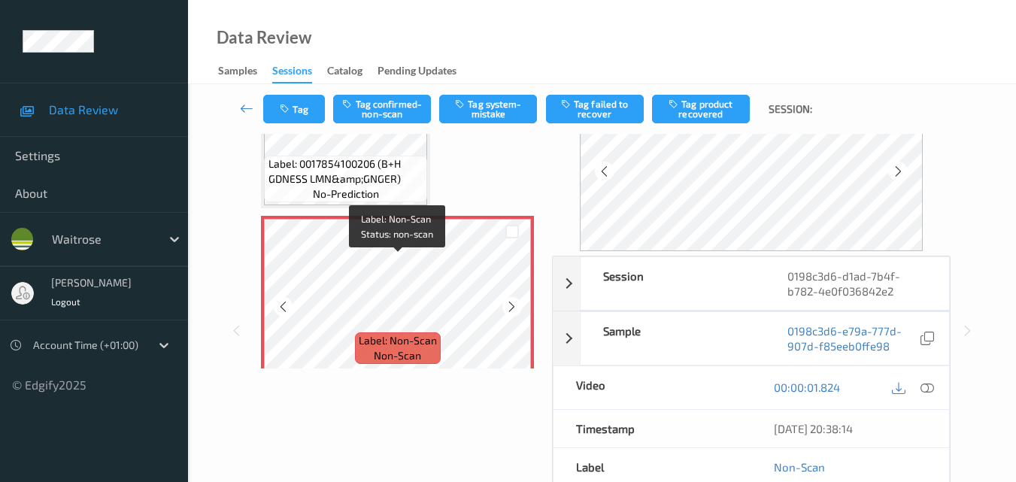
scroll to position [150, 0]
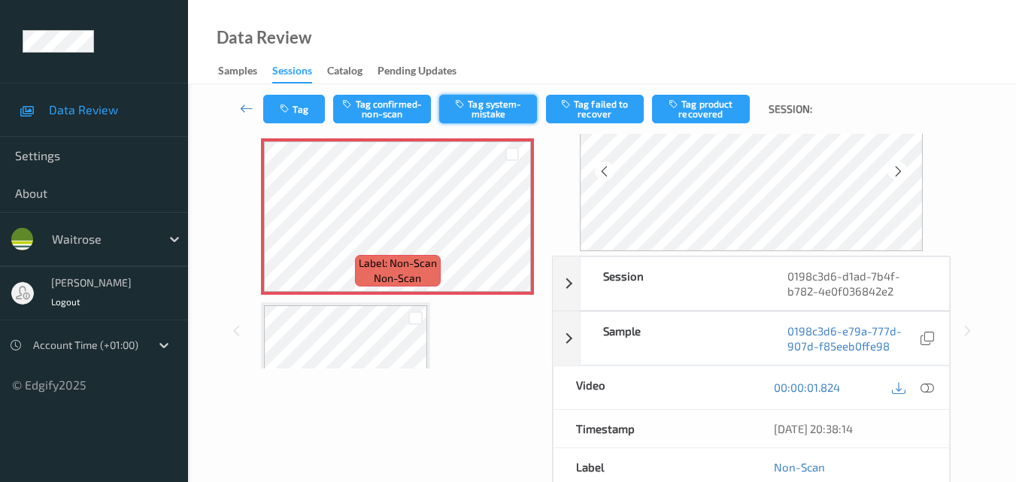
click at [496, 104] on button "Tag system-mistake" at bounding box center [488, 109] width 98 height 29
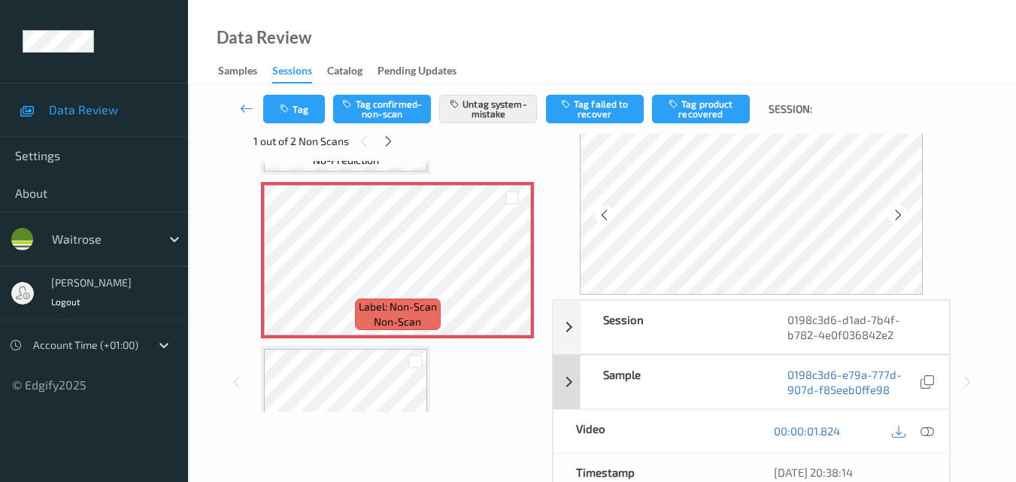
scroll to position [0, 0]
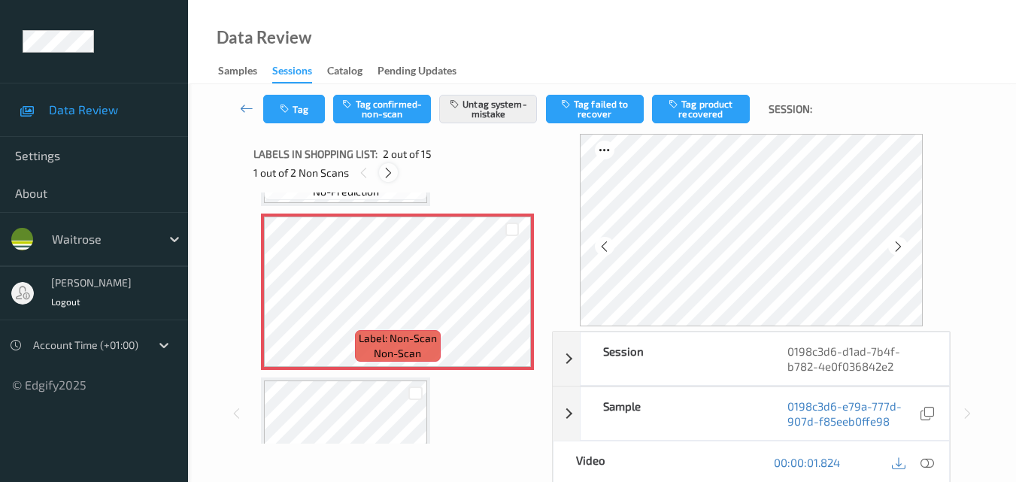
click at [391, 167] on icon at bounding box center [388, 173] width 13 height 14
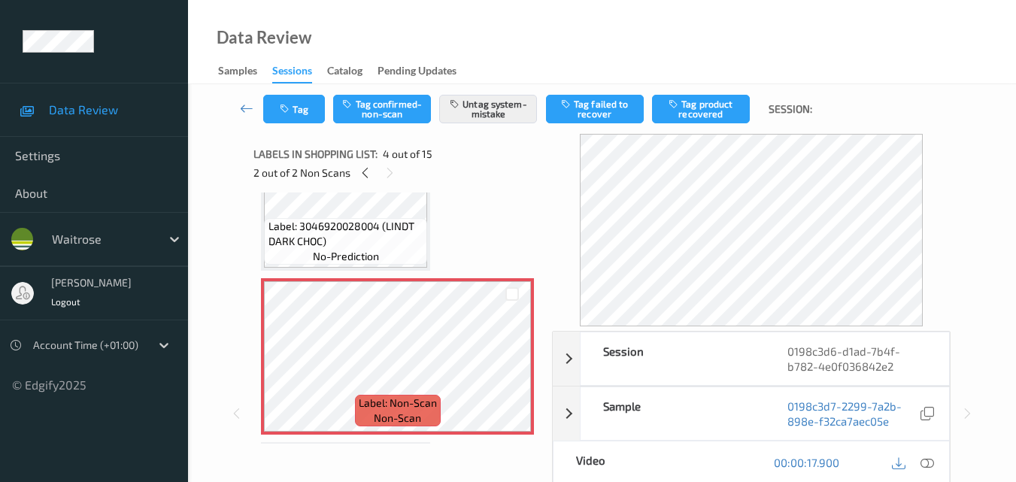
scroll to position [411, 0]
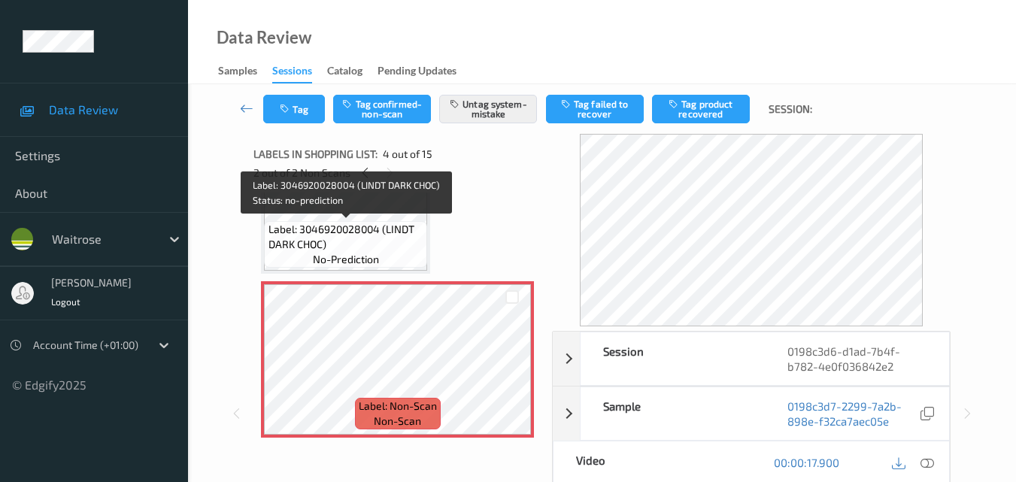
click at [378, 246] on span "Label: 3046920028004 (LINDT DARK CHOC)" at bounding box center [347, 237] width 156 height 30
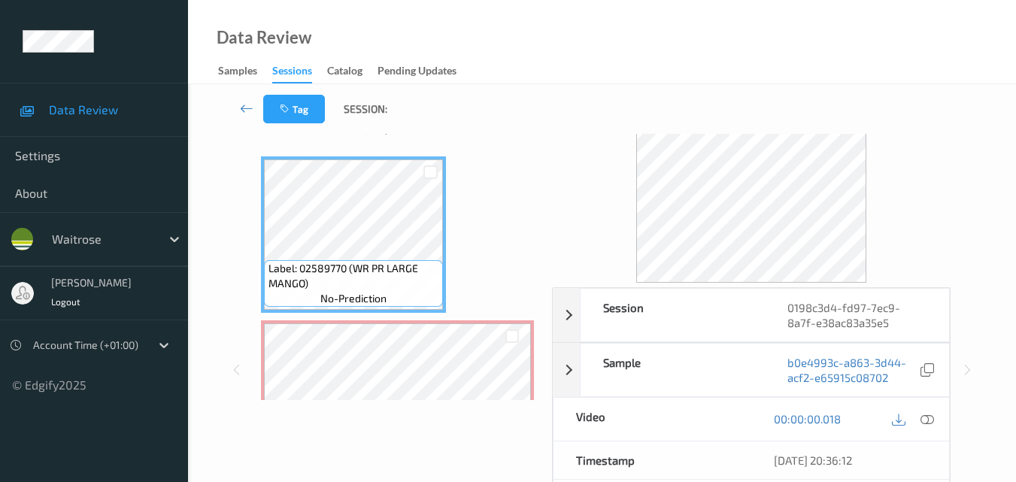
scroll to position [75, 0]
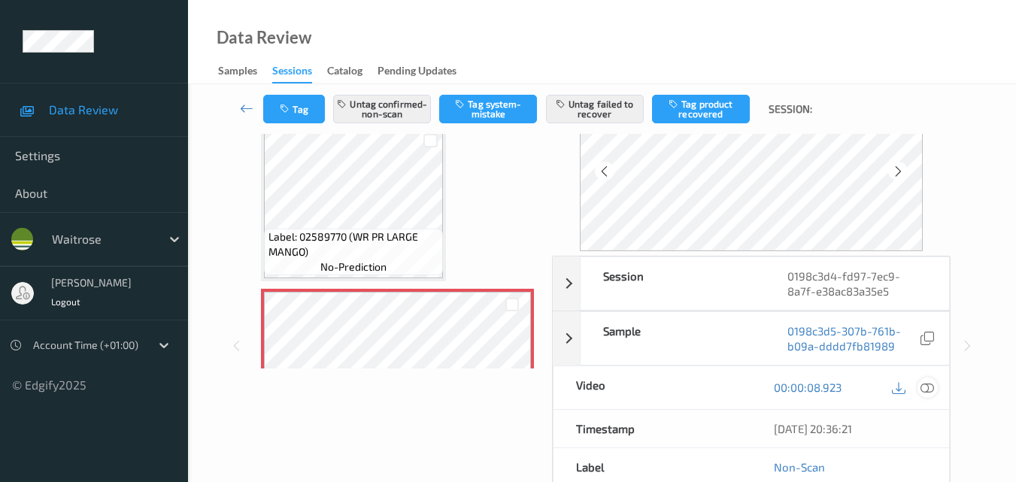
click at [928, 387] on icon at bounding box center [928, 388] width 14 height 14
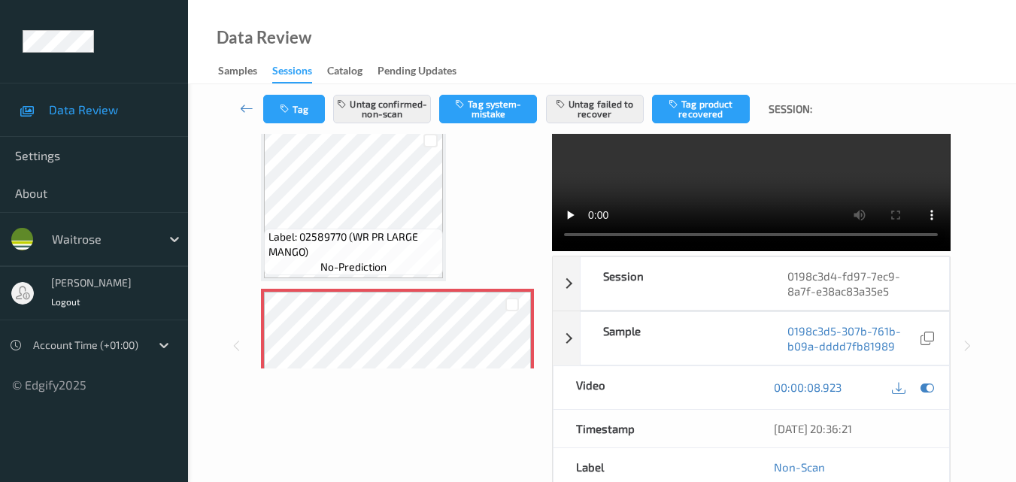
scroll to position [0, 0]
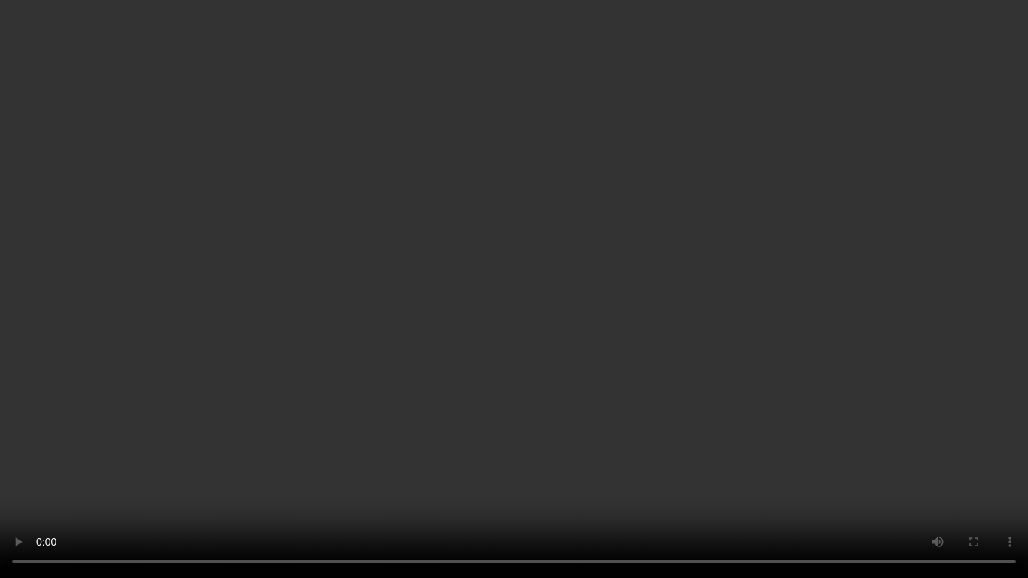
click at [630, 322] on video at bounding box center [514, 289] width 1028 height 578
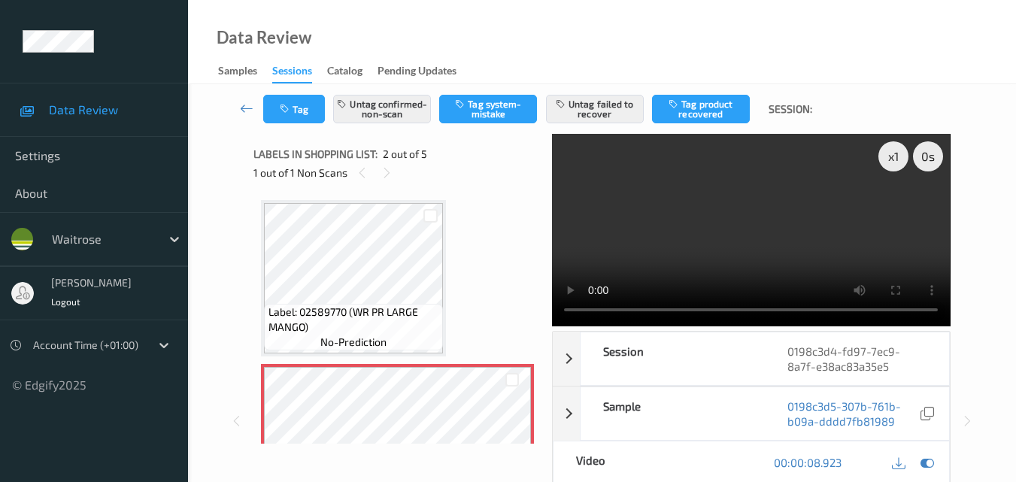
click at [677, 254] on video at bounding box center [751, 230] width 398 height 193
click at [744, 272] on video at bounding box center [751, 230] width 398 height 193
click at [782, 235] on video at bounding box center [751, 230] width 398 height 193
click at [728, 249] on video at bounding box center [751, 230] width 398 height 193
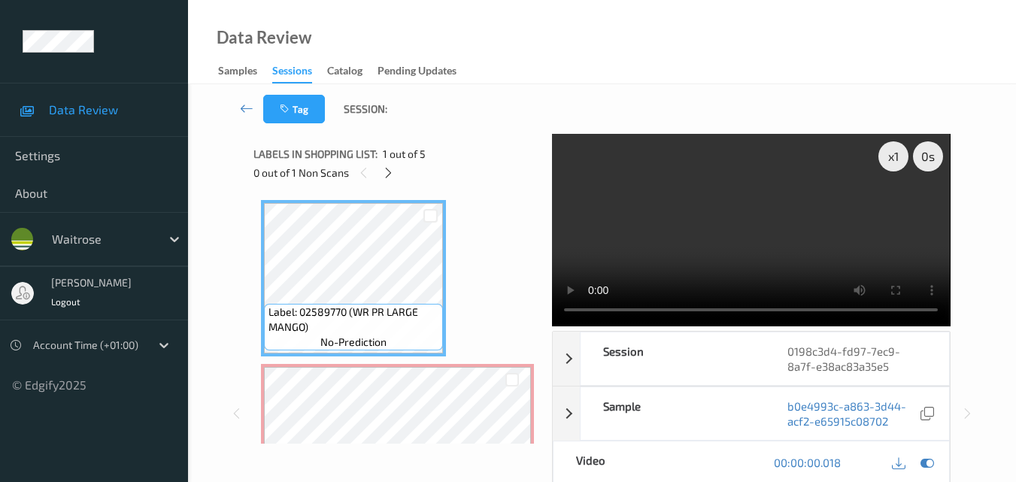
click at [732, 215] on video at bounding box center [751, 230] width 398 height 193
click at [746, 235] on video at bounding box center [751, 230] width 398 height 193
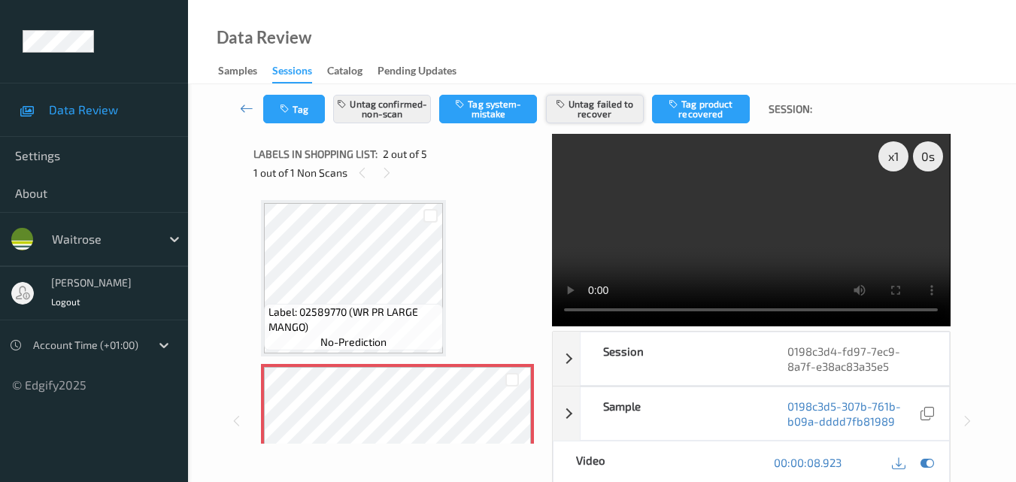
click at [585, 109] on button "Untag failed to recover" at bounding box center [595, 109] width 98 height 29
click at [386, 129] on div "Tag Untag confirmed-non-scan Tag system-mistake Tag failed to recover Tag produ…" at bounding box center [602, 109] width 767 height 50
click at [391, 123] on div "Tag Untag confirmed-non-scan Tag system-mistake Tag failed to recover Tag produ…" at bounding box center [602, 109] width 767 height 50
click at [391, 117] on button "Untag confirmed-non-scan" at bounding box center [382, 109] width 98 height 29
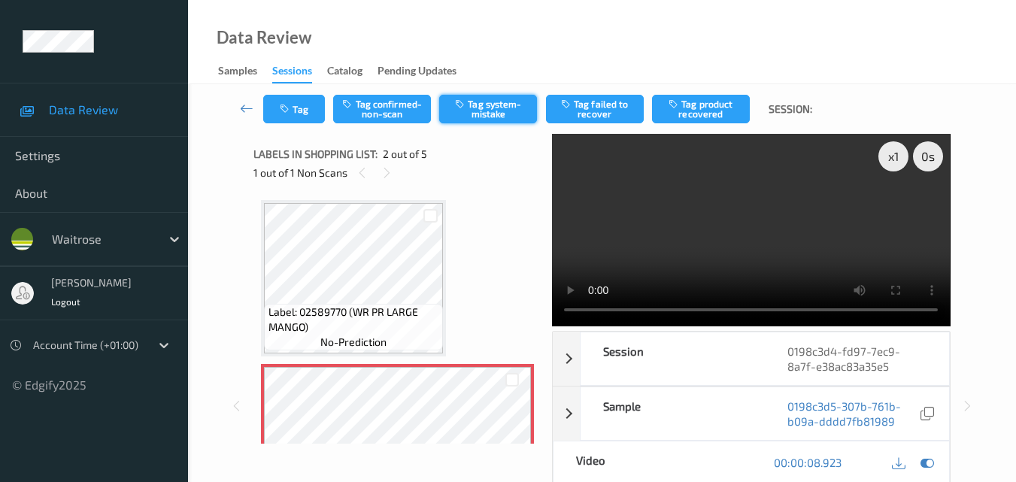
click at [501, 111] on button "Tag system-mistake" at bounding box center [488, 109] width 98 height 29
click at [299, 105] on button "Tag" at bounding box center [294, 109] width 62 height 29
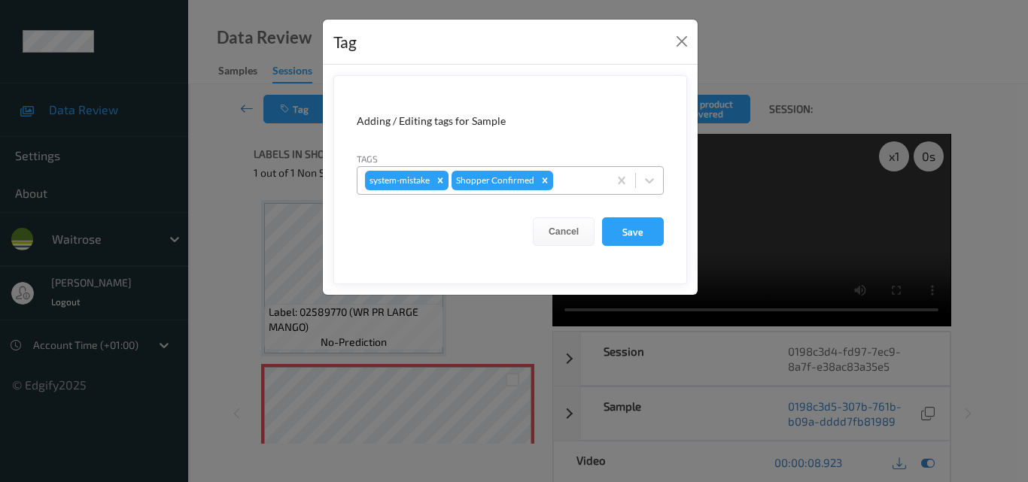
click at [567, 173] on div at bounding box center [578, 181] width 44 height 18
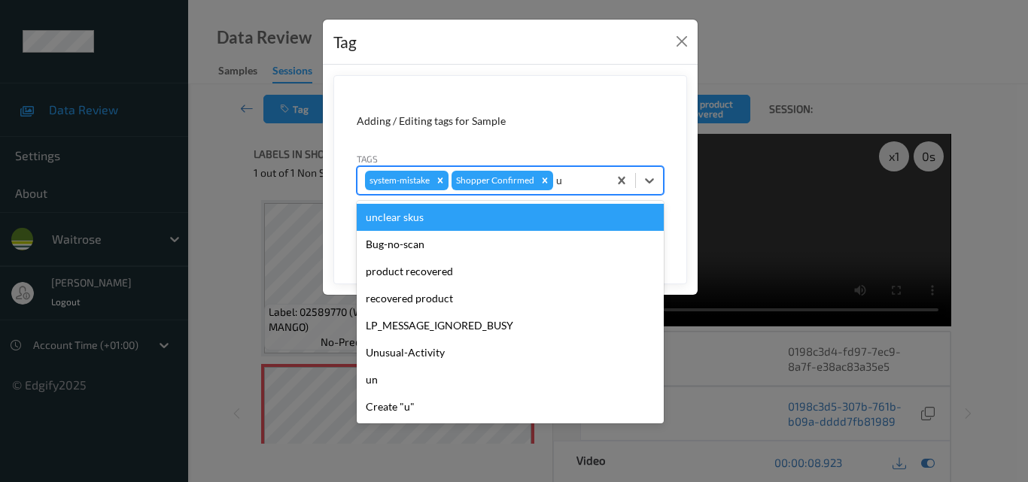
type input "un"
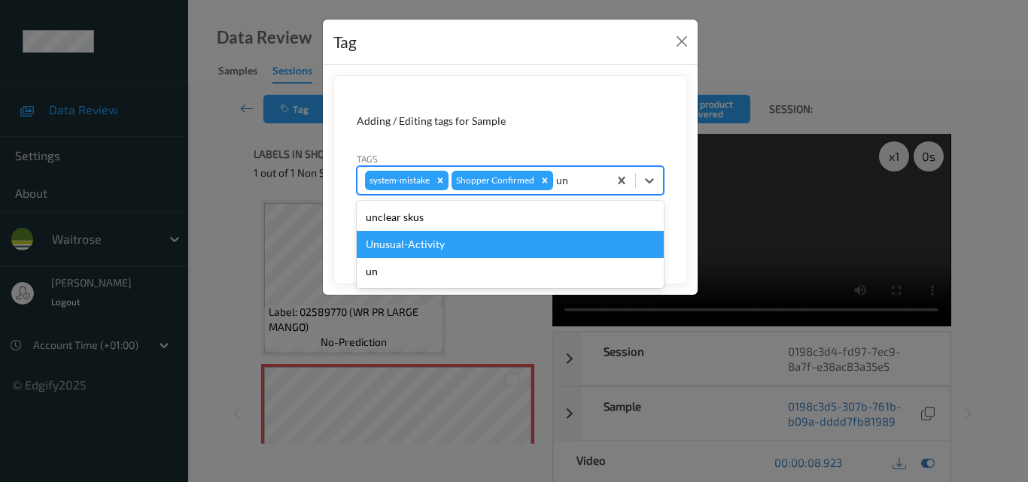
click at [511, 244] on div "Unusual-Activity" at bounding box center [510, 244] width 307 height 27
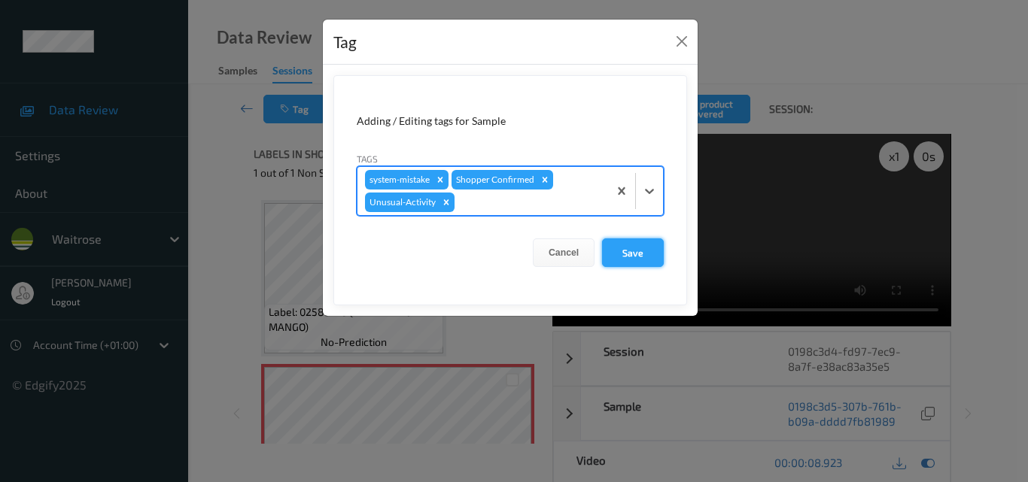
click at [635, 250] on button "Save" at bounding box center [633, 253] width 62 height 29
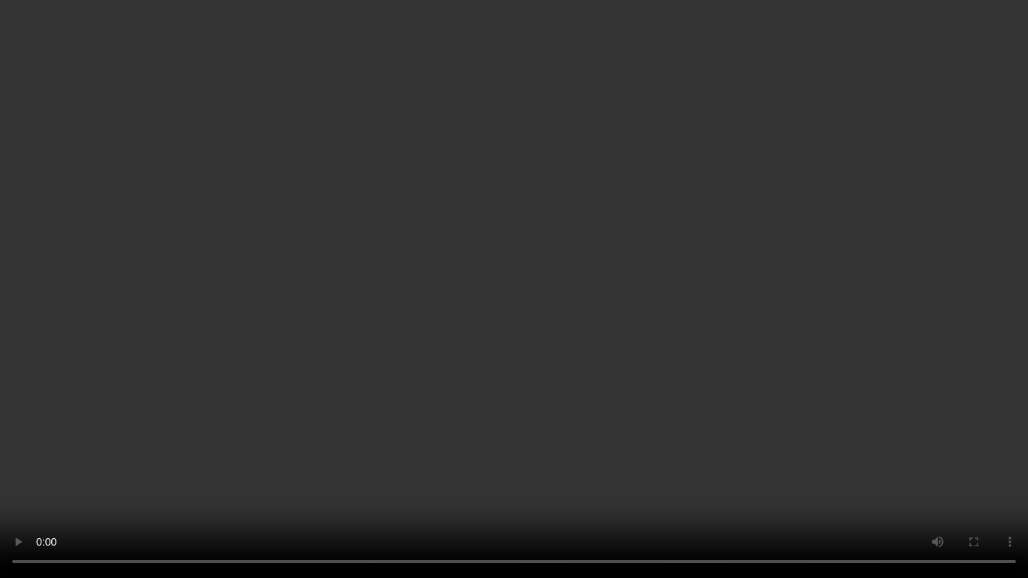
click at [740, 351] on video at bounding box center [514, 289] width 1028 height 578
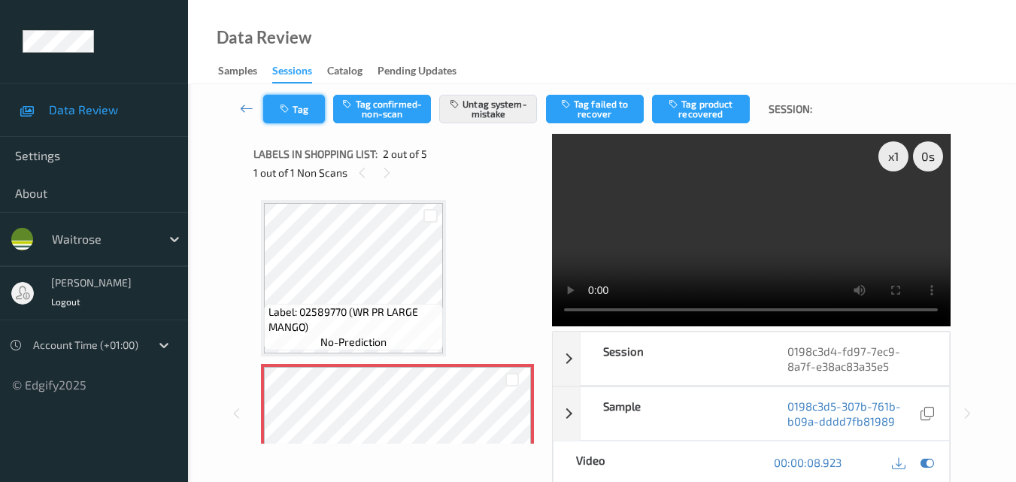
click at [284, 105] on icon "button" at bounding box center [286, 109] width 13 height 11
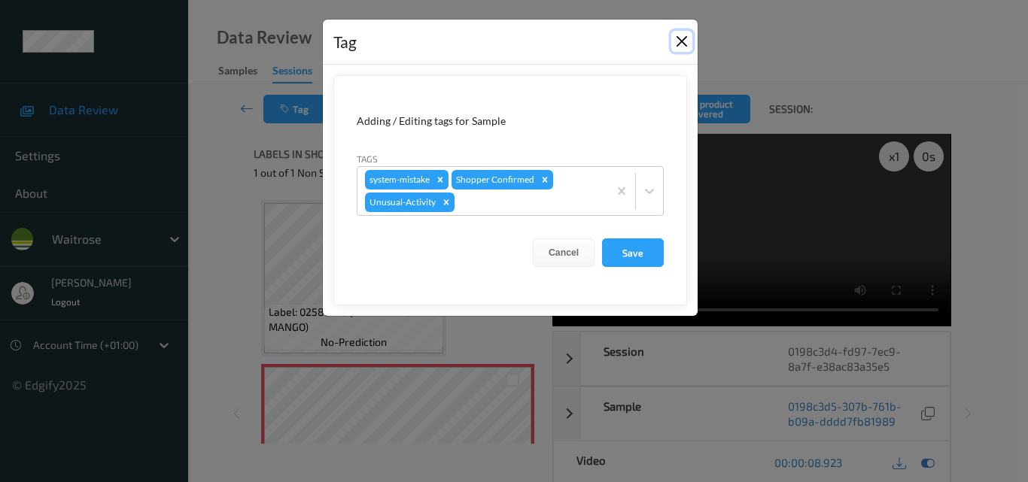
click at [685, 39] on button "Close" at bounding box center [681, 41] width 21 height 21
